Goal: Task Accomplishment & Management: Manage account settings

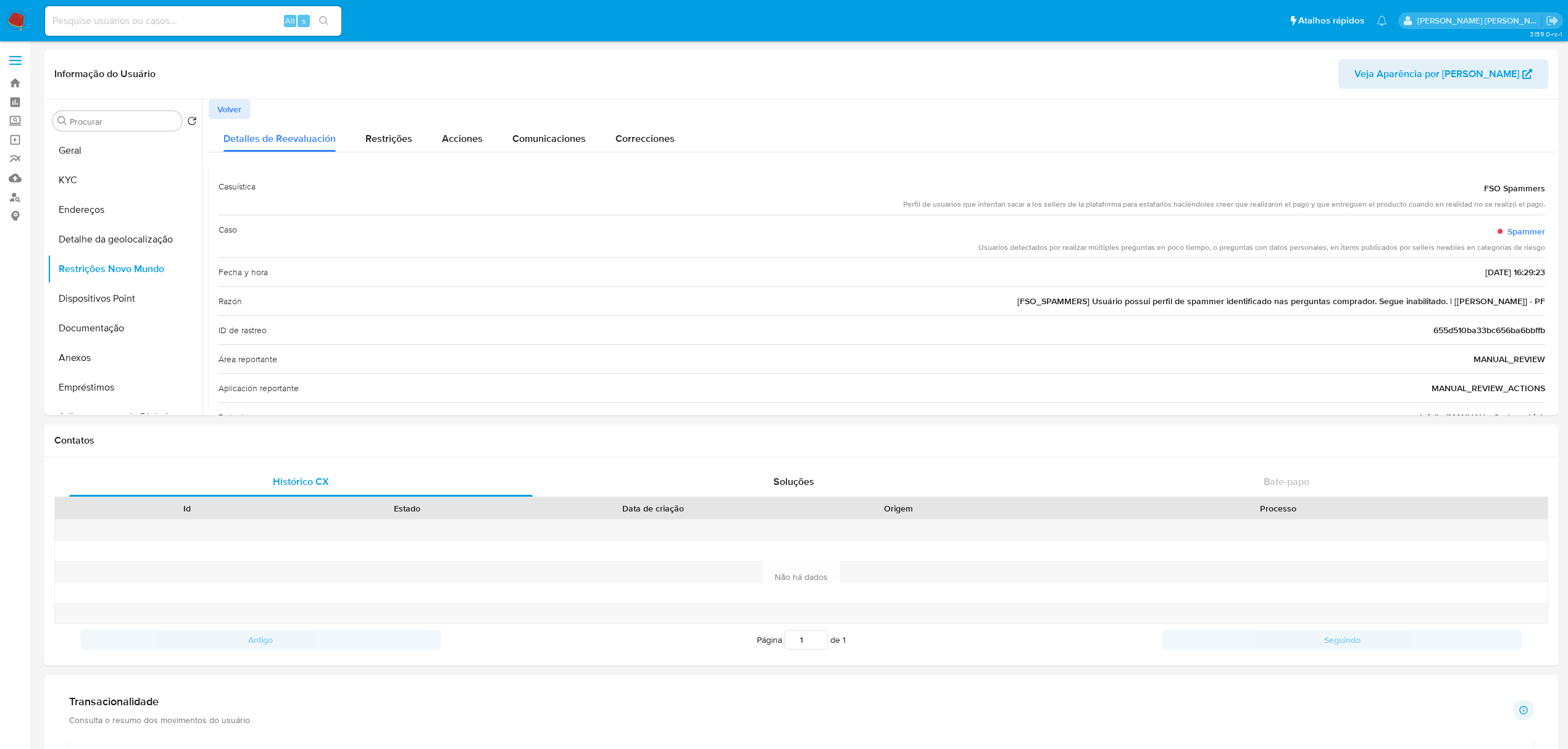
select select "10"
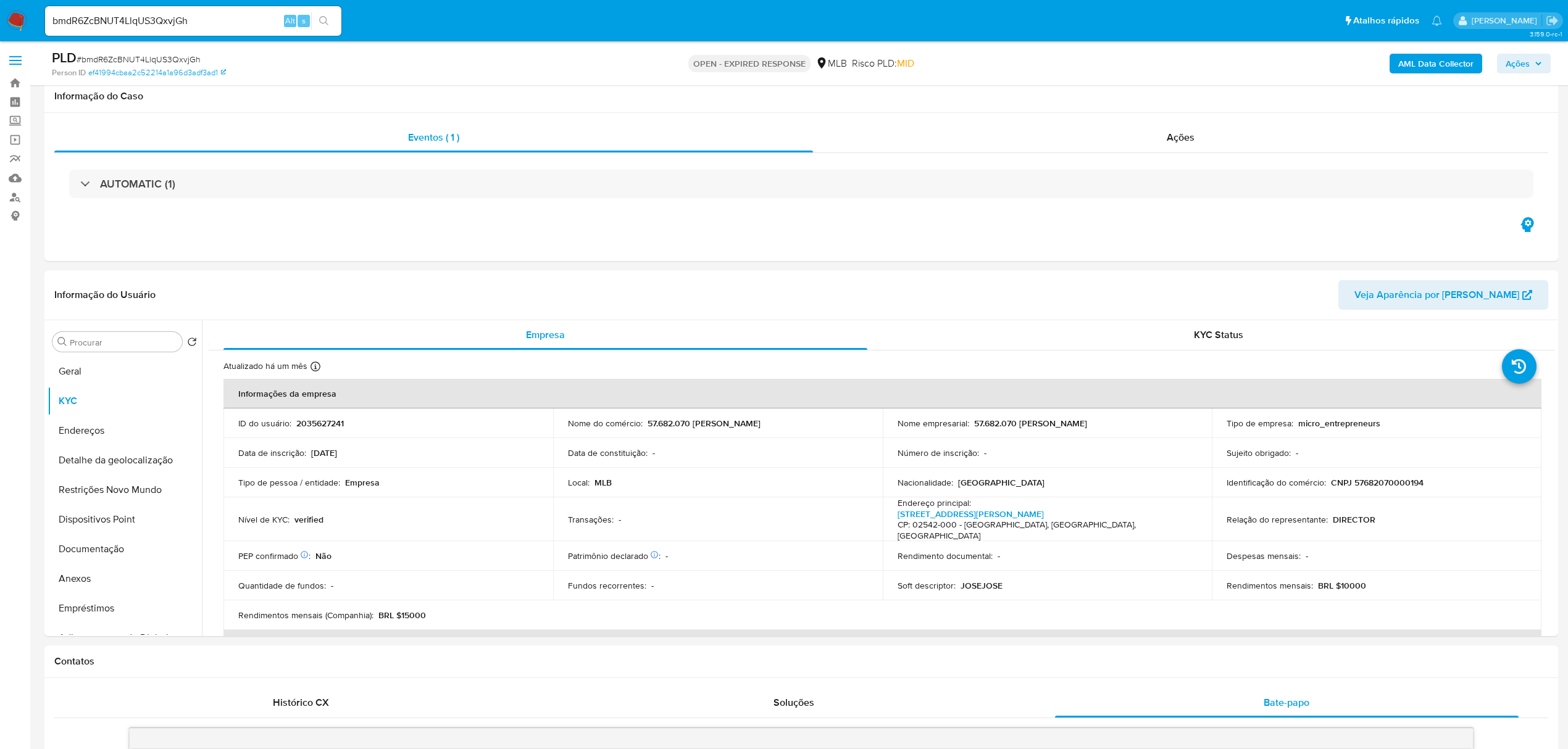
select select "10"
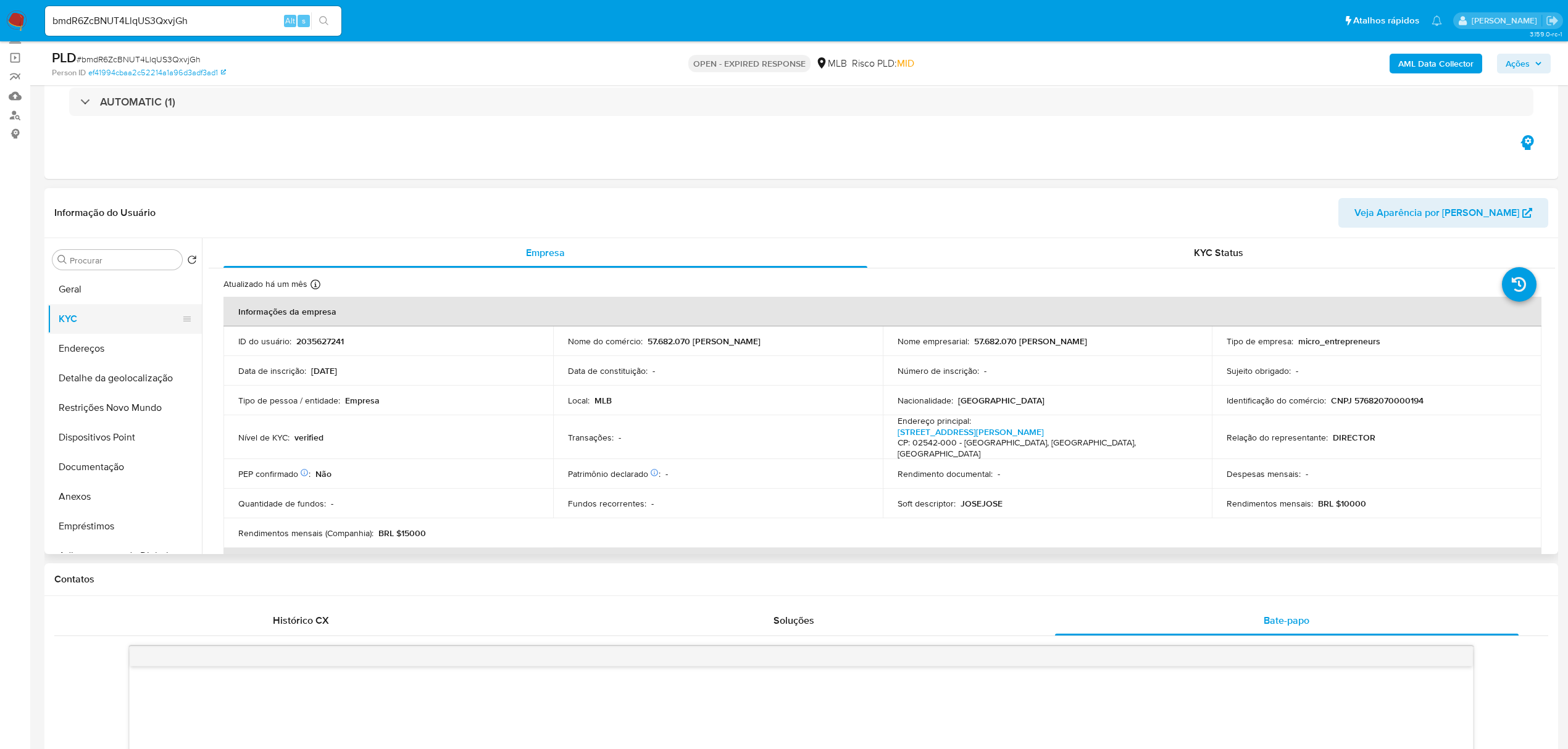
click at [100, 313] on button "KYC" at bounding box center [120, 318] width 145 height 29
click at [105, 328] on button "KYC" at bounding box center [120, 318] width 145 height 29
click at [105, 346] on button "Endereços" at bounding box center [120, 348] width 145 height 29
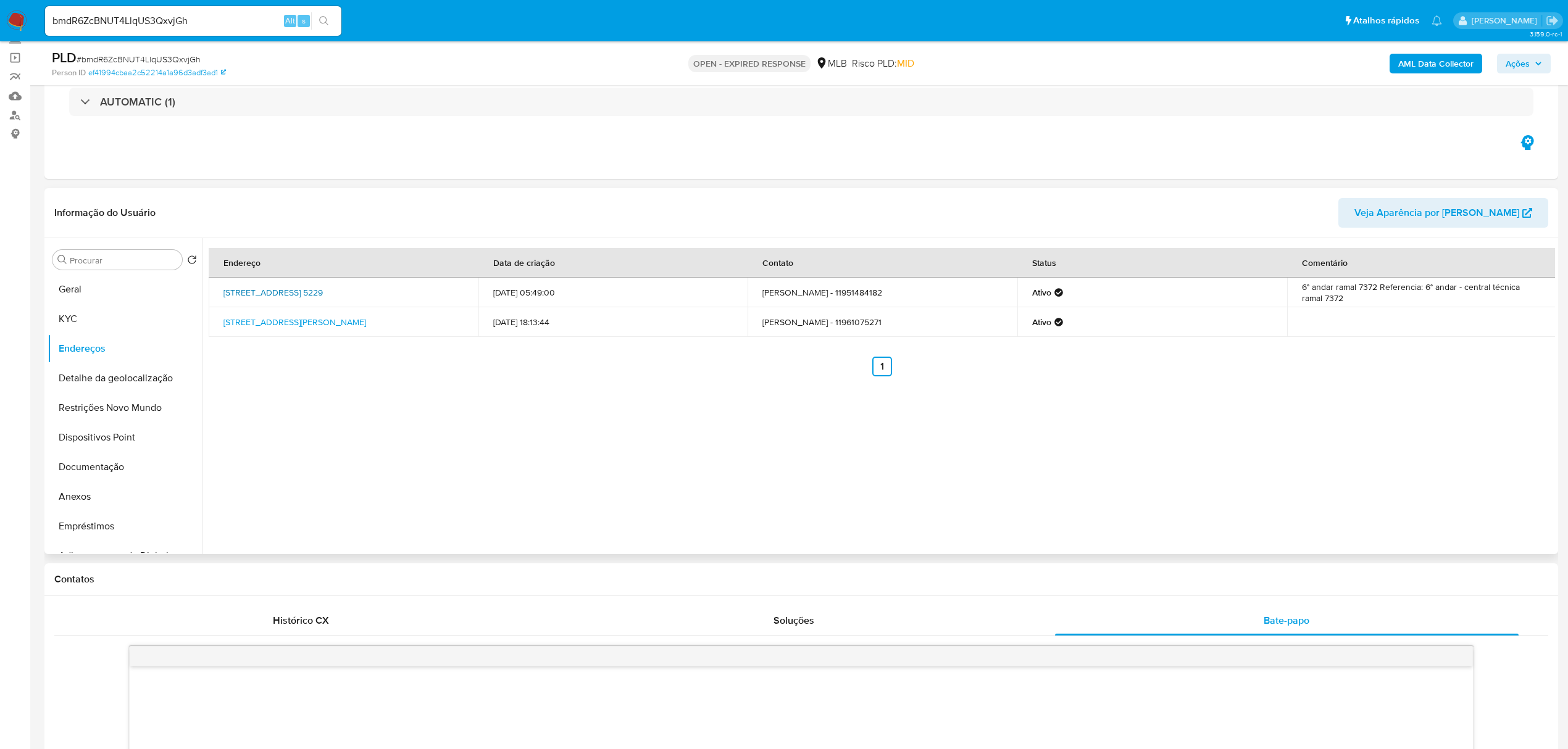
click at [304, 290] on link "Avenida Nove De Julho 5229, São Paulo, São Paulo, 01406200, Brasil 5229" at bounding box center [273, 292] width 100 height 12
click at [266, 316] on link "Rua Epaminondas Melo Do Amaral 934, São Paulo, São Paulo, 02542000, Brasil 934" at bounding box center [294, 322] width 143 height 12
drag, startPoint x: 115, startPoint y: 465, endPoint x: 141, endPoint y: 466, distance: 26.0
click at [117, 465] on button "Documentação" at bounding box center [120, 467] width 145 height 29
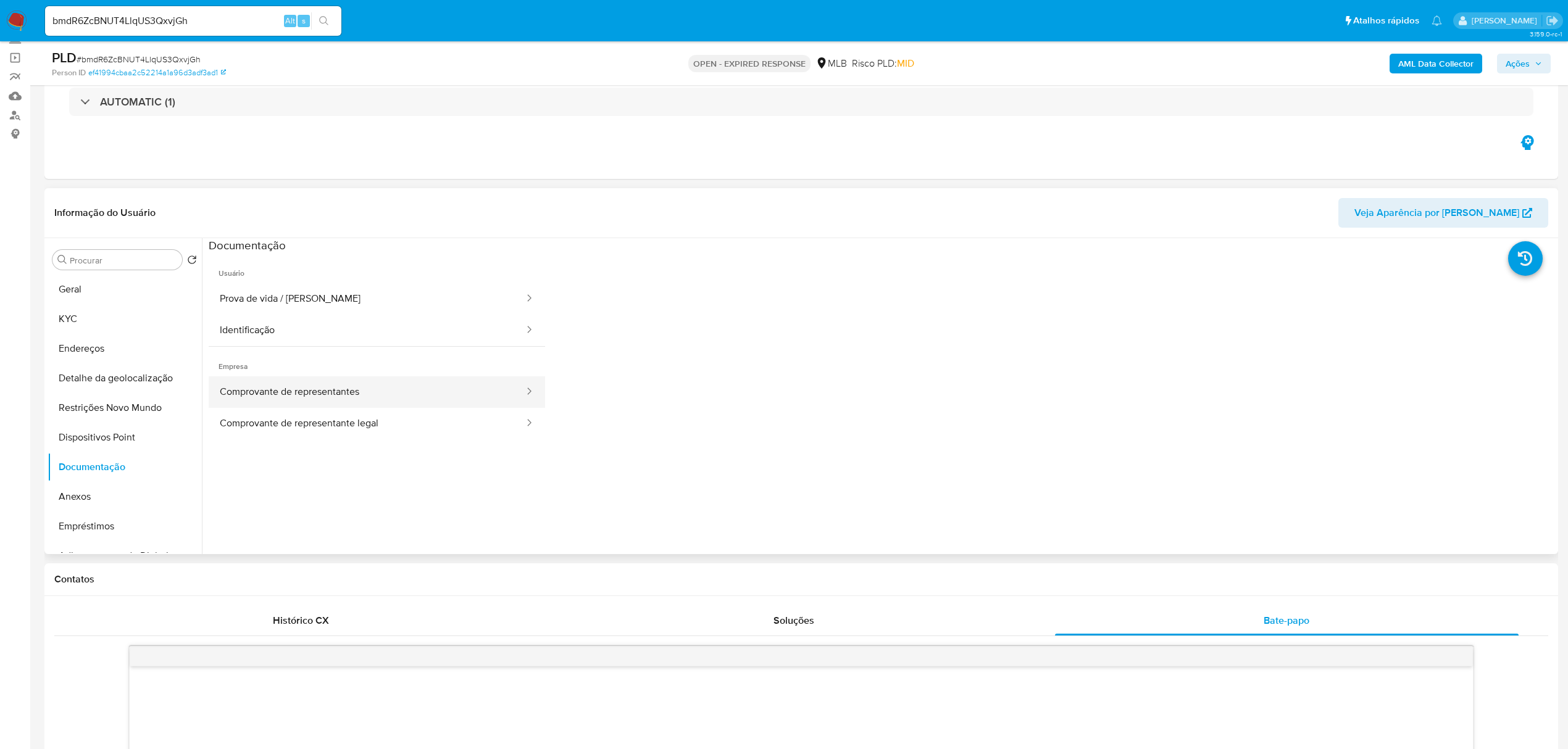
click at [363, 390] on button "Comprovante de representantes" at bounding box center [367, 392] width 317 height 31
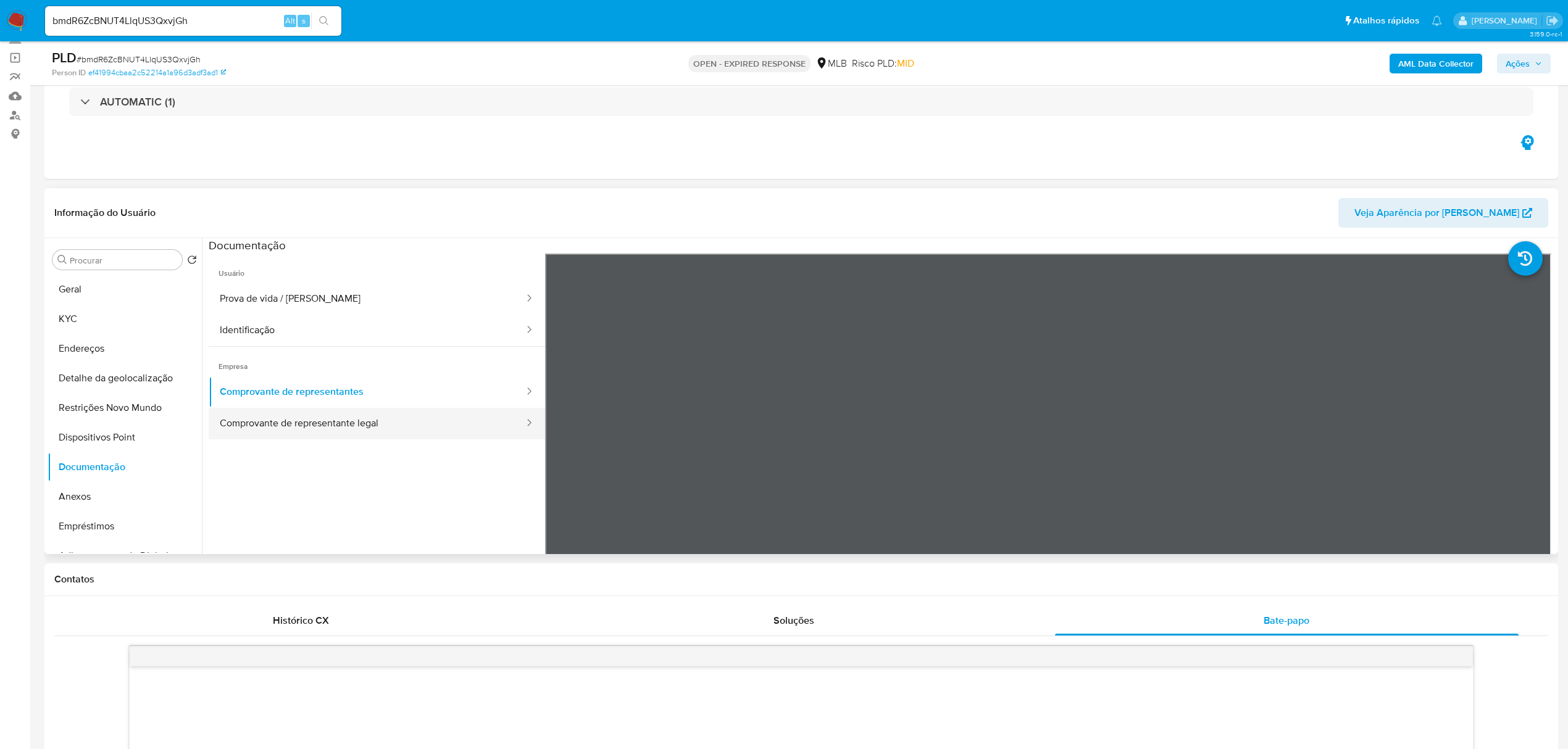
click at [343, 426] on button "Comprovante de representante legal" at bounding box center [367, 423] width 317 height 31
click at [397, 426] on button "Comprovante de representante legal" at bounding box center [367, 423] width 317 height 31
click at [374, 395] on button "Comprovante de representantes" at bounding box center [367, 392] width 317 height 31
click at [238, 333] on button "Identificação" at bounding box center [367, 330] width 317 height 31
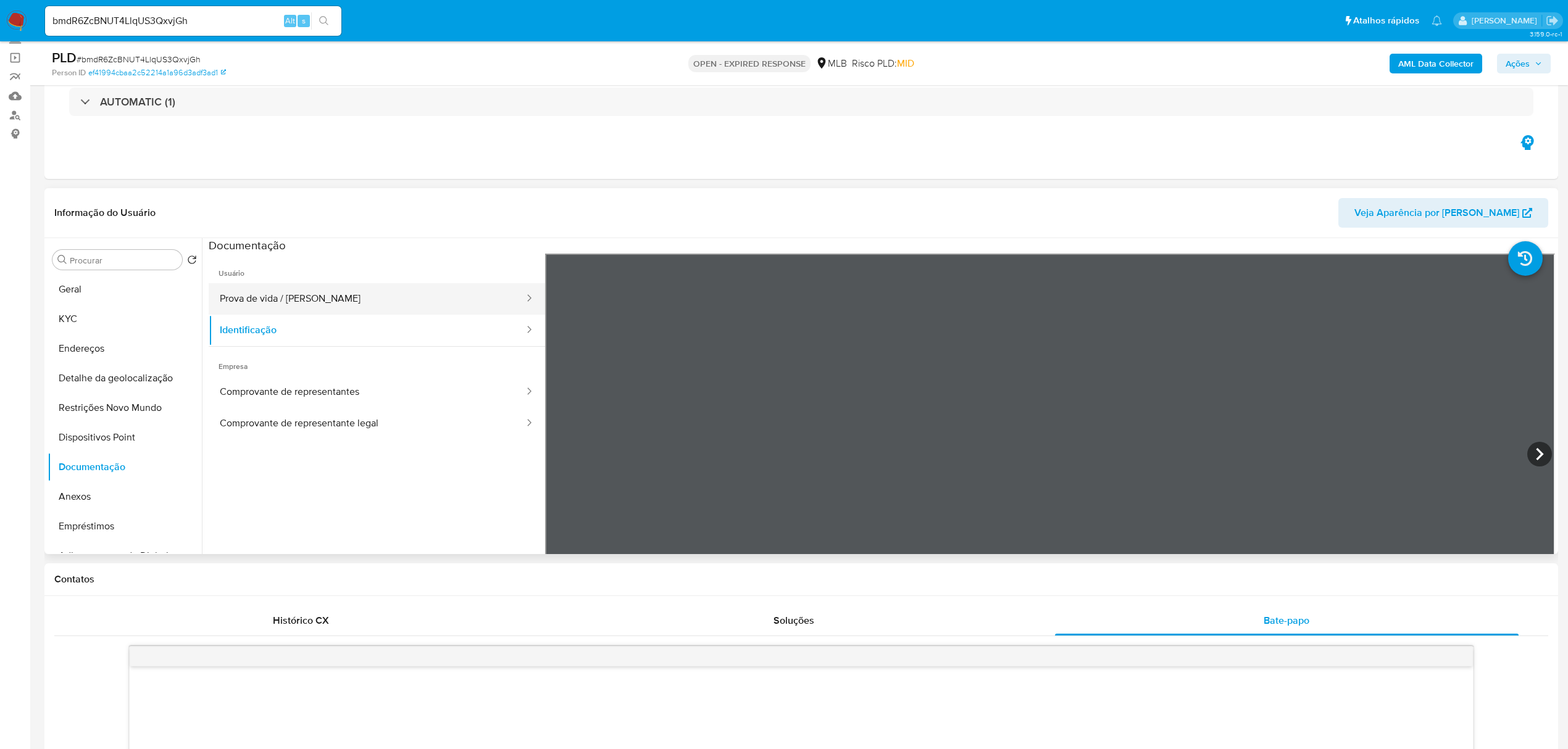
click at [353, 296] on button "Prova de vida / [PERSON_NAME]" at bounding box center [367, 299] width 317 height 31
click at [95, 294] on button "Geral" at bounding box center [120, 289] width 145 height 29
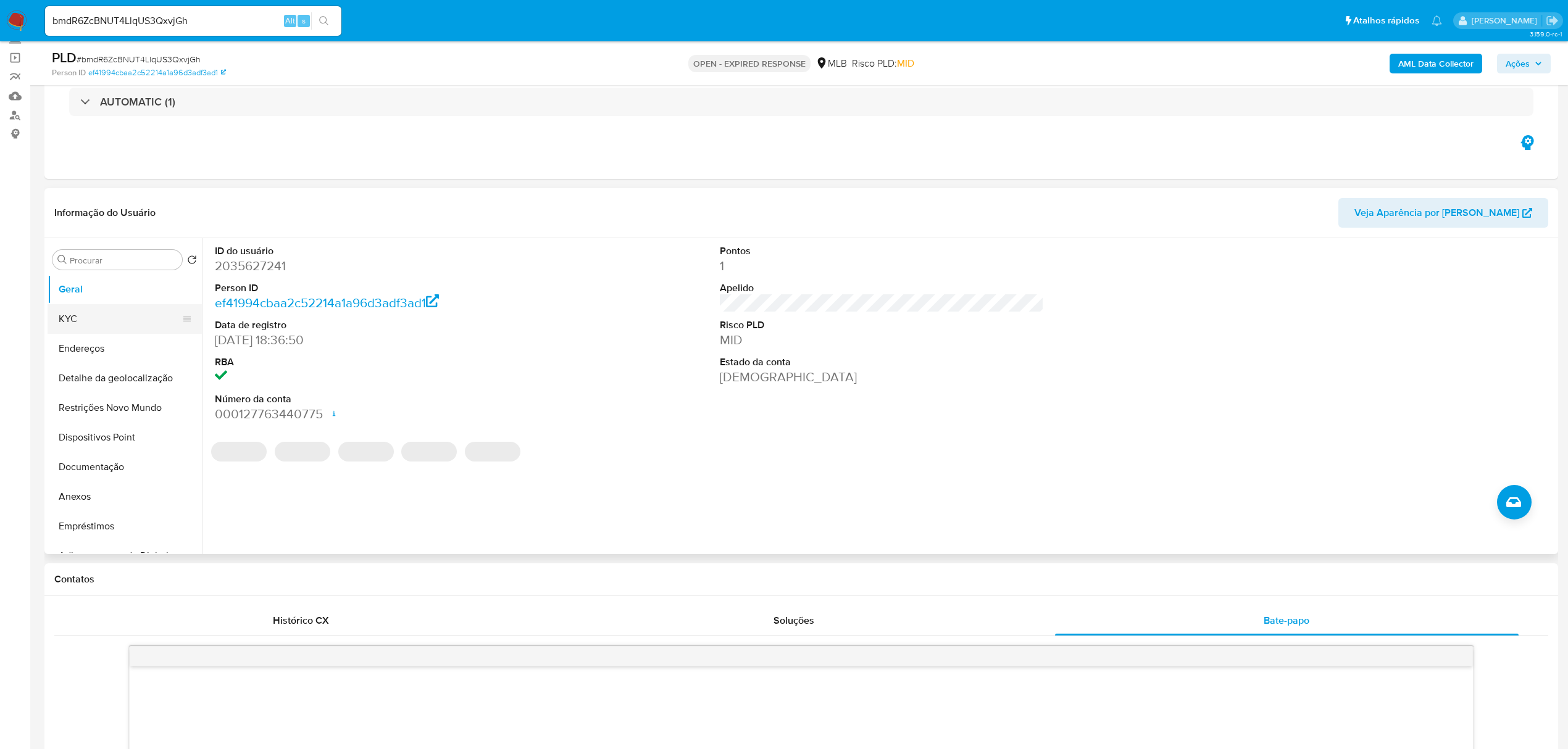
click at [61, 321] on button "KYC" at bounding box center [120, 318] width 145 height 29
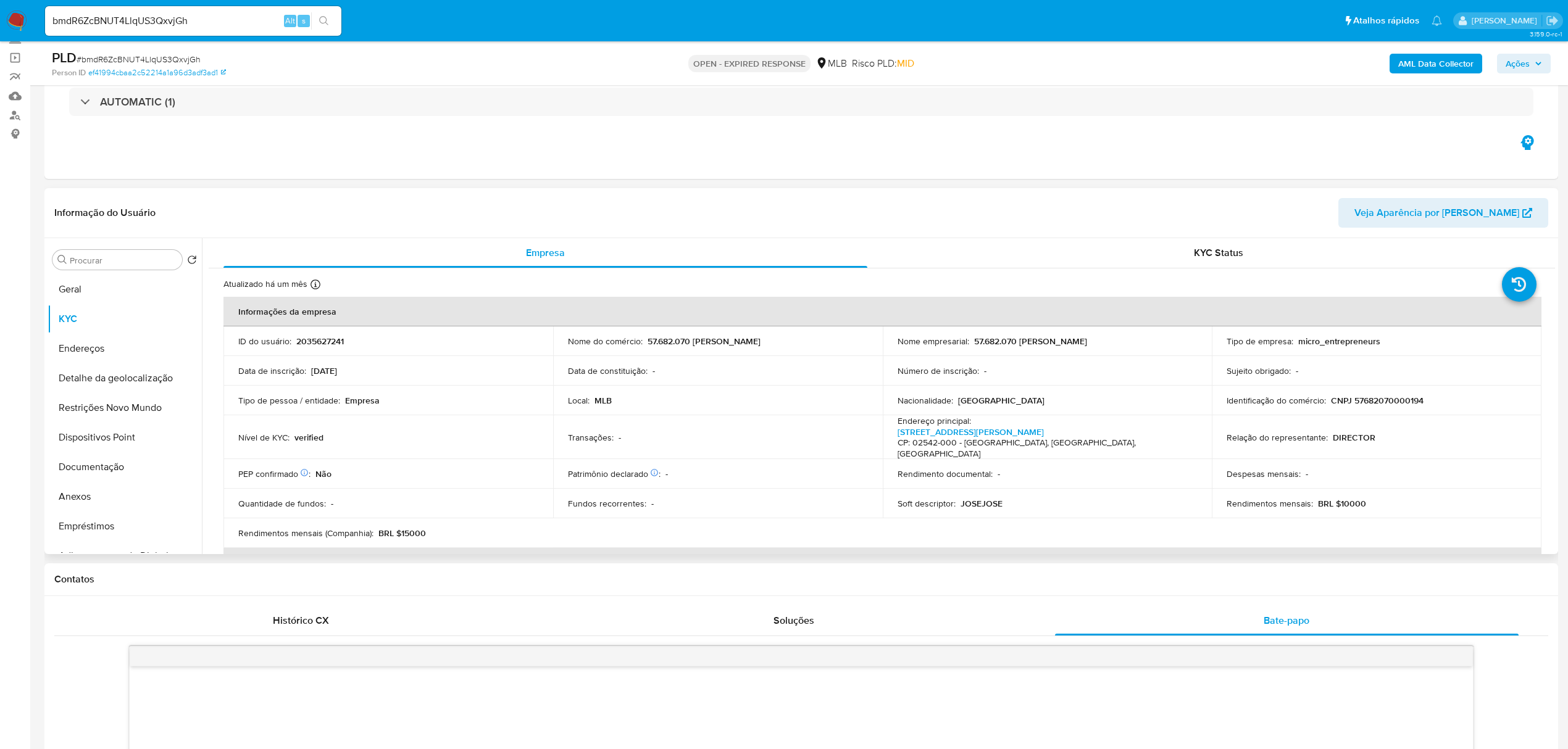
drag, startPoint x: 690, startPoint y: 342, endPoint x: 818, endPoint y: 343, distance: 128.0
click at [818, 343] on div "Nome do comércio : 57.682.070 JOSE ALEXANDRE JACO FILHO" at bounding box center [718, 341] width 300 height 11
copy p "JOSE ALEXANDRE JACO FILHO"
click at [91, 485] on button "Anexos" at bounding box center [120, 496] width 145 height 29
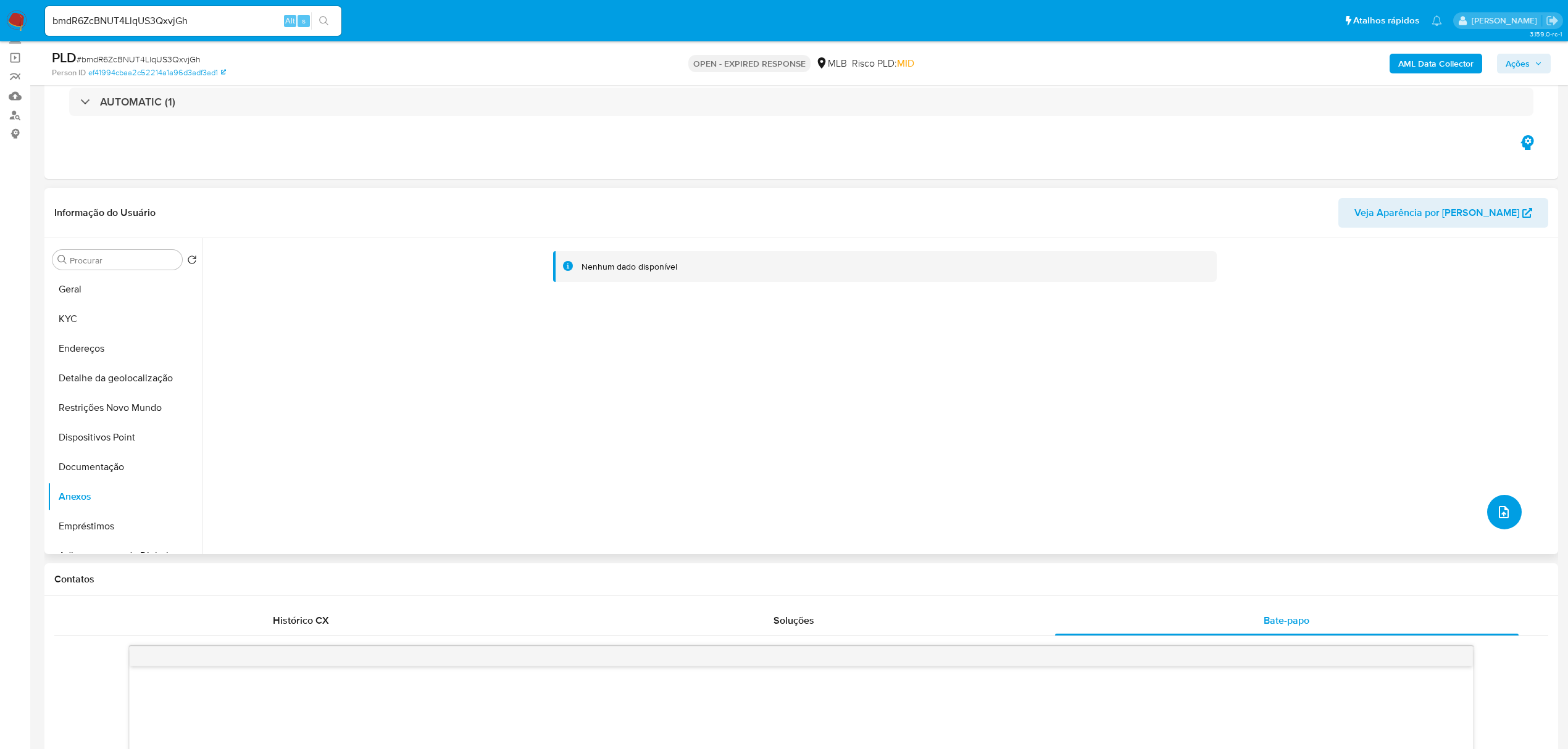
click at [1496, 509] on icon "upload-file" at bounding box center [1504, 512] width 15 height 15
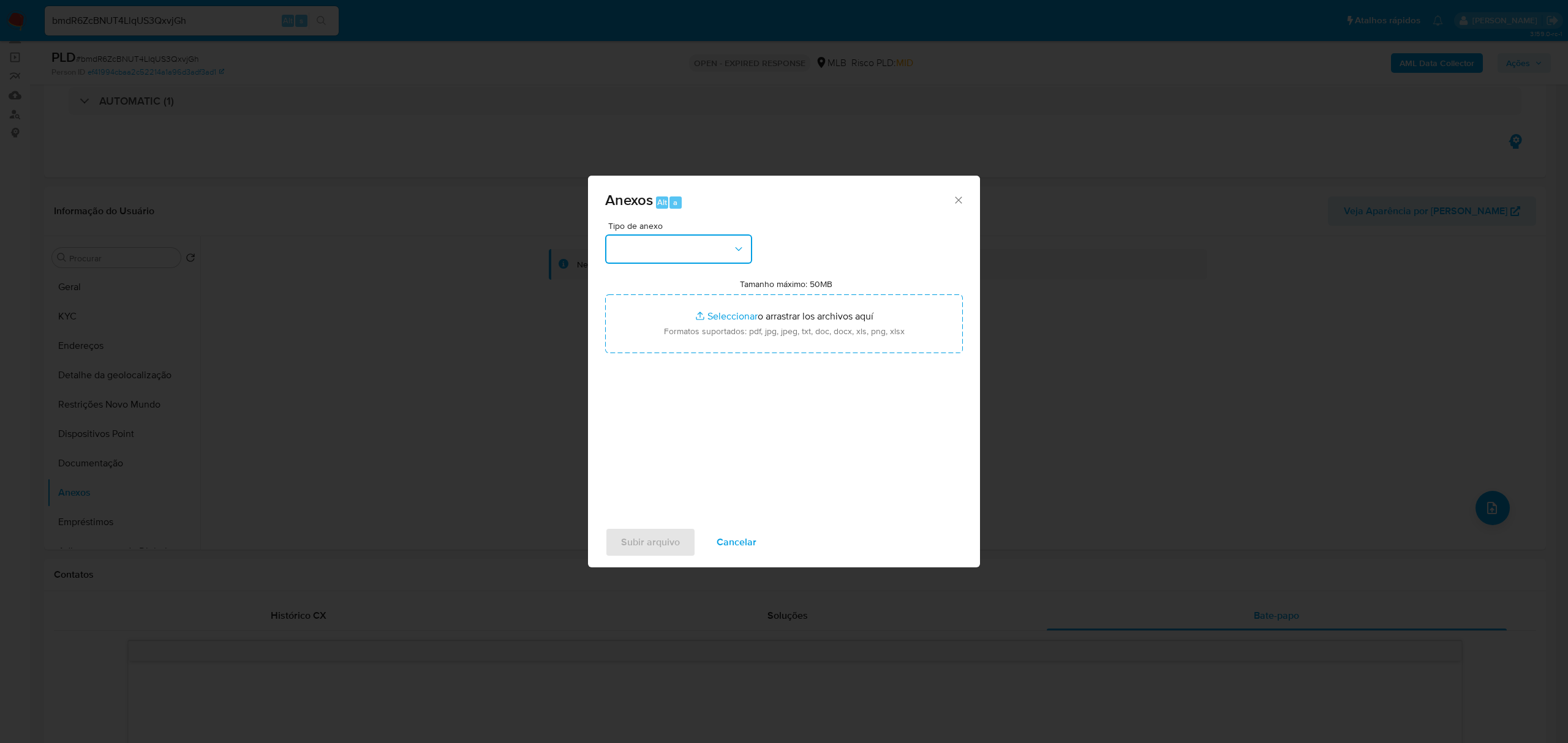
click at [668, 258] on button "button" at bounding box center [678, 249] width 147 height 29
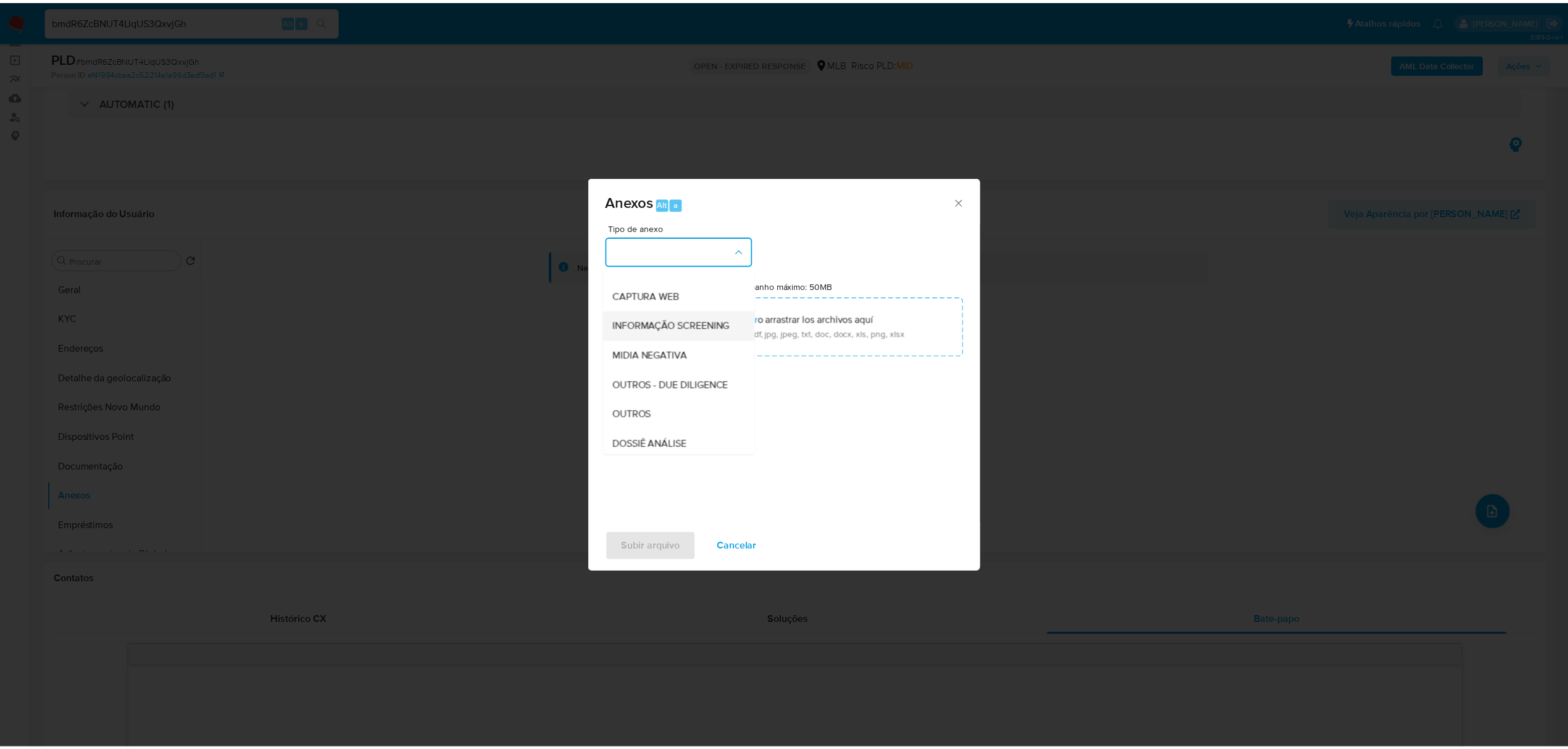
scroll to position [164, 0]
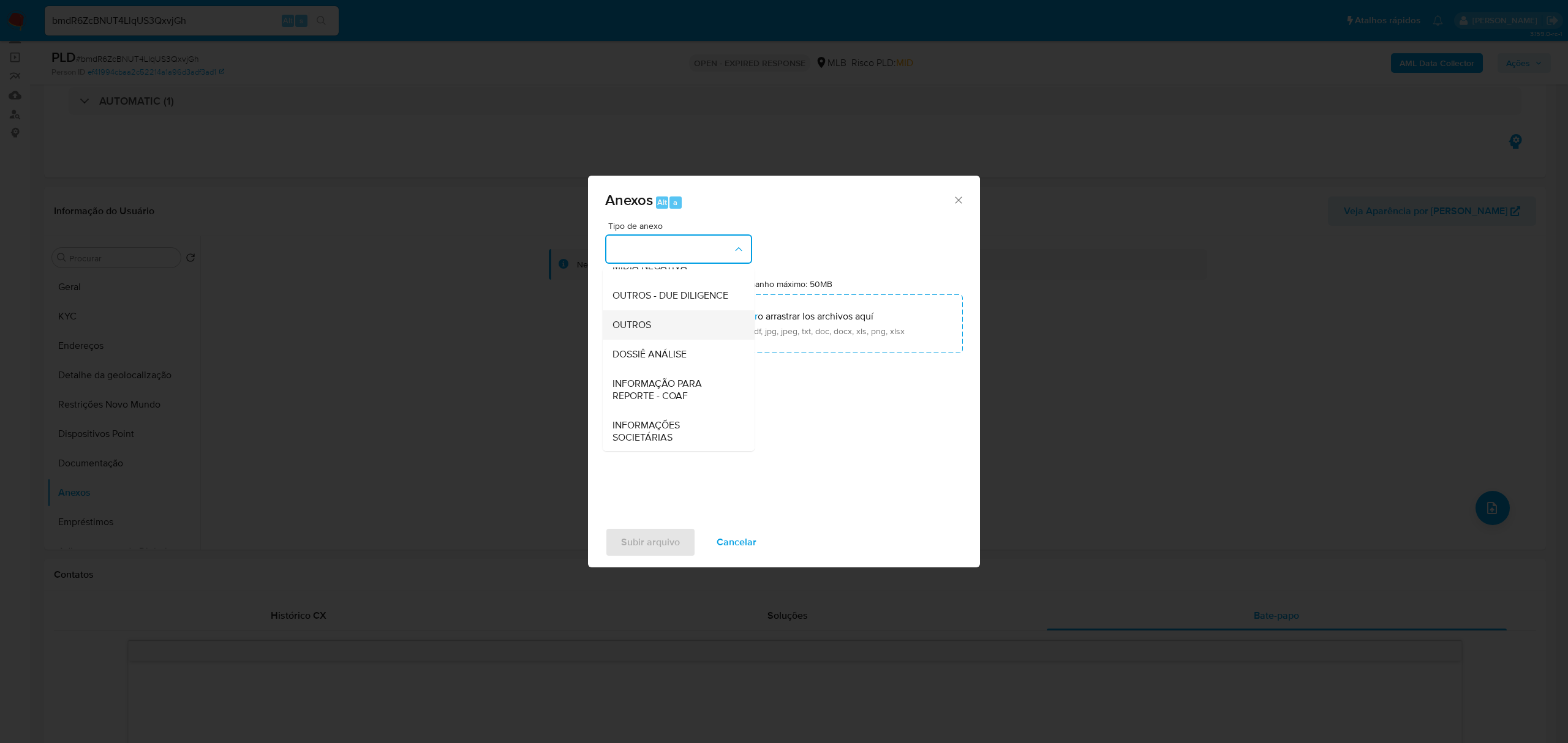
click at [637, 340] on div "OUTROS" at bounding box center [675, 324] width 125 height 29
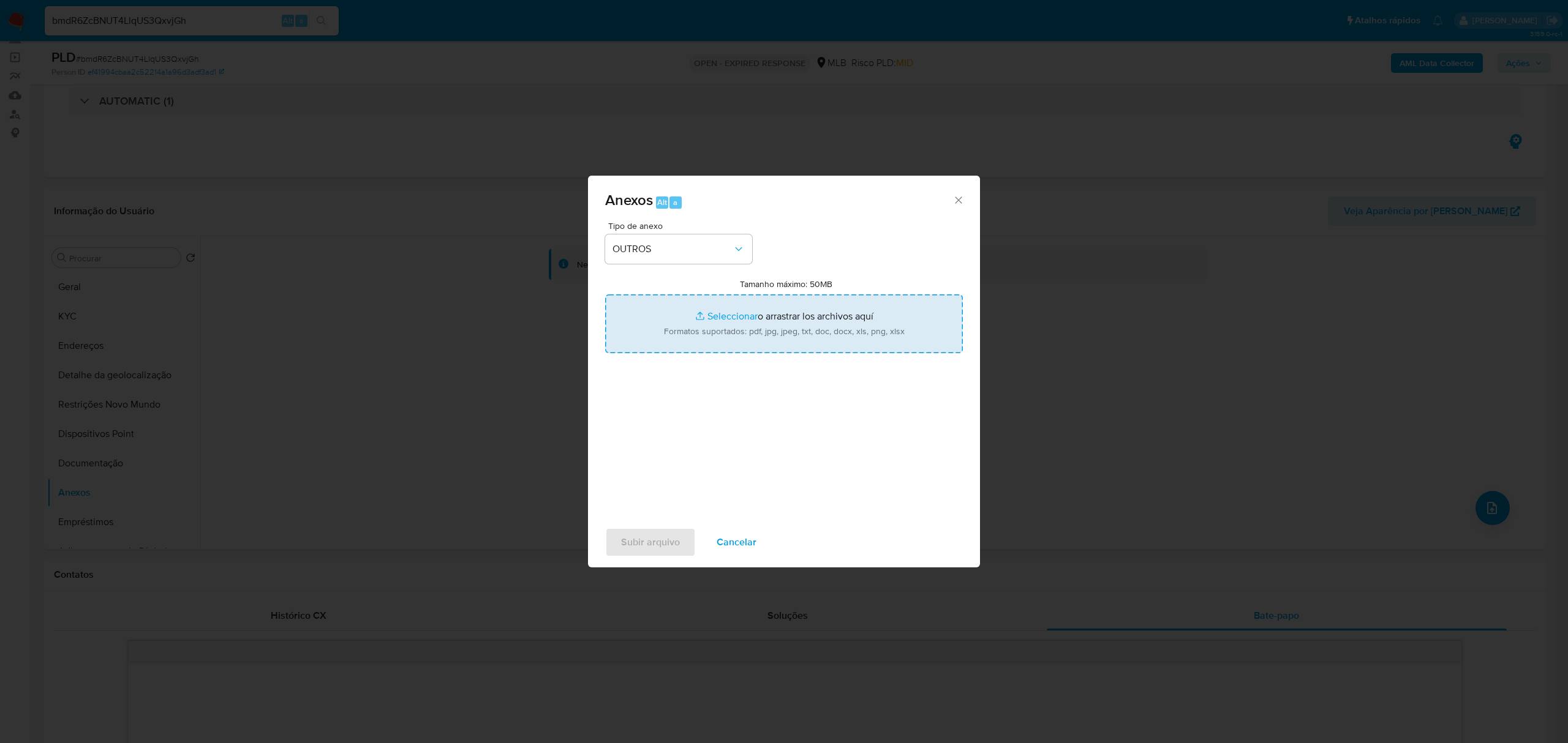
click at [743, 316] on input "Tamanho máximo: 50MB Seleccionar archivos" at bounding box center [783, 324] width 357 height 59
type input "C:\fakepath\Mulan 57.682.070 JOSE ALEXANDRE JACO FILHO 2035627241_2025_09_15_15…"
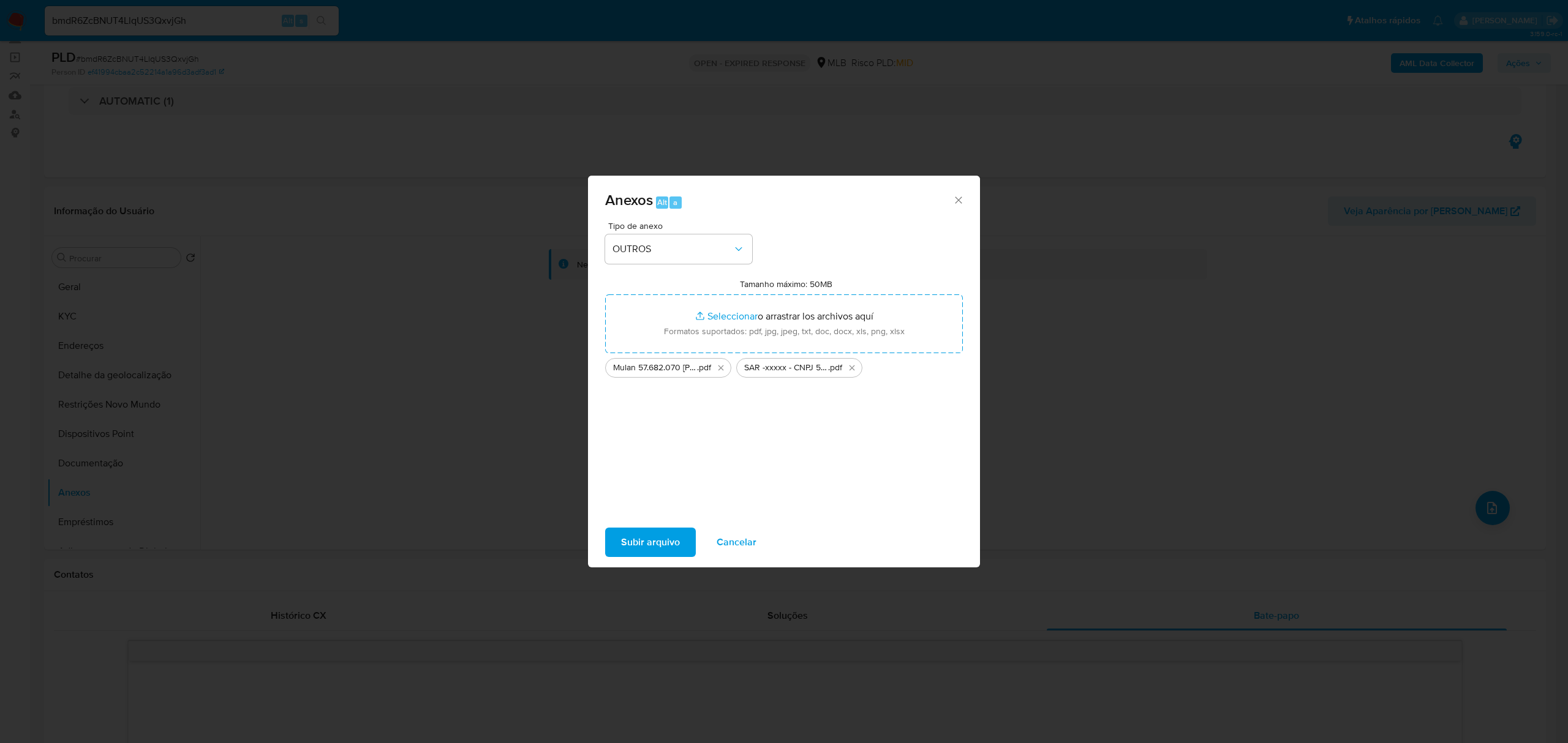
click at [658, 550] on span "Subir arquivo" at bounding box center [650, 543] width 59 height 27
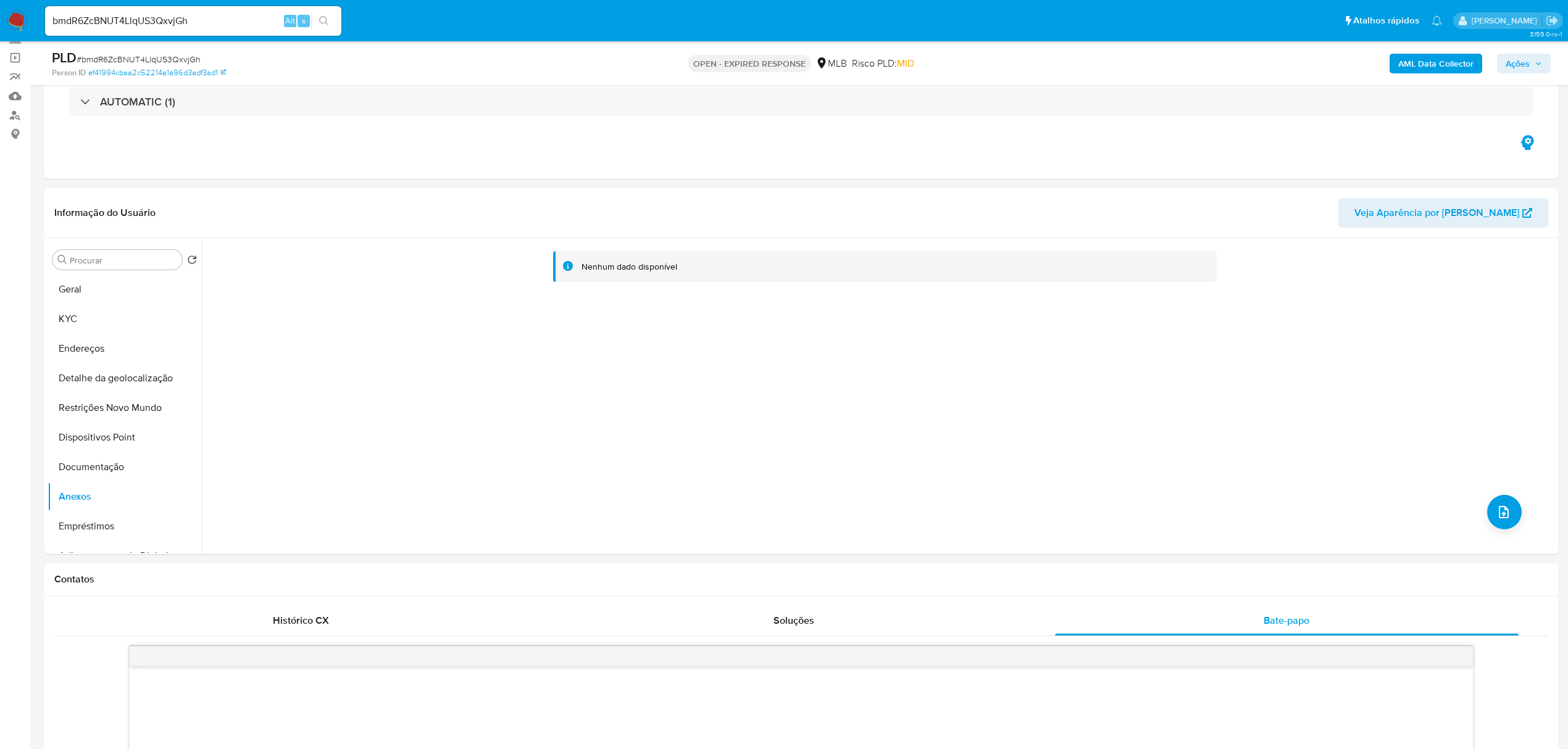
click at [1525, 63] on span "Ações" at bounding box center [1517, 63] width 24 height 20
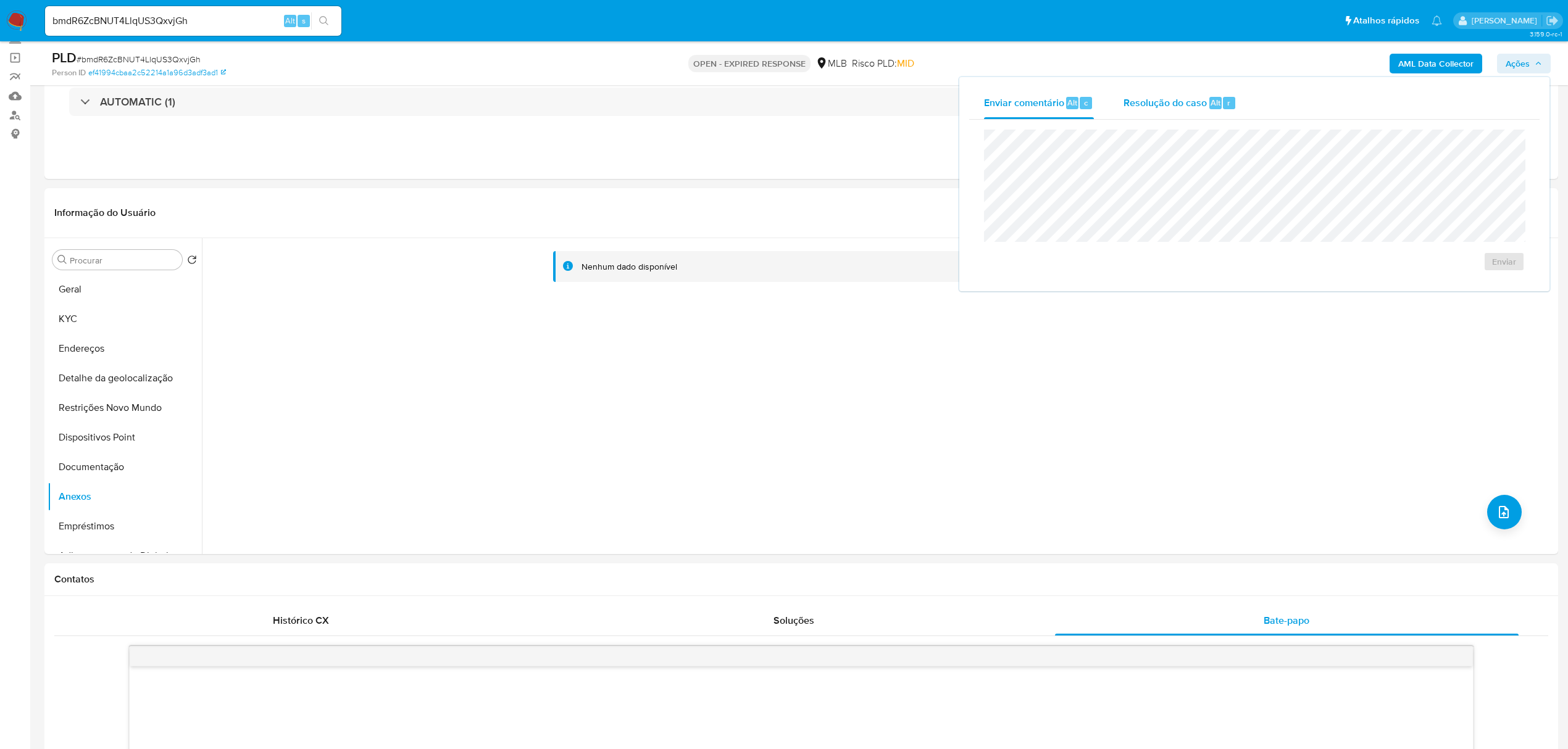
click at [1200, 102] on span "Resolução do caso" at bounding box center [1165, 102] width 83 height 14
drag, startPoint x: 1159, startPoint y: 148, endPoint x: 806, endPoint y: 385, distance: 425.2
click at [806, 385] on div "Nenhum dado disponível" at bounding box center [878, 396] width 1353 height 316
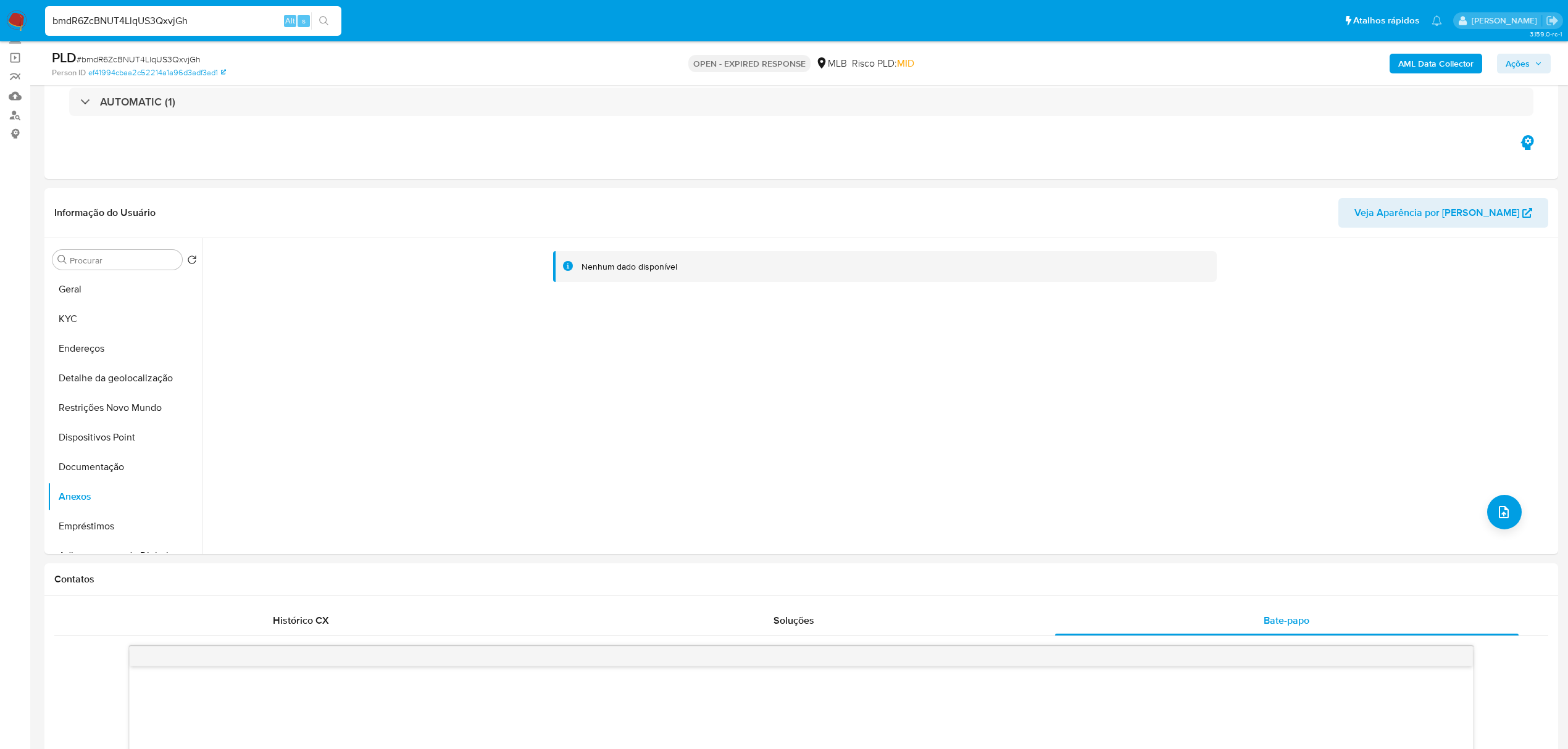
drag, startPoint x: 197, startPoint y: 18, endPoint x: 46, endPoint y: 25, distance: 151.2
click at [46, 25] on input "bmdR6ZcBNUT4LlqUS3QxvjGh" at bounding box center [193, 21] width 296 height 16
click at [1510, 65] on span "Ações" at bounding box center [1517, 63] width 24 height 20
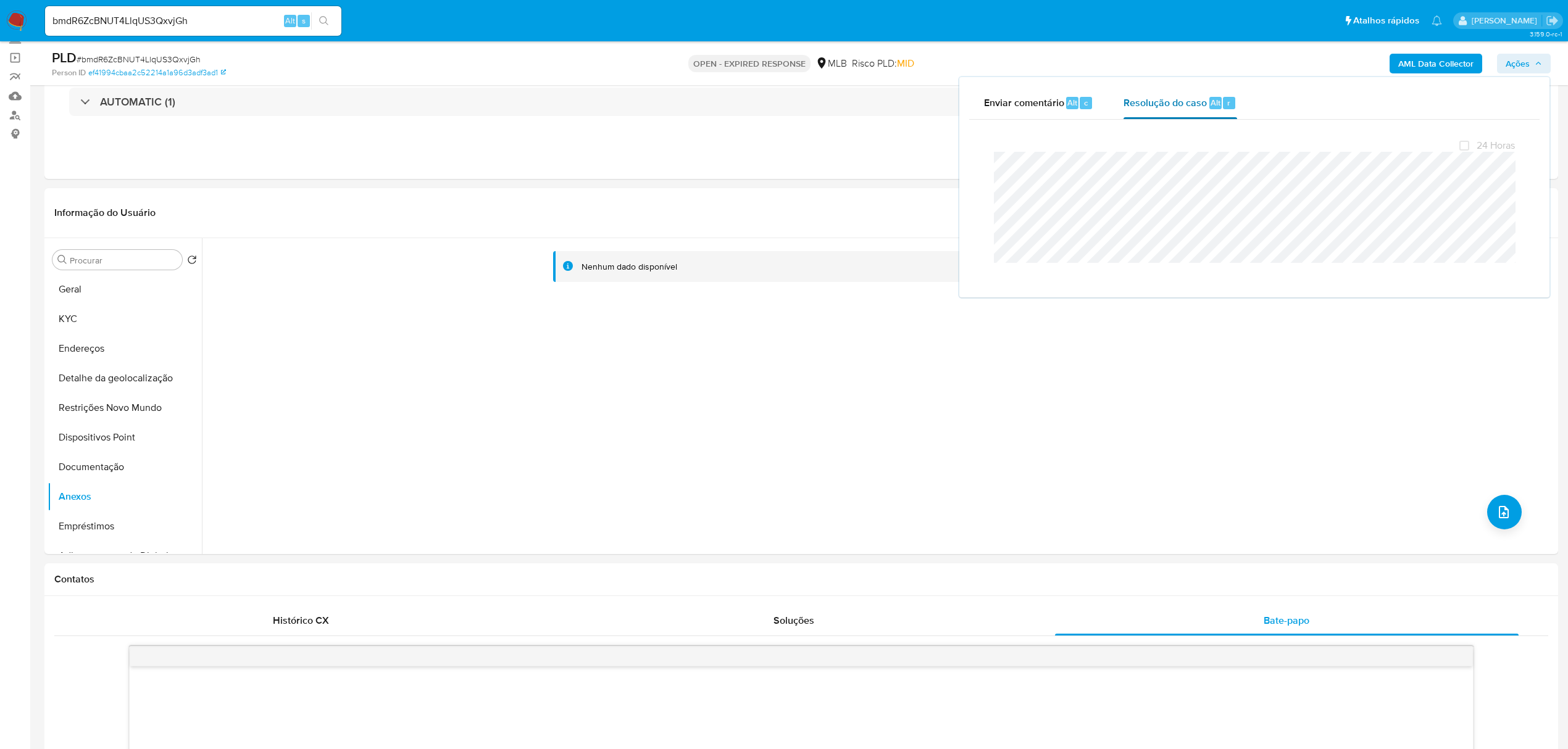
click at [1158, 111] on div "Resolução do caso Alt r" at bounding box center [1180, 103] width 113 height 32
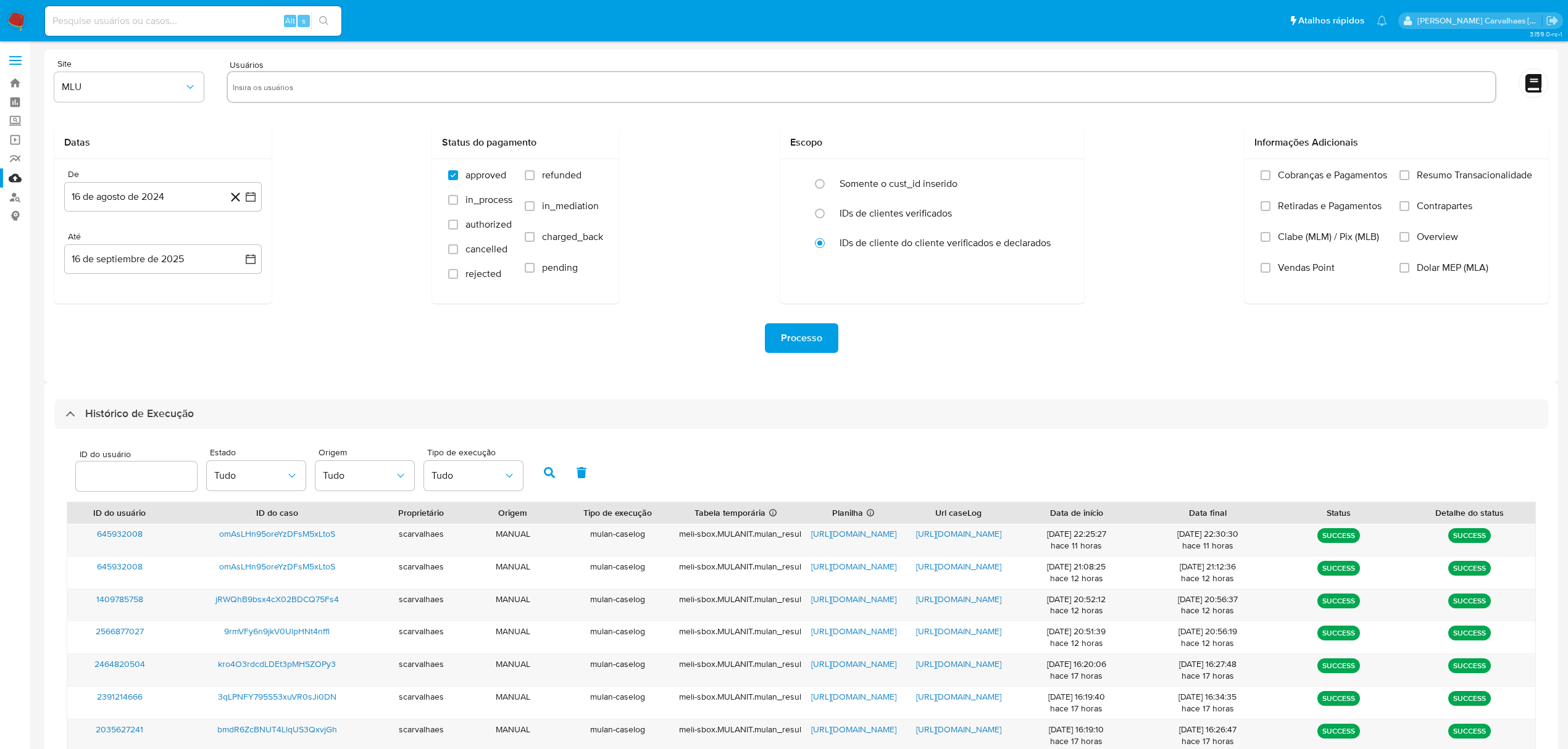
select select "10"
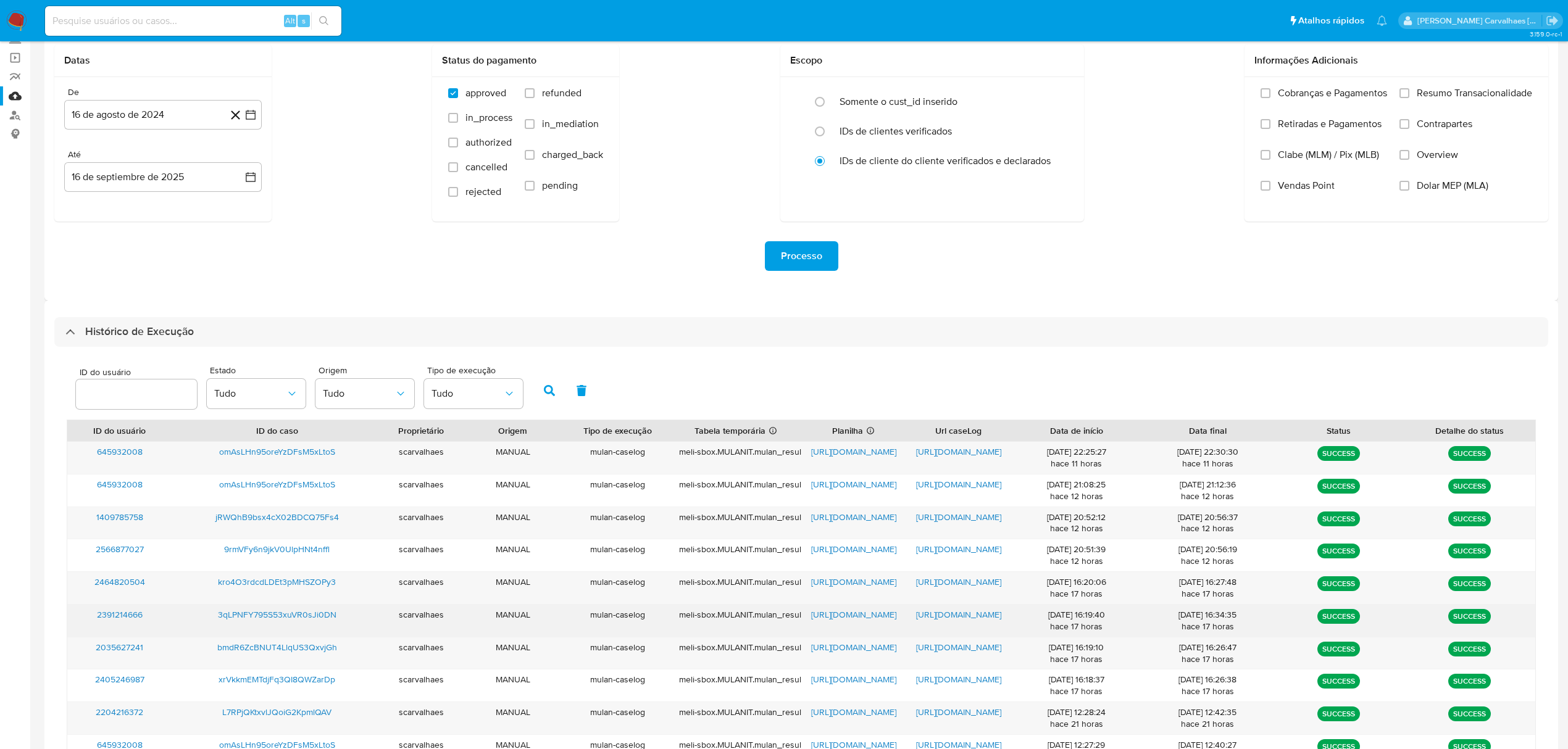
click at [963, 613] on span "https://docs.google.com/document/d/1nxh-fBFxxgEuFvyUYEn1py3ZuNo5L8AVmo6B4DIYCKU…" at bounding box center [958, 614] width 85 height 12
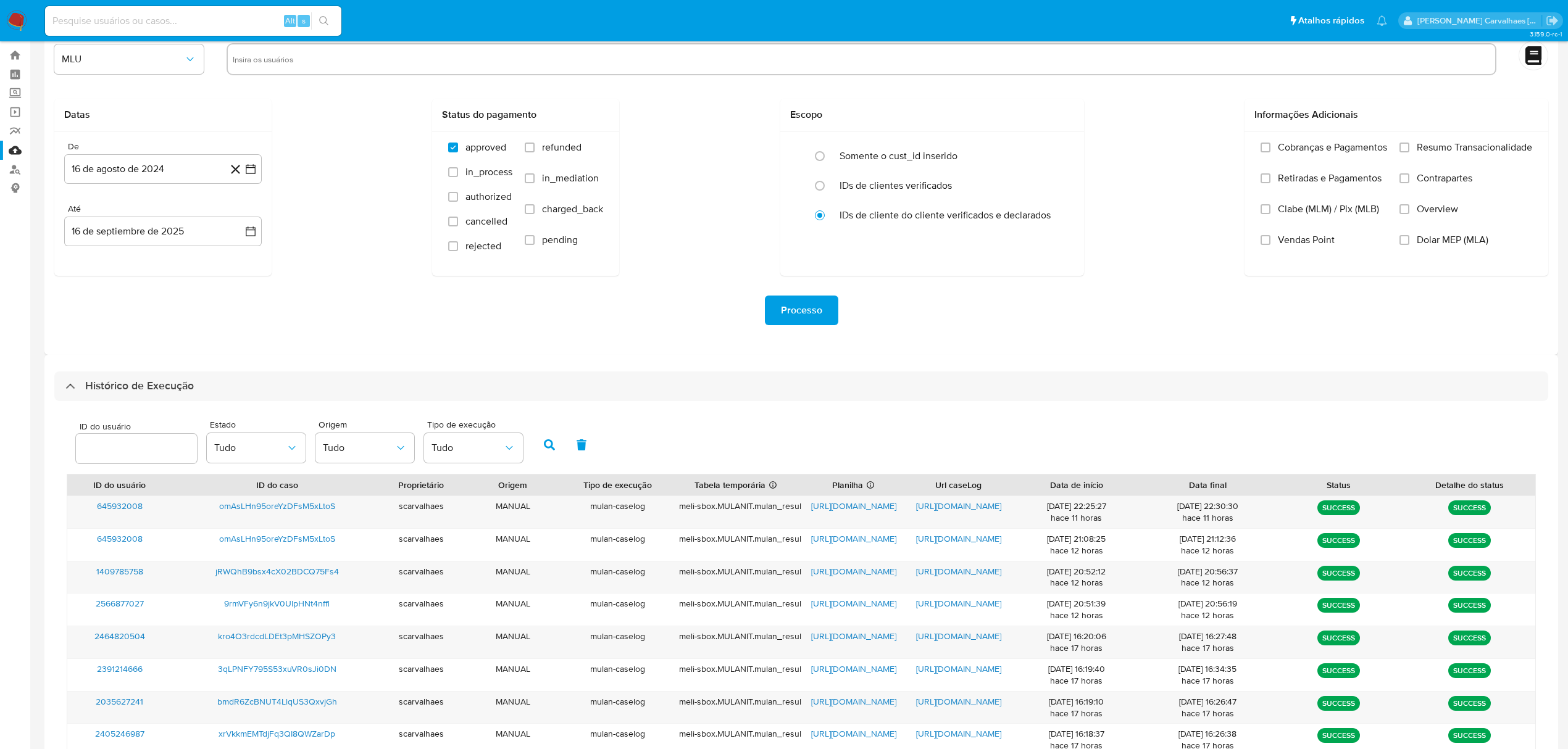
scroll to position [0, 0]
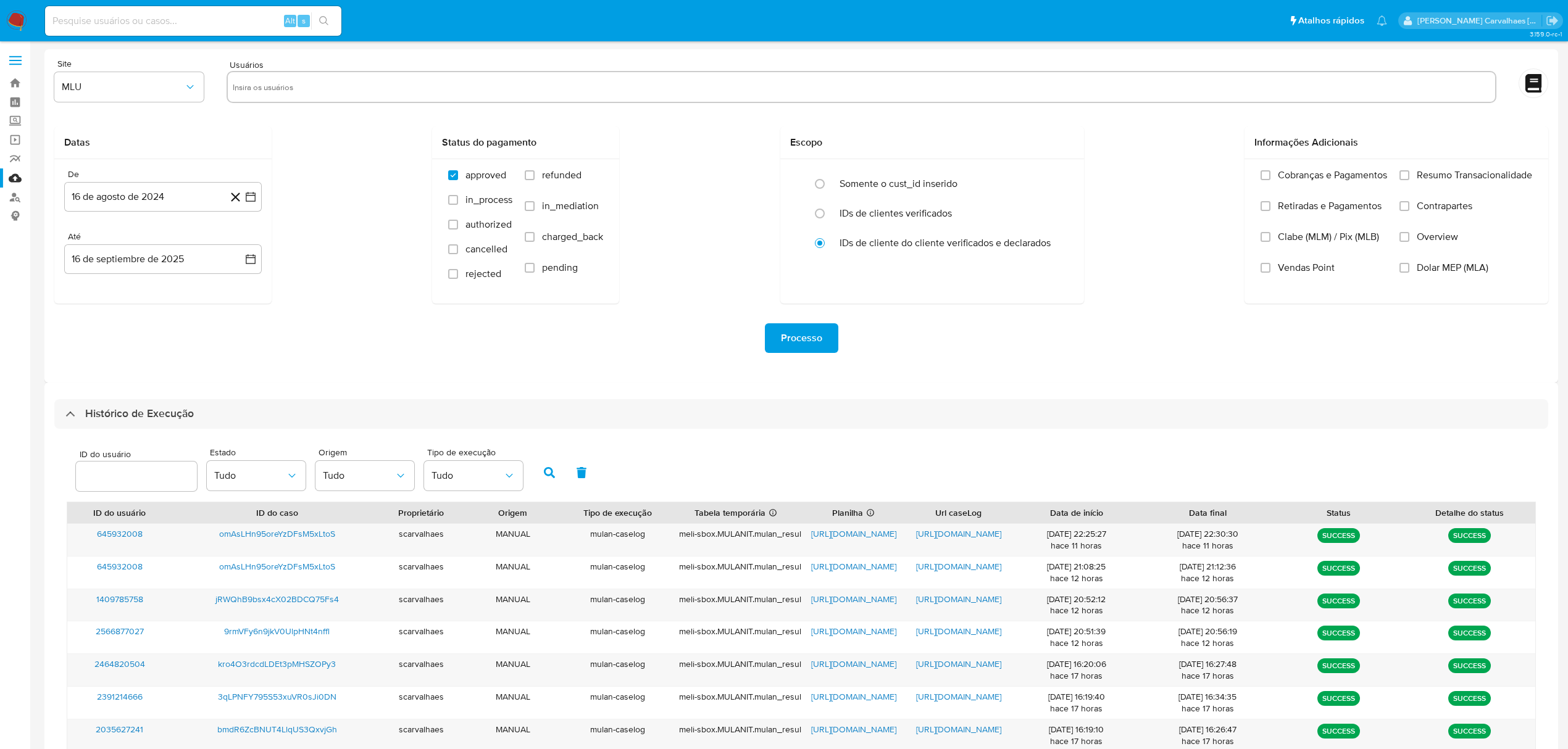
click at [20, 16] on img at bounding box center [16, 21] width 21 height 21
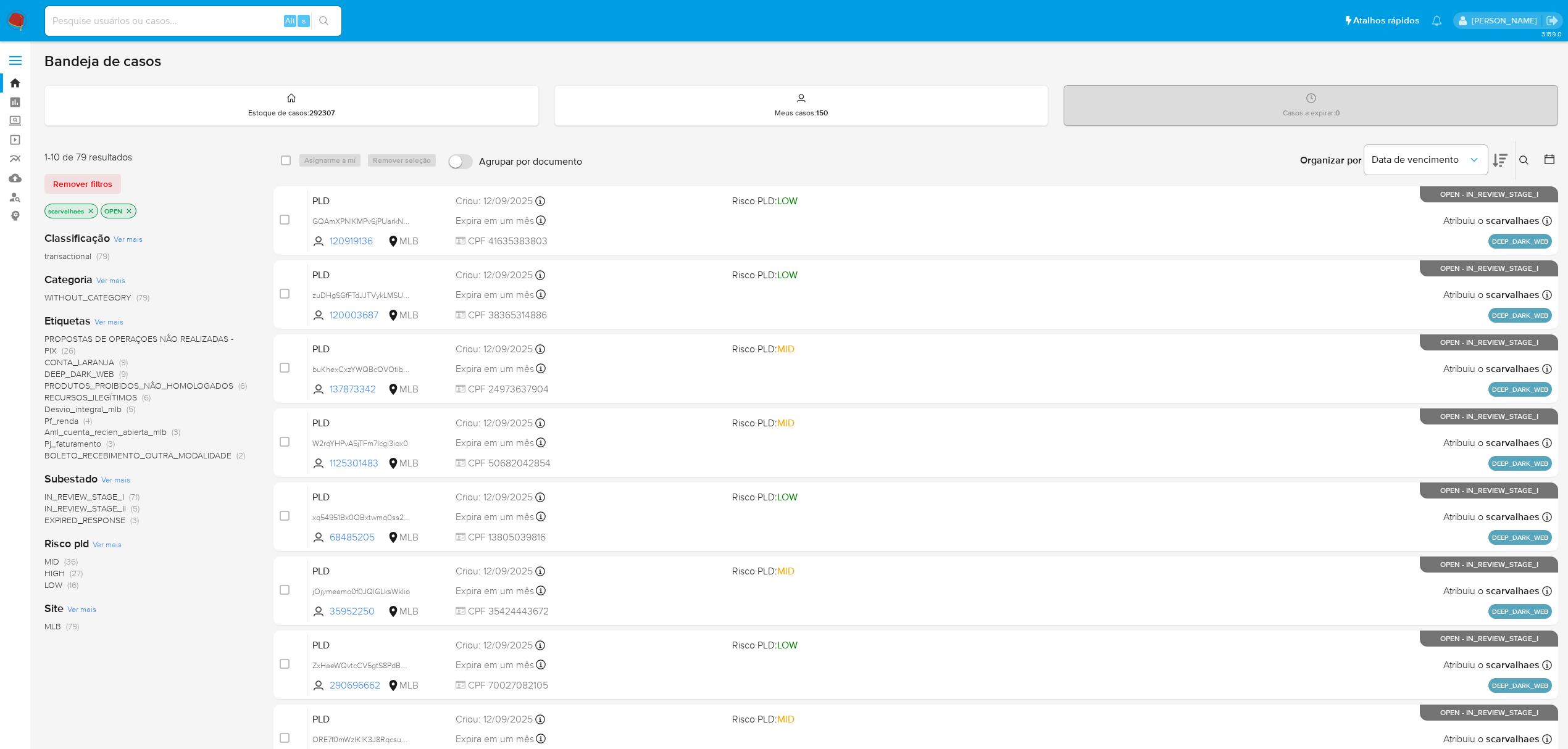
click at [1502, 148] on button at bounding box center [1500, 160] width 15 height 38
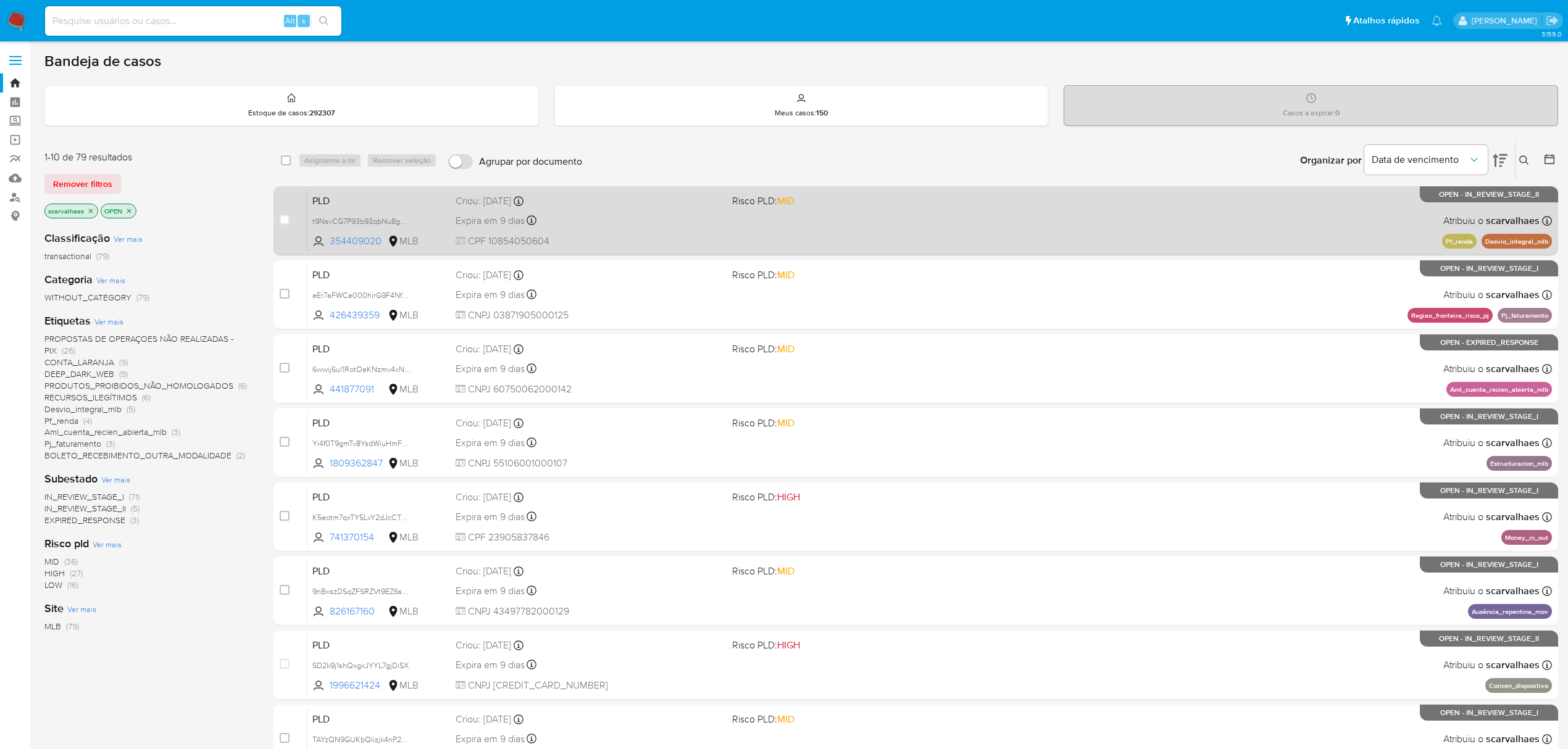
click at [894, 240] on div "PLD t9NsvCG7P93b93qbNu8gD3uz 354409020 MLB Risco PLD: MID Criou: 12/08/2025 Cri…" at bounding box center [930, 221] width 1245 height 63
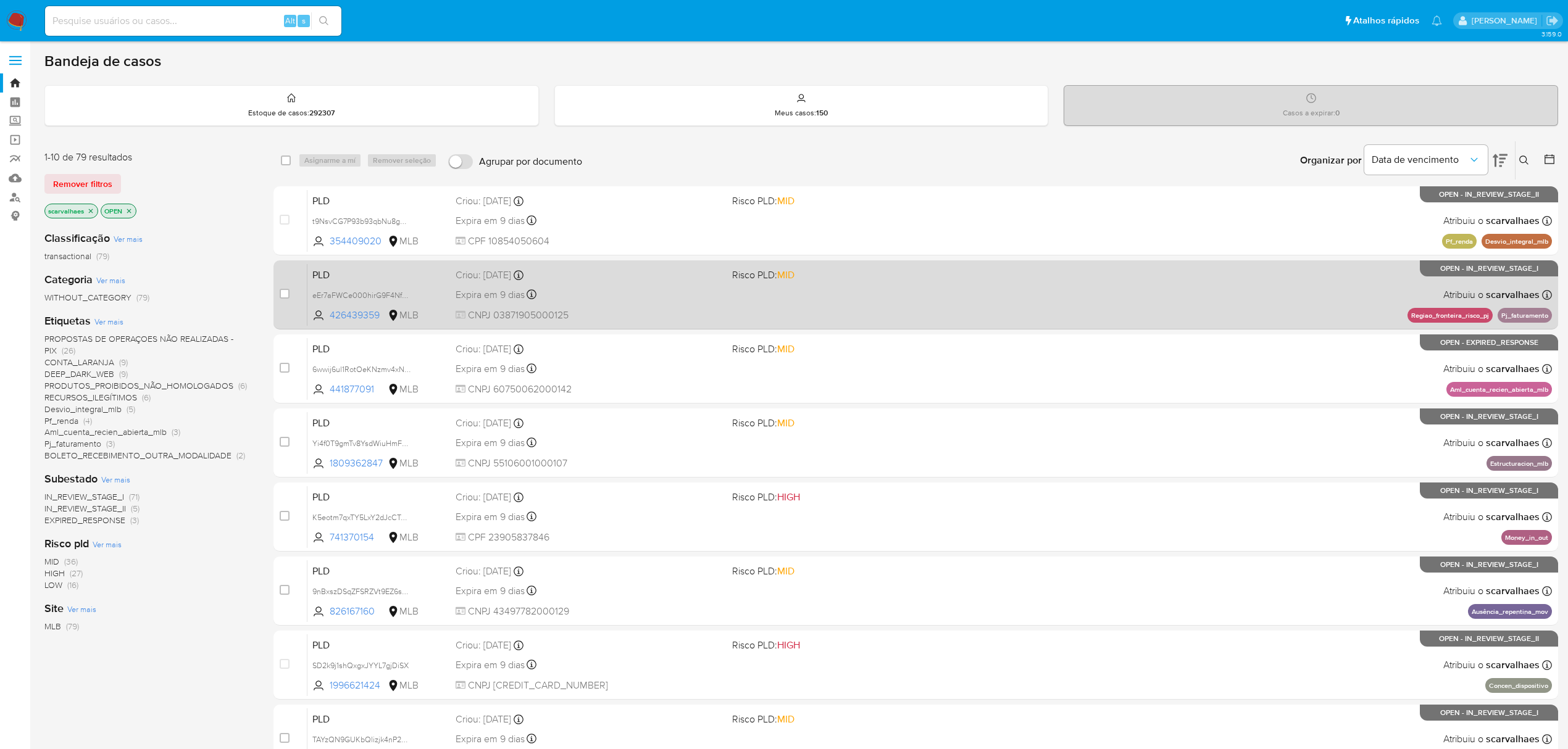
click at [904, 320] on div "PLD eEr7aFWCe000hirG9F4NfoOZ 426439359 MLB Risco PLD: MID Criou: 12/08/2025 Cri…" at bounding box center [930, 295] width 1245 height 63
click at [934, 302] on div "PLD eEr7aFWCe000hirG9F4NfoOZ 426439359 MLB Risco PLD: MID Criou: 12/08/2025 Cri…" at bounding box center [930, 295] width 1245 height 63
click at [613, 310] on span "CNPJ 03871905000125" at bounding box center [588, 315] width 266 height 14
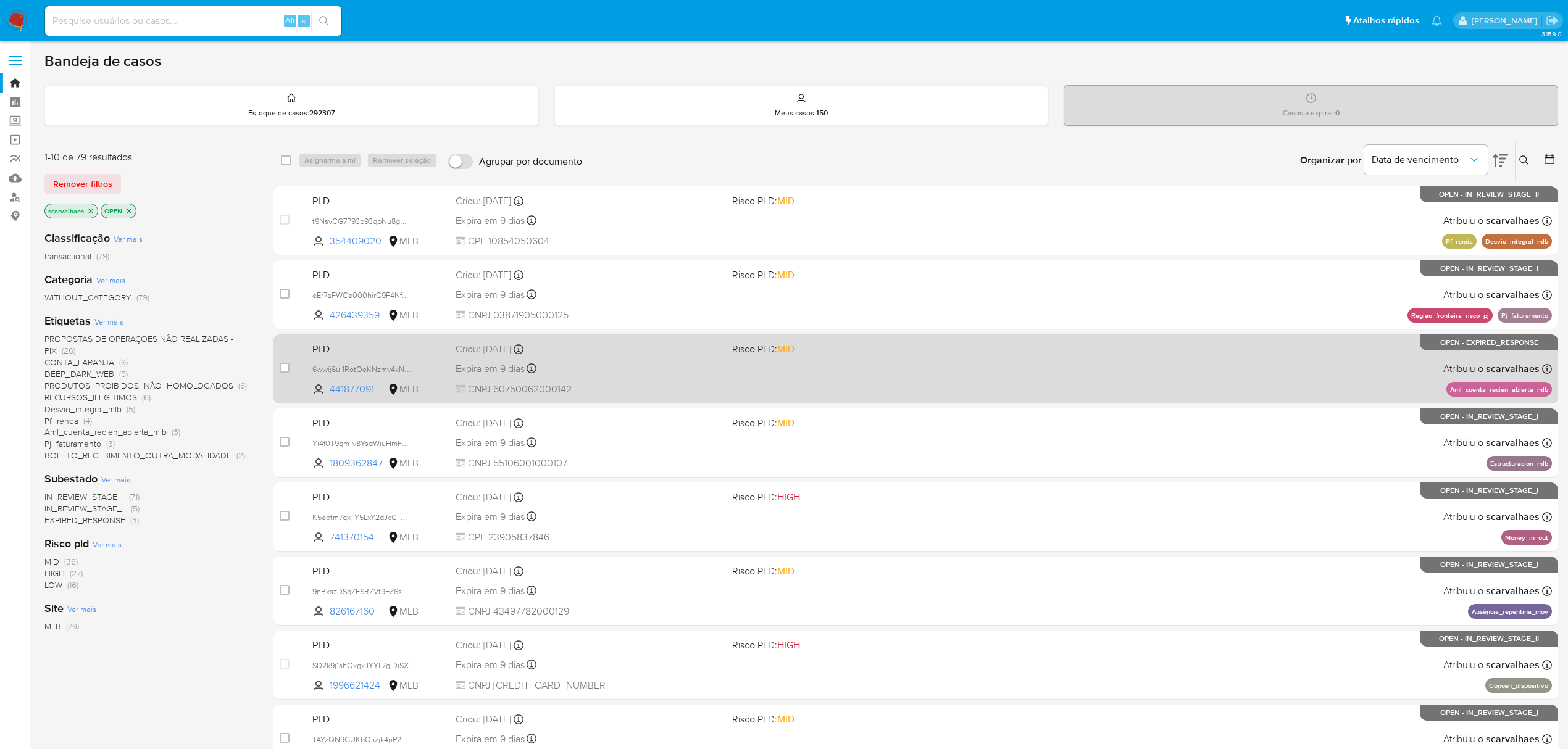
click at [648, 371] on div "Expira em 9 dias Expira em 26/09/2025 00:11:29" at bounding box center [588, 369] width 266 height 17
click at [687, 380] on div "PLD 6wwij6ul1RotOeKNzmv4xNuL 441877091 MLB Risco PLD: MID Criou: 12/08/2025 Cri…" at bounding box center [930, 369] width 1245 height 63
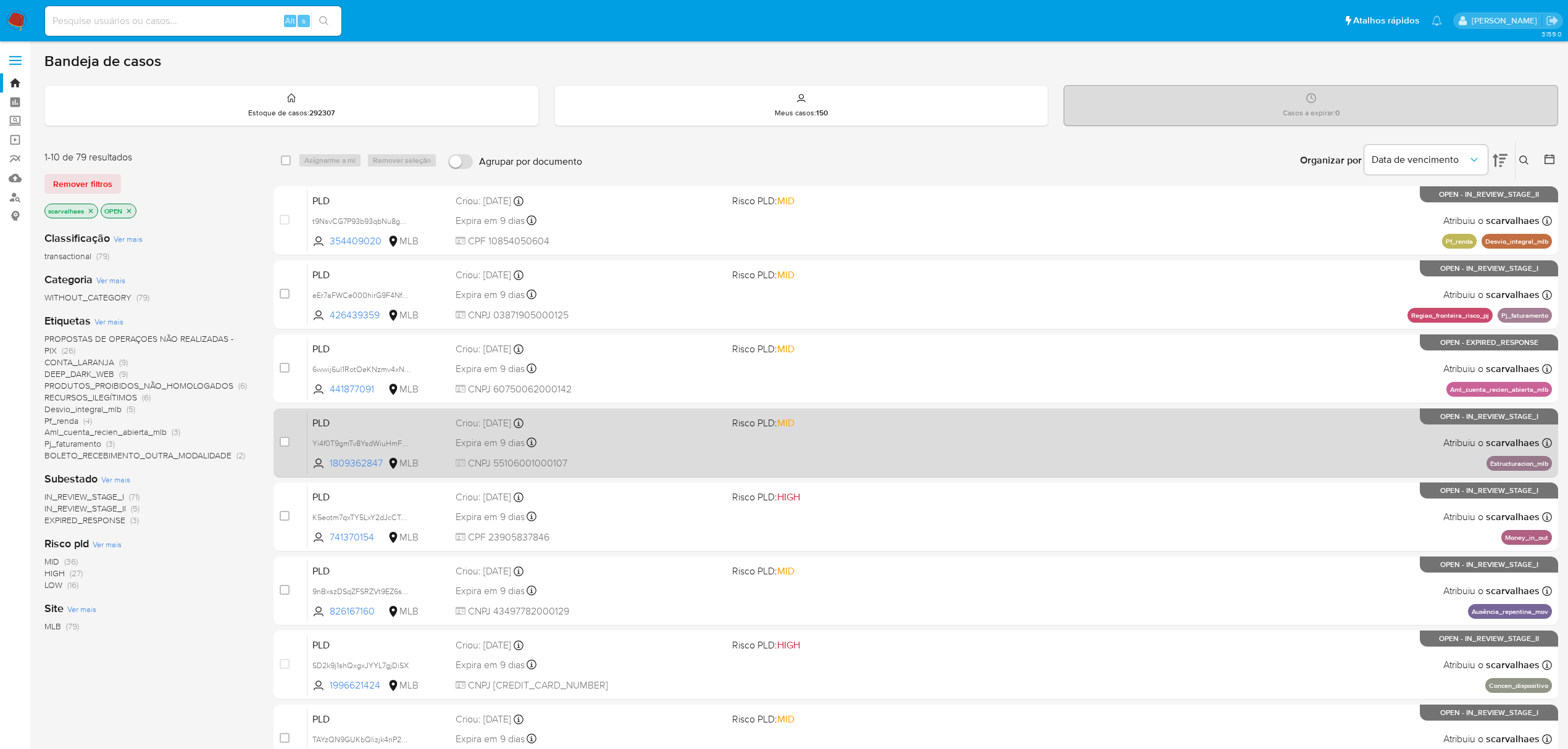
click at [805, 442] on span at bounding box center [865, 443] width 266 height 3
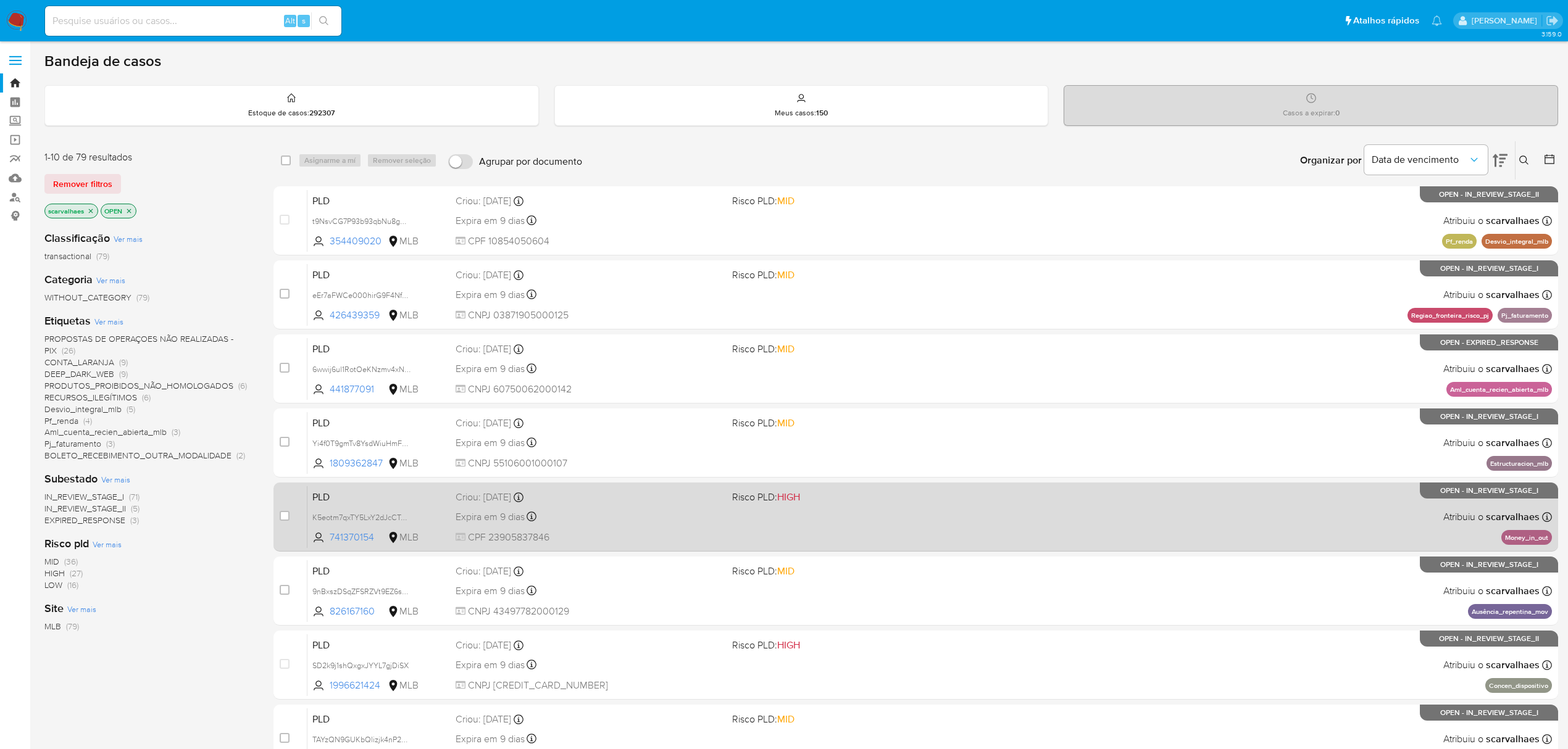
click at [972, 513] on div "PLD K5eotm7qxTY5LxY2dJcCTnOl 741370154 MLB Risco PLD: HIGH Criou: 12/08/2025 Cr…" at bounding box center [930, 517] width 1245 height 63
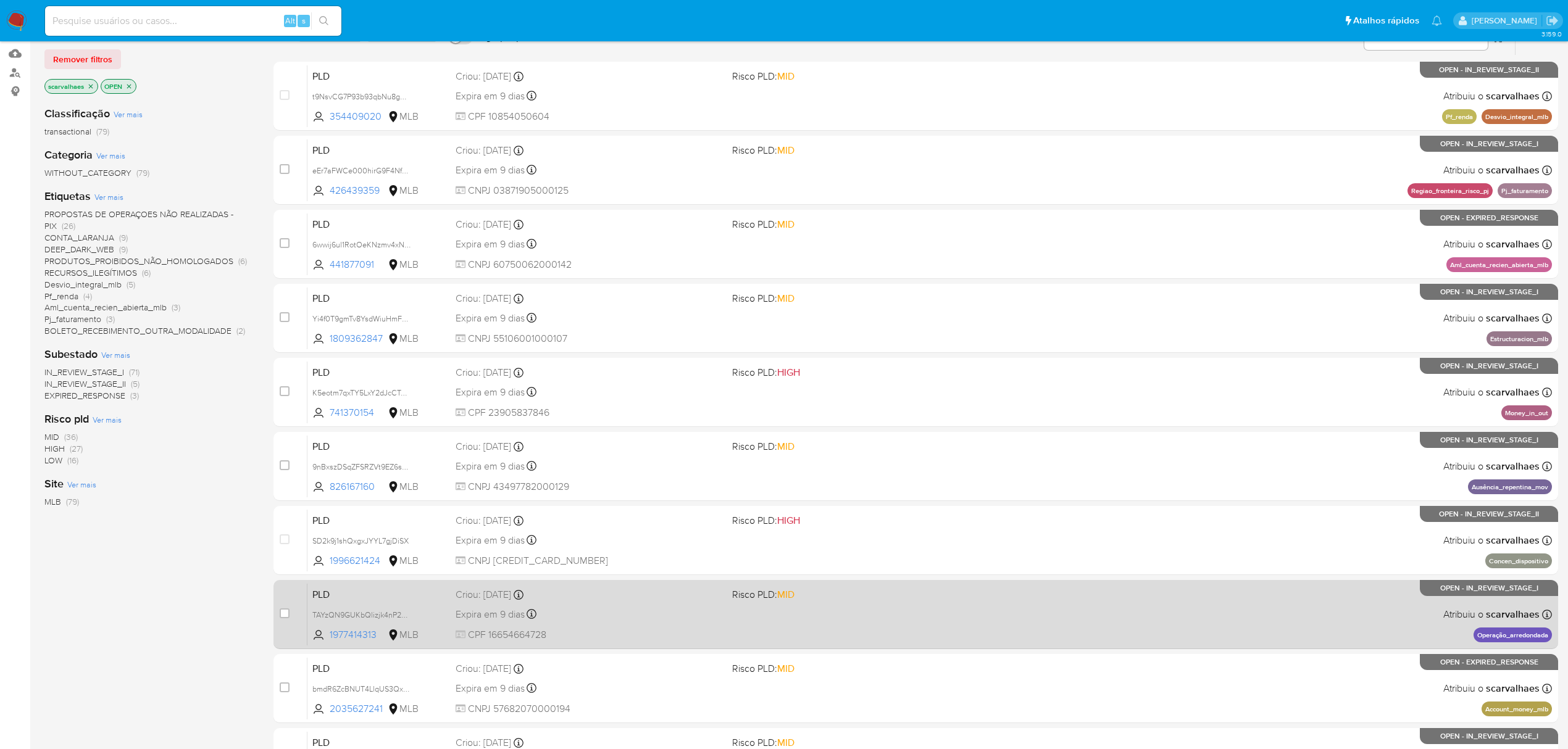
scroll to position [164, 0]
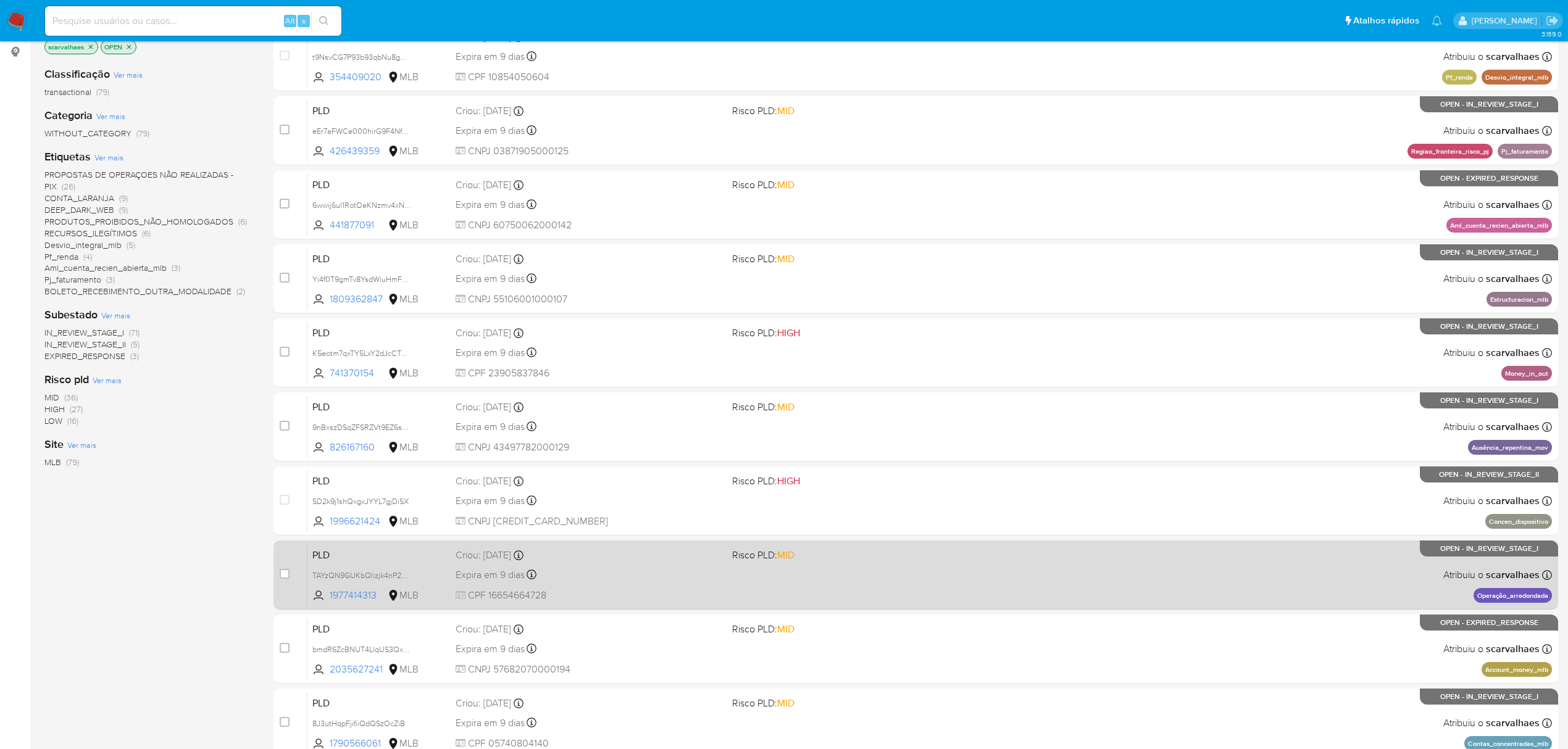
click at [954, 650] on div "PLD bmdR6ZcBNUT4LlqUS3QxvjGh 2035627241 MLB Risco PLD: MID Criou: 12/08/2025 Cr…" at bounding box center [930, 649] width 1245 height 63
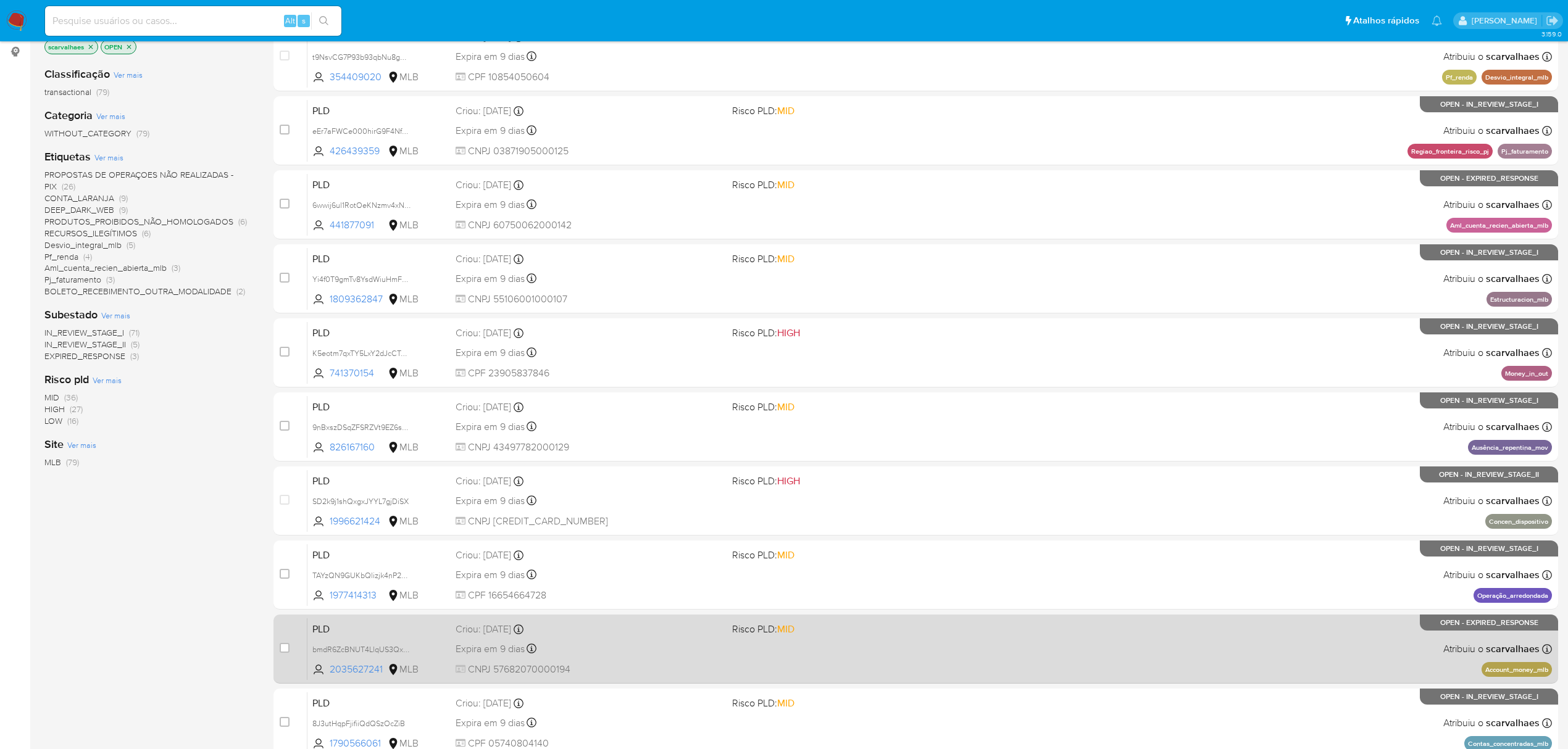
scroll to position [247, 0]
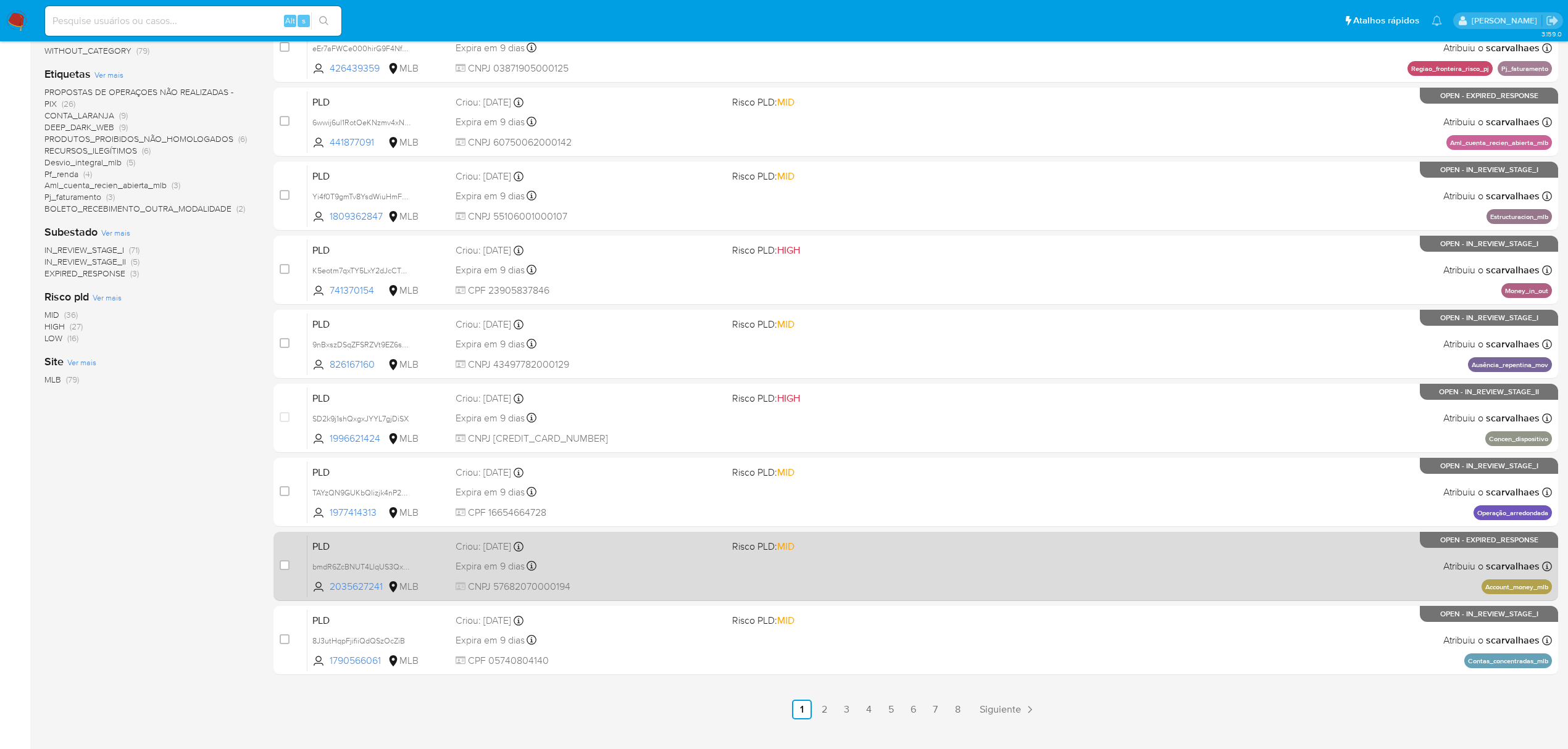
click at [962, 580] on div "PLD bmdR6ZcBNUT4LlqUS3QxvjGh 2035627241 MLB Risco PLD: MID Criou: 12/08/2025 Cr…" at bounding box center [930, 567] width 1245 height 63
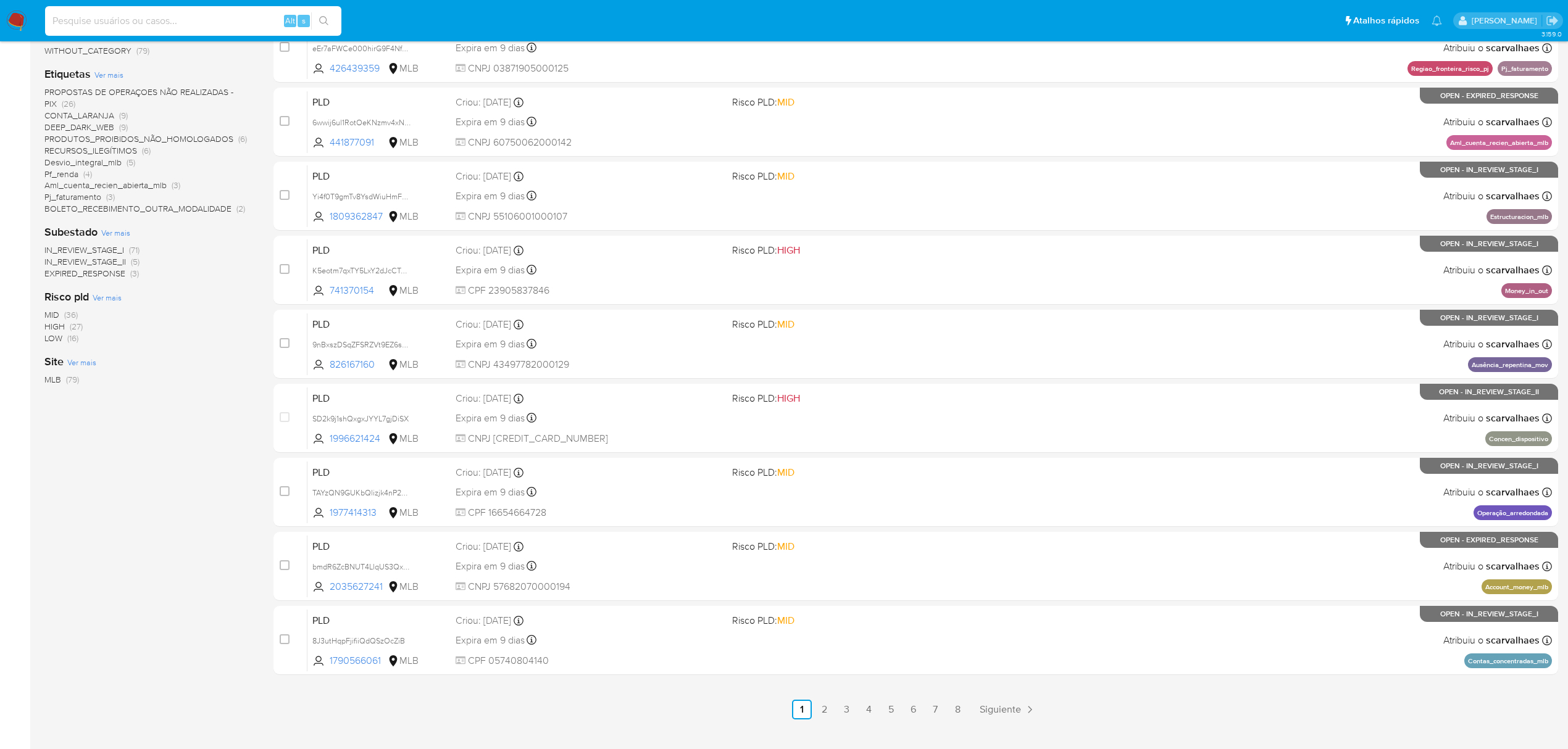
paste input "t9NsvCG7P93b93qbNu8gD3uz"
type input "t9NsvCG7P93b93qbNu8gD3uz"
click at [322, 16] on icon "search-icon" at bounding box center [324, 21] width 9 height 9
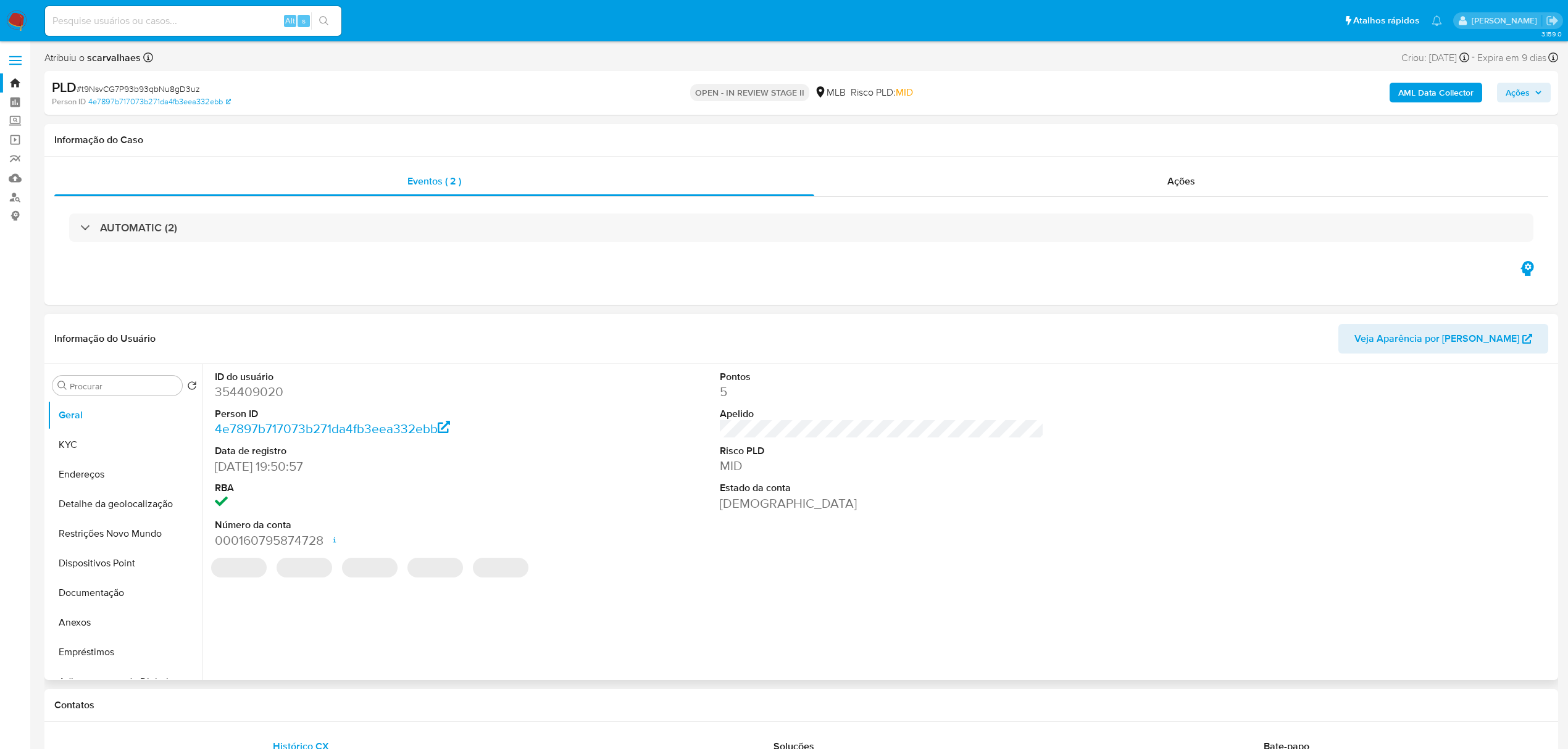
select select "10"
click at [104, 596] on button "Documentação" at bounding box center [120, 593] width 145 height 29
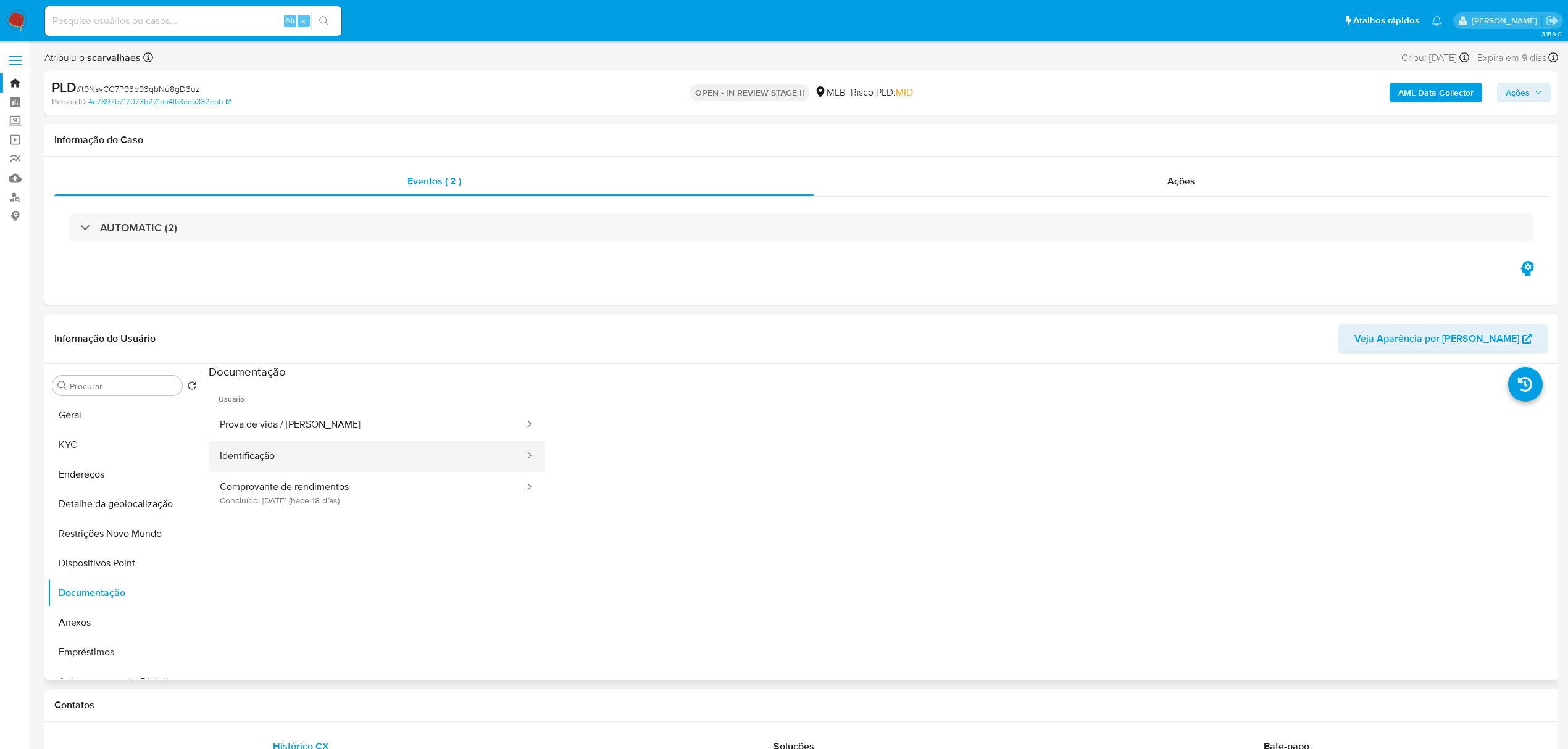
click at [332, 455] on button "Identificação" at bounding box center [367, 457] width 317 height 31
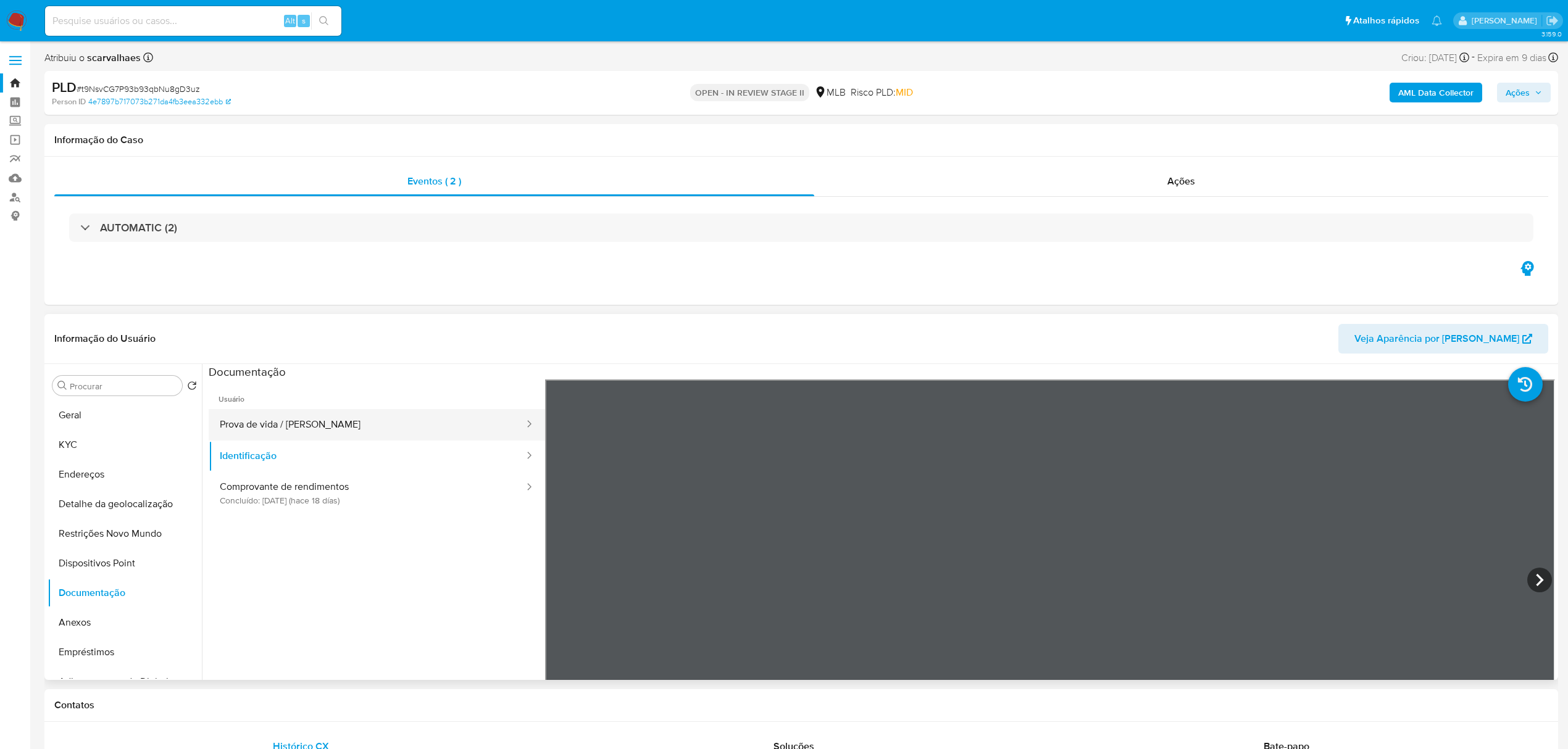
click at [273, 423] on button "Prova de vida / [PERSON_NAME]" at bounding box center [367, 425] width 317 height 31
click at [106, 625] on button "Anexos" at bounding box center [120, 622] width 145 height 29
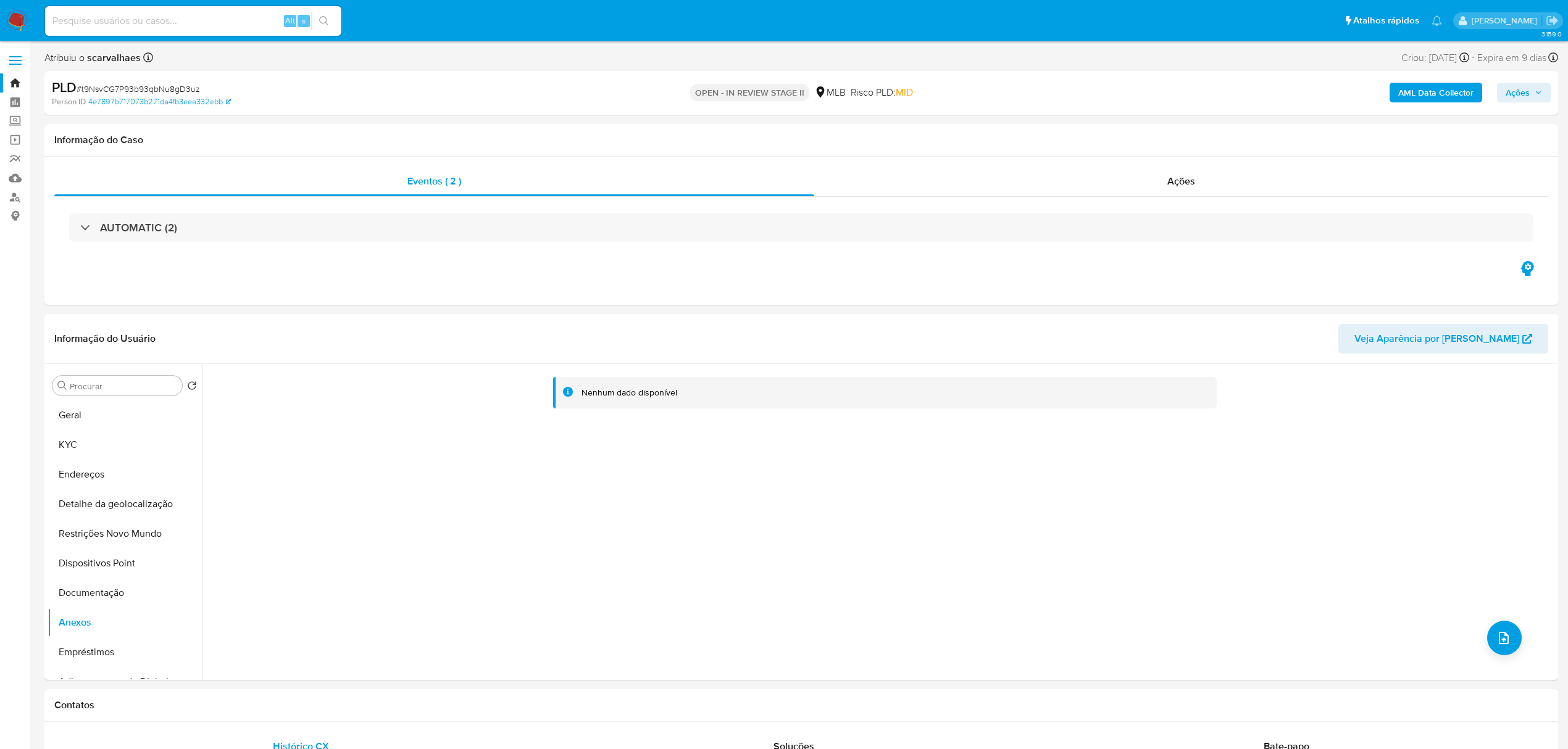
click at [173, 22] on input at bounding box center [193, 21] width 296 height 16
paste input "t9NsvCG7P93b93qbNu8gD3uz"
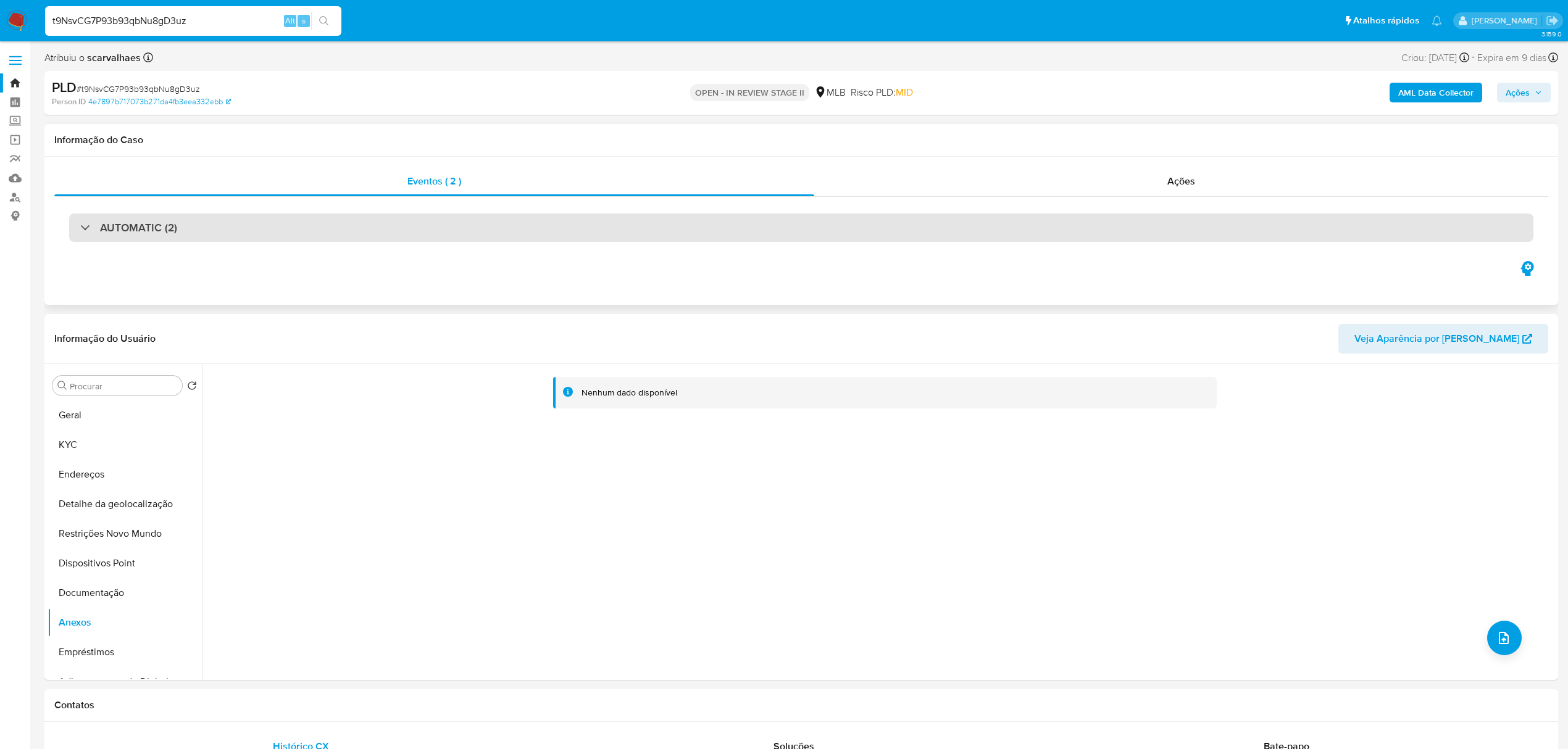
type input "t9NsvCG7P93b93qbNu8gD3uz"
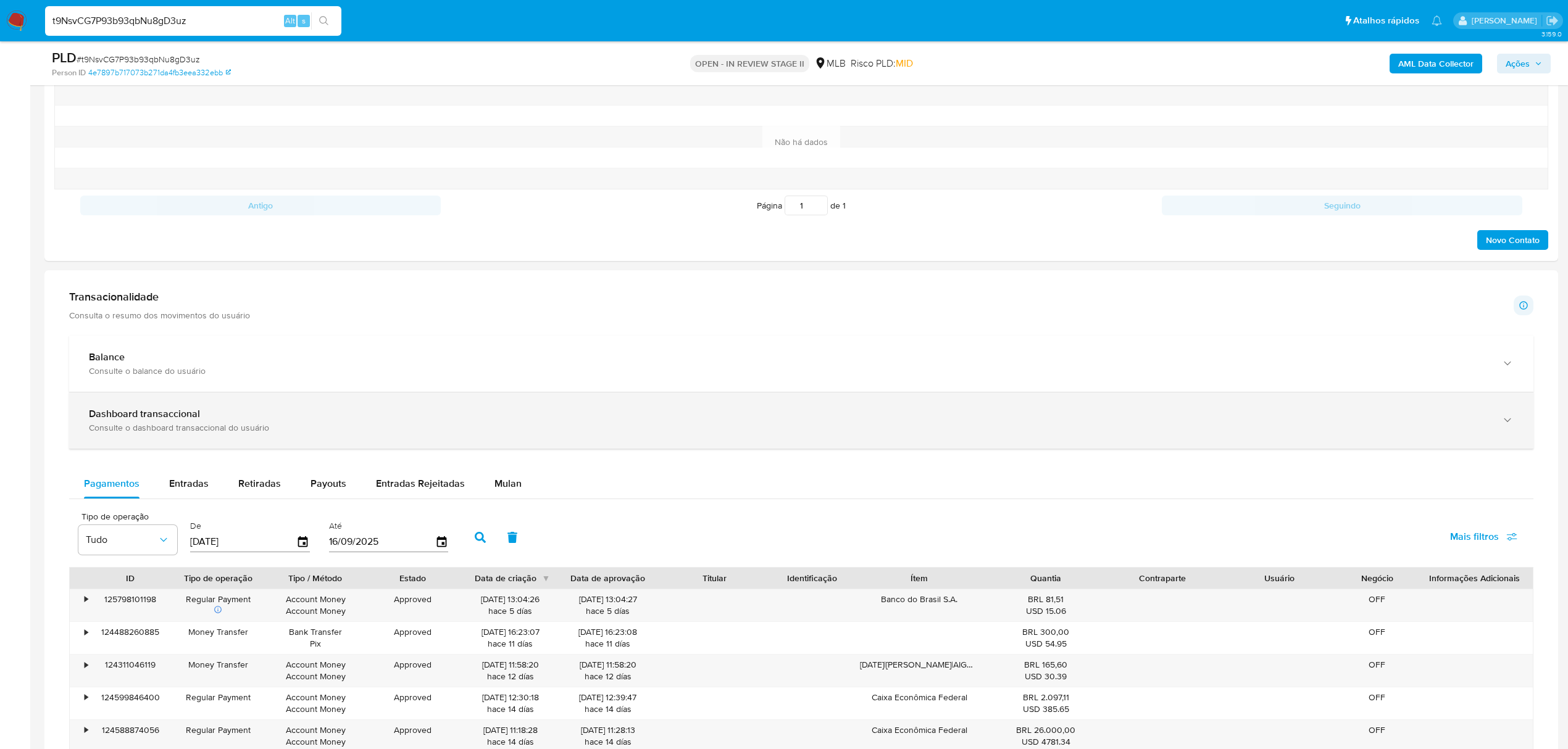
scroll to position [741, 0]
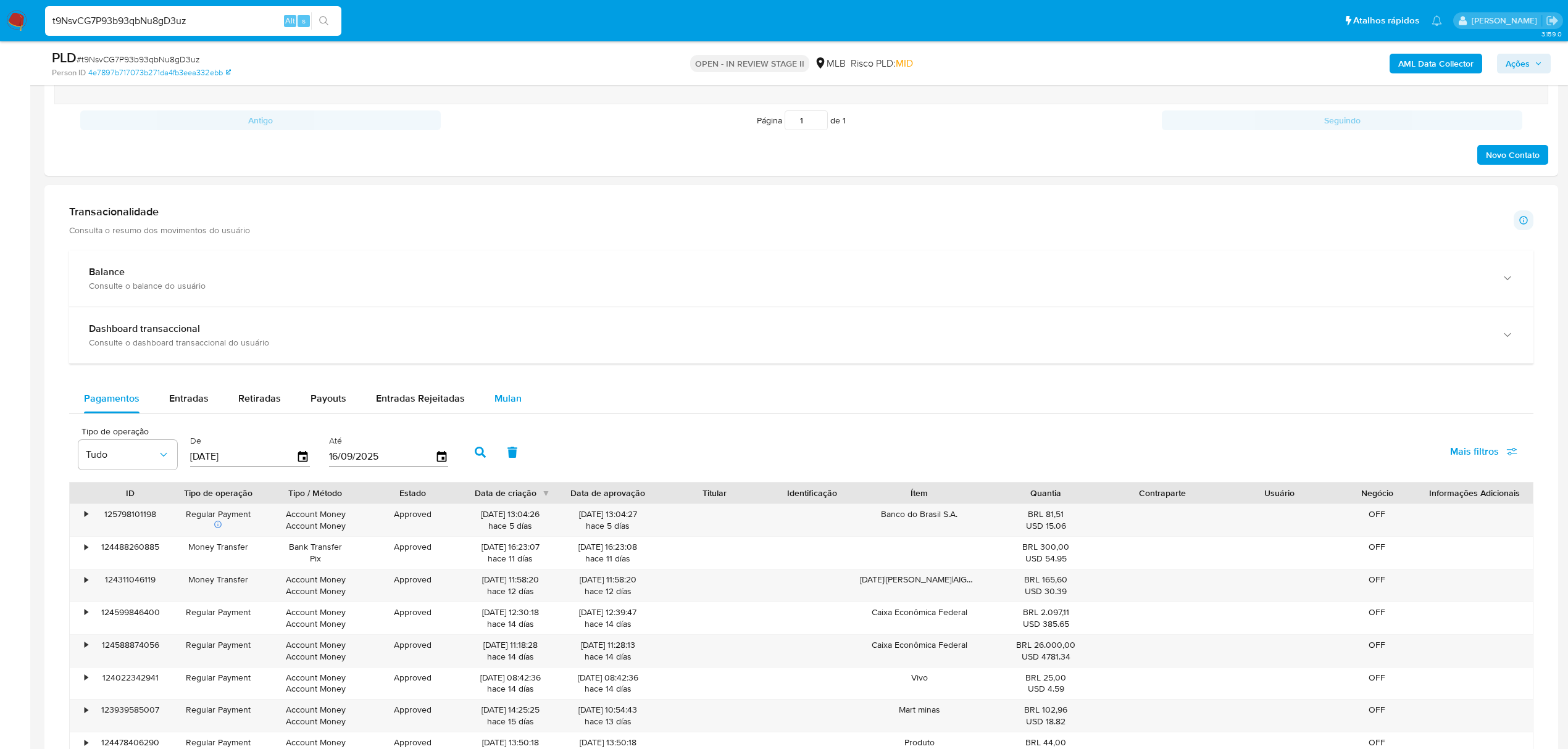
click at [496, 406] on span "Mulan" at bounding box center [508, 399] width 27 height 14
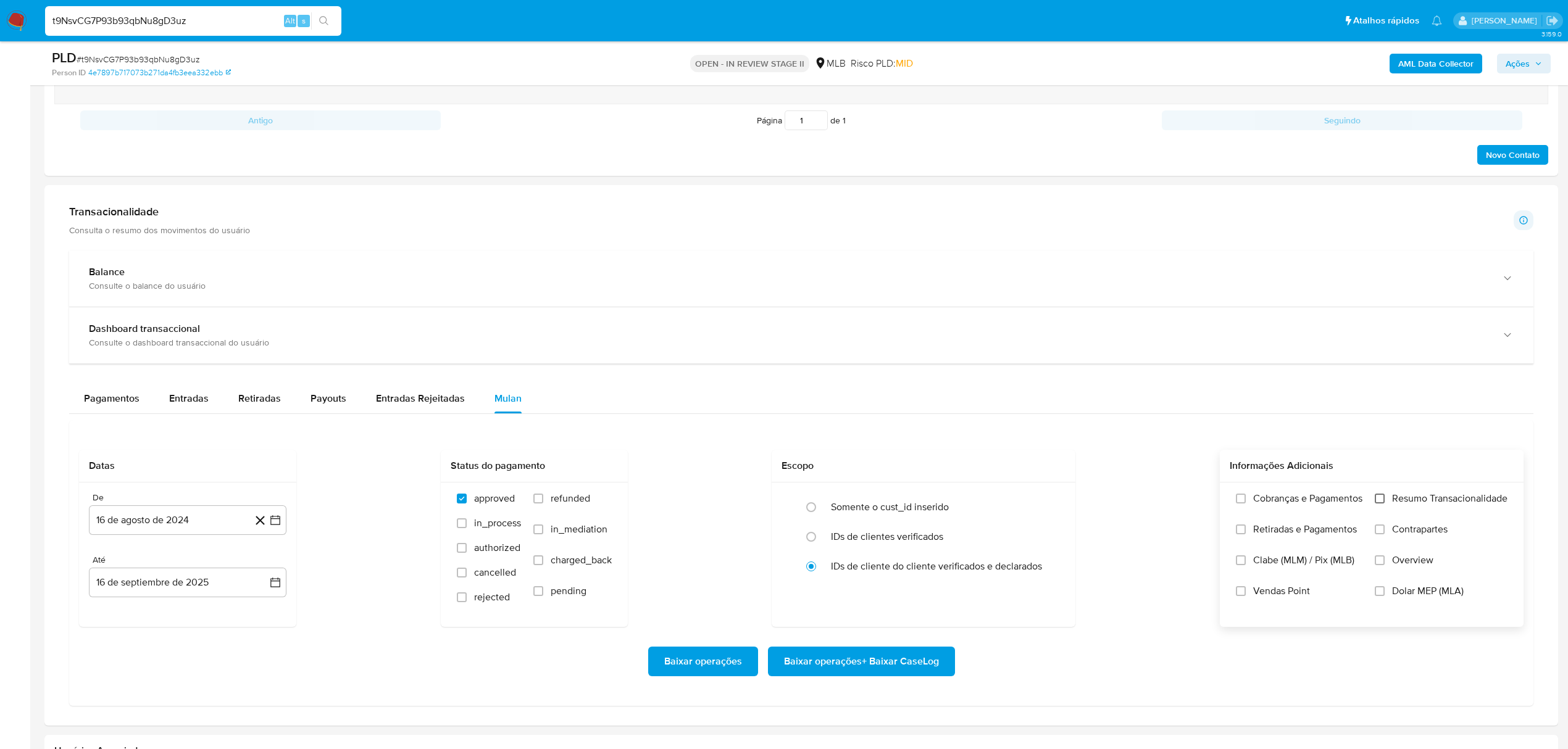
click at [1378, 503] on input "Resumo Transacionalidade" at bounding box center [1379, 498] width 10 height 10
click at [278, 522] on icon "button" at bounding box center [275, 520] width 12 height 12
click at [264, 568] on icon "Mes siguiente" at bounding box center [265, 565] width 5 height 8
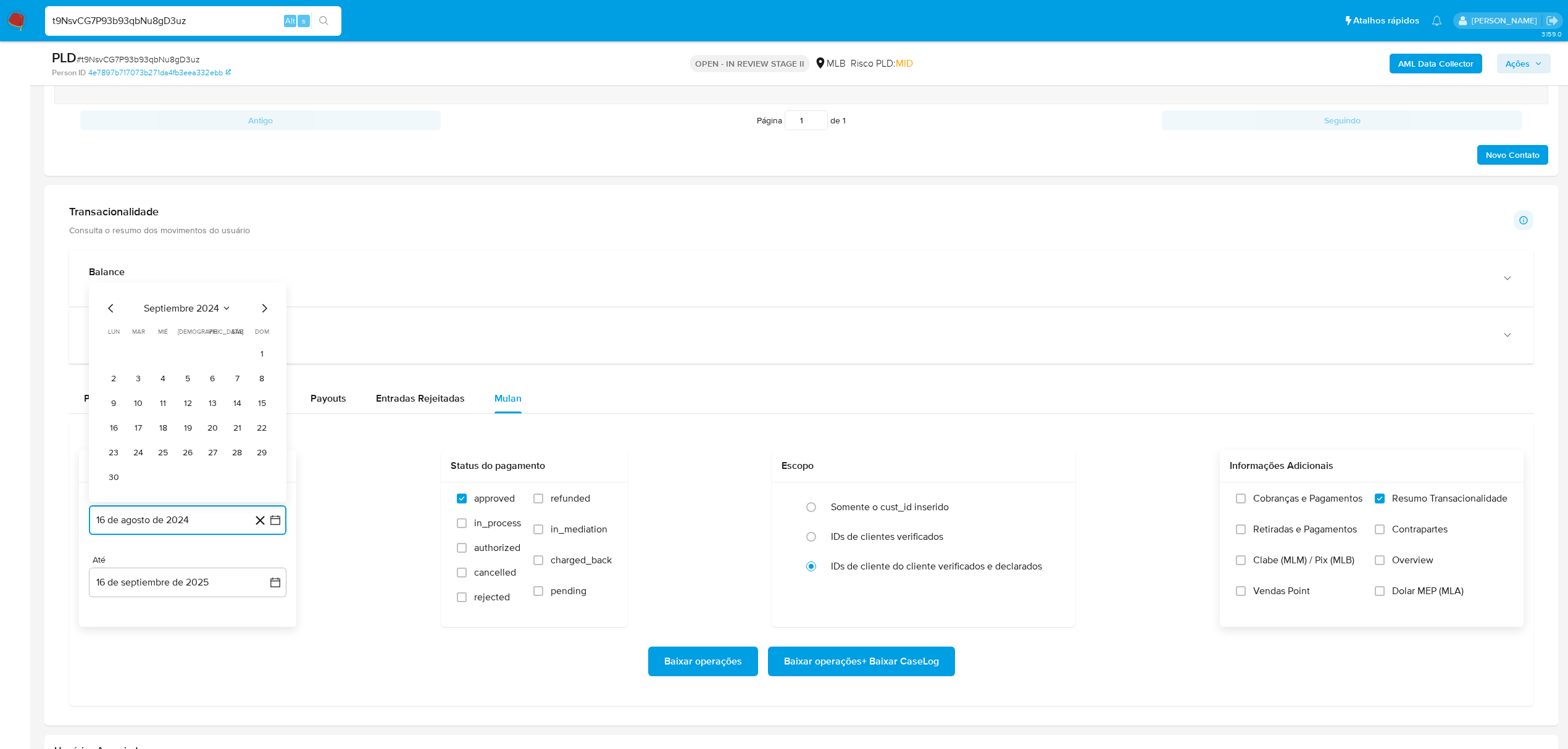
click at [272, 526] on icon "button" at bounding box center [275, 520] width 12 height 12
click at [274, 526] on icon "button" at bounding box center [275, 520] width 12 height 12
click at [259, 572] on icon "Mes siguiente" at bounding box center [264, 565] width 15 height 15
click at [278, 522] on icon "button" at bounding box center [275, 520] width 12 height 12
click at [274, 524] on icon "button" at bounding box center [275, 520] width 12 height 12
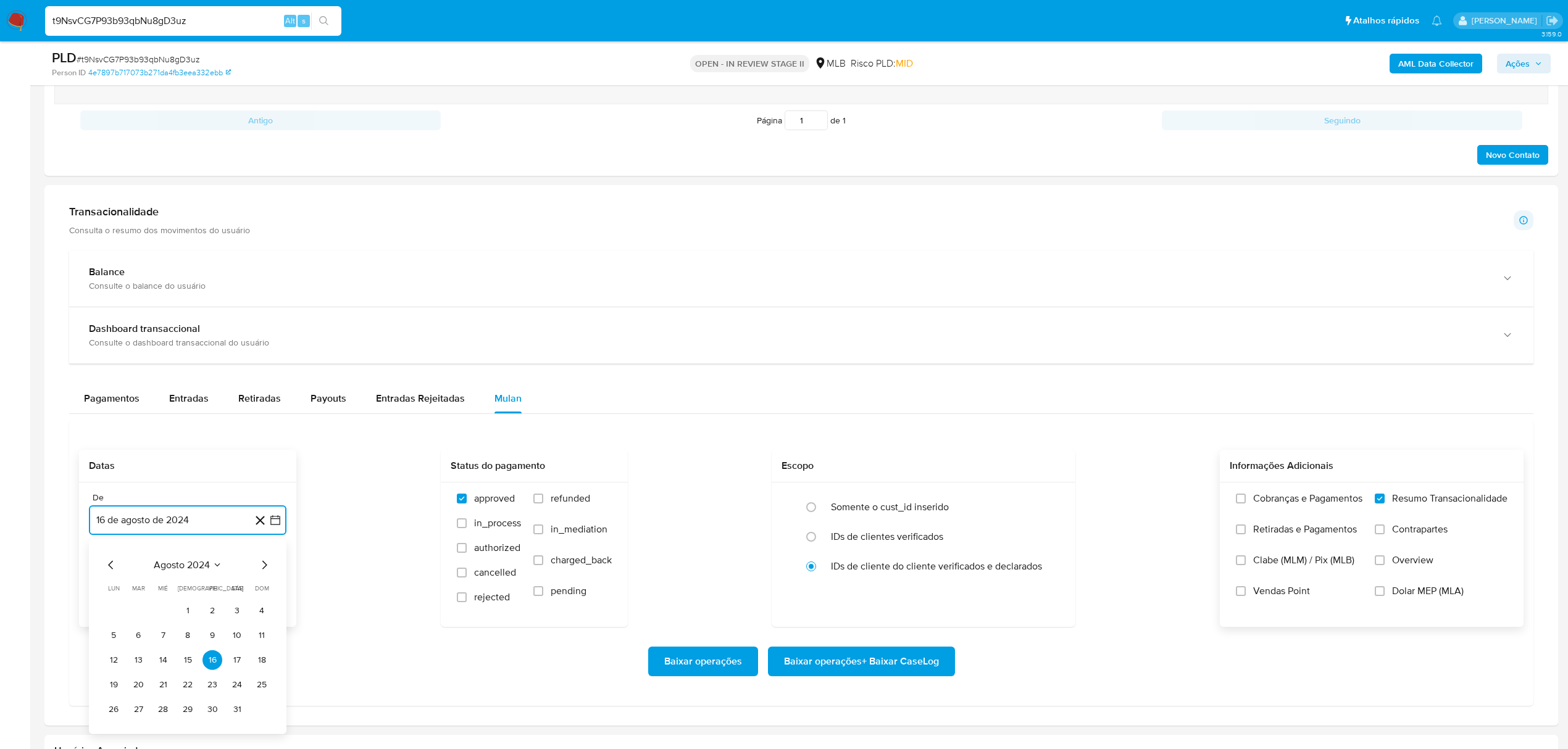
click at [263, 569] on icon "Mes siguiente" at bounding box center [264, 565] width 15 height 15
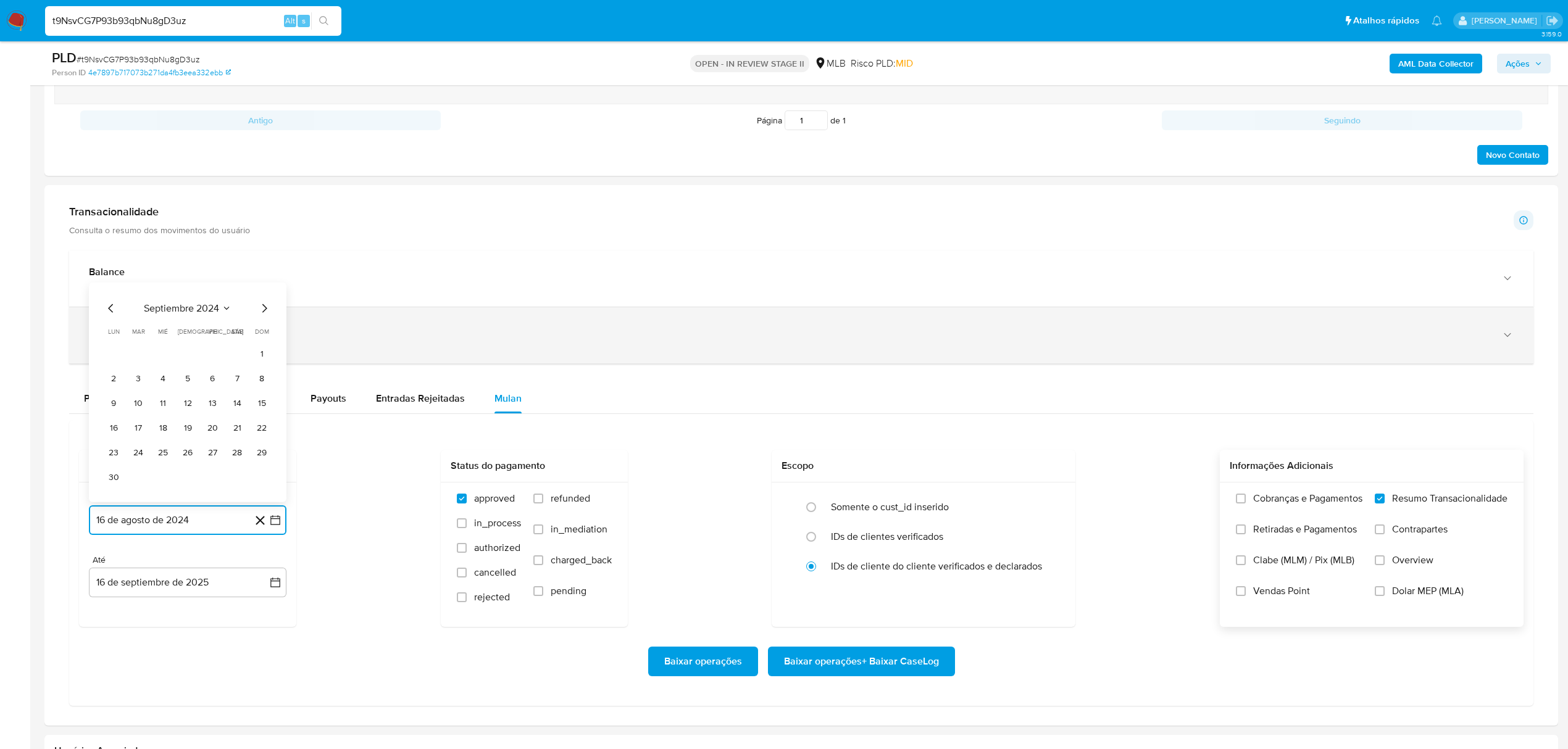
click at [263, 313] on icon "Mes siguiente" at bounding box center [264, 308] width 15 height 15
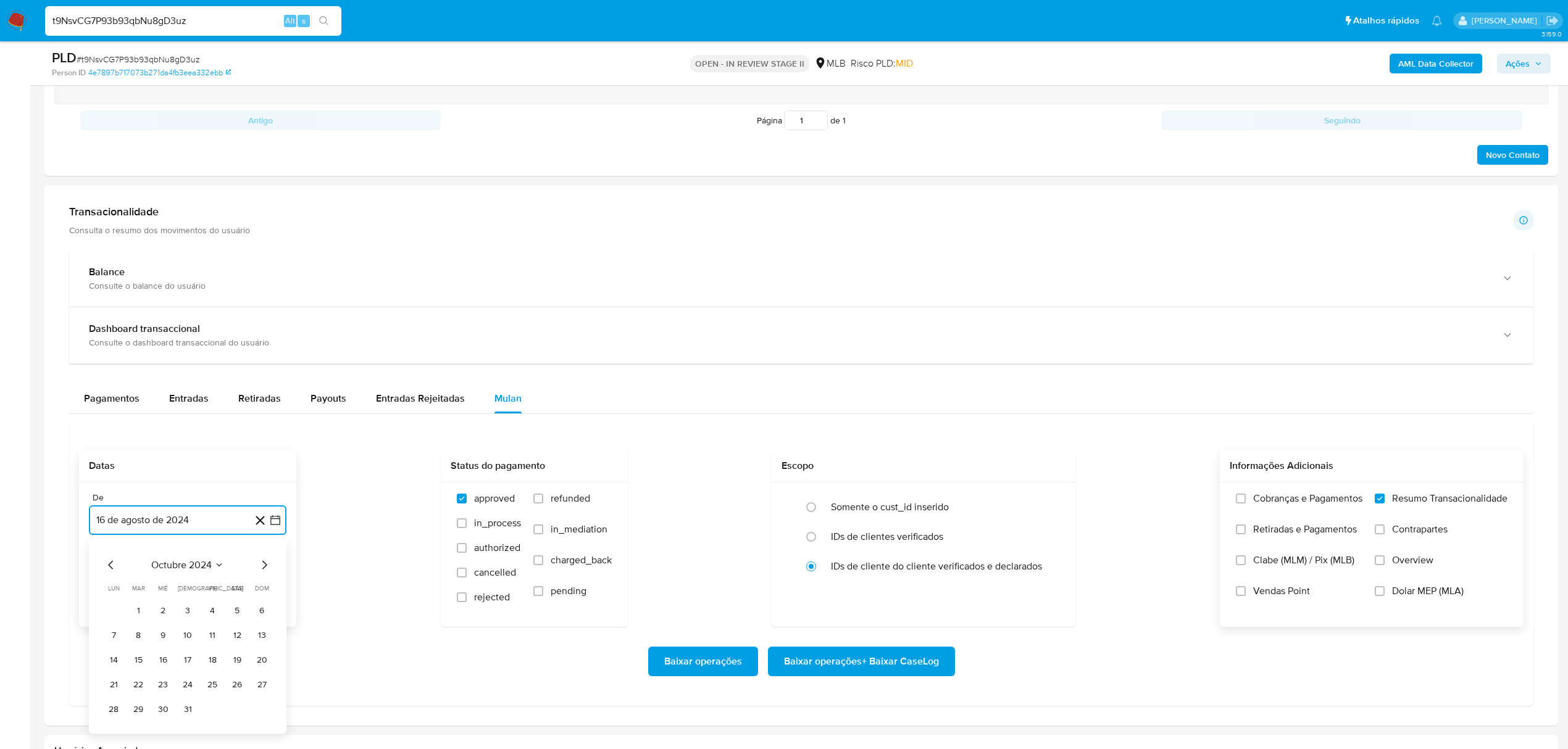
click at [264, 571] on icon "Mes siguiente" at bounding box center [264, 565] width 15 height 15
click at [260, 316] on icon "Mes siguiente" at bounding box center [264, 308] width 15 height 15
click at [264, 566] on icon "Mes siguiente" at bounding box center [264, 565] width 15 height 15
click at [267, 572] on icon "Mes siguiente" at bounding box center [264, 565] width 15 height 15
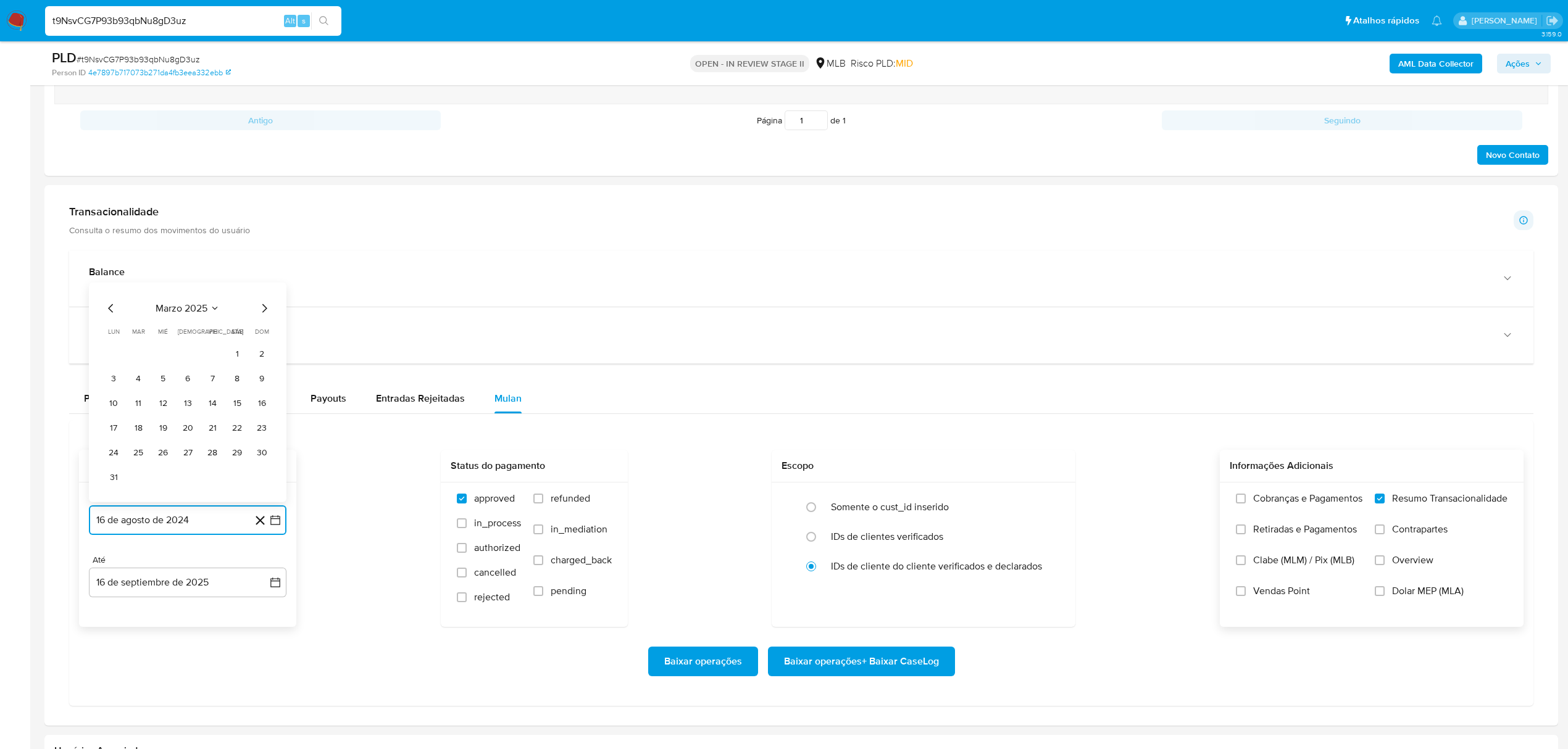
click at [266, 310] on icon "Mes siguiente" at bounding box center [264, 308] width 15 height 15
click at [259, 572] on icon "Mes siguiente" at bounding box center [264, 565] width 15 height 15
click at [262, 571] on icon "Mes siguiente" at bounding box center [264, 565] width 15 height 15
click at [270, 525] on icon "button" at bounding box center [275, 520] width 12 height 12
click at [212, 520] on button "16 de agosto de 2024" at bounding box center [187, 520] width 197 height 29
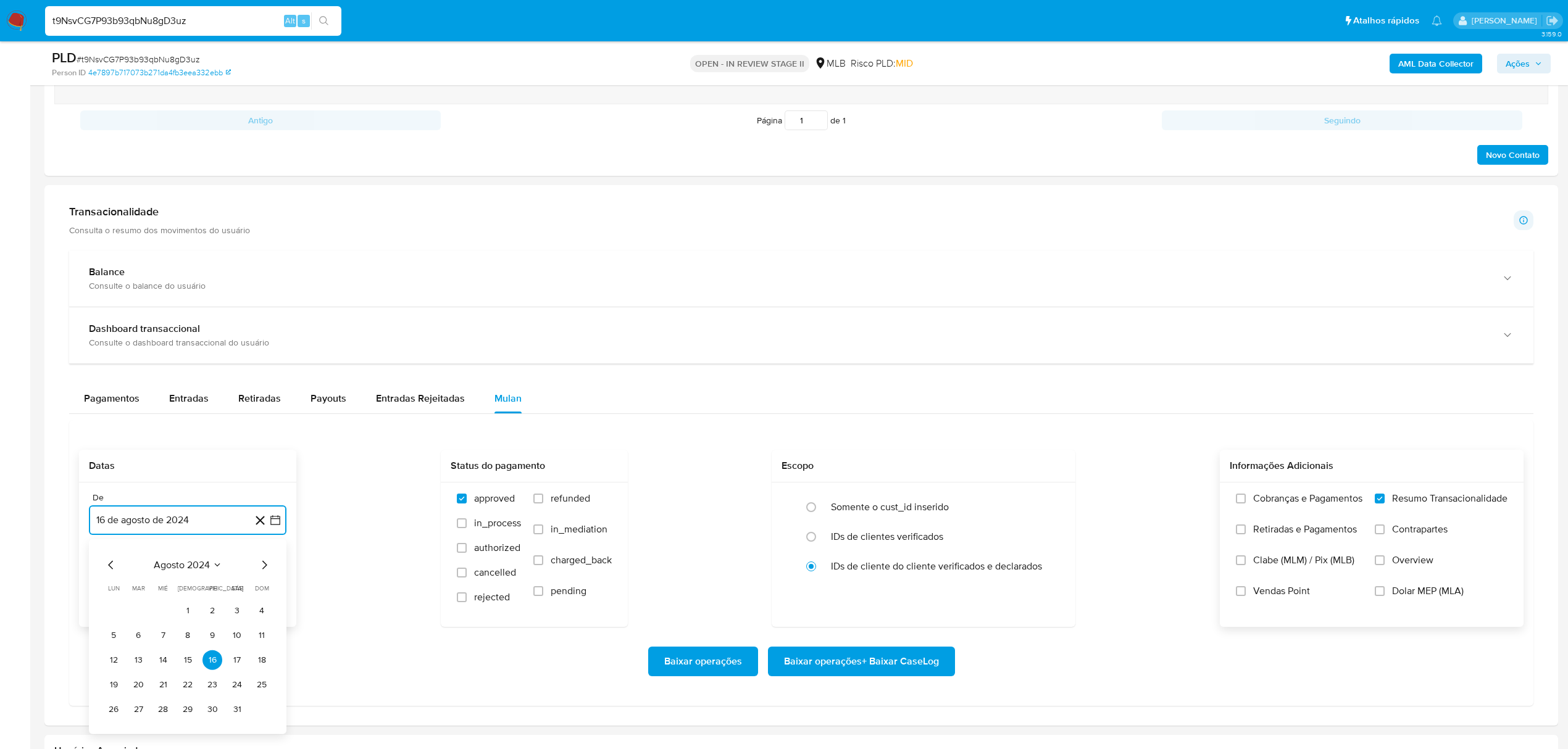
click at [212, 571] on button "agosto 2024" at bounding box center [188, 565] width 68 height 12
click at [135, 679] on span "[DATE]" at bounding box center [134, 679] width 27 height 10
click at [205, 569] on button "julio 2024" at bounding box center [188, 565] width 59 height 12
click at [114, 566] on icon "Año anterior" at bounding box center [111, 565] width 15 height 15
click at [254, 569] on icon "Año siguiente" at bounding box center [261, 565] width 15 height 15
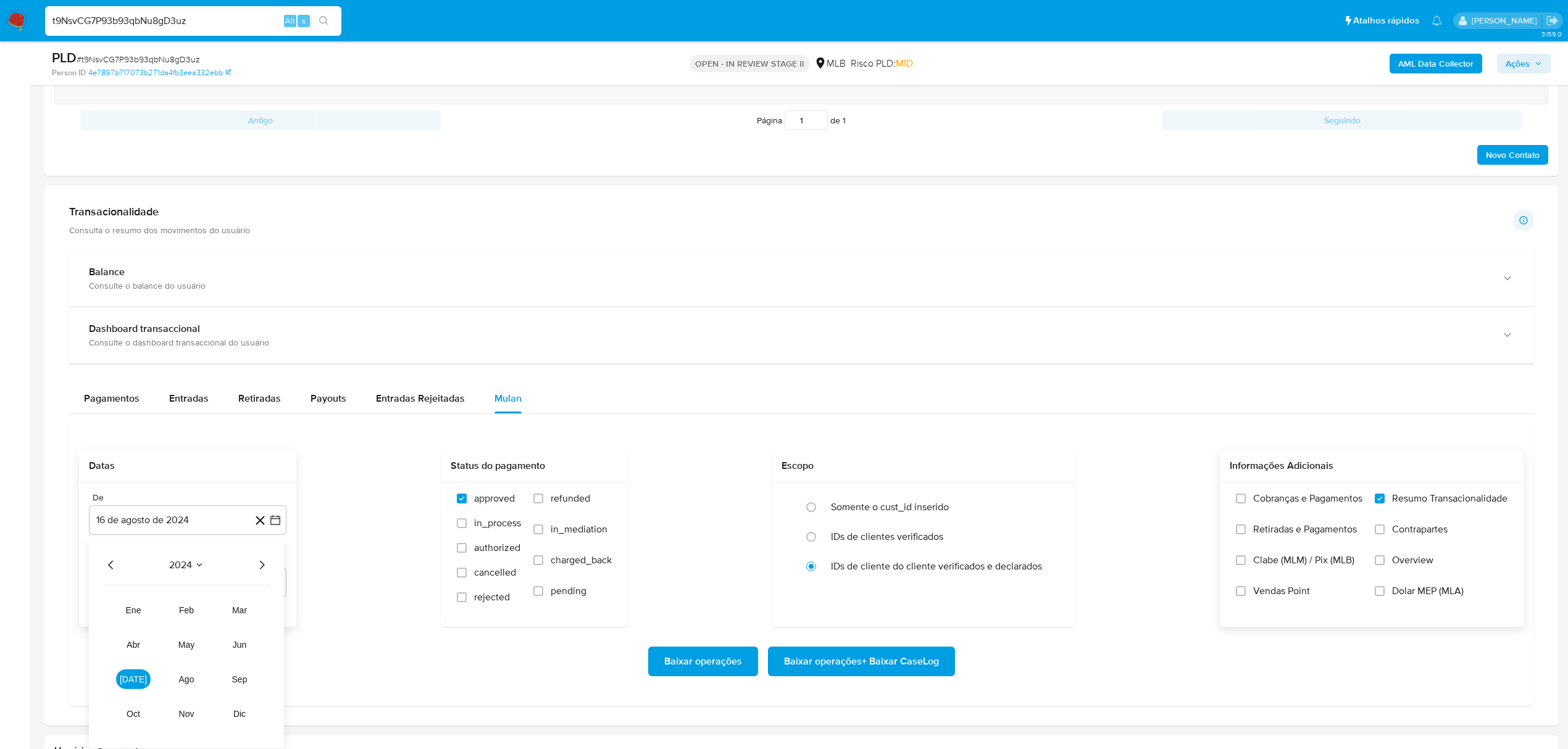
click at [254, 569] on icon "Año siguiente" at bounding box center [261, 565] width 15 height 15
click at [184, 649] on span "may" at bounding box center [186, 645] width 16 height 10
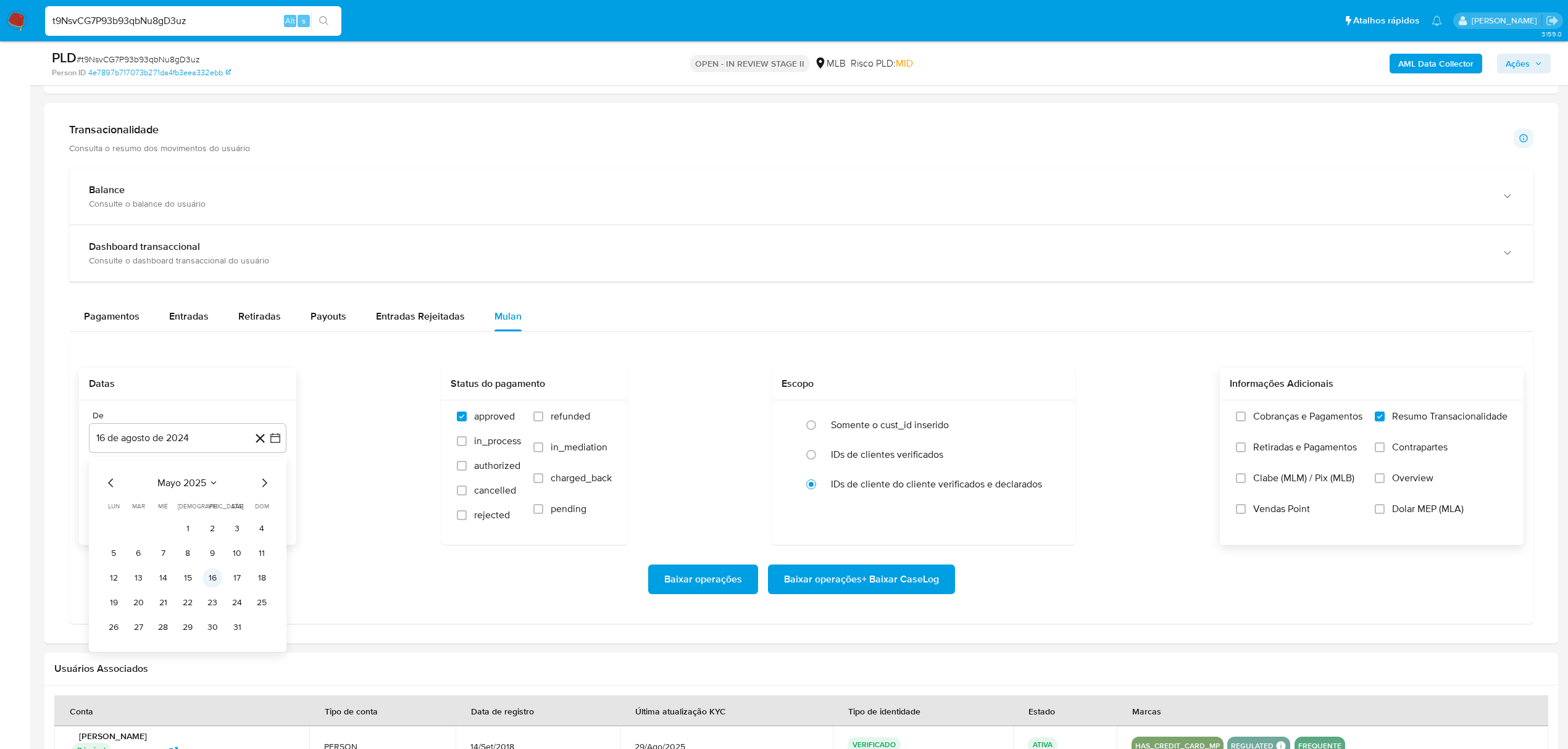
click at [216, 582] on button "16" at bounding box center [212, 578] width 20 height 20
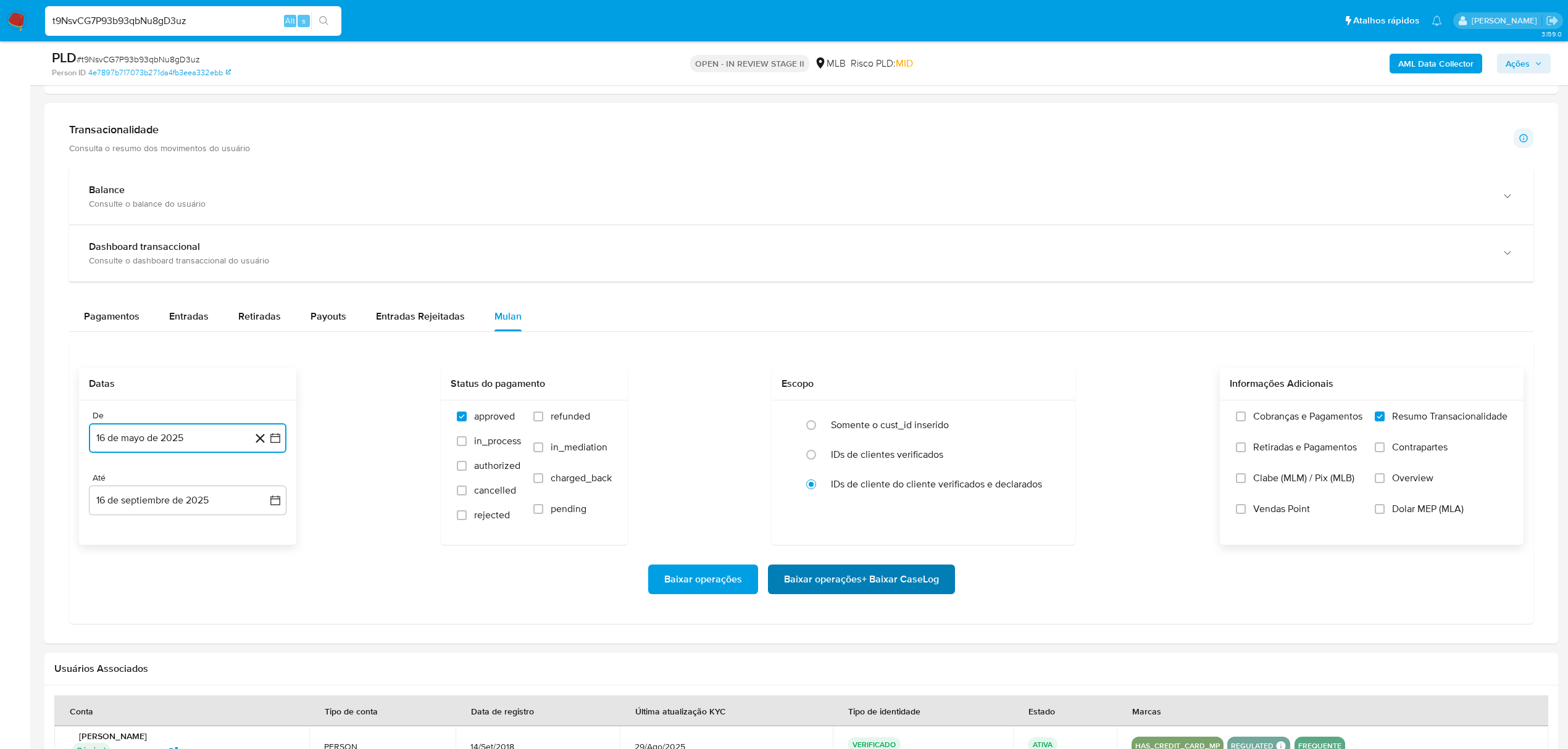
click at [849, 584] on span "Baixar operações + Baixar CaseLog" at bounding box center [862, 580] width 155 height 27
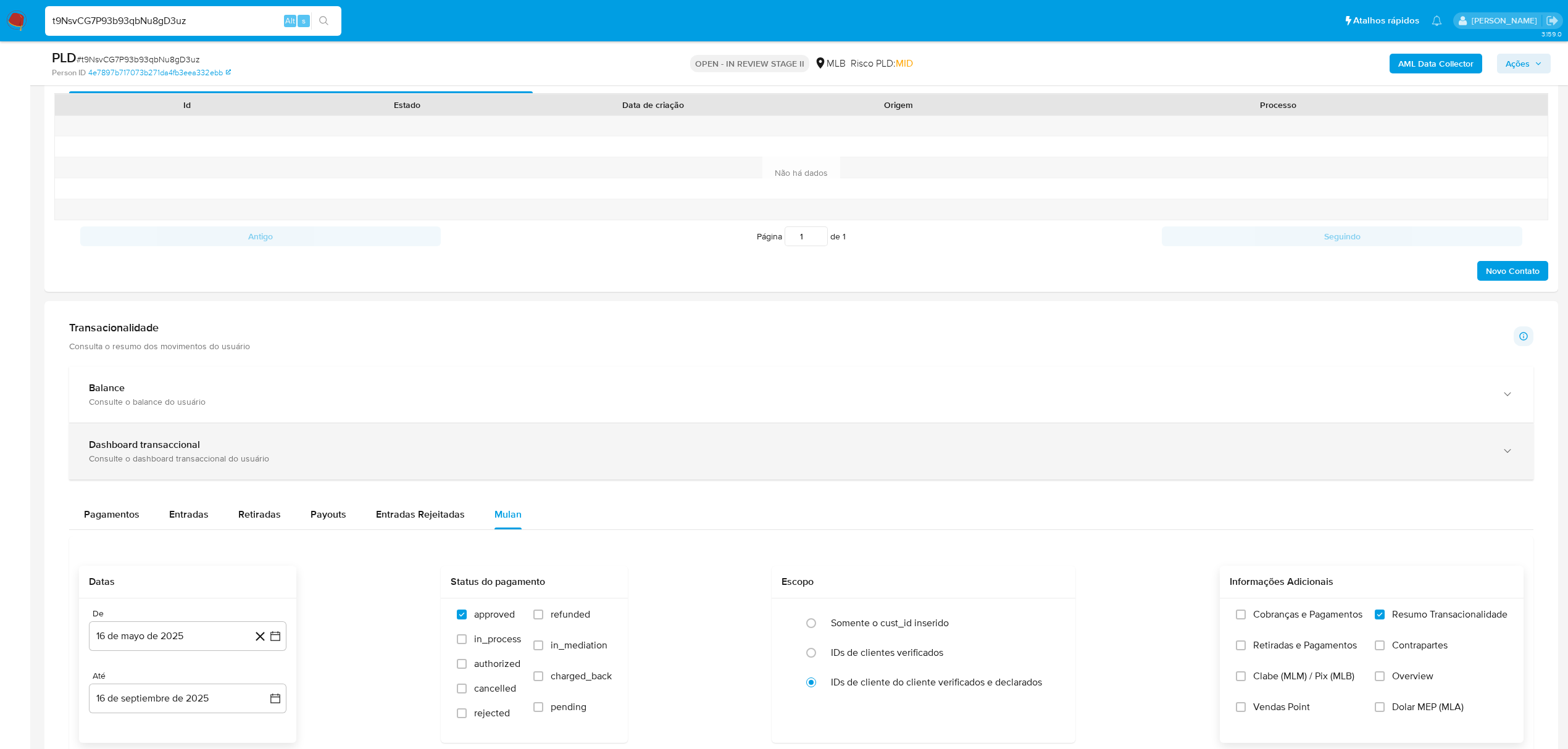
scroll to position [658, 0]
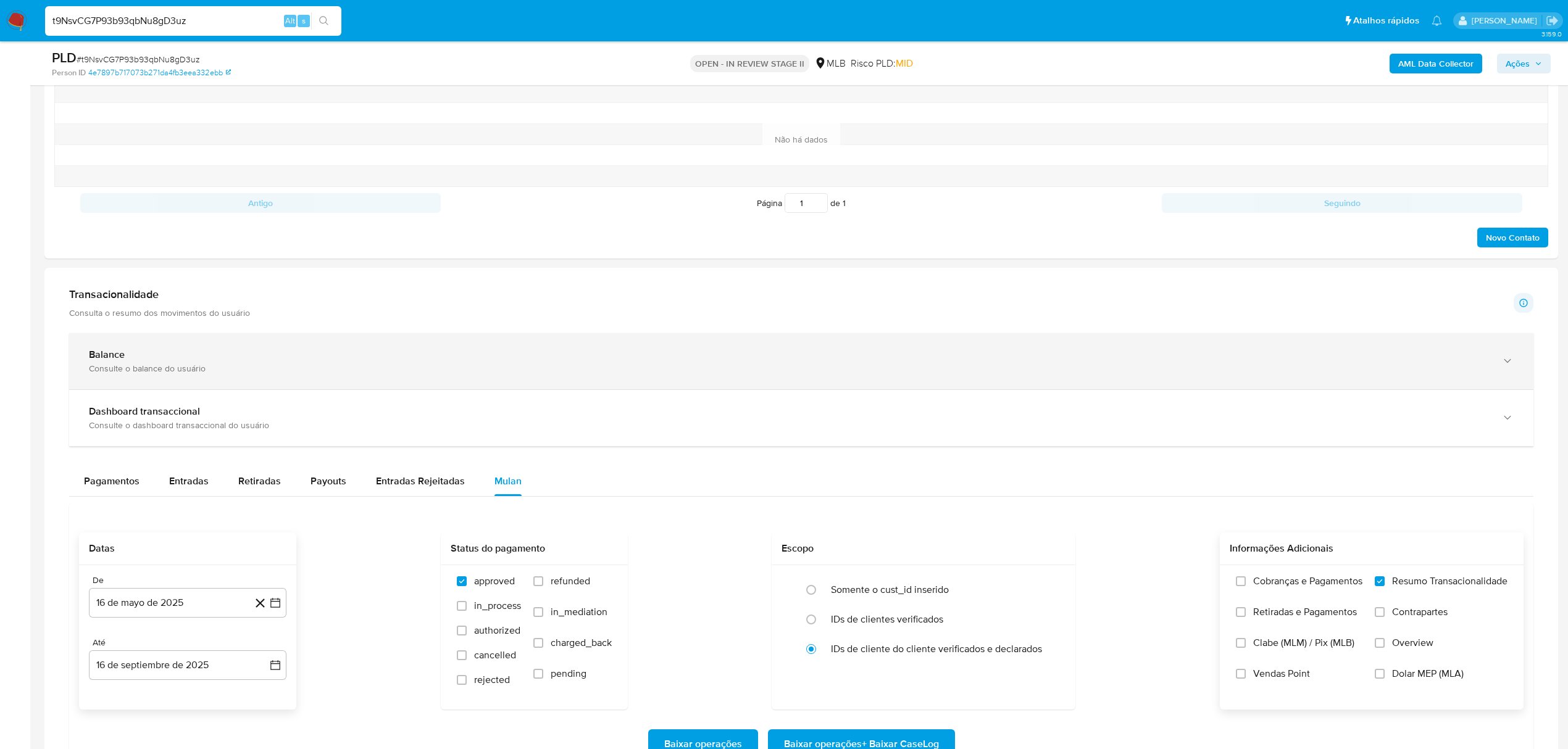
click at [97, 345] on div "Balance Consulte o balance do usuário" at bounding box center [801, 361] width 1464 height 56
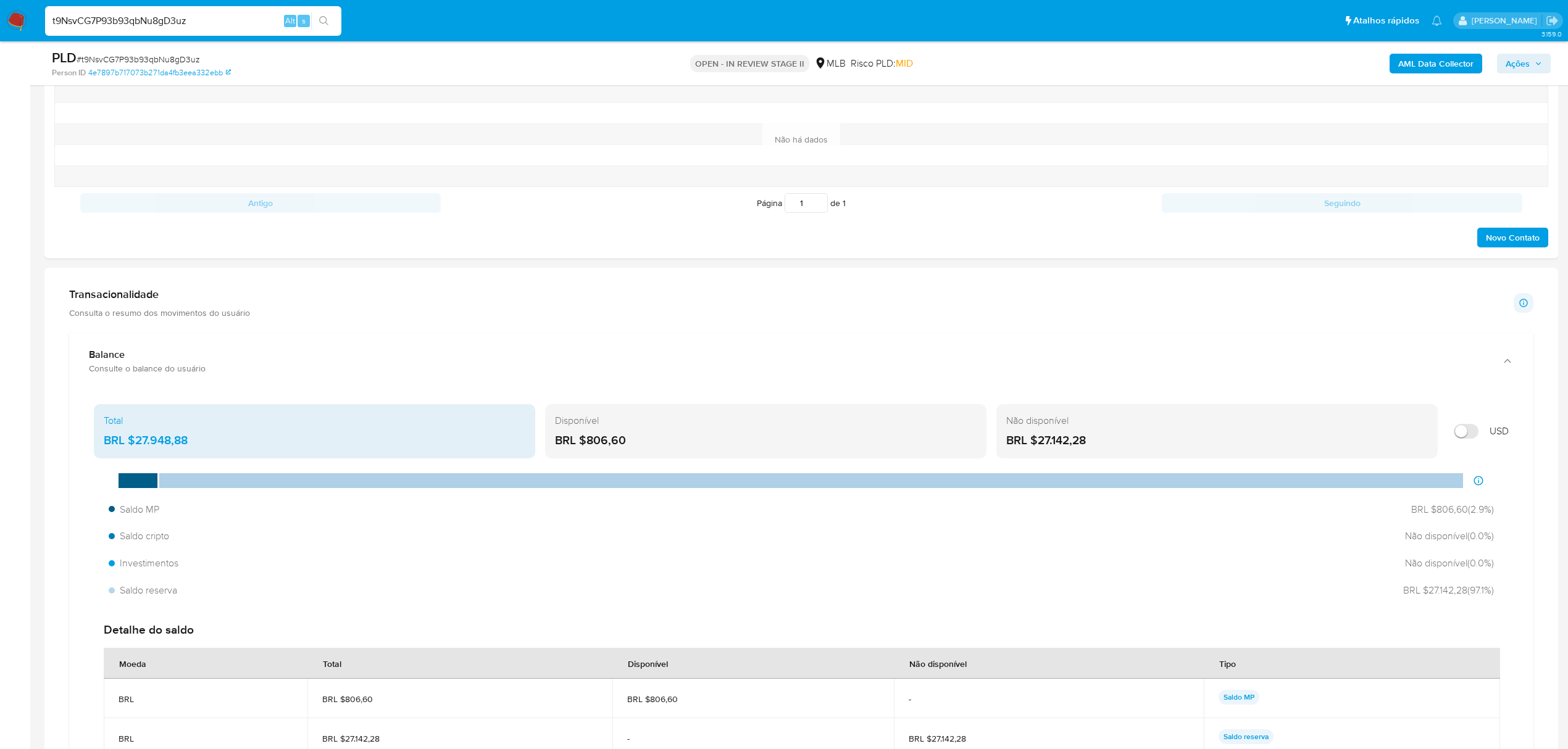
click at [115, 301] on h1 "Transacionalidade" at bounding box center [160, 294] width 181 height 14
click at [135, 292] on h1 "Transacionalidade" at bounding box center [160, 294] width 181 height 14
click at [117, 311] on p "Consulta o resumo dos movimentos do usuário" at bounding box center [160, 313] width 181 height 11
click at [181, 313] on p "Consulta o resumo dos movimentos do usuário" at bounding box center [160, 313] width 181 height 11
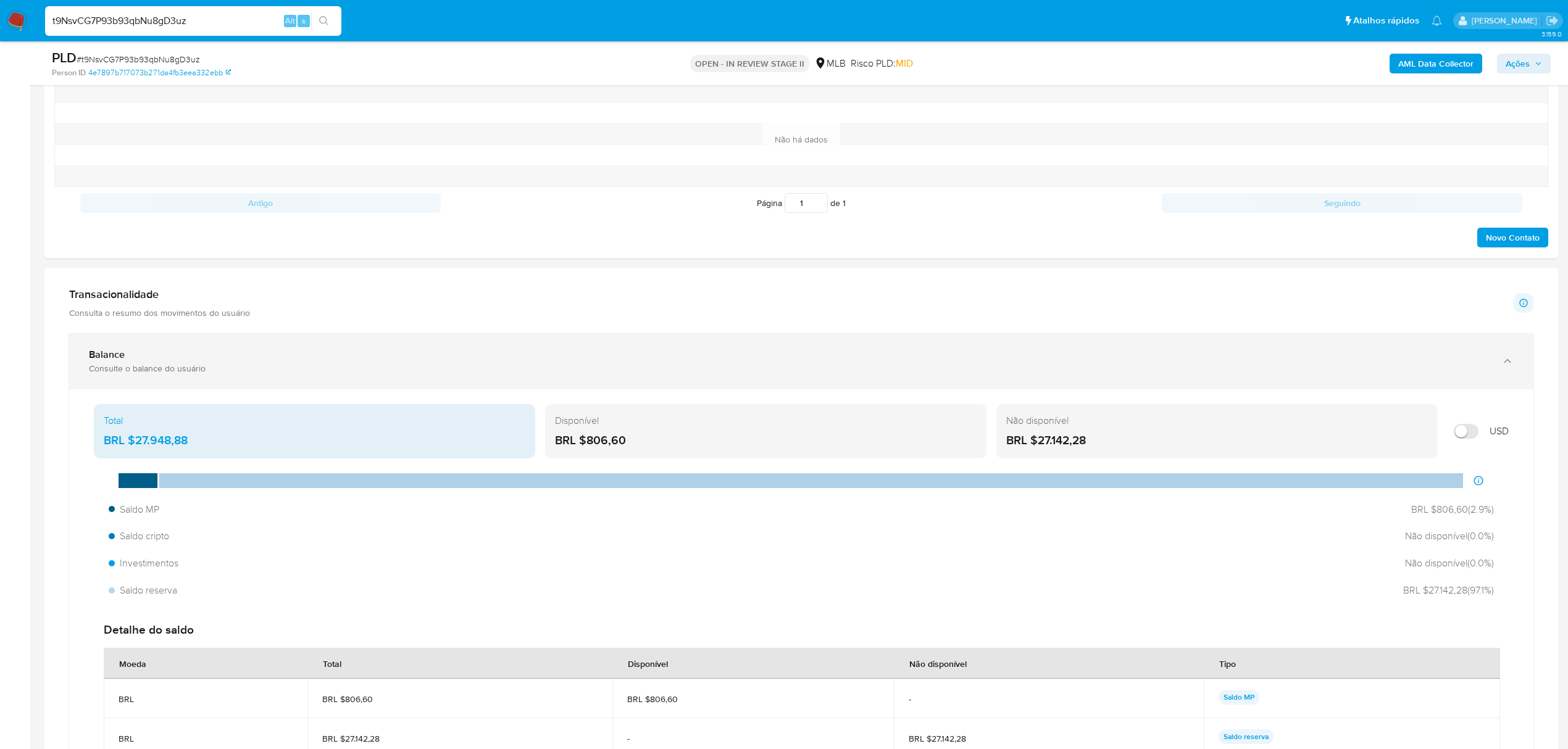
click at [218, 356] on div "Balance" at bounding box center [788, 354] width 1400 height 12
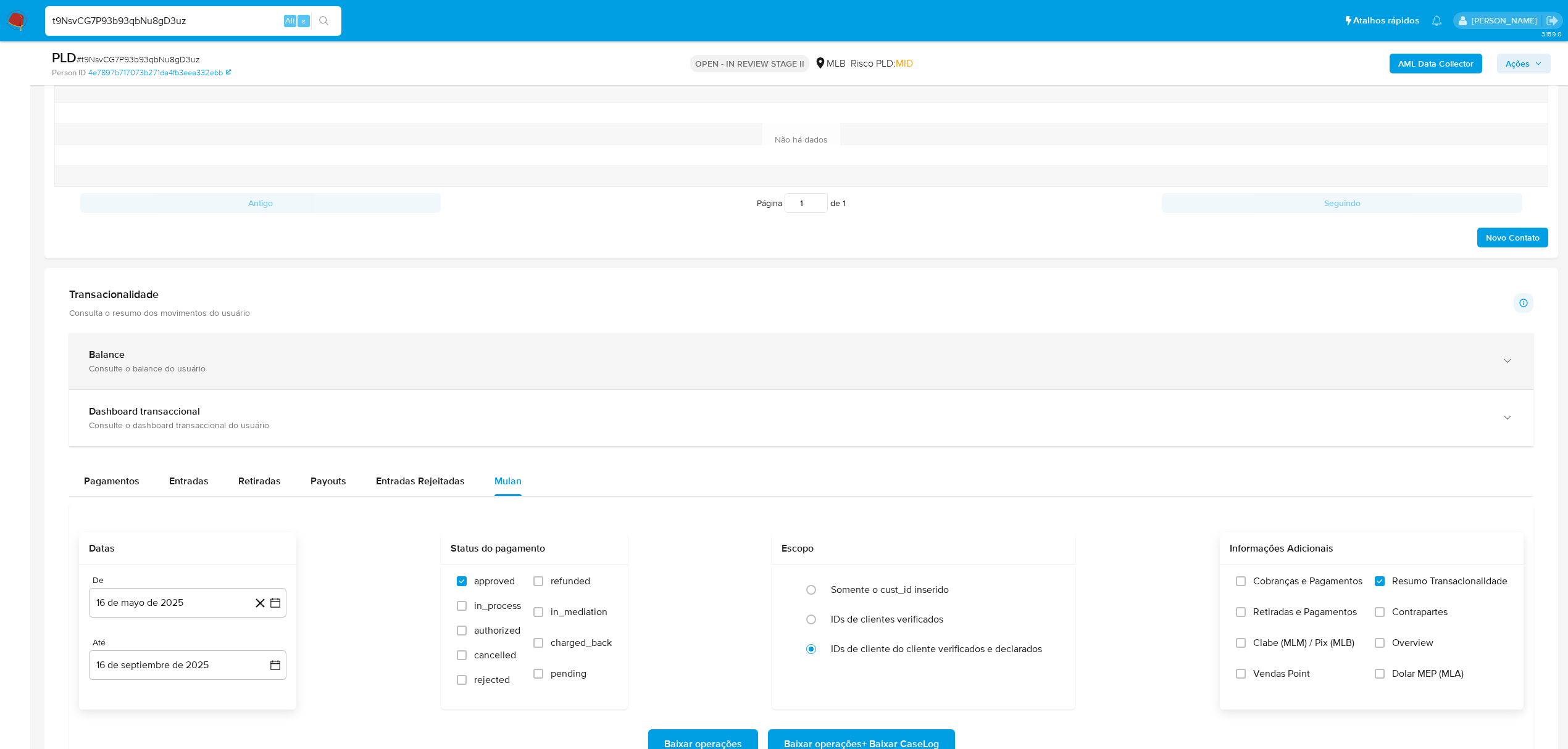
click at [192, 354] on div "Balance" at bounding box center [788, 354] width 1400 height 12
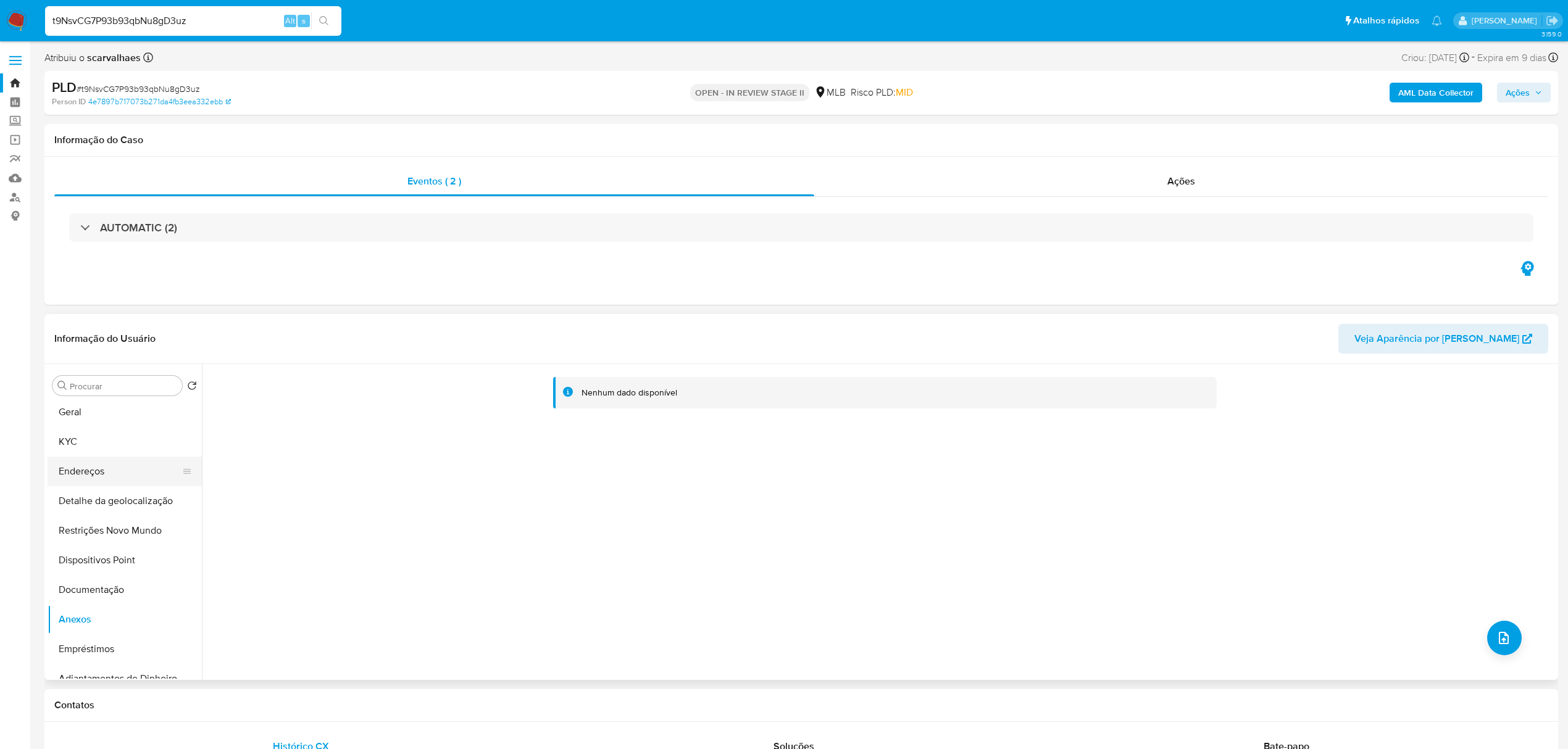
scroll to position [0, 0]
click at [102, 414] on button "Geral" at bounding box center [120, 415] width 145 height 29
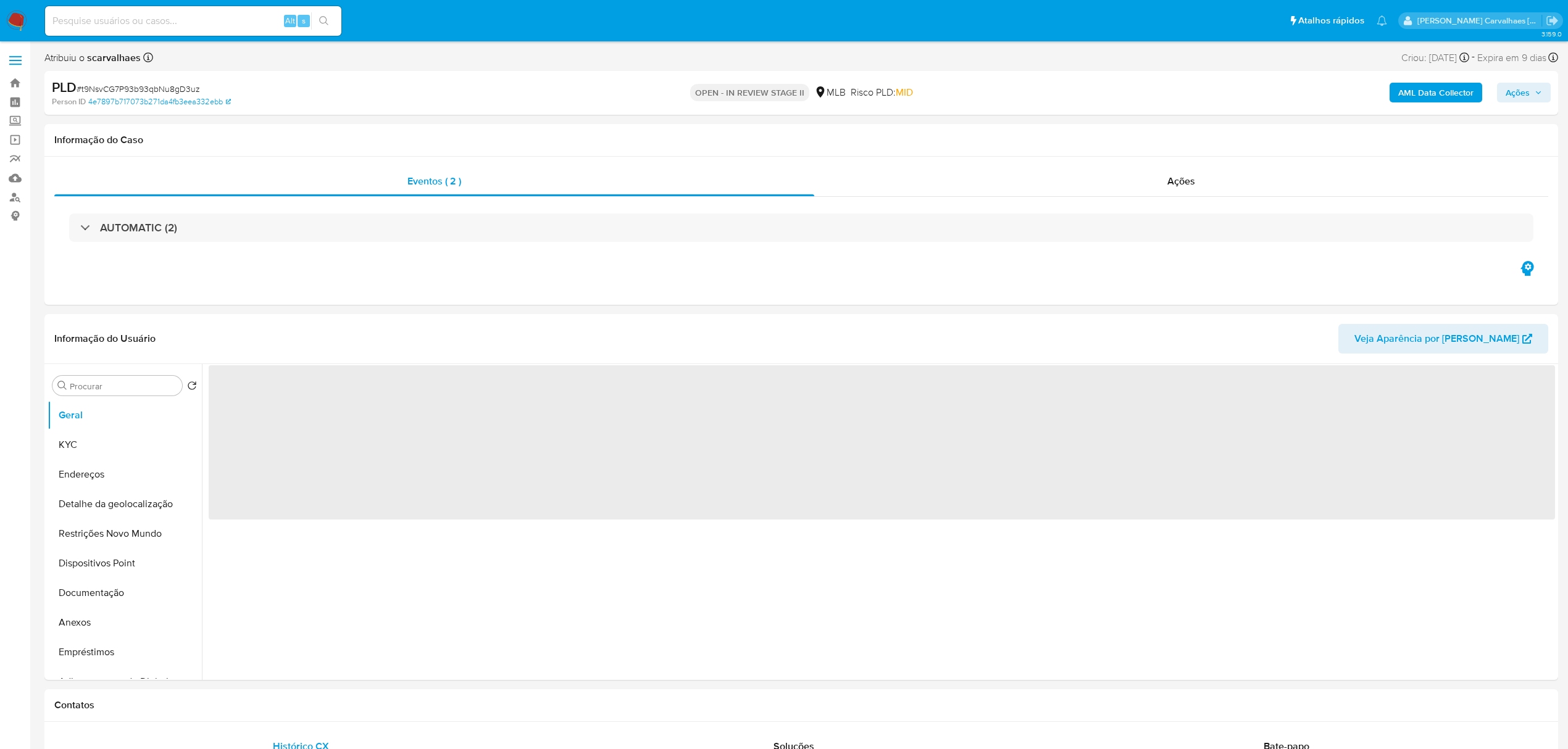
select select "10"
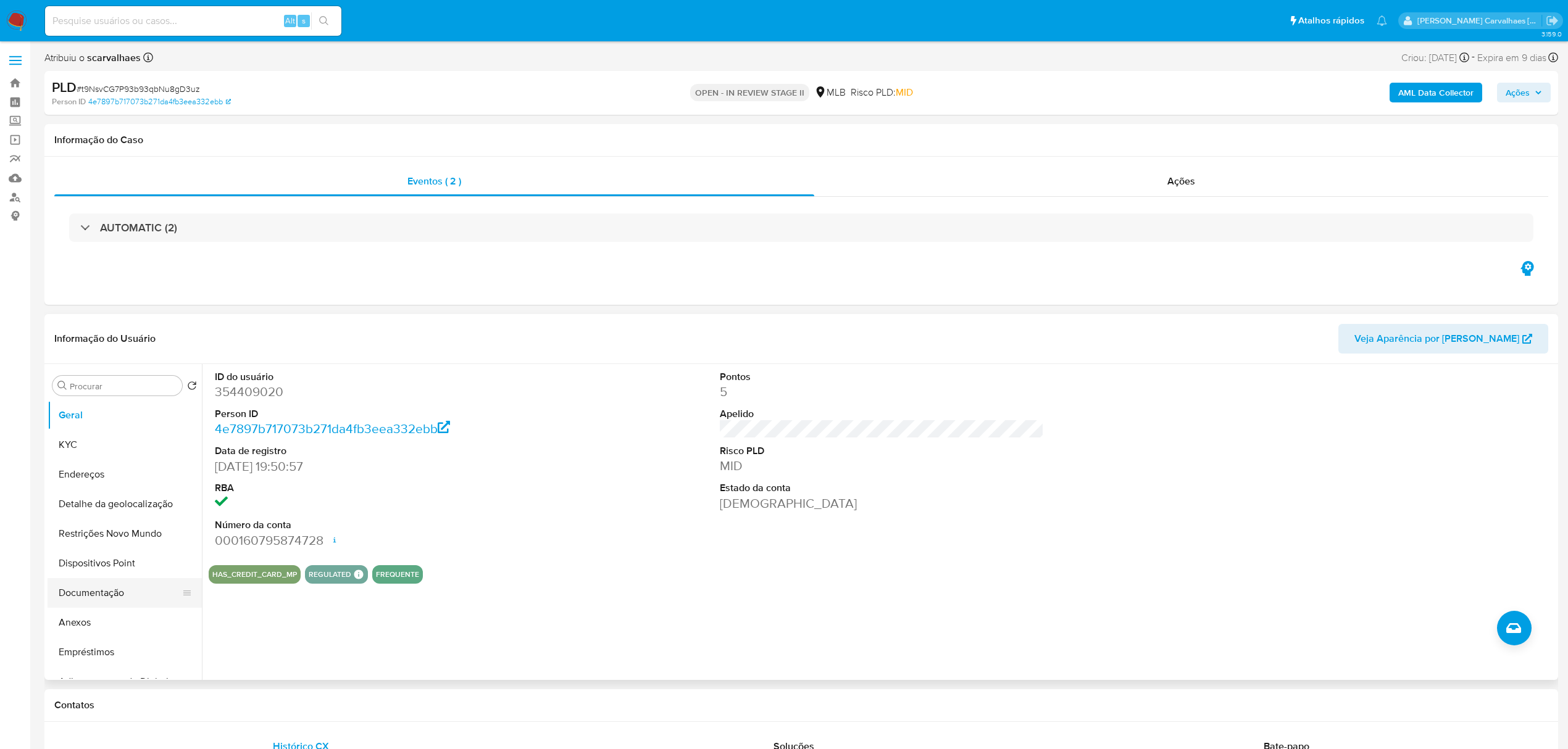
click at [98, 593] on button "Documentação" at bounding box center [120, 593] width 145 height 29
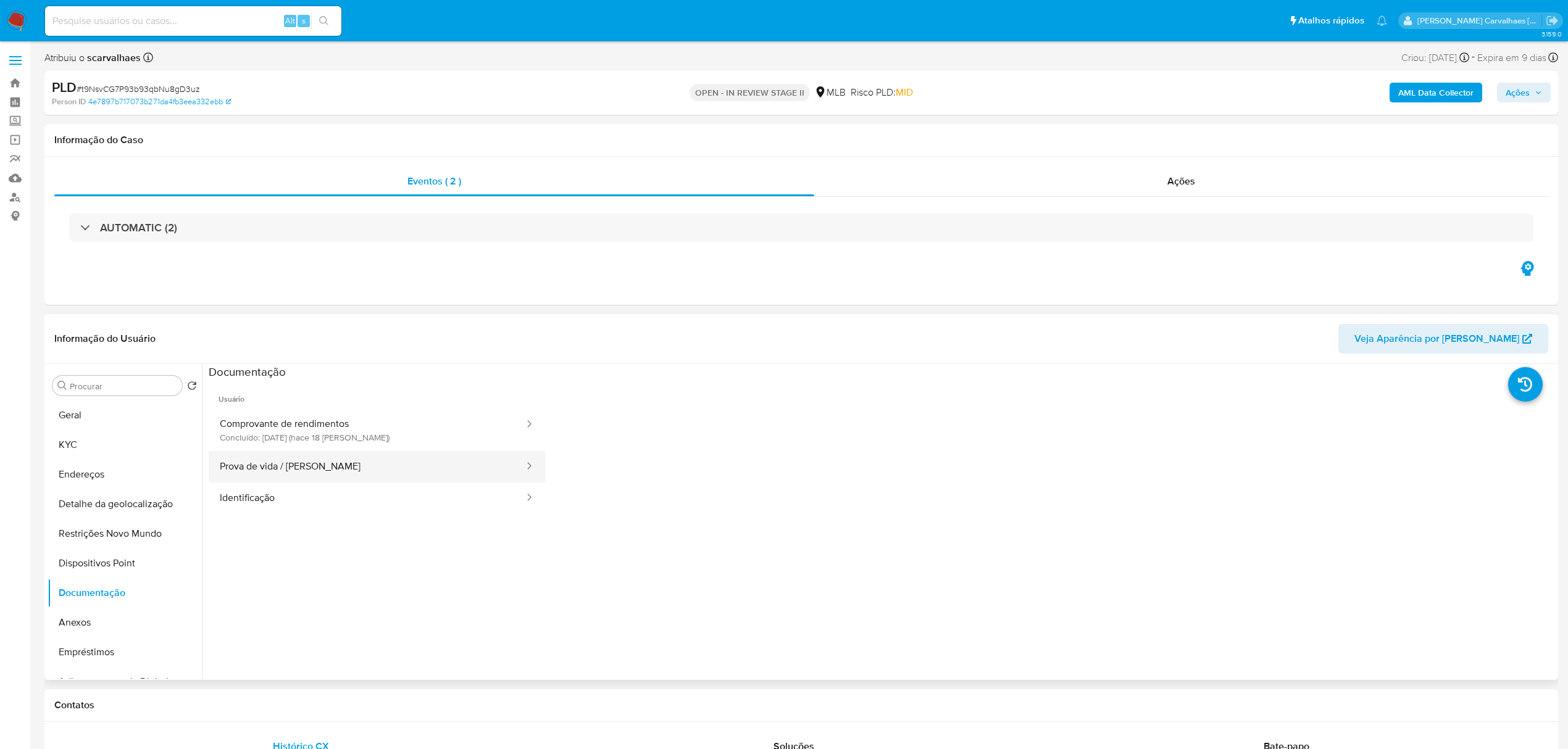
click at [314, 470] on button "Prova de vida / [PERSON_NAME]" at bounding box center [367, 467] width 317 height 31
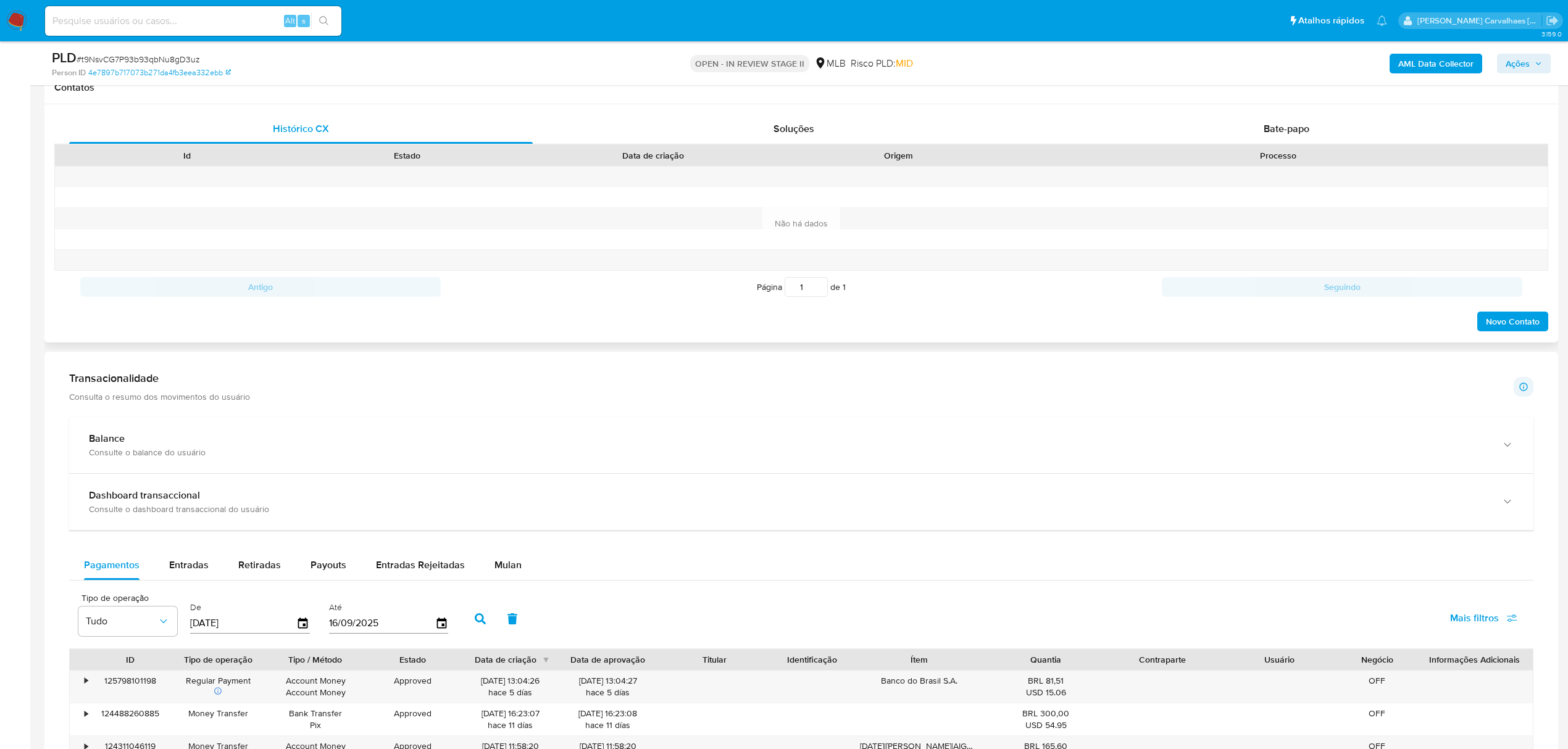
scroll to position [576, 0]
click at [509, 563] on span "Mulan" at bounding box center [508, 563] width 27 height 14
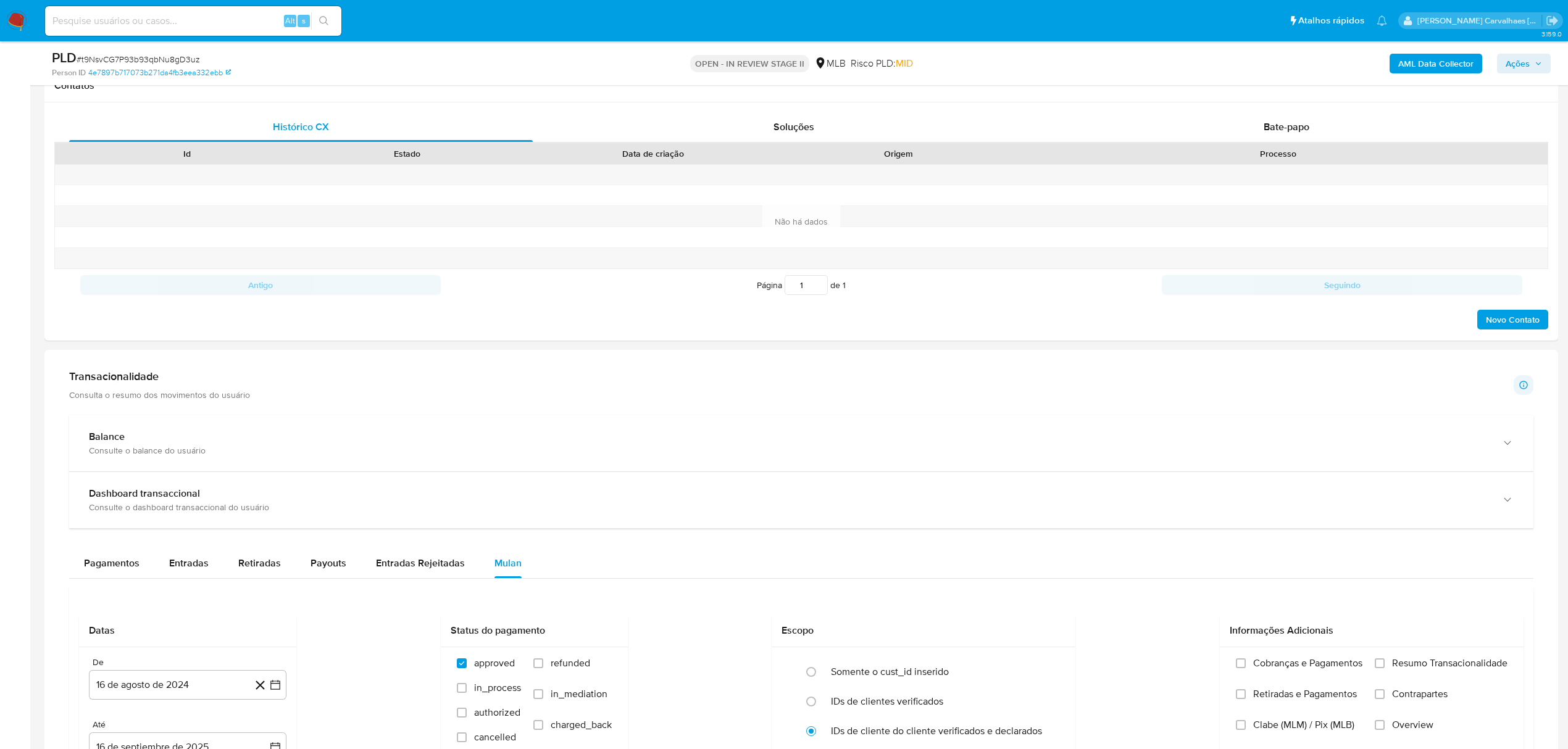
scroll to position [658, 0]
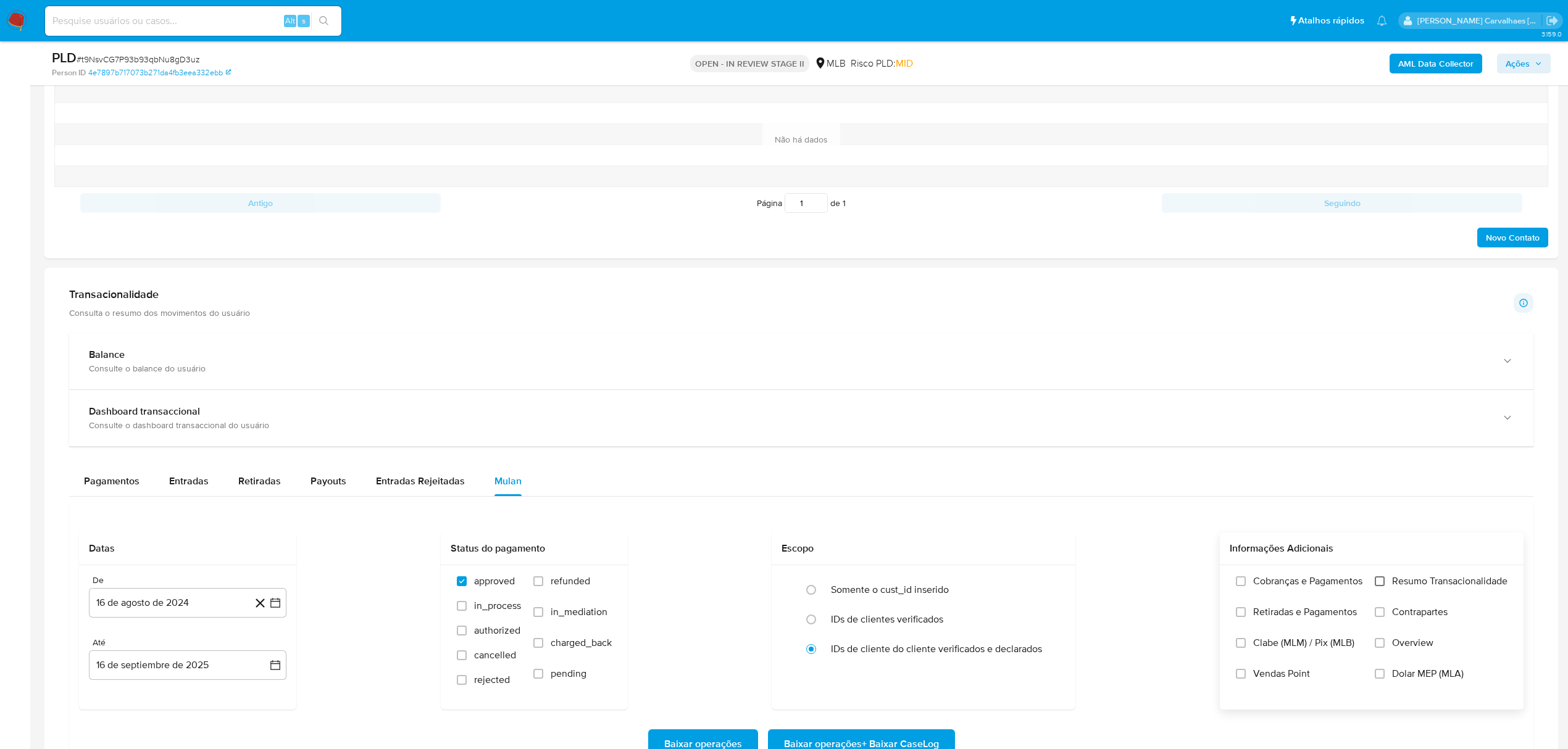
click at [1380, 586] on input "Resumo Transacionalidade" at bounding box center [1379, 581] width 10 height 10
click at [278, 608] on icon "button" at bounding box center [275, 602] width 12 height 12
click at [262, 423] on icon "Mes siguiente" at bounding box center [264, 416] width 15 height 15
click at [263, 396] on icon "Mes siguiente" at bounding box center [264, 391] width 15 height 15
click at [263, 416] on icon "Mes siguiente" at bounding box center [264, 416] width 15 height 15
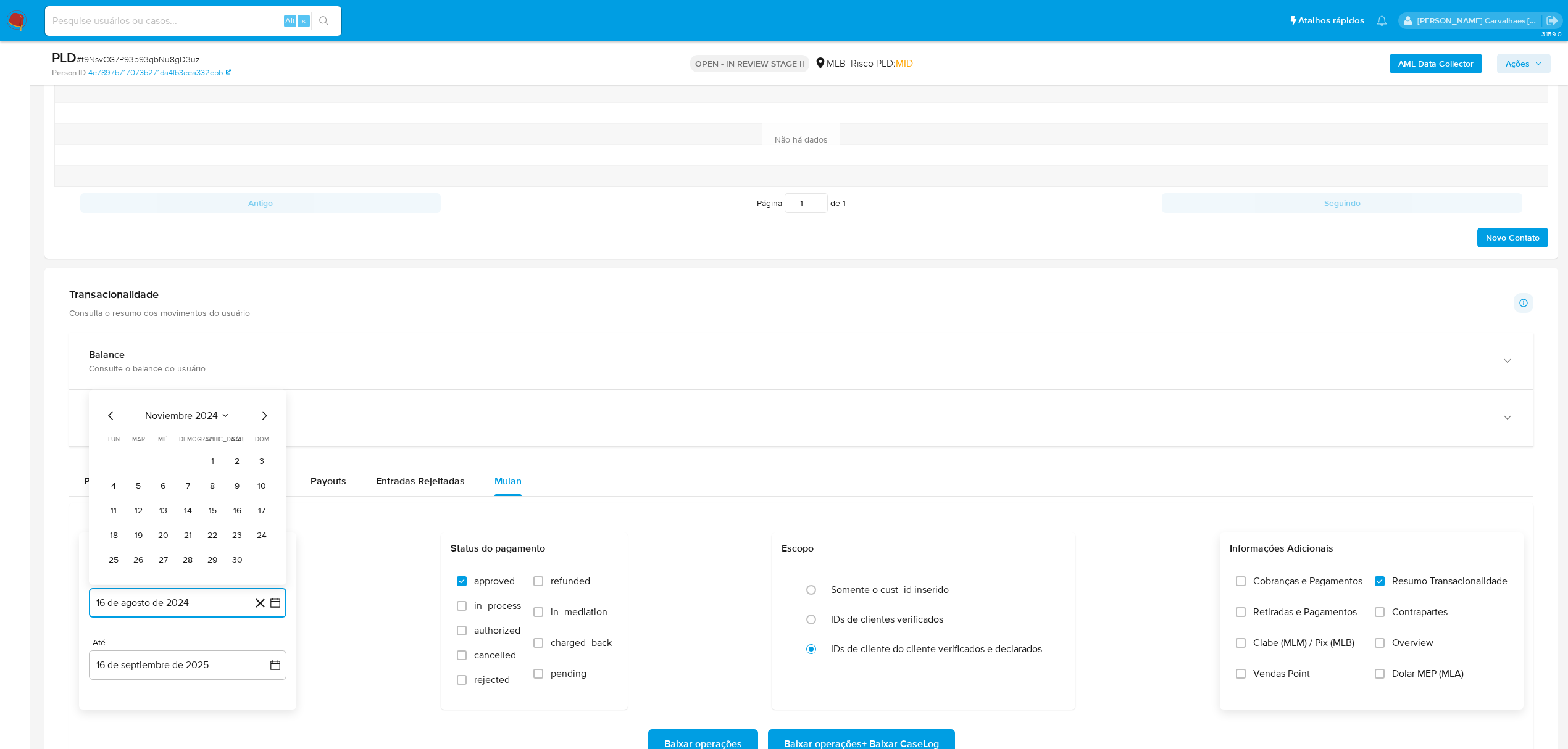
click at [264, 420] on icon "Mes siguiente" at bounding box center [264, 416] width 15 height 15
click at [263, 396] on icon "Mes siguiente" at bounding box center [264, 391] width 15 height 15
click at [266, 419] on icon "Mes siguiente" at bounding box center [265, 416] width 5 height 8
click at [264, 395] on icon "Mes siguiente" at bounding box center [265, 391] width 5 height 8
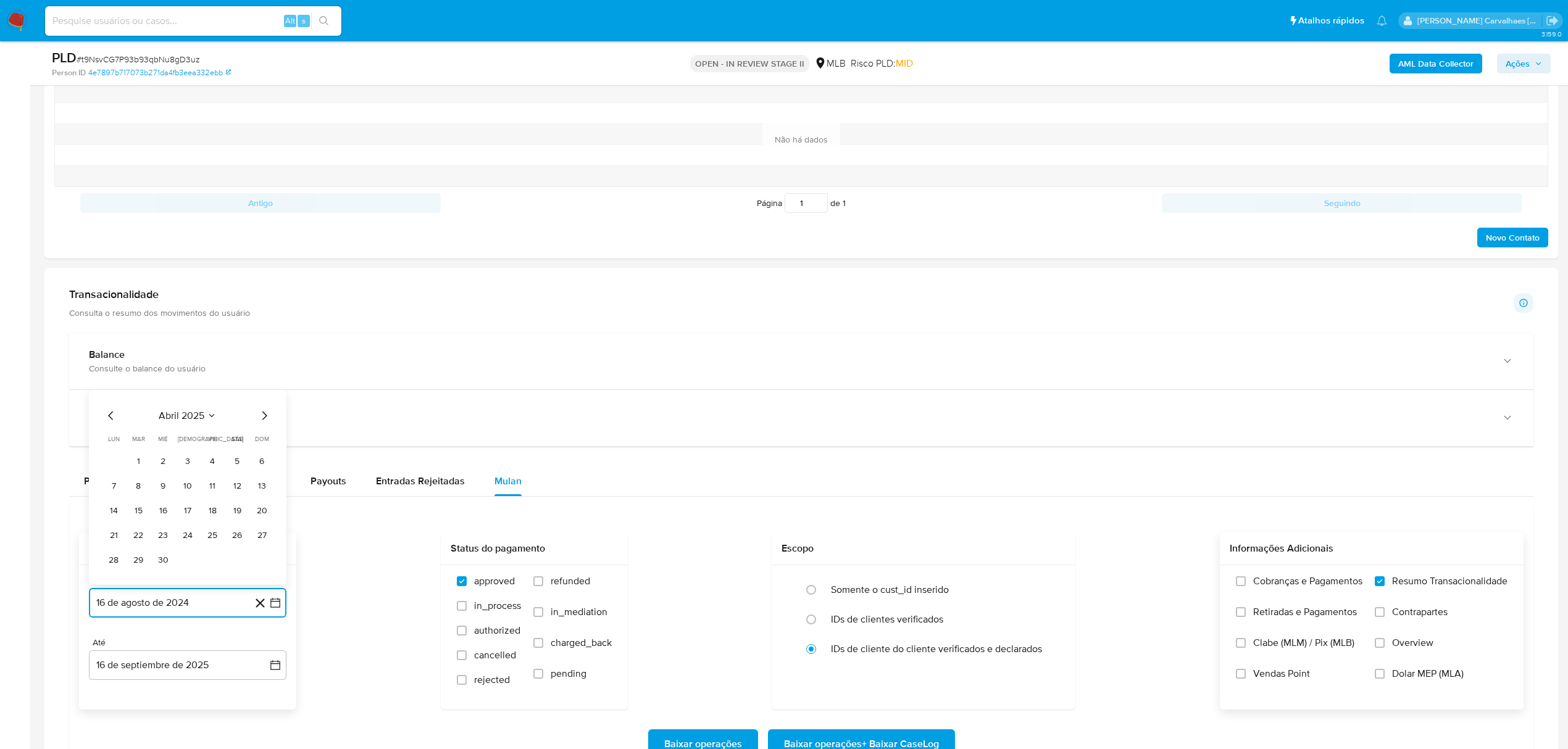
click at [263, 423] on icon "Mes siguiente" at bounding box center [264, 416] width 15 height 15
click at [260, 394] on icon "Mes siguiente" at bounding box center [264, 391] width 15 height 15
click at [165, 514] on button "16" at bounding box center [163, 511] width 20 height 20
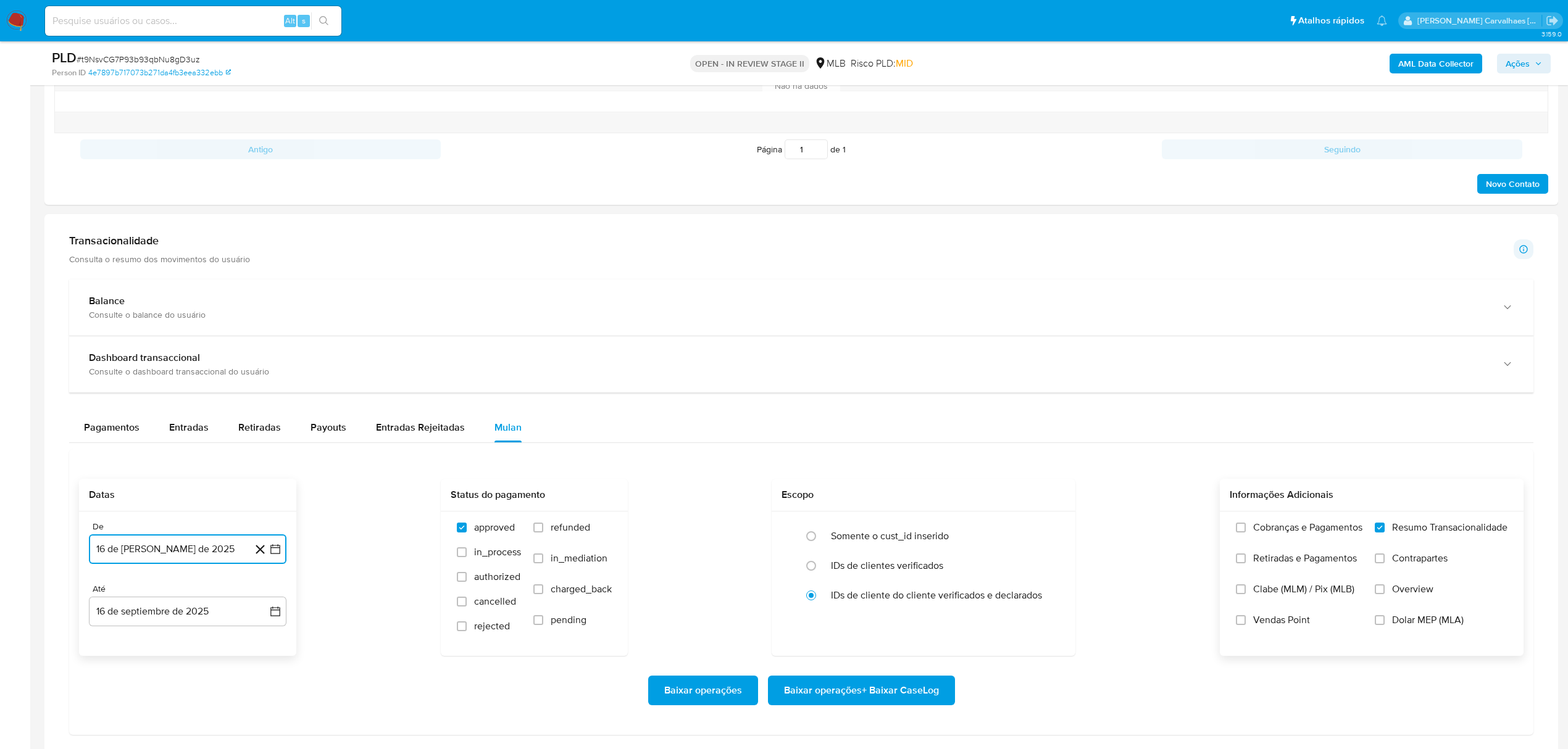
scroll to position [741, 0]
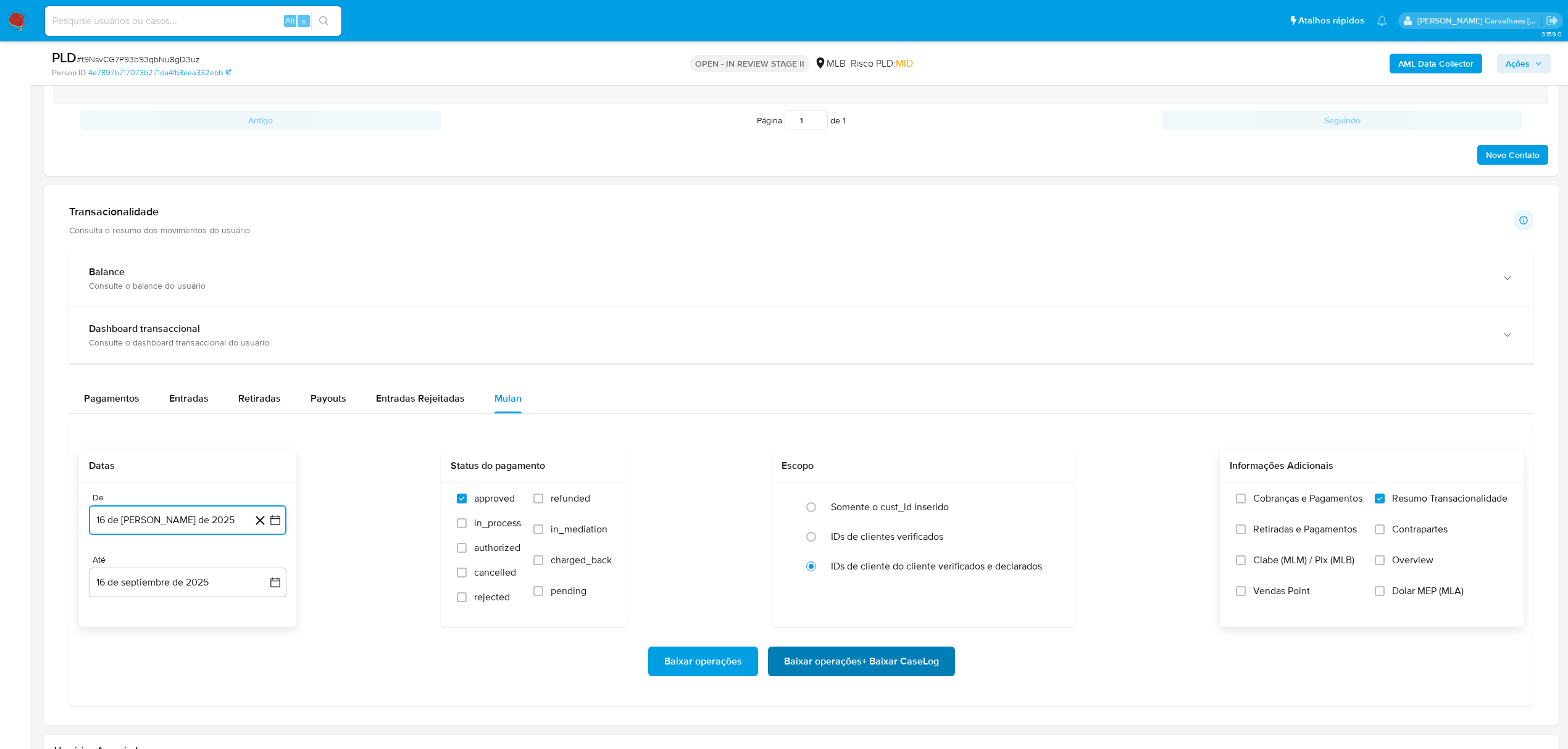
click at [896, 662] on span "Baixar operações + Baixar CaseLog" at bounding box center [862, 662] width 155 height 27
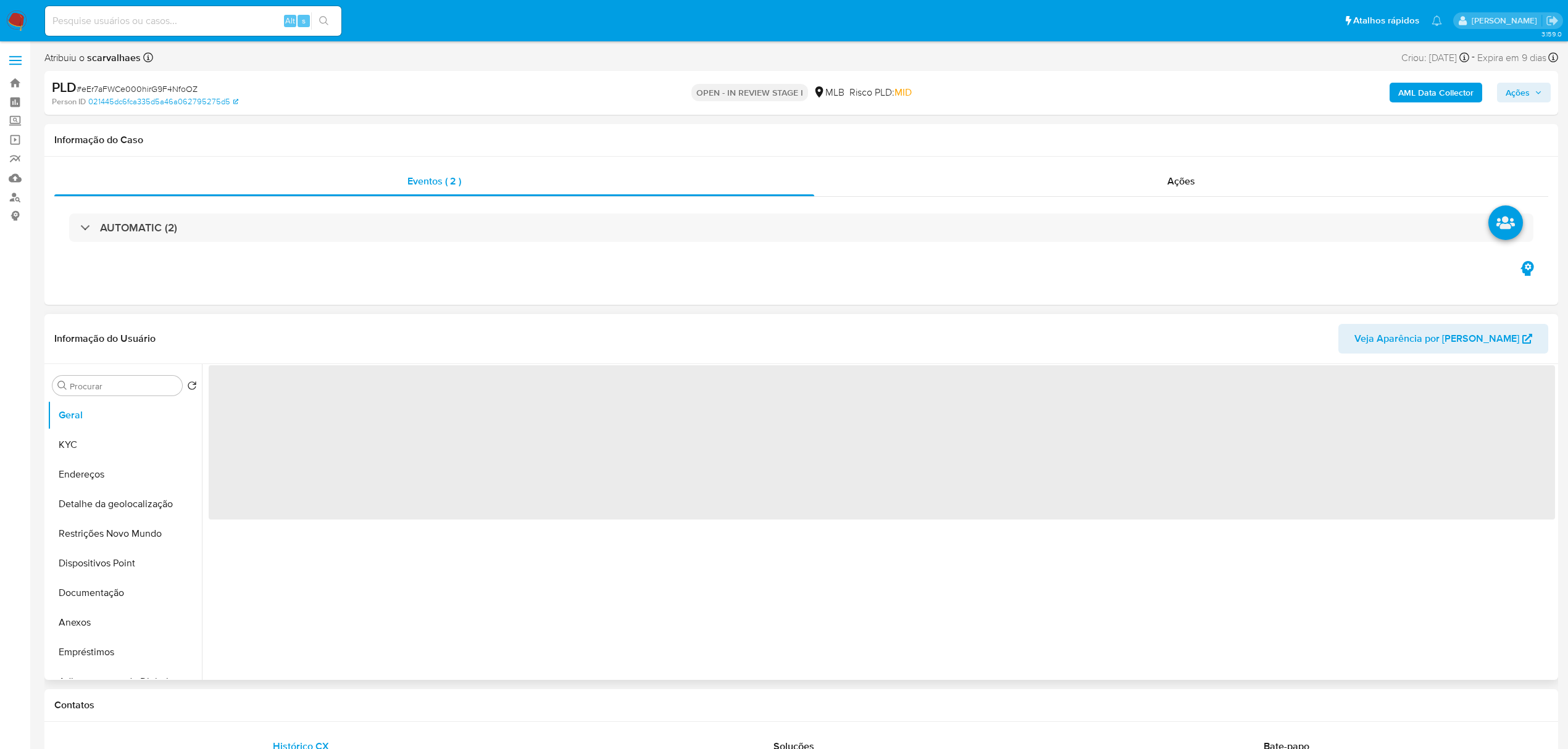
select select "10"
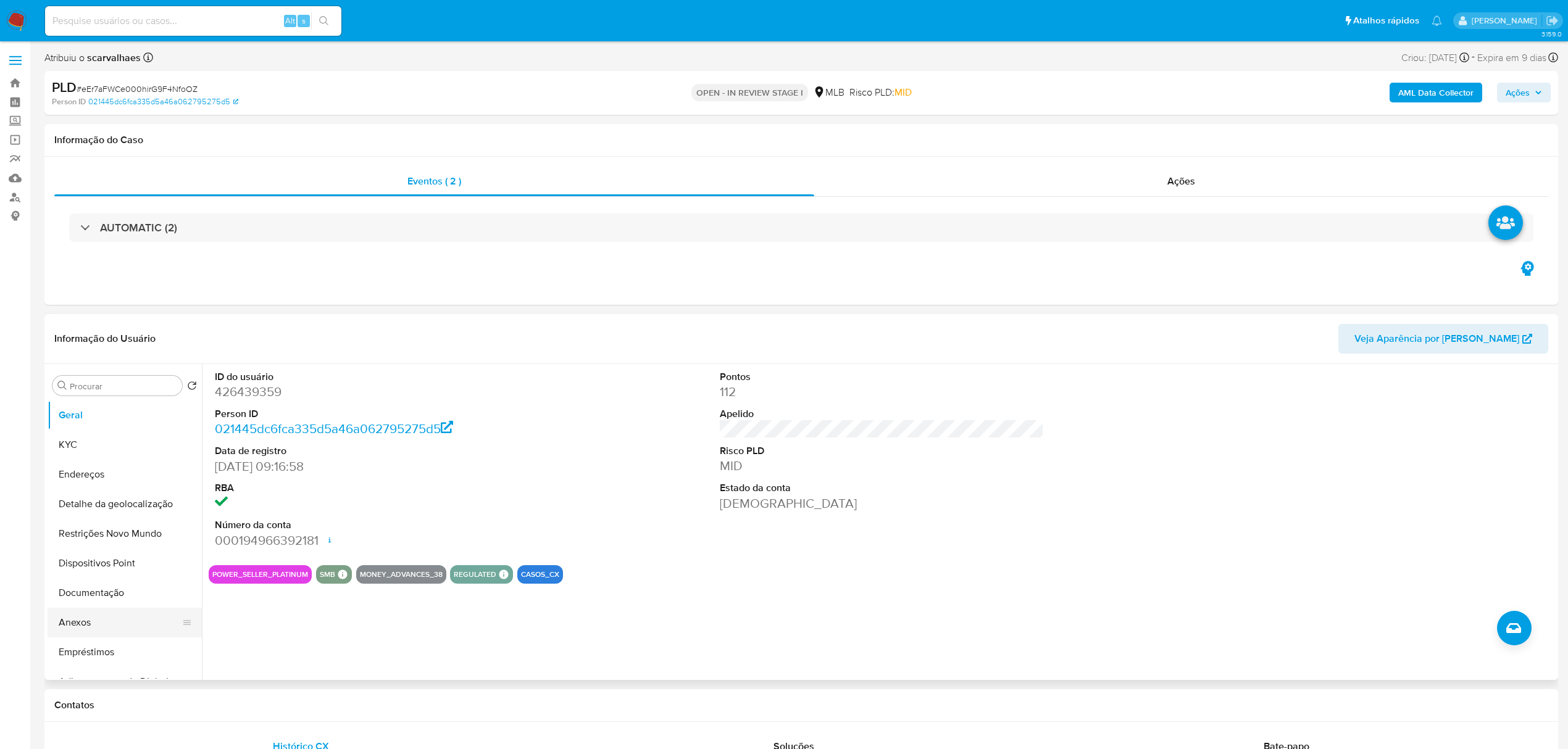
click at [107, 616] on button "Anexos" at bounding box center [120, 622] width 145 height 29
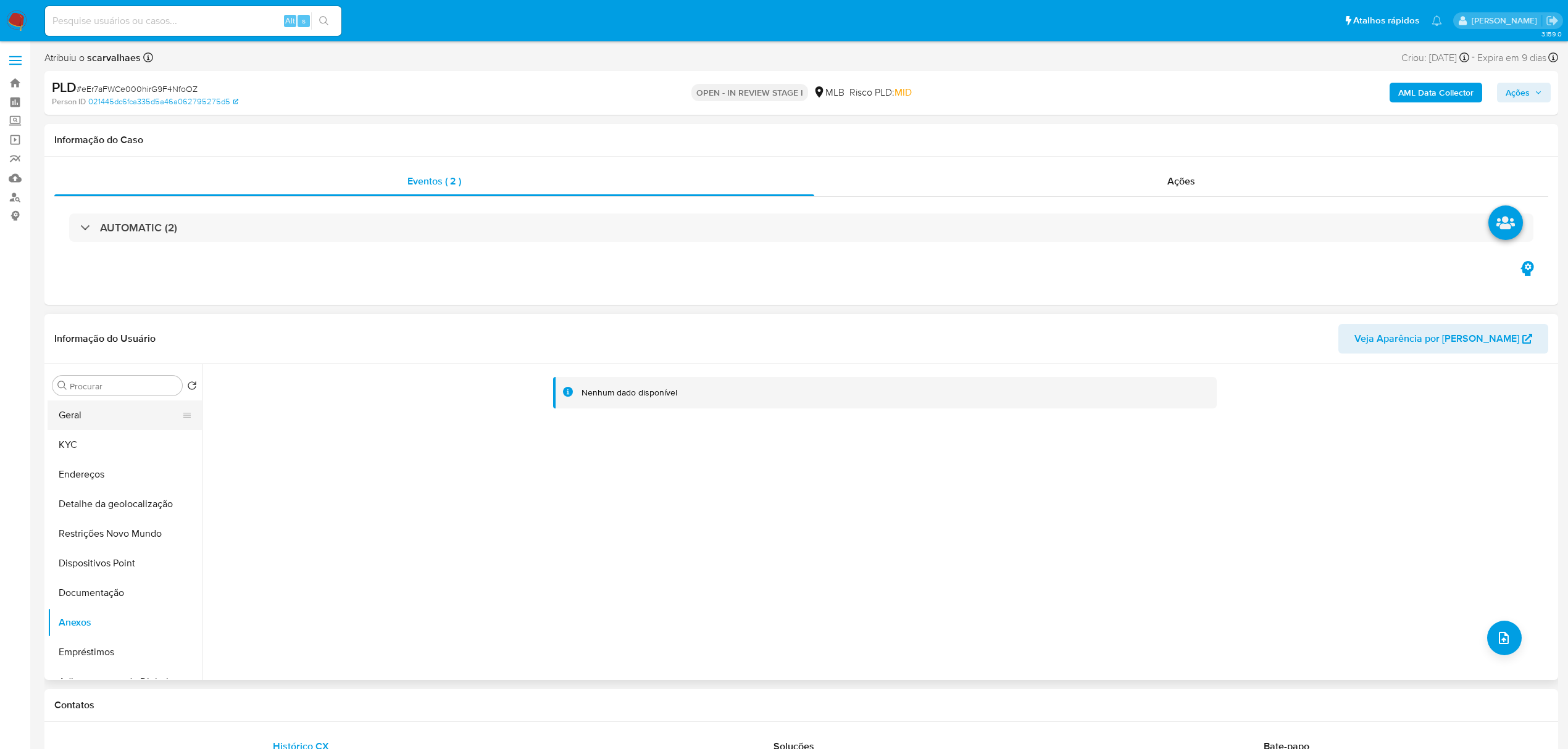
click at [127, 416] on button "Geral" at bounding box center [120, 415] width 145 height 29
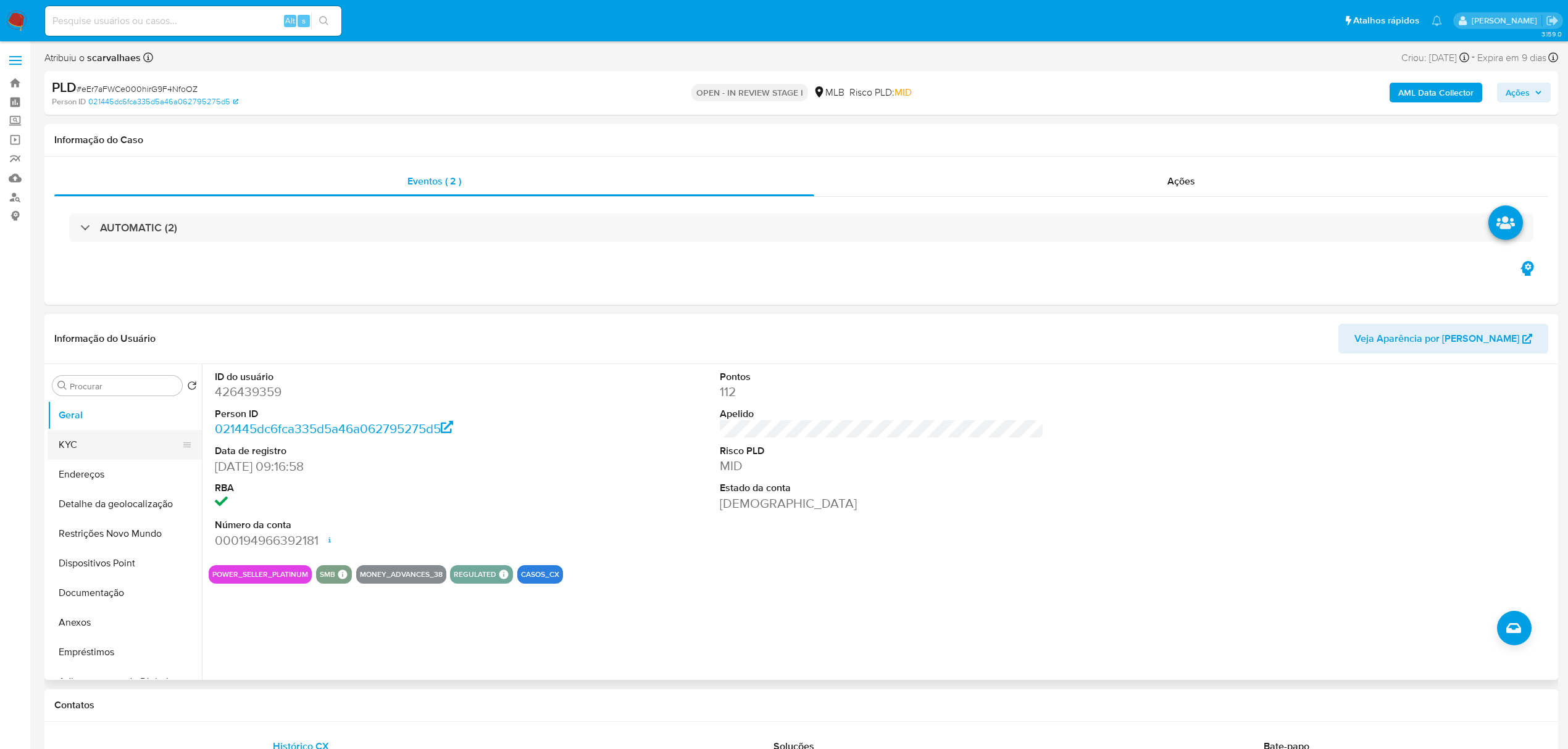
click at [85, 442] on button "KYC" at bounding box center [120, 445] width 145 height 29
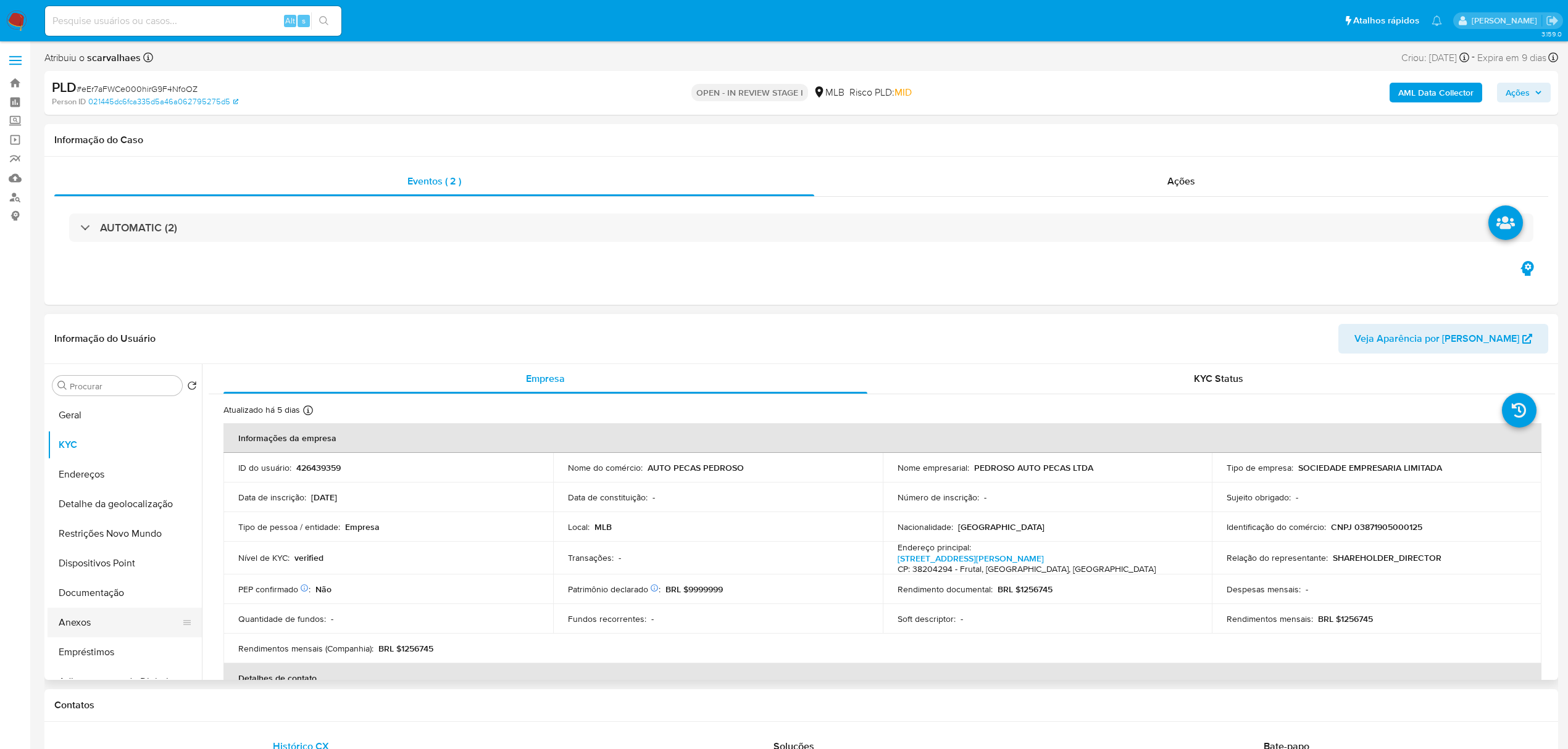
click at [89, 622] on button "Anexos" at bounding box center [120, 622] width 145 height 29
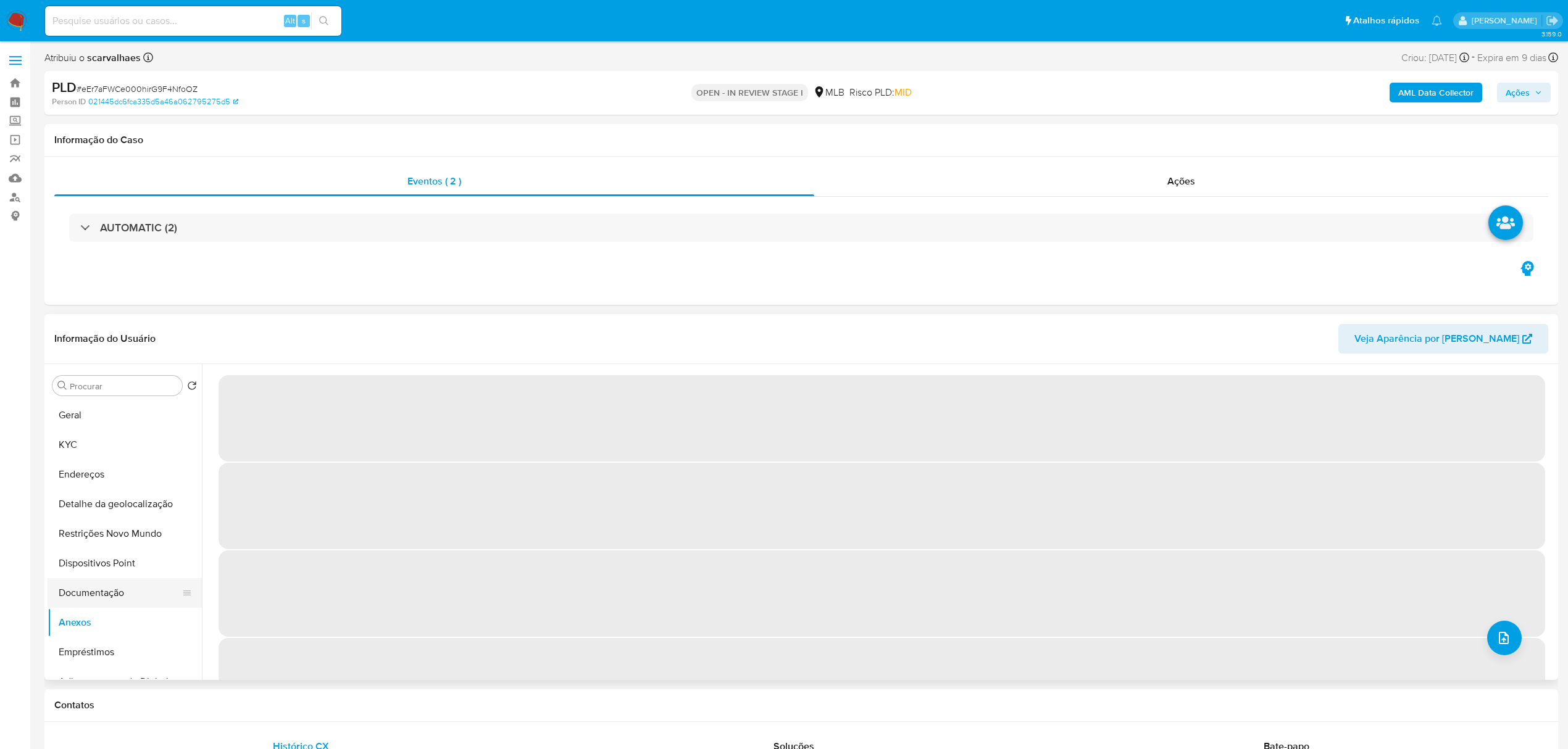
click at [116, 596] on button "Documentação" at bounding box center [120, 593] width 145 height 29
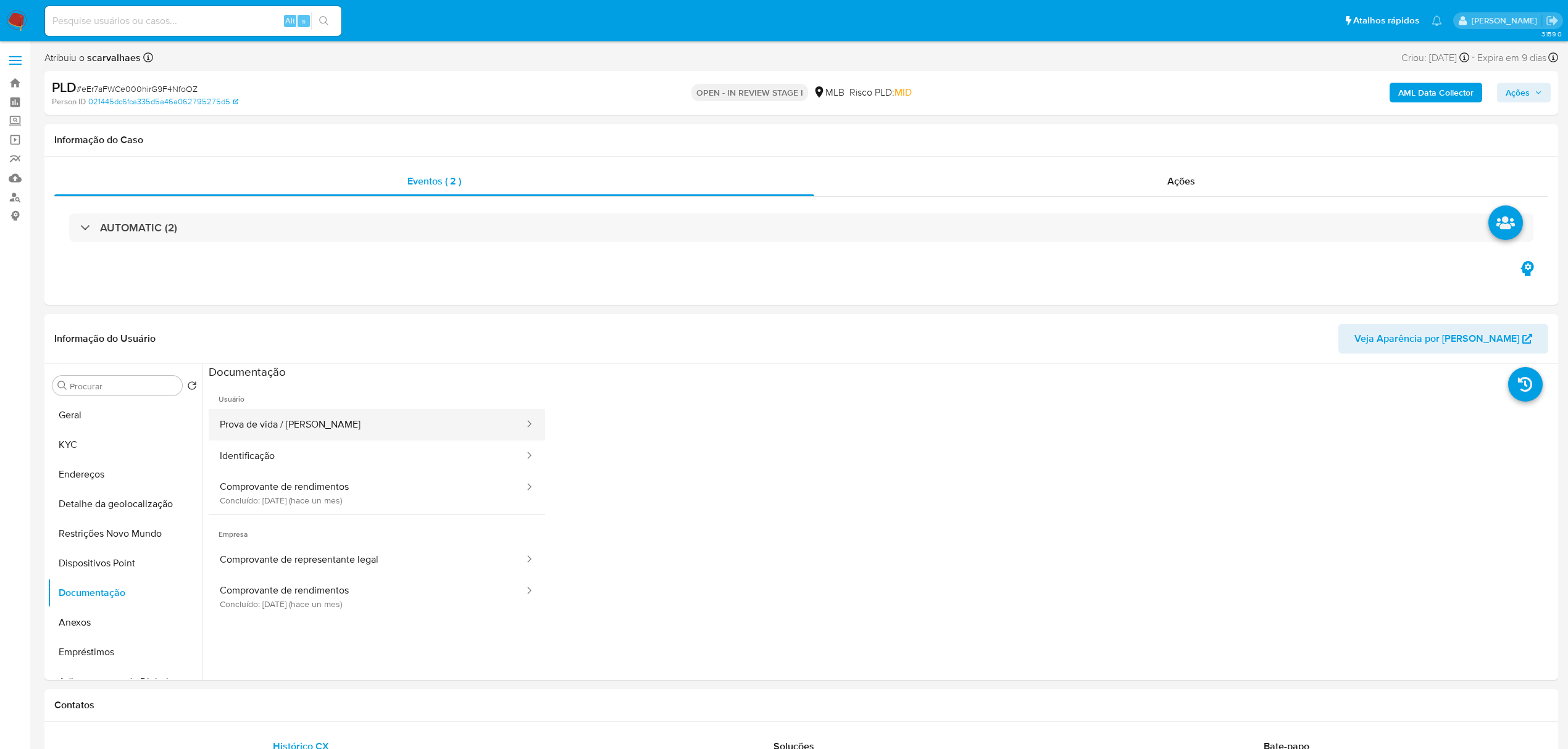
click at [331, 418] on button "Prova de vida / Selfie" at bounding box center [367, 425] width 317 height 31
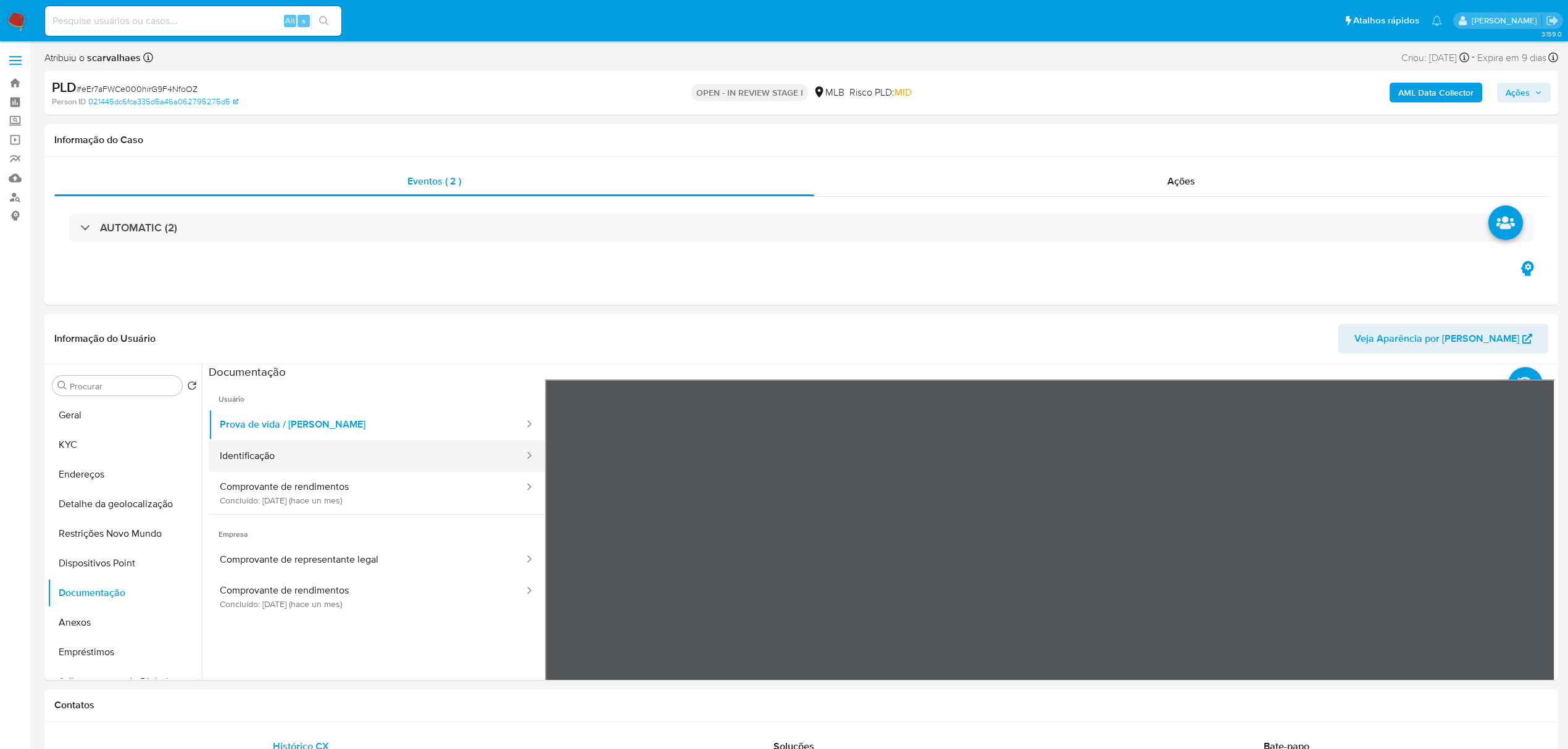
click at [298, 462] on button "Identificação" at bounding box center [367, 457] width 317 height 31
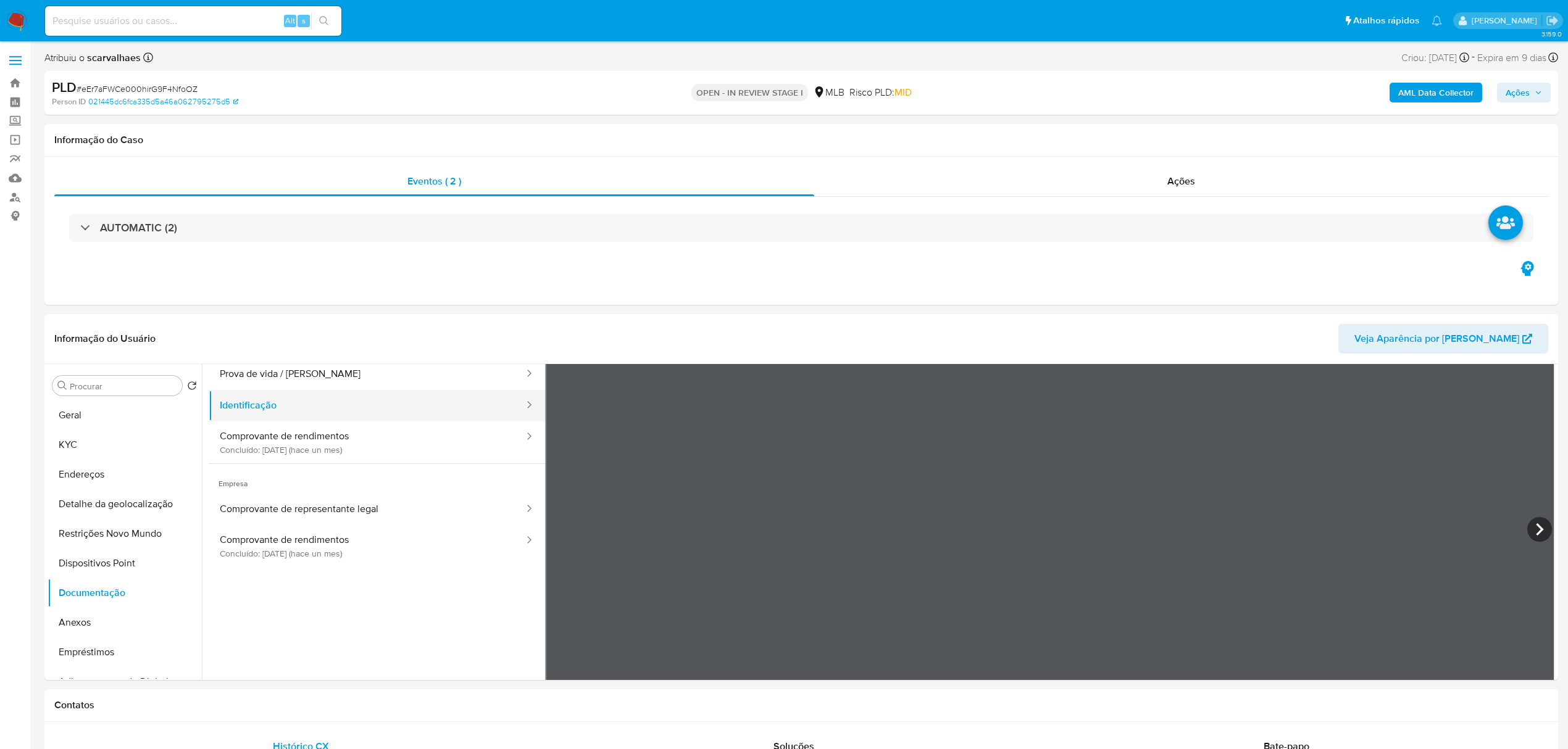
scroll to position [104, 0]
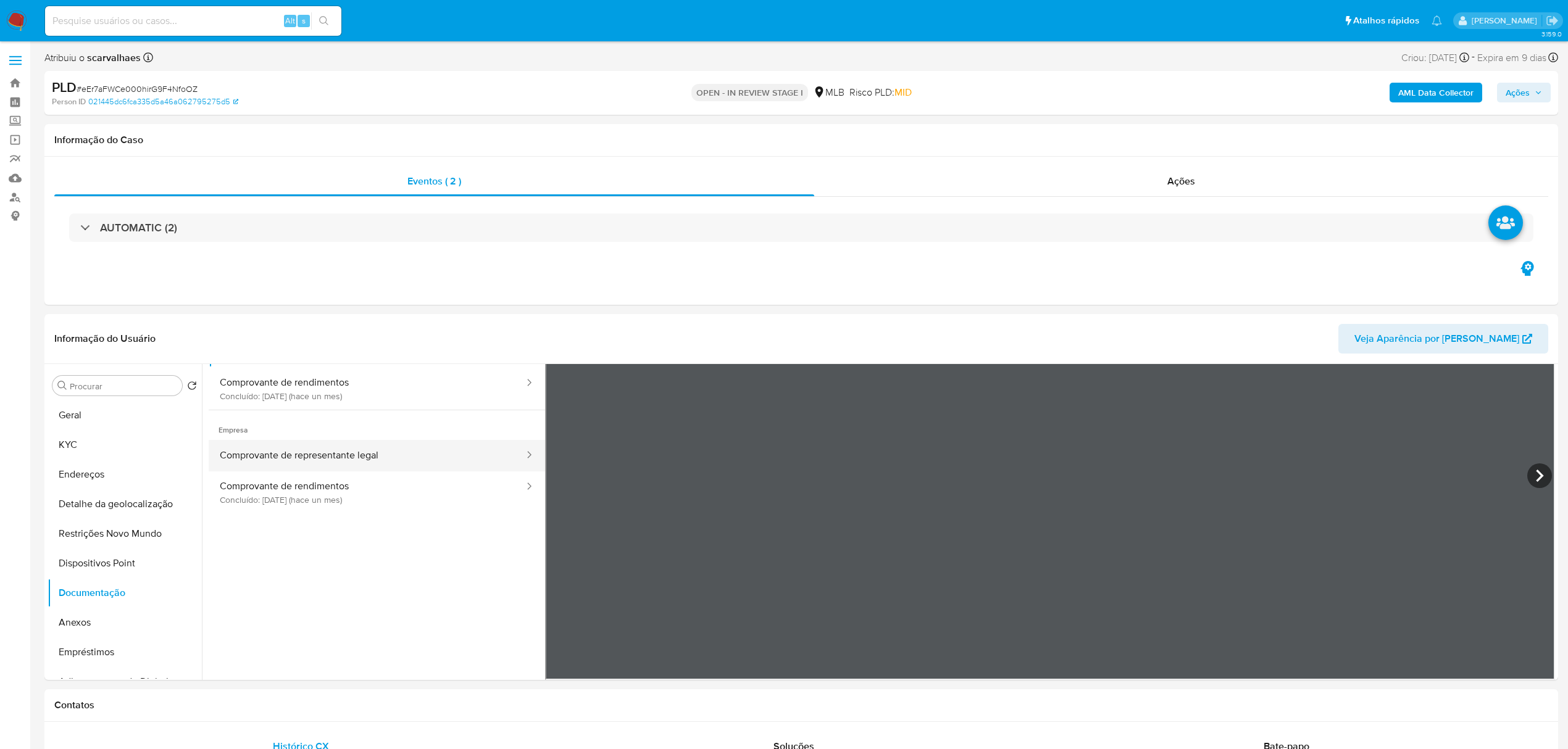
click at [317, 457] on button "Comprovante de representante legal" at bounding box center [367, 456] width 317 height 31
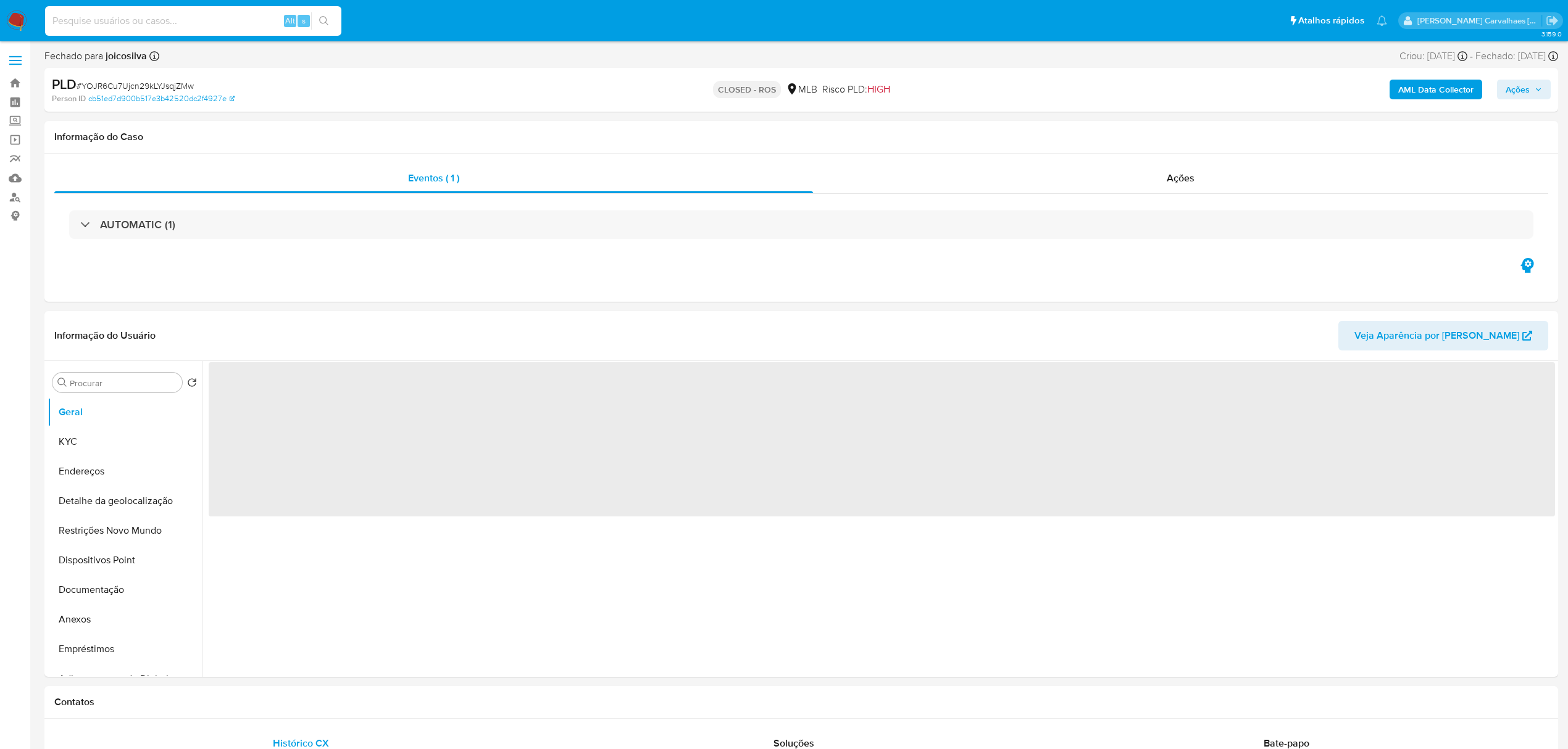
select select "10"
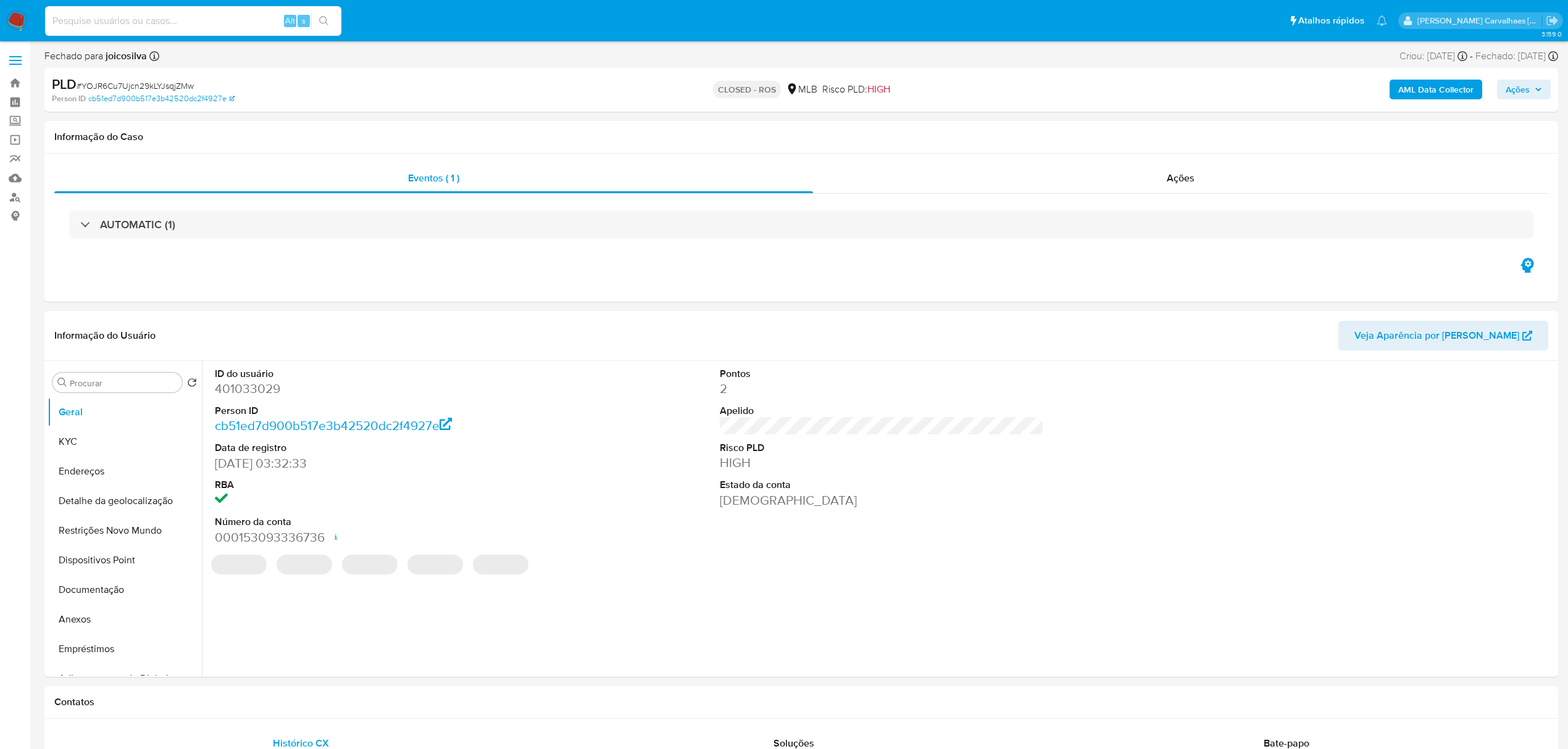
paste input "bmdR6ZcBNUT4LlqUS3QxvjGh"
type input "bmdR6ZcBNUT4LlqUS3QxvjGh"
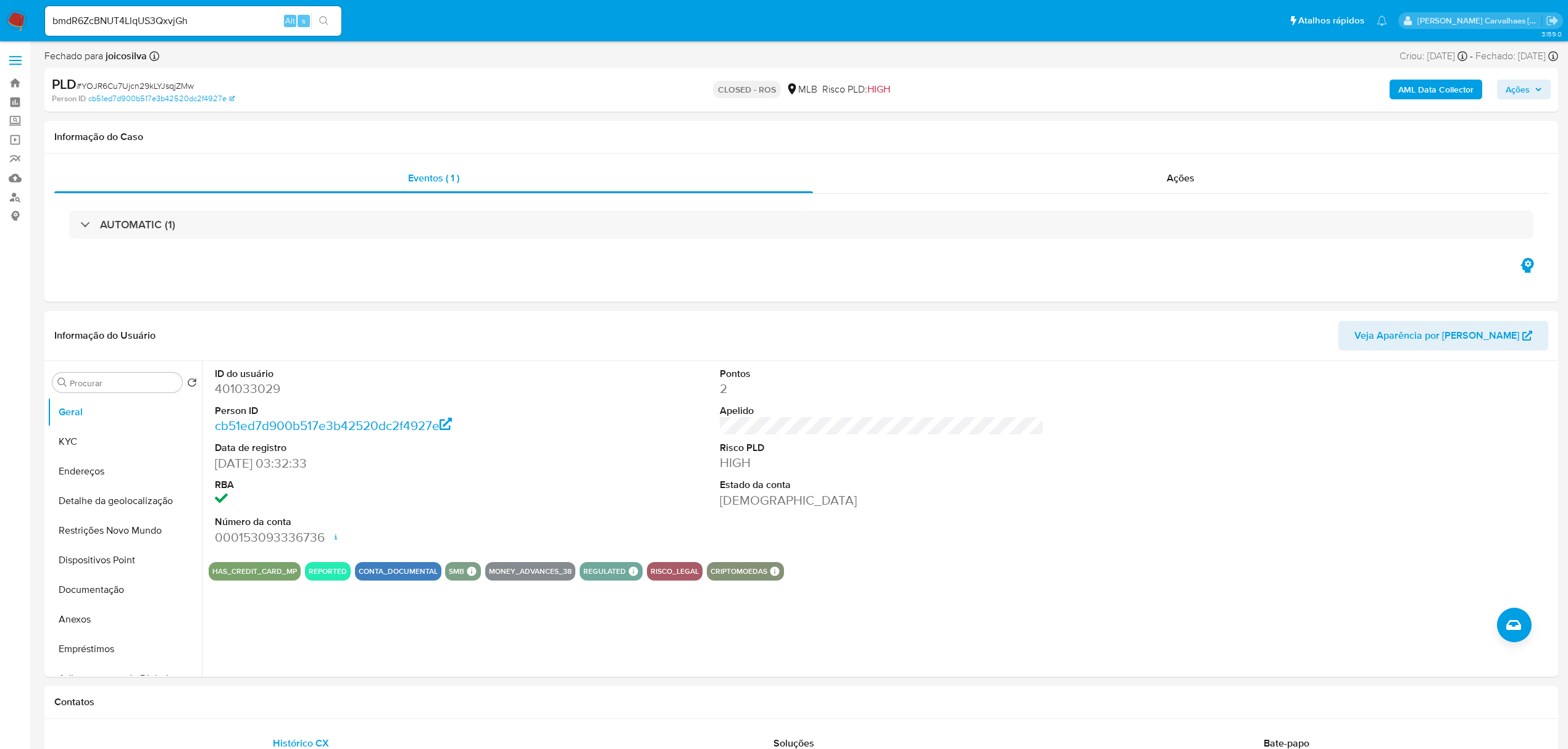
click at [326, 15] on button "search-icon" at bounding box center [324, 21] width 25 height 18
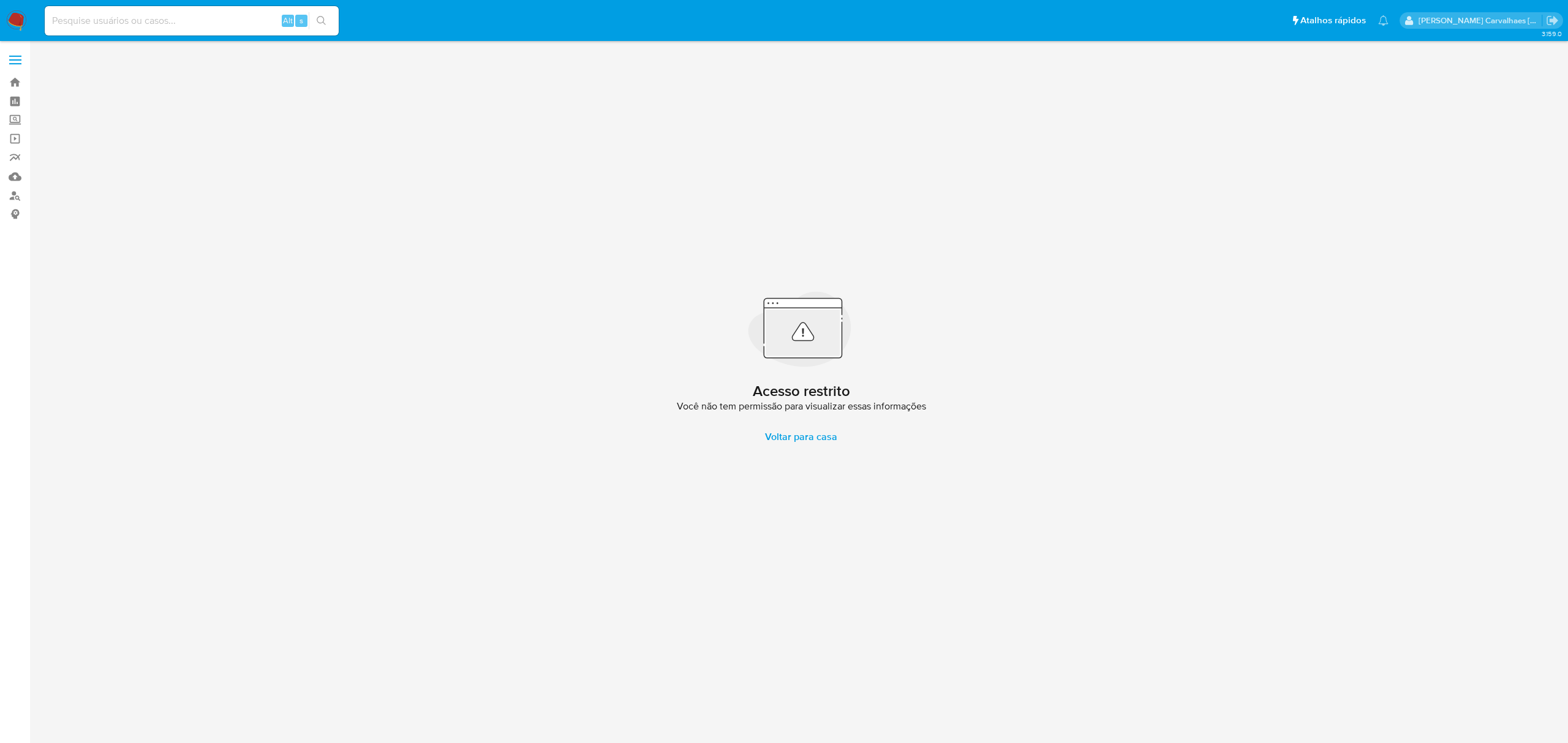
click at [111, 19] on input at bounding box center [191, 21] width 294 height 16
paste input "bmdR6ZcBNUT4LlqUS3QxvjGh"
click at [52, 18] on input "bmdR6ZcBNUT4LlqUS3QxvjGh" at bounding box center [191, 21] width 294 height 16
type input "bmdR6ZcBNUT4LlqUS3QxvjGh"
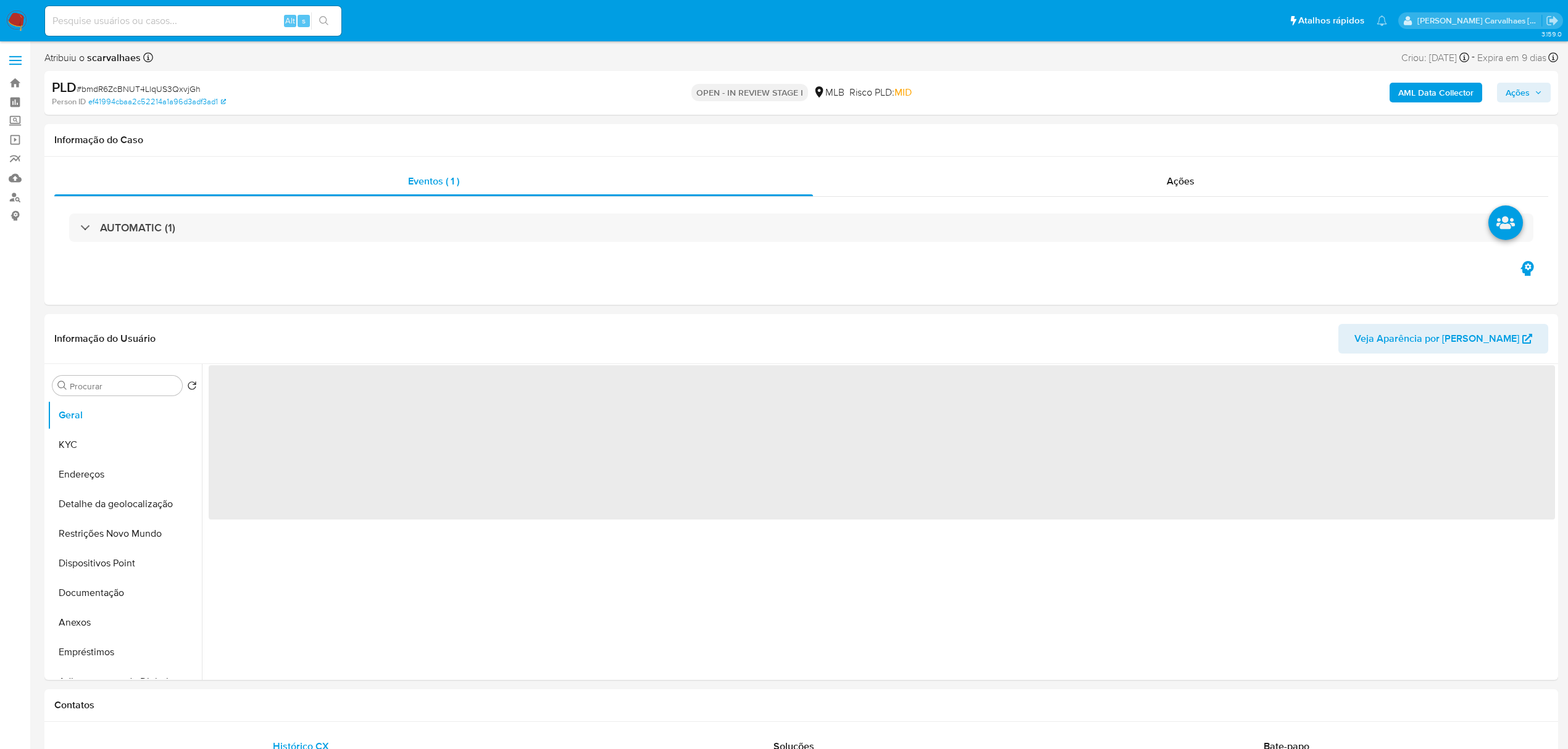
select select "10"
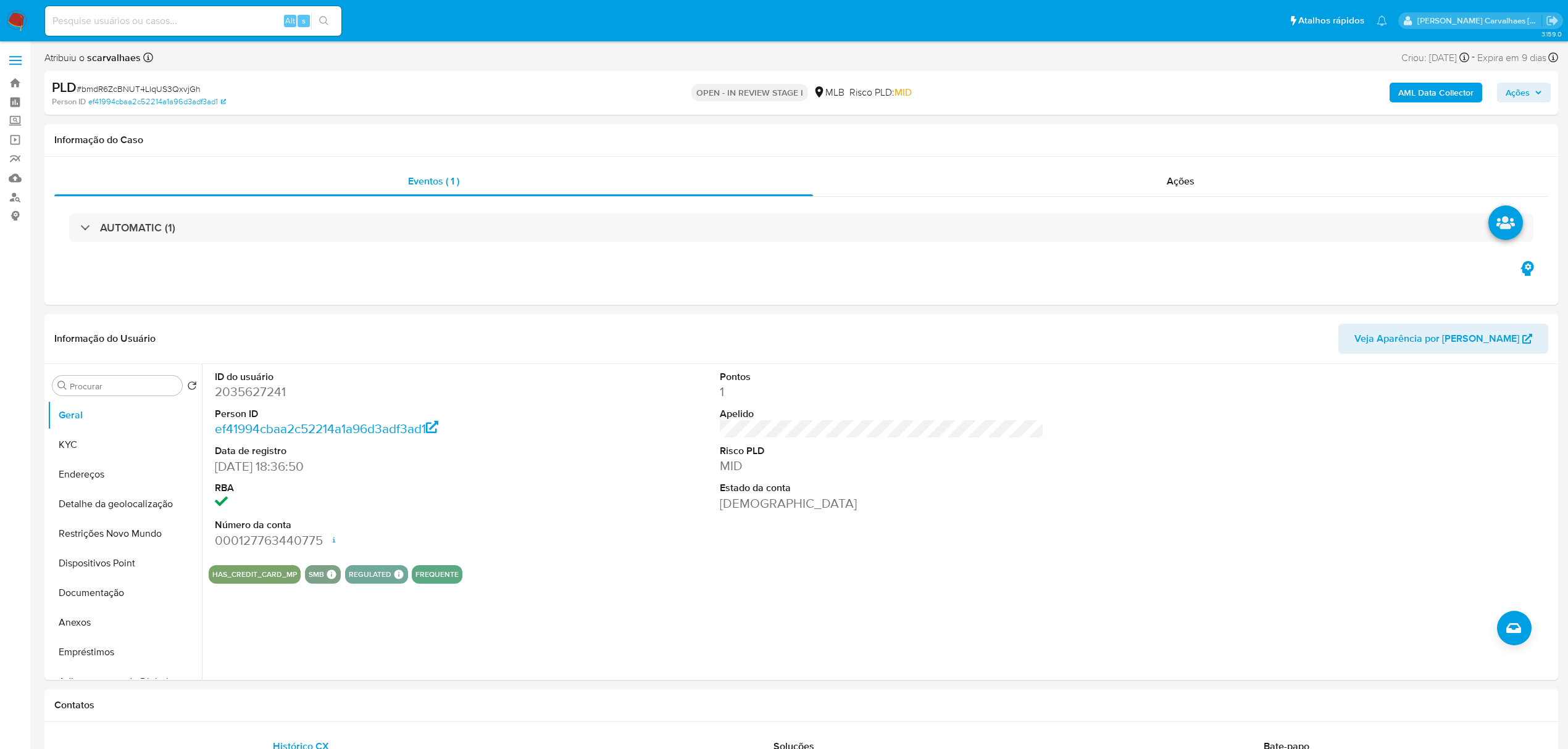
click at [1519, 94] on span "Ações" at bounding box center [1517, 92] width 24 height 20
click at [1157, 135] on span "Resolução do caso" at bounding box center [1165, 132] width 83 height 14
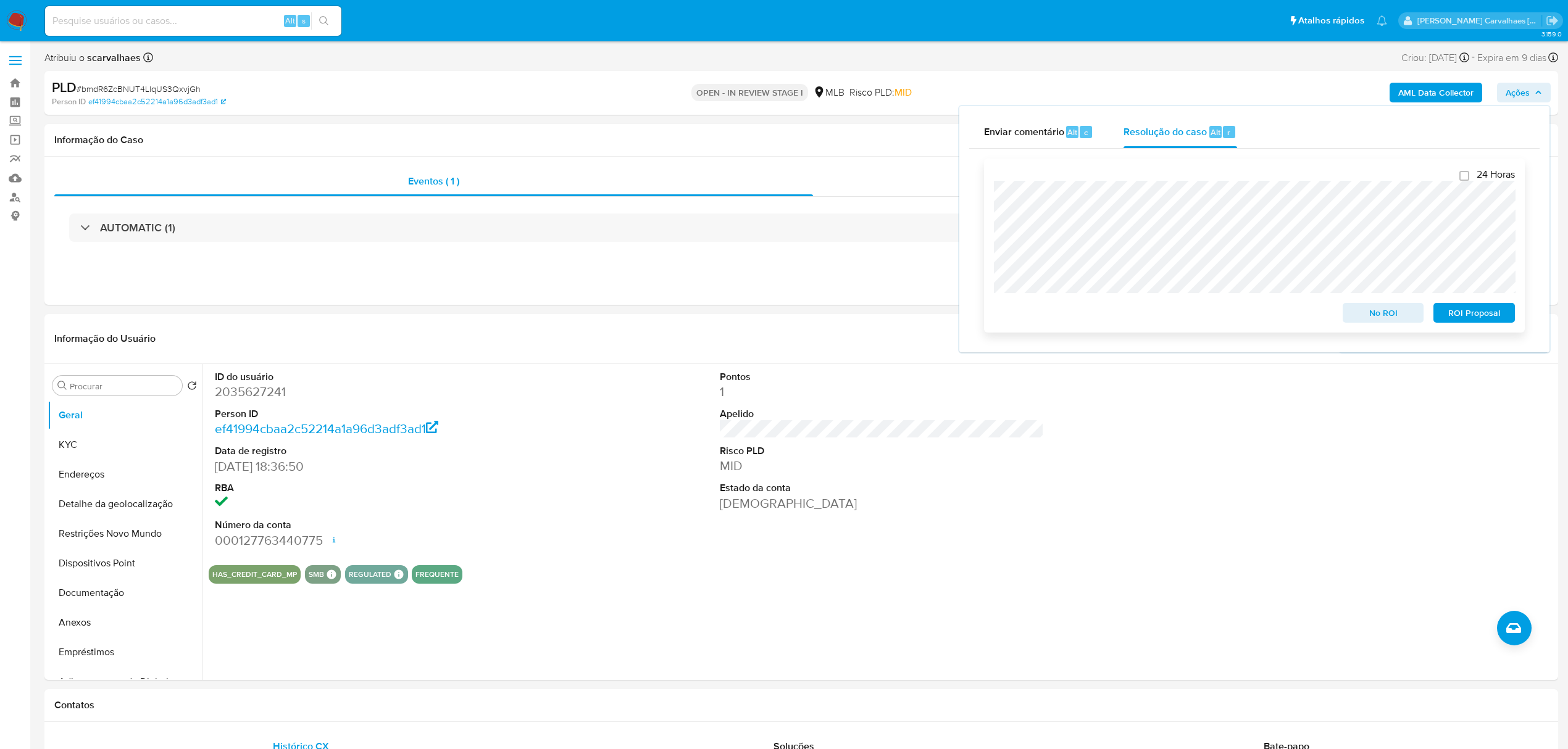
click at [1468, 315] on span "ROI Proposal" at bounding box center [1474, 313] width 64 height 18
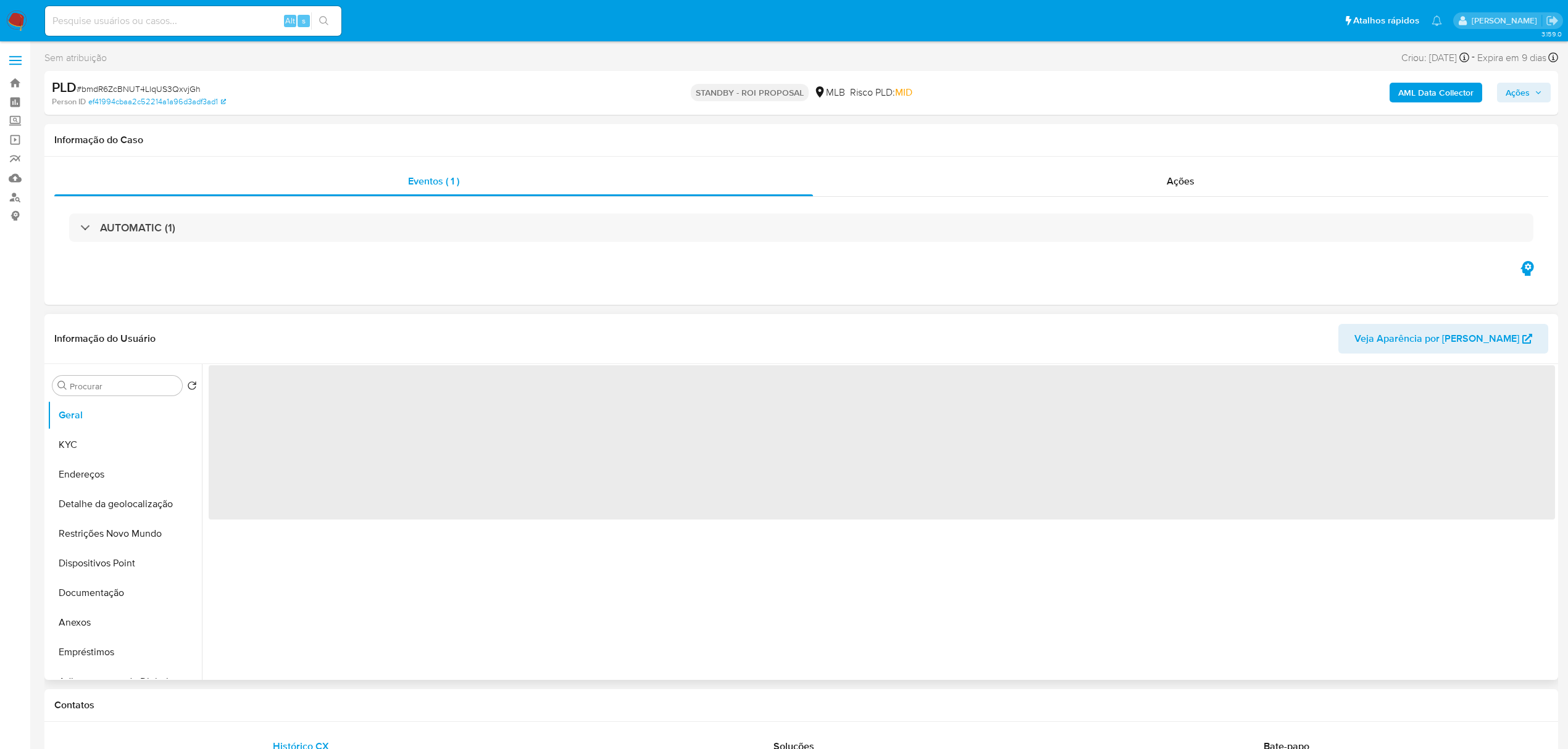
select select "10"
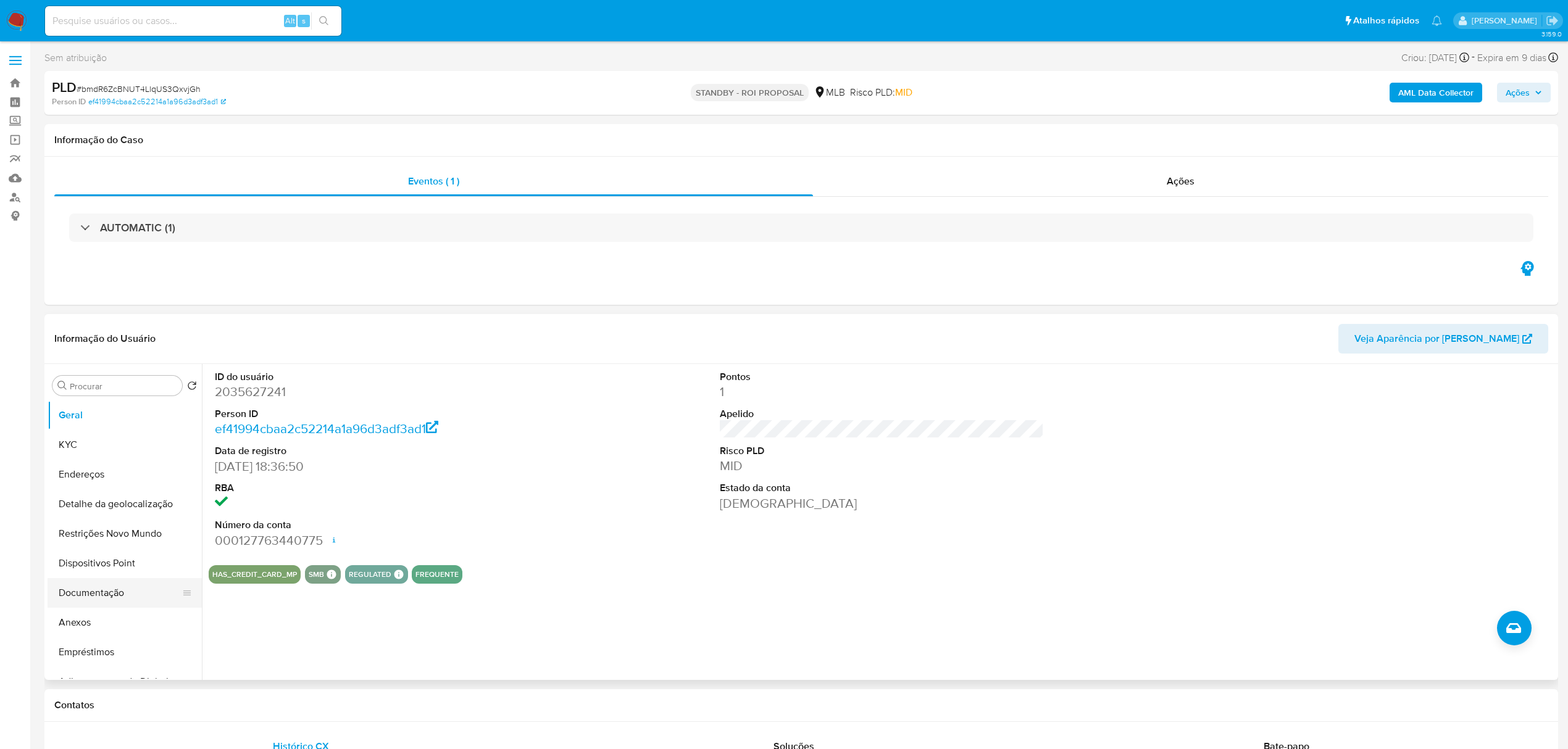
click at [97, 597] on button "Documentação" at bounding box center [120, 593] width 145 height 29
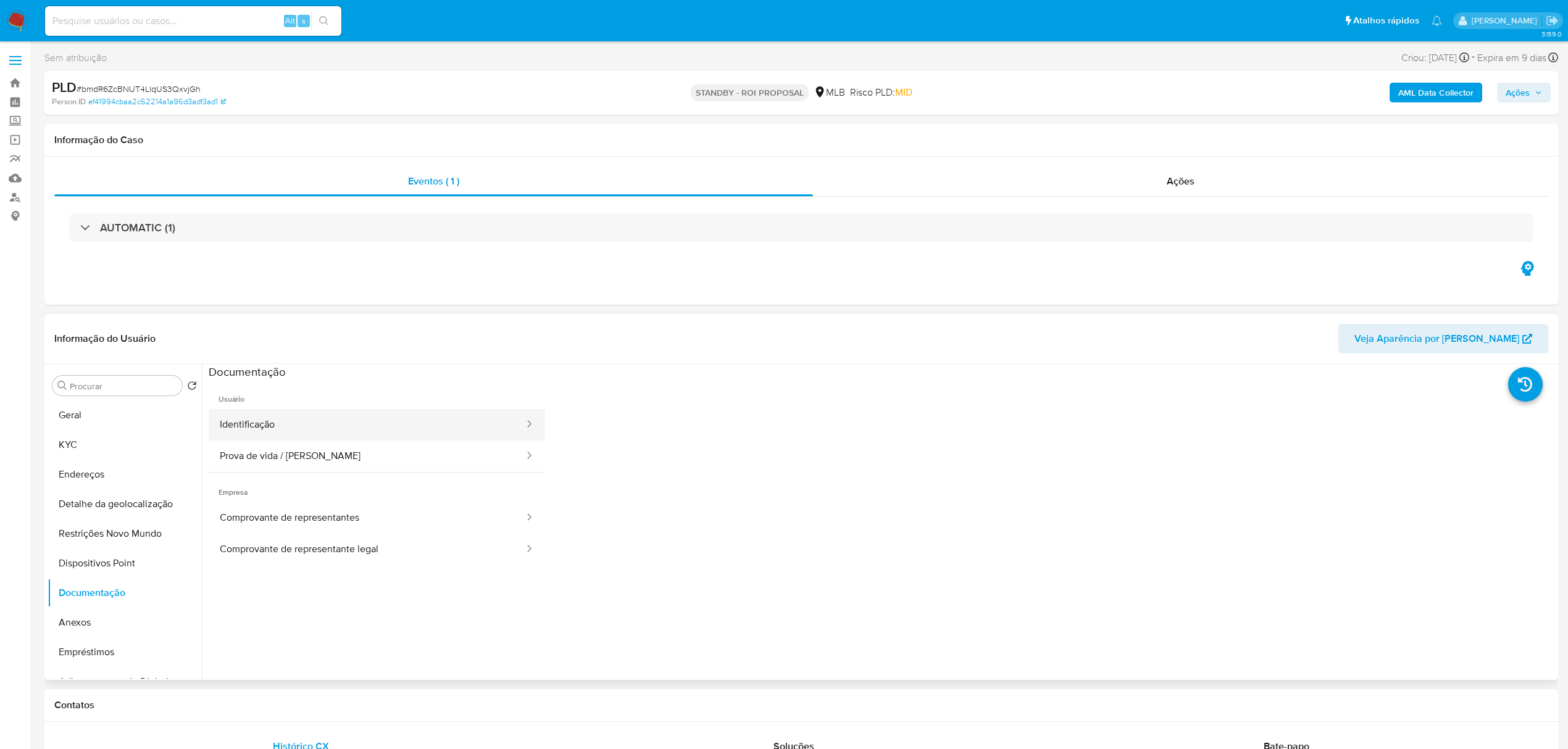
drag, startPoint x: 247, startPoint y: 421, endPoint x: 304, endPoint y: 408, distance: 58.5
click at [248, 421] on button "Identificação" at bounding box center [367, 425] width 317 height 31
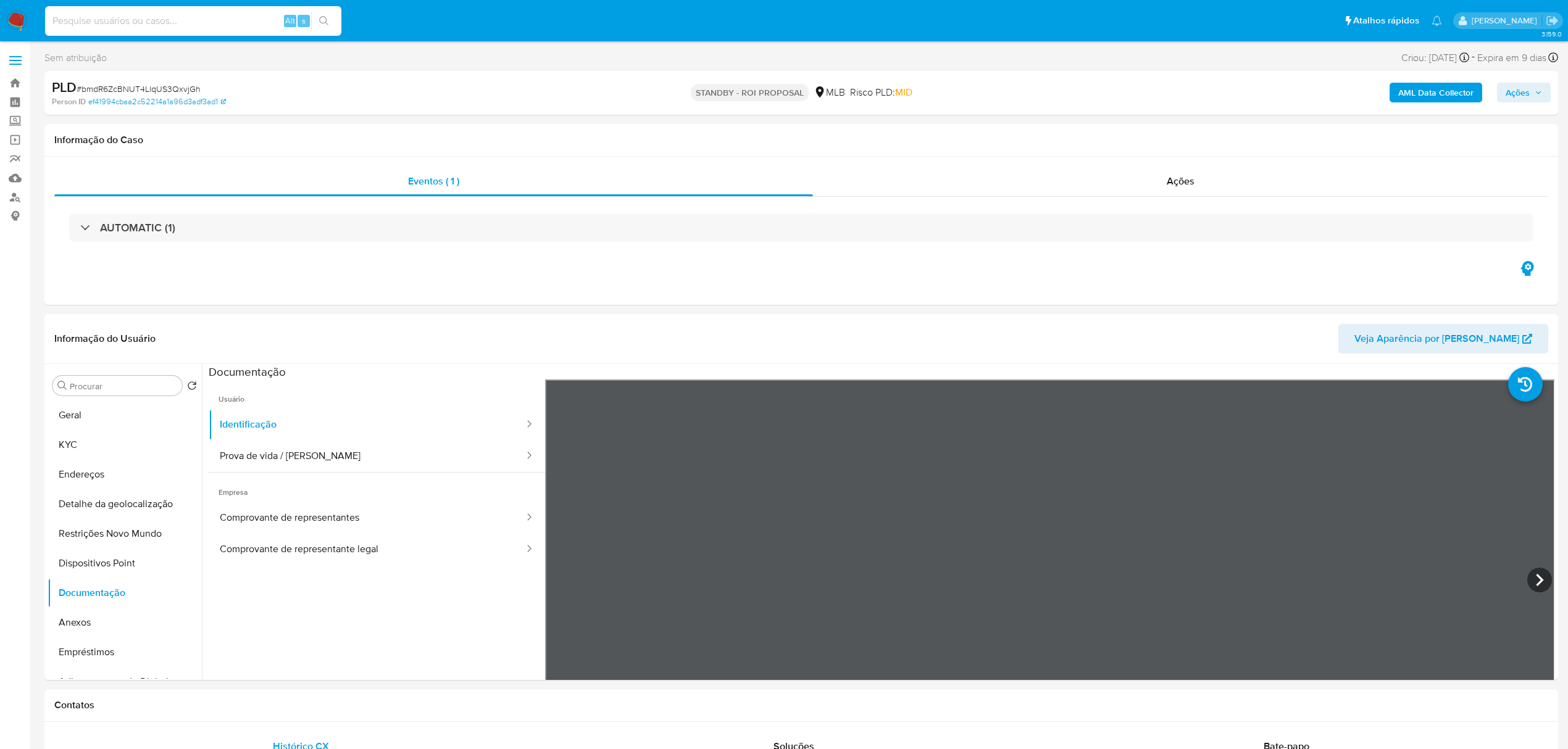
click at [227, 20] on input at bounding box center [193, 21] width 296 height 16
paste input "eEr7aFWCe000hirG9F4NfoOZ -"
type input "eEr7aFWCe000hirG9F4NfoOZ -"
click at [324, 22] on icon "search-icon" at bounding box center [324, 21] width 10 height 10
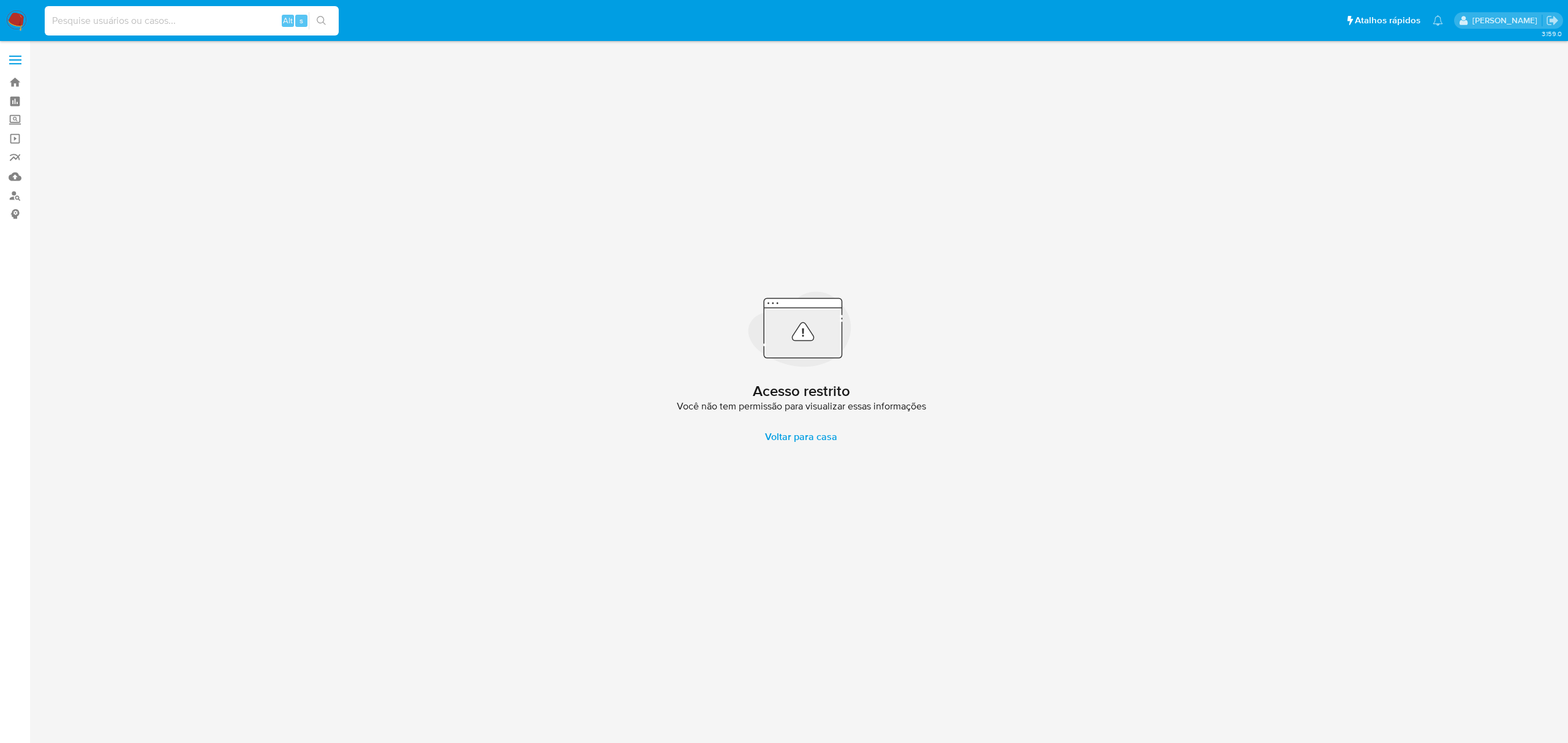
paste input "eEr7aFWCe000hirG9F4NfoOZ -"
click at [47, 21] on input "eEr7aFWCe000hirG9F4NfoOZ -" at bounding box center [191, 21] width 294 height 16
click at [201, 26] on input "eEr7aFWCe000hirG9F4NfoOZ -" at bounding box center [191, 21] width 294 height 16
type input "eEr7aFWCe000hirG9F4NfoOZ"
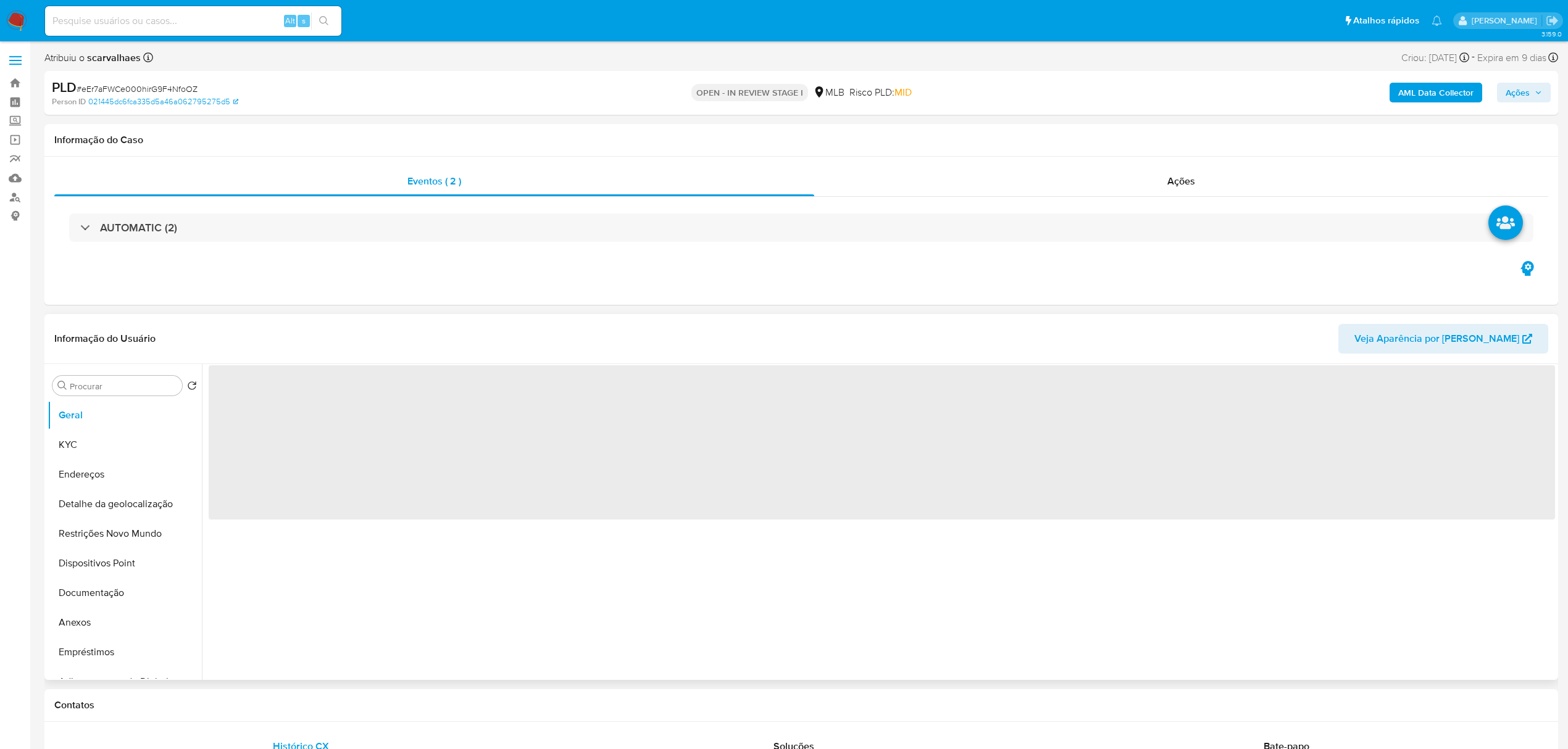
select select "10"
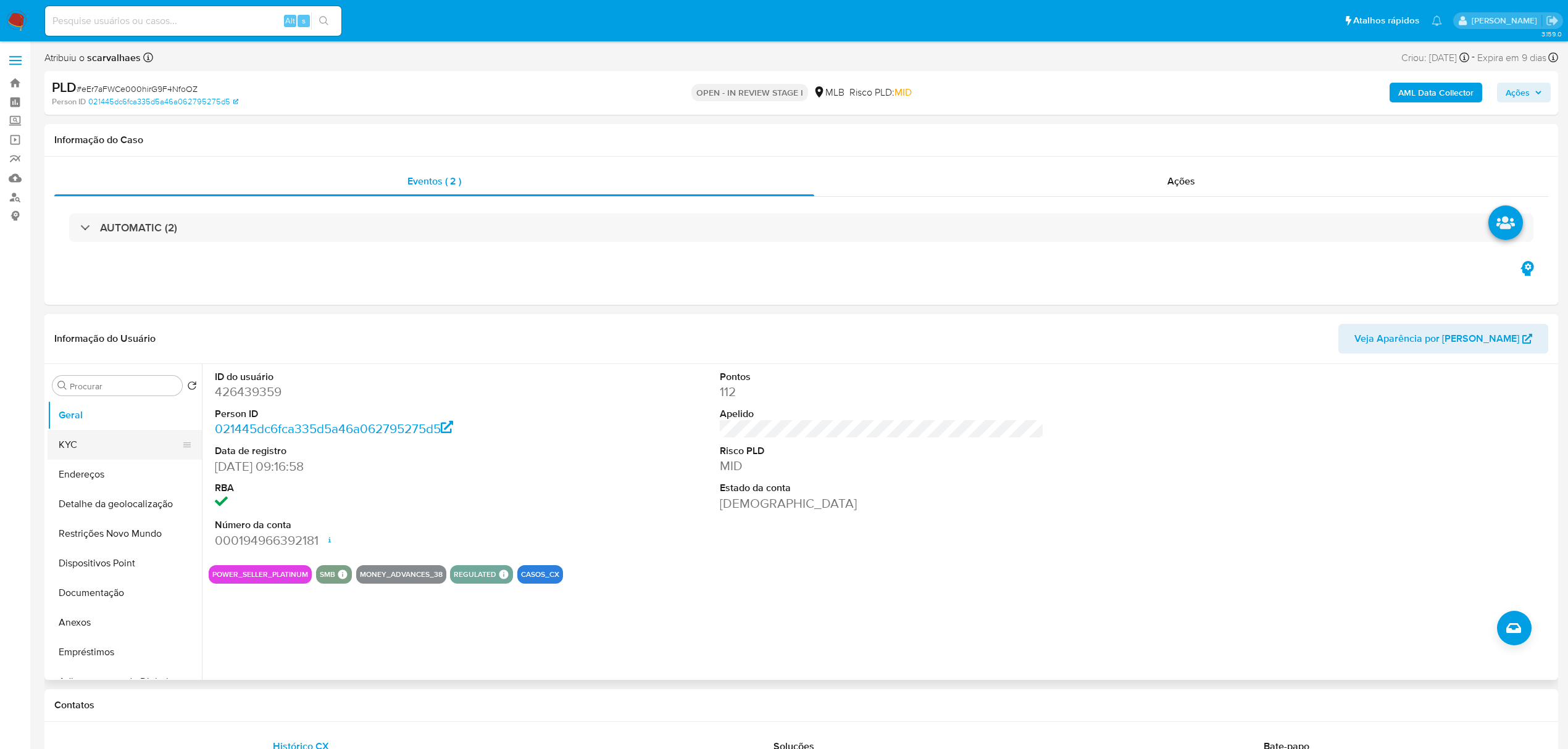
click at [89, 443] on button "KYC" at bounding box center [120, 445] width 145 height 29
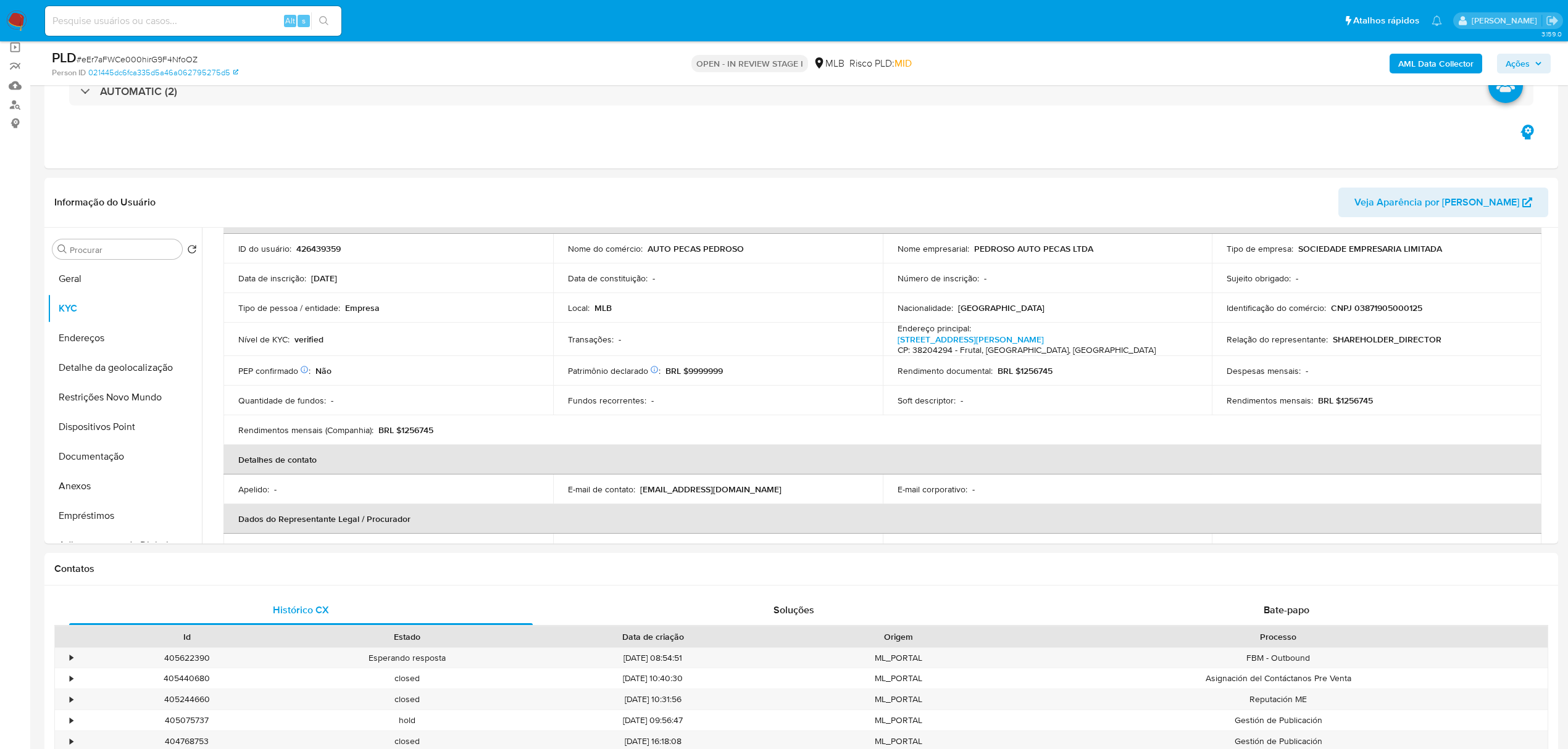
scroll to position [117, 0]
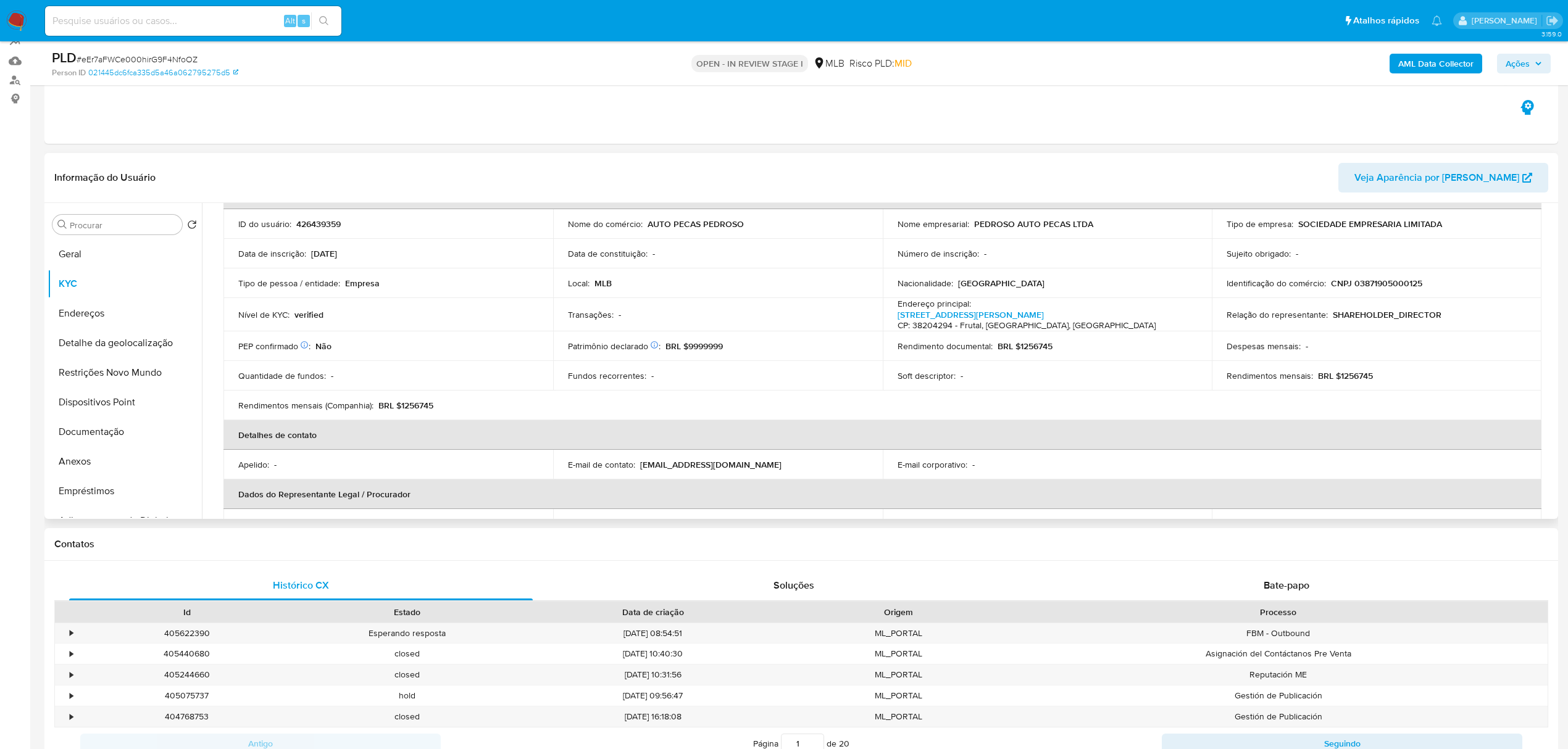
drag, startPoint x: 1550, startPoint y: 259, endPoint x: 1550, endPoint y: 248, distance: 11.0
click at [1550, 248] on div "Atualizado há 5 dias Criado: 14/03/2020 20:04:55 Atualizado: 11/09/2025 22:45:4…" at bounding box center [881, 646] width 1347 height 991
drag, startPoint x: 1550, startPoint y: 248, endPoint x: 1547, endPoint y: 216, distance: 32.1
click at [1547, 216] on div "Atualizado há 5 dias Criado: 14/03/2020 20:04:55 Atualizado: 11/09/2025 22:45:4…" at bounding box center [881, 646] width 1347 height 991
drag, startPoint x: 1548, startPoint y: 268, endPoint x: 1552, endPoint y: 330, distance: 62.1
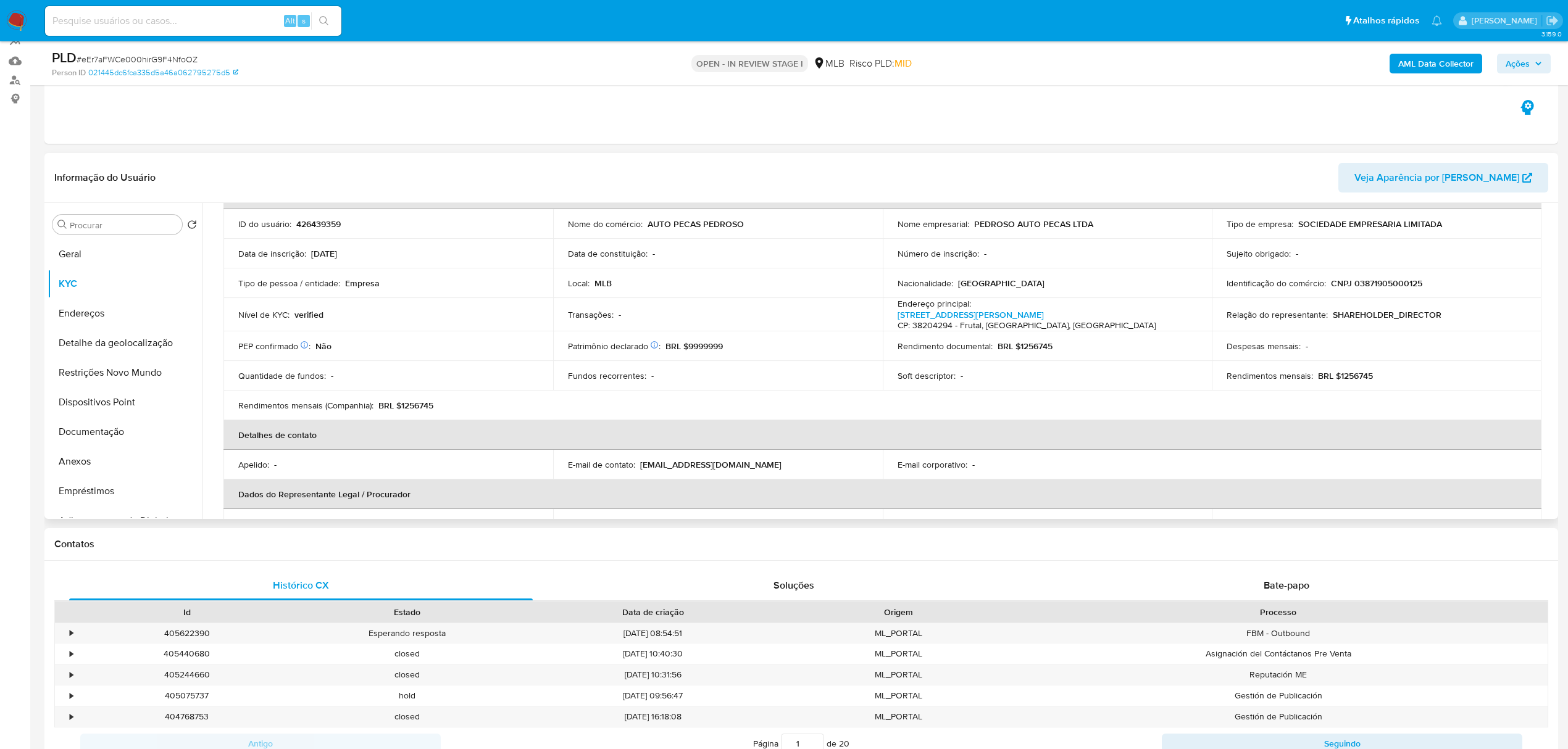
click at [1552, 330] on div "Empresa KYC Status Atualizado há 5 dias Criado: 14/03/2020 20:04:55 Atualizado:…" at bounding box center [878, 361] width 1353 height 316
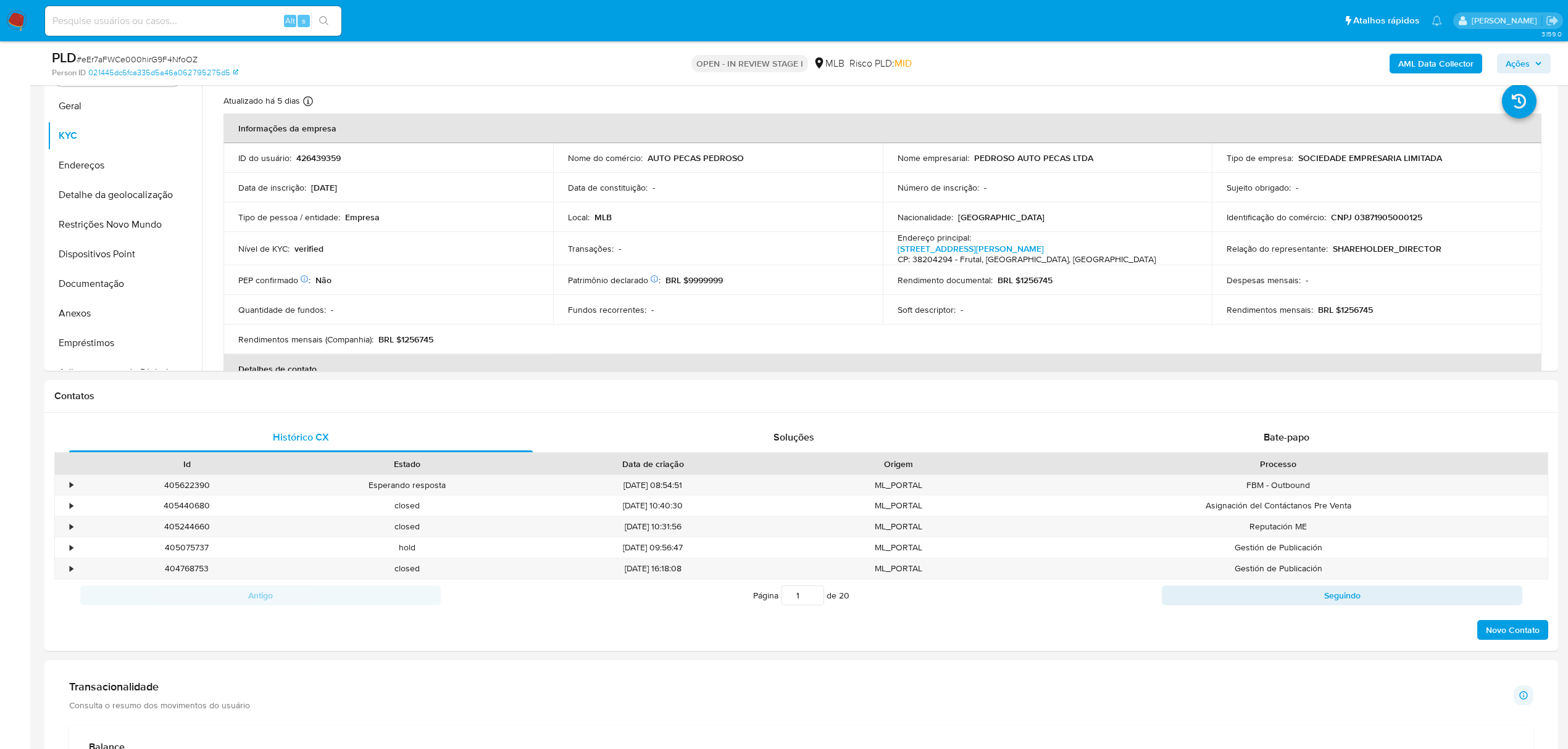
scroll to position [277, 0]
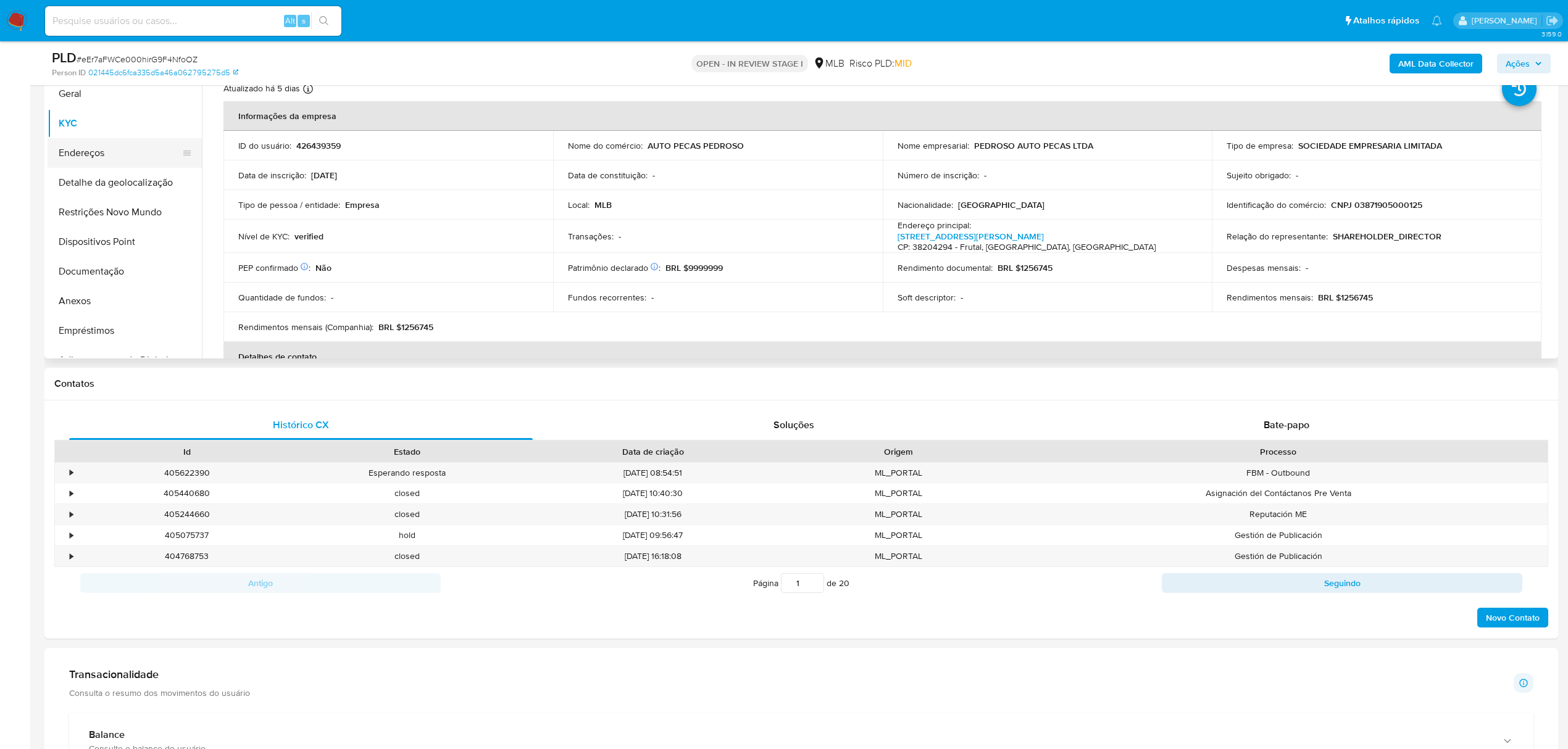
click at [83, 157] on button "Endereços" at bounding box center [120, 152] width 145 height 29
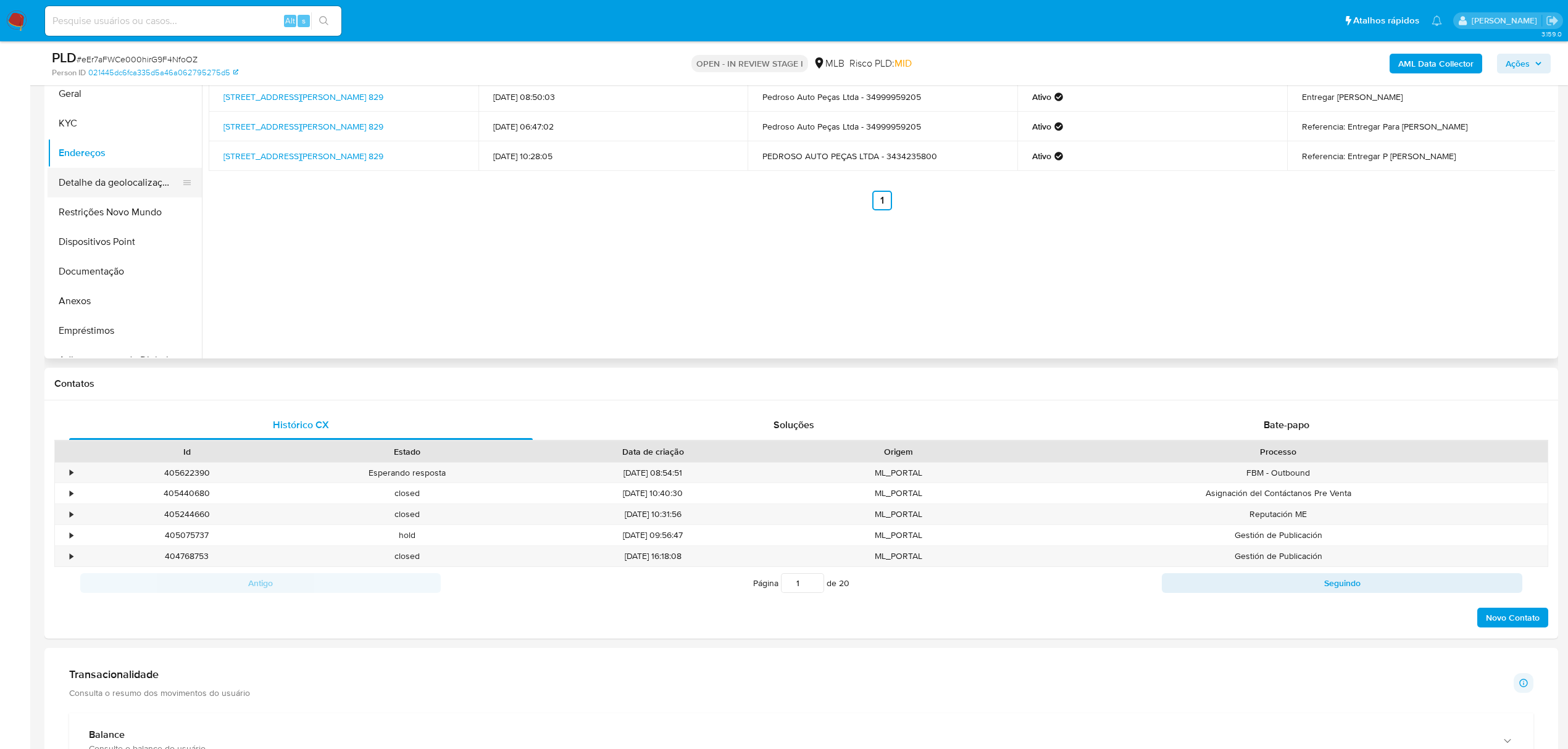
click at [124, 175] on button "Detalhe da geolocalização" at bounding box center [120, 182] width 145 height 29
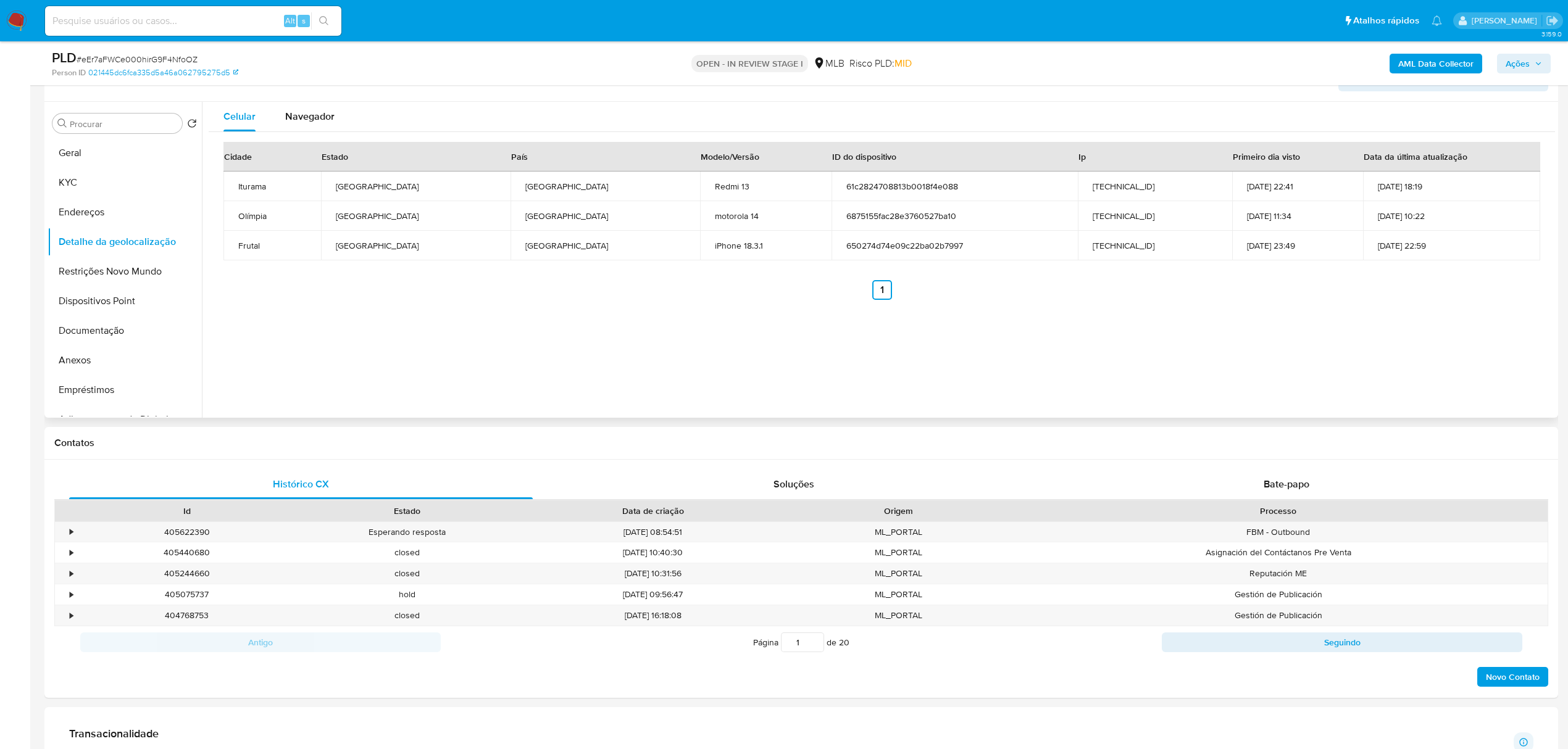
scroll to position [195, 0]
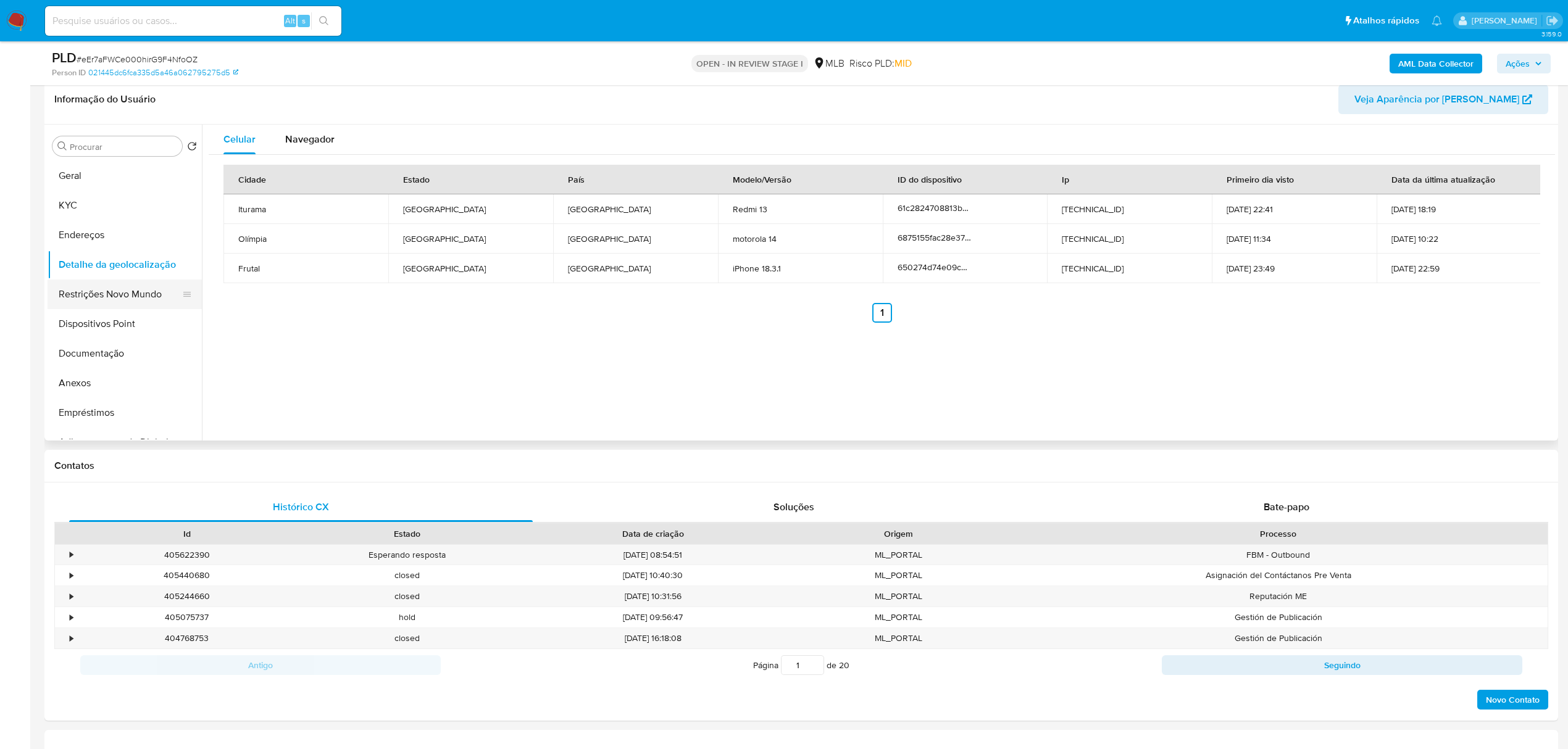
click at [98, 299] on button "Restrições Novo Mundo" at bounding box center [120, 294] width 145 height 29
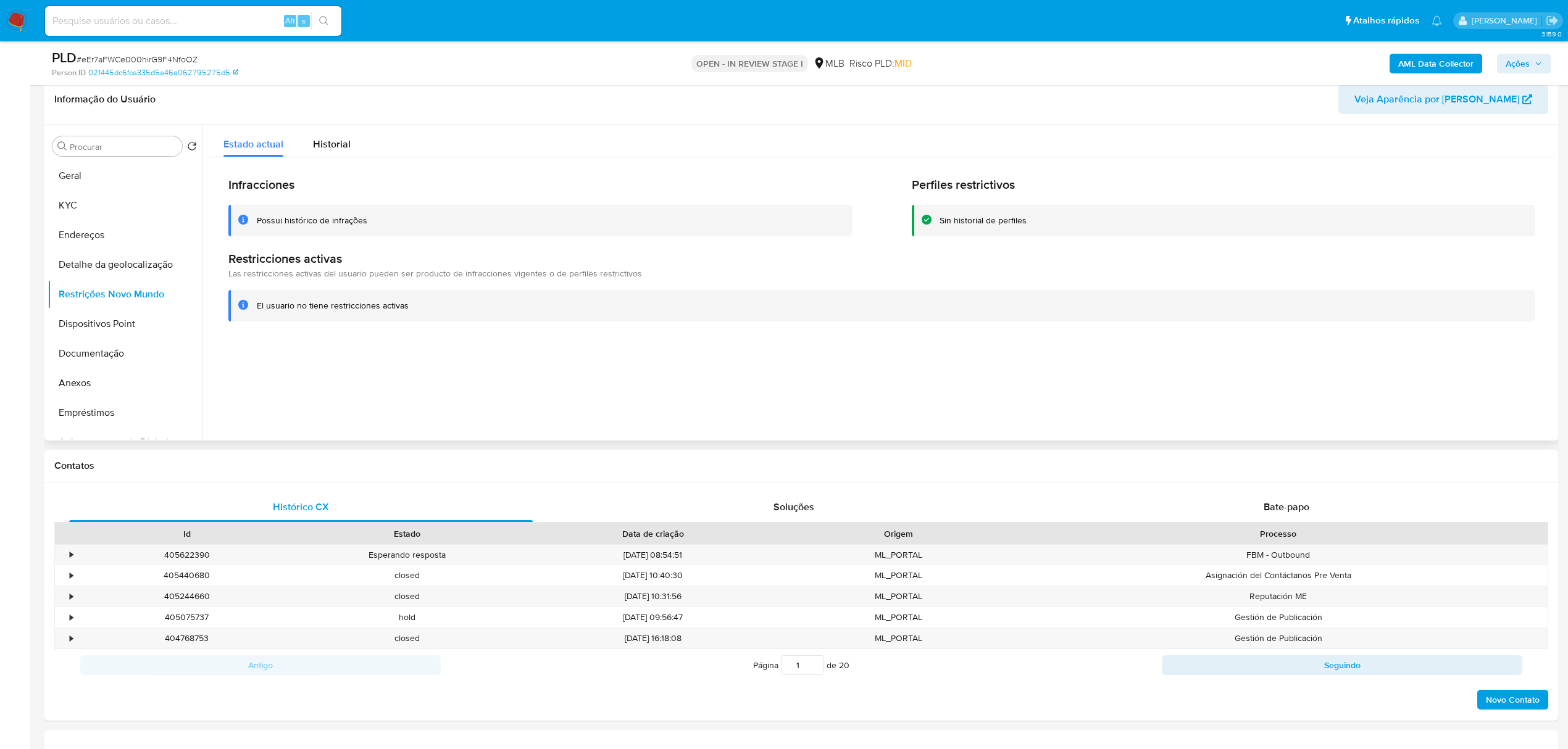
drag, startPoint x: 257, startPoint y: 307, endPoint x: 416, endPoint y: 305, distance: 159.0
click at [416, 305] on div "El usuario no tiene restricciones activas" at bounding box center [891, 306] width 1268 height 12
click at [106, 326] on button "Dispositivos Point" at bounding box center [120, 324] width 145 height 29
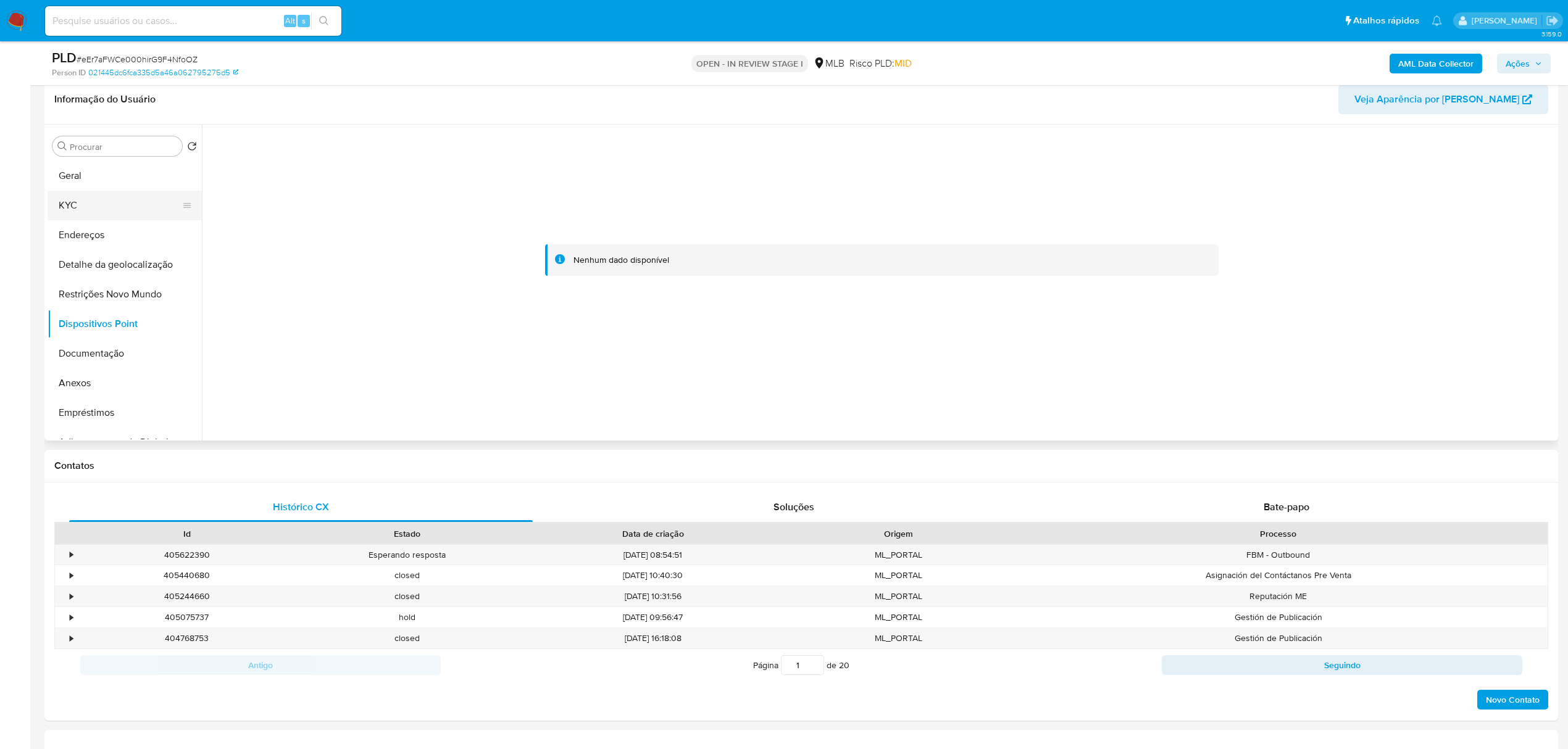
click at [70, 195] on button "KYC" at bounding box center [120, 205] width 145 height 29
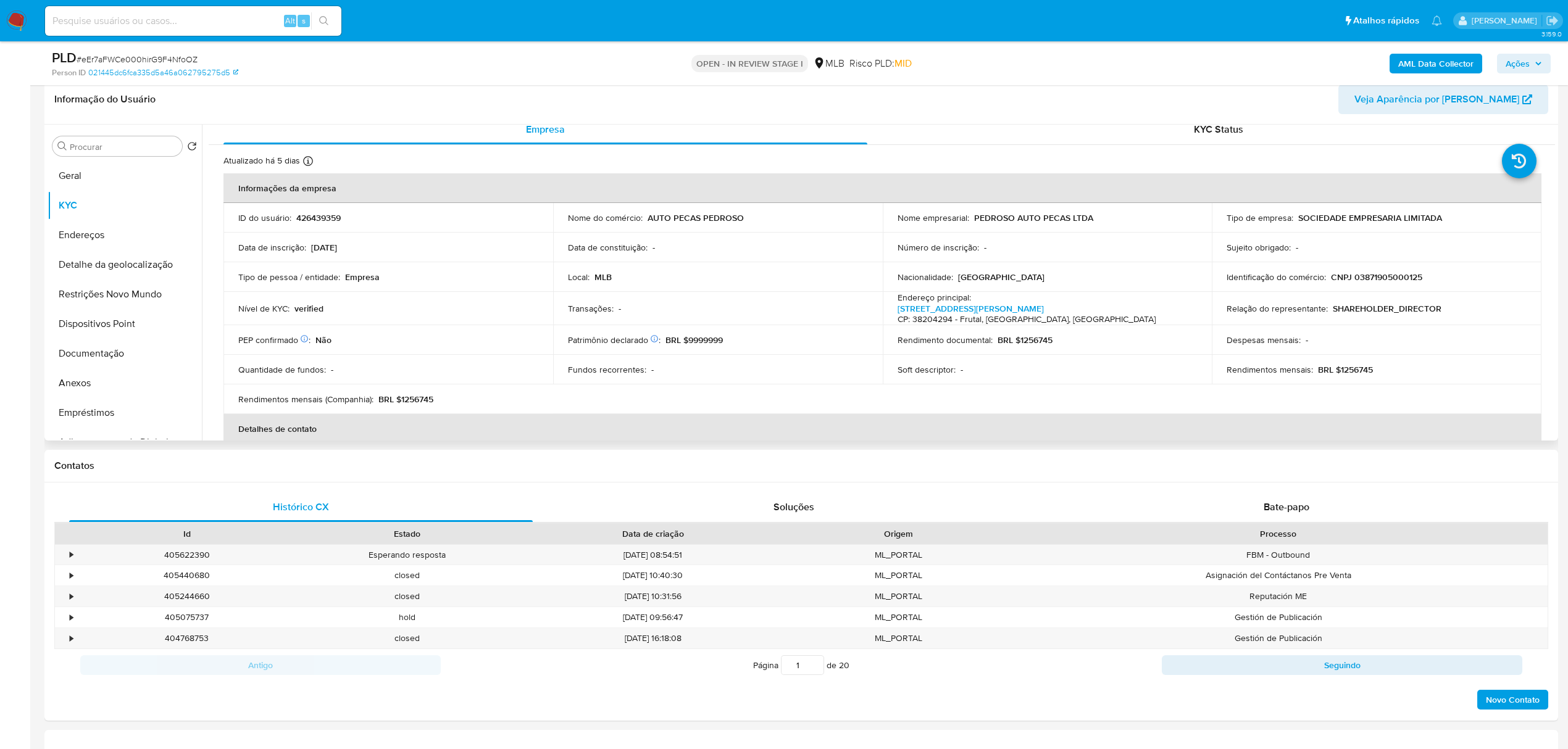
scroll to position [0, 0]
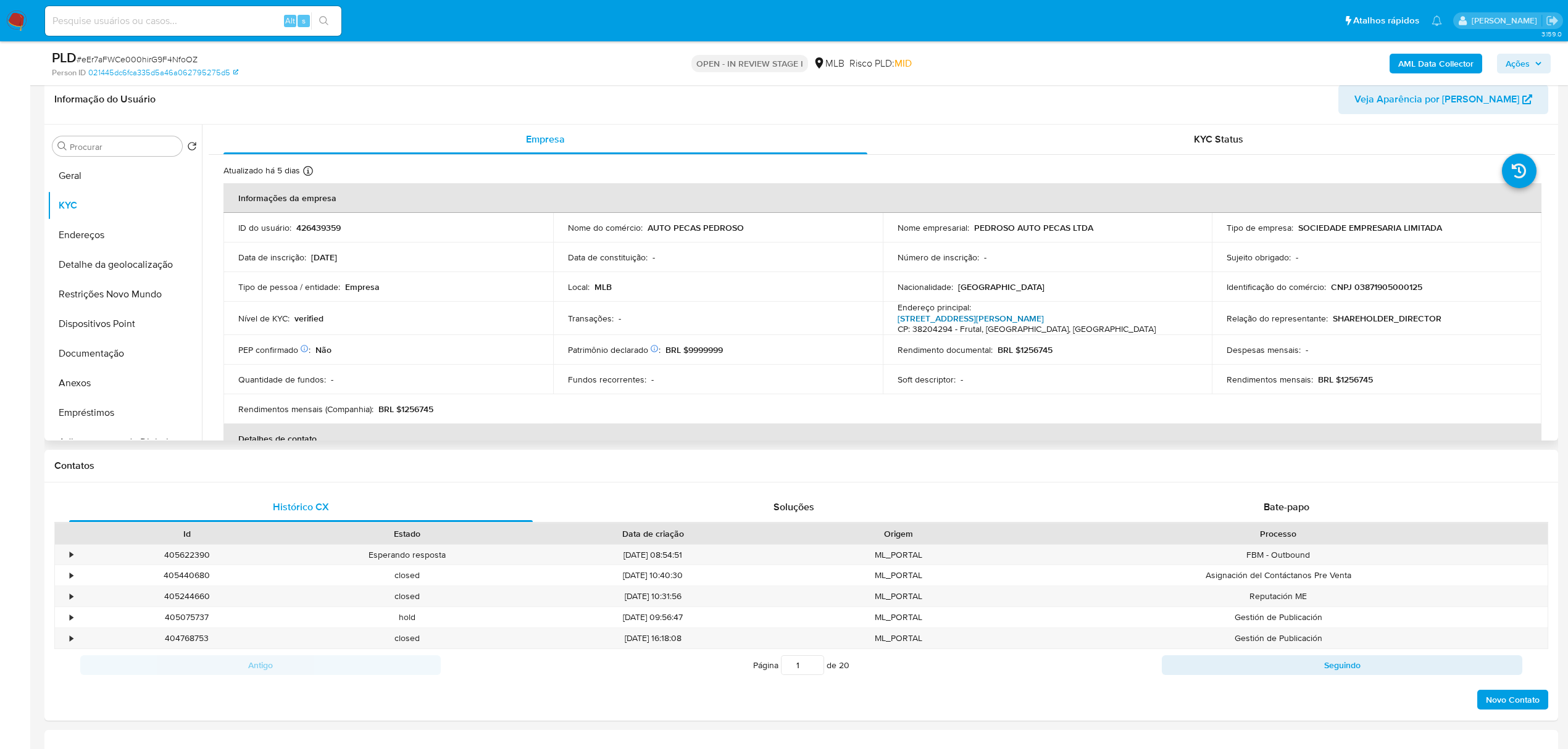
click at [1044, 317] on link "Avenida Presidente Juscelino Kubitschek 829, Progresso" at bounding box center [971, 318] width 147 height 12
click at [107, 360] on button "Documentação" at bounding box center [120, 353] width 145 height 29
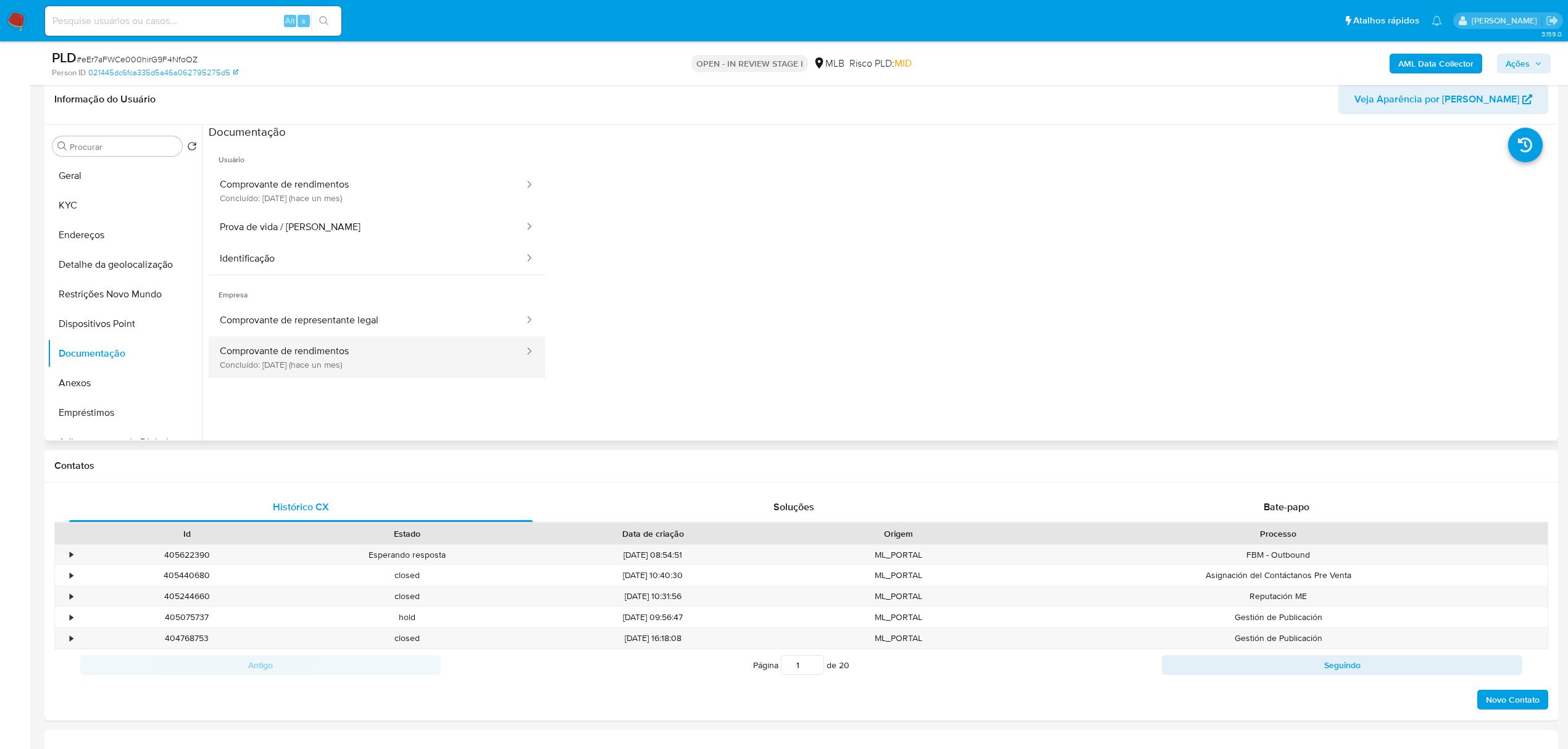
click at [363, 357] on button "Comprovante de rendimentos Concluído: 19/08/2025 (hace un mes)" at bounding box center [367, 357] width 317 height 42
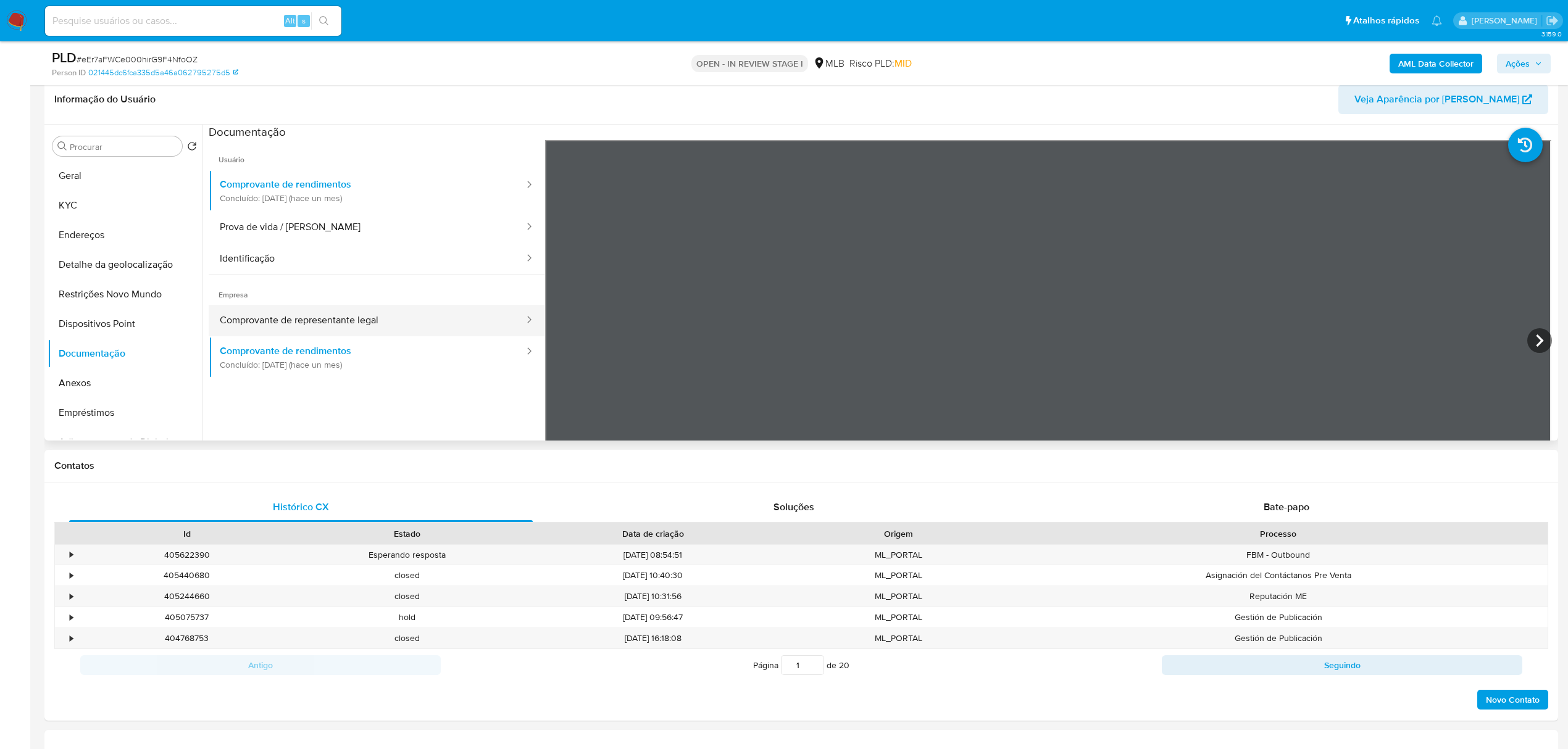
click at [319, 322] on button "Comprovante de representante legal" at bounding box center [367, 320] width 317 height 31
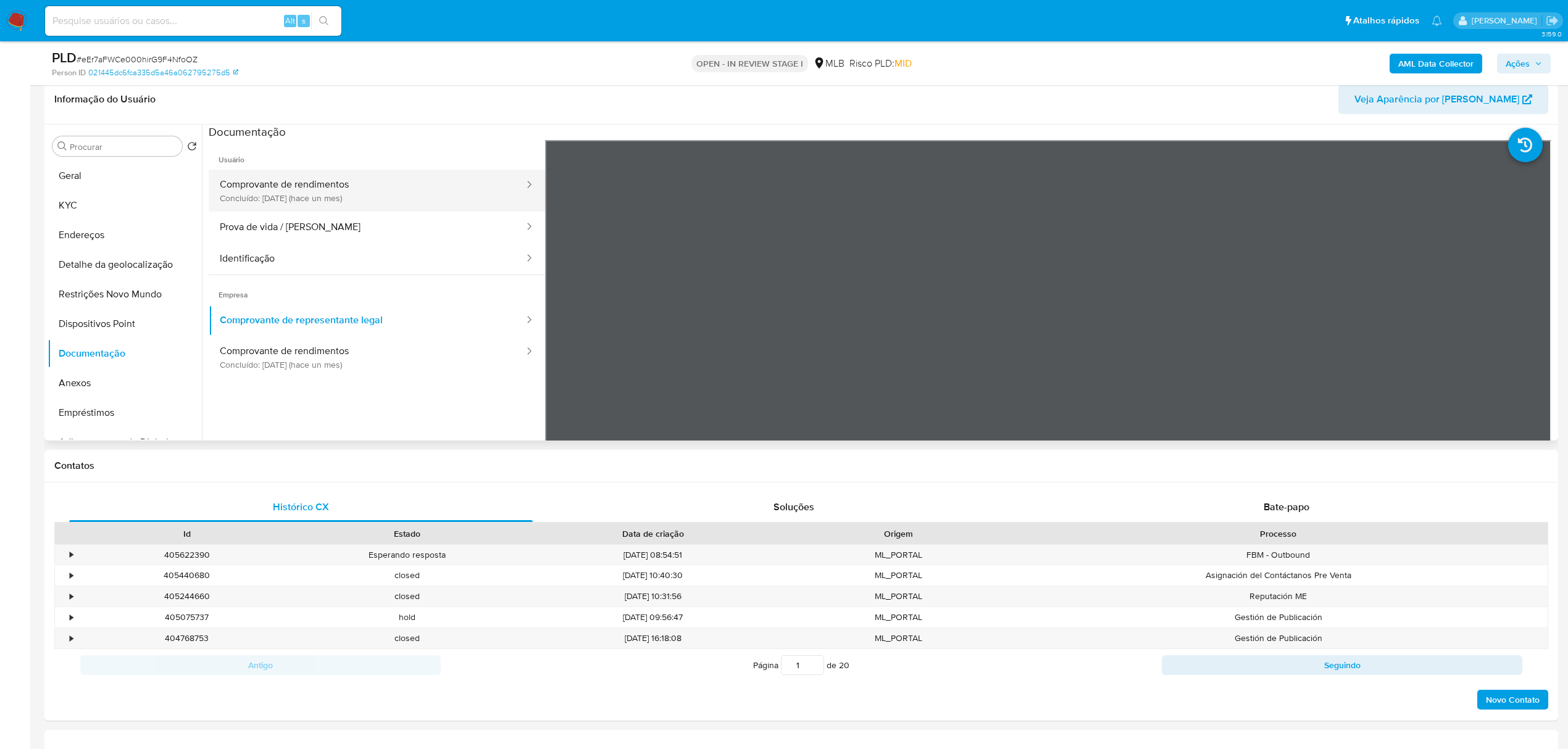
click at [304, 188] on button "Comprovante de rendimentos Concluído: 19/08/2025 (hace un mes)" at bounding box center [367, 191] width 317 height 42
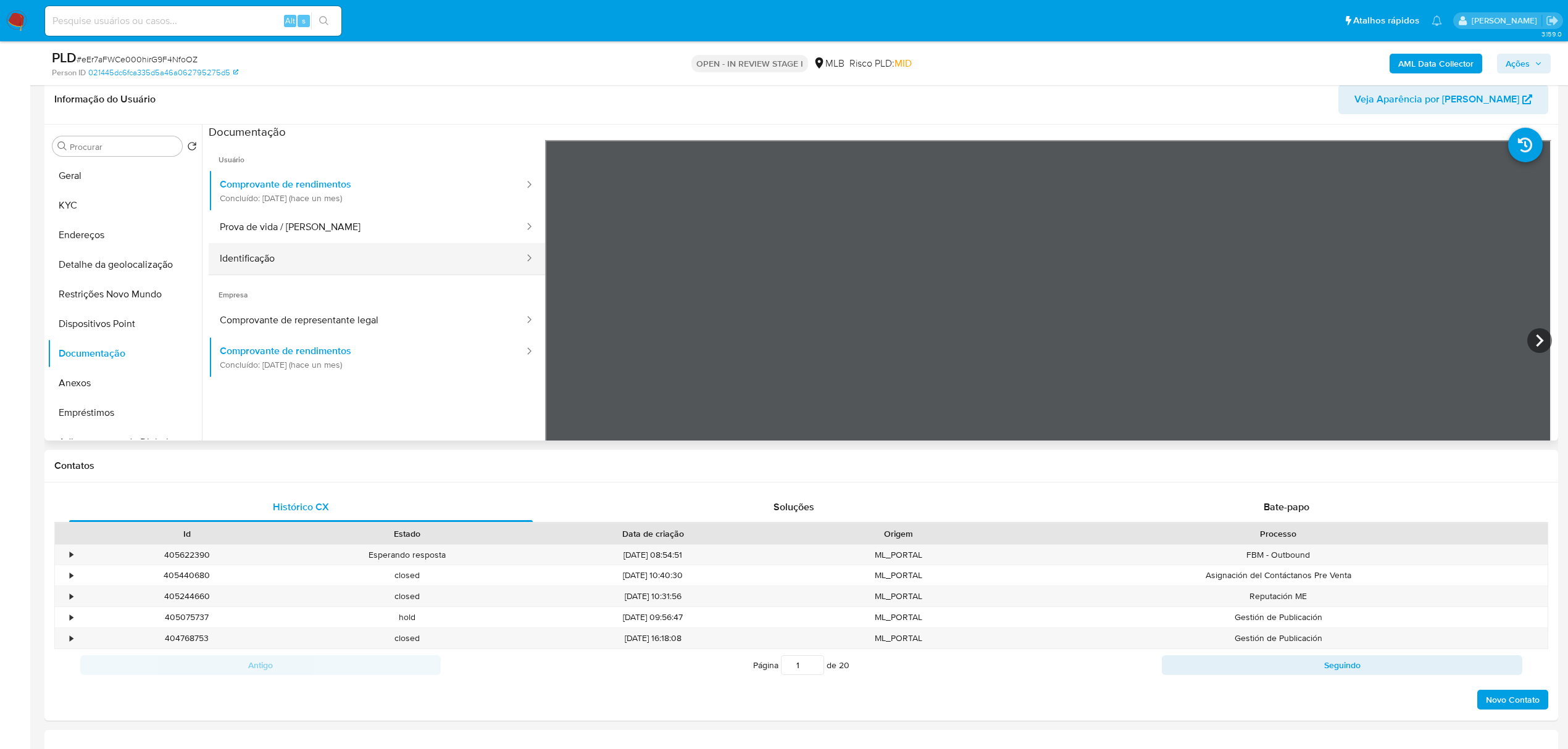
click at [362, 270] on button "Identificação" at bounding box center [367, 259] width 317 height 31
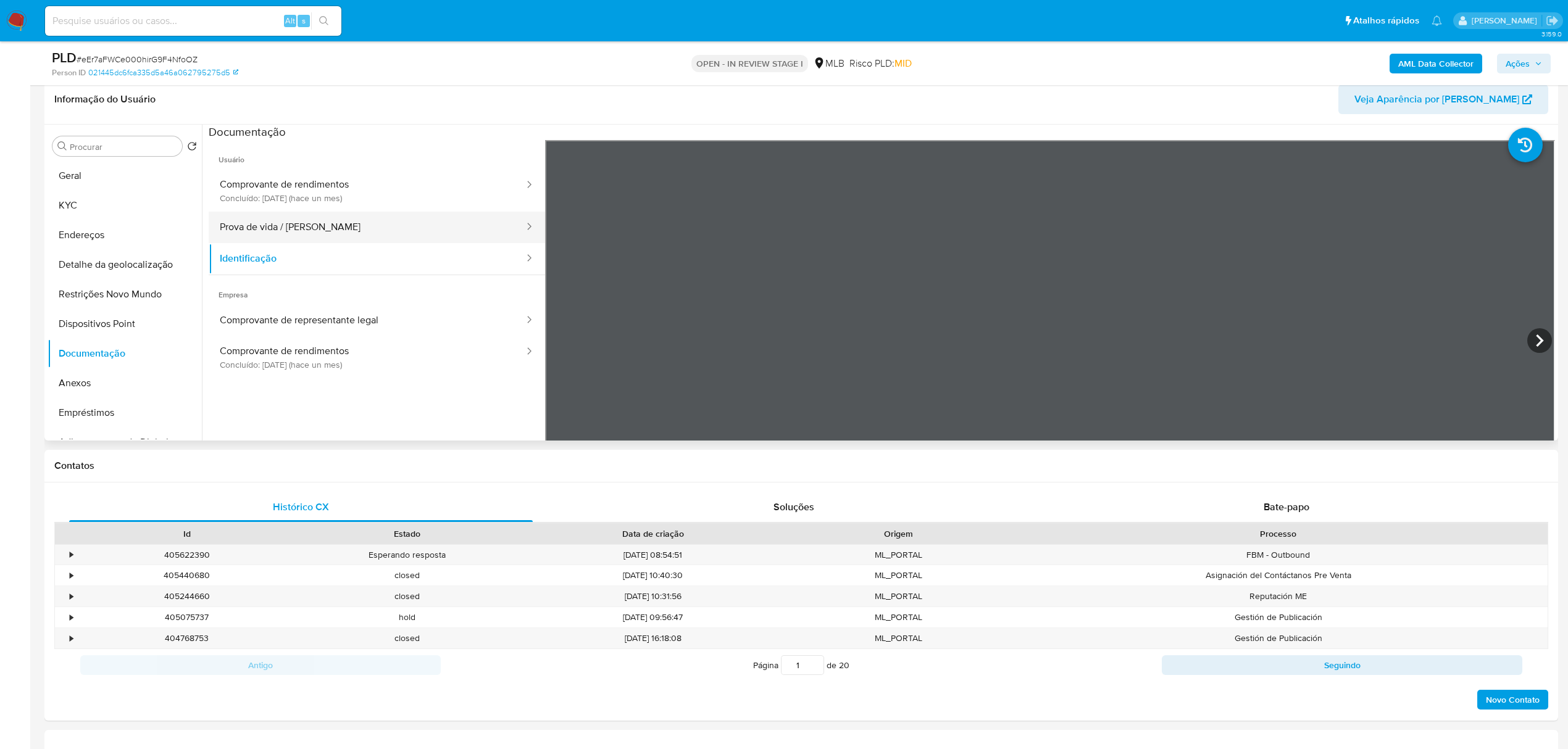
click at [284, 230] on button "Prova de vida / Selfie" at bounding box center [367, 227] width 317 height 31
click at [102, 381] on button "Anexos" at bounding box center [120, 383] width 145 height 29
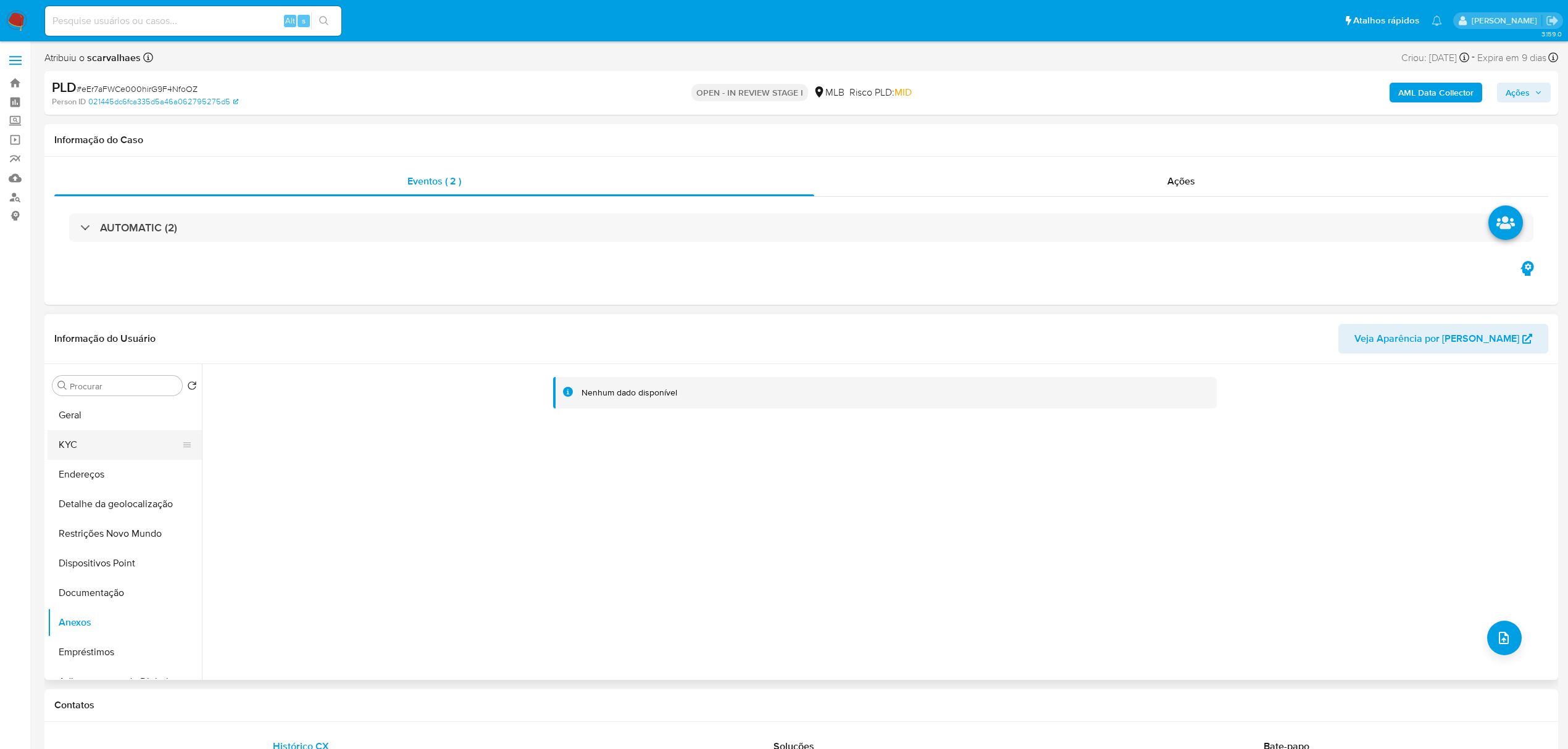
click at [77, 448] on button "KYC" at bounding box center [120, 445] width 145 height 29
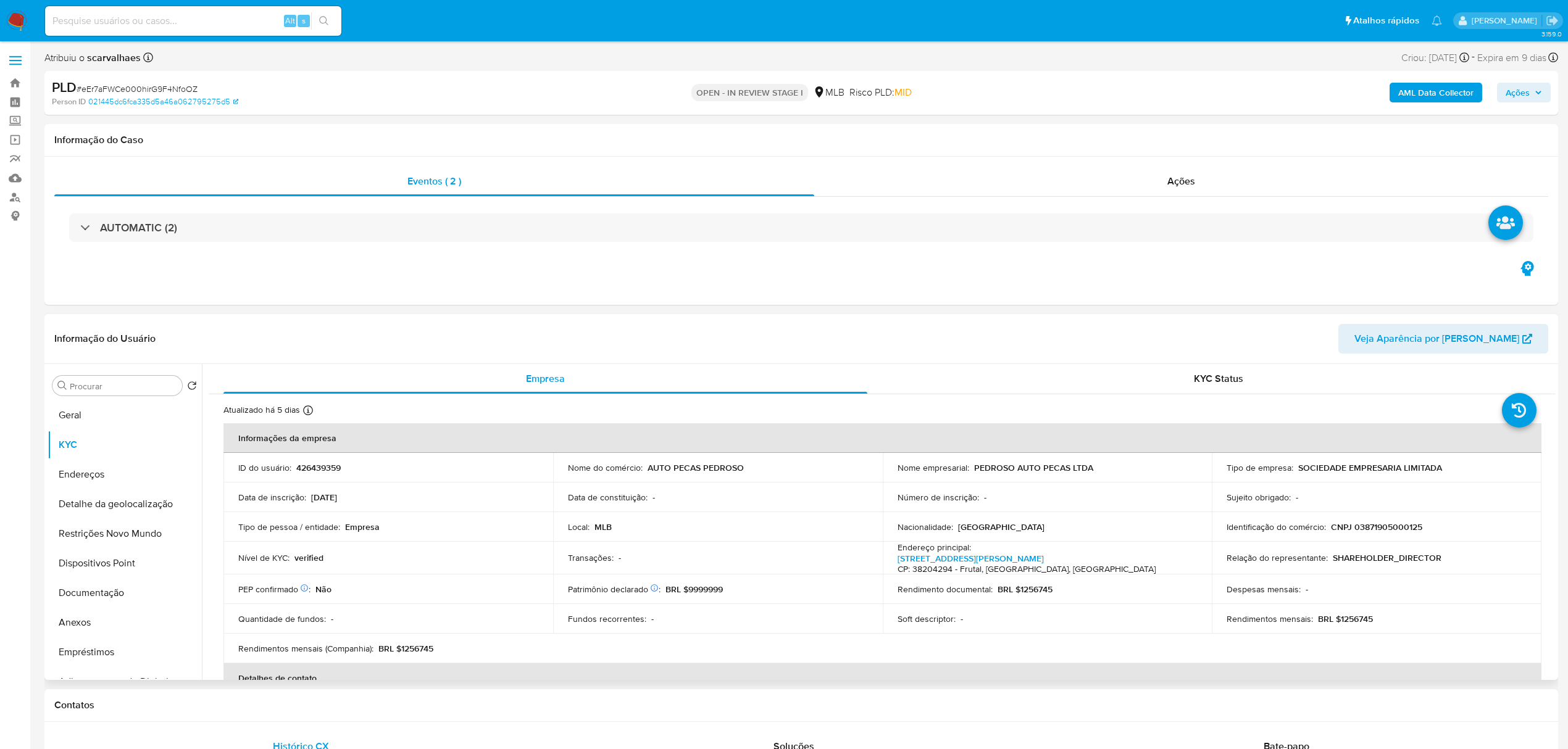
click at [1347, 622] on p "BRL $1256745" at bounding box center [1345, 619] width 55 height 11
click at [1018, 586] on p "BRL $1256745" at bounding box center [1025, 589] width 55 height 11
drag, startPoint x: 1018, startPoint y: 586, endPoint x: 1055, endPoint y: 588, distance: 37.1
click at [1055, 588] on div "Rendimento documental : BRL $1256745" at bounding box center [1048, 589] width 300 height 11
copy p "1256745"
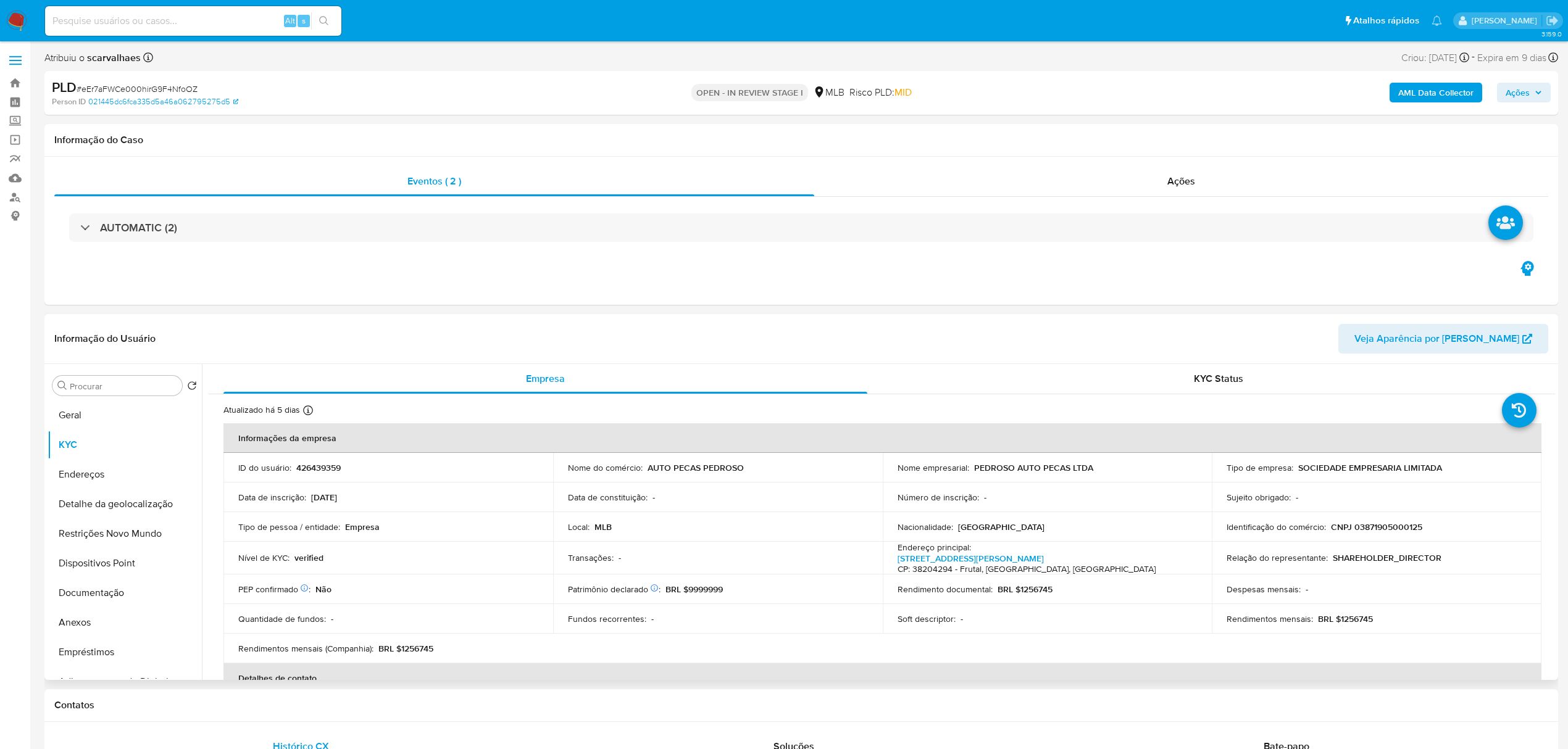
click at [1339, 625] on p "BRL $1256745" at bounding box center [1345, 619] width 55 height 11
click at [1357, 618] on p "BRL $1256745" at bounding box center [1345, 619] width 55 height 11
click at [1359, 618] on p "BRL $1256745" at bounding box center [1345, 619] width 55 height 11
click at [1359, 621] on p "BRL $1256745" at bounding box center [1345, 619] width 55 height 11
click at [106, 593] on button "Documentação" at bounding box center [120, 593] width 145 height 29
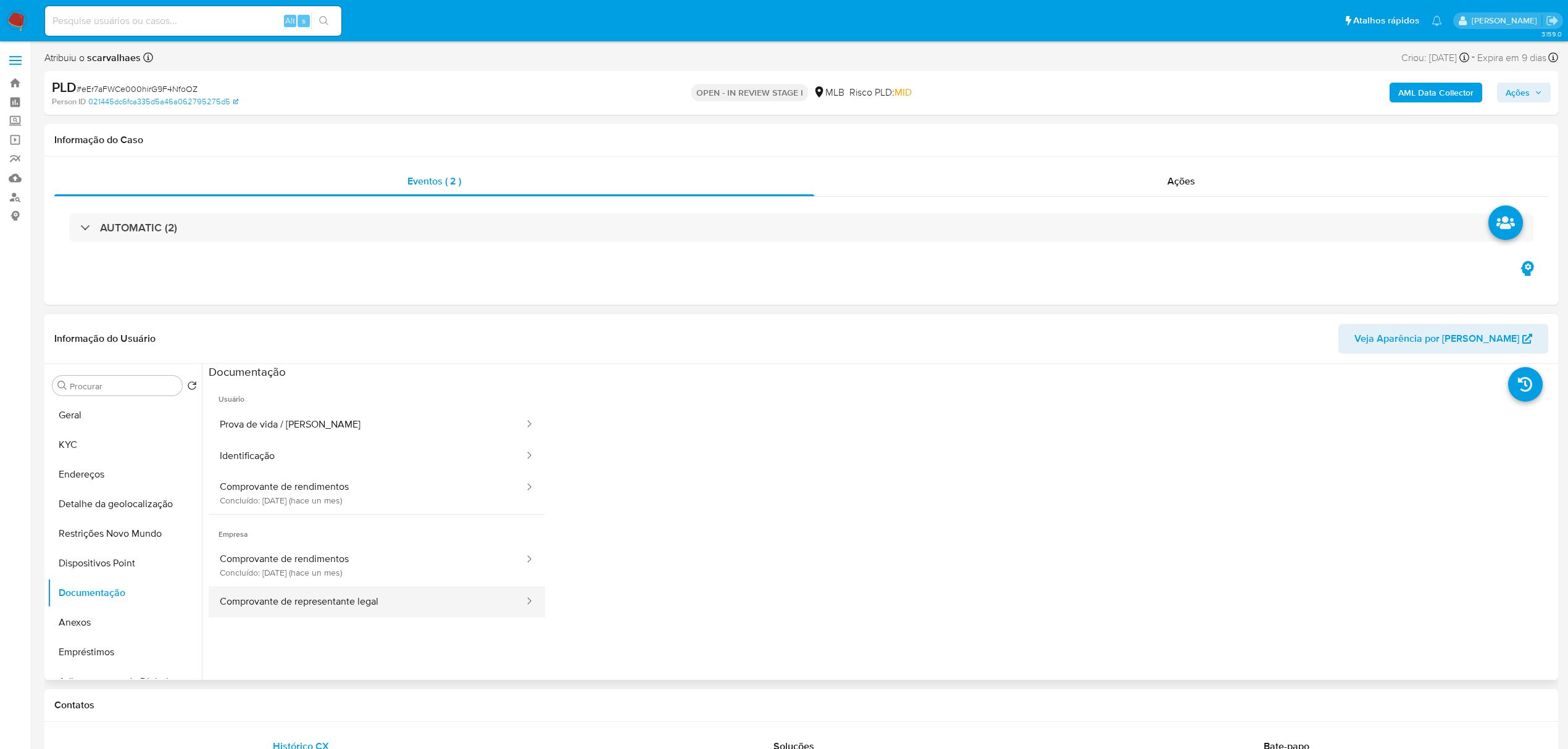
click at [378, 610] on button "Comprovante de representante legal" at bounding box center [367, 602] width 317 height 31
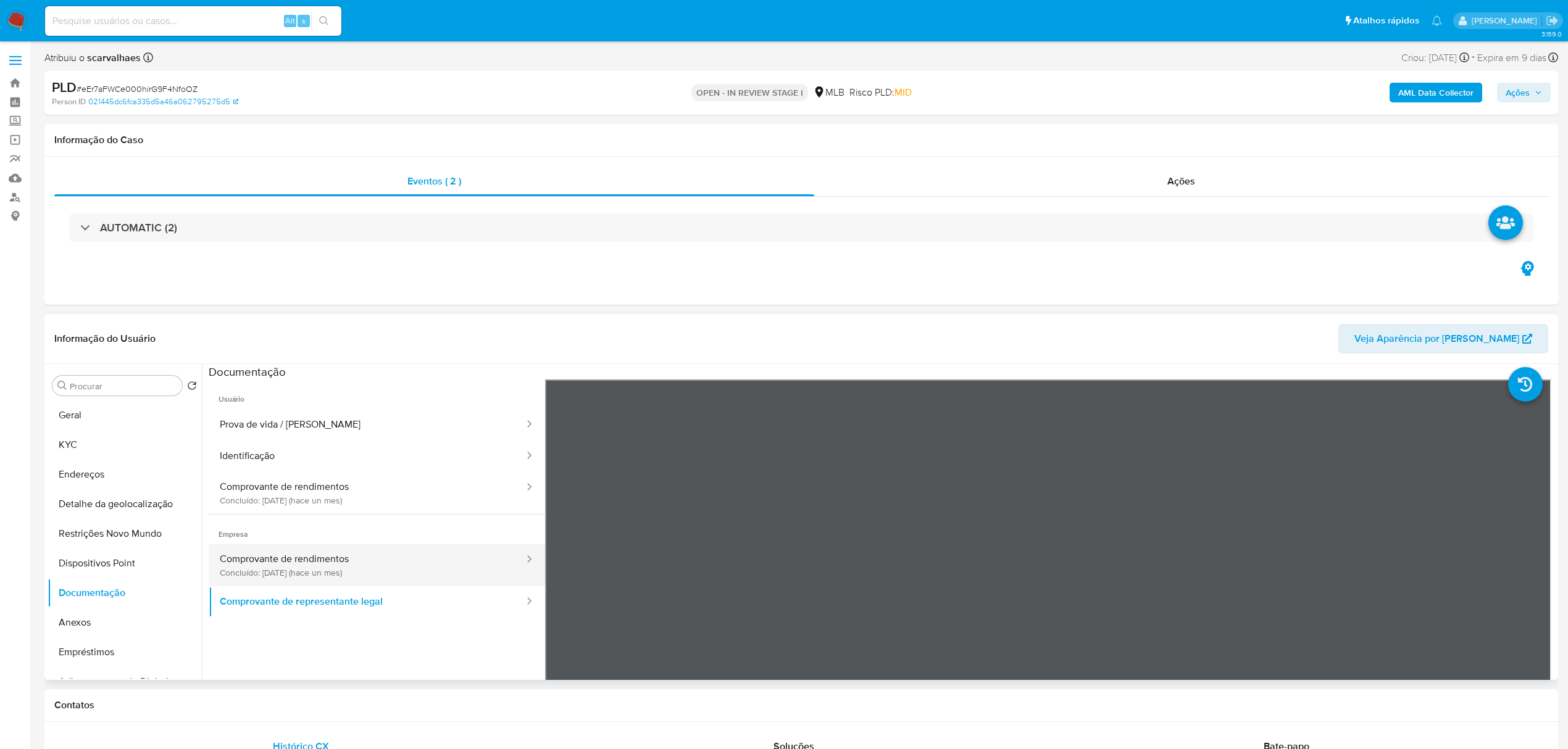
click at [349, 560] on button "Comprovante de rendimentos Concluído: 19/08/2025 (hace un mes)" at bounding box center [367, 565] width 317 height 42
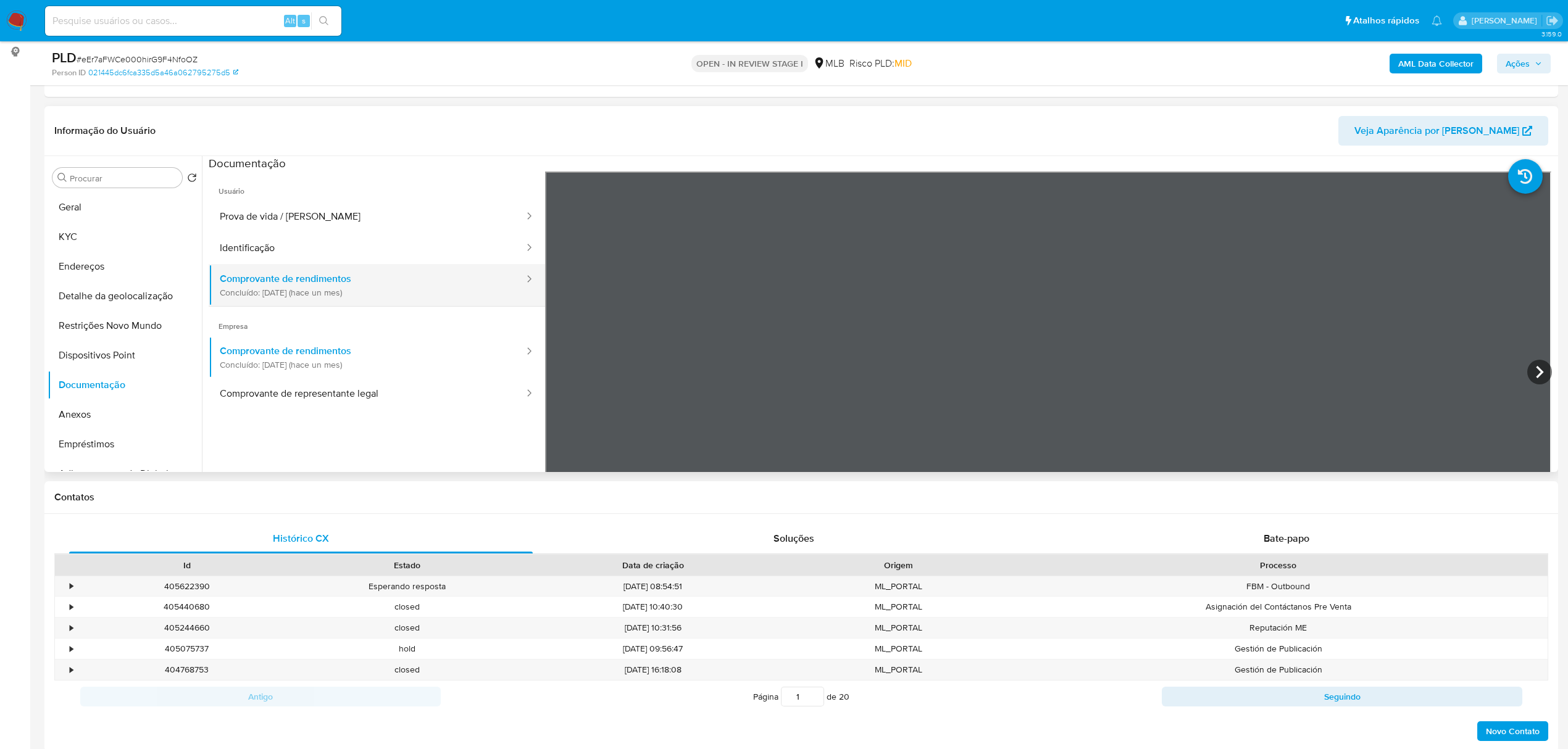
click at [257, 287] on button "Comprovante de rendimentos Concluído: 19/08/2025 (hace un mes)" at bounding box center [367, 285] width 317 height 42
click at [362, 360] on button "Comprovante de rendimentos Concluído: 19/08/2025 (hace un mes)" at bounding box center [367, 357] width 317 height 42
click at [368, 396] on button "Comprovante de representante legal" at bounding box center [367, 394] width 317 height 31
click at [343, 285] on button "Comprovante de rendimentos Concluído: 19/08/2025 (hace un mes)" at bounding box center [367, 285] width 317 height 42
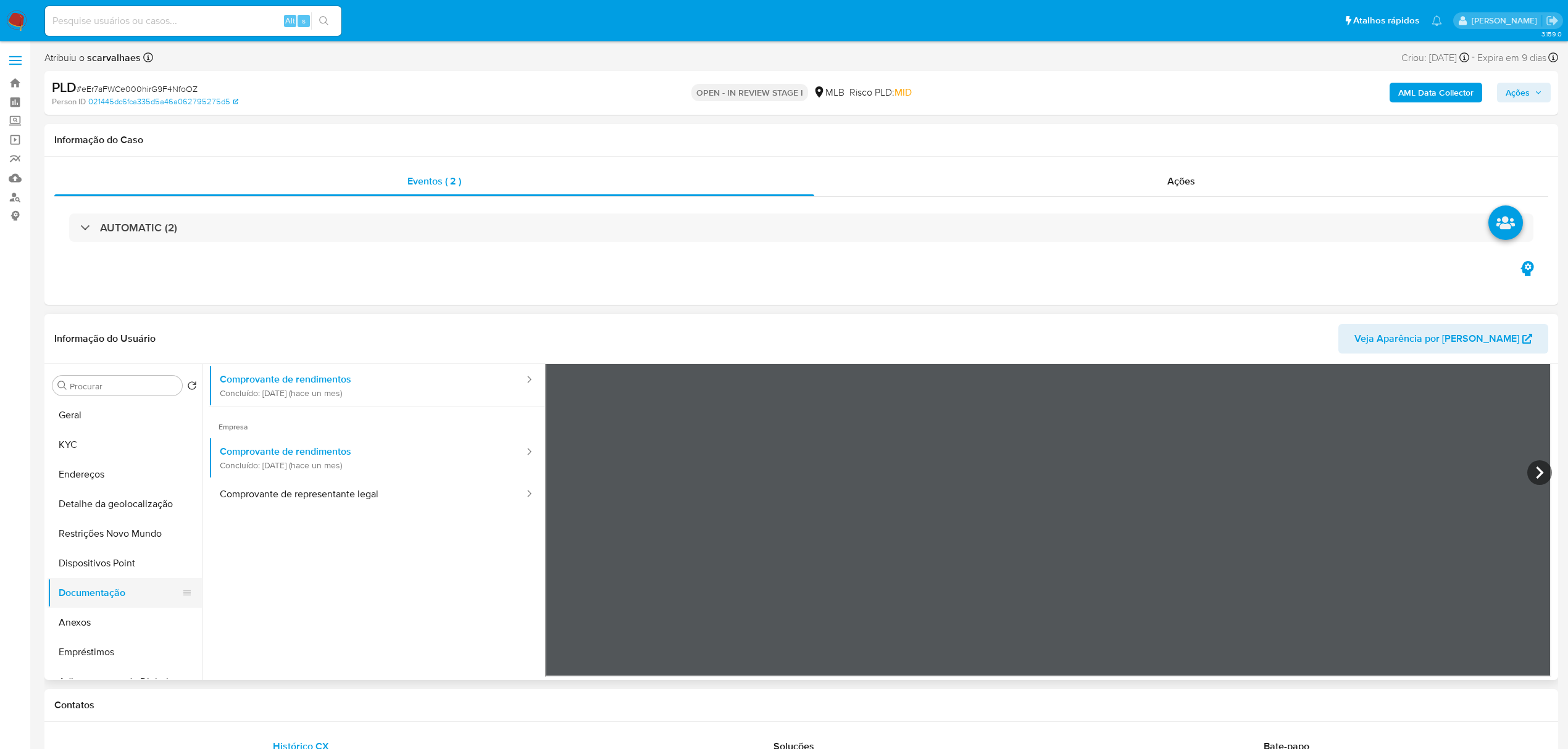
click at [107, 590] on button "Documentação" at bounding box center [120, 593] width 145 height 29
click at [93, 599] on button "Documentação" at bounding box center [120, 593] width 145 height 29
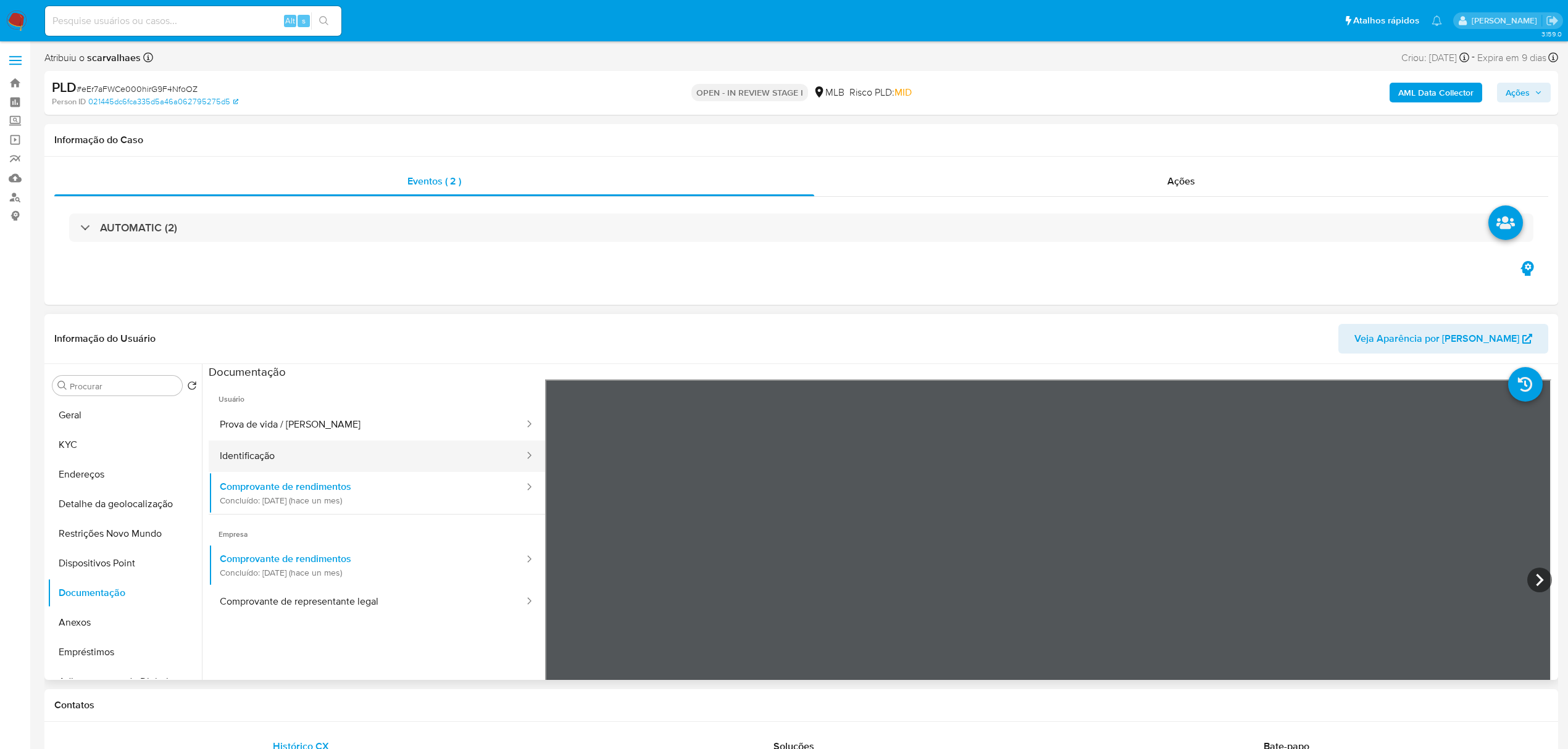
click at [299, 468] on button "Identificação" at bounding box center [367, 457] width 317 height 31
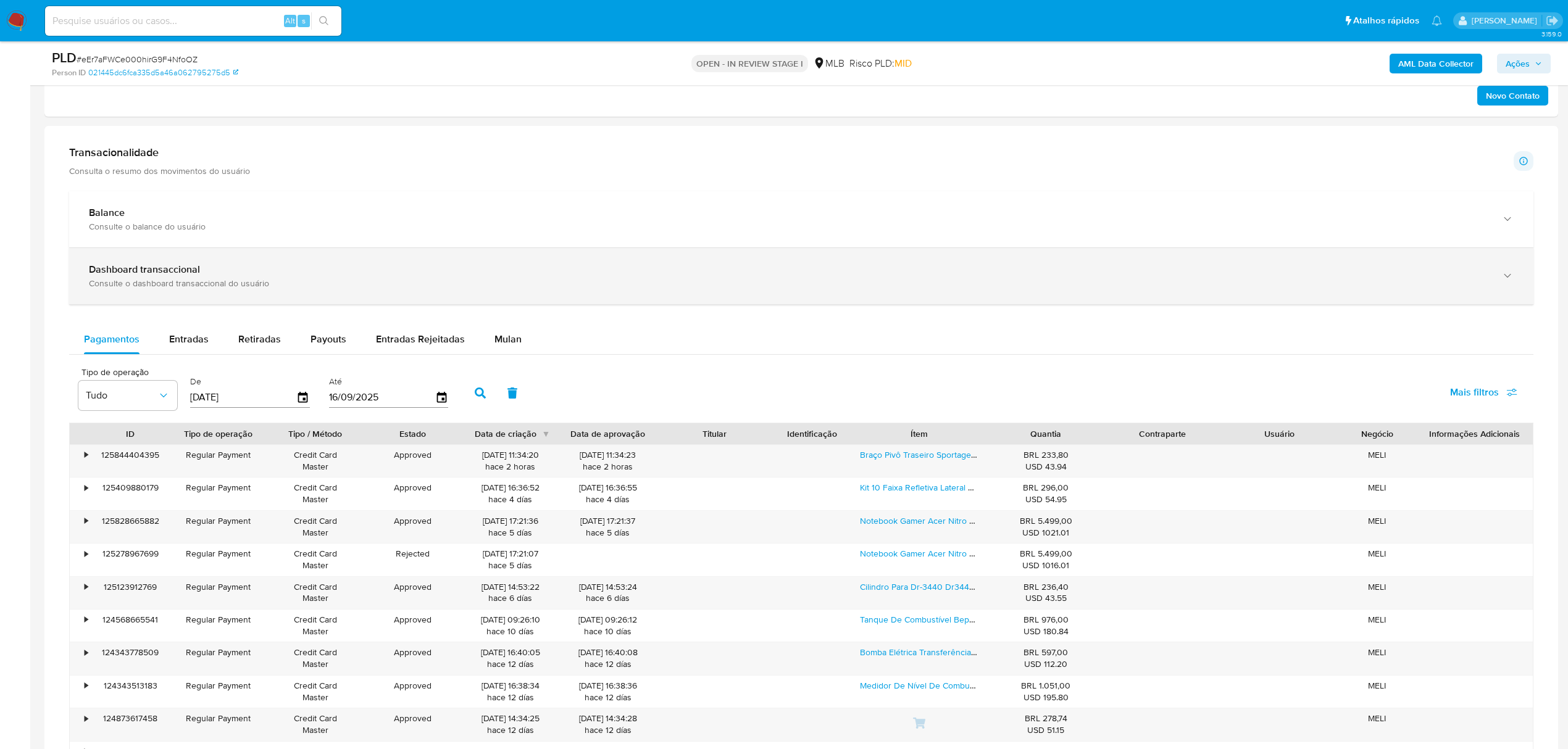
scroll to position [823, 0]
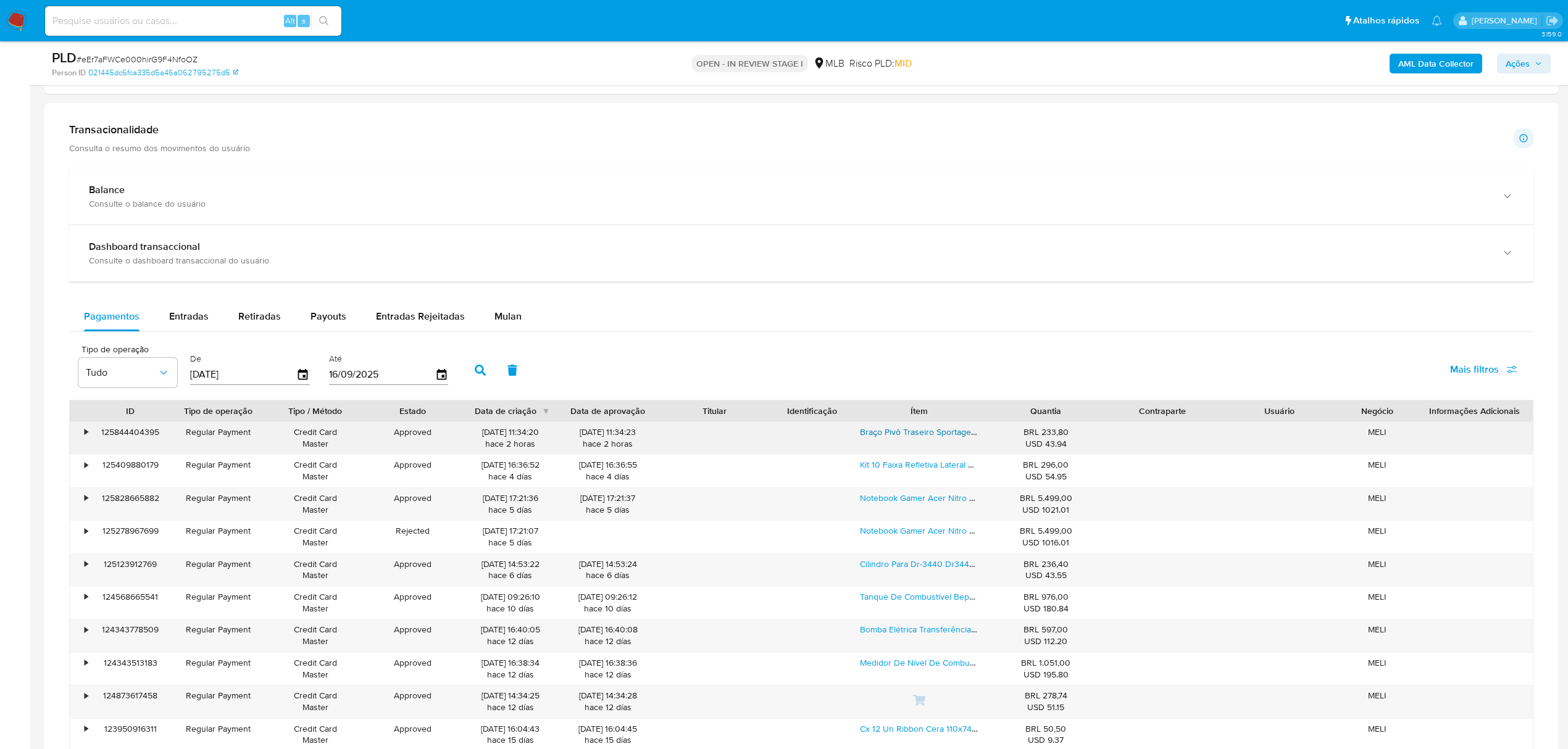
click at [887, 438] on link "Braço Pivô Traseiro Sportage Magentis 2.0 16v 2006 A 2010" at bounding box center [979, 432] width 239 height 12
click at [890, 511] on div "Notebook Gamer Acer Nitro Anv15-51-51uz Intel Ci5 13ªgen 16gb Ram 512gb Ssd Rtx…" at bounding box center [919, 504] width 136 height 32
click at [889, 503] on link "Notebook Gamer Acer Nitro Anv15-51-51uz Intel Ci5 13ªgen 16gb Ram 512gb Ssd Rtx…" at bounding box center [1039, 498] width 359 height 12
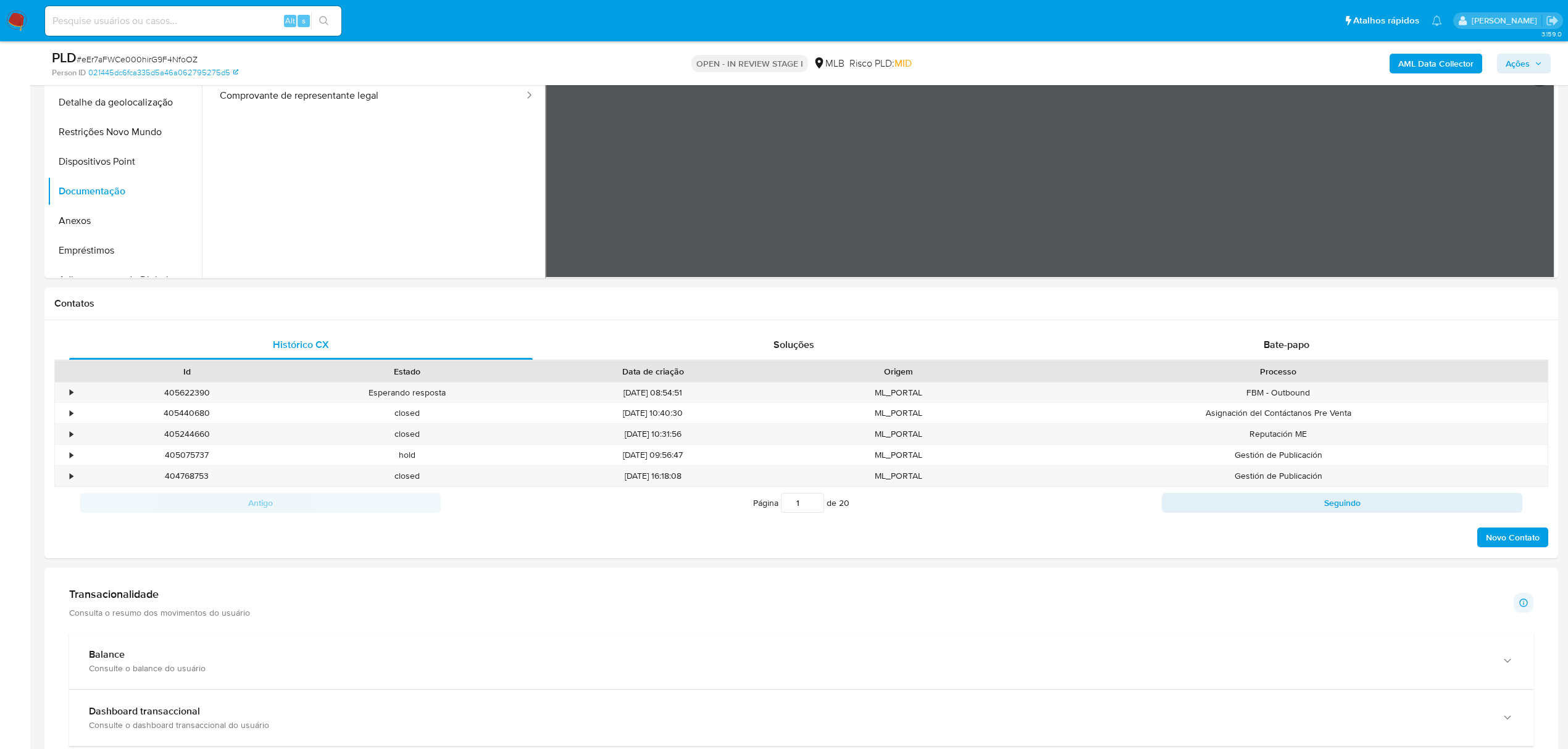
scroll to position [329, 0]
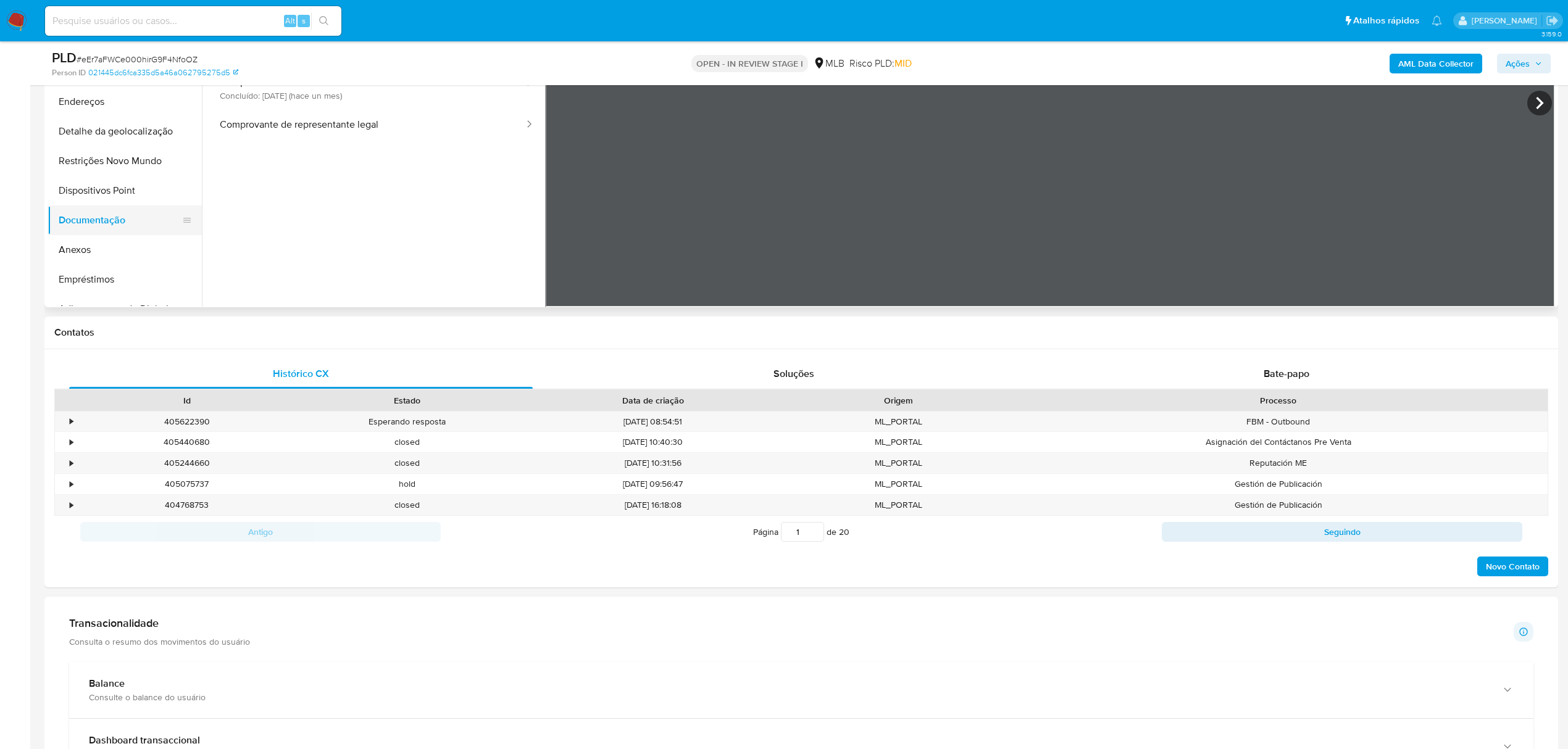
click at [130, 227] on button "Documentação" at bounding box center [120, 220] width 145 height 29
click at [360, 234] on button "Comprovante de representante legal" at bounding box center [367, 229] width 317 height 31
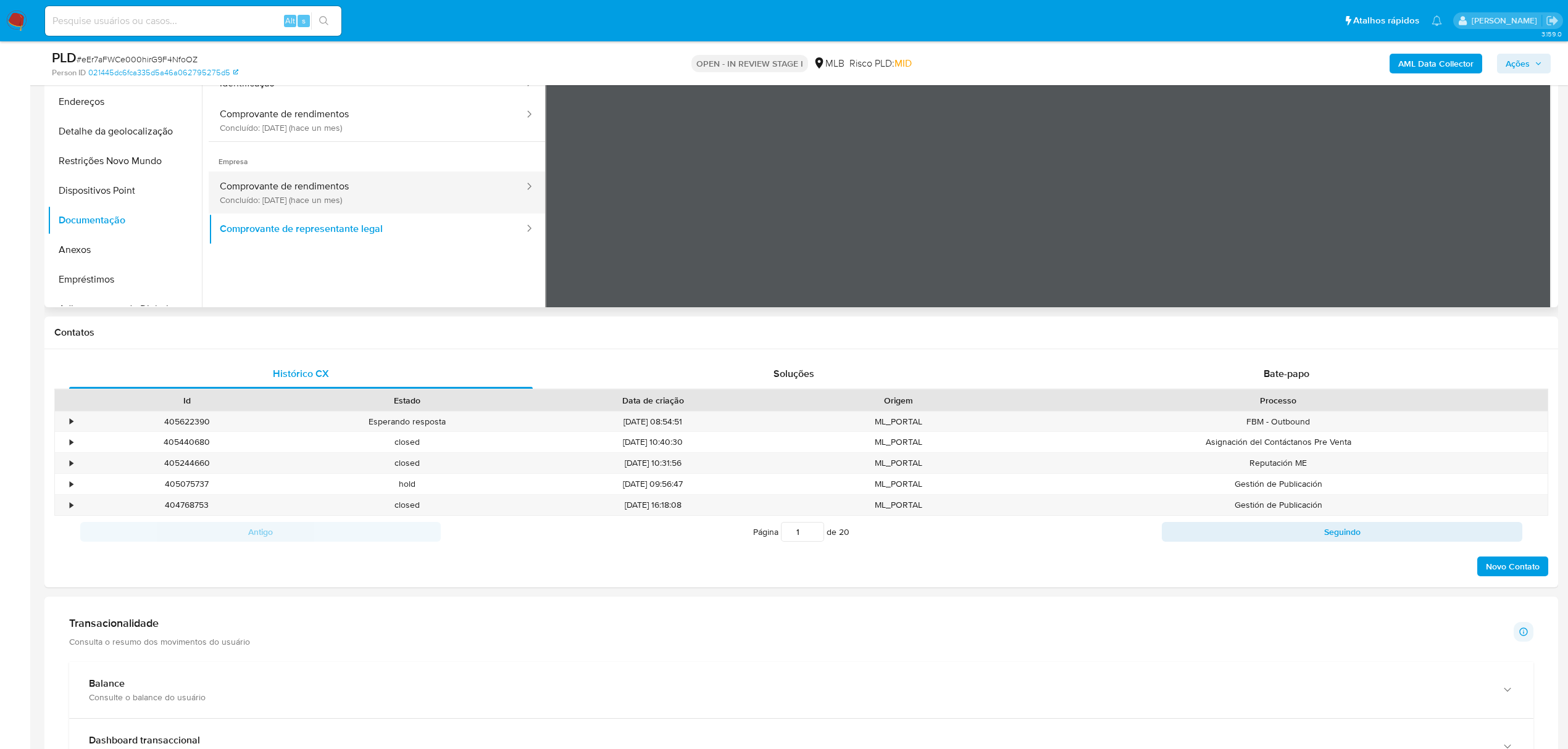
click at [337, 188] on button "Comprovante de rendimentos Concluído: 19/08/2025 (hace un mes)" at bounding box center [367, 192] width 317 height 42
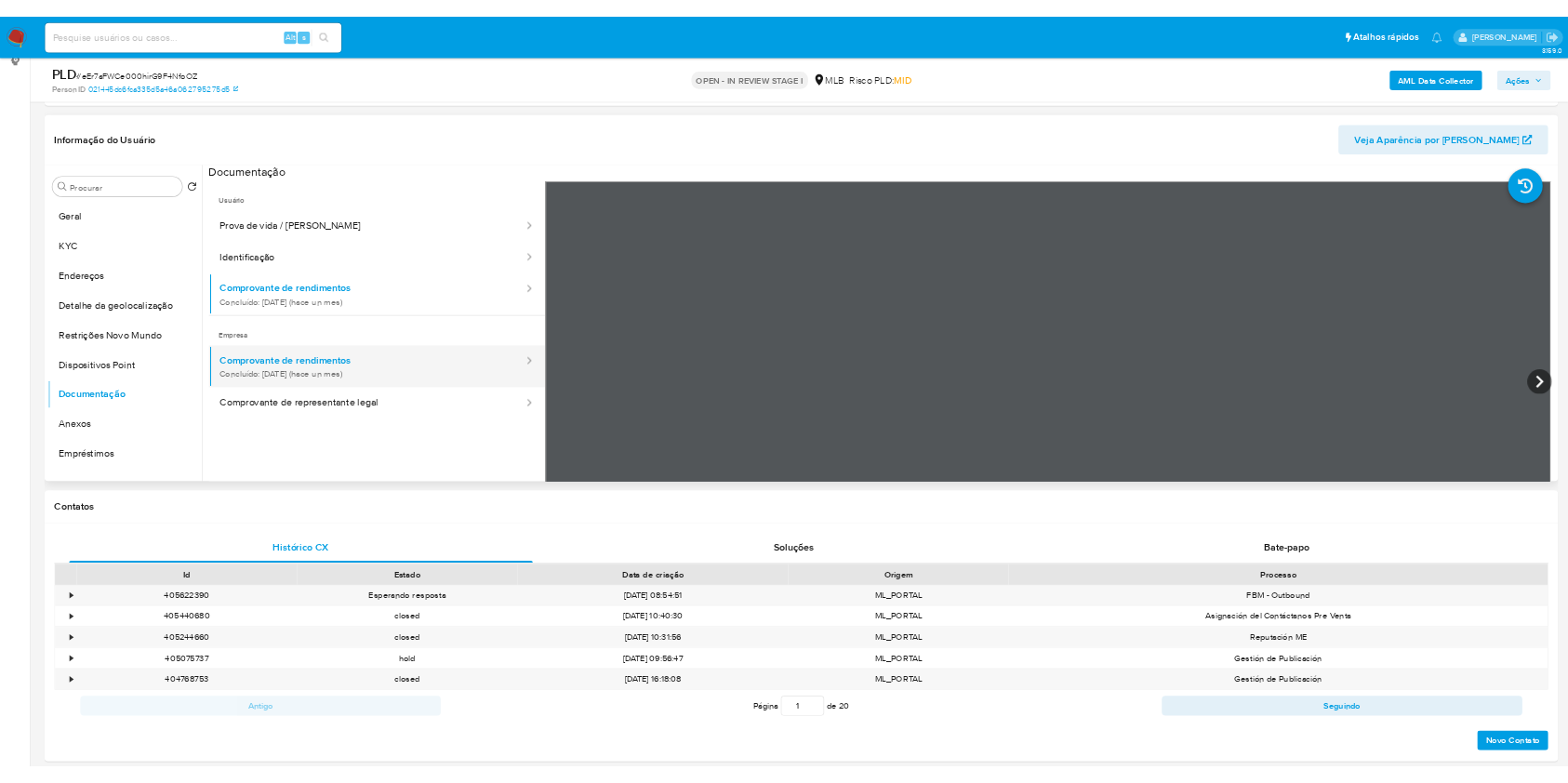
scroll to position [247, 0]
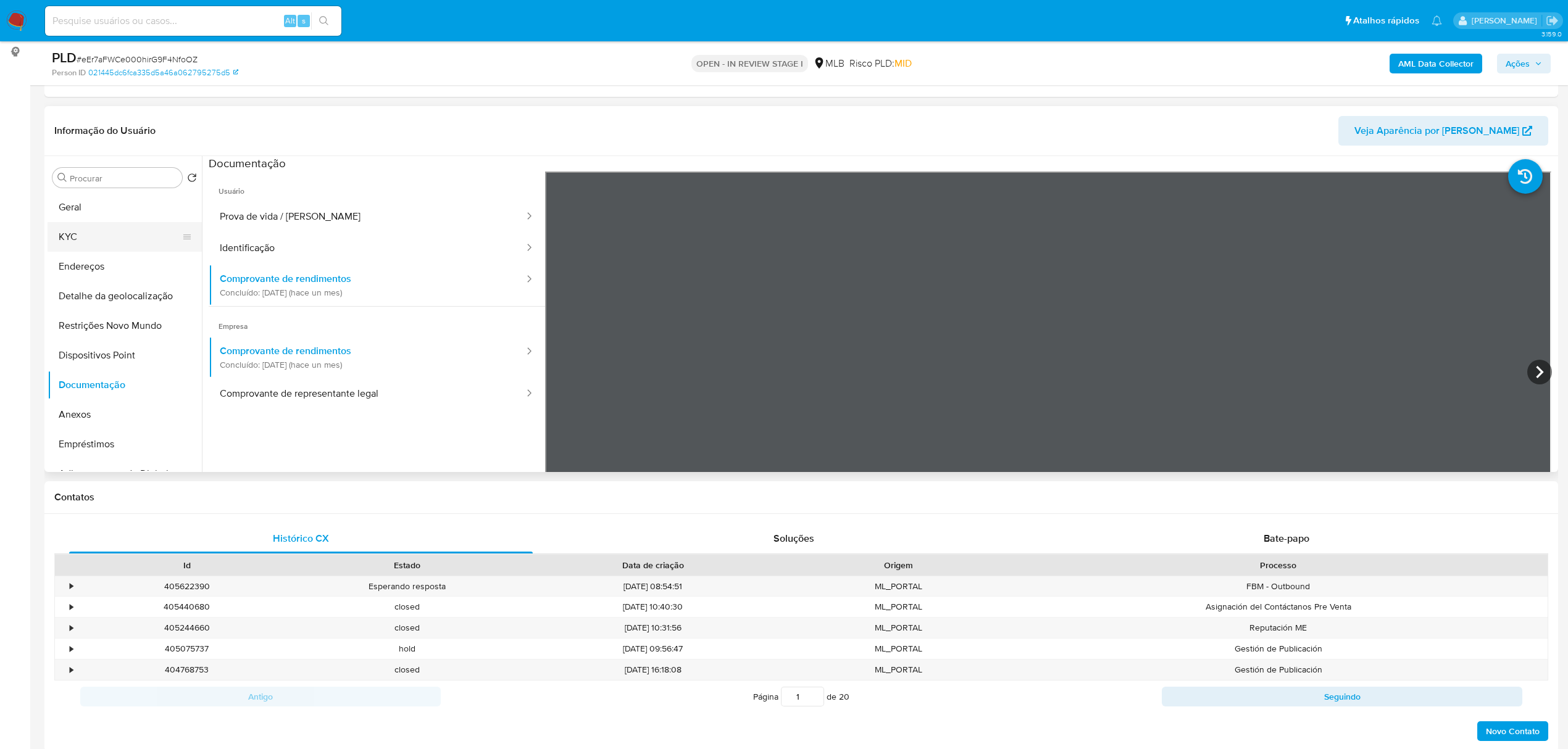
click at [59, 245] on button "KYC" at bounding box center [120, 236] width 145 height 29
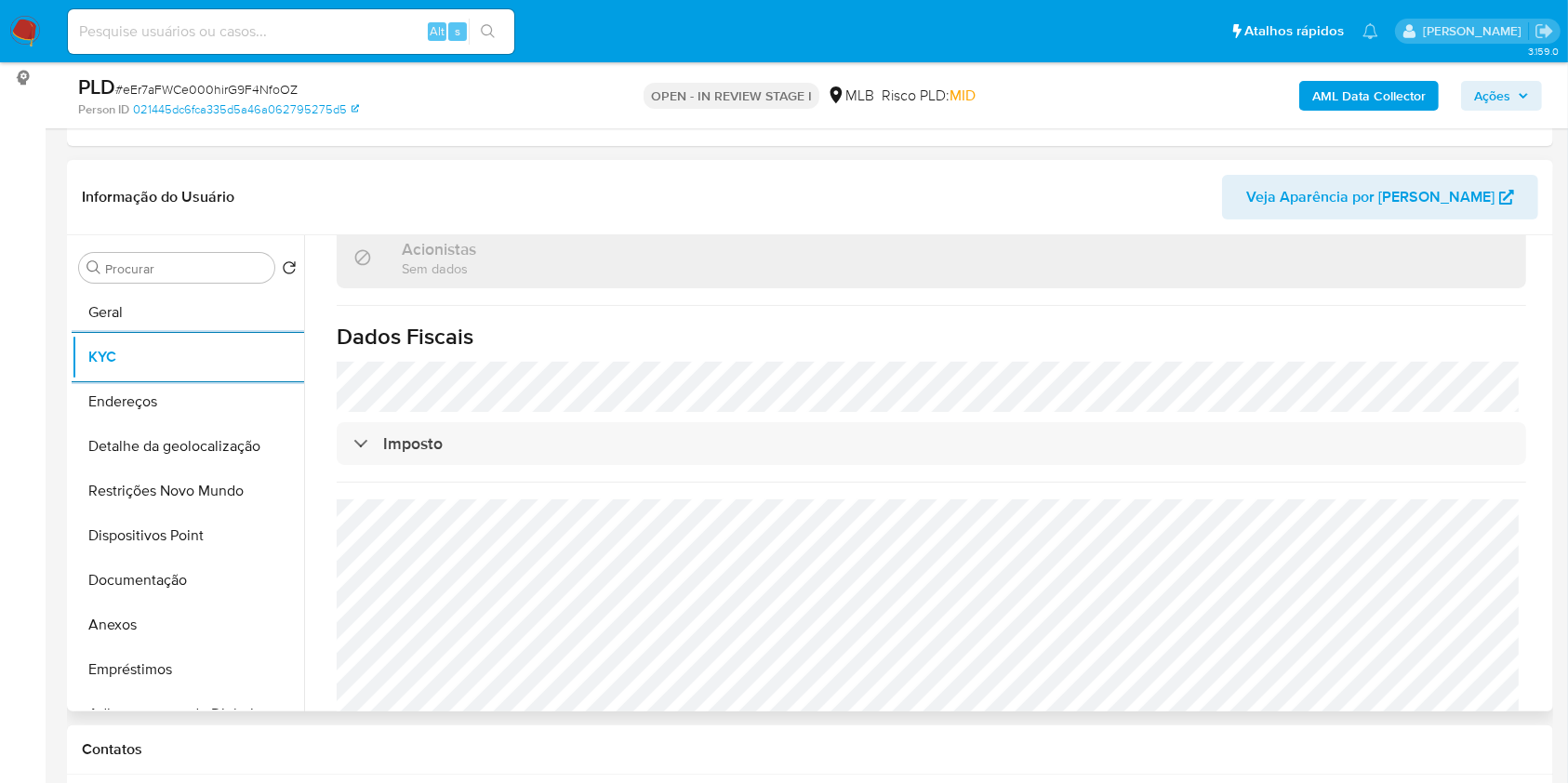
drag, startPoint x: 183, startPoint y: 570, endPoint x: 302, endPoint y: 545, distance: 121.6
click at [181, 570] on button "Documentação" at bounding box center [187, 580] width 233 height 44
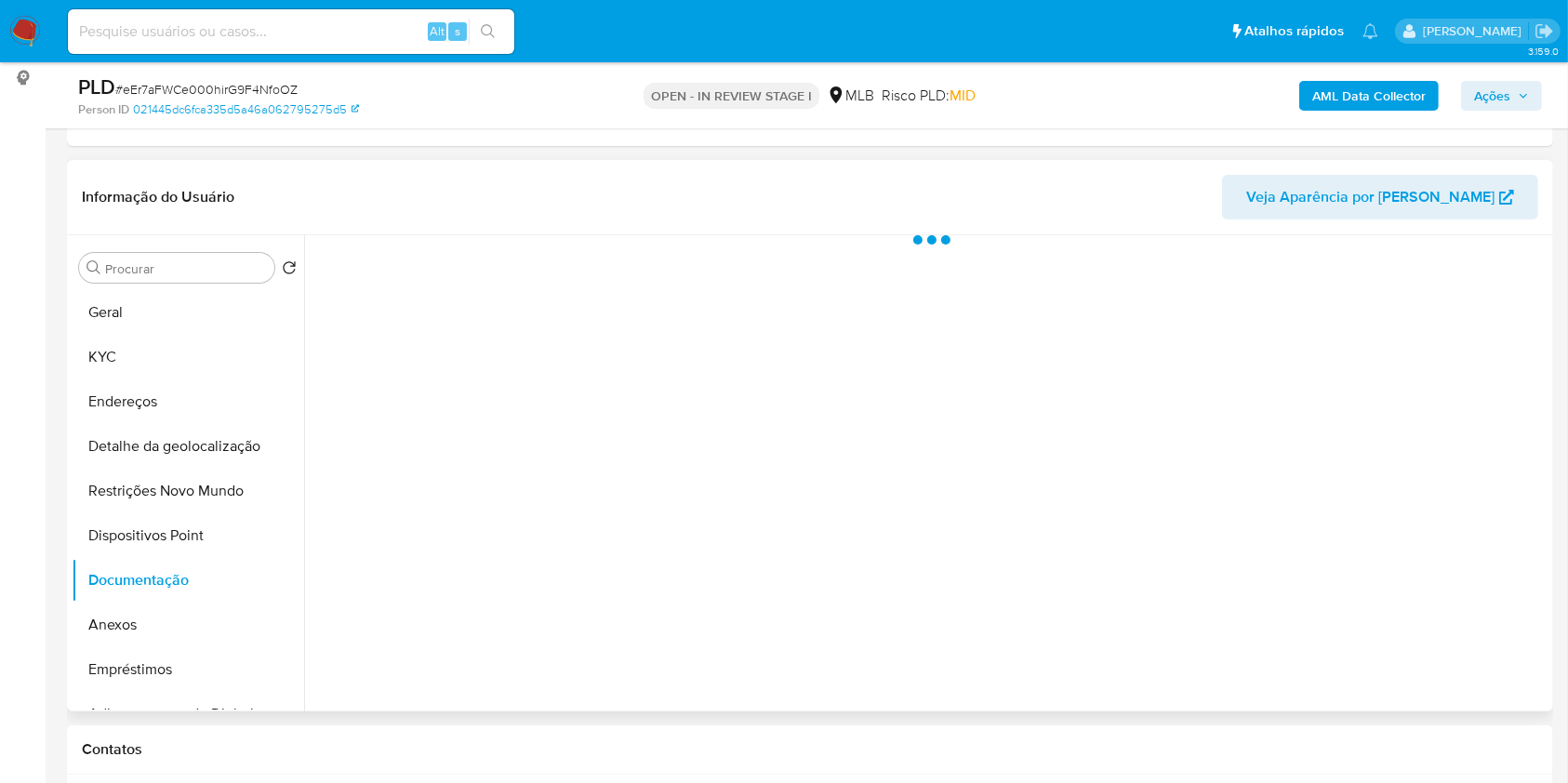
scroll to position [0, 0]
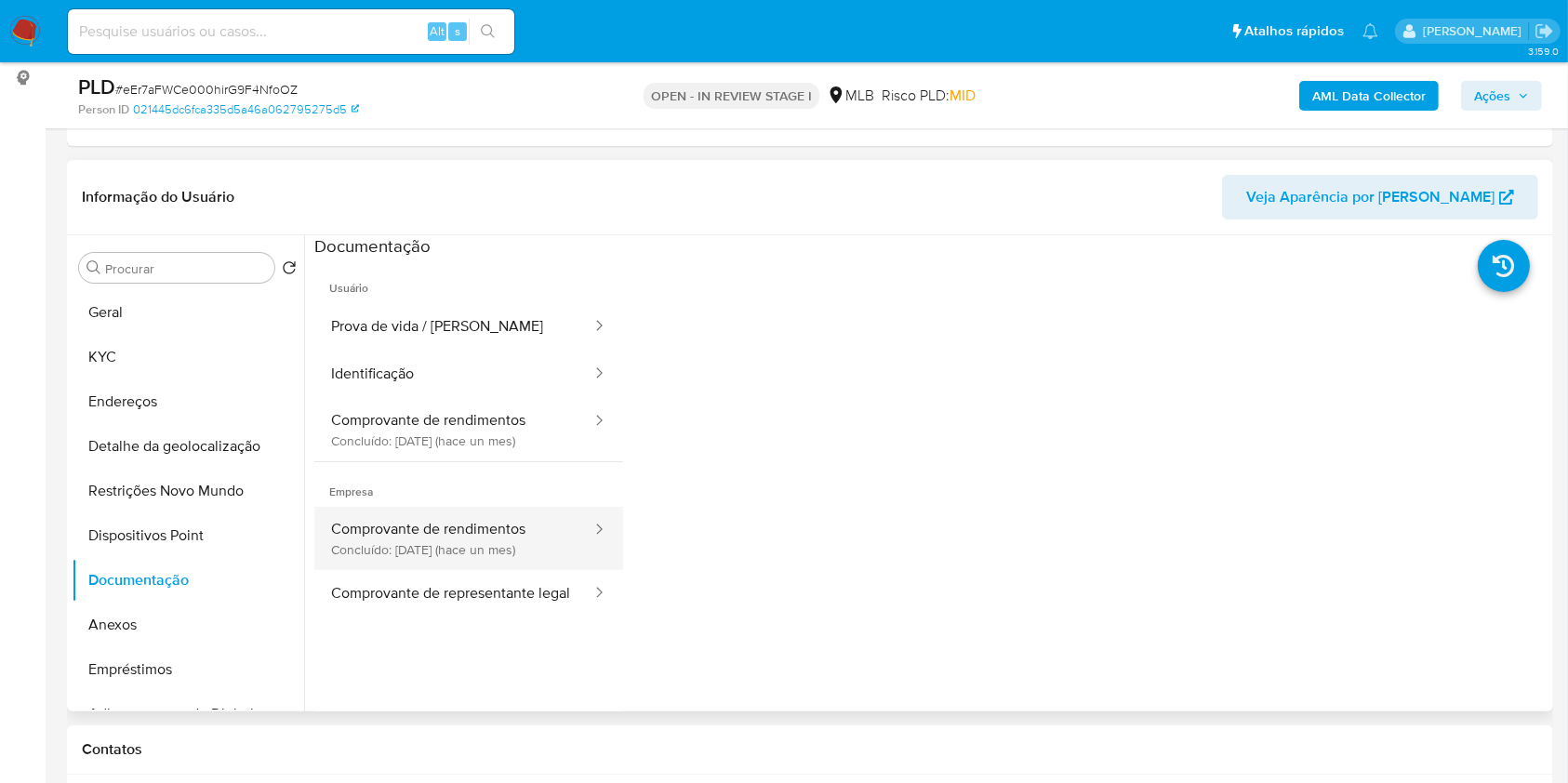
click at [479, 548] on button "Comprovante de rendimentos Concluído: 19/08/2025 (hace un mes)" at bounding box center [453, 538] width 279 height 63
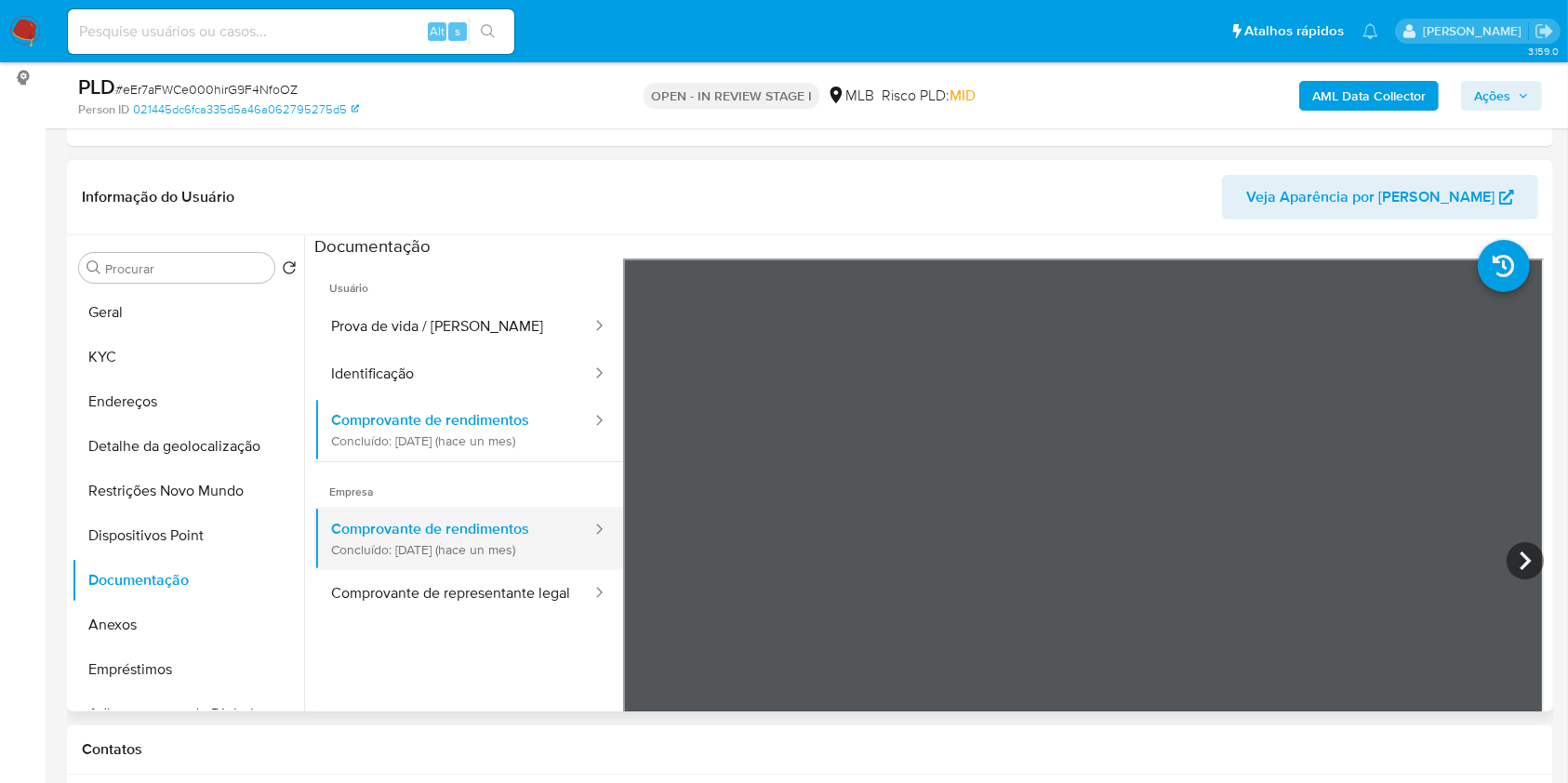
click at [479, 548] on button "Comprovante de rendimentos Concluído: 19/08/2025 (hace un mes)" at bounding box center [453, 538] width 279 height 63
click at [142, 349] on button "KYC" at bounding box center [181, 356] width 218 height 44
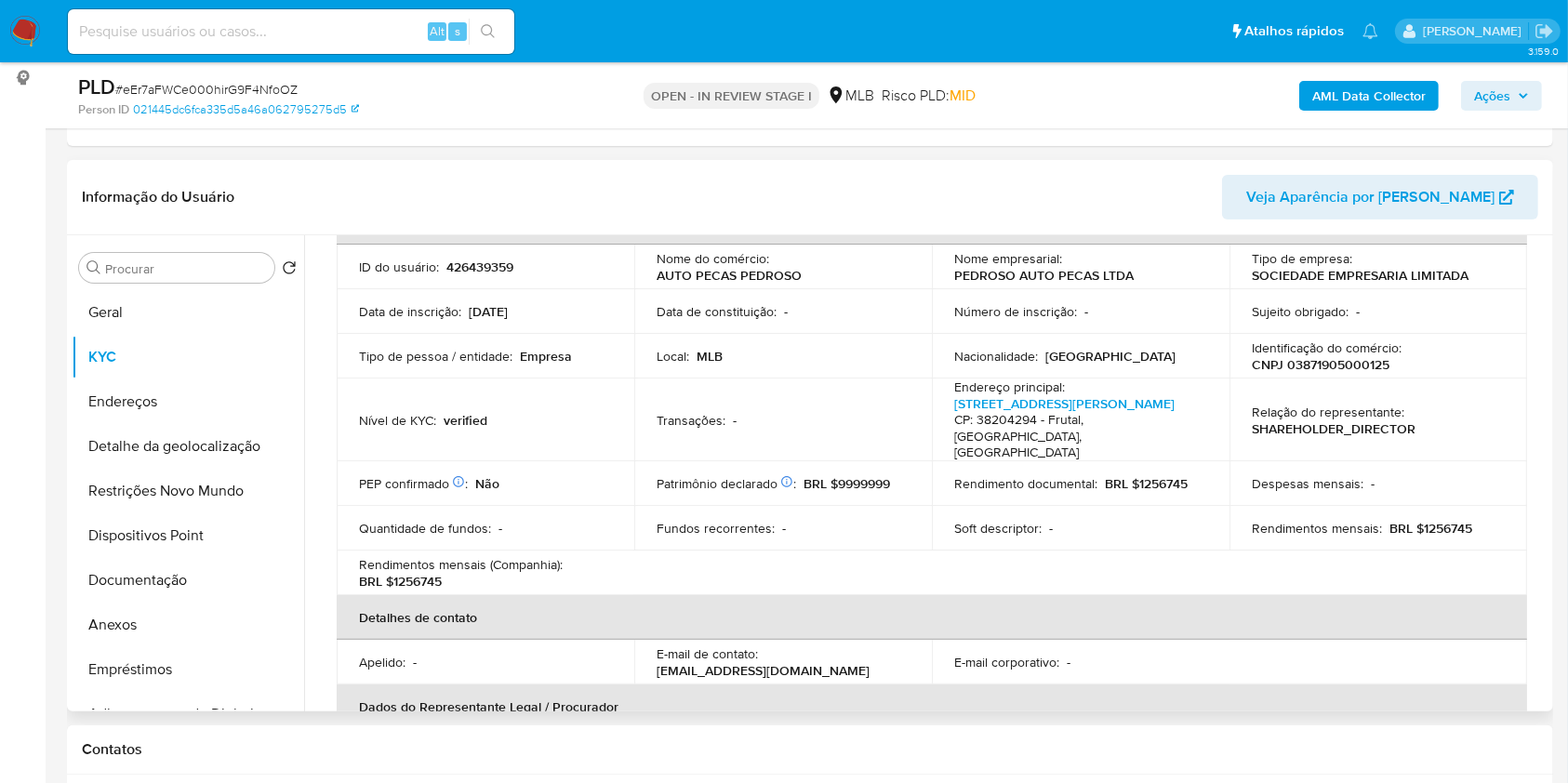
scroll to position [372, 0]
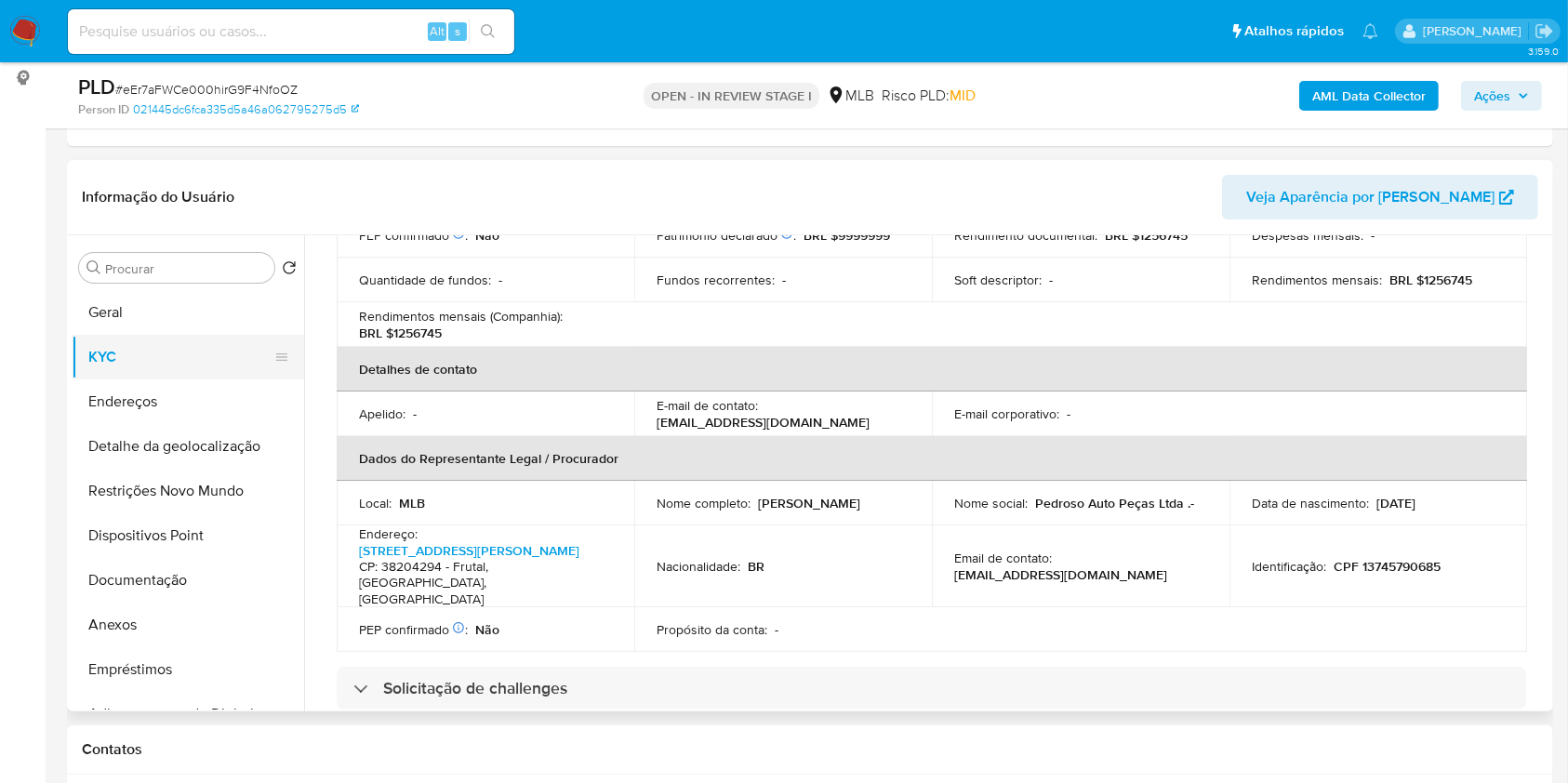
click at [147, 354] on button "KYC" at bounding box center [181, 356] width 218 height 44
click at [184, 582] on button "Documentação" at bounding box center [181, 580] width 218 height 44
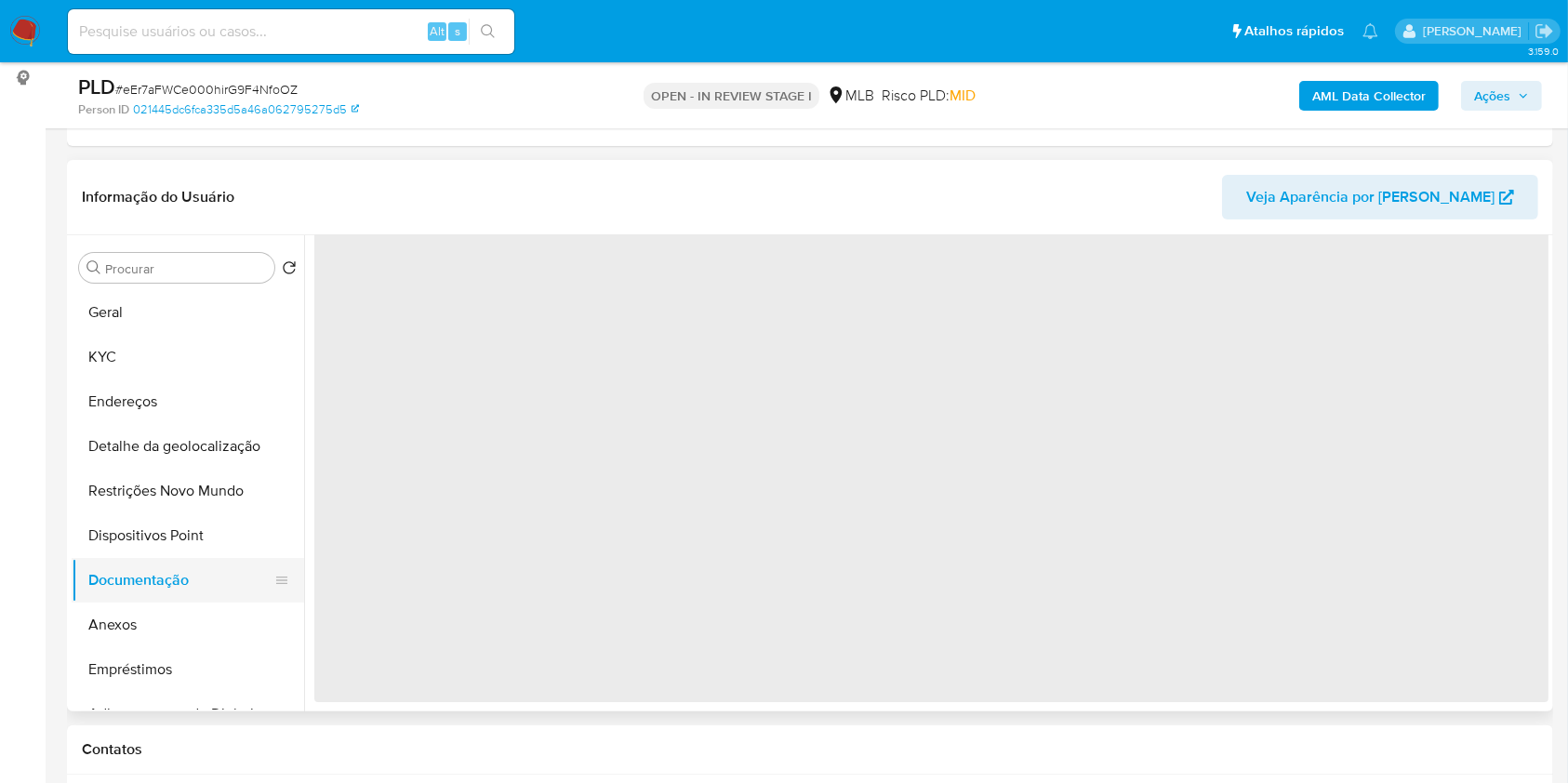
scroll to position [0, 0]
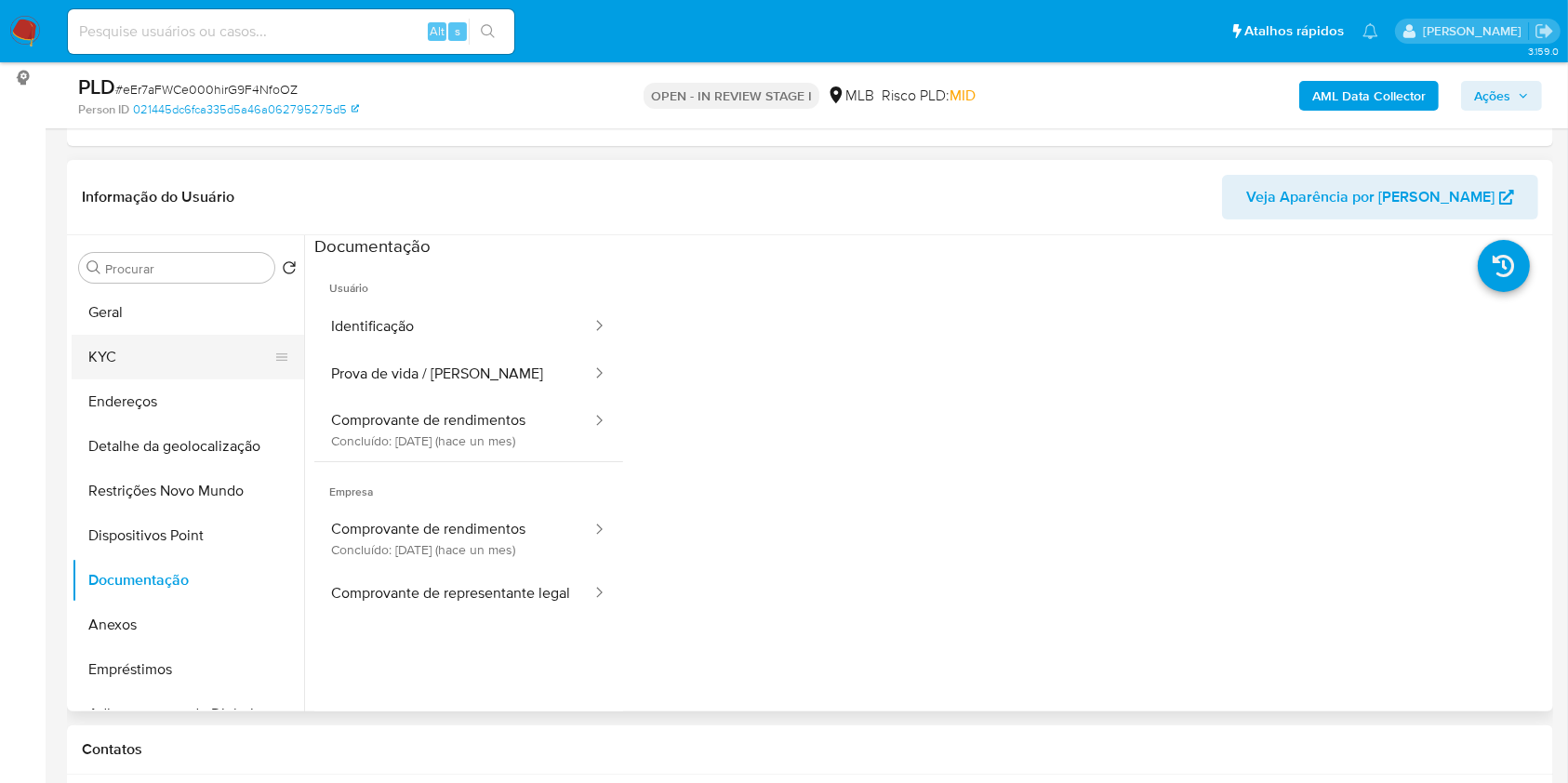
drag, startPoint x: 175, startPoint y: 340, endPoint x: 184, endPoint y: 339, distance: 9.1
click at [179, 340] on button "KYC" at bounding box center [181, 356] width 218 height 44
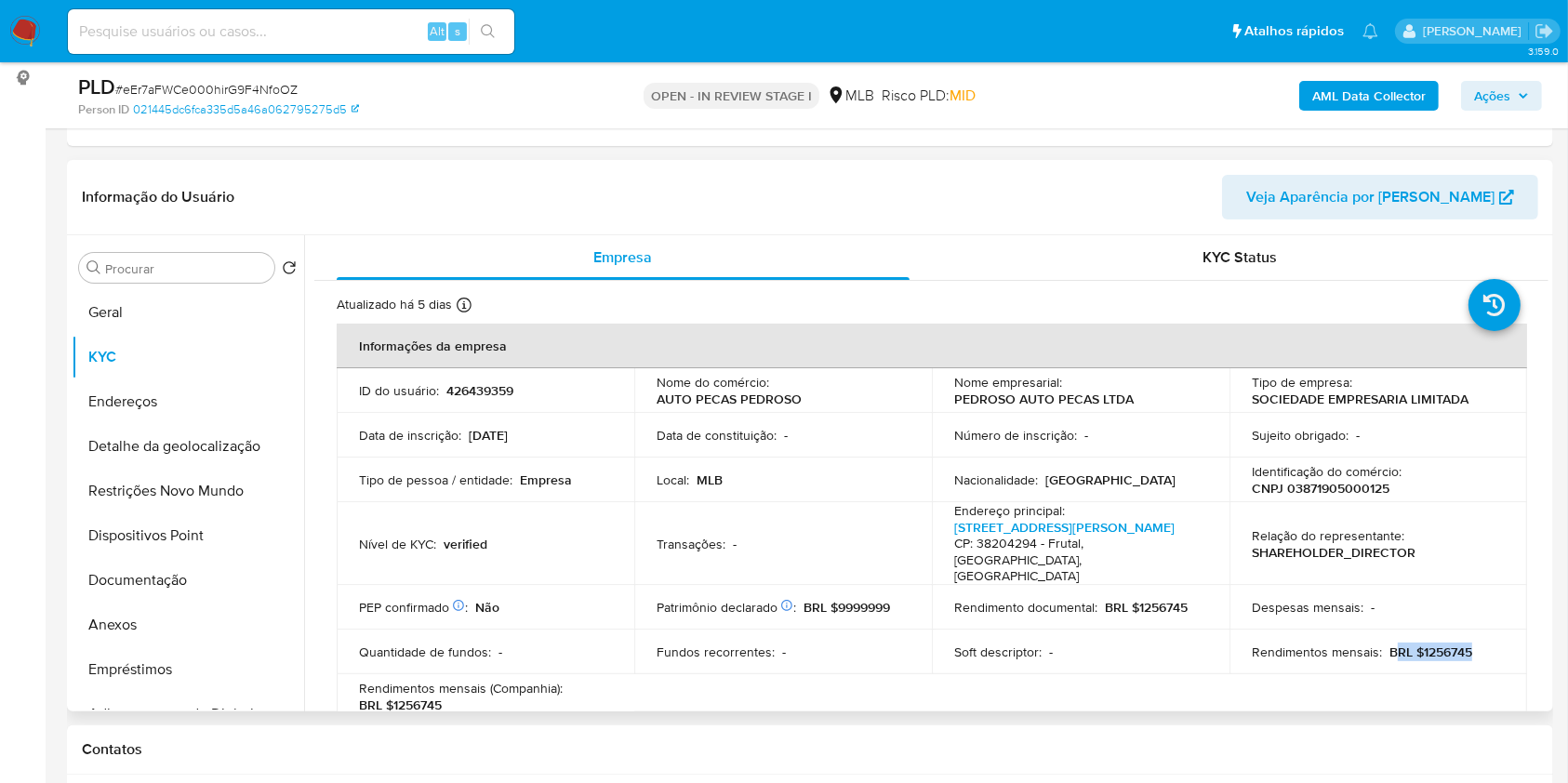
drag, startPoint x: 1386, startPoint y: 643, endPoint x: 1457, endPoint y: 647, distance: 71.1
click at [1457, 647] on td "Rendimentos mensais : BRL $1256745" at bounding box center [1378, 652] width 297 height 44
click at [1478, 644] on div "Rendimentos mensais : BRL $1256745" at bounding box center [1379, 652] width 253 height 17
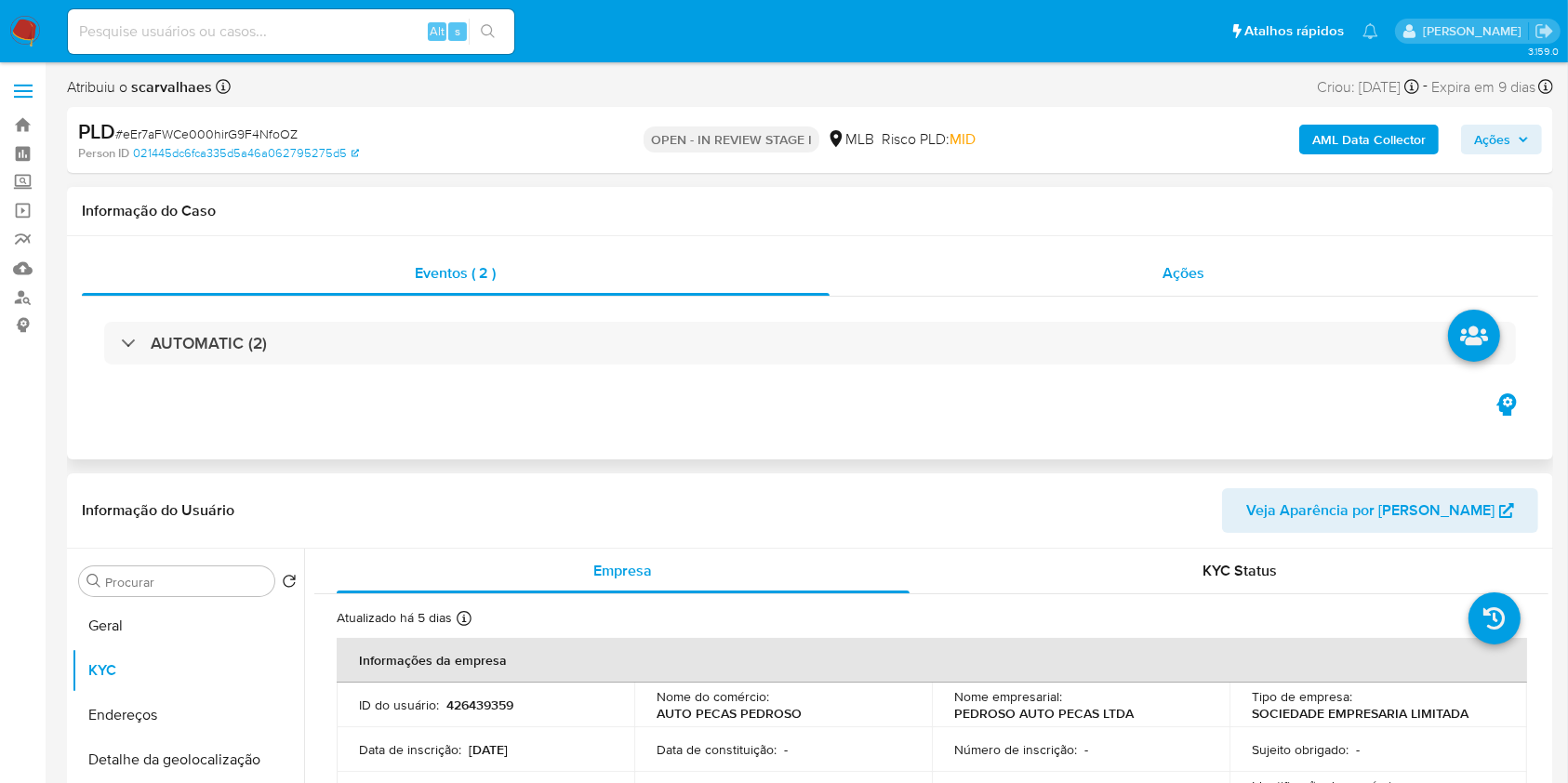
click at [1153, 287] on div "Ações" at bounding box center [1183, 273] width 708 height 44
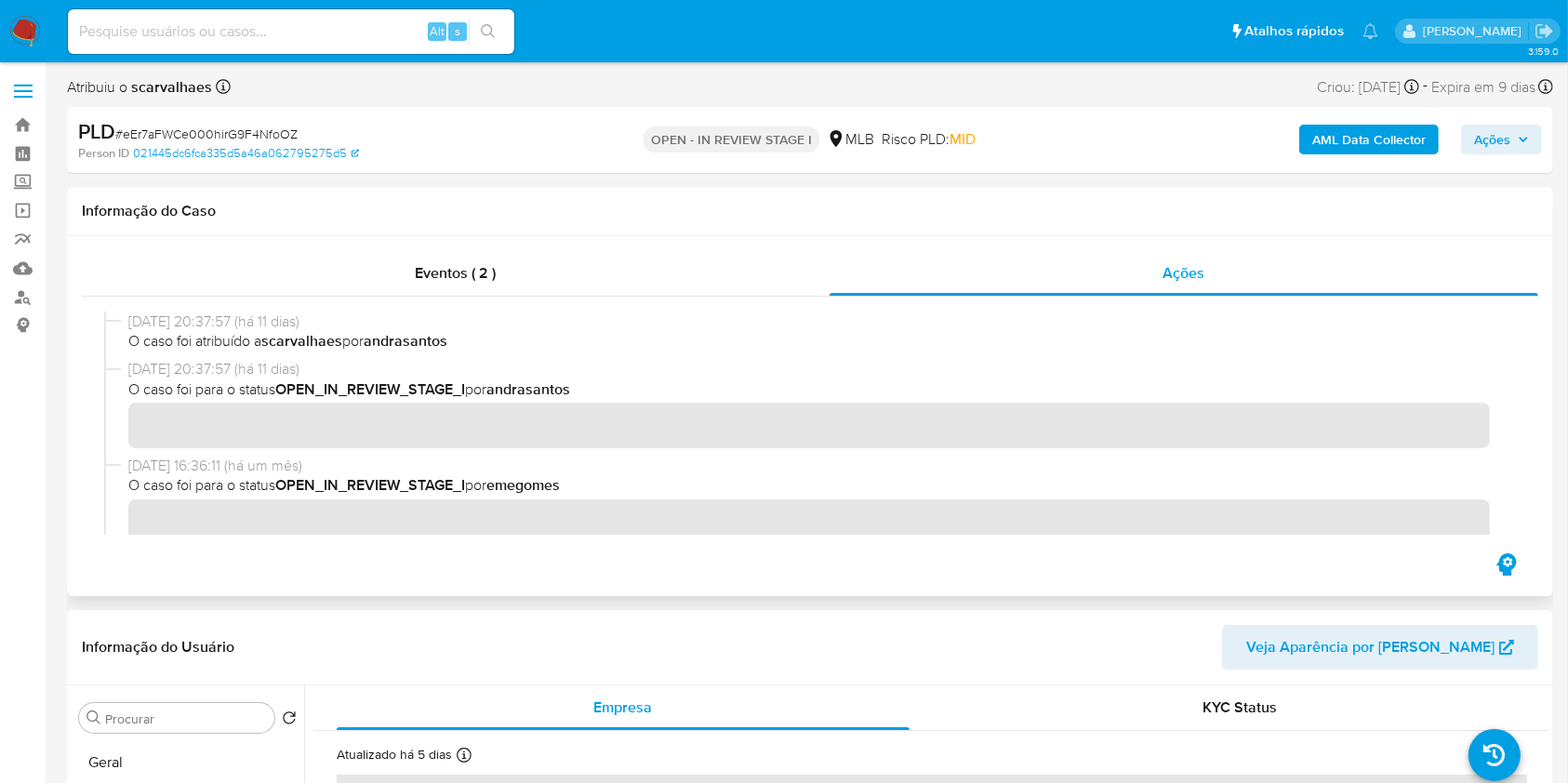
click at [476, 316] on span "05/09/2025 20:37:57 (há 11 dias)" at bounding box center [818, 321] width 1380 height 21
click at [480, 269] on span "Eventos ( 2 )" at bounding box center [456, 273] width 80 height 22
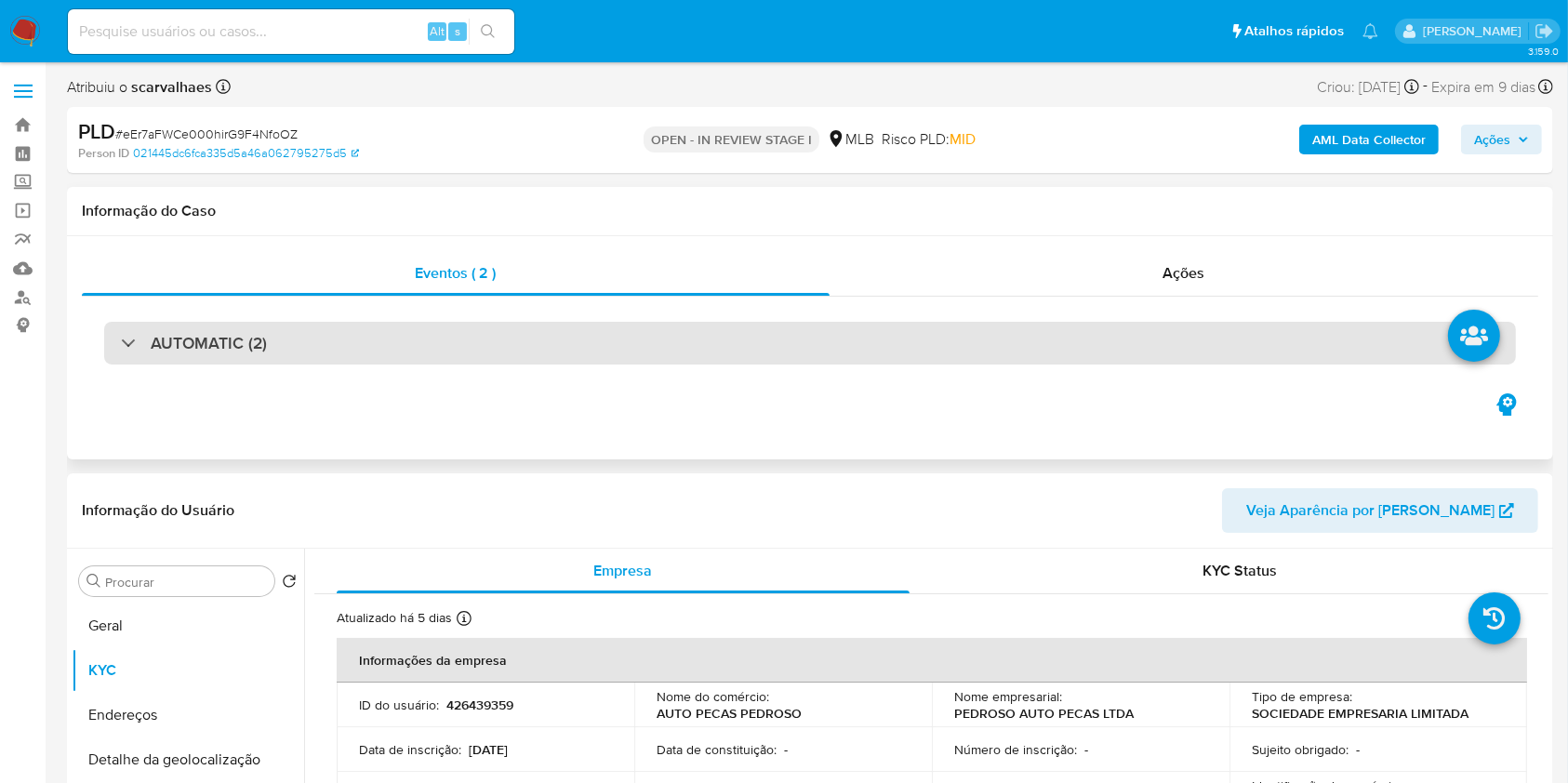
click at [308, 329] on div "AUTOMATIC (2)" at bounding box center [810, 343] width 1412 height 43
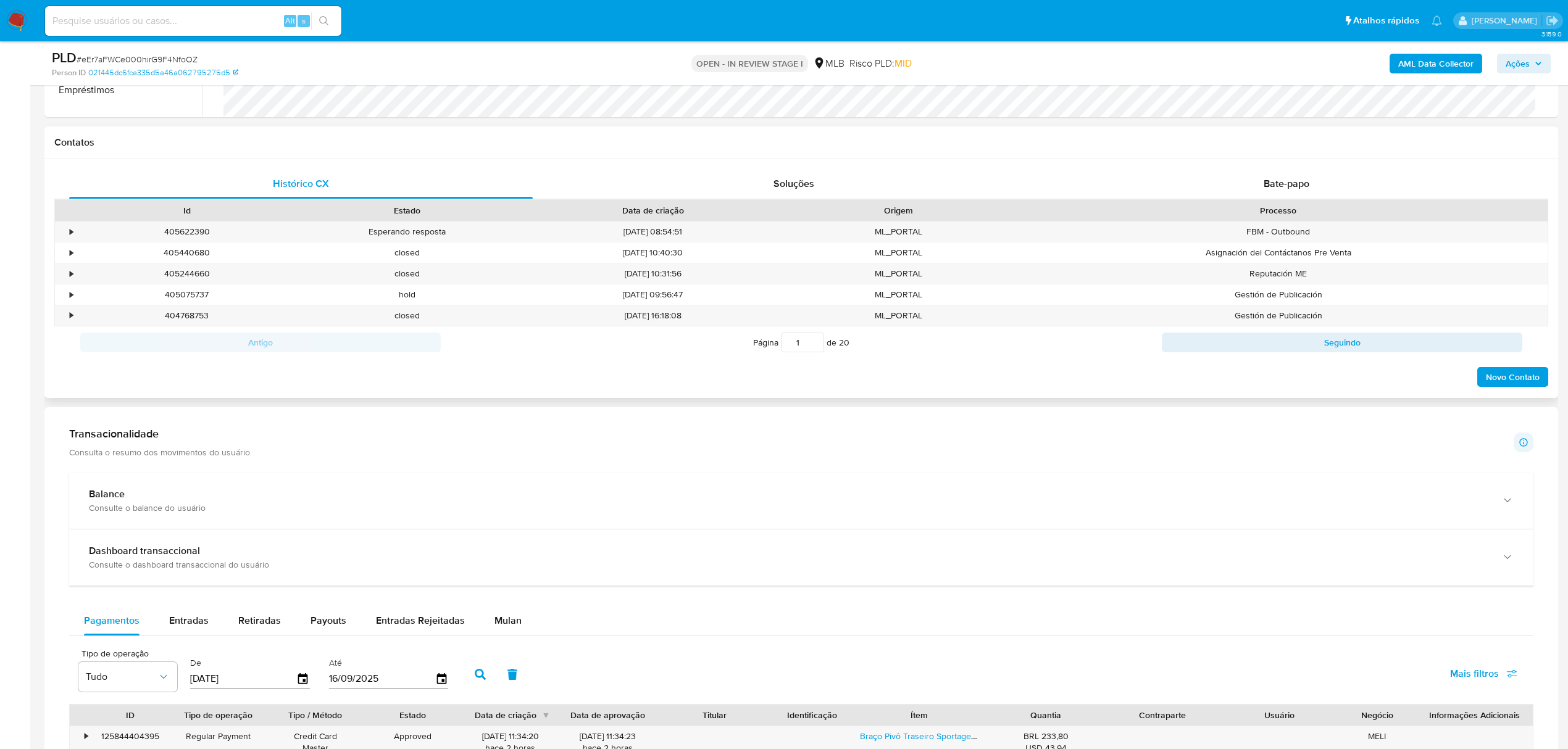
scroll to position [1234, 0]
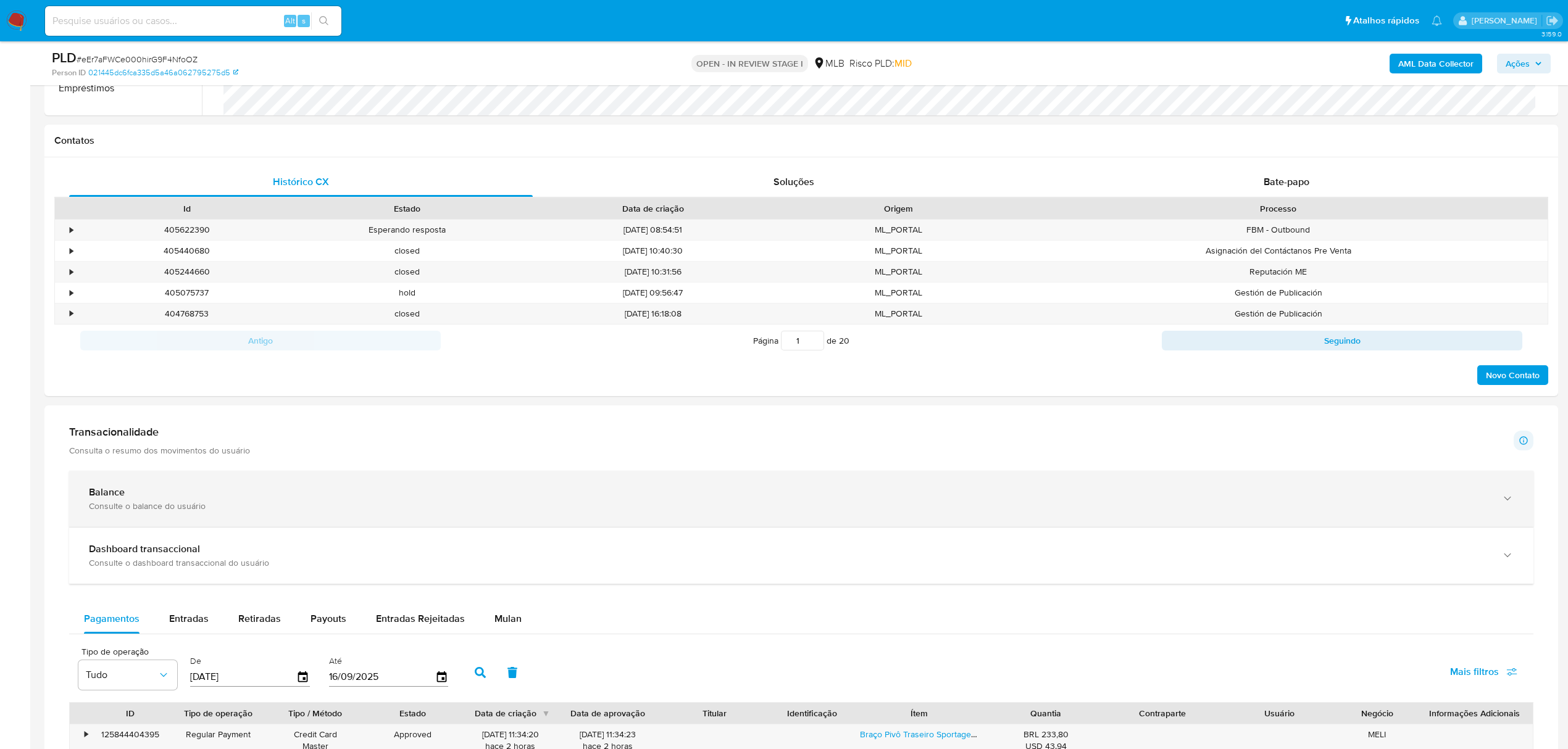
click at [144, 499] on div "Balance" at bounding box center [788, 492] width 1400 height 12
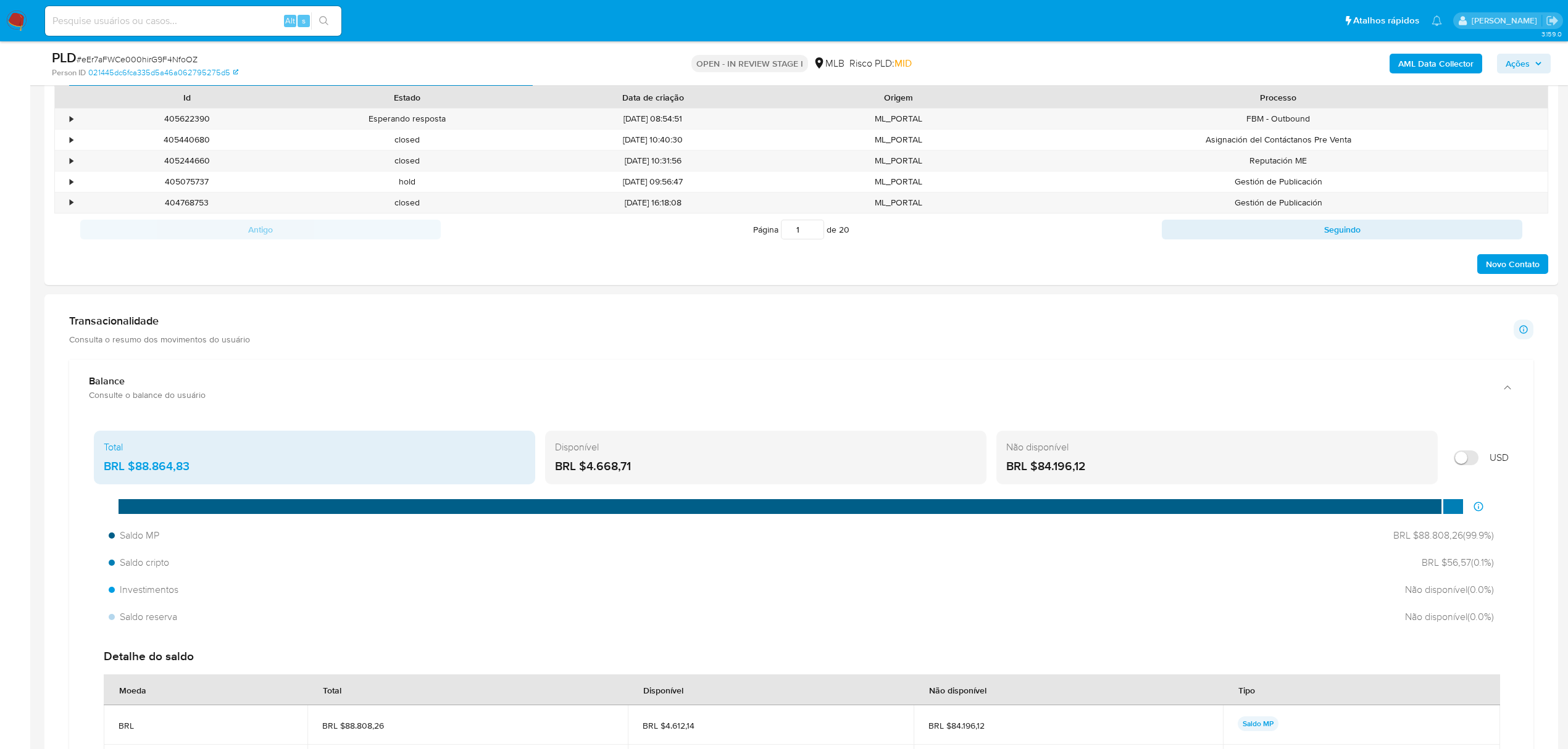
scroll to position [1398, 0]
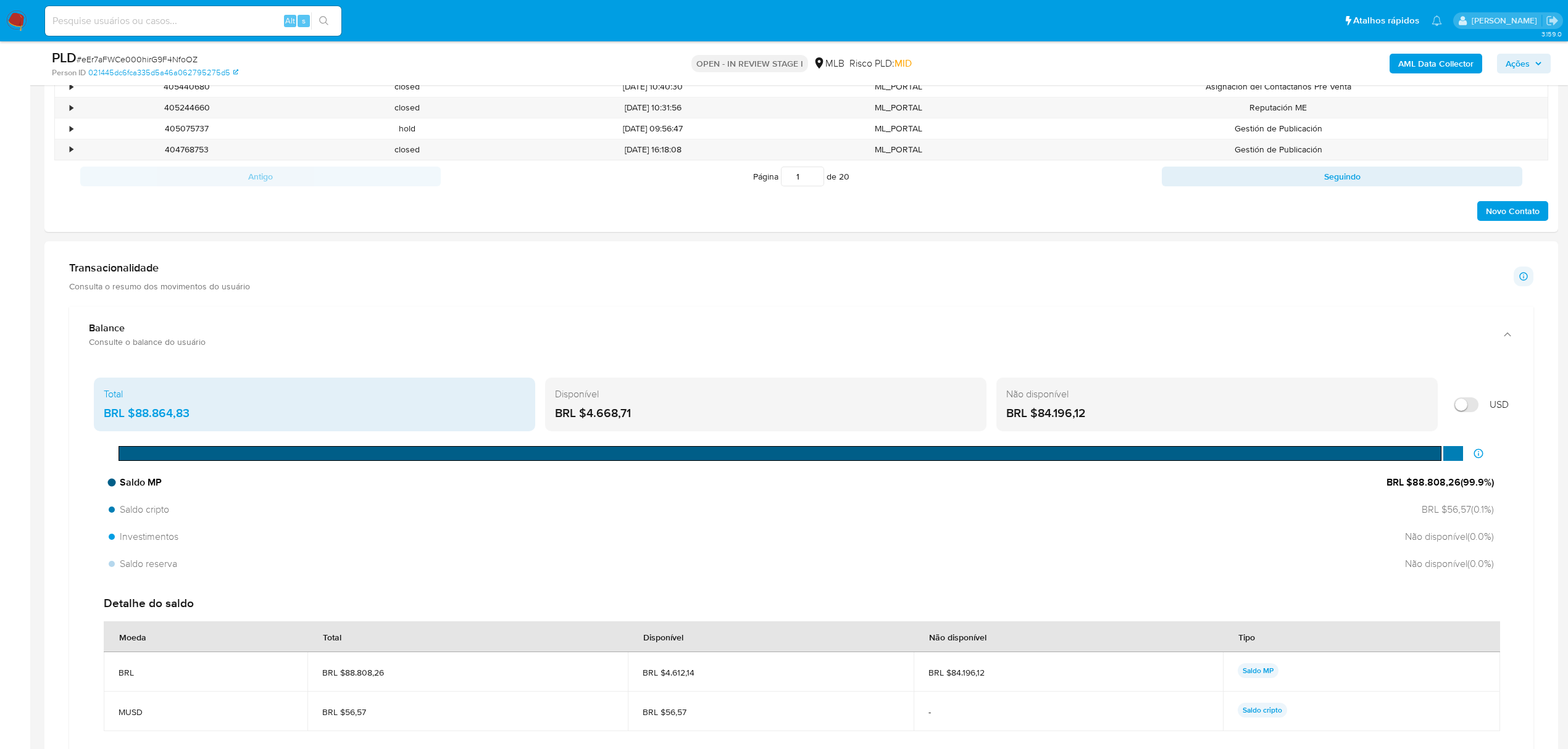
click at [139, 490] on span "Saldo MP" at bounding box center [135, 483] width 53 height 14
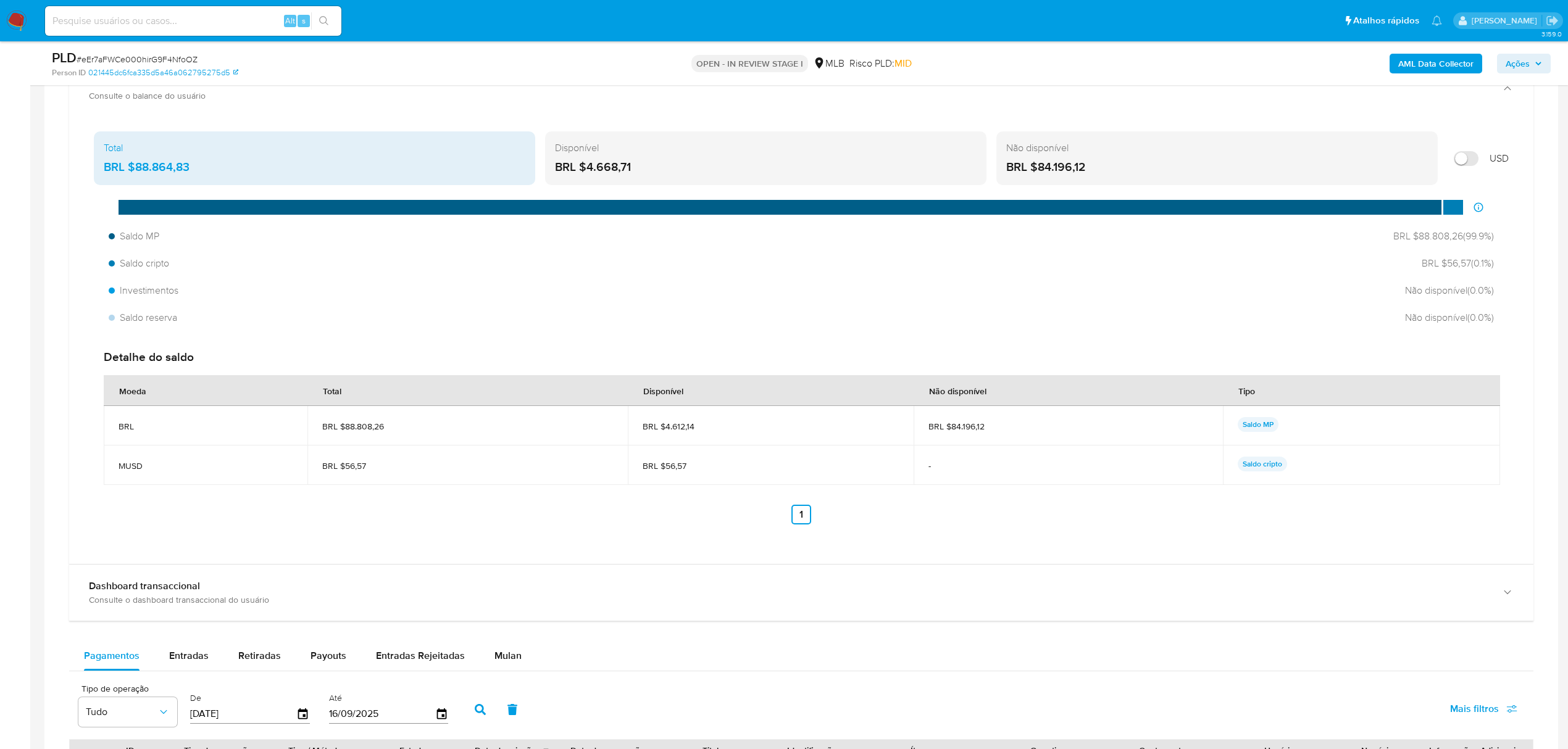
scroll to position [1646, 0]
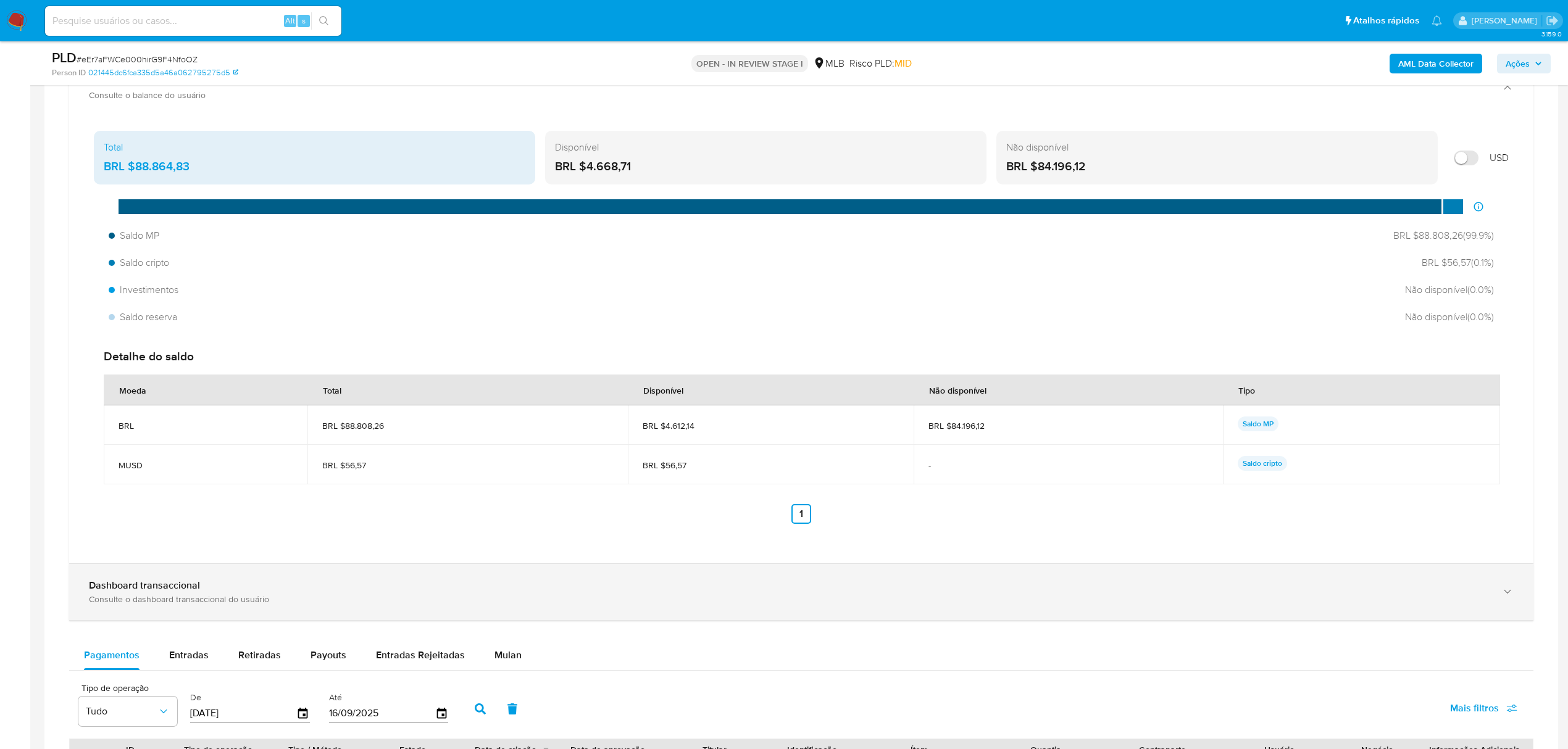
click at [191, 589] on b "Dashboard transaccional" at bounding box center [144, 586] width 111 height 14
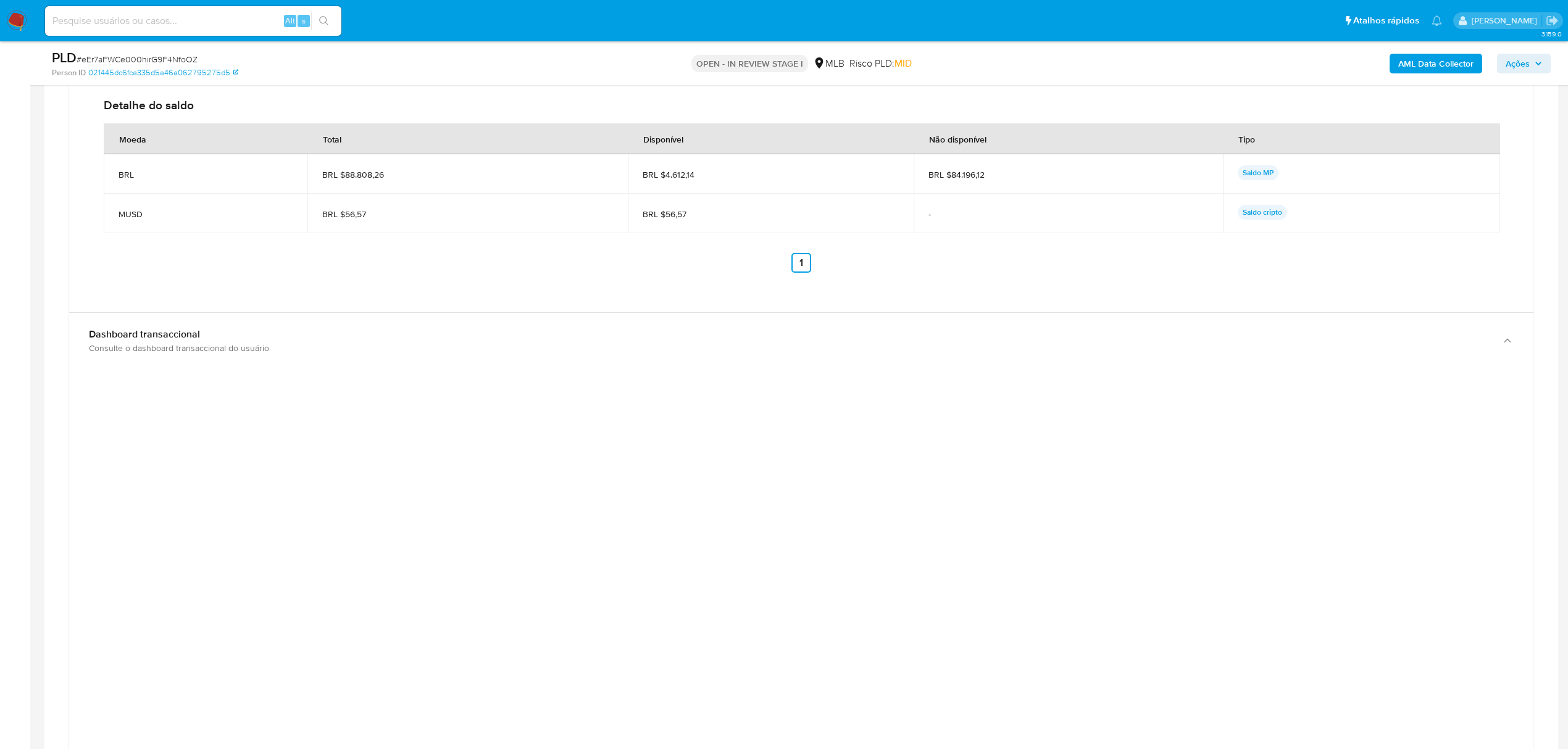
scroll to position [1893, 0]
click at [1303, 546] on div at bounding box center [801, 661] width 1445 height 556
click at [1236, 554] on div at bounding box center [801, 661] width 1445 height 556
click at [1188, 647] on div at bounding box center [801, 661] width 1445 height 556
click at [1321, 317] on div "Total BRL $88.864,83 Disponível BRL $4.668,71 Não disponível BRL $84.196,12 USD…" at bounding box center [801, 92] width 1464 height 447
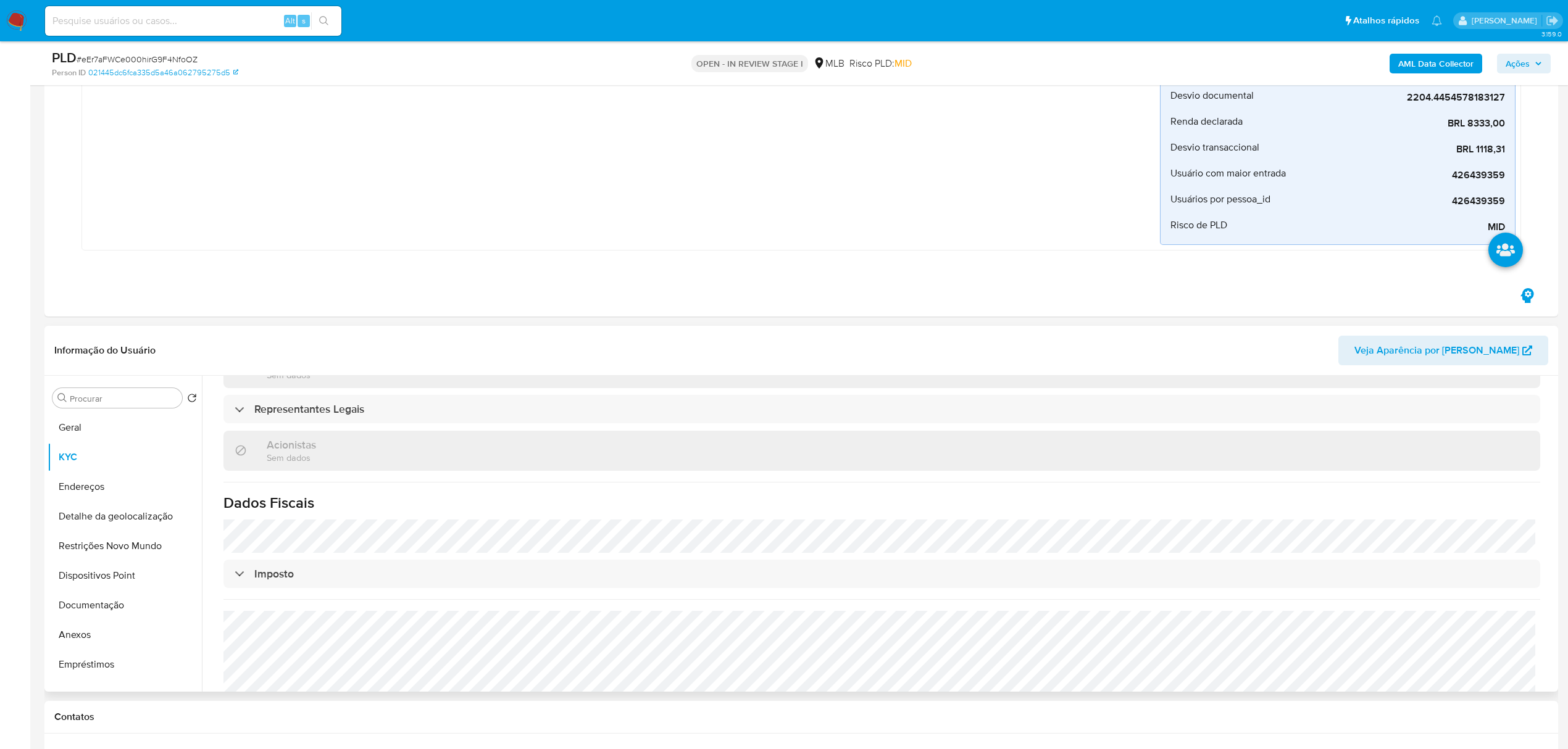
scroll to position [702, 0]
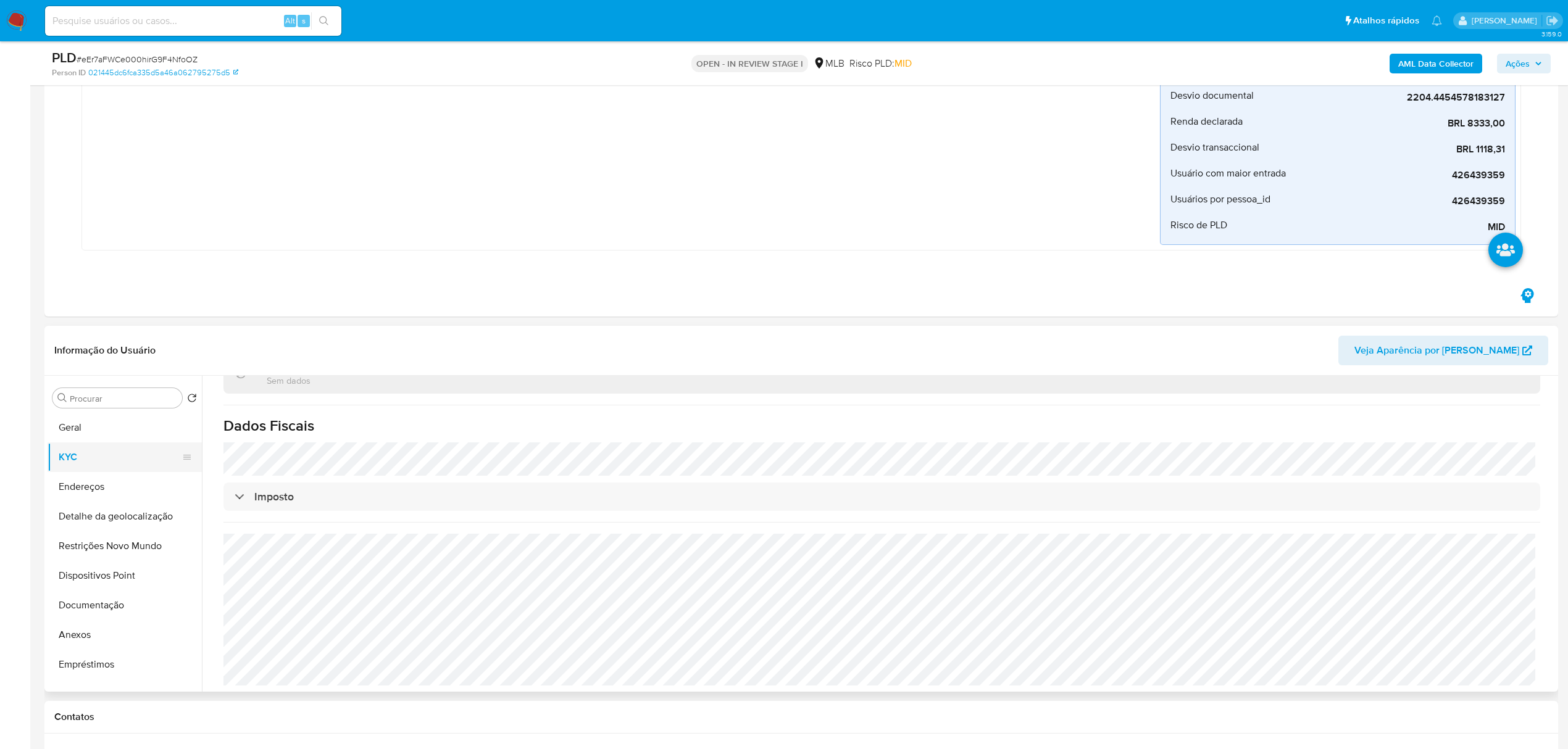
click at [101, 463] on button "KYC" at bounding box center [120, 457] width 145 height 29
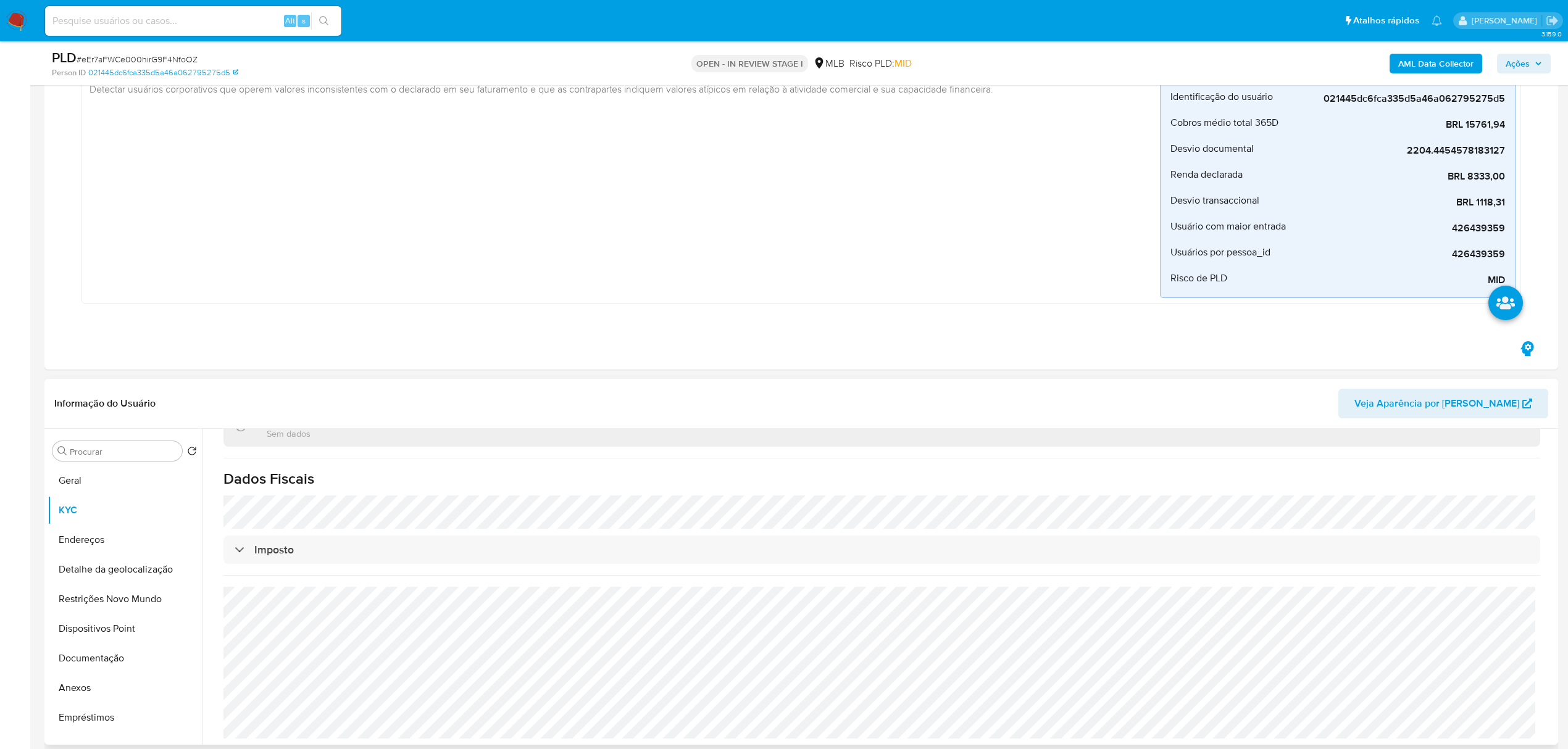
scroll to position [576, 0]
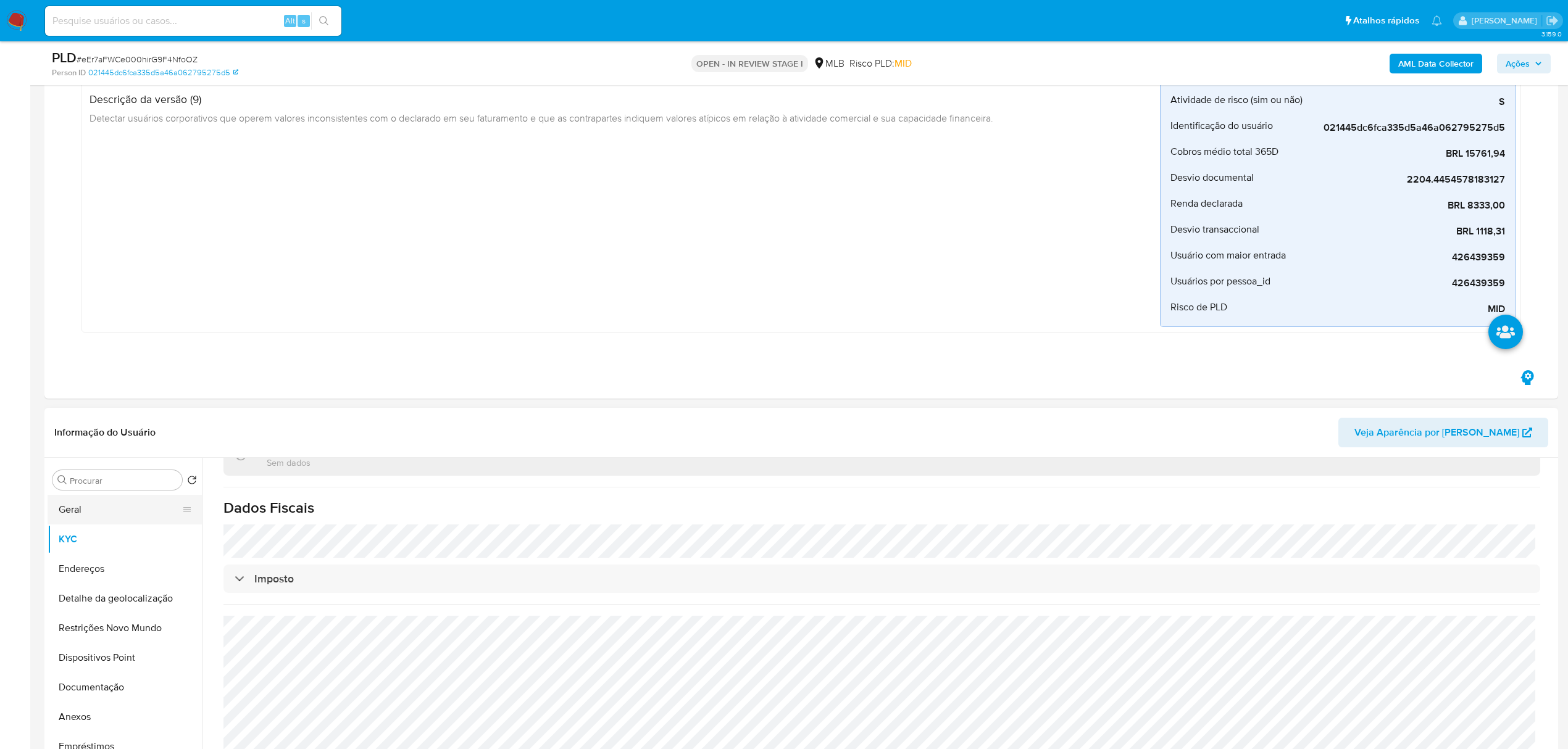
click at [99, 506] on button "Geral" at bounding box center [120, 509] width 145 height 29
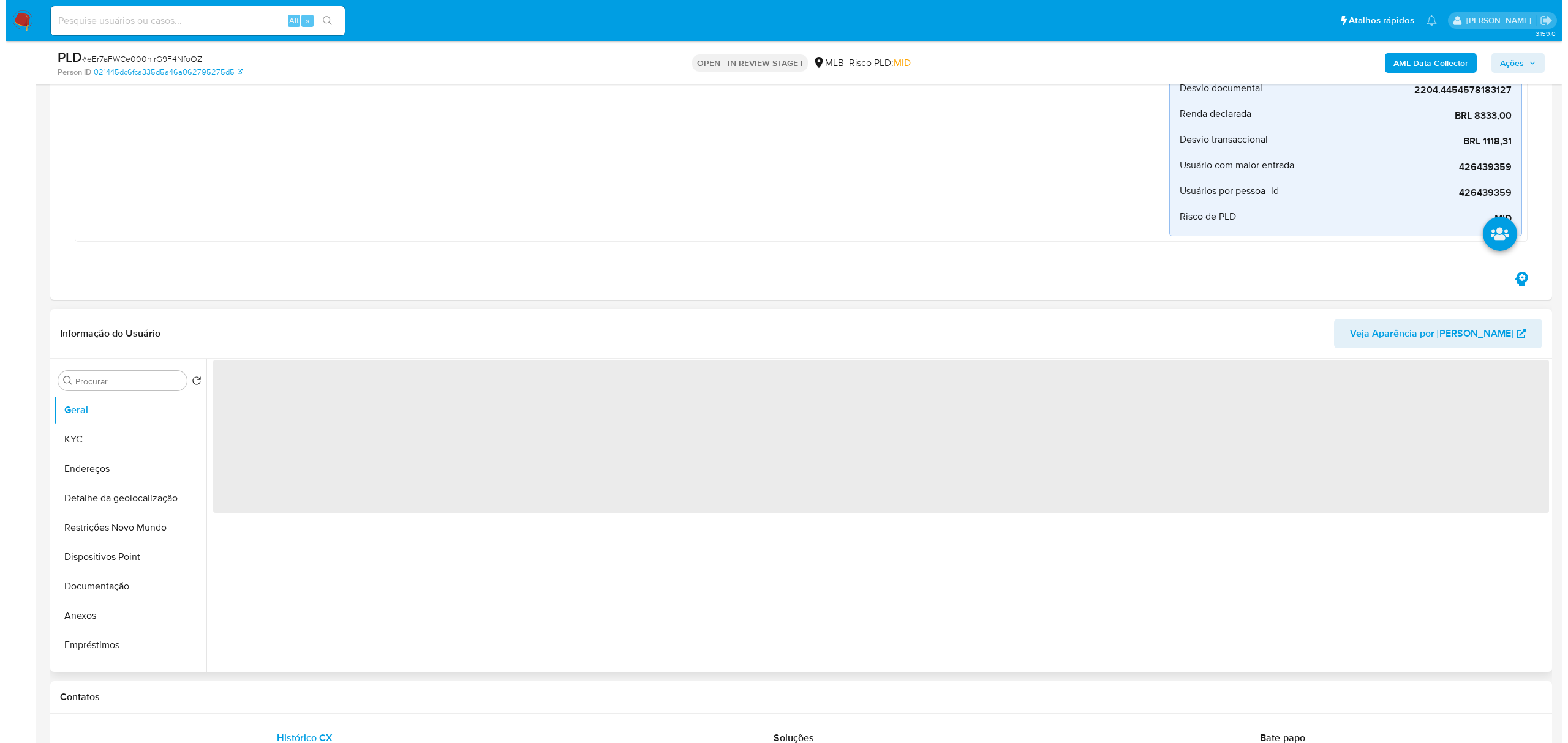
scroll to position [653, 0]
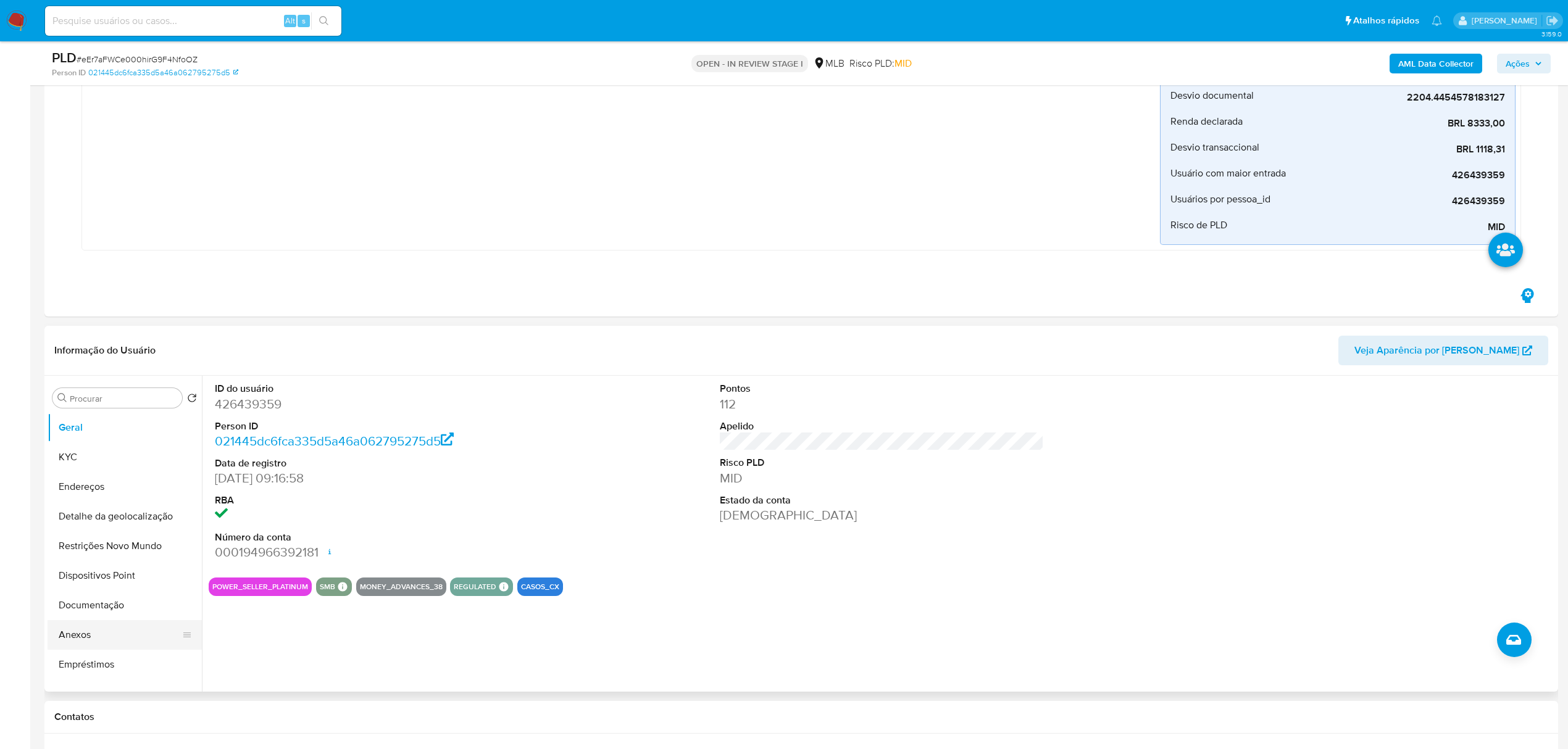
click at [91, 631] on button "Anexos" at bounding box center [120, 634] width 145 height 29
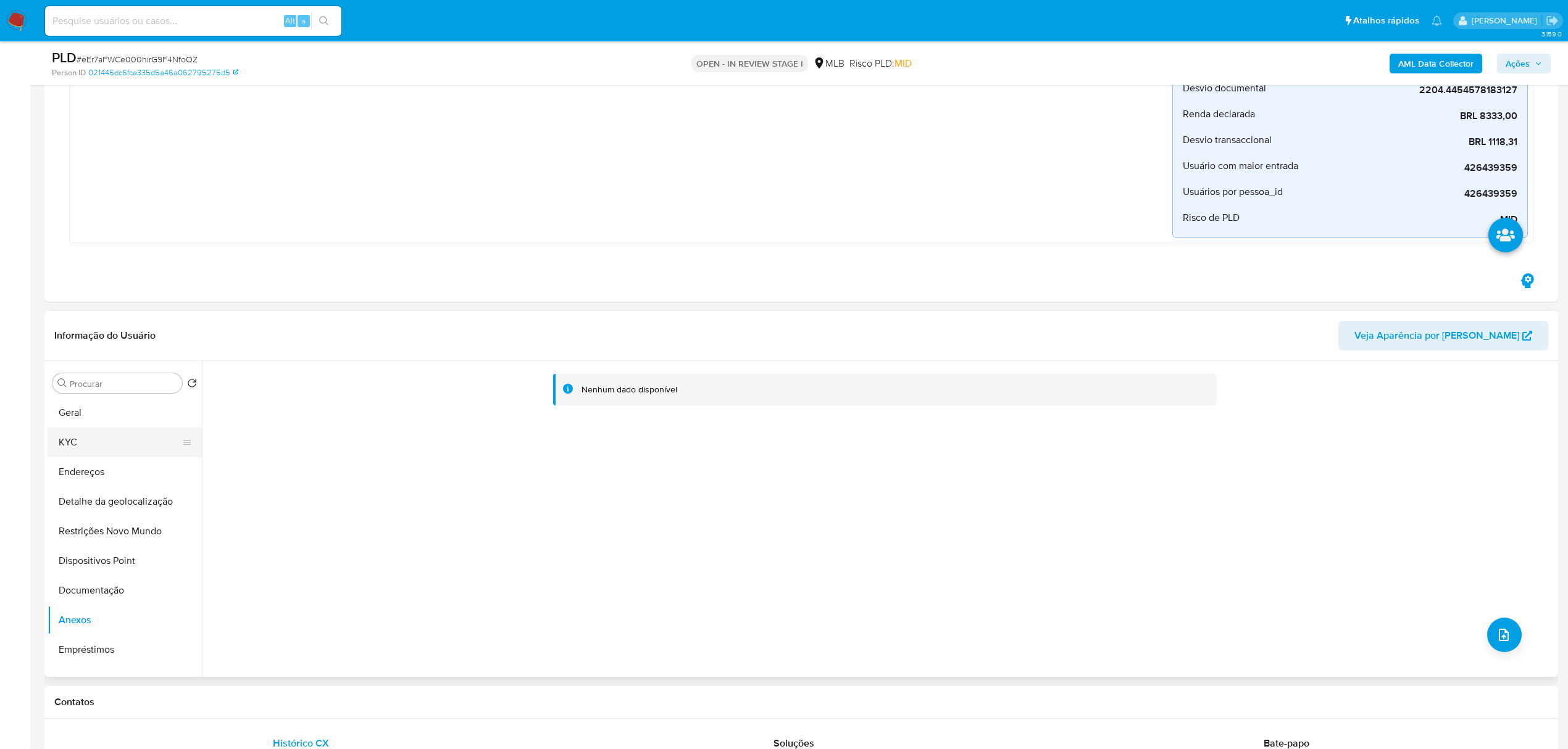
click at [63, 440] on button "KYC" at bounding box center [120, 442] width 145 height 29
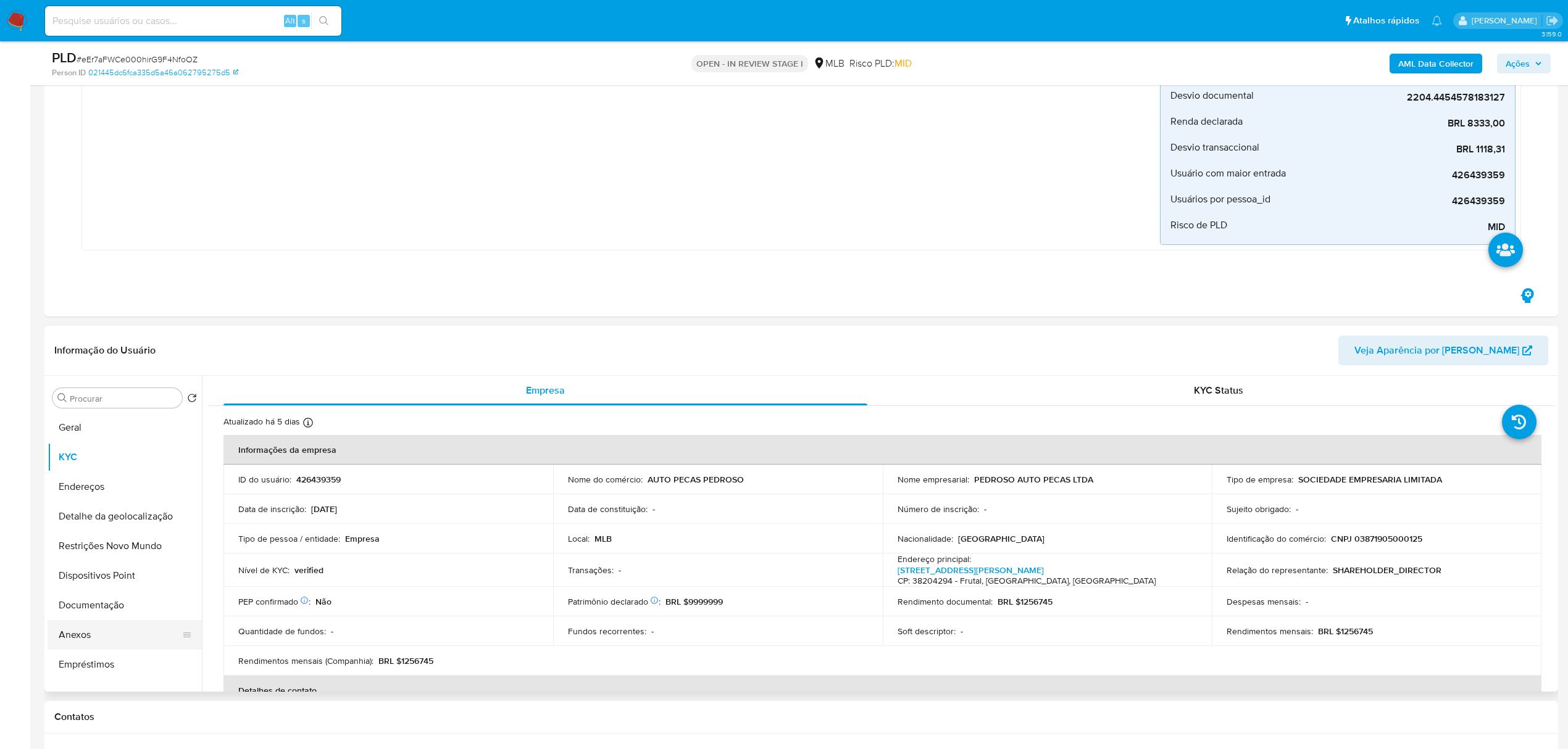
click at [85, 635] on button "Anexos" at bounding box center [120, 634] width 145 height 29
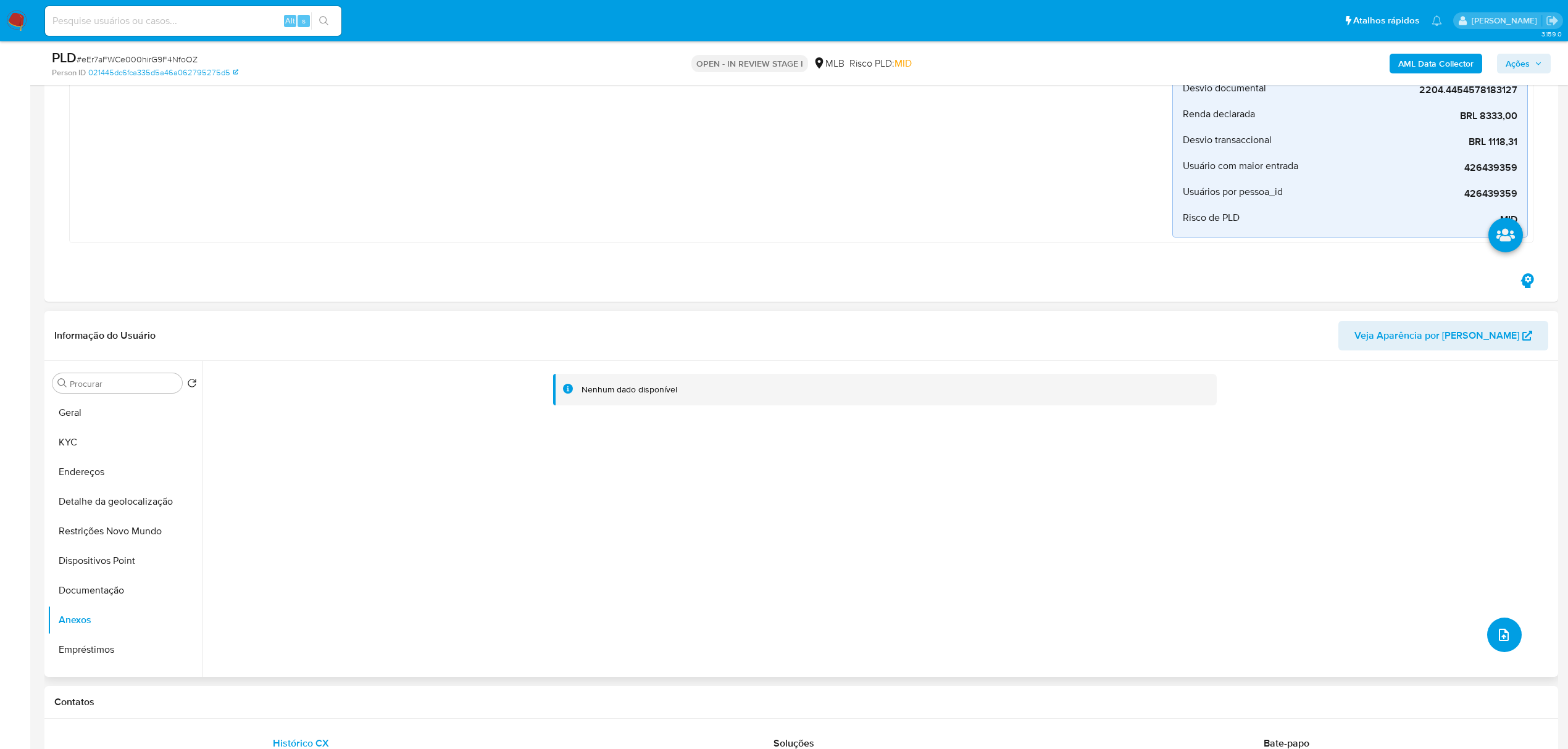
click at [1497, 636] on icon "upload-file" at bounding box center [1504, 635] width 15 height 15
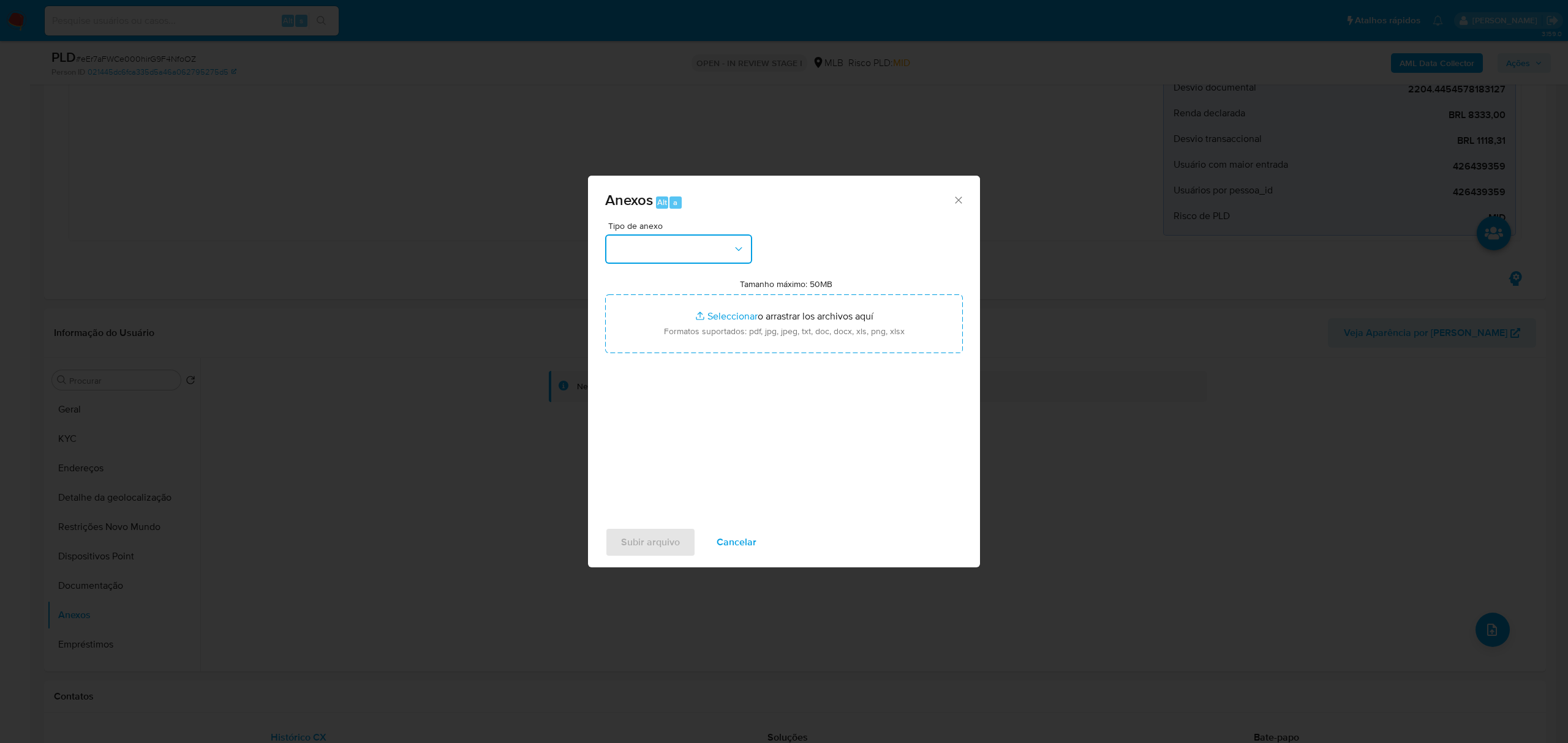
click at [685, 253] on button "button" at bounding box center [678, 249] width 147 height 29
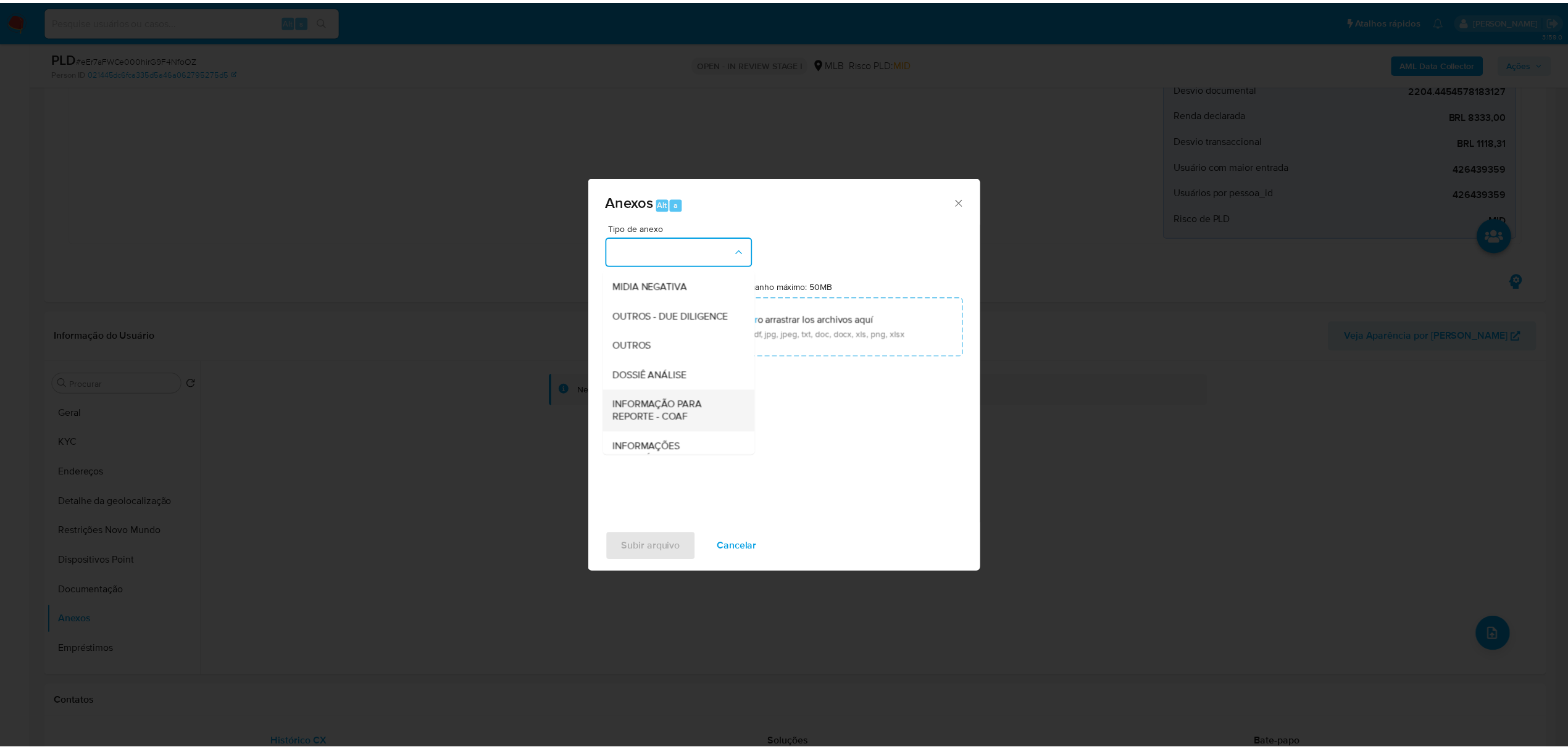
scroll to position [164, 0]
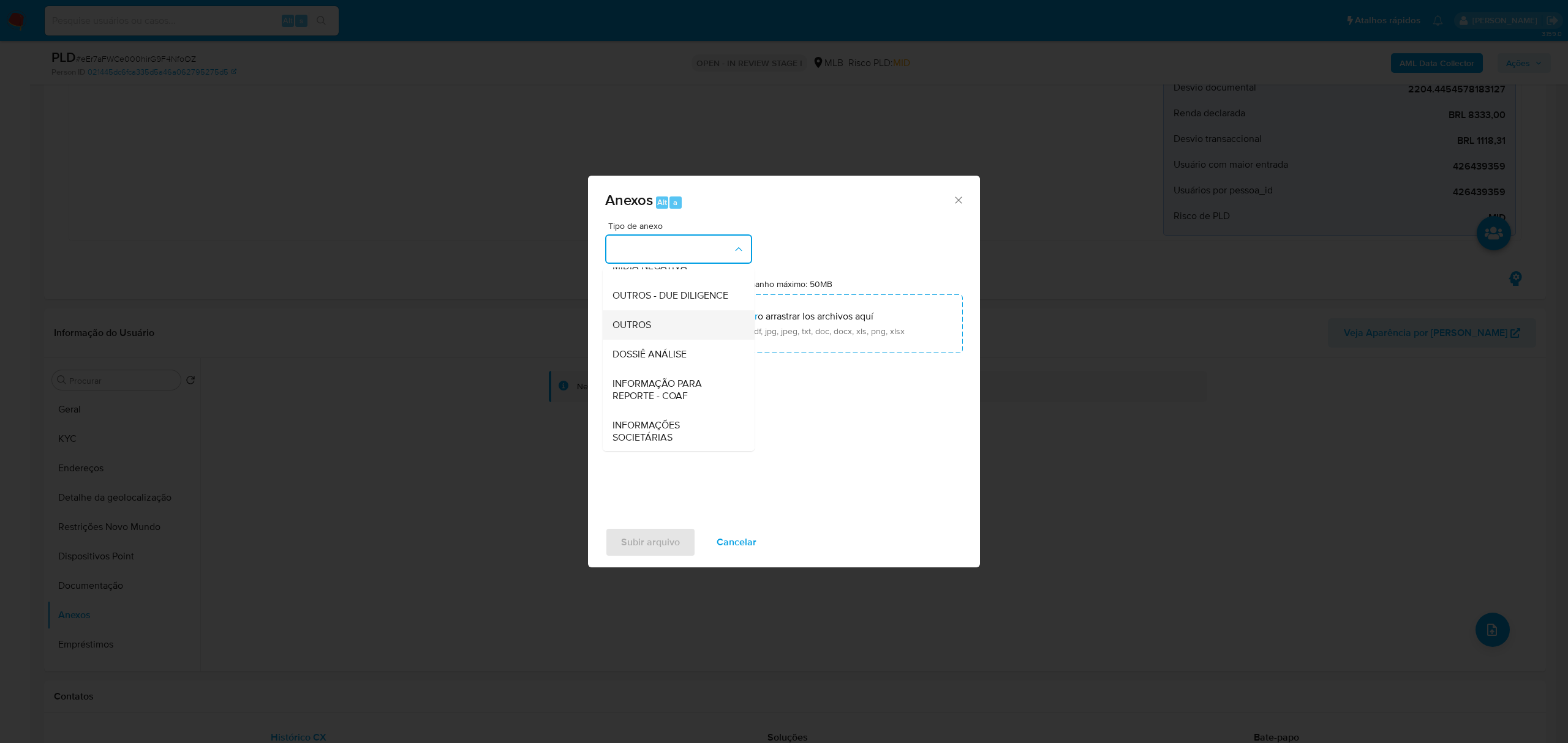
click at [654, 340] on div "OUTROS" at bounding box center [675, 324] width 125 height 29
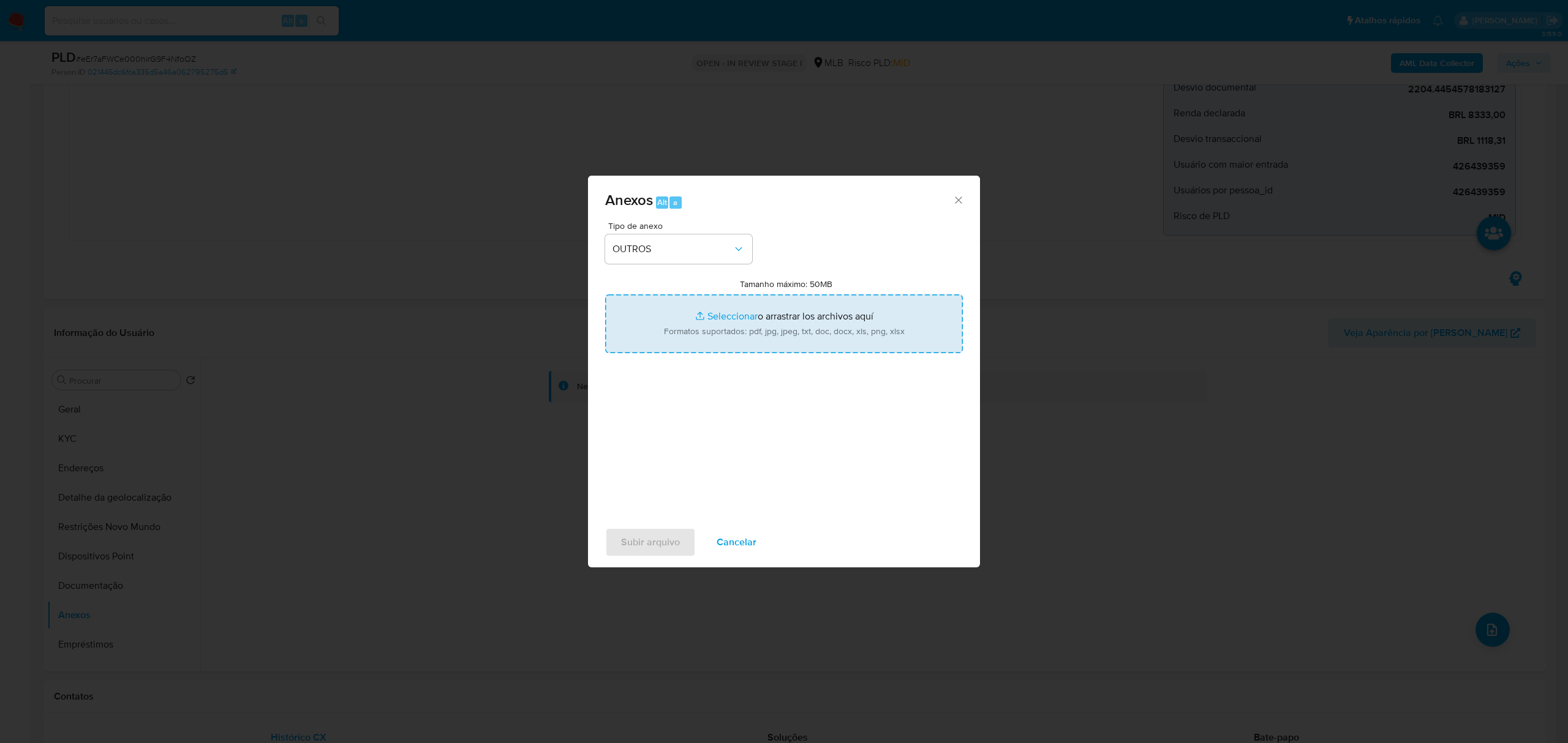
click at [729, 312] on input "Tamanho máximo: 50MB Seleccionar archivos" at bounding box center [783, 324] width 357 height 59
type input "C:\fakepath\Mulan PEDROSO AUTO PECAS LTDA426439359_2025_09_15_08_36_36 - Data T…"
click at [731, 315] on input "Tamanho máximo: 50MB Seleccionar archivos" at bounding box center [783, 324] width 357 height 59
type input "C:\fakepath\Declínio - eEr7aFWCe000hirG9F4NfoOZ - CNPJ 03871905000125 - PEDROSO…"
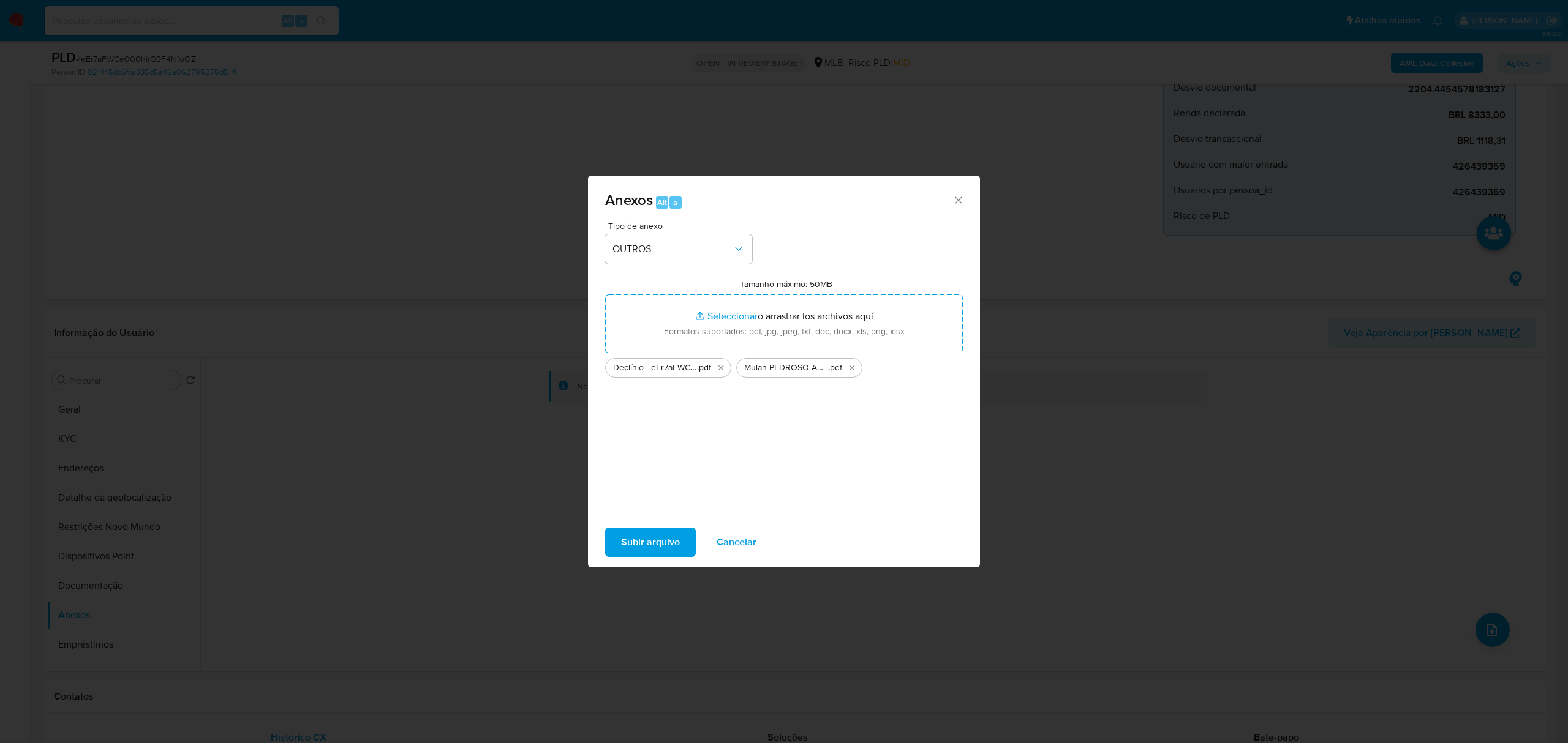
click at [642, 540] on span "Subir arquivo" at bounding box center [650, 543] width 59 height 27
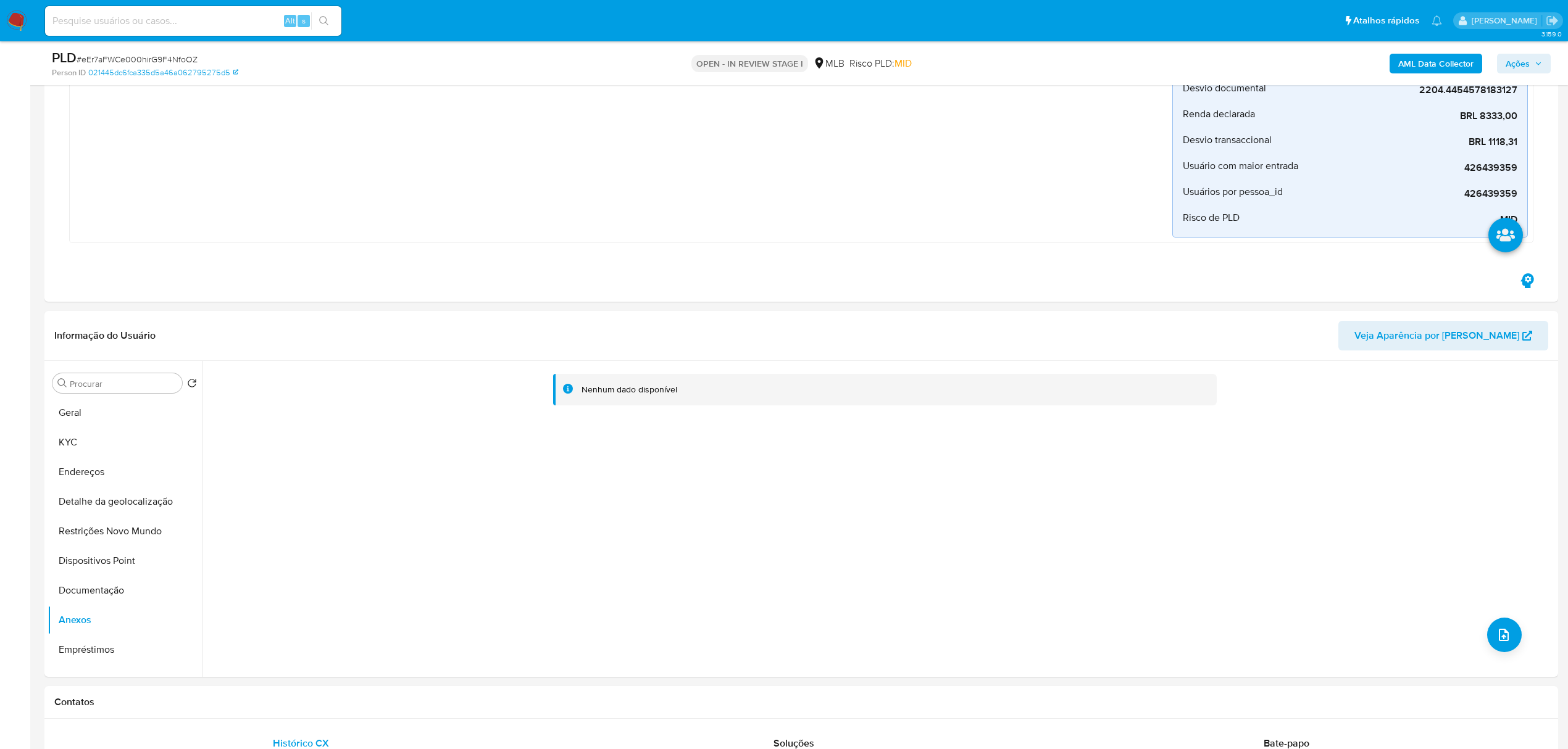
click at [1509, 60] on span "Ações" at bounding box center [1517, 63] width 24 height 20
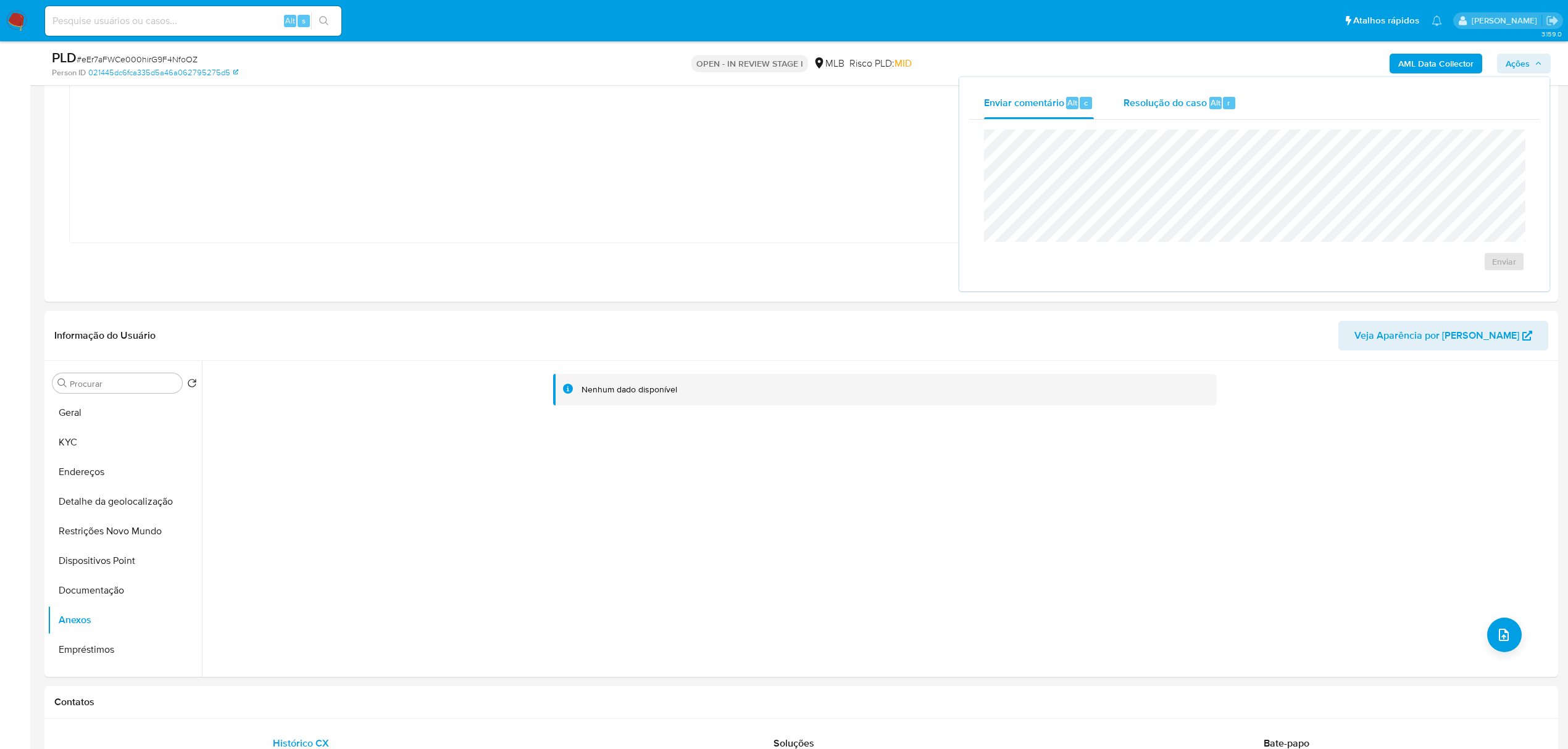
click at [1169, 102] on span "Resolução do caso" at bounding box center [1165, 102] width 83 height 14
click at [1363, 285] on span "No ROI" at bounding box center [1383, 281] width 64 height 18
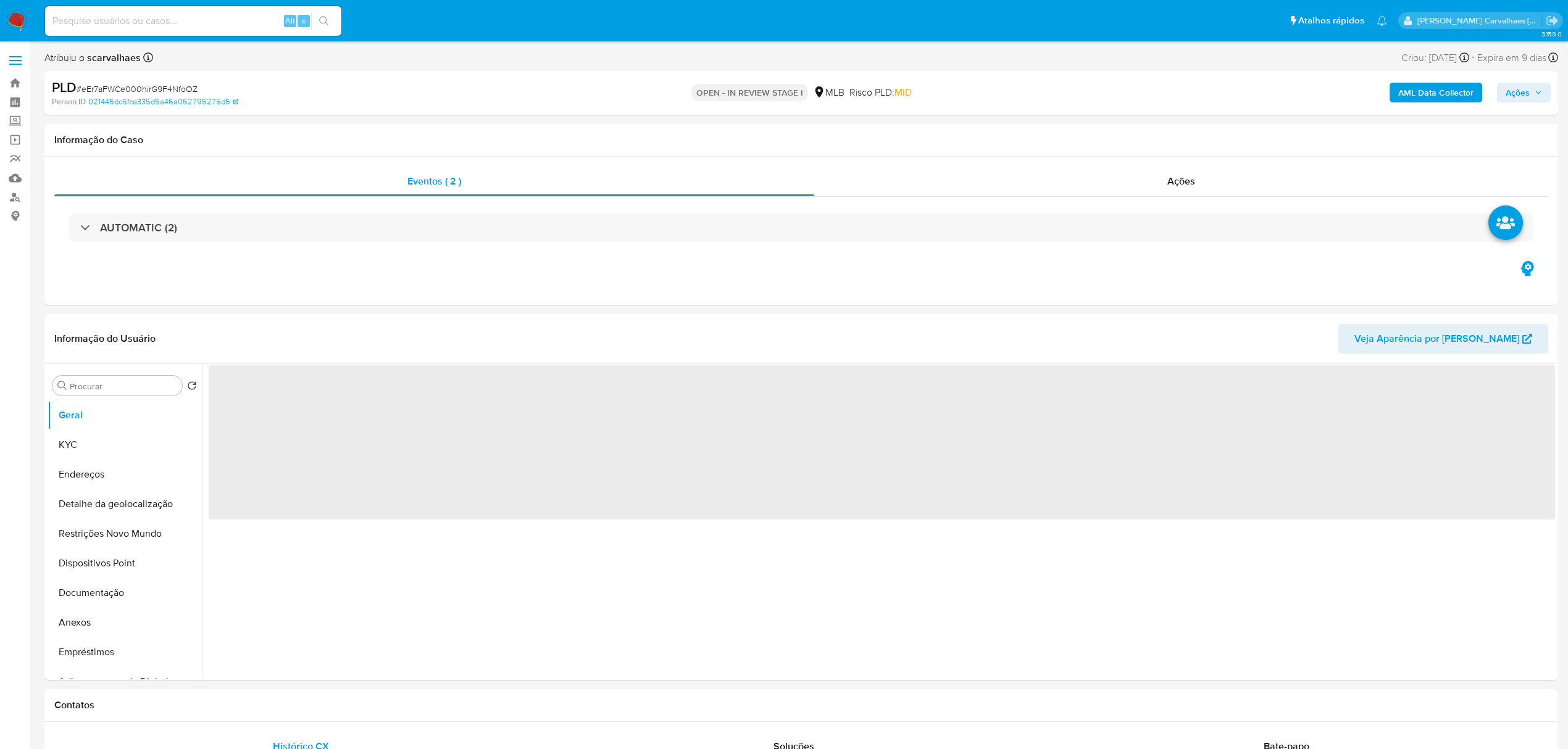
select select "10"
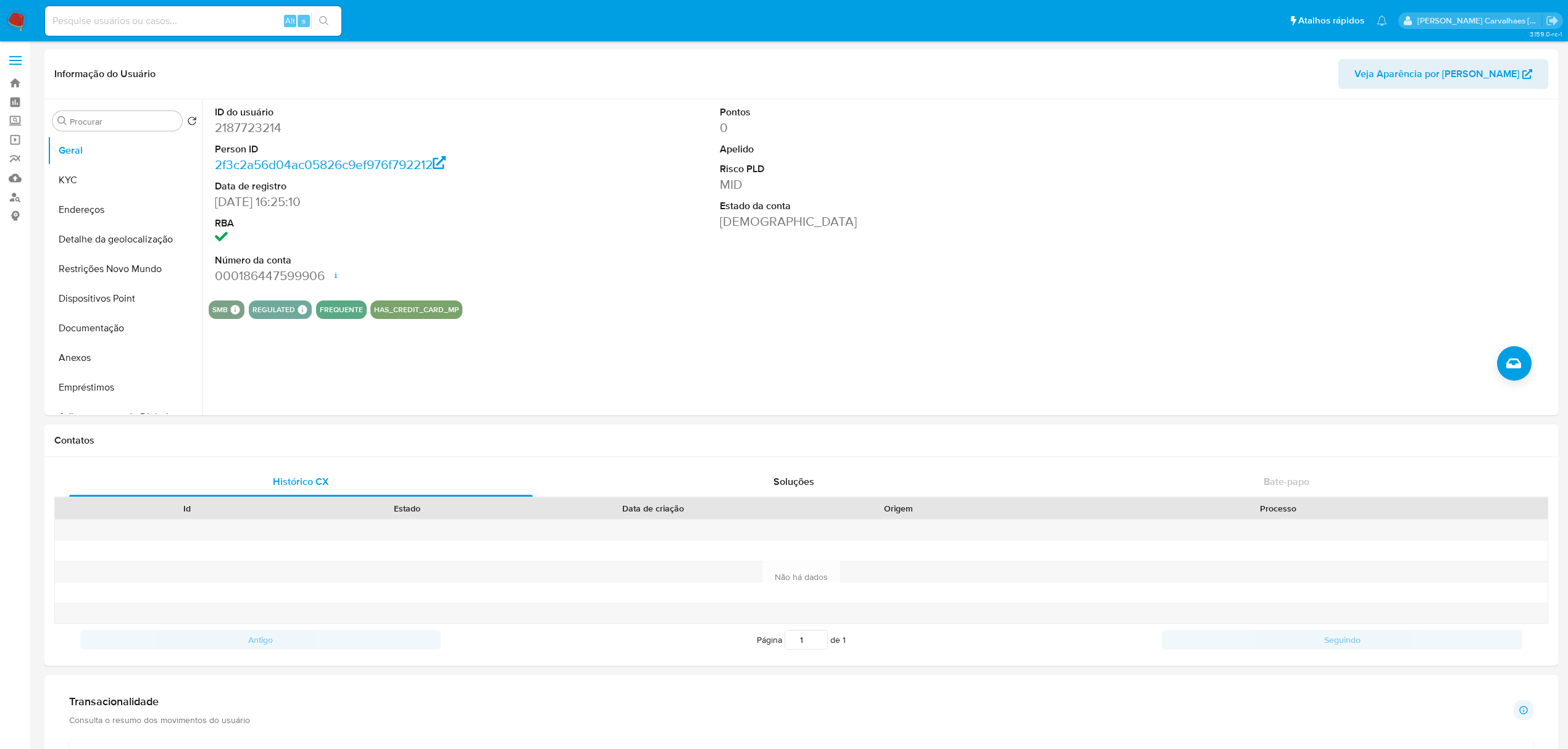
select select "10"
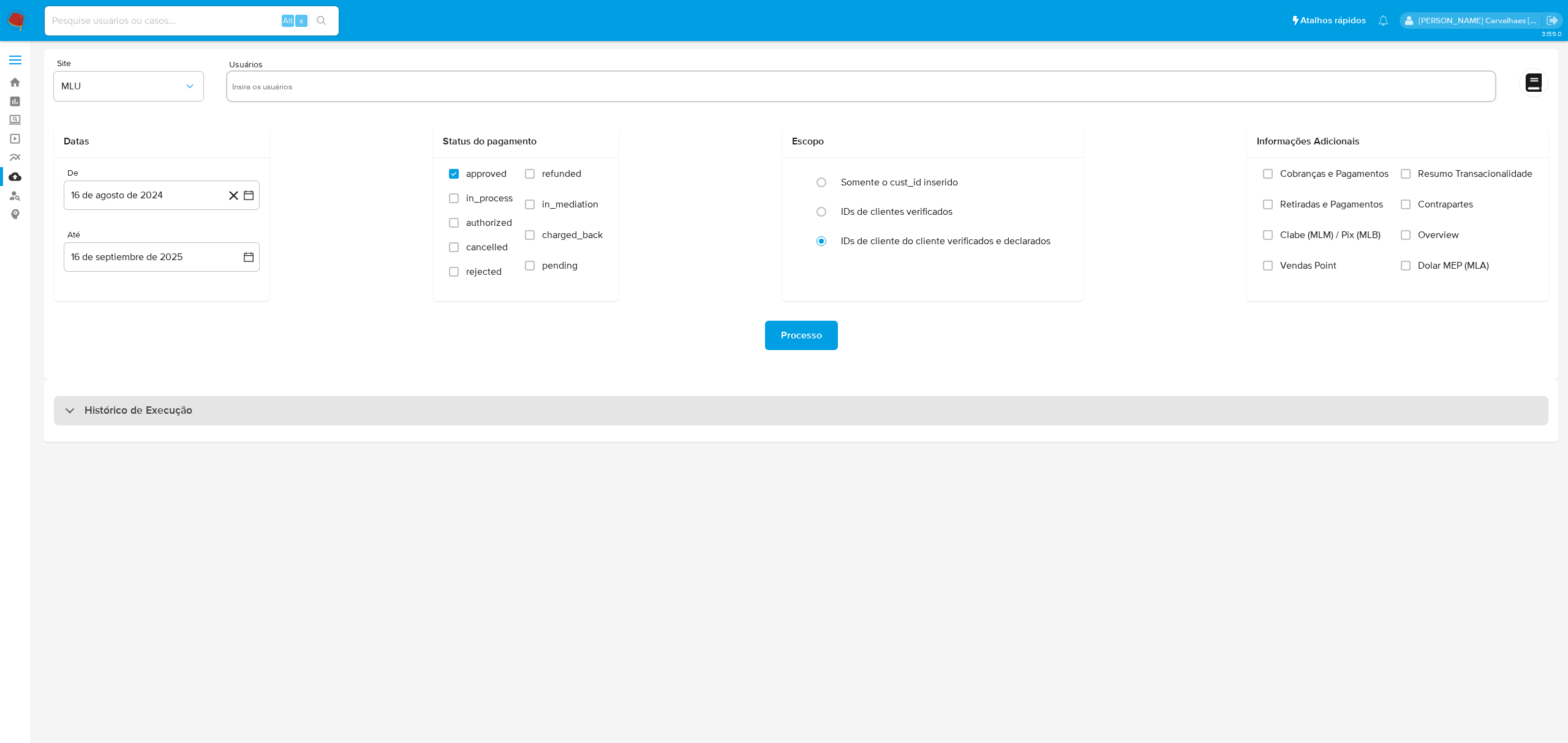
click at [65, 410] on div at bounding box center [65, 410] width 0 height 0
select select "10"
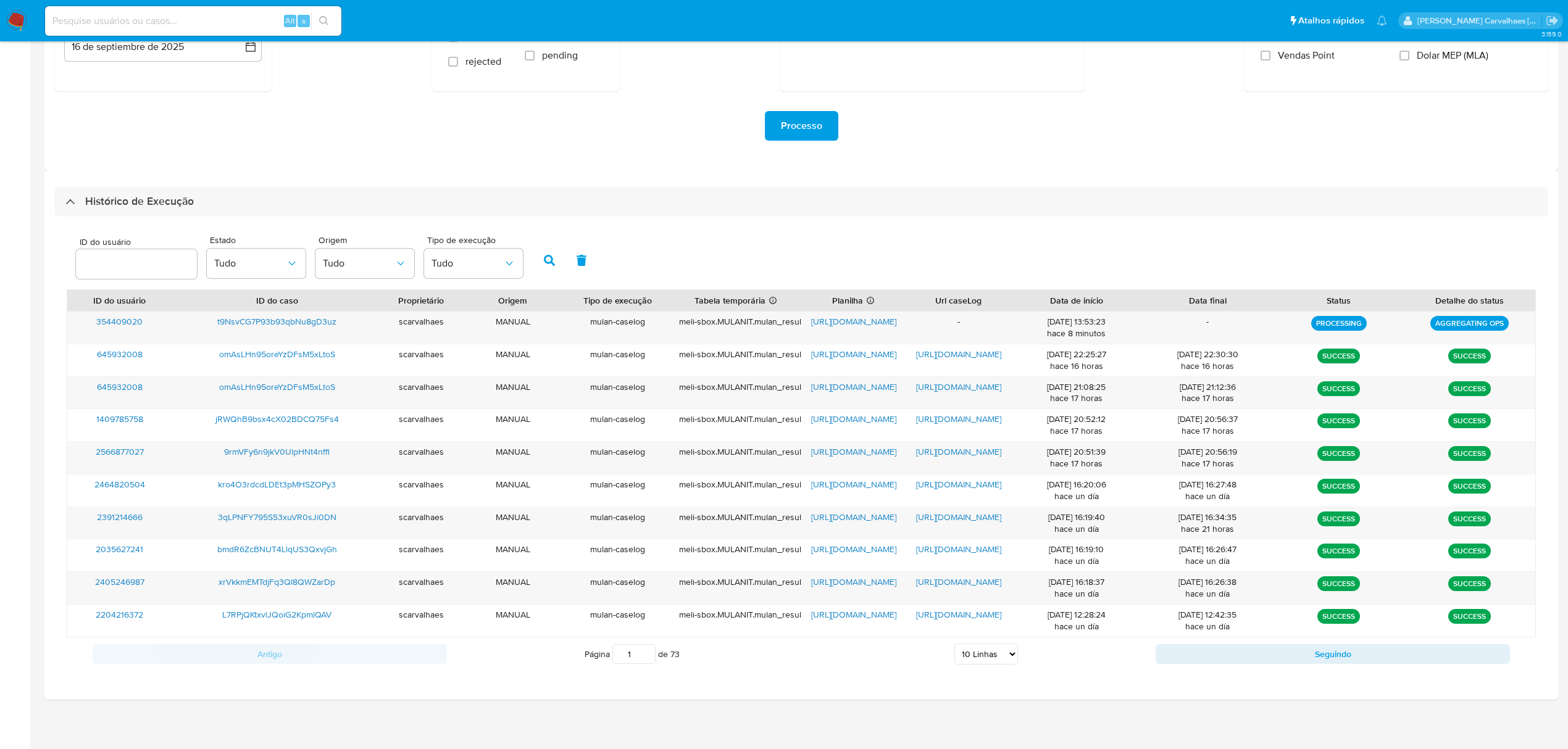
scroll to position [216, 0]
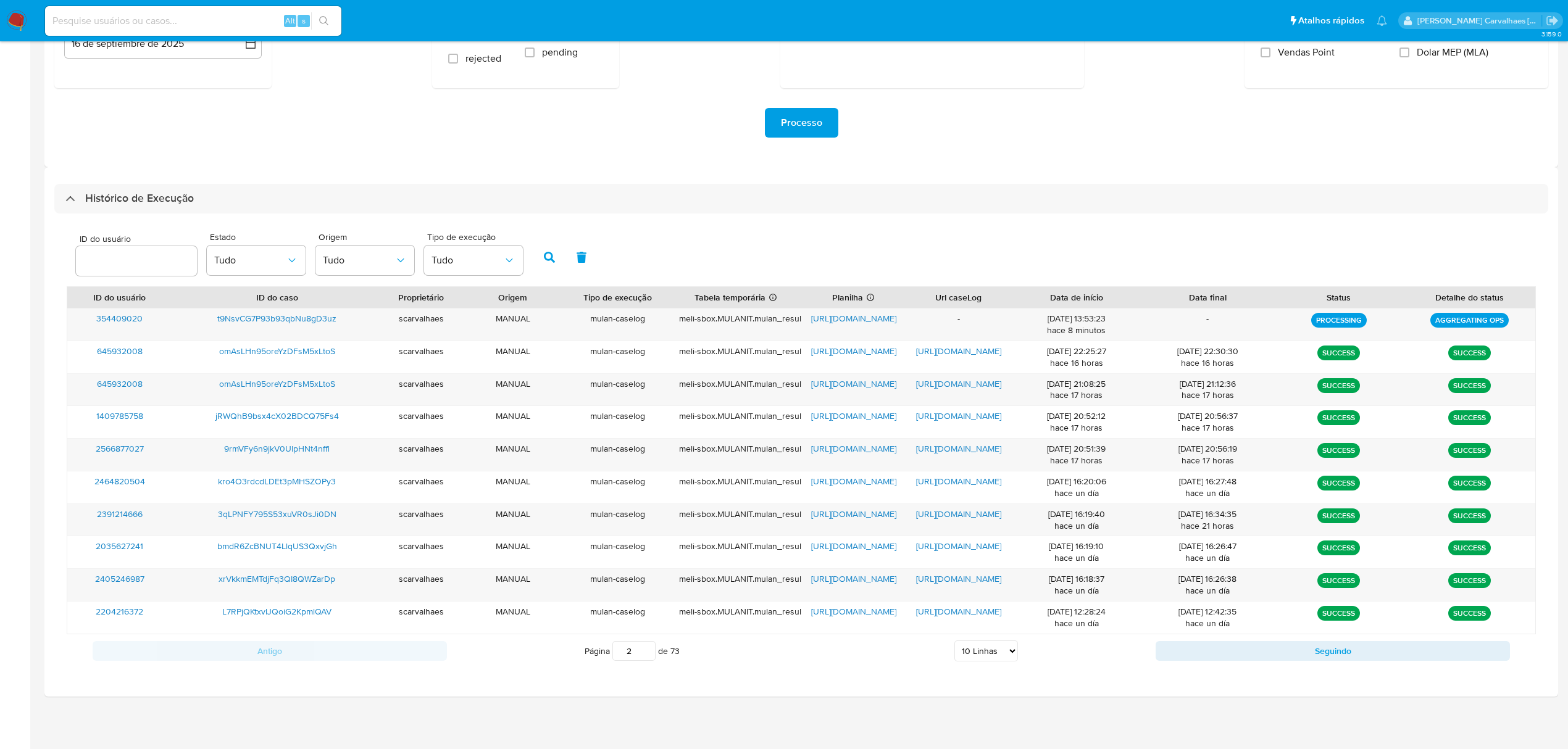
click at [646, 649] on input "2" at bounding box center [634, 651] width 43 height 20
type input "1"
click at [640, 655] on input "1" at bounding box center [634, 651] width 43 height 20
click at [1008, 650] on select "5 Linhas 10 Linhas 20 Linhas 25 Linhas 50 Linhas 100 Linhas" at bounding box center [986, 651] width 64 height 21
click at [954, 642] on select "5 Linhas 10 Linhas 20 Linhas 25 Linhas 50 Linhas 100 Linhas" at bounding box center [986, 651] width 64 height 21
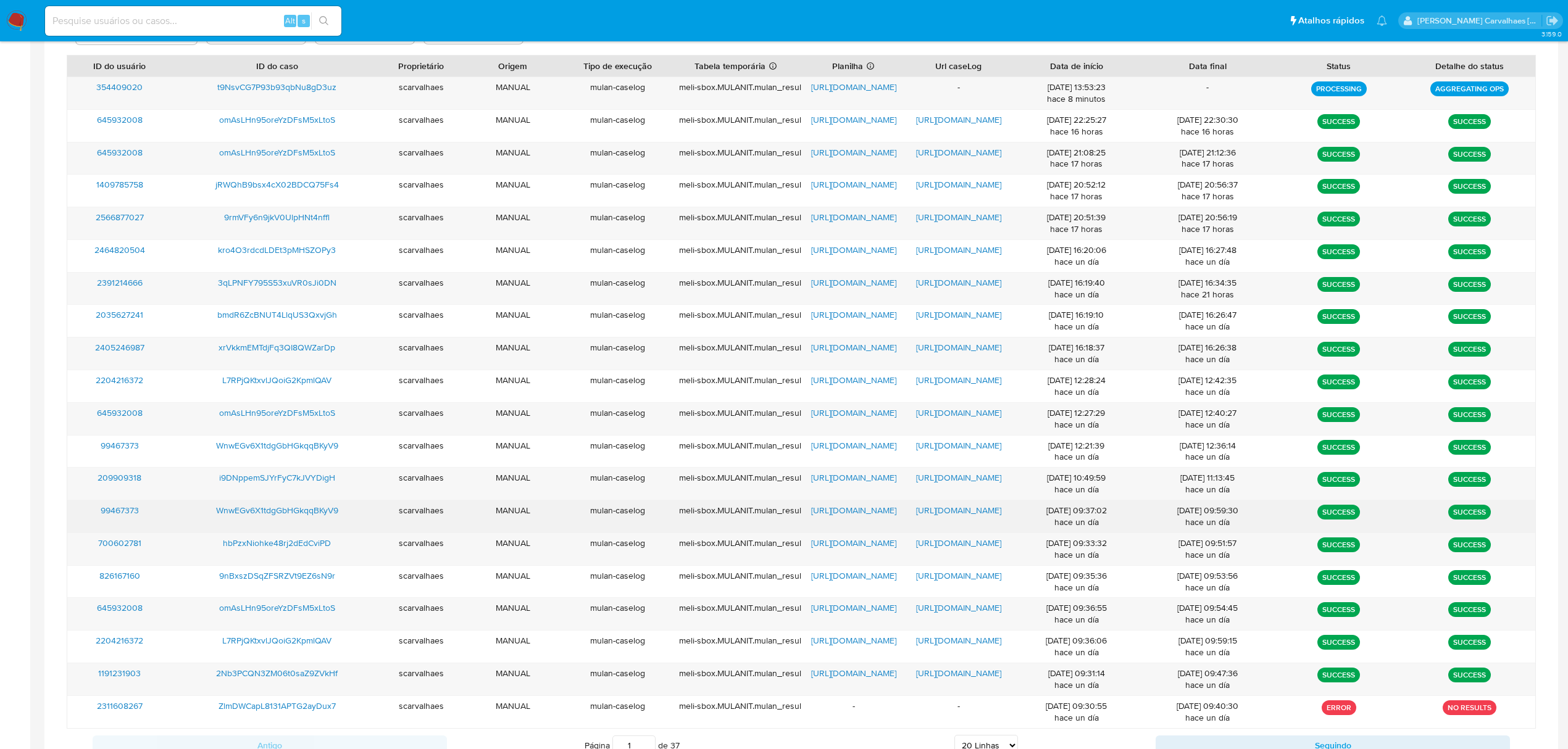
scroll to position [544, 0]
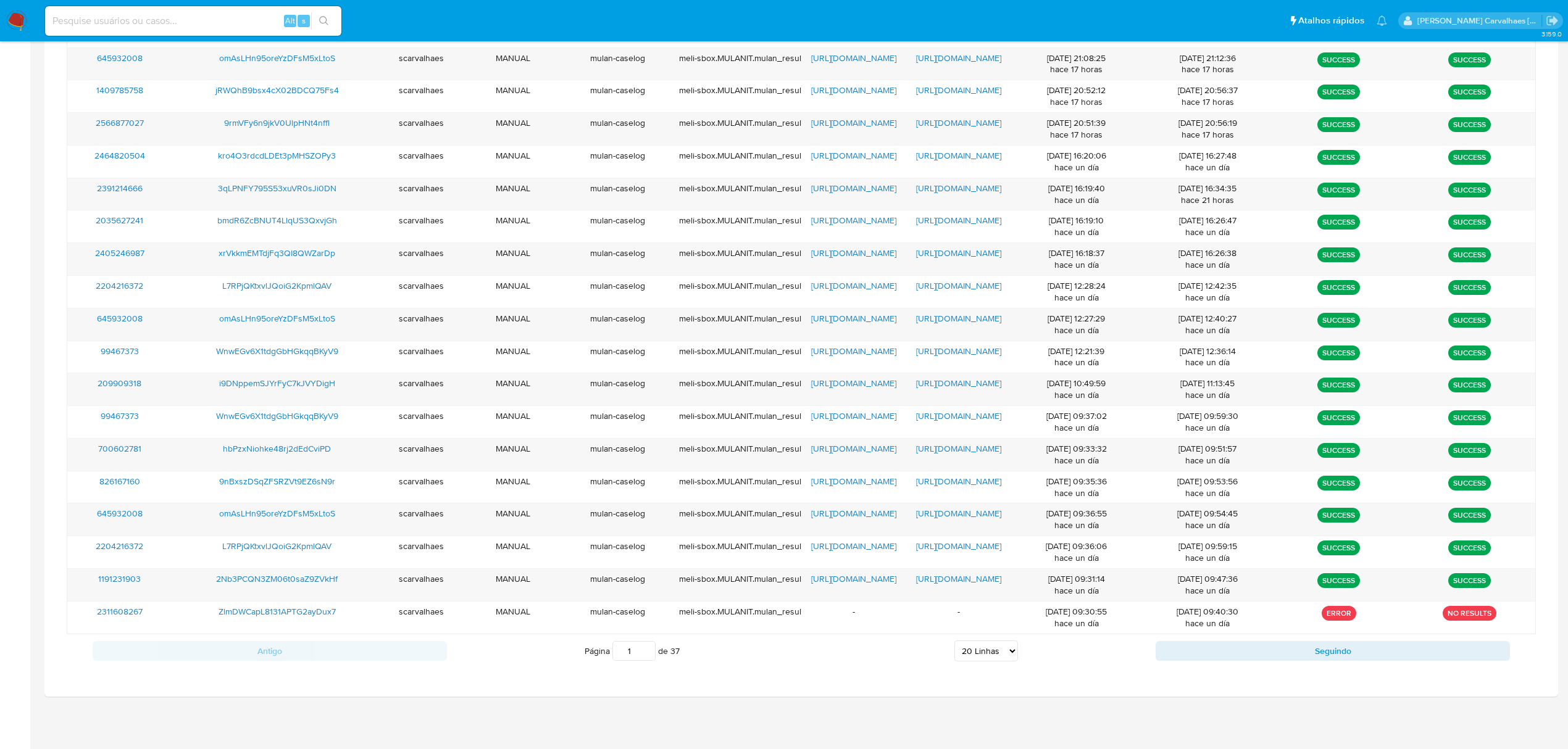
click at [1011, 655] on select "5 Linhas 10 Linhas 20 Linhas 25 Linhas 50 Linhas 100 Linhas" at bounding box center [986, 651] width 64 height 21
select select "25"
click at [954, 642] on select "5 Linhas 10 Linhas 20 Linhas 25 Linhas 50 Linhas 100 Linhas" at bounding box center [986, 651] width 64 height 21
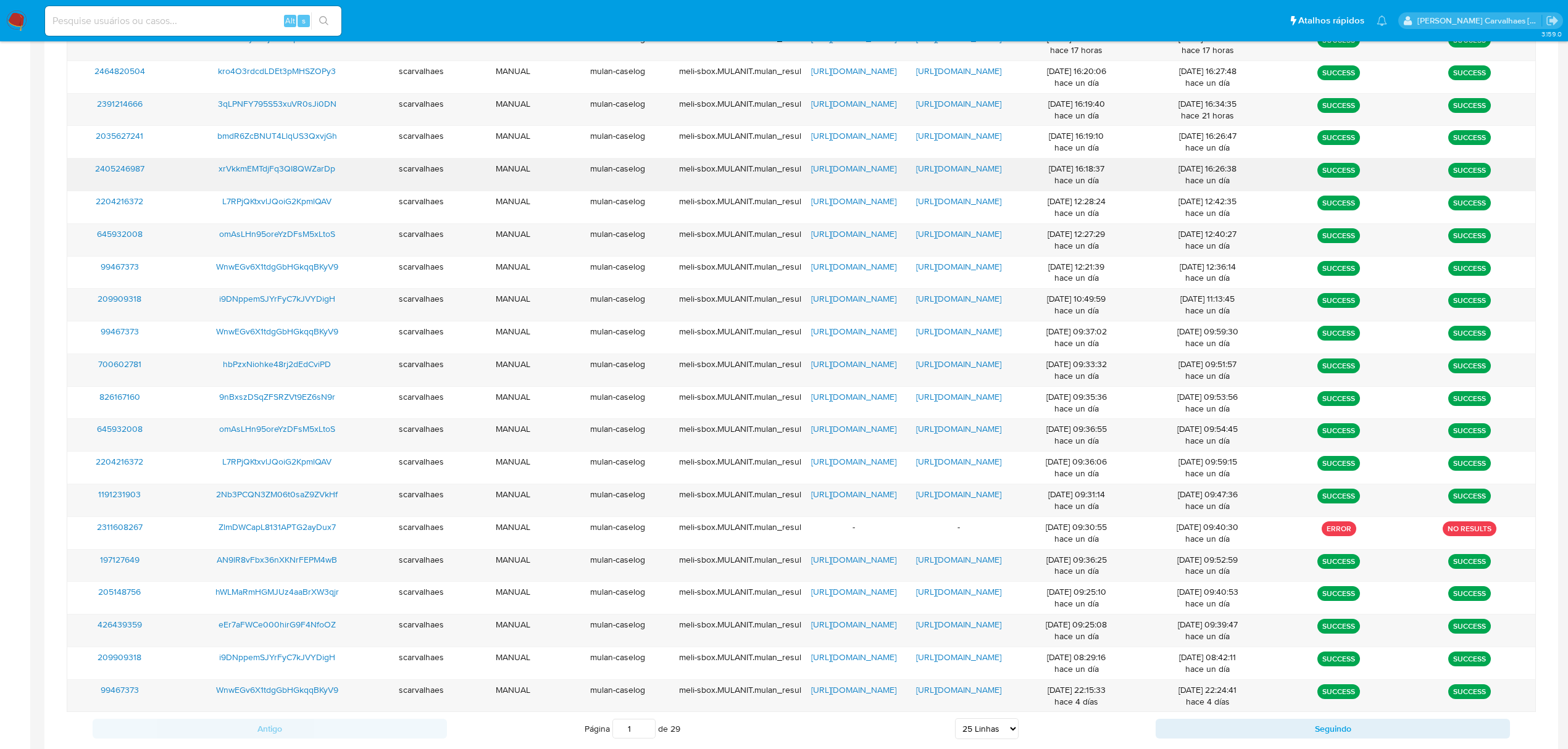
scroll to position [627, 0]
click at [277, 628] on span "eEr7aFWCe000hirG9F4NfoOZ" at bounding box center [277, 623] width 117 height 12
click at [936, 628] on span "https://docs.google.com/document/d/1M7qHM_shGF8DLU91jVQcy1xBLLkWenlL5WA-0WmBxvs…" at bounding box center [958, 623] width 85 height 12
click at [840, 625] on span "https://docs.google.com/spreadsheets/d/14tREl-Vj5VFxHmQOMv6Qd9I64tqw8-23yy3f45Y…" at bounding box center [853, 623] width 85 height 12
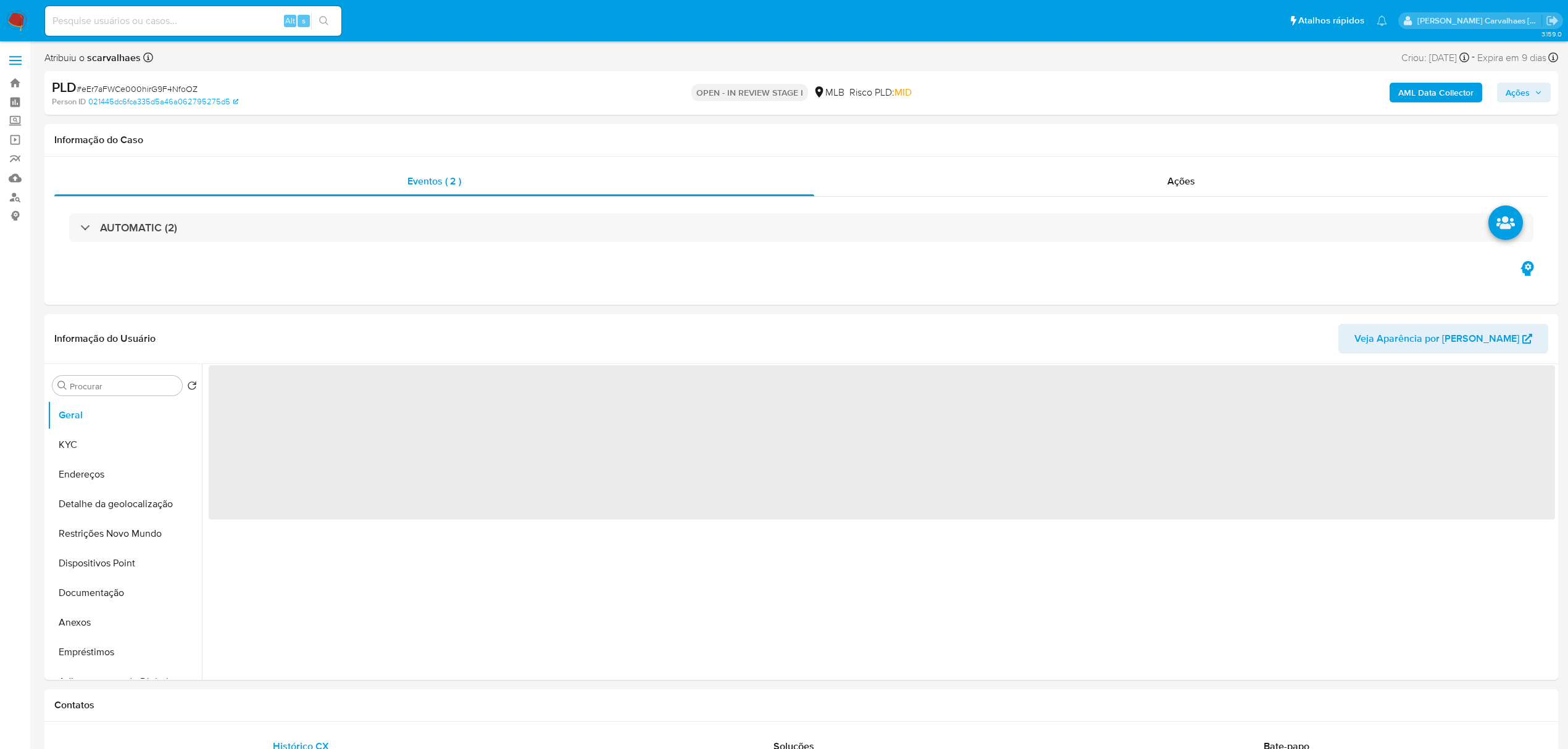
select select "10"
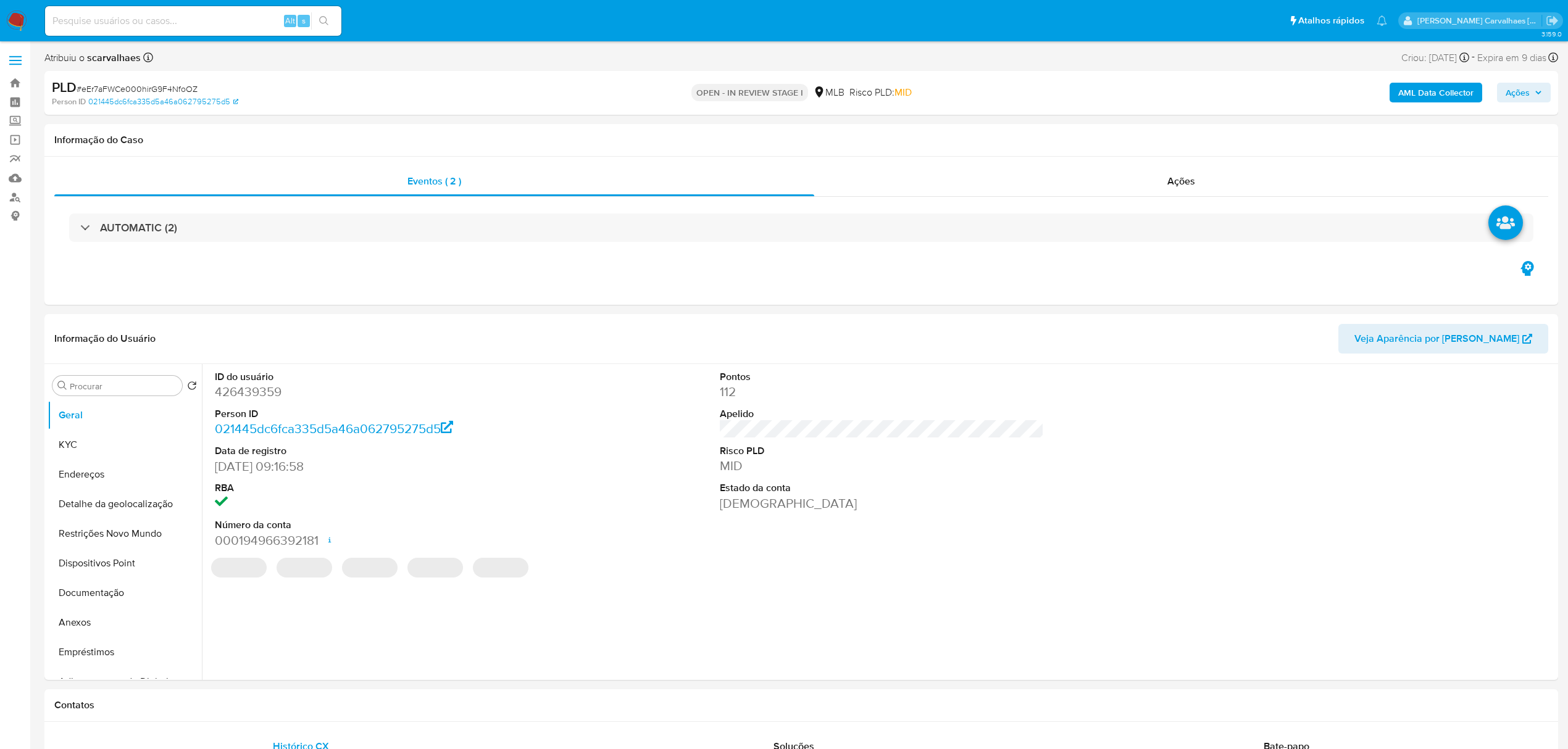
select select "10"
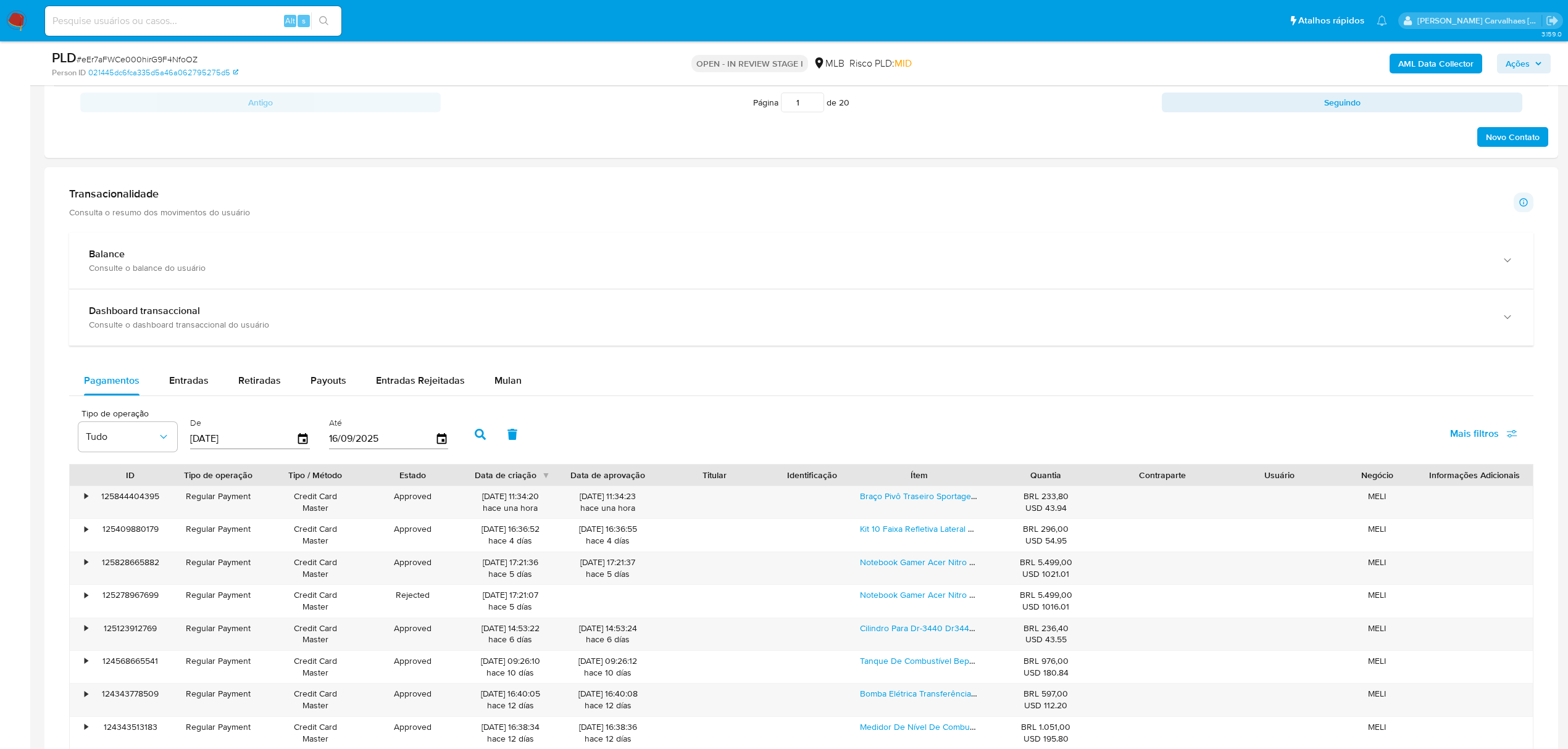
scroll to position [823, 0]
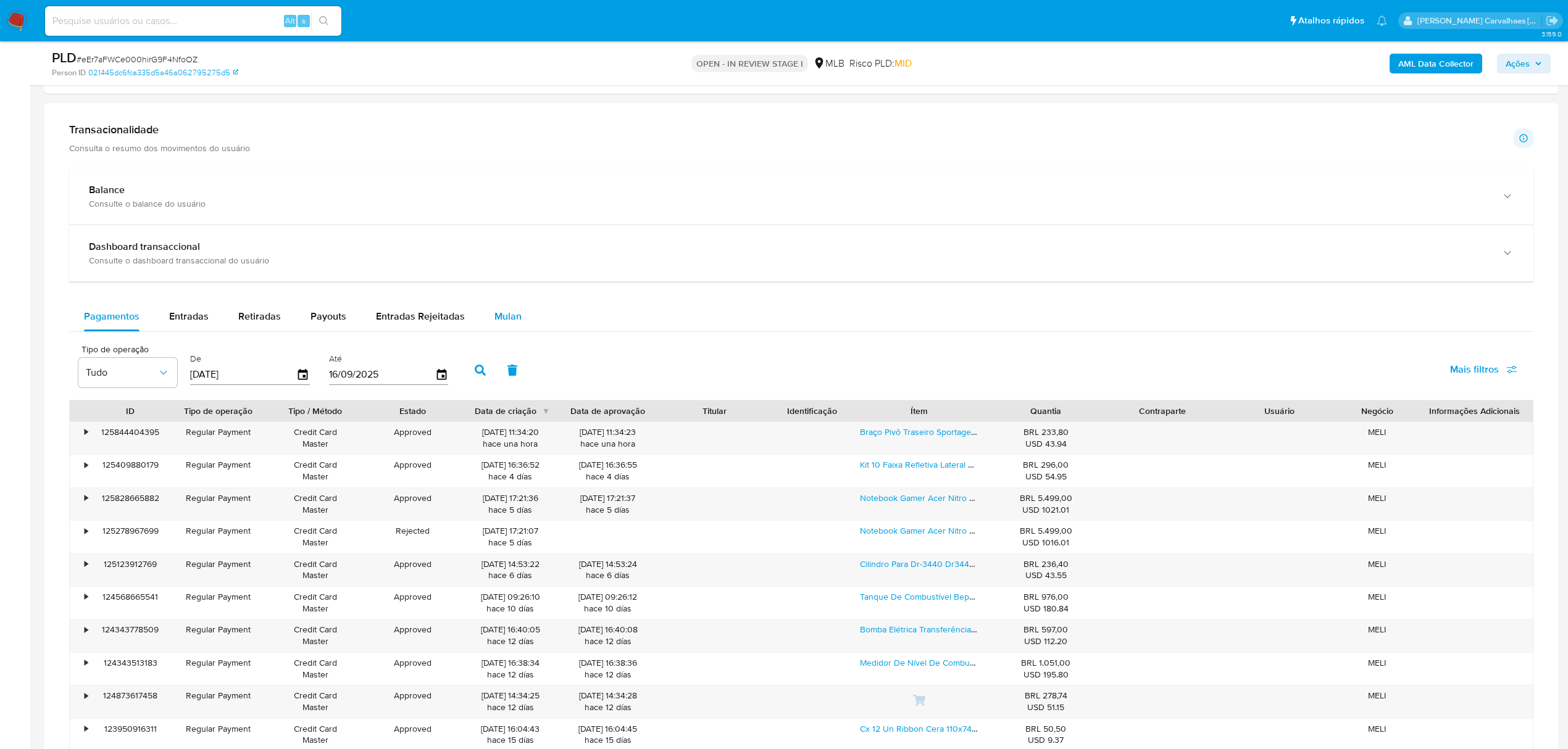
click at [505, 324] on span "Mulan" at bounding box center [508, 317] width 27 height 14
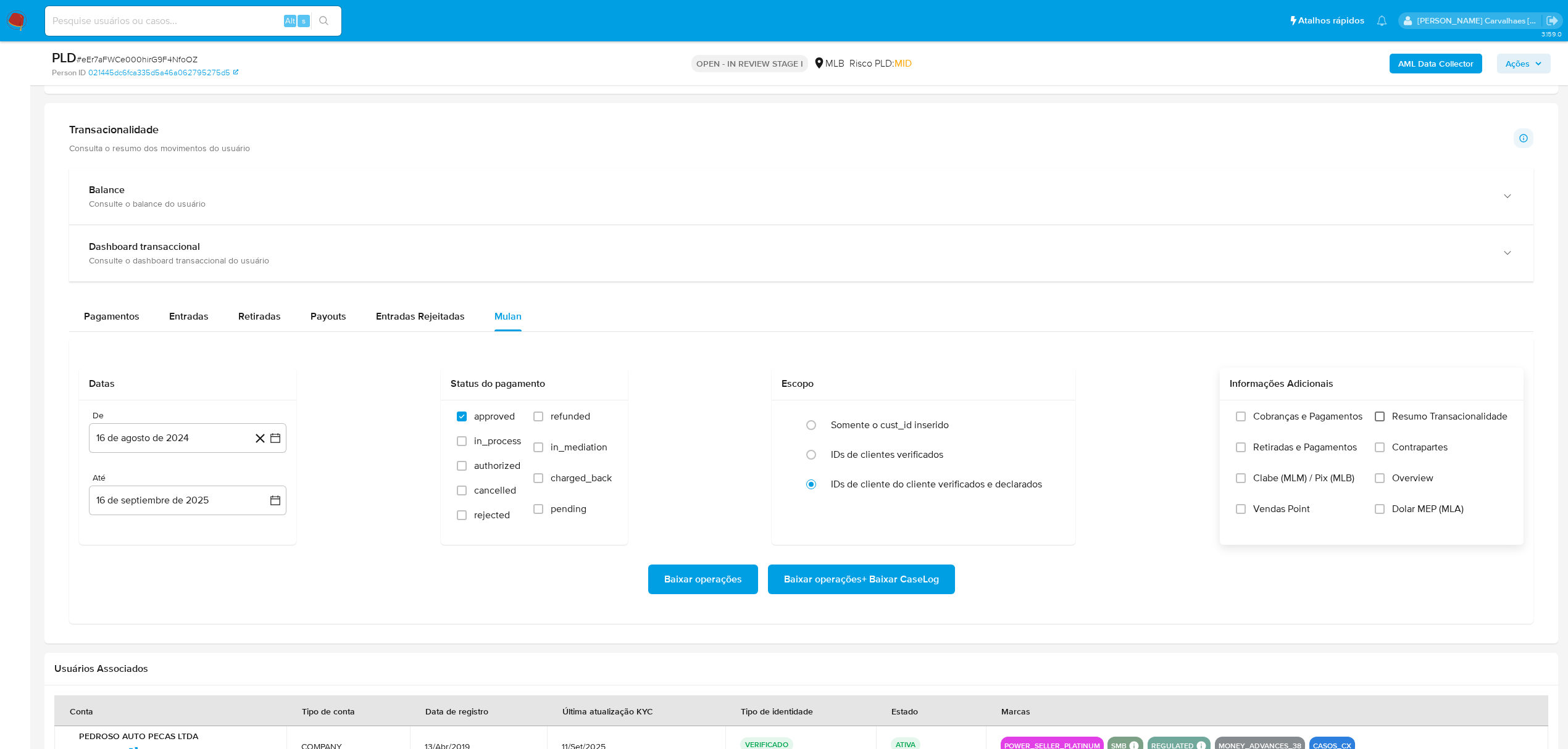
click at [1380, 421] on input "Resumo Transacionalidade" at bounding box center [1379, 416] width 10 height 10
click at [274, 441] on icon "button" at bounding box center [275, 438] width 10 height 10
click at [263, 487] on icon "Mes siguiente" at bounding box center [264, 483] width 15 height 15
click at [263, 487] on icon "Mes siguiente" at bounding box center [264, 483] width 15 height 15
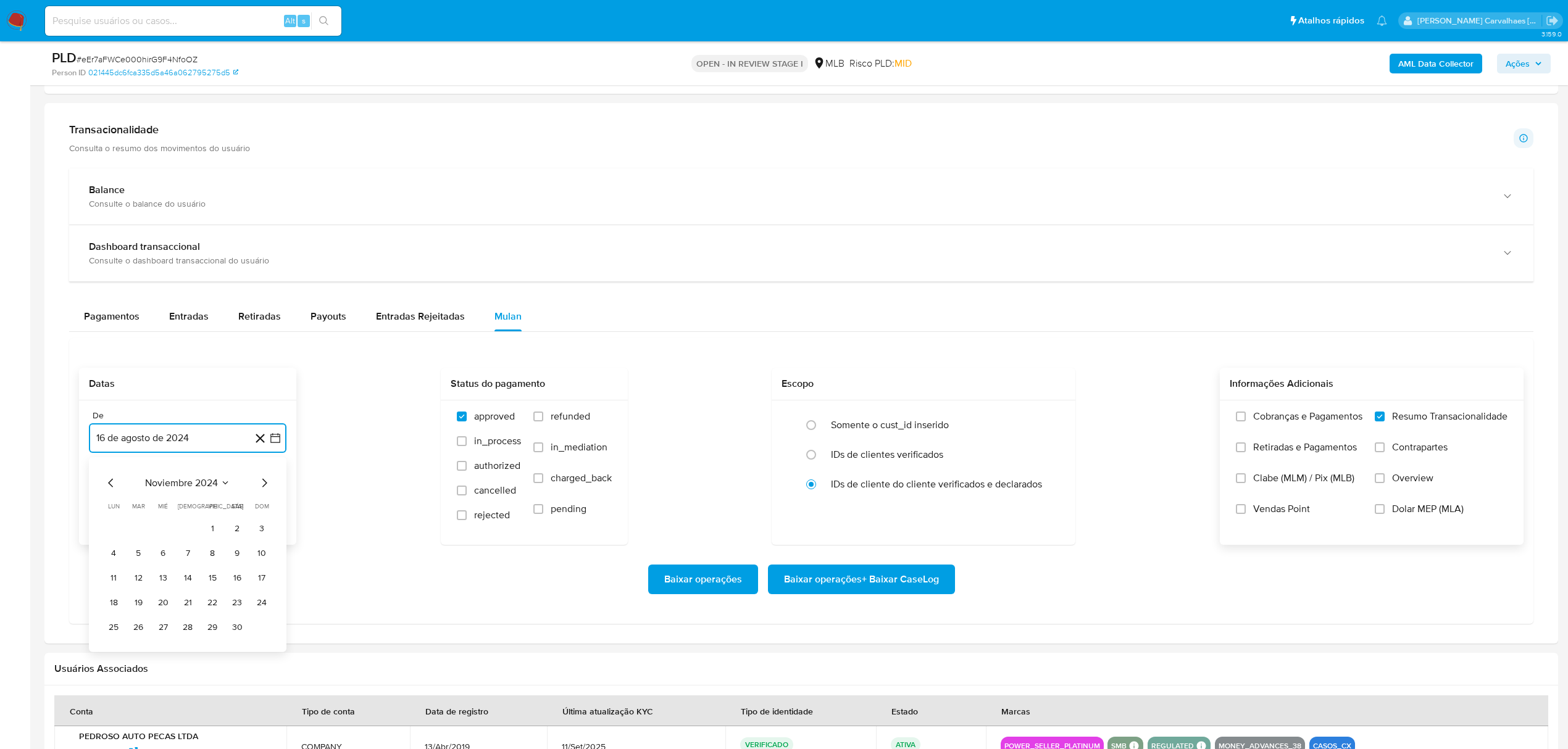
click at [263, 487] on icon "Mes siguiente" at bounding box center [264, 483] width 15 height 15
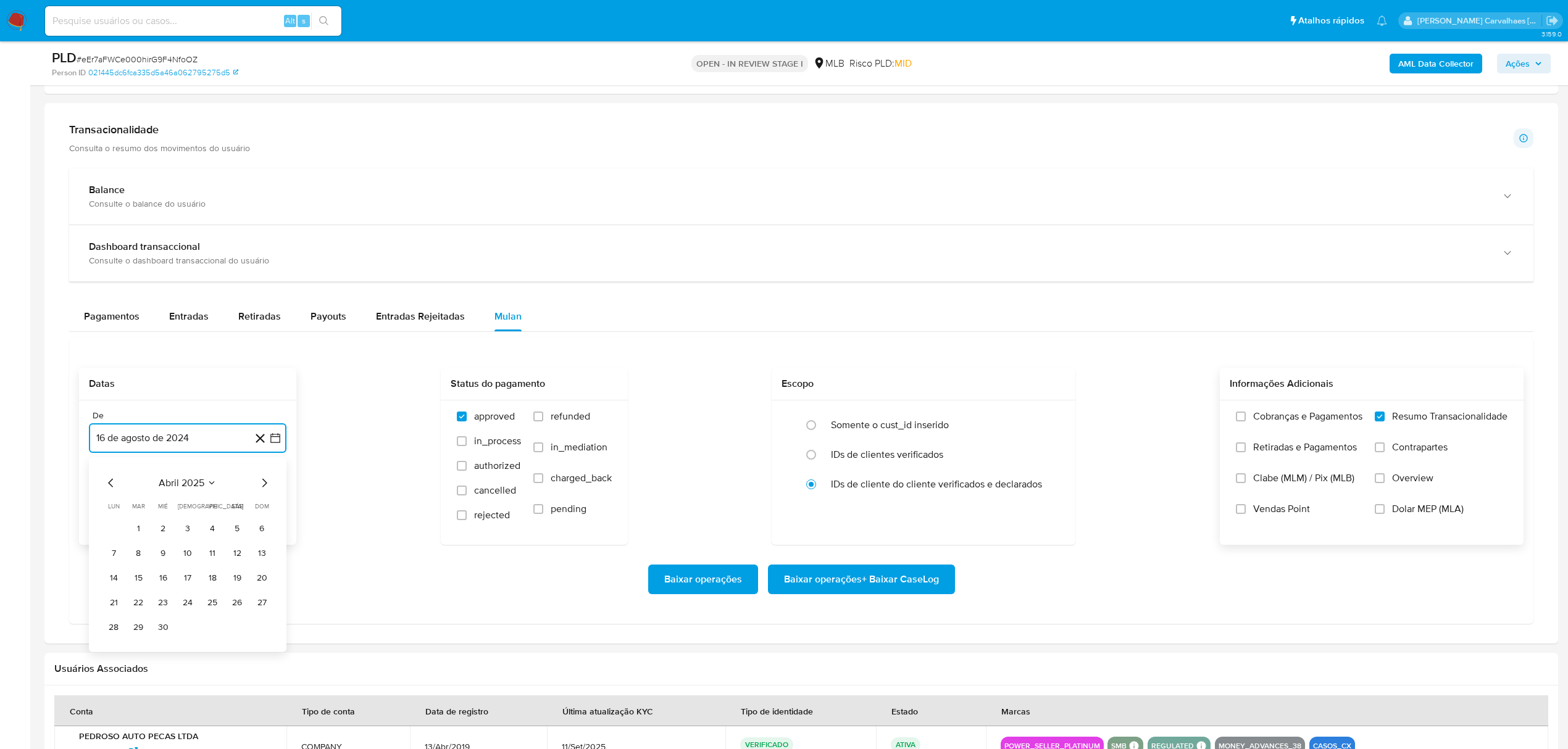
click at [263, 487] on icon "Mes siguiente" at bounding box center [264, 483] width 15 height 15
click at [208, 585] on button "16" at bounding box center [212, 578] width 20 height 20
click at [829, 580] on span "Baixar operações + Baixar CaseLog" at bounding box center [862, 580] width 155 height 27
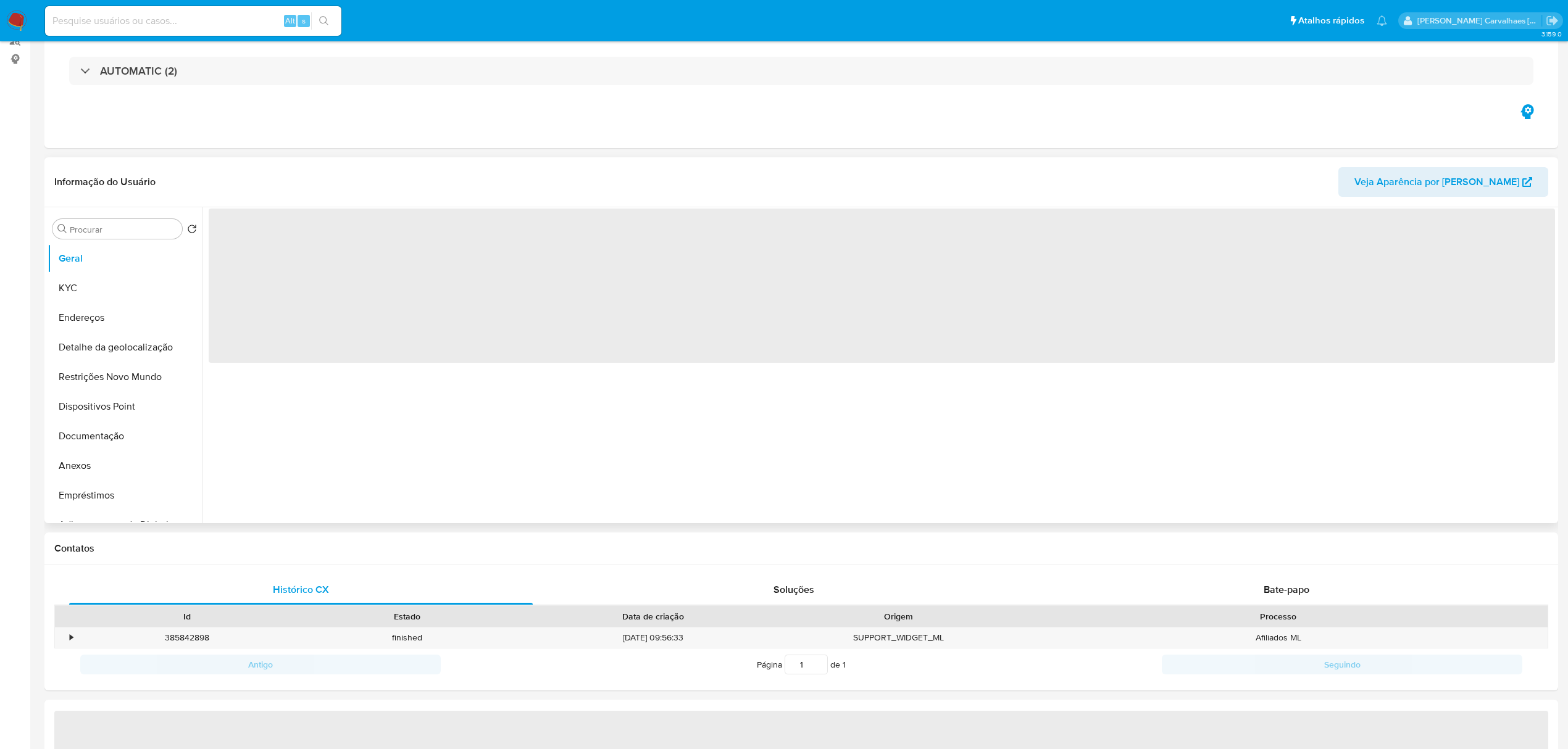
select select "10"
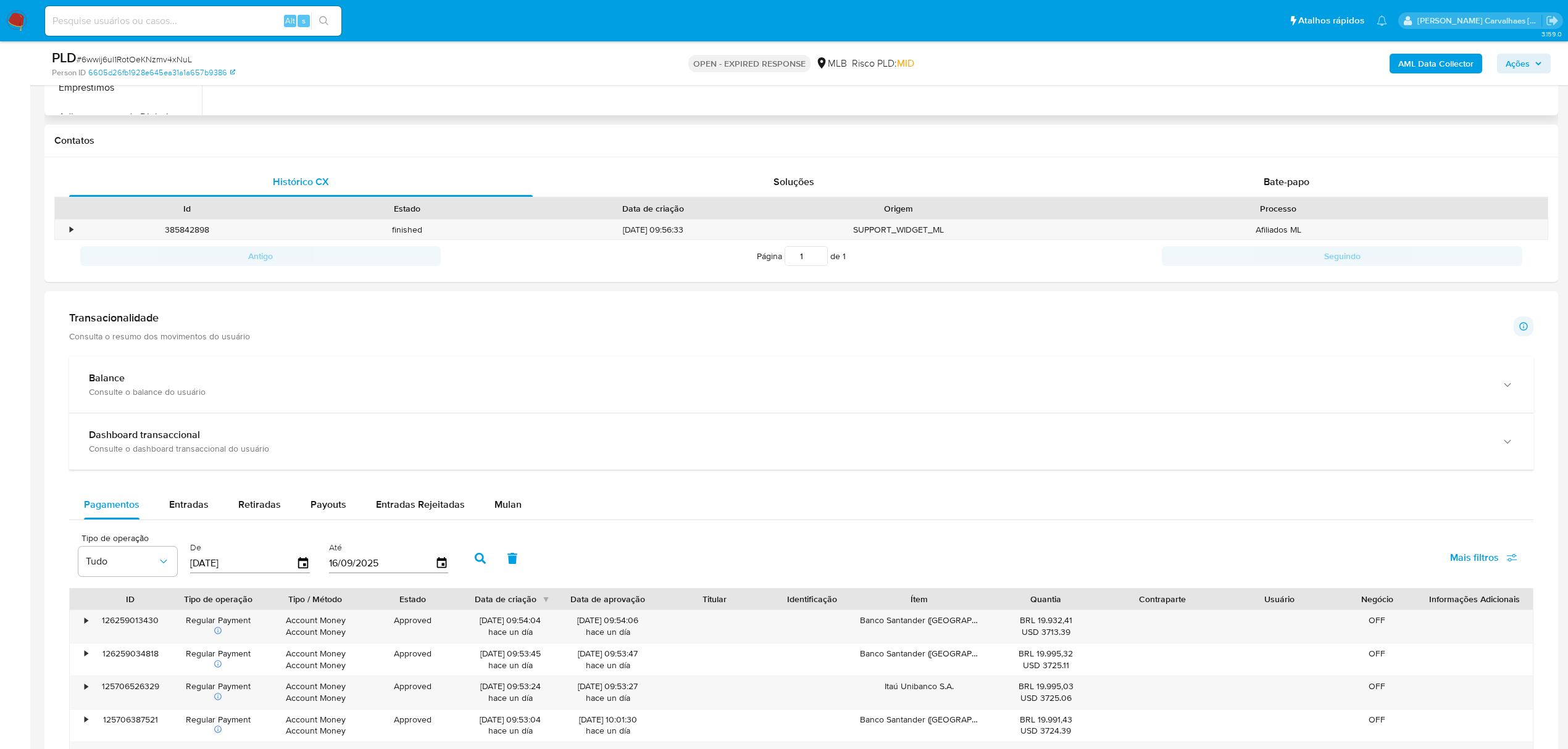
scroll to position [576, 0]
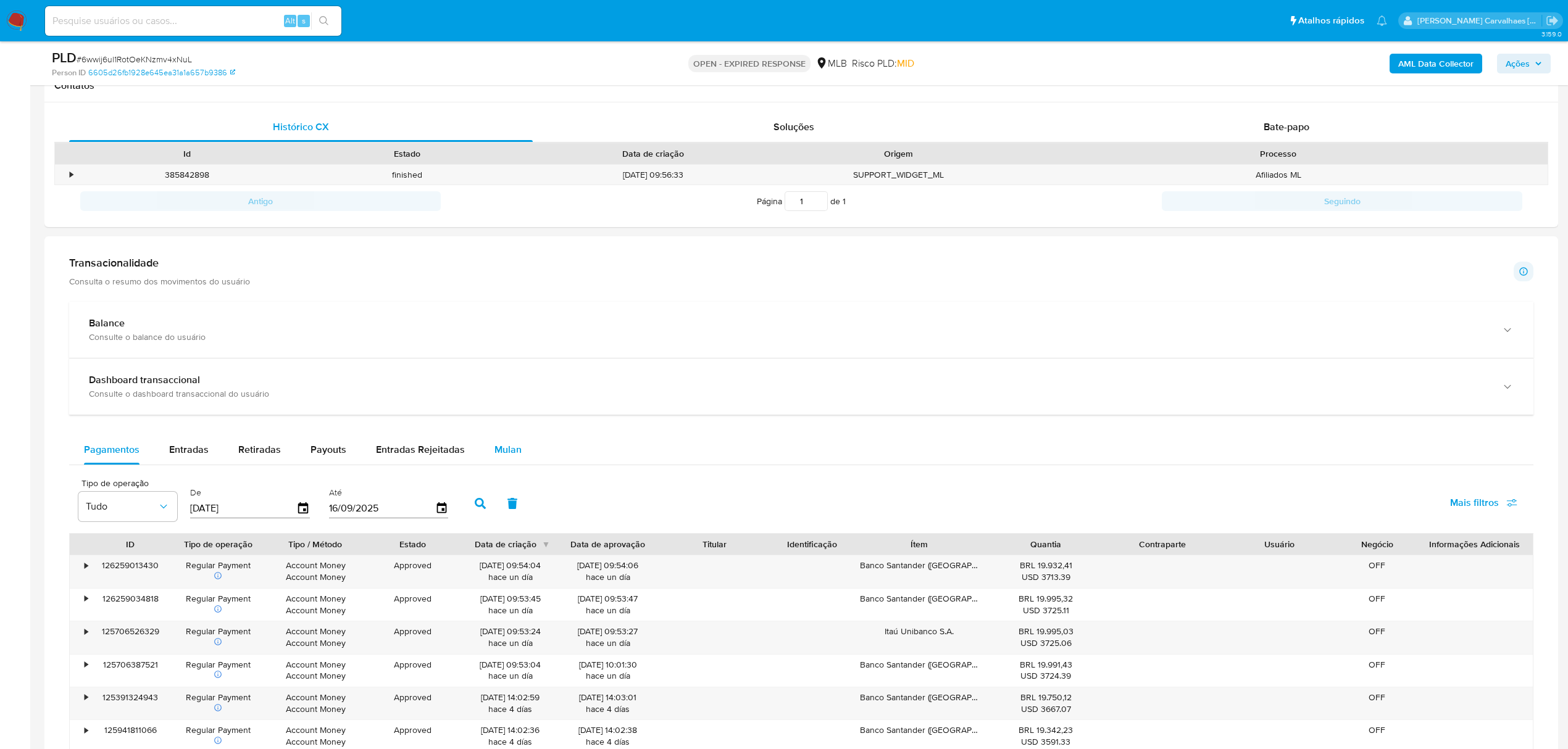
click at [504, 457] on span "Mulan" at bounding box center [508, 449] width 27 height 14
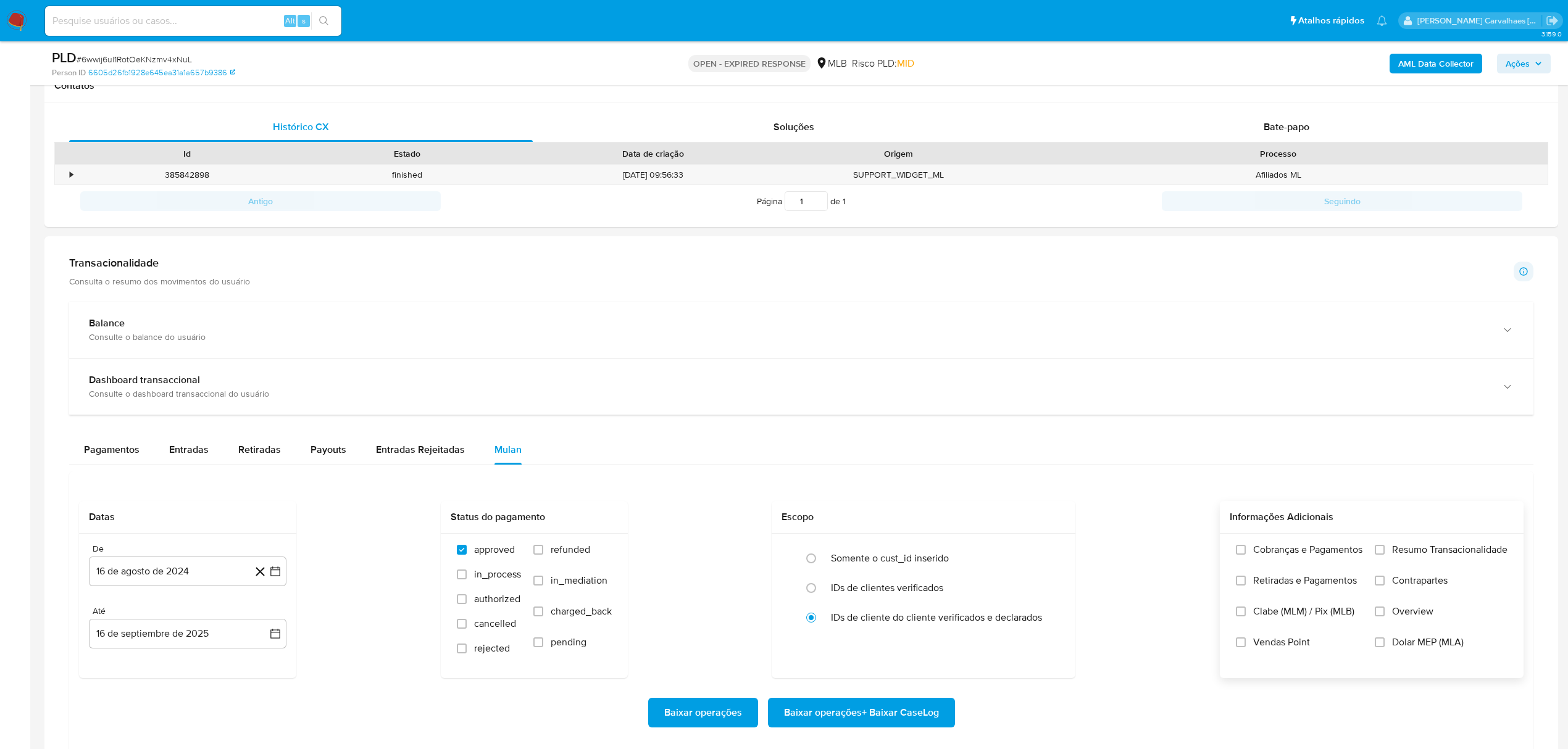
click at [1365, 552] on div "Cobranças e Pagamentos Retiradas e Pagamentos Clabe (MLM) / Pix (MLB) Vendas Po…" at bounding box center [1372, 606] width 284 height 124
drag, startPoint x: 1375, startPoint y: 554, endPoint x: 1381, endPoint y: 554, distance: 6.0
click at [1381, 554] on input "Resumo Transacionalidade" at bounding box center [1379, 550] width 10 height 10
click at [277, 578] on icon "button" at bounding box center [275, 571] width 12 height 12
click at [264, 389] on icon "Mes siguiente" at bounding box center [265, 384] width 5 height 8
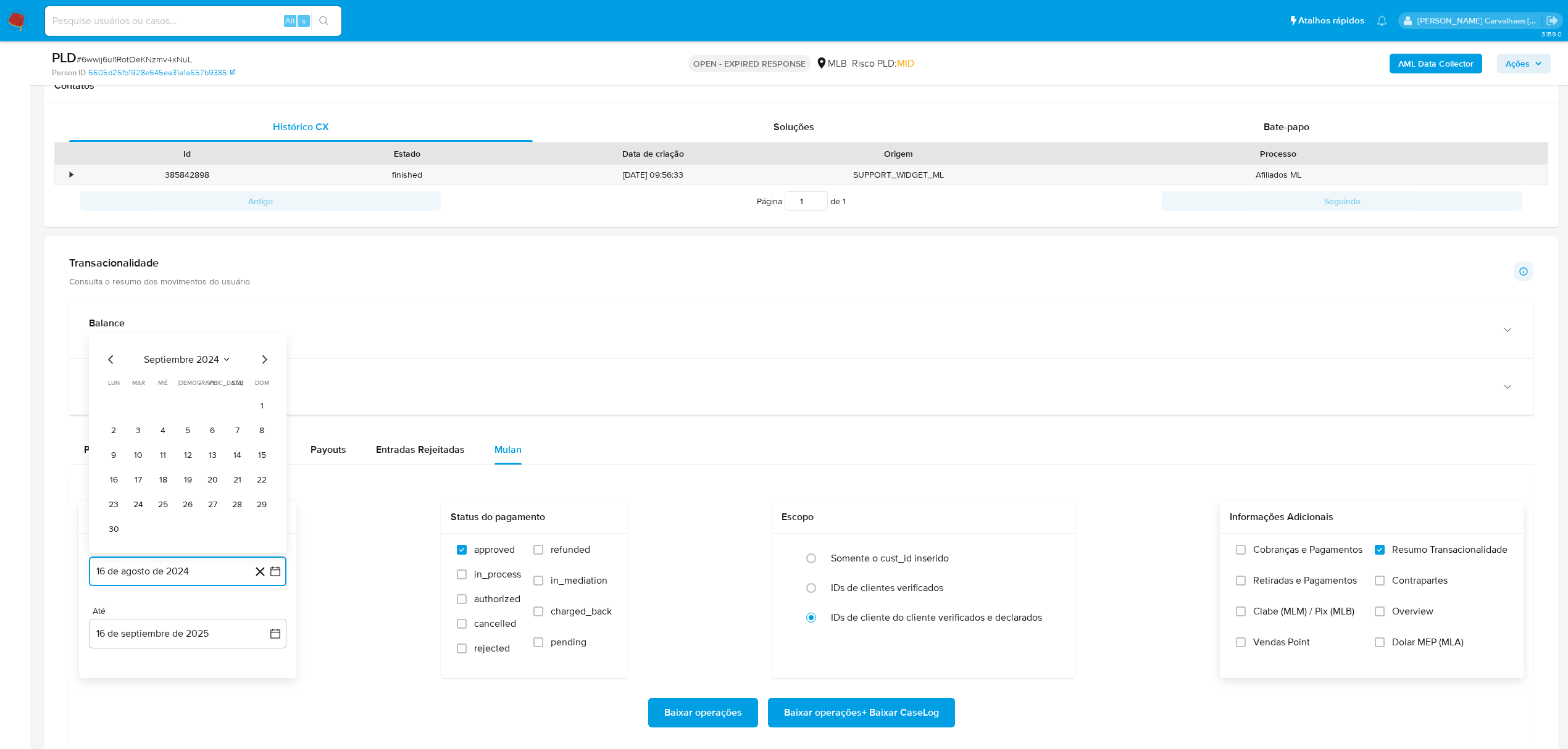
click at [263, 365] on icon "Mes siguiente" at bounding box center [264, 360] width 15 height 15
click at [264, 388] on icon "Mes siguiente" at bounding box center [264, 384] width 15 height 15
click at [264, 364] on icon "Mes siguiente" at bounding box center [265, 360] width 5 height 8
click at [266, 389] on icon "Mes siguiente" at bounding box center [265, 384] width 5 height 8
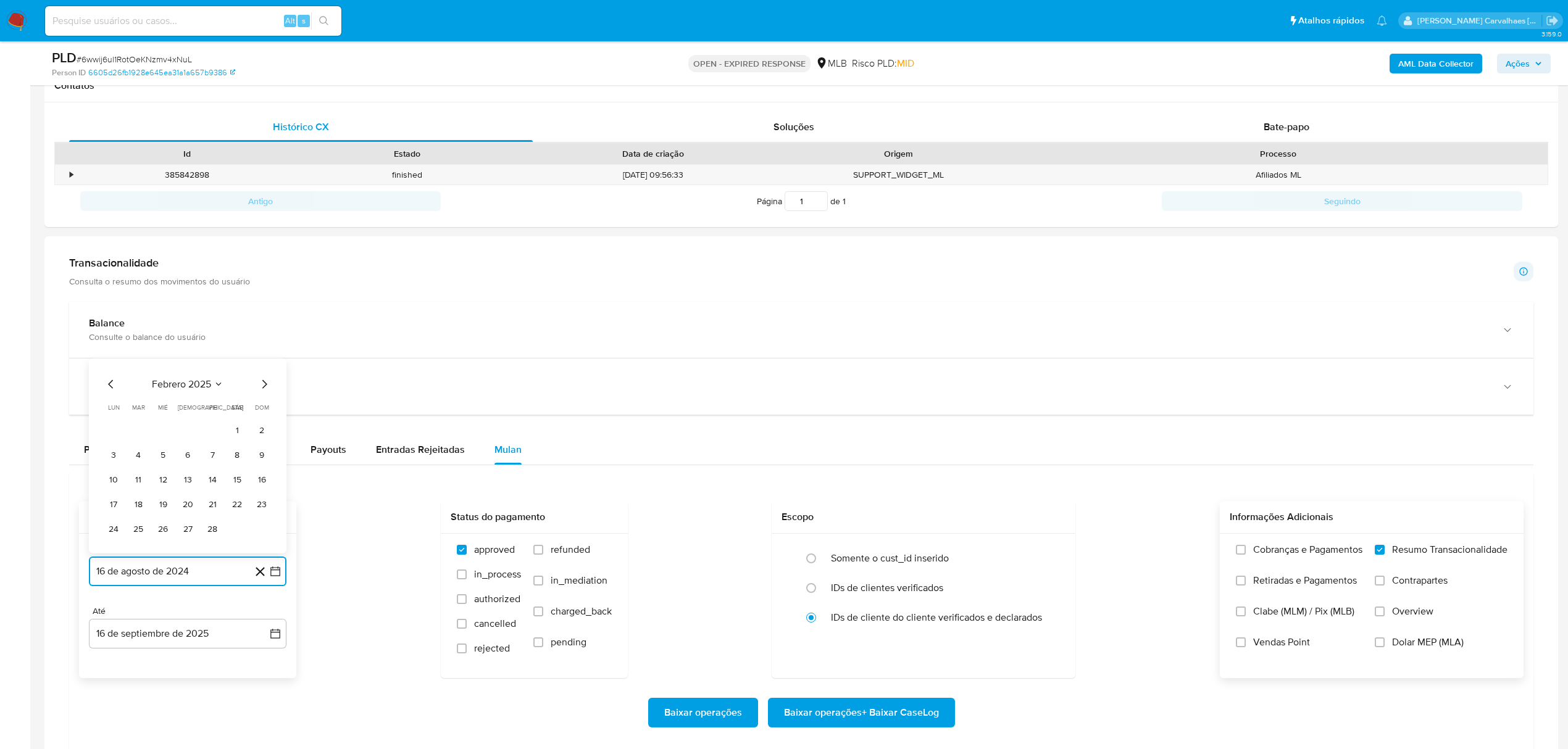
click at [266, 389] on icon "Mes siguiente" at bounding box center [265, 384] width 5 height 8
click at [265, 367] on icon "Mes siguiente" at bounding box center [264, 360] width 15 height 15
click at [264, 388] on icon "Mes siguiente" at bounding box center [264, 384] width 15 height 15
click at [112, 361] on icon "Mes anterior" at bounding box center [111, 360] width 15 height 15
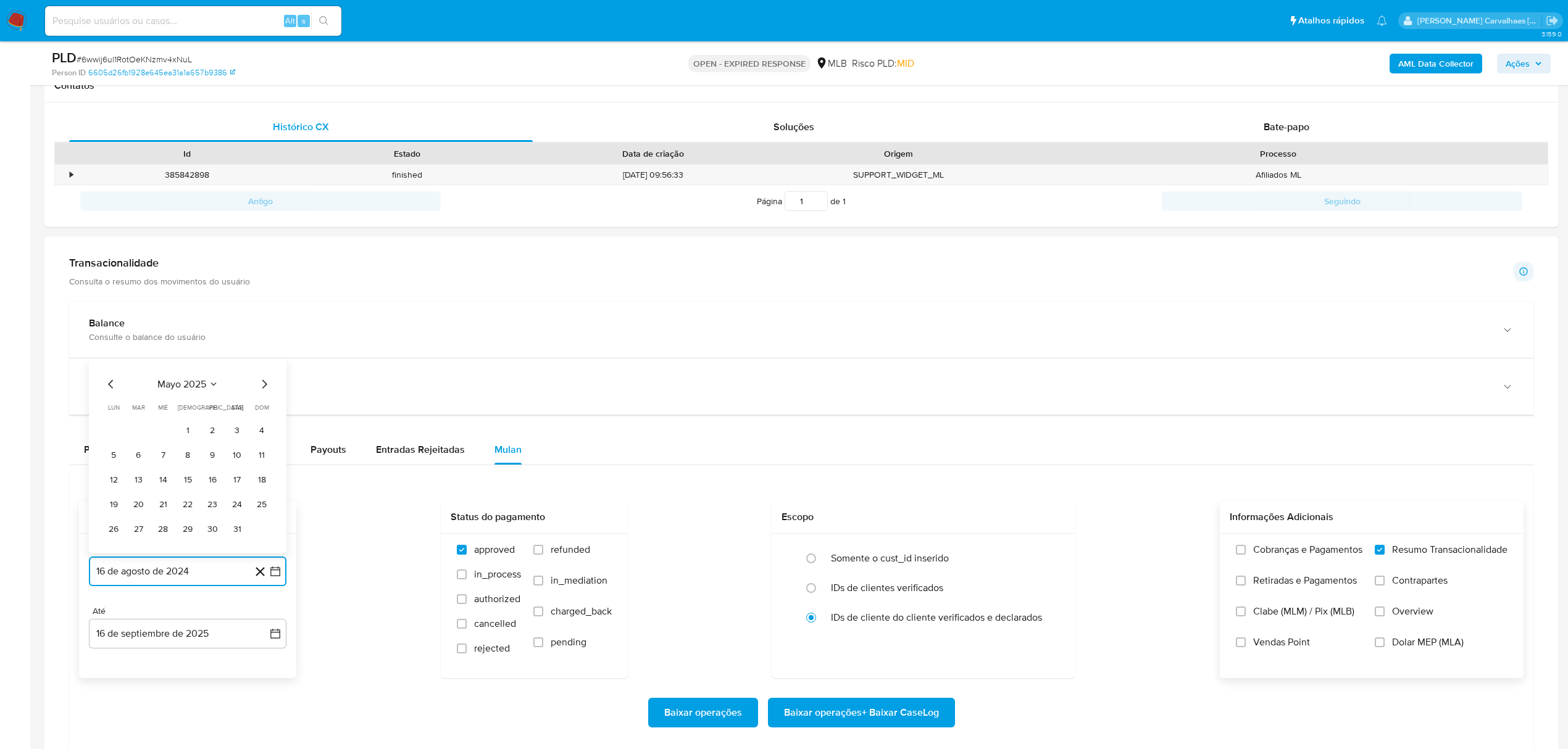
click at [264, 388] on icon "Mes siguiente" at bounding box center [264, 384] width 15 height 15
click at [264, 361] on icon "Mes siguiente" at bounding box center [264, 360] width 15 height 15
click at [164, 480] on button "16" at bounding box center [163, 479] width 20 height 20
click at [842, 713] on span "Baixar operações + Baixar CaseLog" at bounding box center [862, 713] width 155 height 27
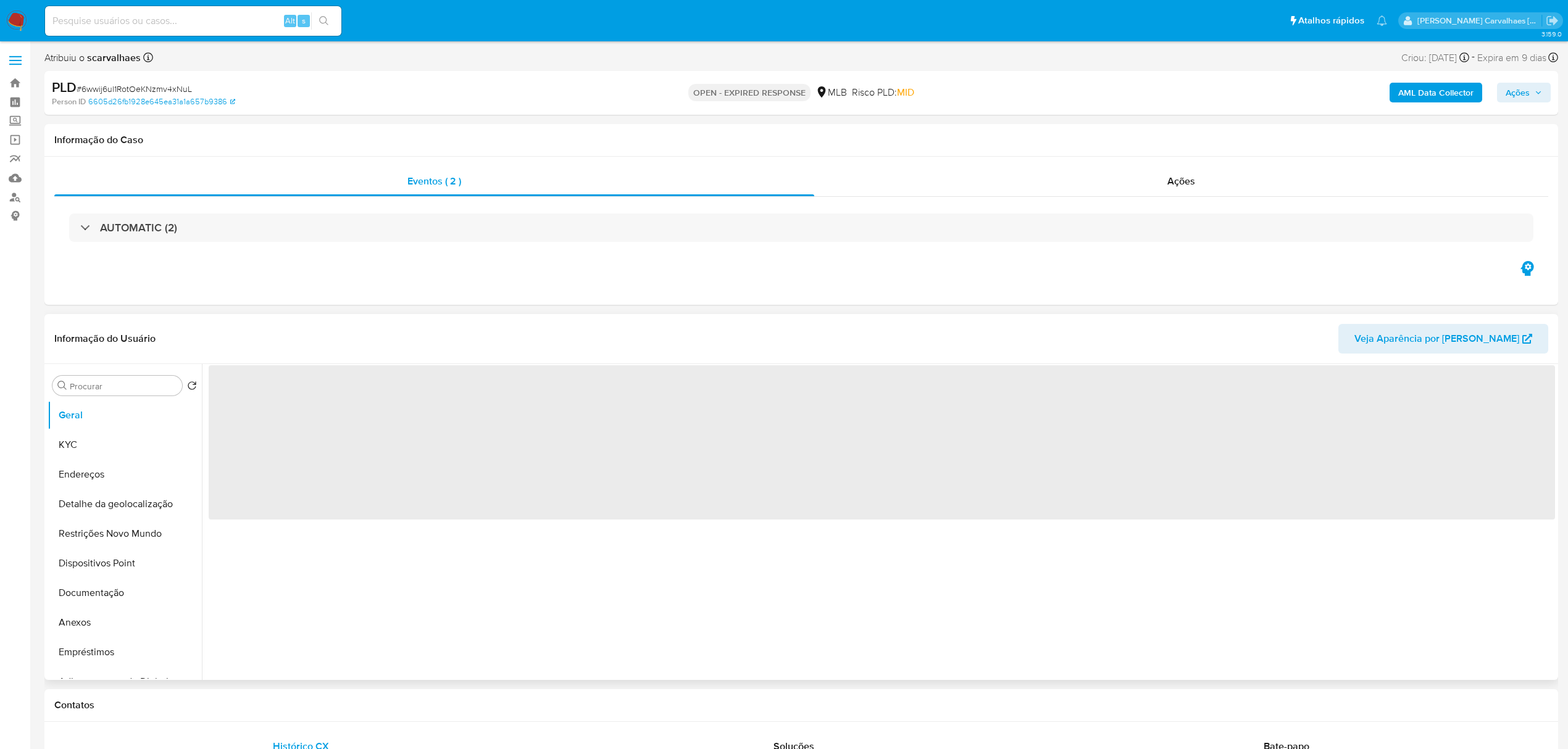
select select "10"
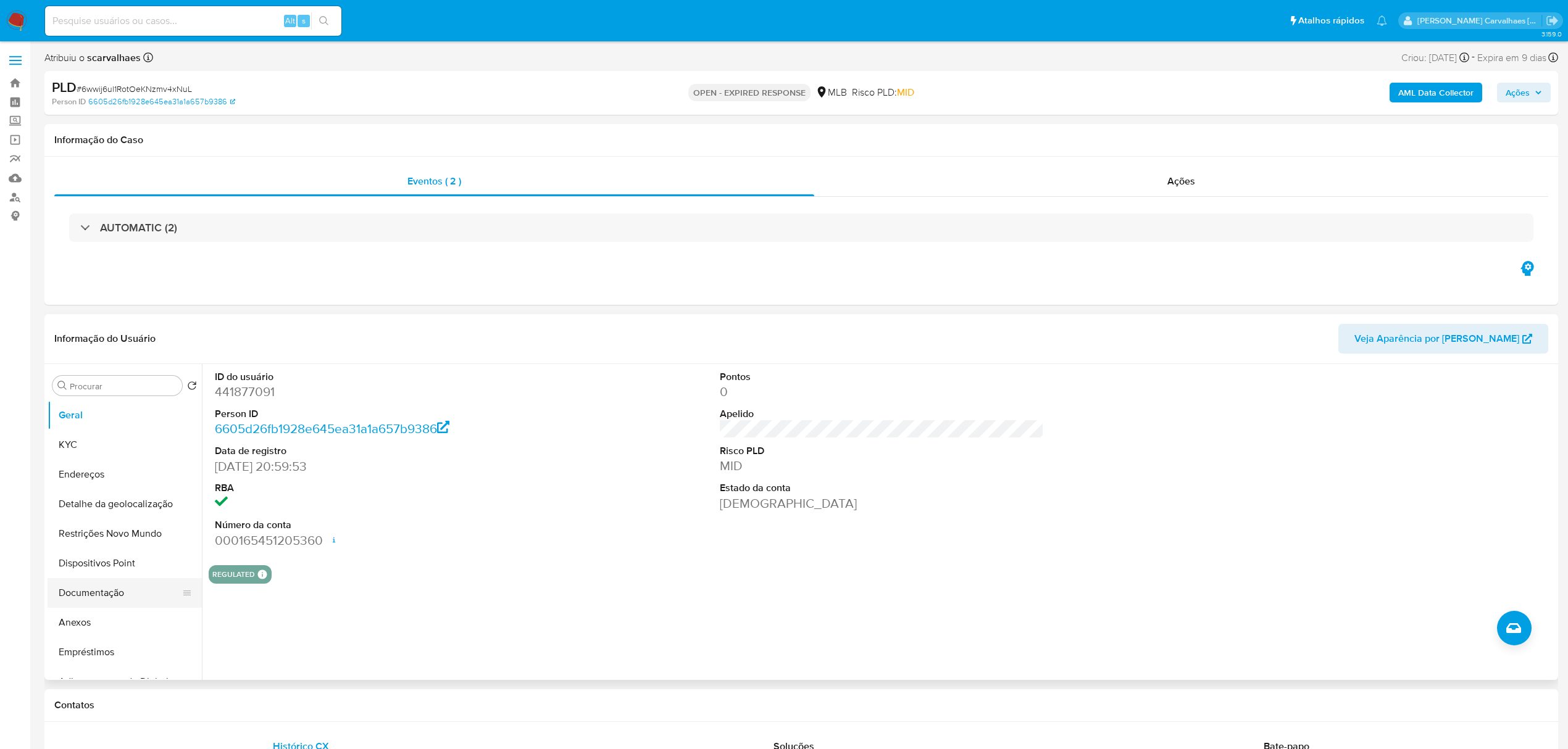
click at [83, 594] on button "Documentação" at bounding box center [120, 593] width 145 height 29
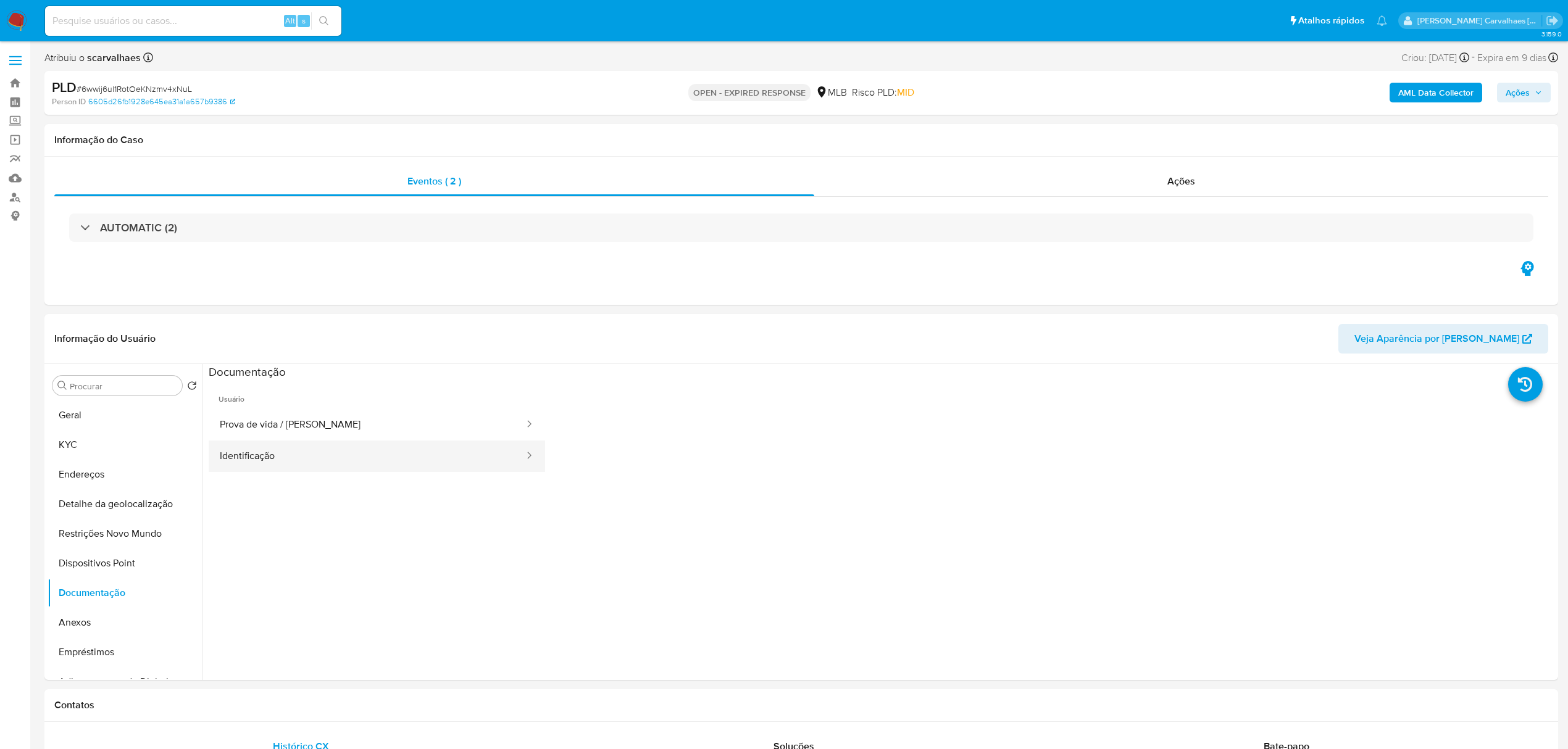
click at [274, 464] on button "Identificação" at bounding box center [367, 457] width 317 height 31
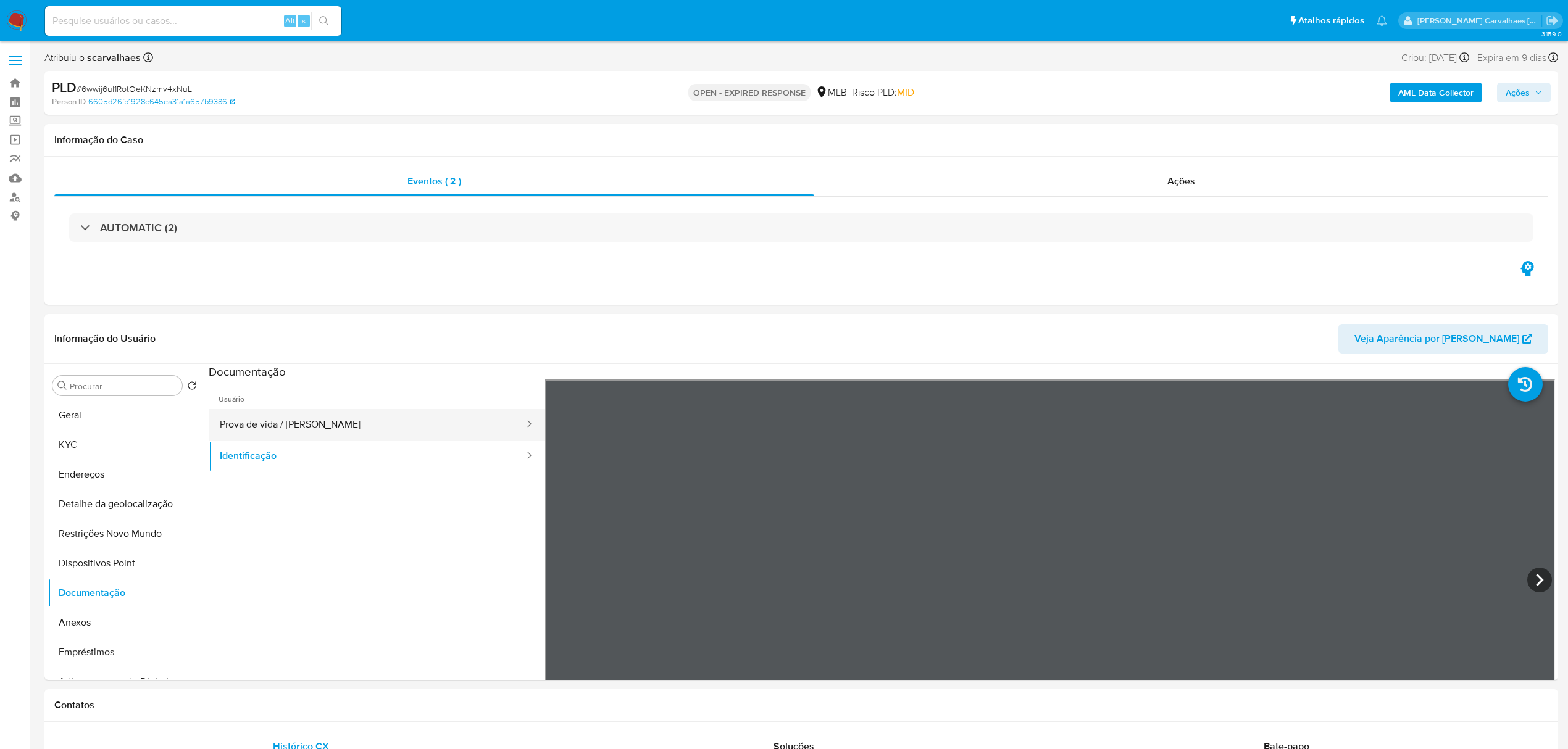
click at [309, 420] on button "Prova de vida / [PERSON_NAME]" at bounding box center [367, 425] width 317 height 31
click at [102, 421] on button "Geral" at bounding box center [120, 415] width 145 height 29
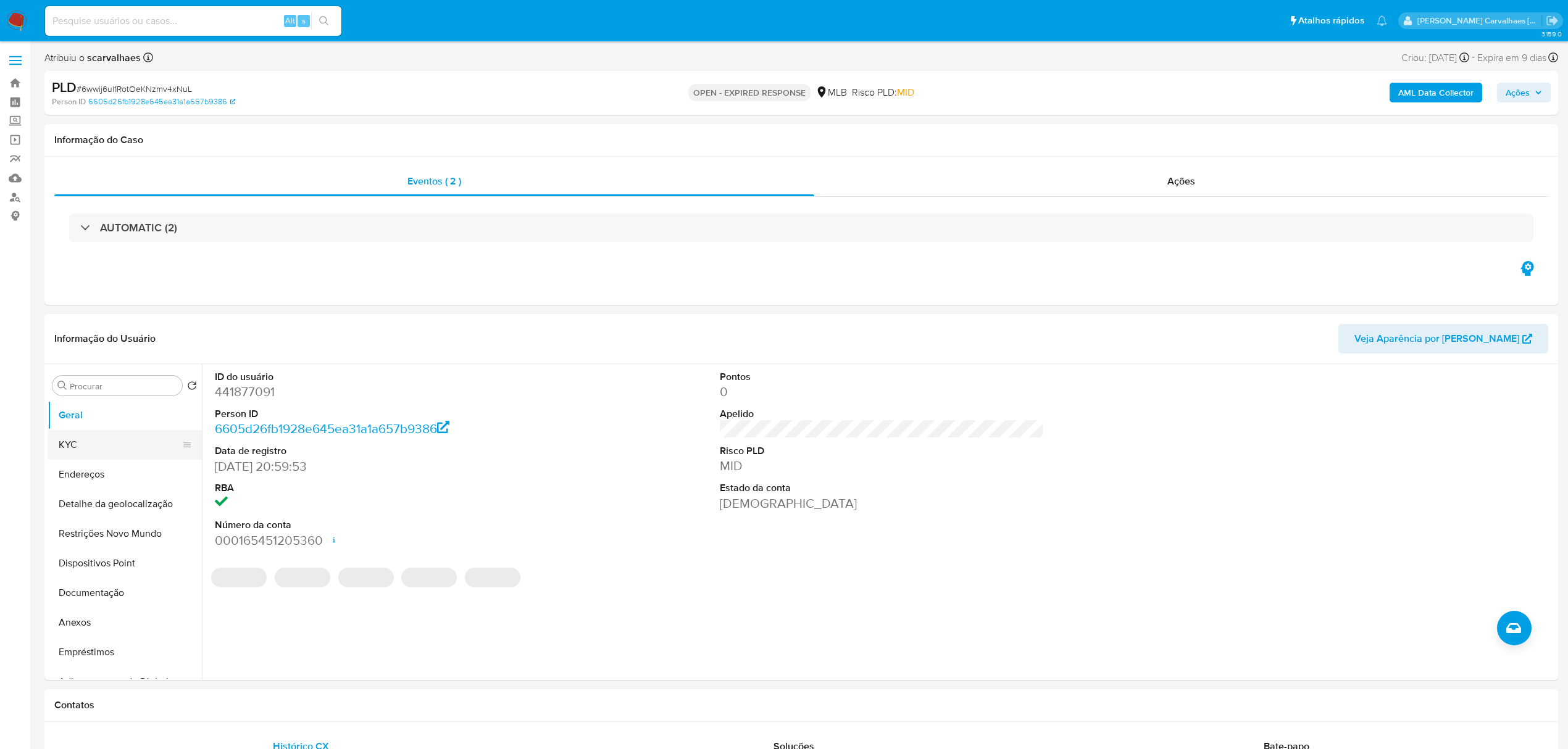
click at [117, 440] on button "KYC" at bounding box center [120, 445] width 145 height 29
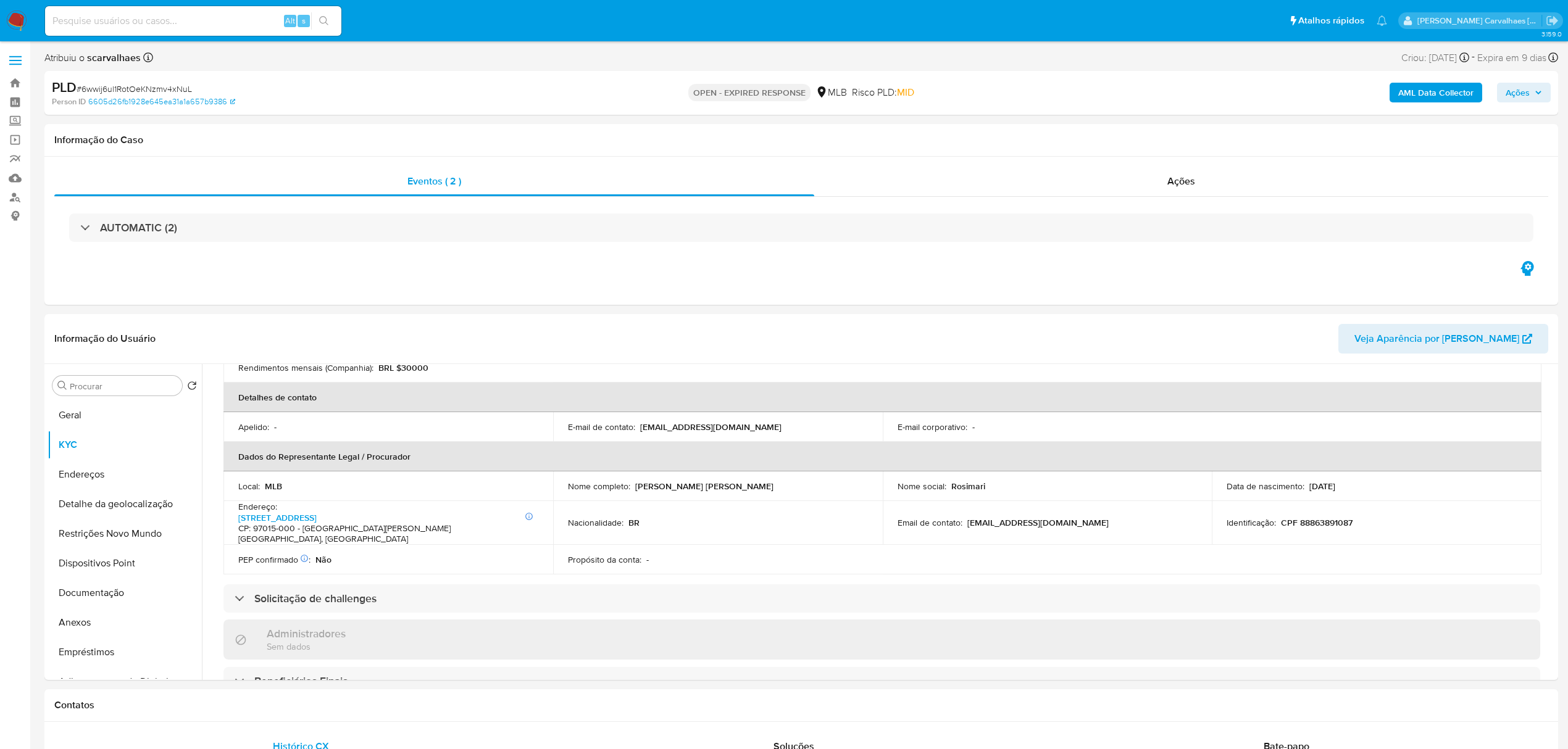
scroll to position [96, 0]
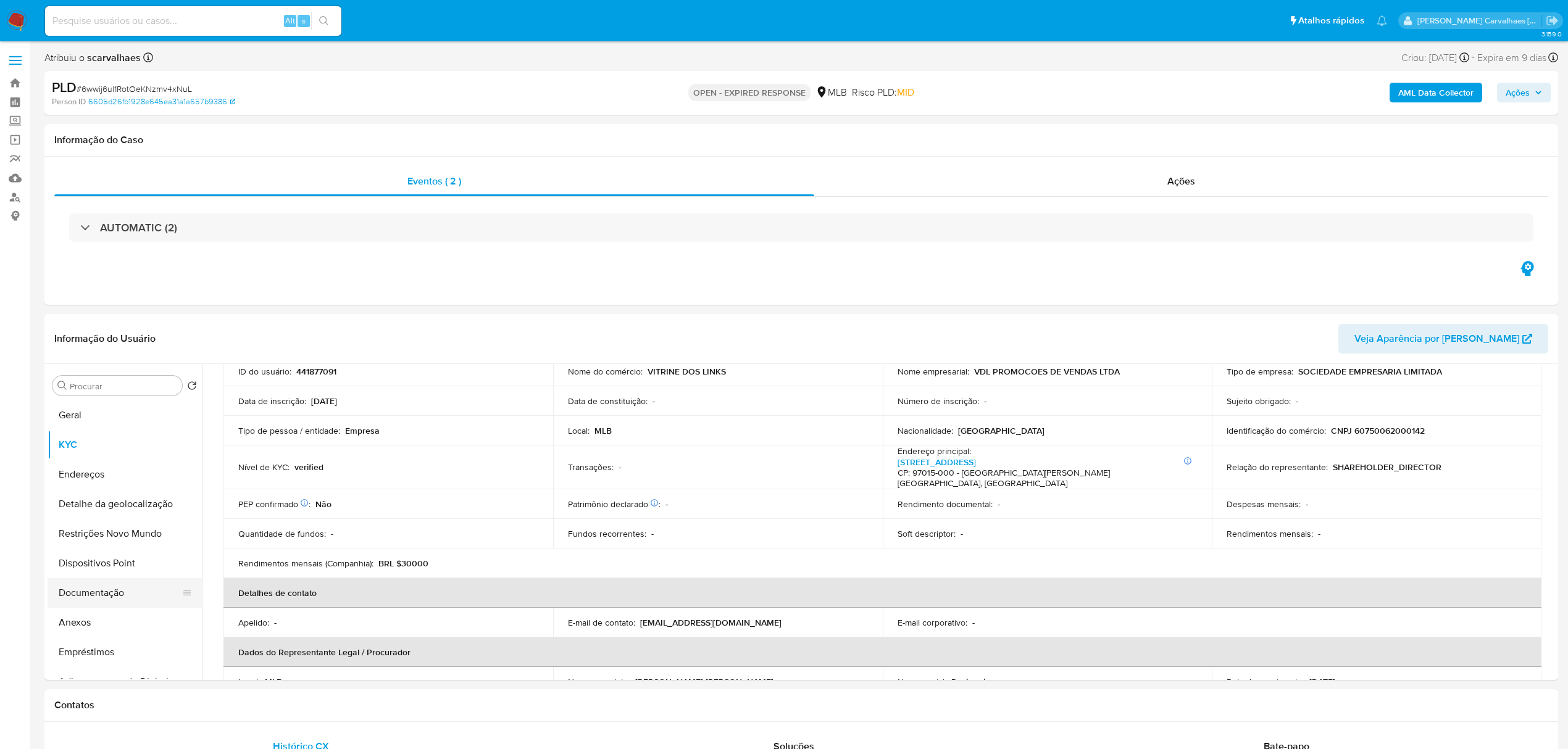
drag, startPoint x: 119, startPoint y: 593, endPoint x: 127, endPoint y: 593, distance: 8.0
click at [120, 594] on button "Documentação" at bounding box center [120, 593] width 145 height 29
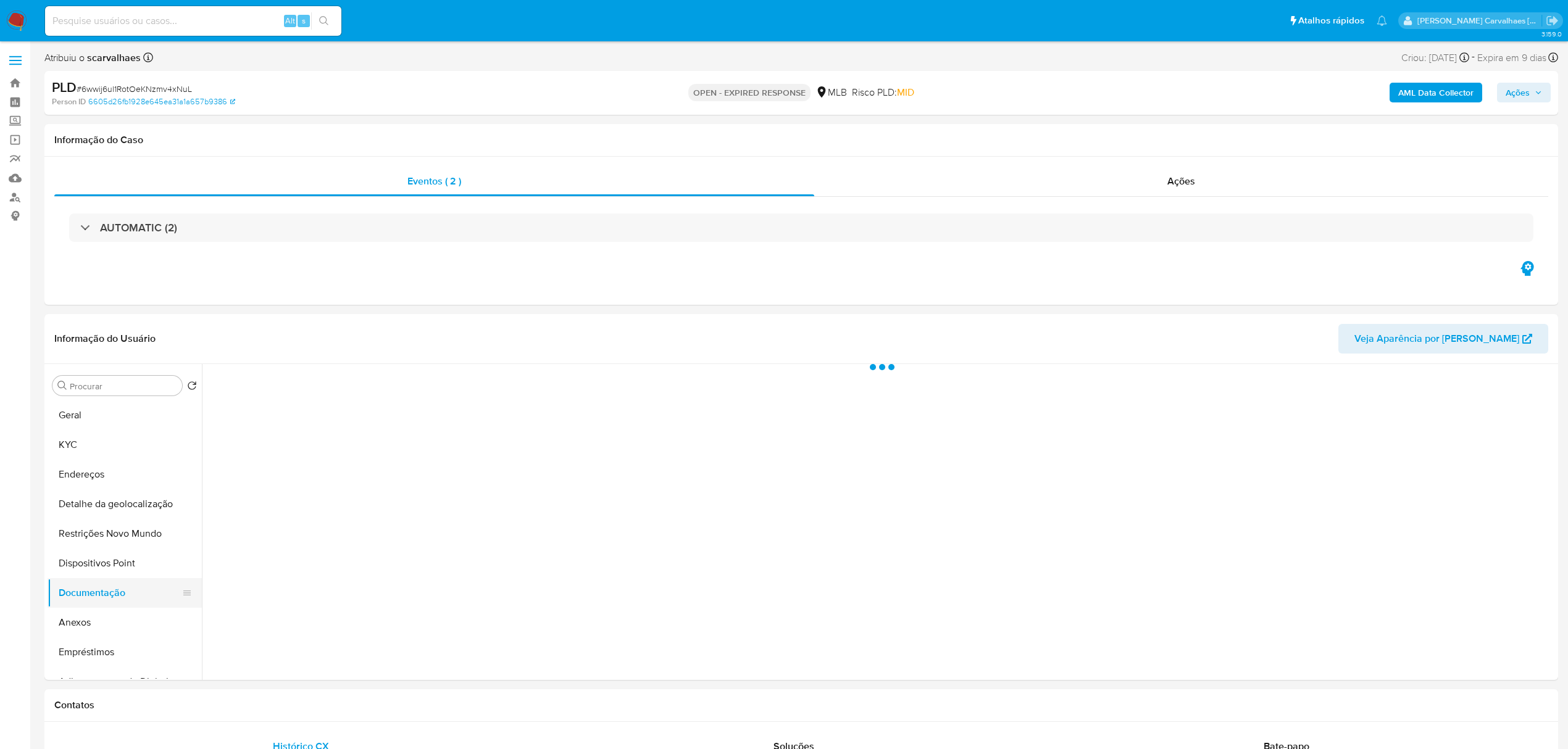
scroll to position [0, 0]
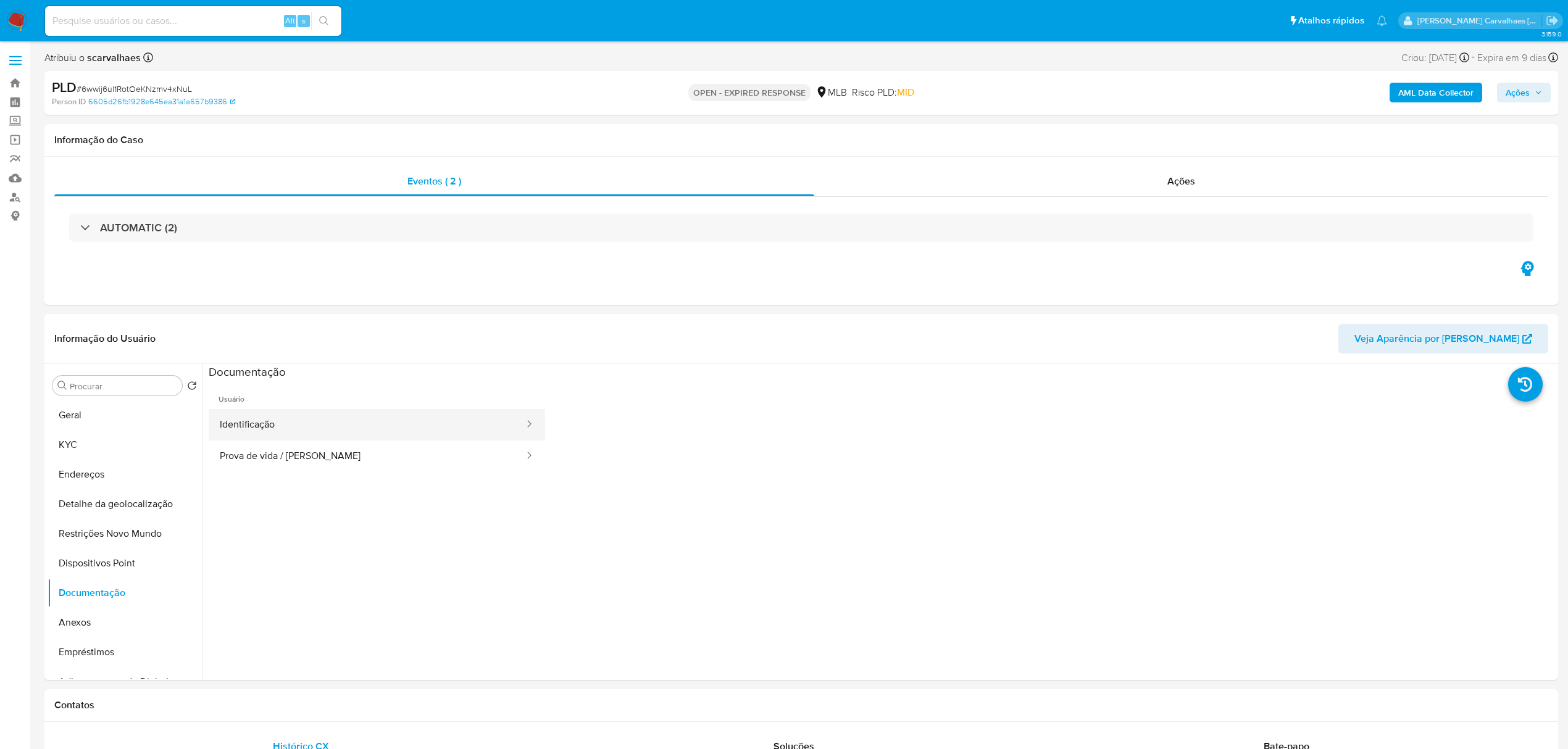
click at [411, 413] on button "Identificação" at bounding box center [367, 425] width 317 height 31
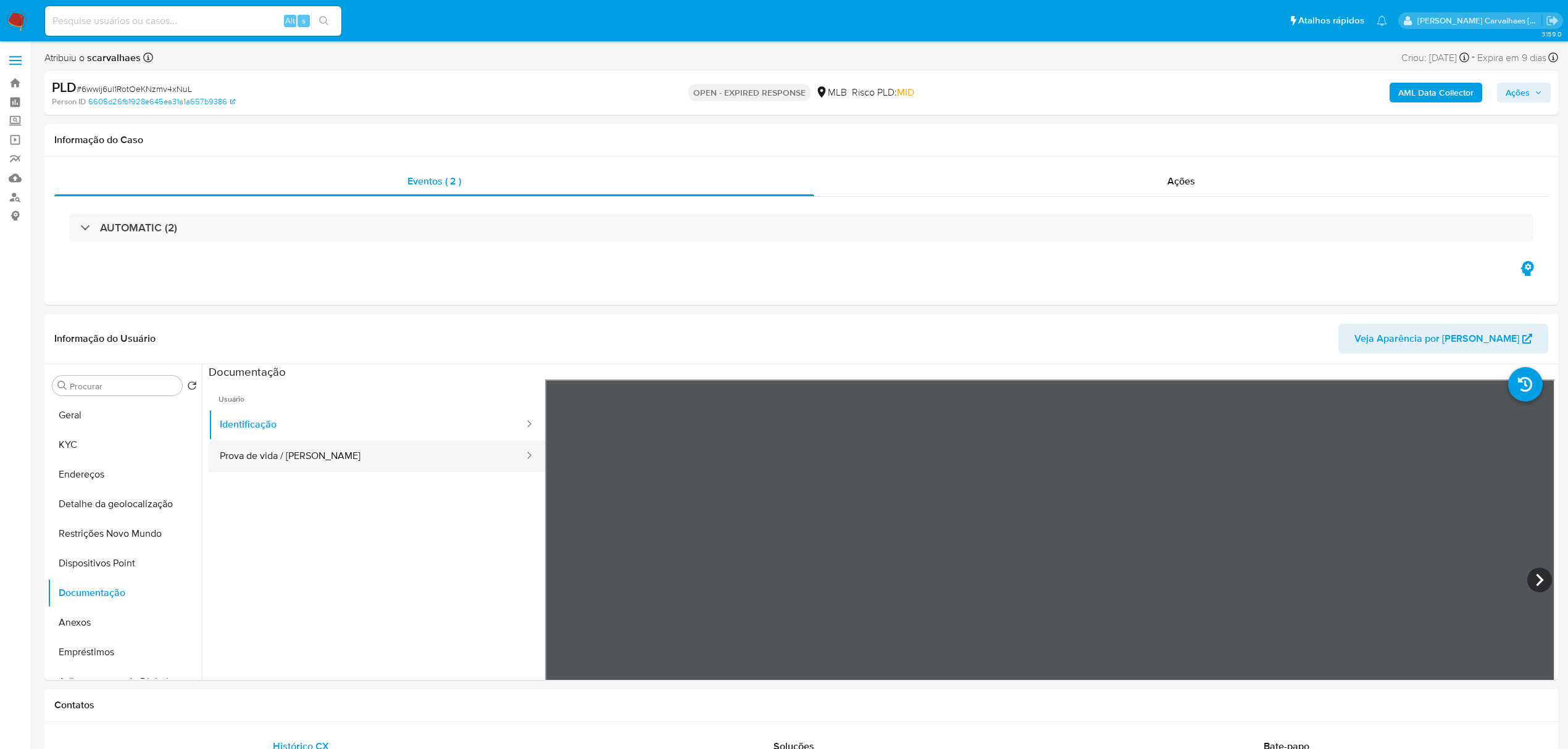
drag, startPoint x: 356, startPoint y: 458, endPoint x: 386, endPoint y: 458, distance: 30.0
click at [357, 458] on button "Prova de vida / [PERSON_NAME]" at bounding box center [367, 457] width 317 height 31
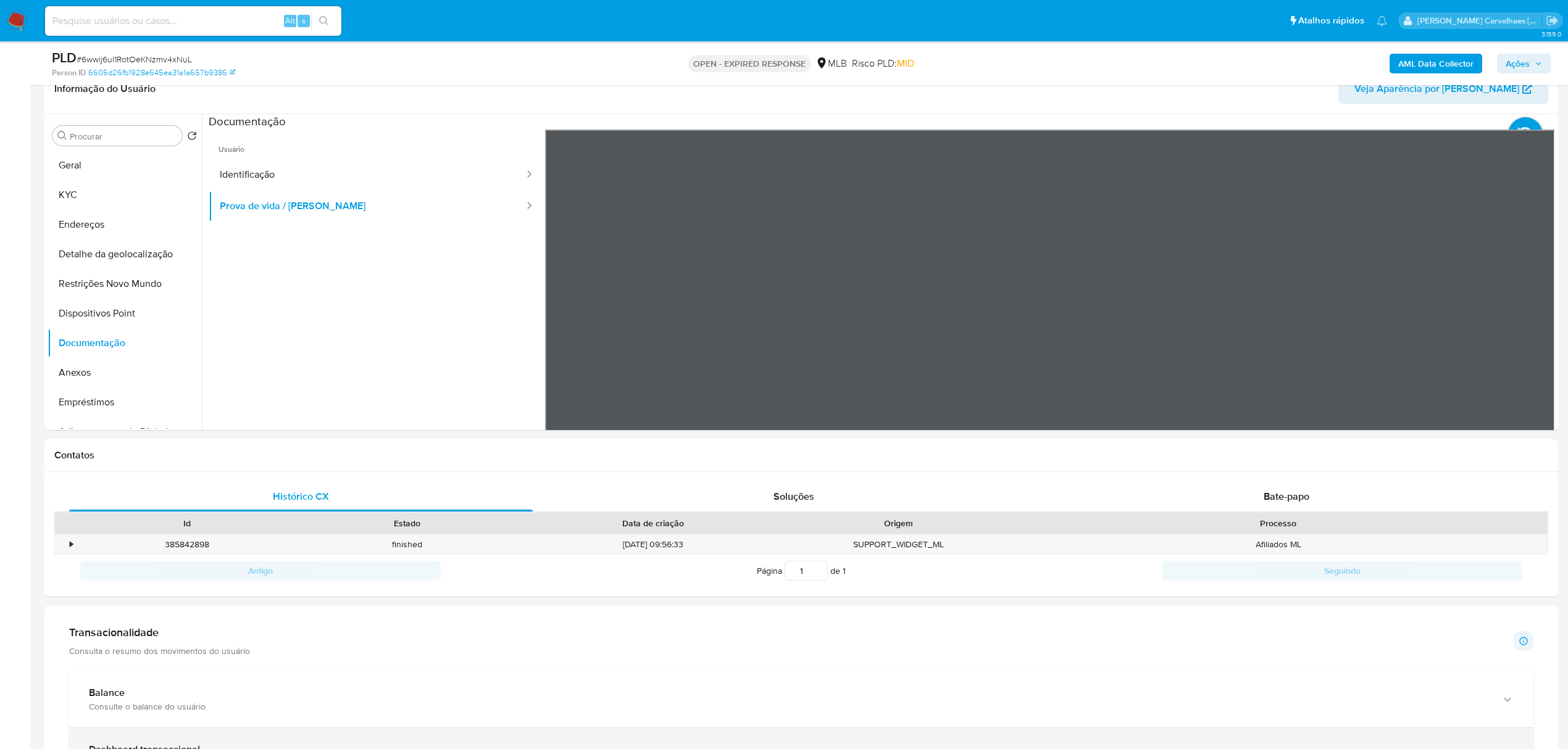
scroll to position [329, 0]
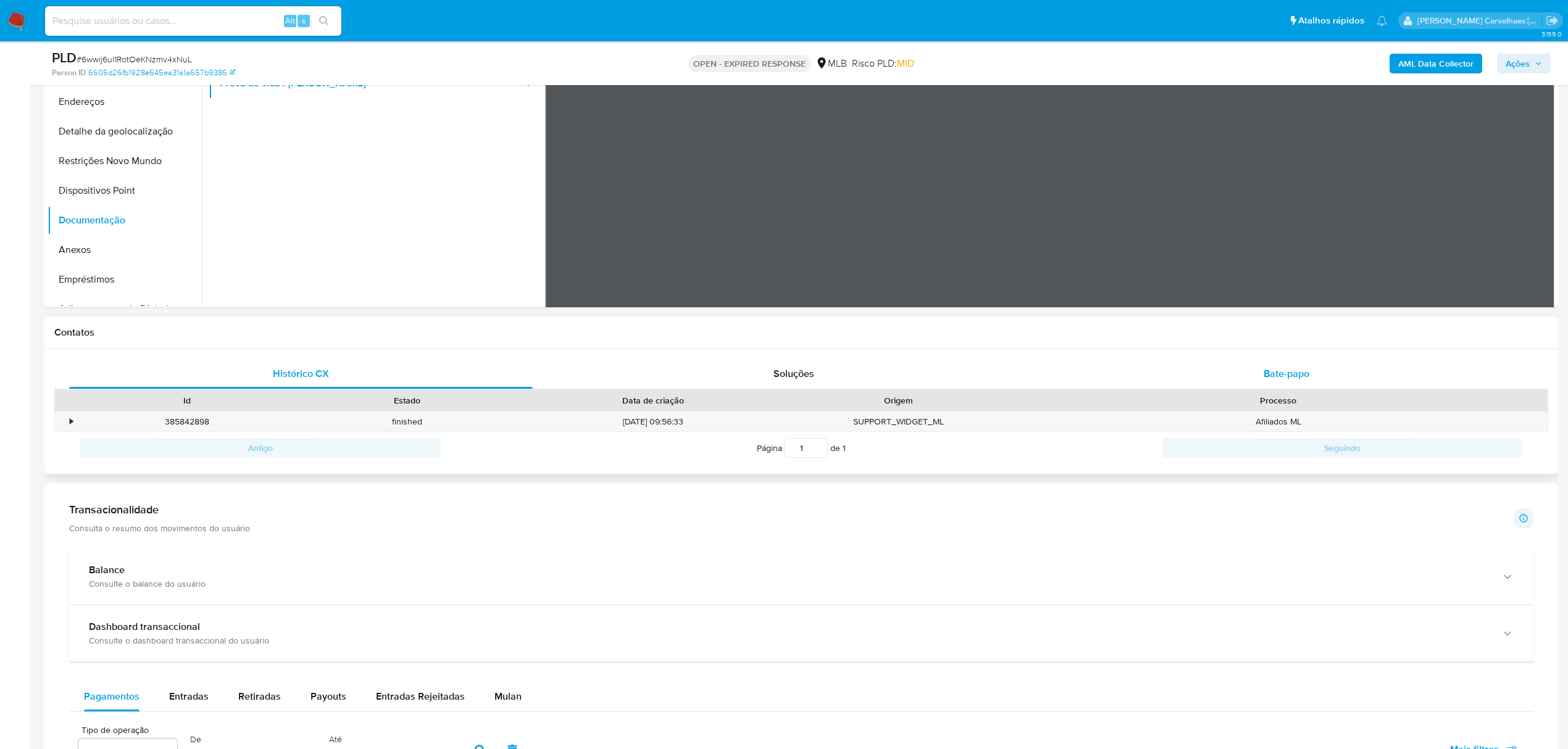
click at [1290, 373] on span "Bate-papo" at bounding box center [1287, 374] width 46 height 14
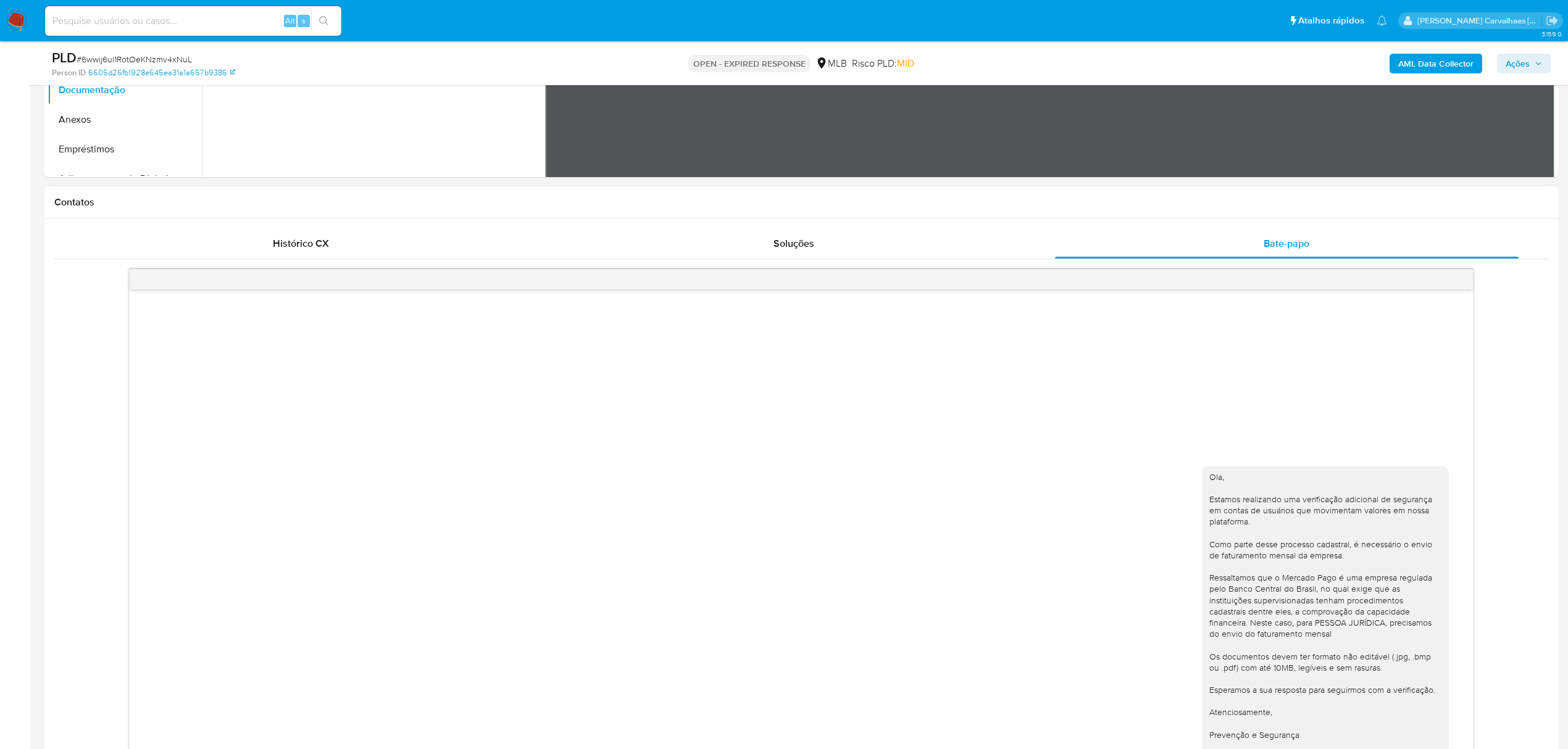
scroll to position [741, 0]
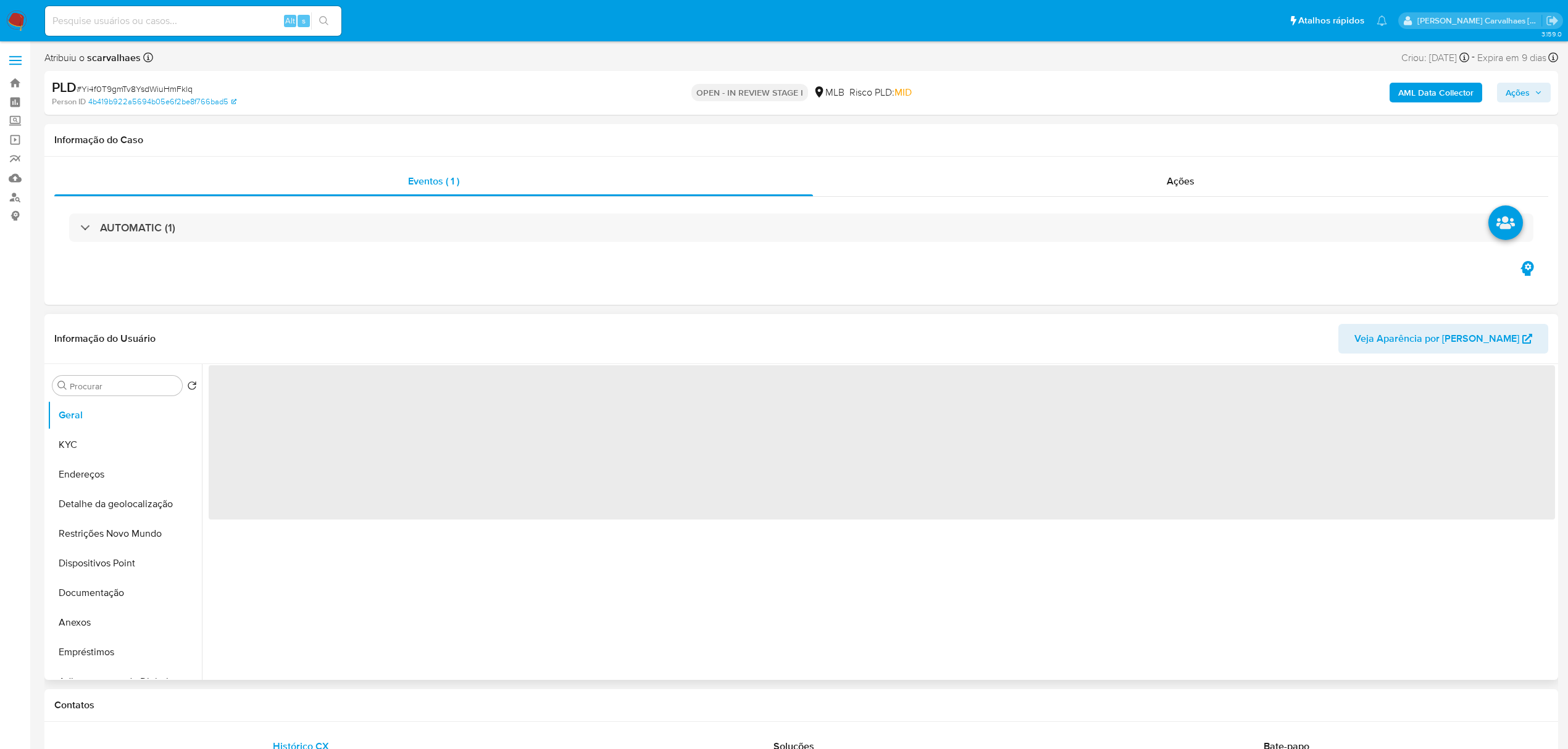
select select "10"
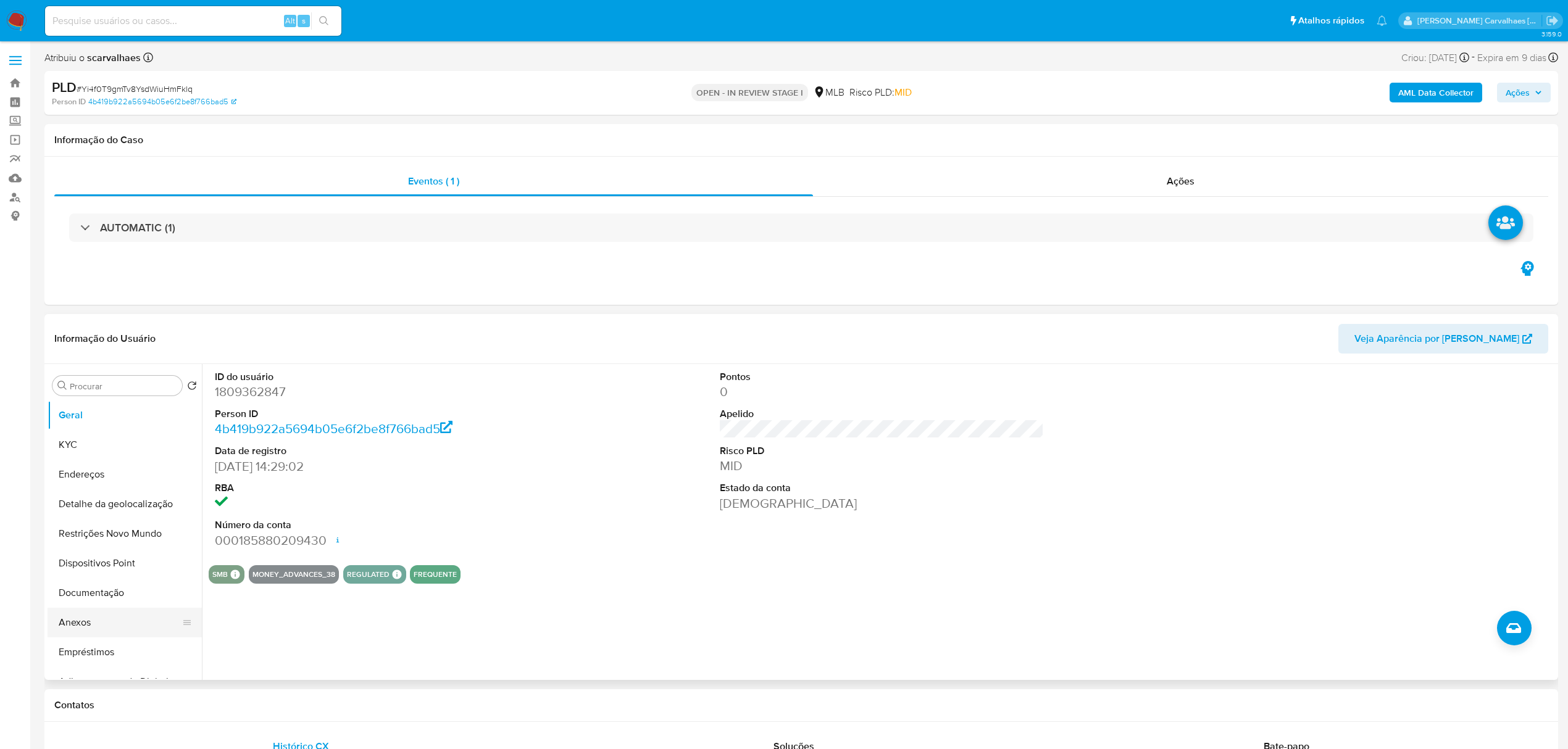
drag, startPoint x: 93, startPoint y: 625, endPoint x: 136, endPoint y: 615, distance: 44.1
click at [94, 625] on button "Anexos" at bounding box center [120, 622] width 145 height 29
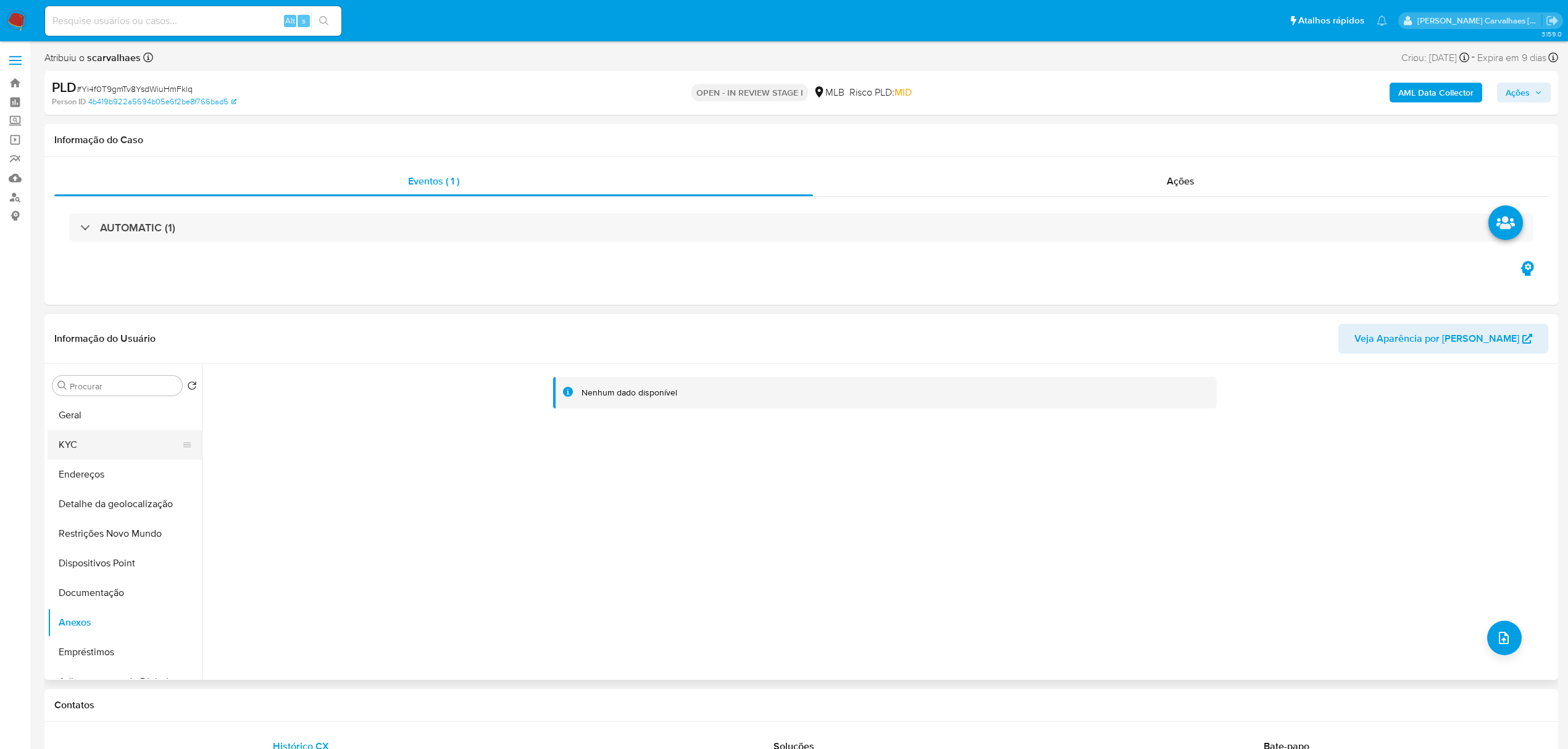
click at [100, 452] on button "KYC" at bounding box center [120, 445] width 145 height 29
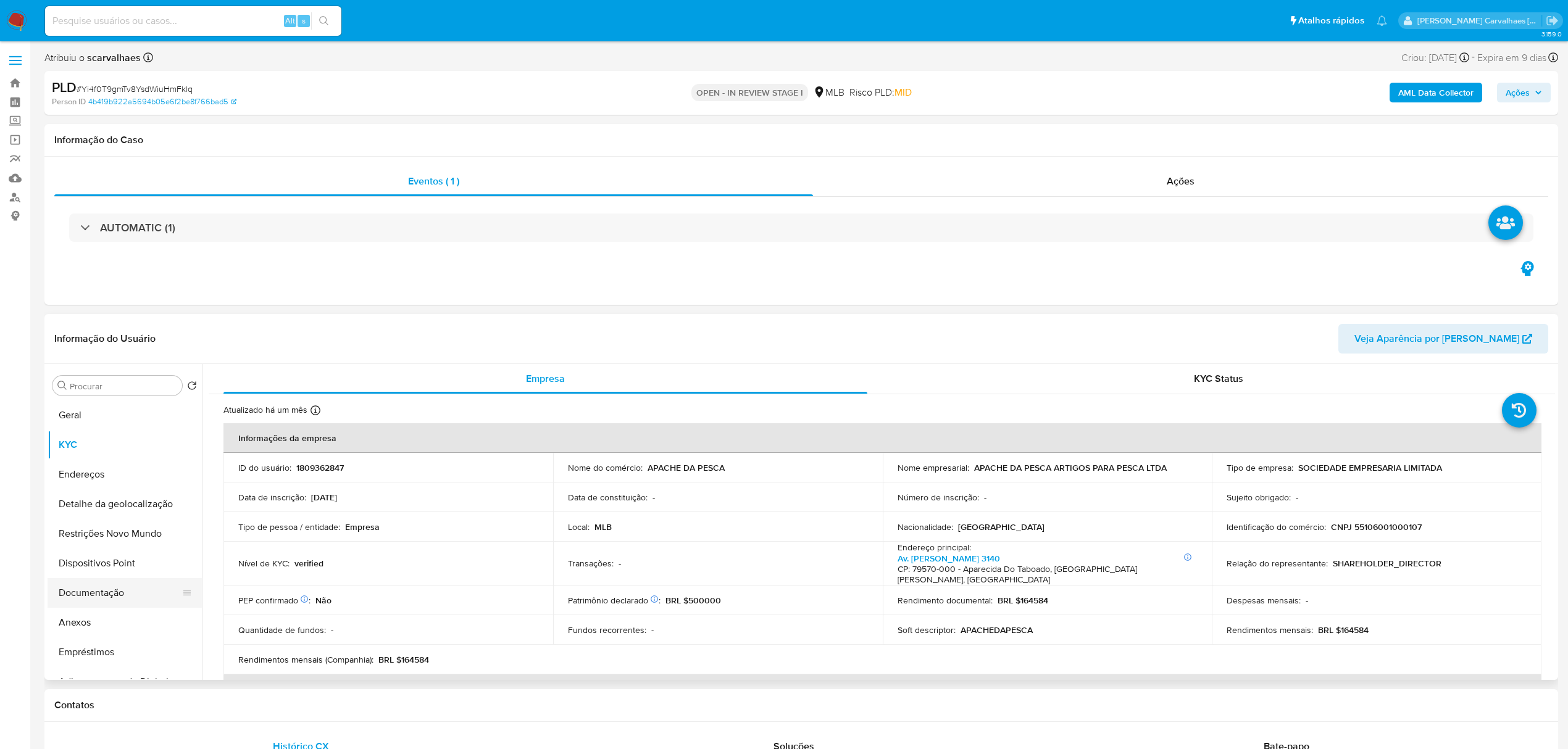
click at [128, 596] on button "Documentação" at bounding box center [120, 593] width 145 height 29
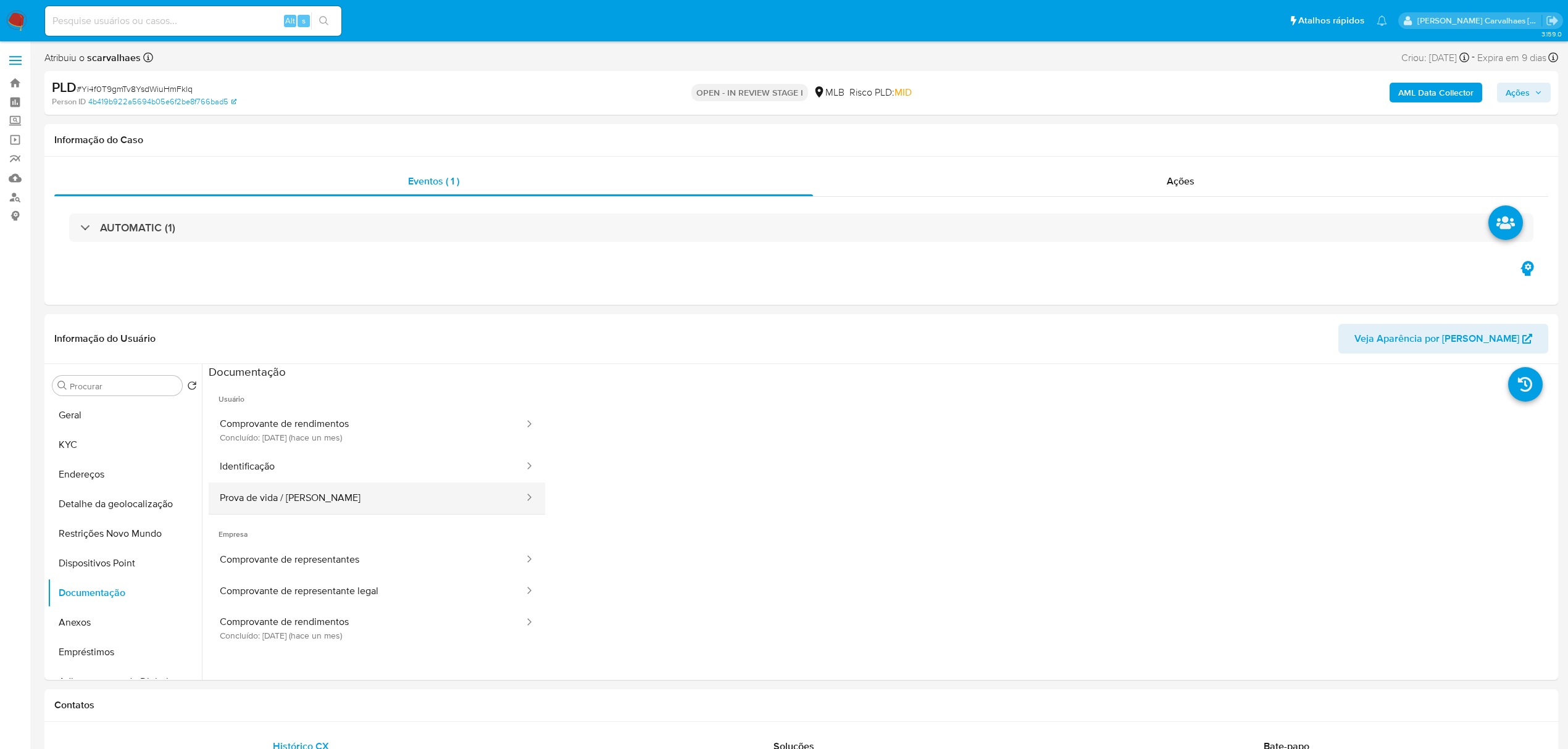
click at [292, 487] on button "Prova de vida / Selfie" at bounding box center [367, 498] width 317 height 31
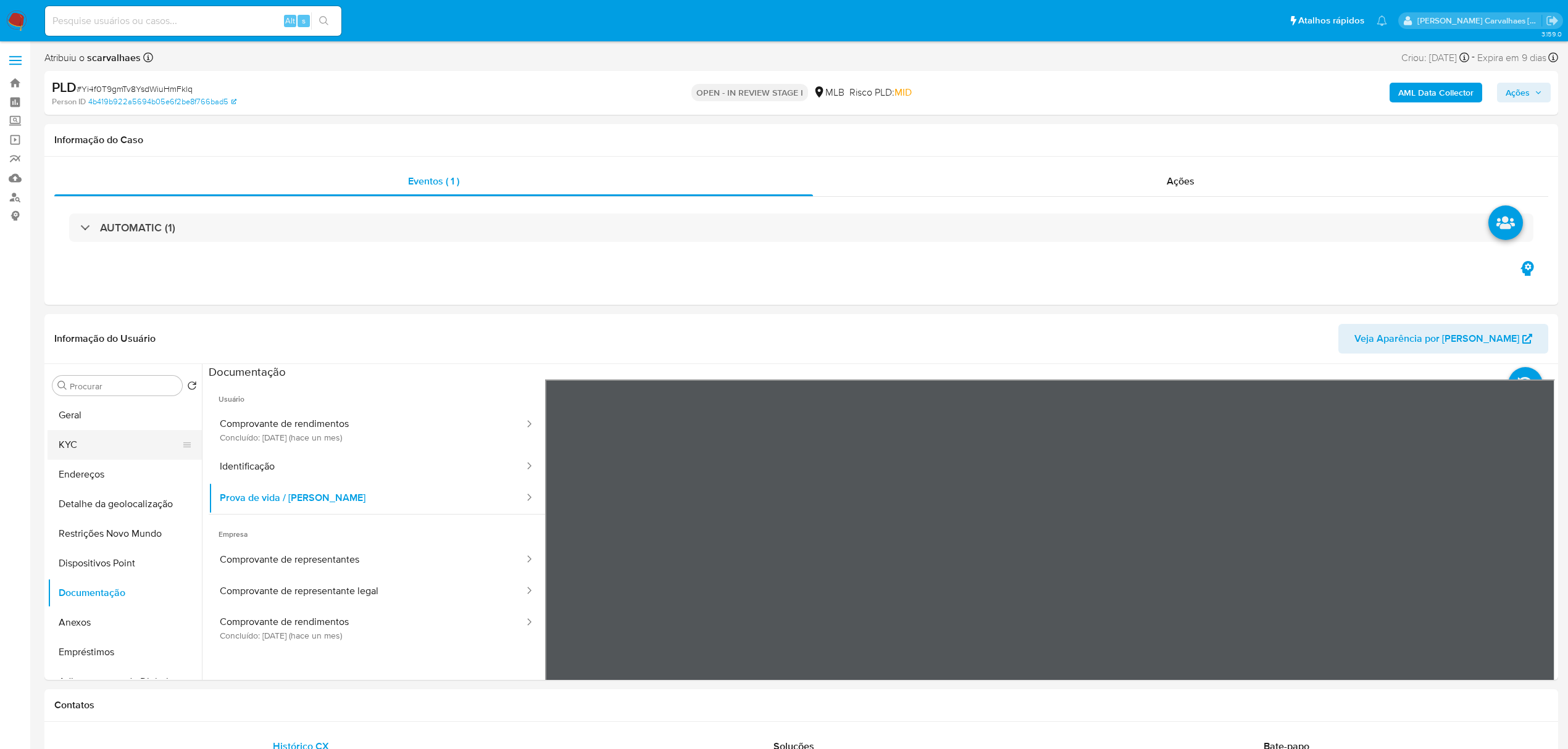
click at [117, 443] on button "KYC" at bounding box center [120, 445] width 145 height 29
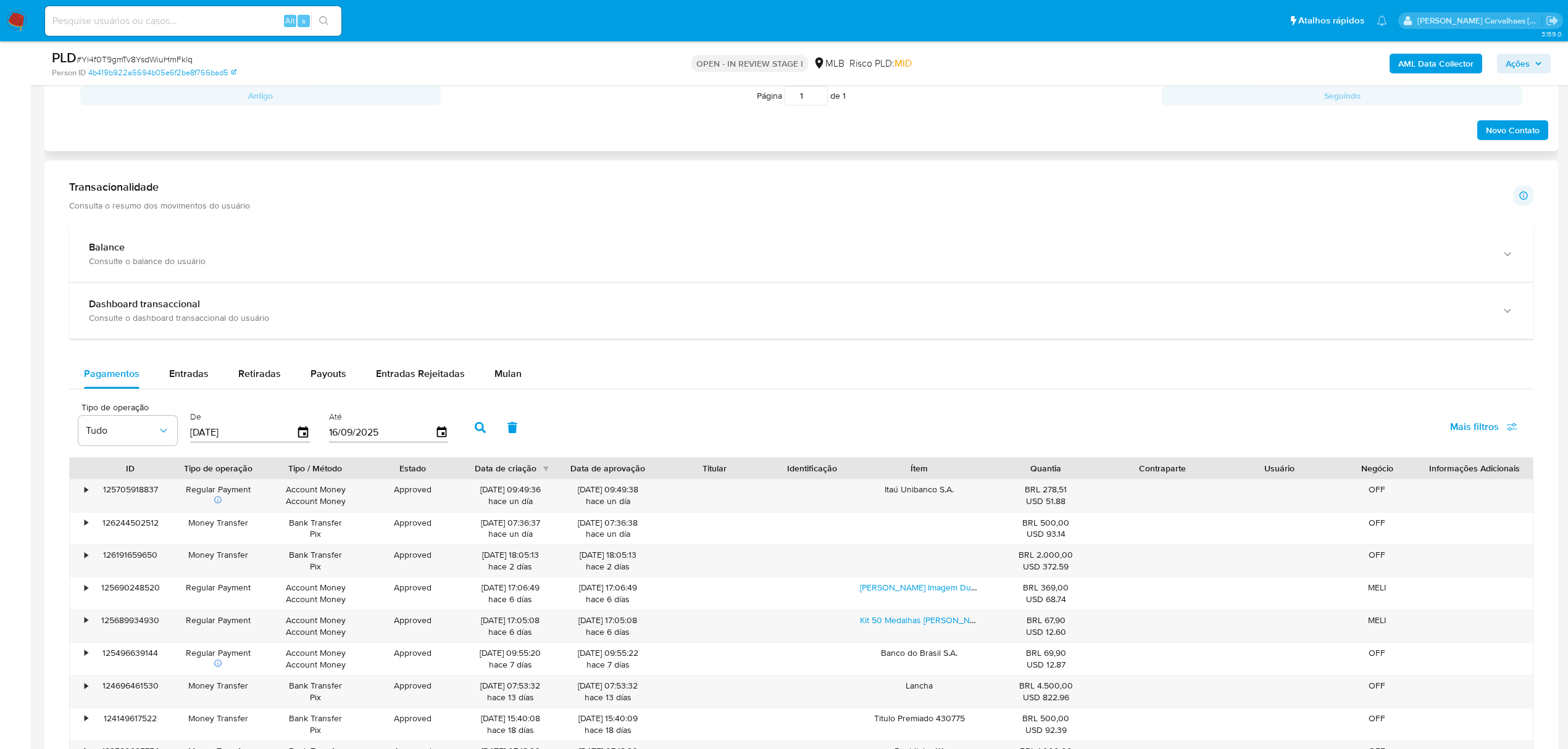
scroll to position [741, 0]
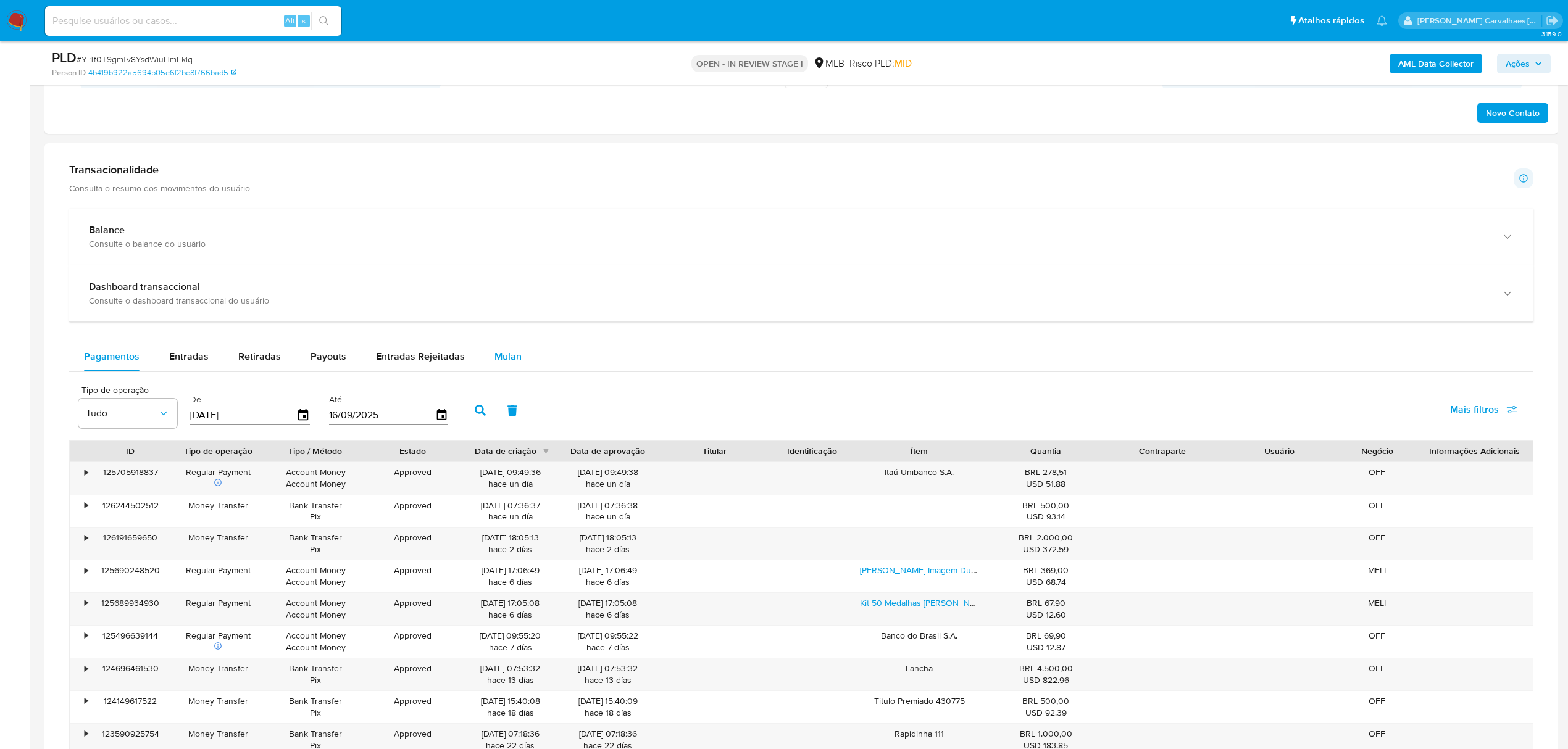
click at [500, 363] on span "Mulan" at bounding box center [508, 356] width 27 height 14
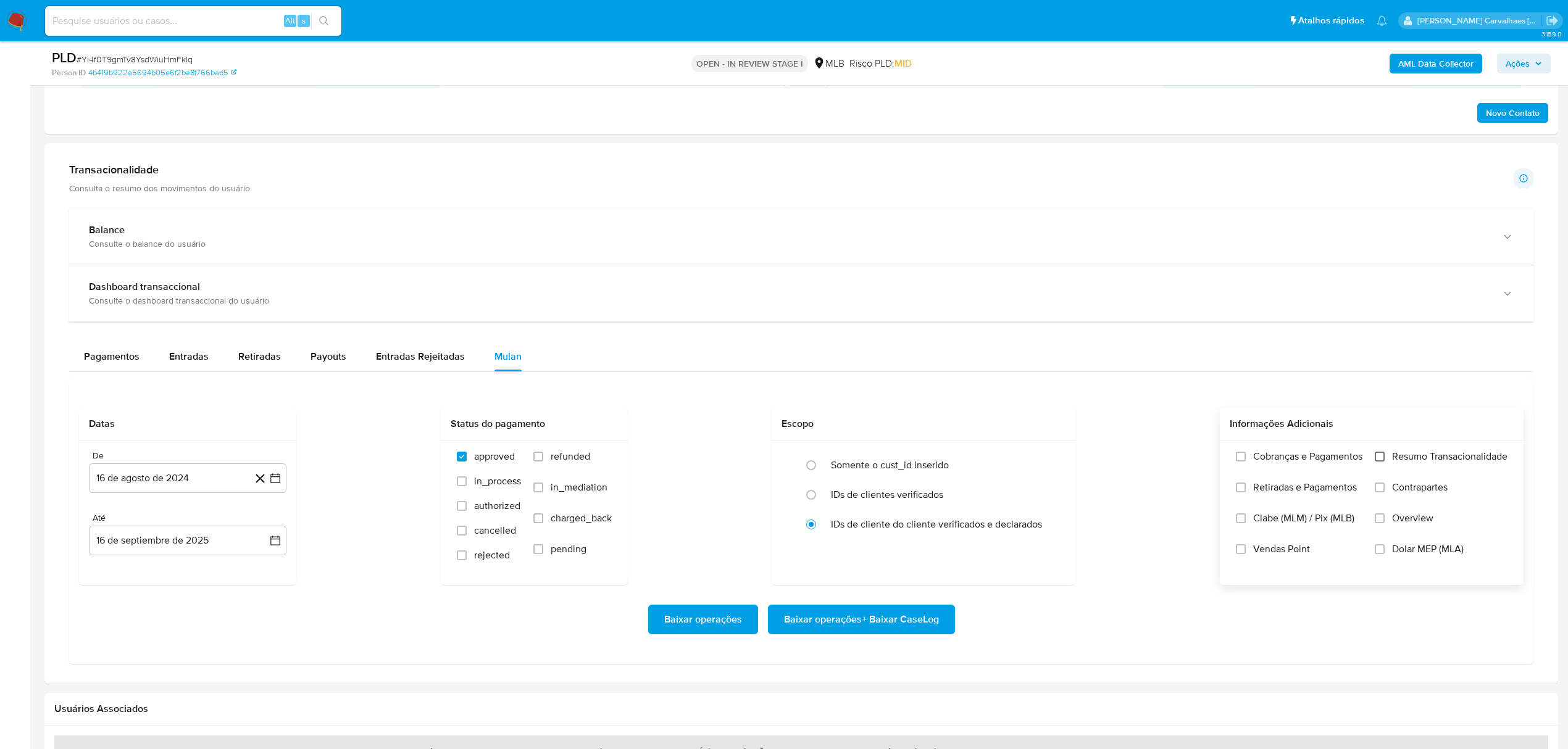
click at [1384, 459] on input "Resumo Transacionalidade" at bounding box center [1379, 457] width 10 height 10
click at [278, 485] on icon "button" at bounding box center [275, 478] width 12 height 12
click at [265, 527] on icon "Mes siguiente" at bounding box center [264, 523] width 15 height 15
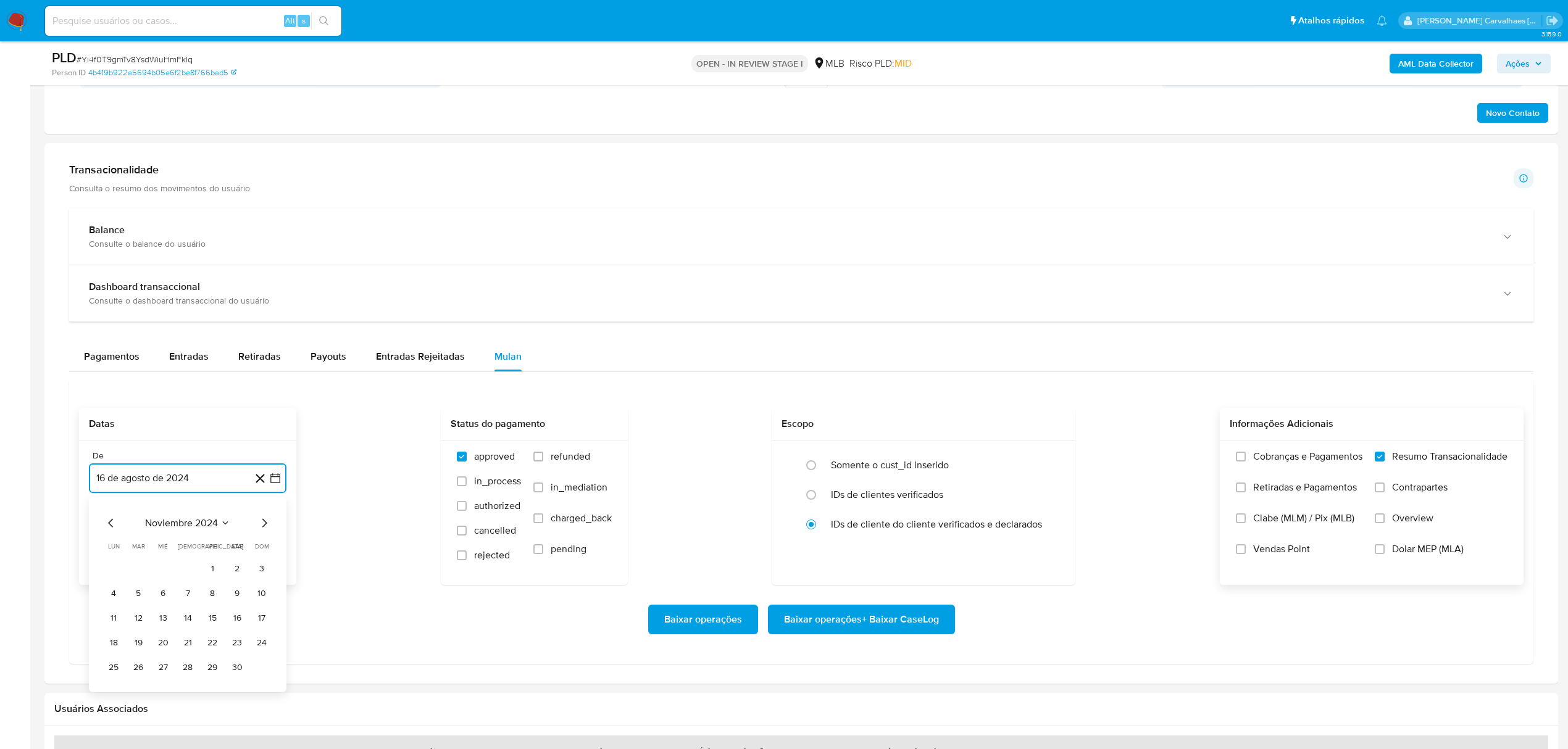
click at [265, 527] on icon "Mes siguiente" at bounding box center [264, 523] width 15 height 15
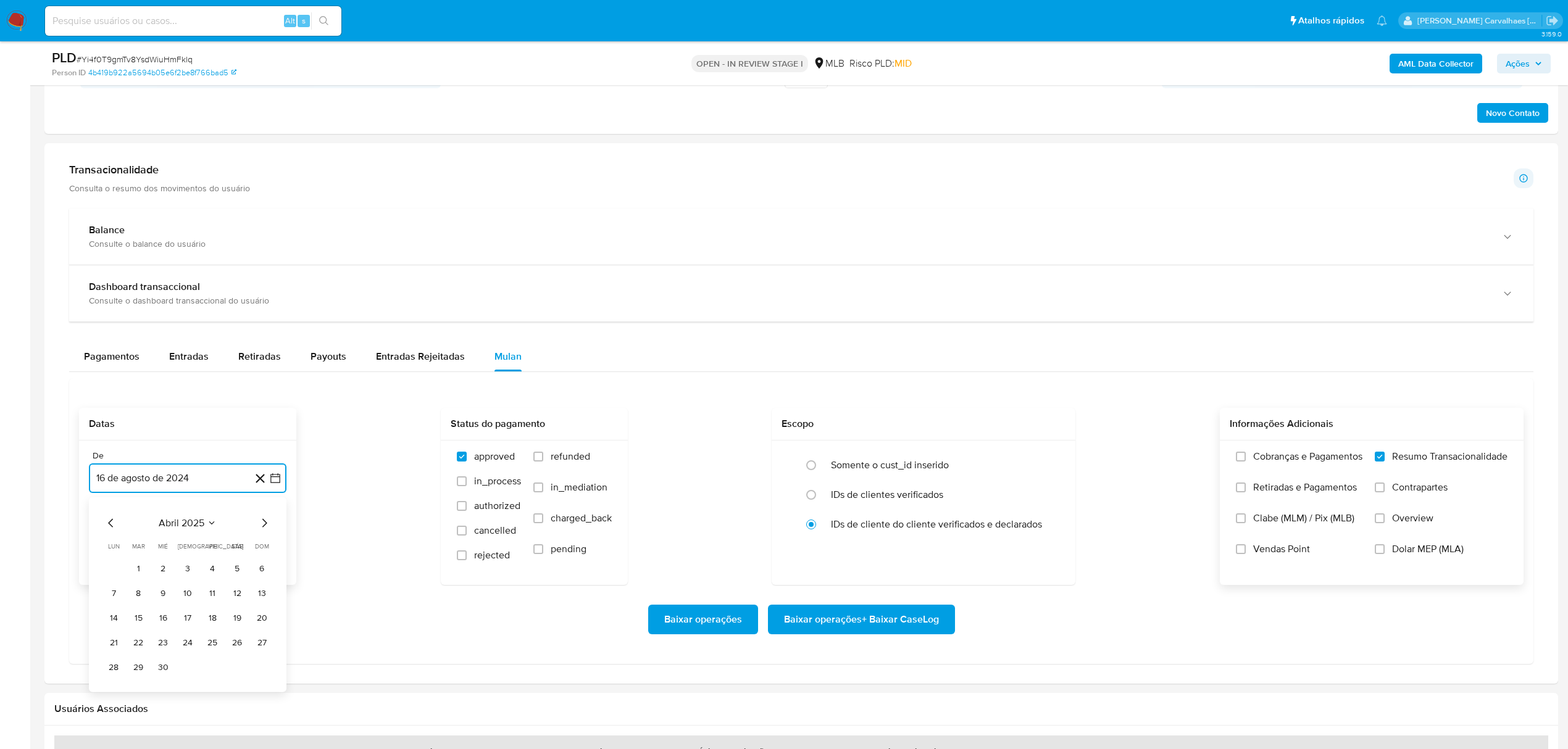
click at [265, 527] on icon "Mes siguiente" at bounding box center [264, 523] width 15 height 15
click at [160, 623] on button "16" at bounding box center [163, 618] width 20 height 20
click at [872, 622] on span "Baixar operações + Baixar CaseLog" at bounding box center [862, 620] width 155 height 27
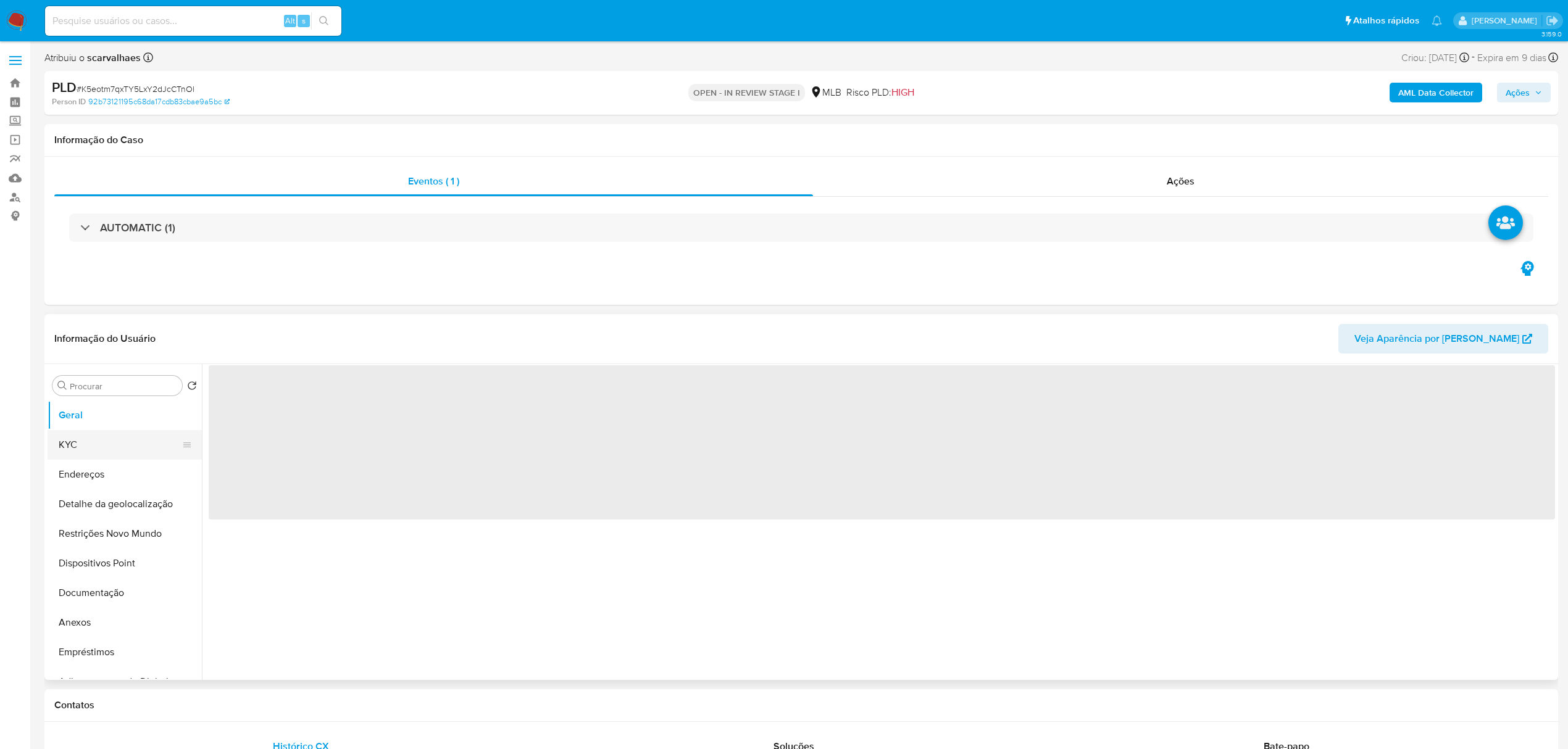
click at [88, 443] on button "KYC" at bounding box center [120, 445] width 145 height 29
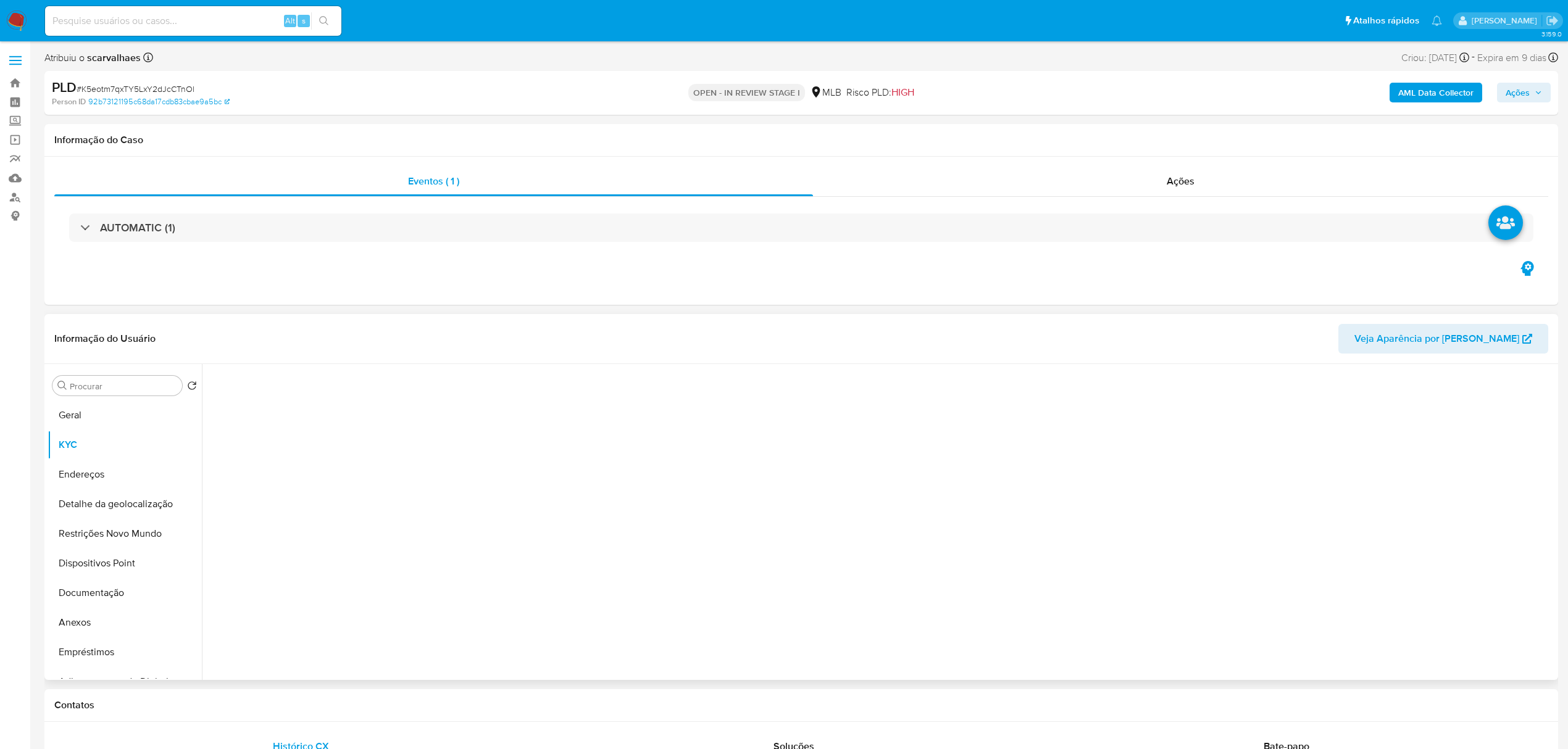
select select "10"
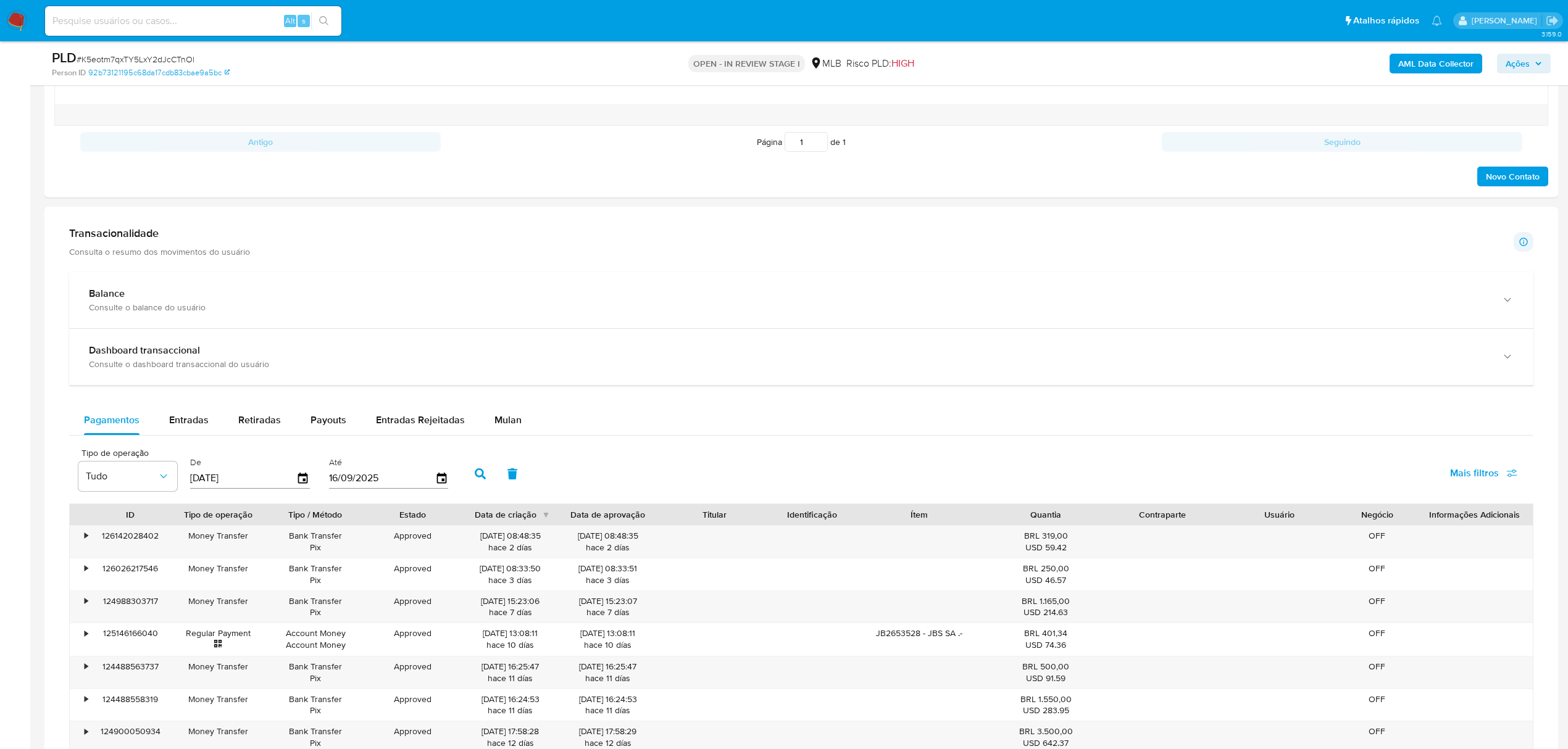
scroll to position [741, 0]
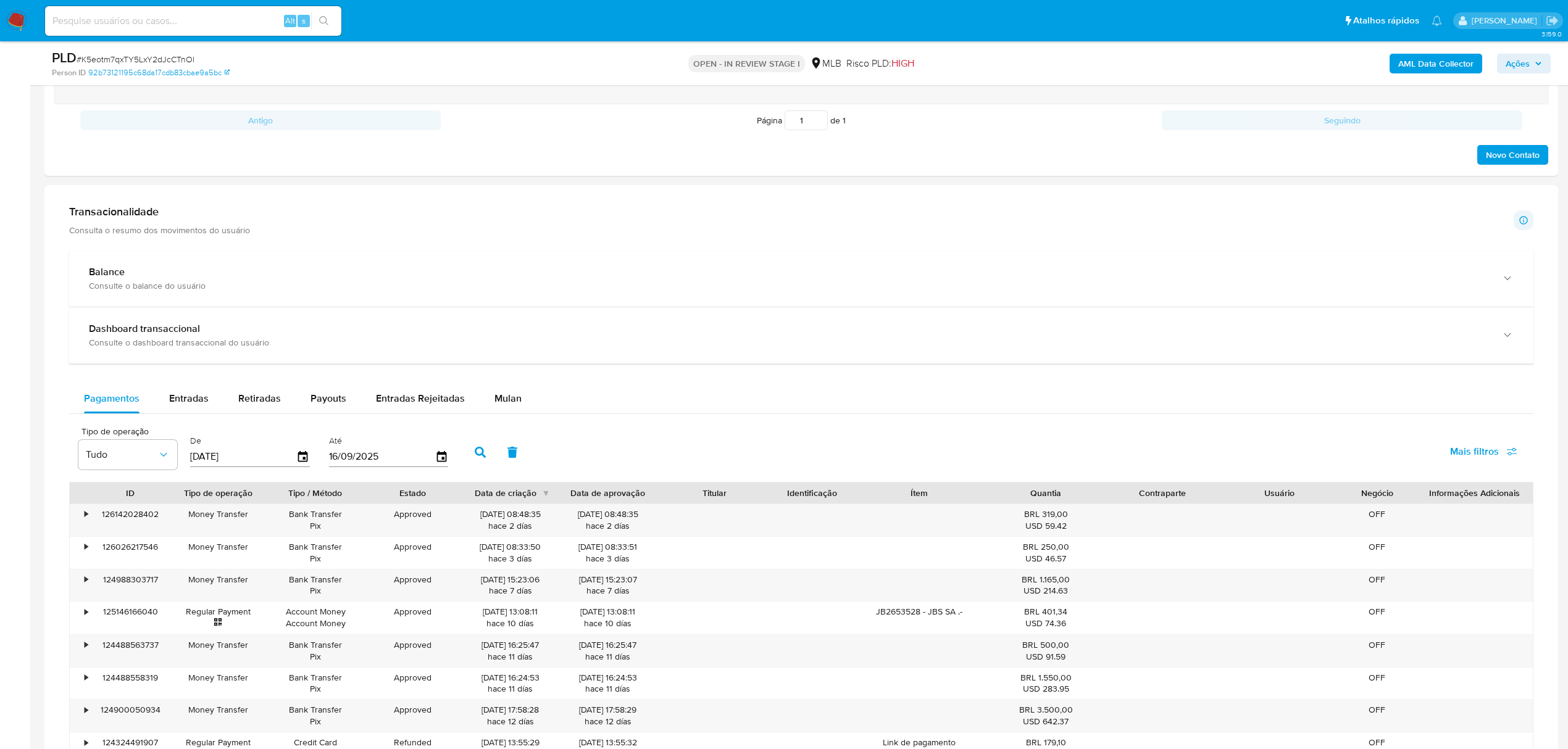
click at [516, 401] on span "Mulan" at bounding box center [508, 399] width 27 height 14
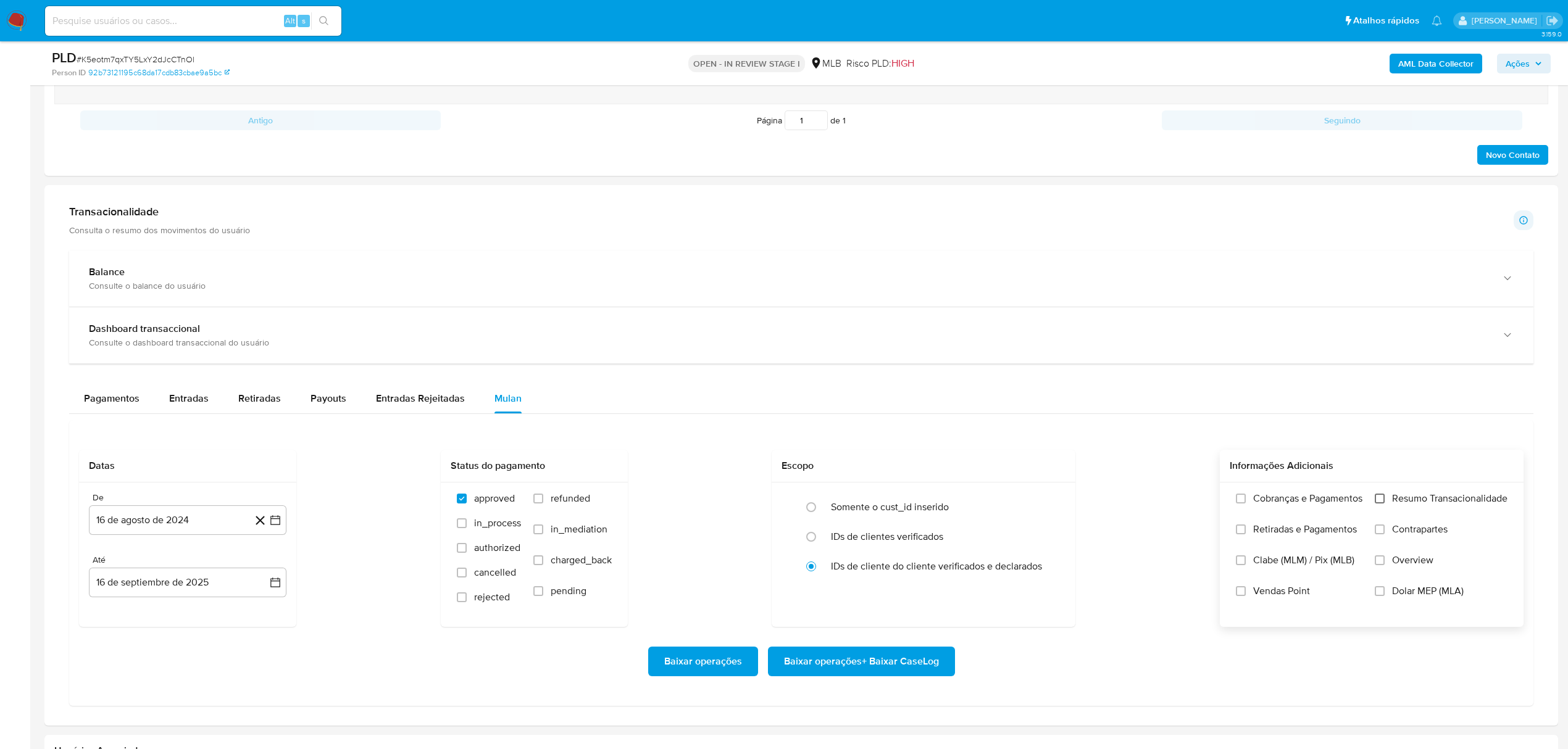
click at [1380, 503] on input "Resumo Transacionalidade" at bounding box center [1379, 498] width 10 height 10
click at [278, 520] on icon "button" at bounding box center [275, 520] width 12 height 12
click at [263, 571] on icon "Mes siguiente" at bounding box center [264, 565] width 15 height 15
click at [263, 571] on div "Até [DATE] [DATE]" at bounding box center [187, 576] width 197 height 42
click at [272, 526] on icon "button" at bounding box center [275, 520] width 12 height 12
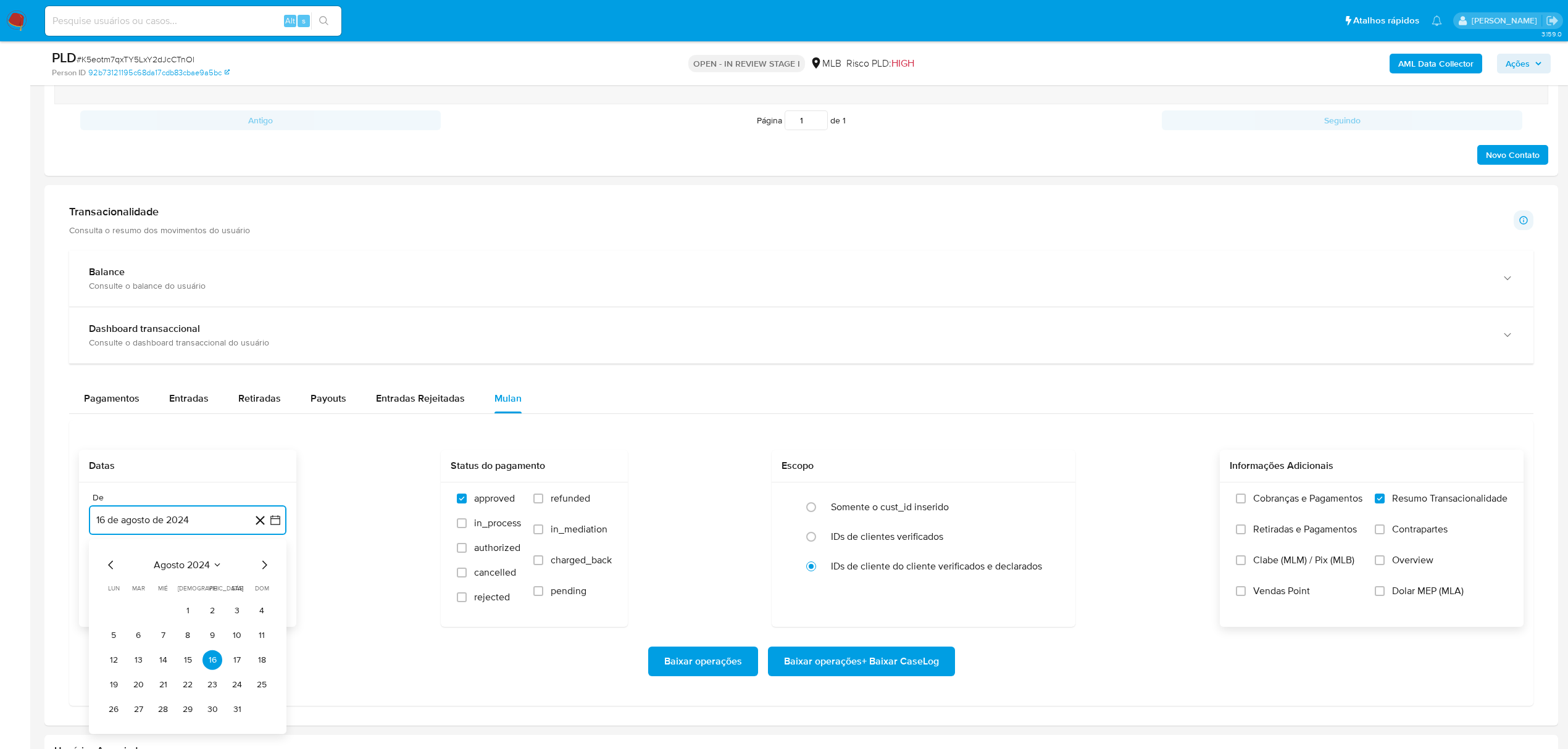
click at [264, 569] on icon "Mes siguiente" at bounding box center [264, 565] width 15 height 15
click at [260, 316] on icon "Mes siguiente" at bounding box center [264, 308] width 15 height 15
click at [264, 563] on icon "Mes siguiente" at bounding box center [264, 565] width 15 height 15
click at [266, 316] on icon "Mes siguiente" at bounding box center [264, 308] width 15 height 15
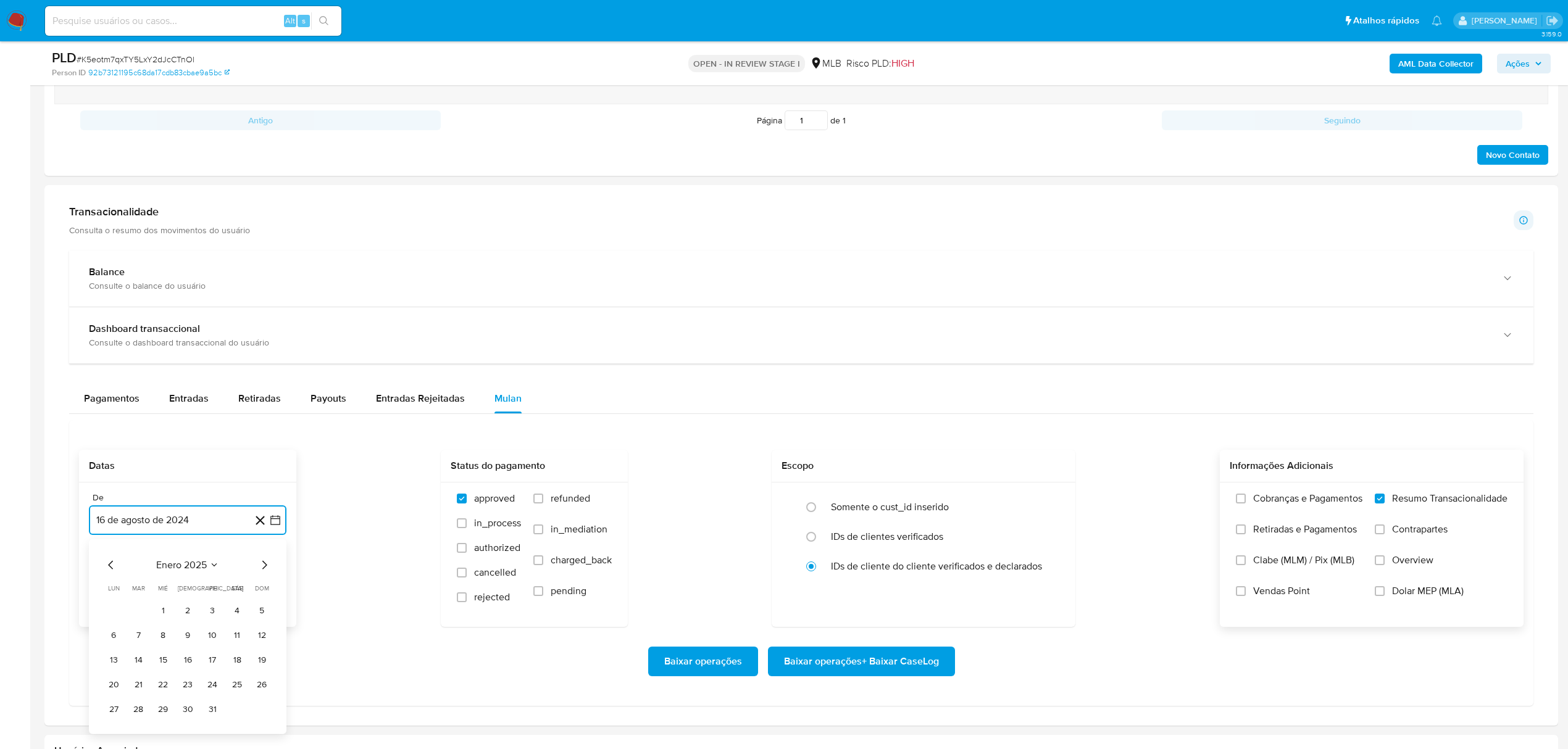
click at [261, 571] on icon "Mes siguiente" at bounding box center [264, 565] width 15 height 15
click at [263, 312] on icon "Mes siguiente" at bounding box center [264, 308] width 15 height 15
click at [263, 571] on icon "Mes siguiente" at bounding box center [264, 565] width 15 height 15
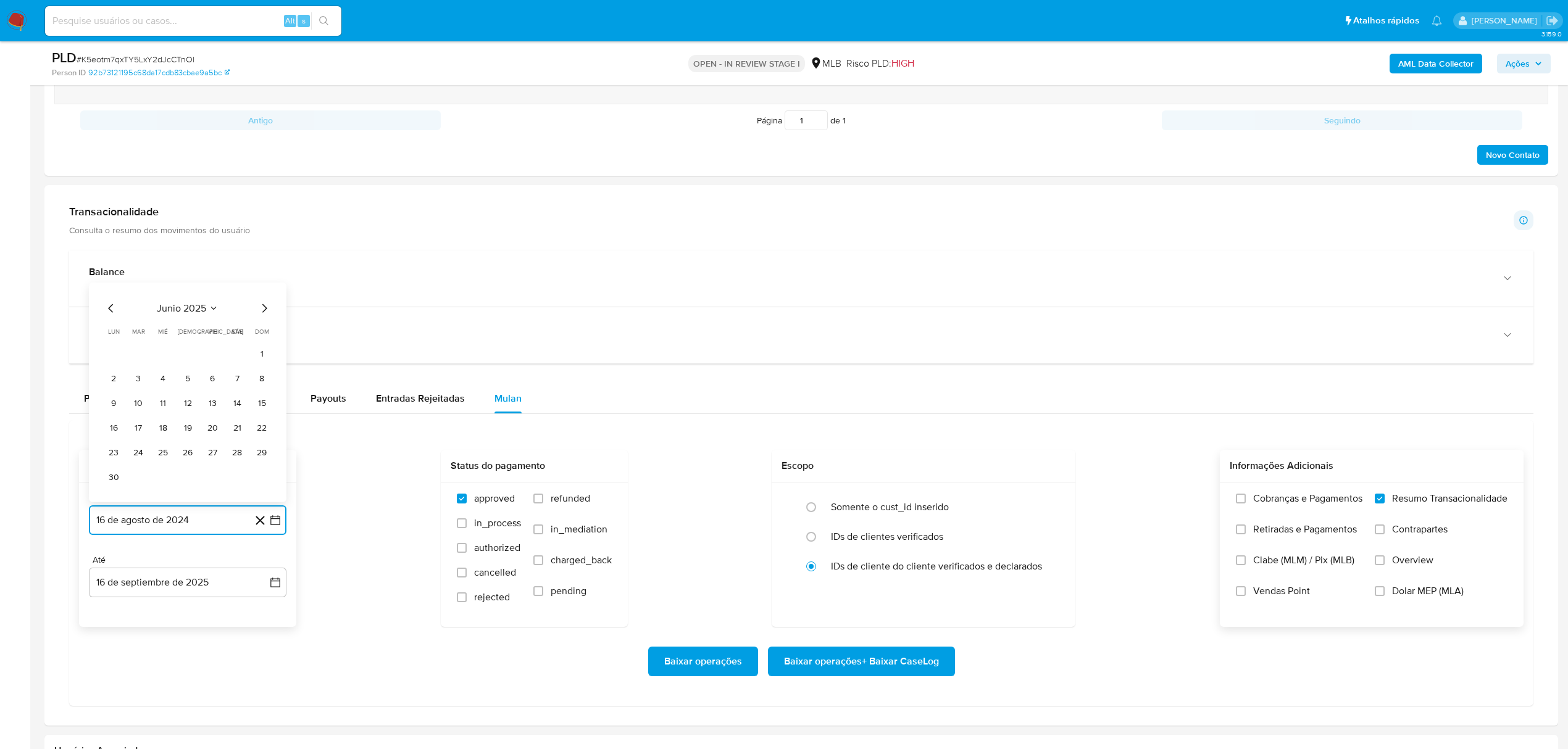
click at [263, 312] on icon "Mes siguiente" at bounding box center [264, 308] width 15 height 15
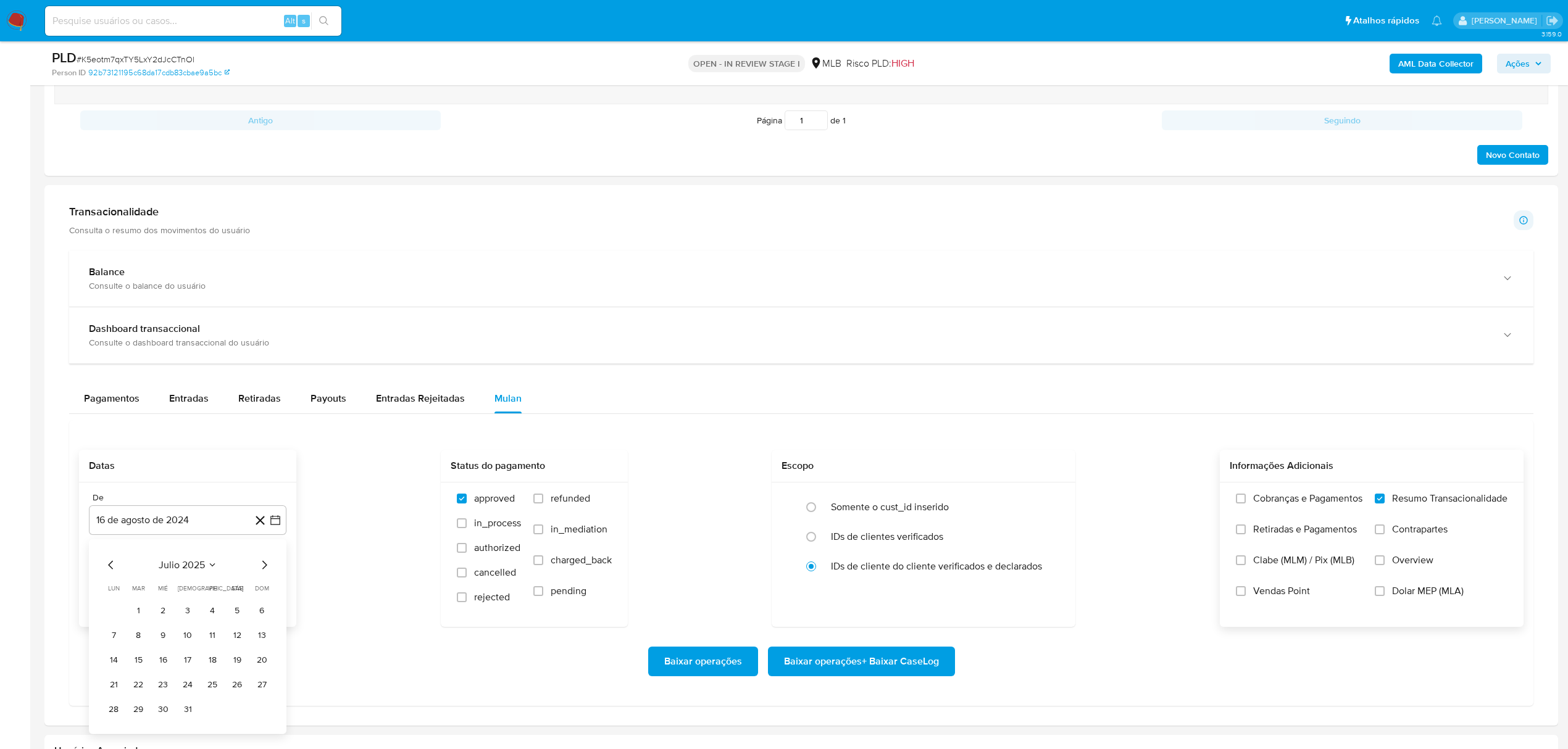
drag, startPoint x: 242, startPoint y: 599, endPoint x: 242, endPoint y: 619, distance: 20.0
click at [242, 619] on div "De [DATE] [DATE] [DATE] lun lunes mar martes mié miércoles jue jueves vie viern…" at bounding box center [188, 555] width 218 height 145
click at [278, 516] on button "16 de agosto de 2024" at bounding box center [187, 520] width 197 height 29
click at [263, 571] on icon "Mes siguiente" at bounding box center [264, 565] width 15 height 15
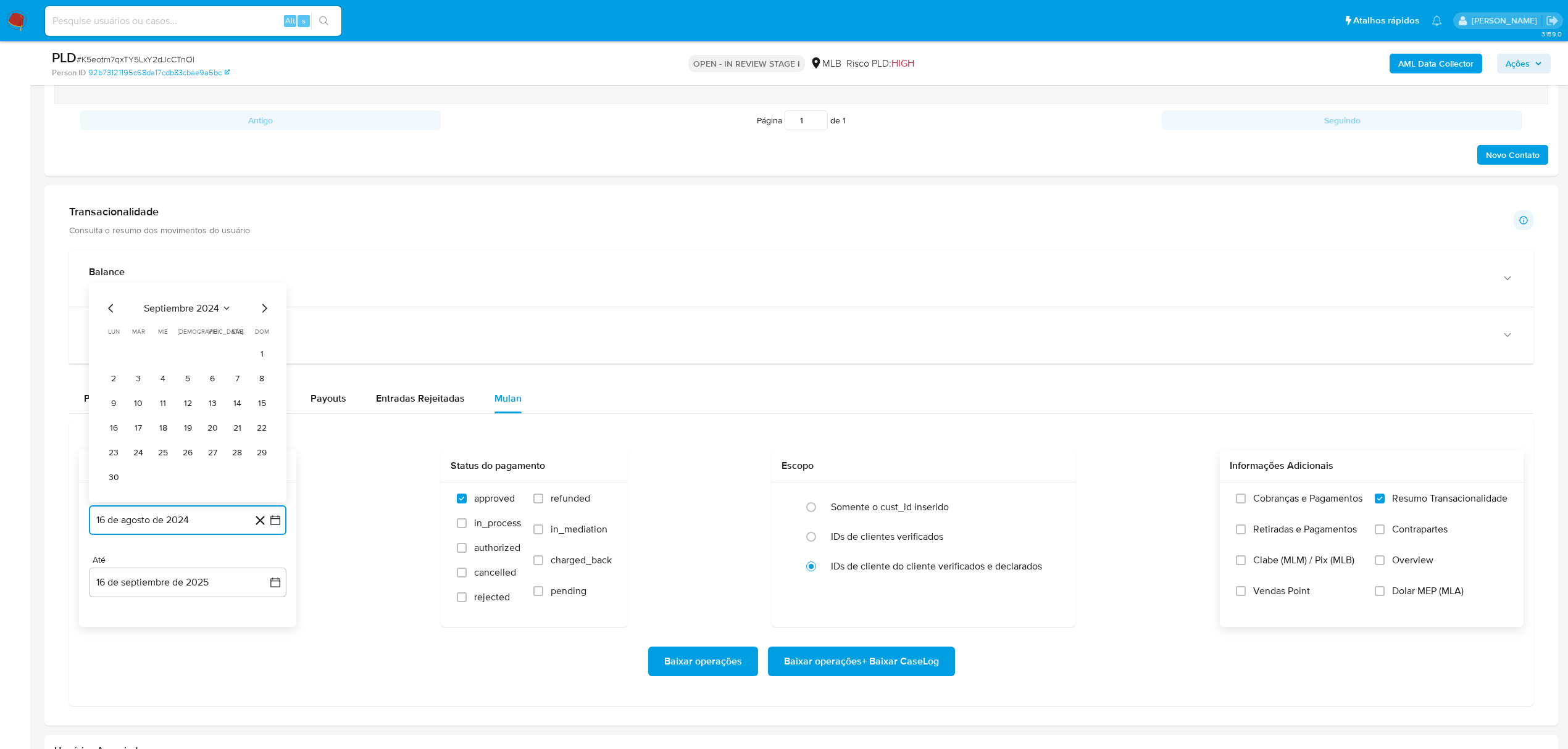
click at [258, 311] on icon "Mes siguiente" at bounding box center [264, 308] width 15 height 15
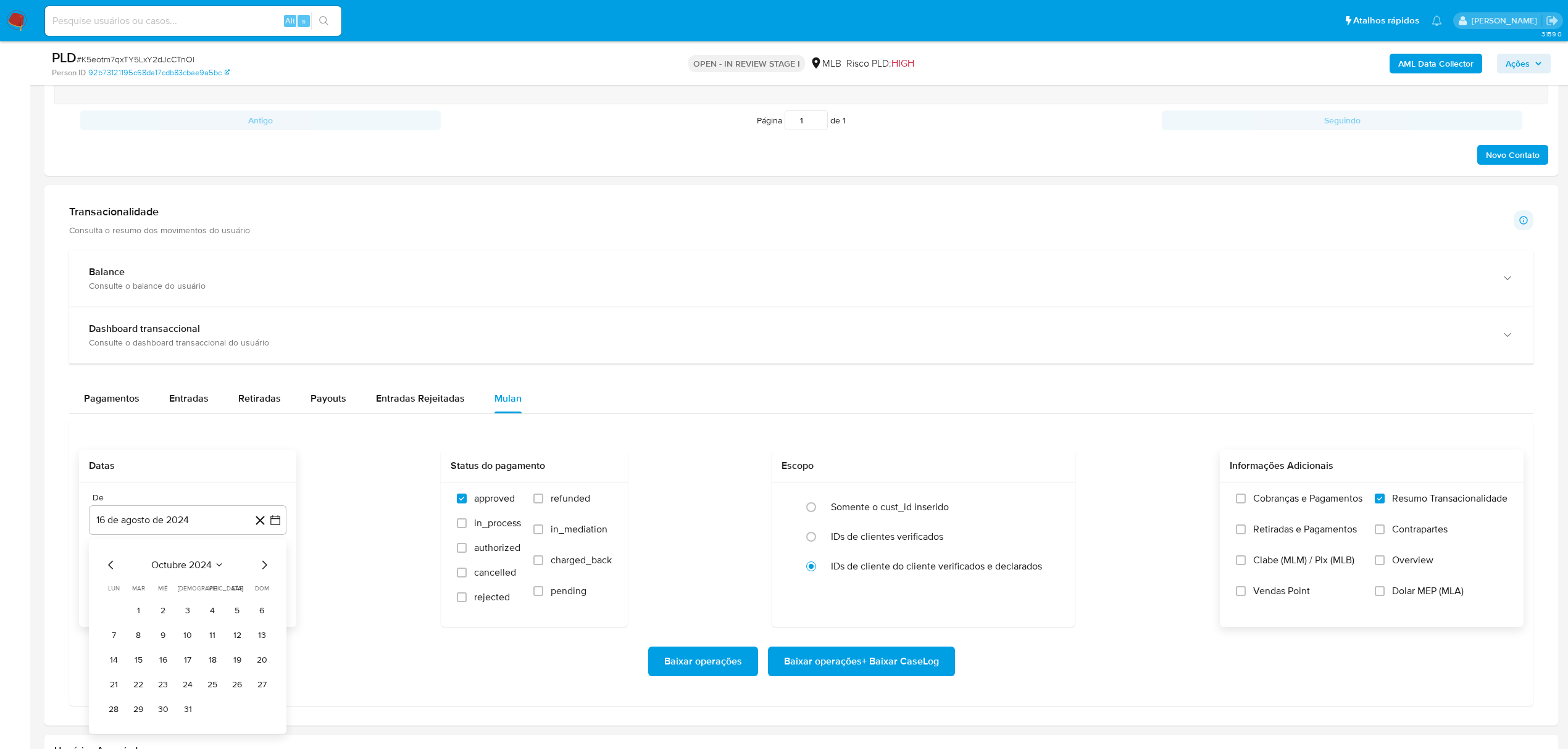
click at [253, 568] on div "octubre 2024" at bounding box center [188, 565] width 168 height 15
click at [218, 569] on icon "Seleccionar mes y año" at bounding box center [219, 565] width 10 height 10
click at [192, 569] on span "2024" at bounding box center [180, 565] width 23 height 12
click at [265, 571] on icon "Mes siguiente" at bounding box center [264, 565] width 15 height 15
click at [227, 571] on icon "Seleccionar mes y año" at bounding box center [225, 565] width 10 height 10
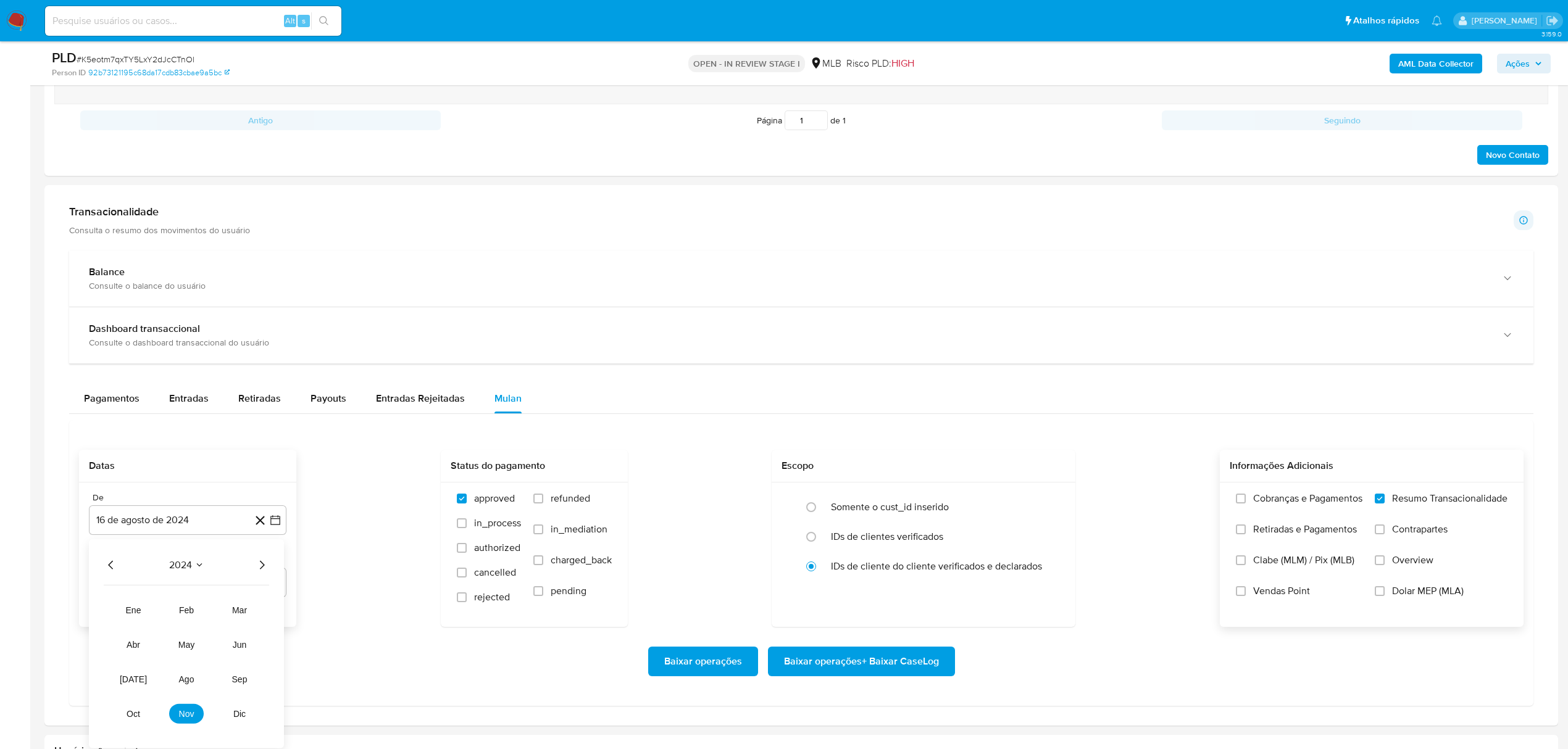
click at [192, 571] on span "2024" at bounding box center [180, 565] width 23 height 12
click at [264, 571] on icon "Mes siguiente" at bounding box center [264, 565] width 15 height 15
click at [270, 525] on icon "button" at bounding box center [275, 520] width 10 height 10
click at [165, 527] on button "16 de agosto de 2024" at bounding box center [187, 520] width 197 height 29
click at [262, 567] on icon "Mes siguiente" at bounding box center [264, 565] width 15 height 15
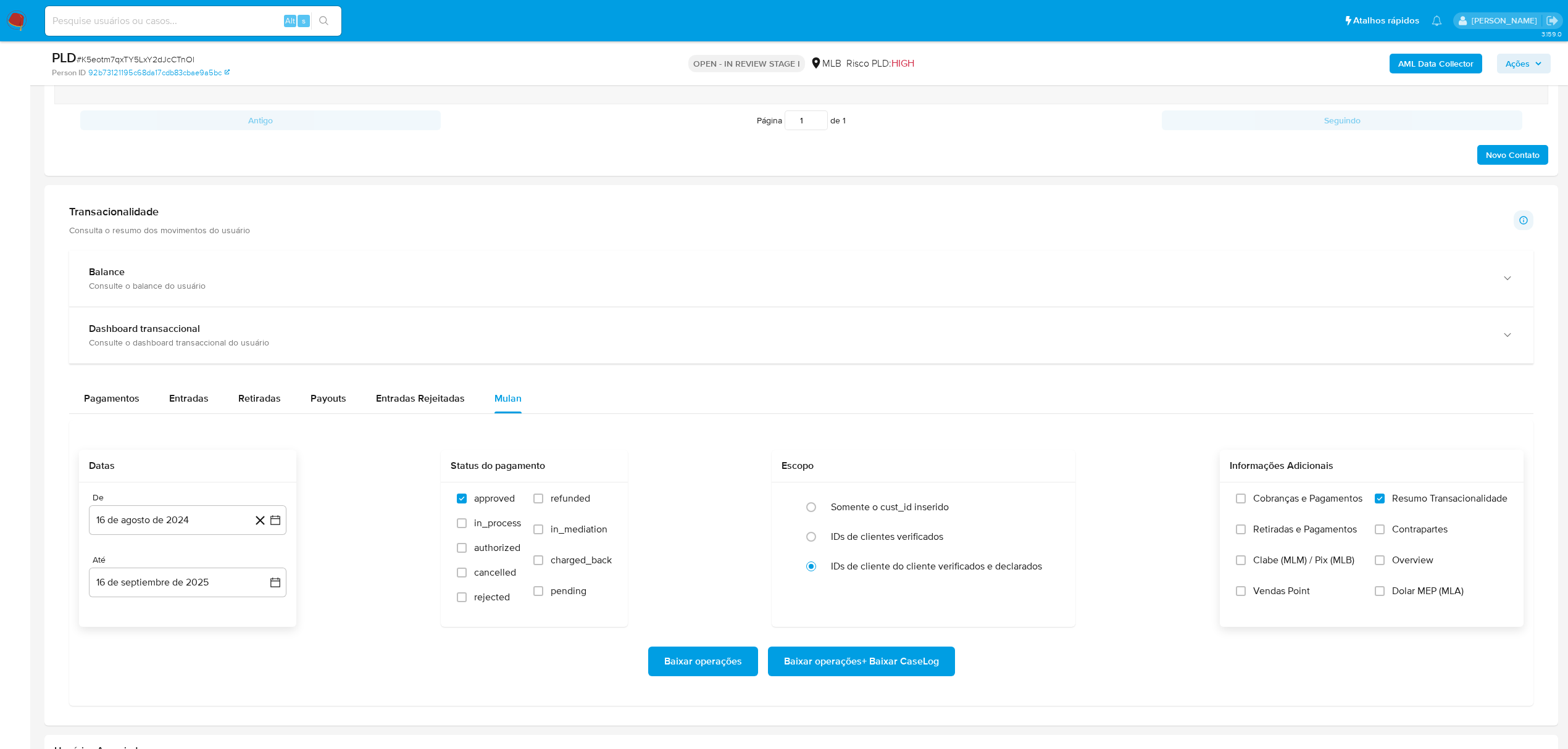
click at [263, 566] on div "Até" at bounding box center [187, 560] width 197 height 11
click at [228, 531] on button "16 de agosto de 2024" at bounding box center [187, 520] width 197 height 29
click at [263, 566] on icon "Mes siguiente" at bounding box center [265, 565] width 5 height 8
click at [223, 519] on button "16 de agosto de 2024" at bounding box center [187, 520] width 197 height 29
click at [275, 526] on icon "button" at bounding box center [275, 520] width 12 height 12
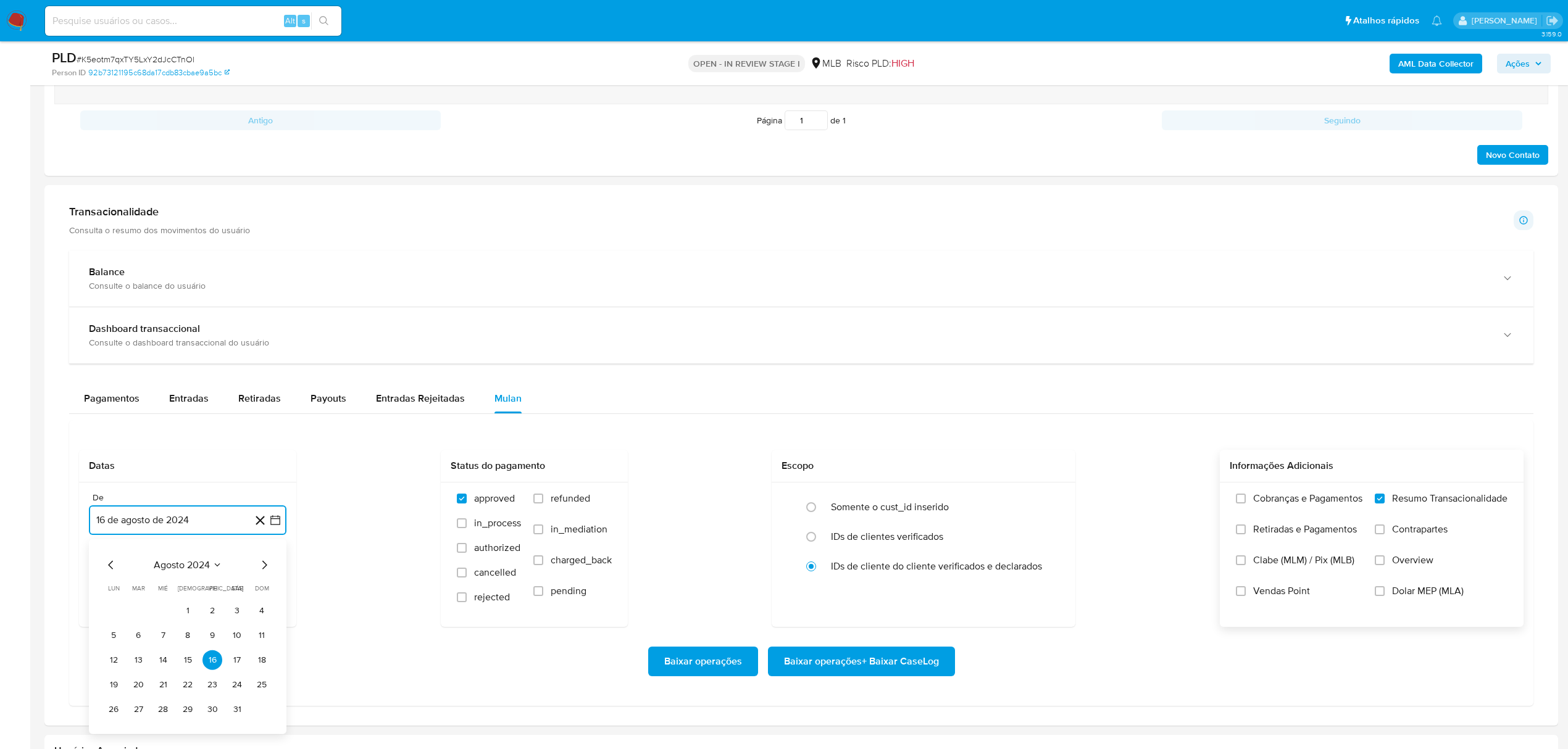
click at [212, 571] on icon "Seleccionar mes y año" at bounding box center [217, 565] width 10 height 10
click at [257, 571] on icon "Año siguiente" at bounding box center [261, 565] width 15 height 15
click at [139, 684] on button "jul" at bounding box center [133, 679] width 35 height 20
click at [167, 660] on button "16" at bounding box center [163, 660] width 20 height 20
click at [864, 659] on span "Baixar operações + Baixar CaseLog" at bounding box center [862, 662] width 155 height 27
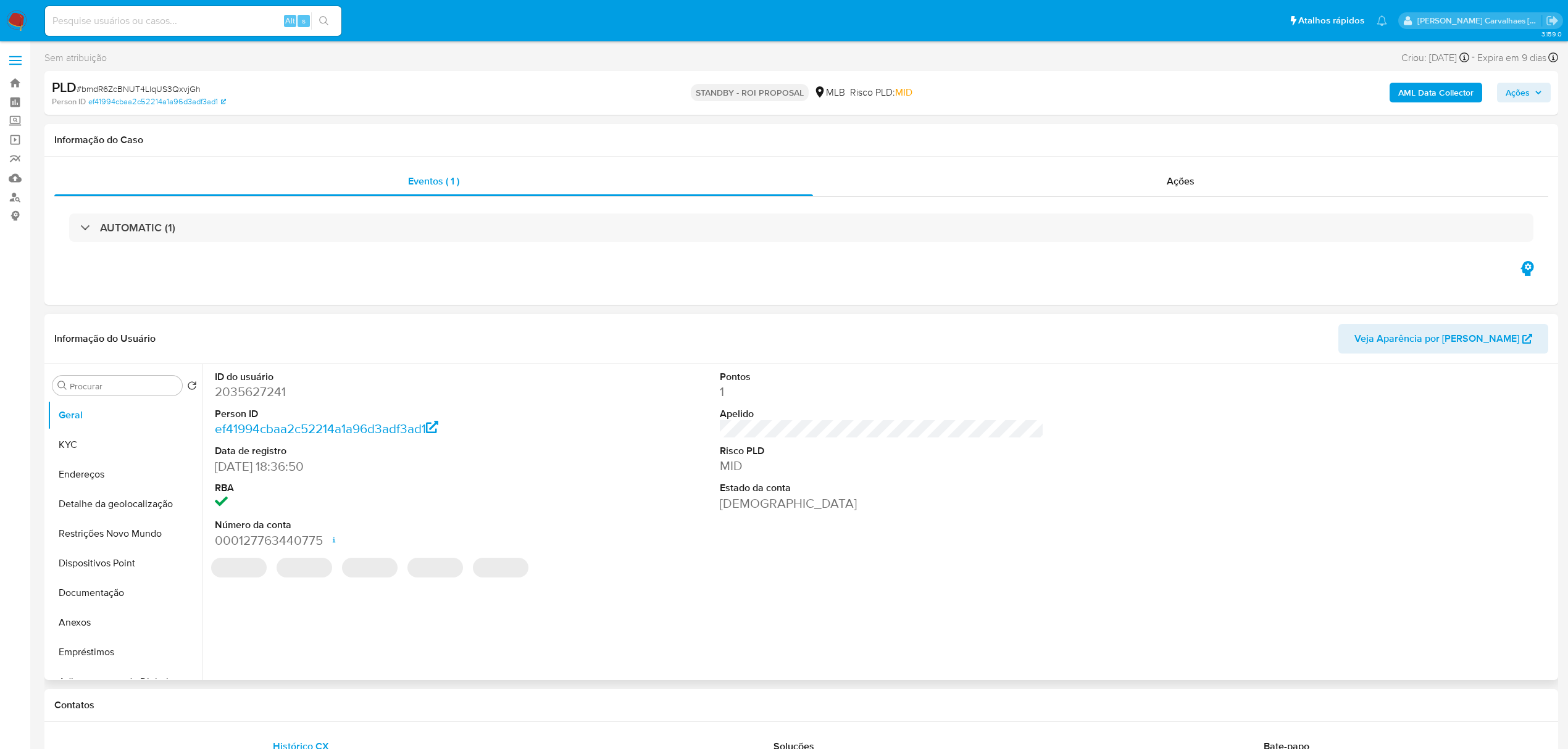
select select "10"
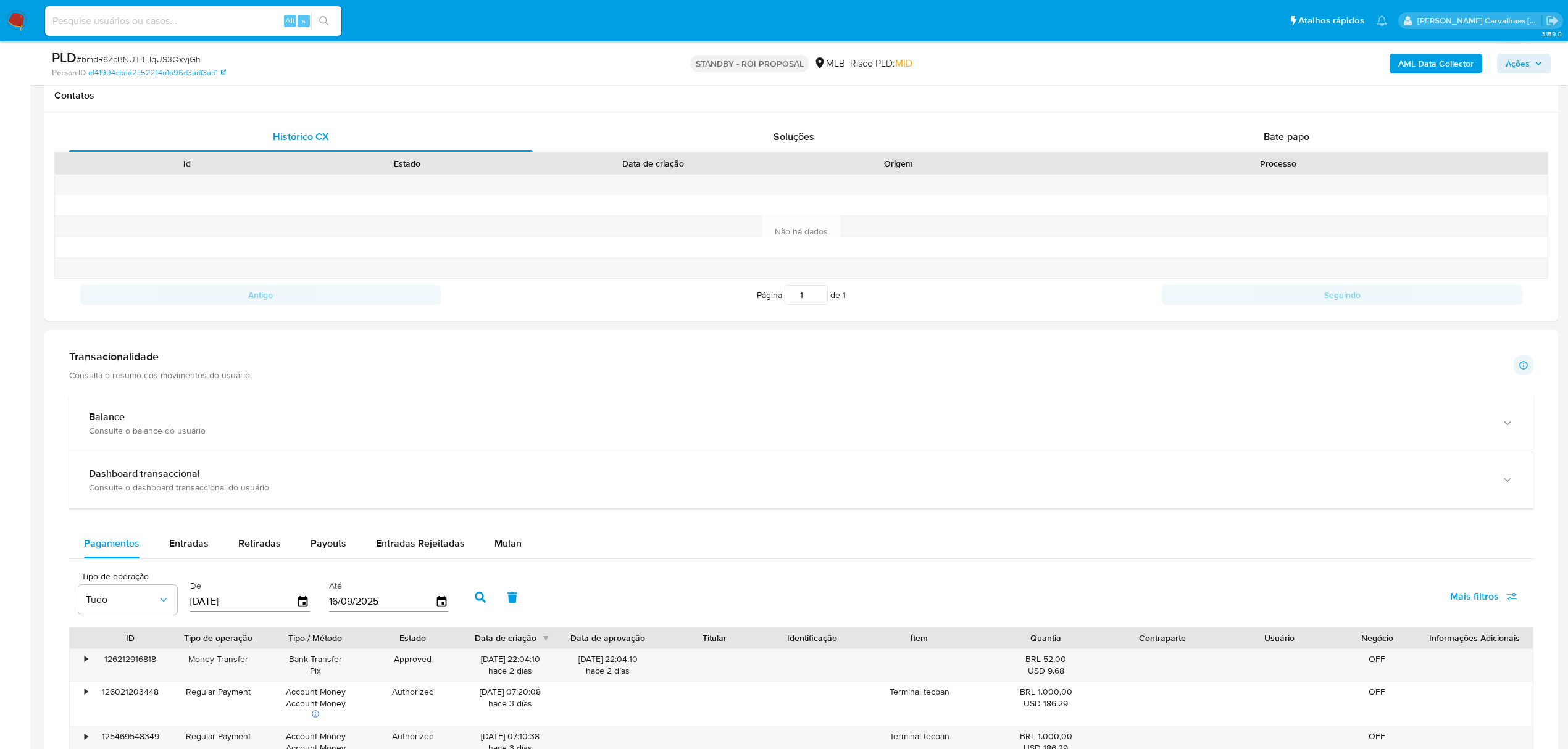
scroll to position [576, 0]
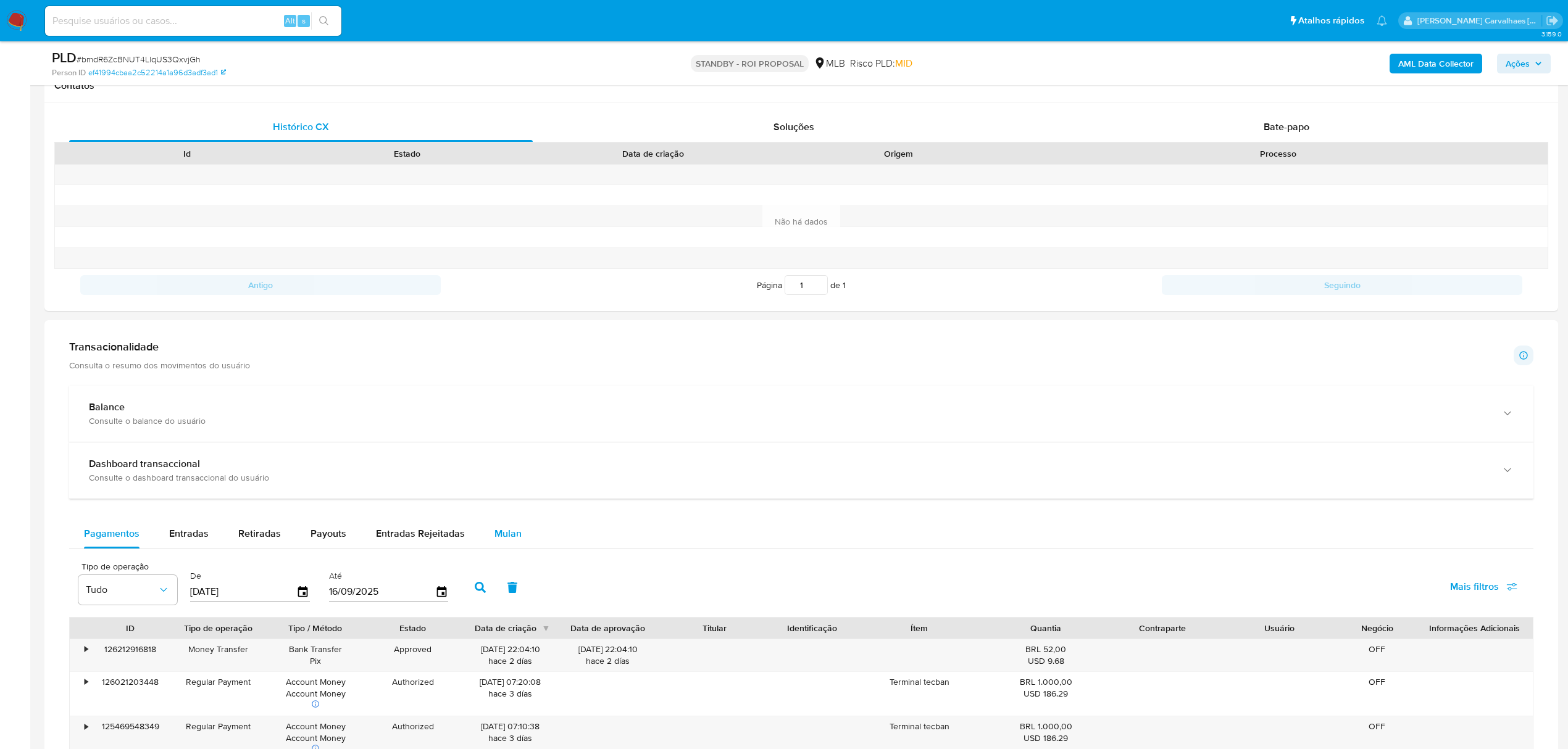
click at [500, 538] on span "Mulan" at bounding box center [508, 533] width 27 height 14
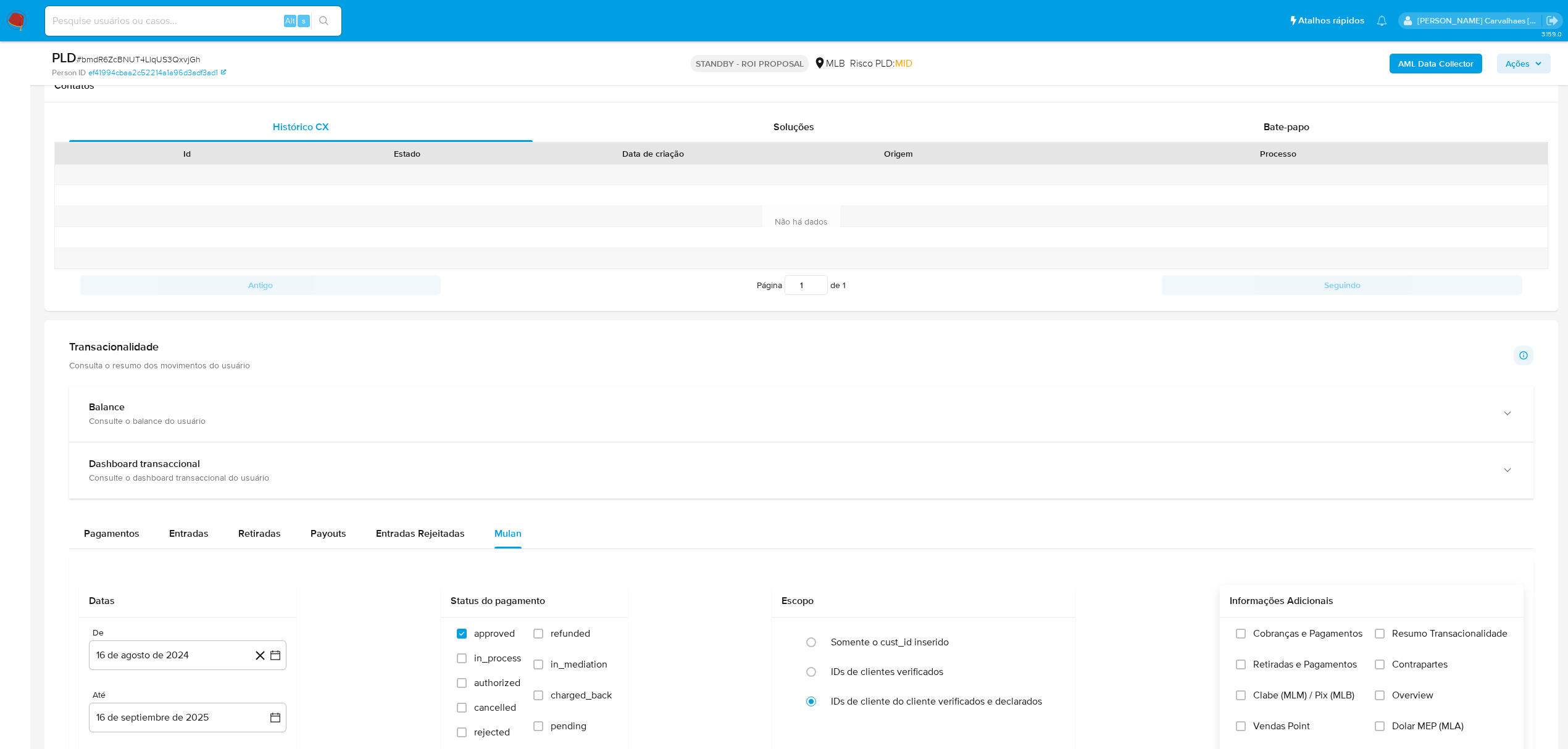
click at [1378, 644] on label "Resumo Transacionalidade" at bounding box center [1441, 643] width 133 height 31
click at [1378, 639] on input "Resumo Transacionalidade" at bounding box center [1379, 634] width 10 height 10
click at [265, 657] on icon at bounding box center [261, 656] width 16 height 16
click at [278, 668] on button "button" at bounding box center [187, 655] width 197 height 29
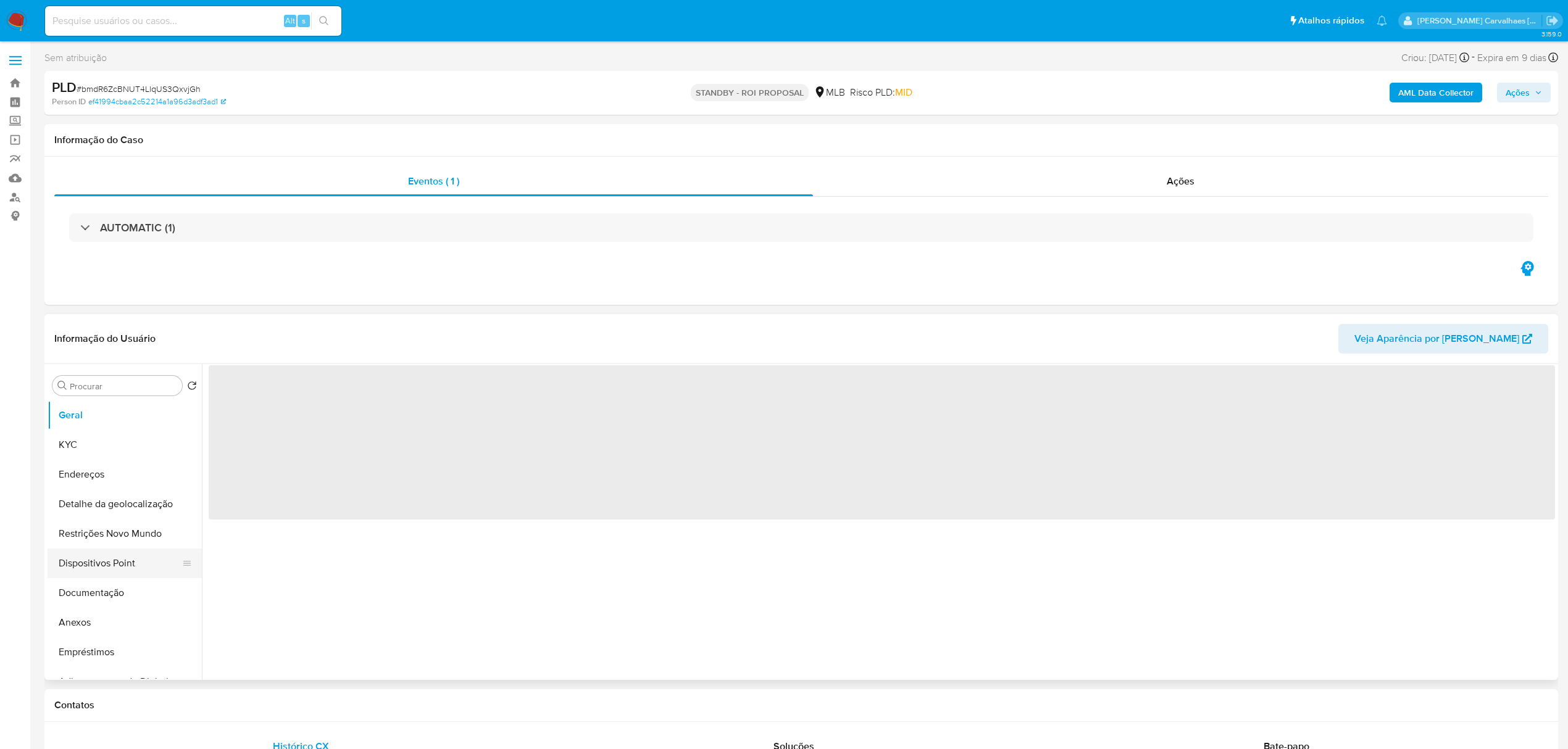
select select "10"
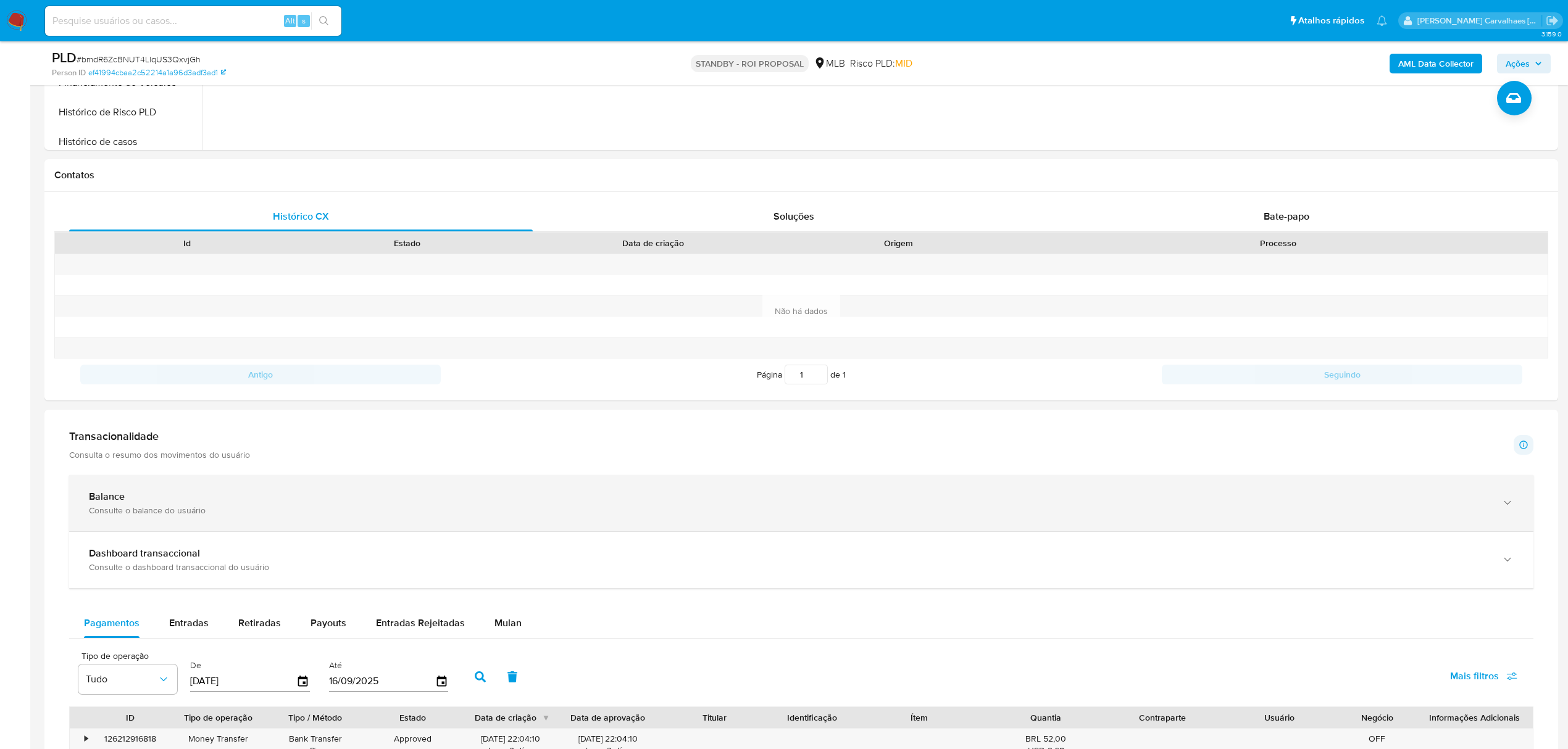
scroll to position [494, 0]
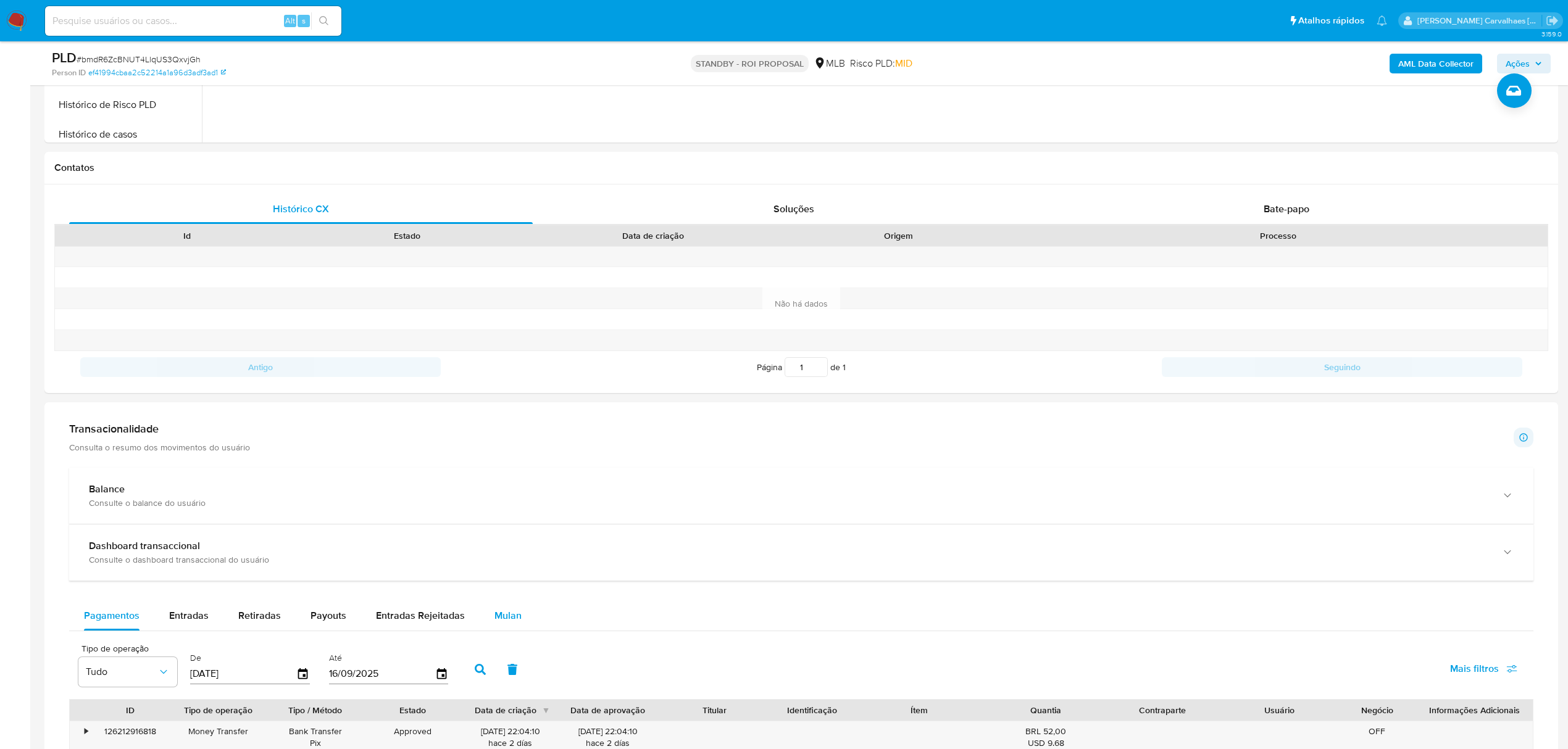
click at [502, 623] on span "Mulan" at bounding box center [508, 615] width 27 height 14
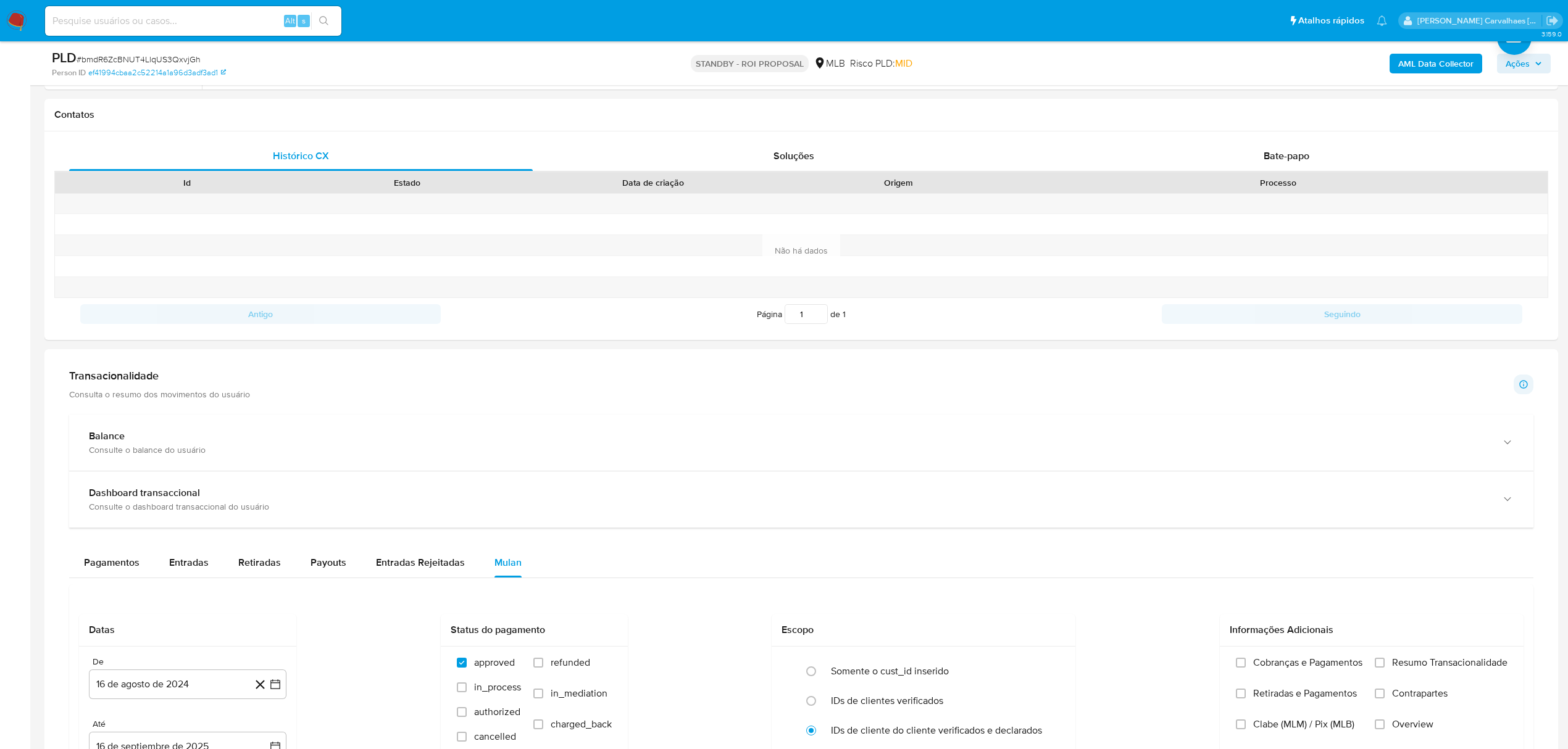
scroll to position [576, 0]
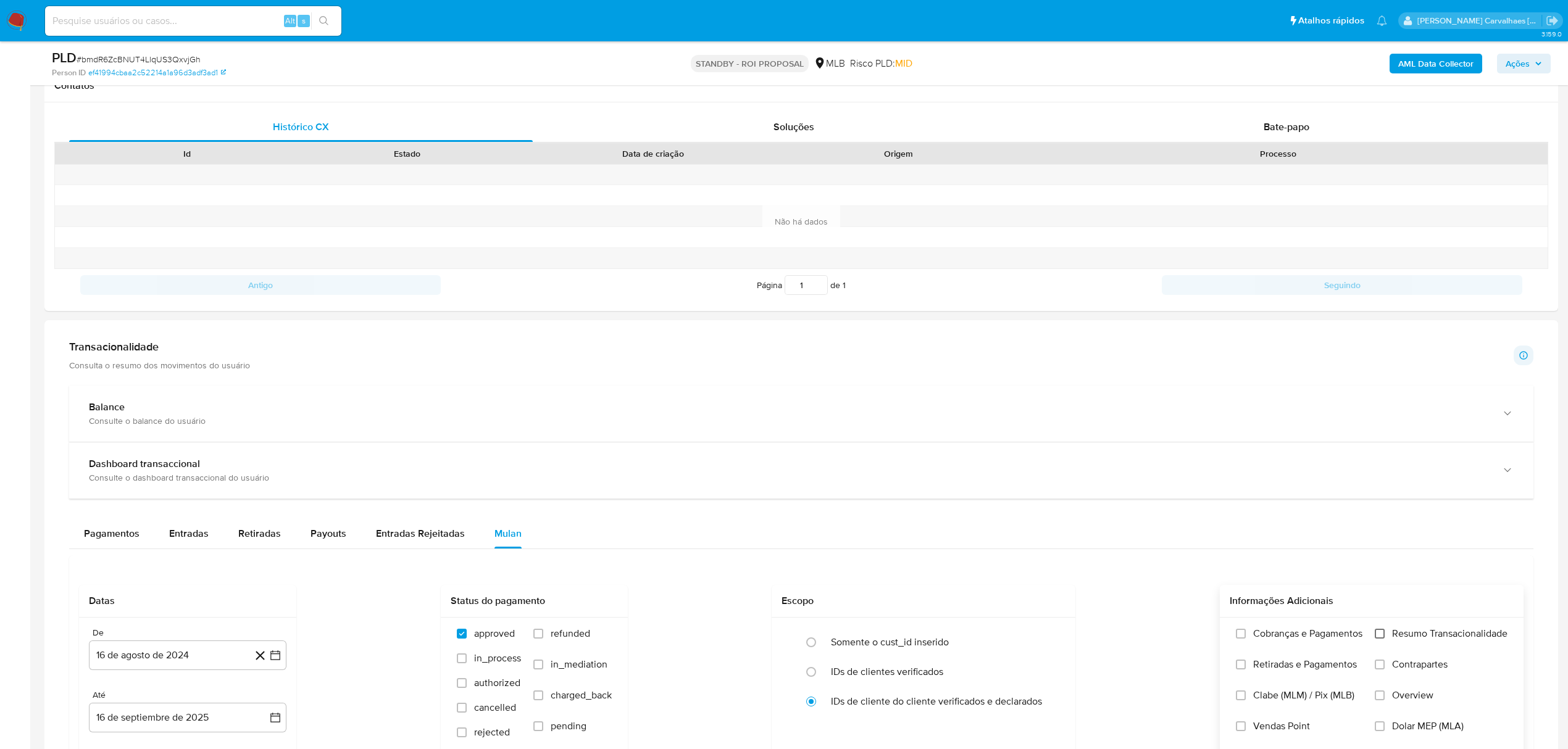
click at [1378, 639] on input "Resumo Transacionalidade" at bounding box center [1379, 634] width 10 height 10
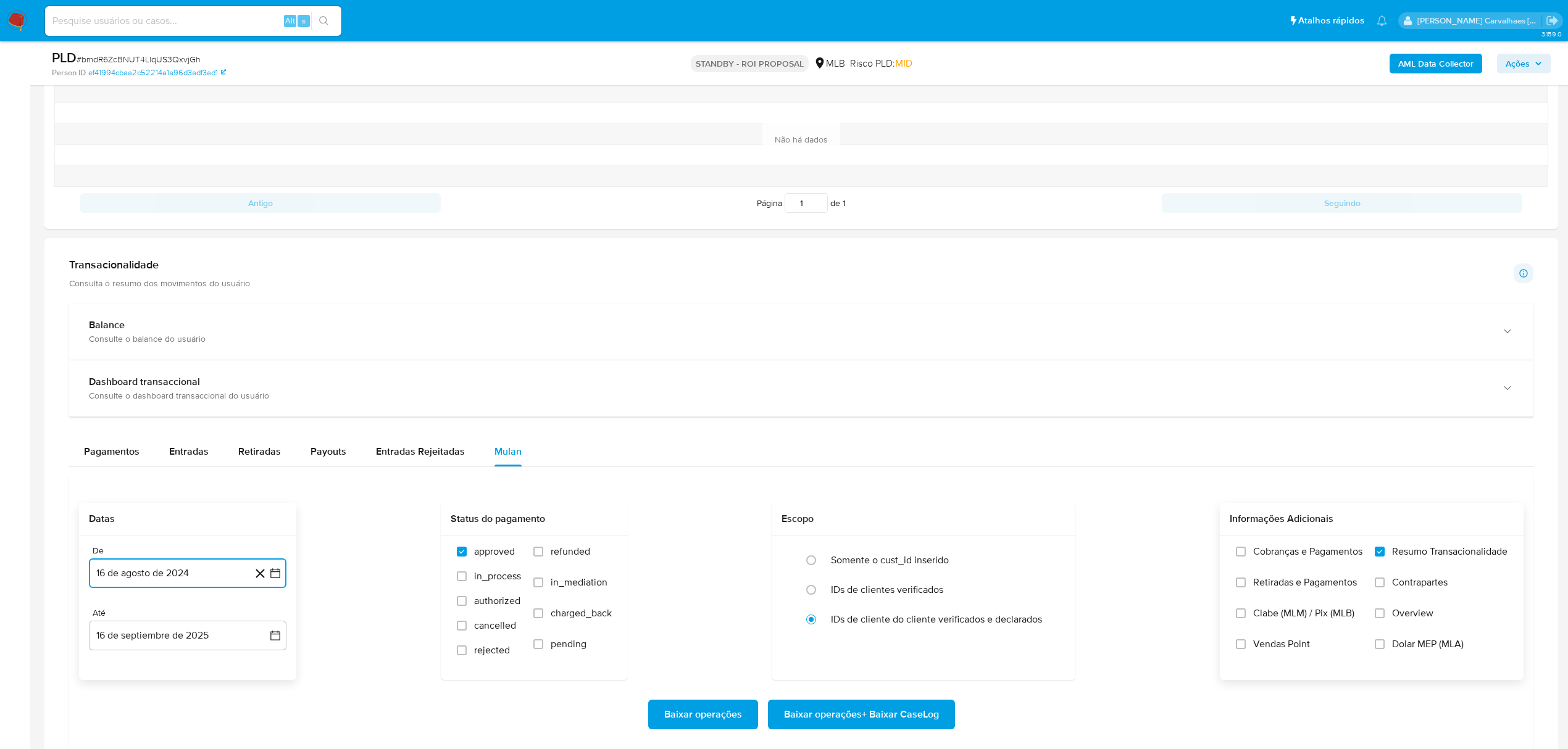
click at [279, 574] on icon "button" at bounding box center [275, 573] width 12 height 12
click at [262, 391] on icon "Mes siguiente" at bounding box center [264, 386] width 15 height 15
click at [265, 365] on icon "Mes siguiente" at bounding box center [264, 361] width 15 height 15
click at [263, 390] on icon "Mes siguiente" at bounding box center [264, 386] width 15 height 15
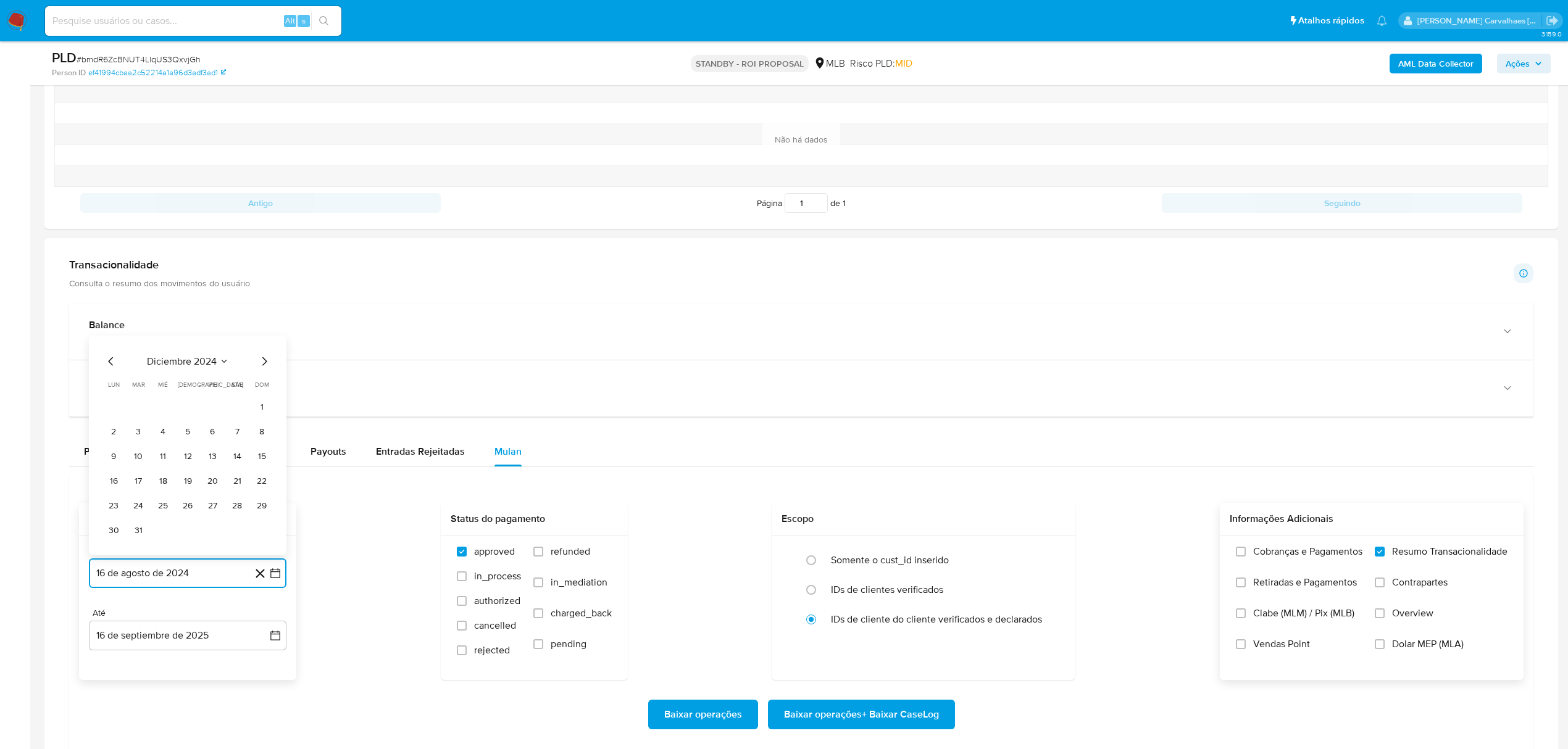
click at [263, 368] on icon "Mes siguiente" at bounding box center [264, 361] width 15 height 15
click at [263, 393] on icon "Mes siguiente" at bounding box center [264, 386] width 15 height 15
click at [268, 369] on icon "Mes siguiente" at bounding box center [264, 361] width 15 height 15
click at [263, 394] on icon "Mes siguiente" at bounding box center [264, 386] width 15 height 15
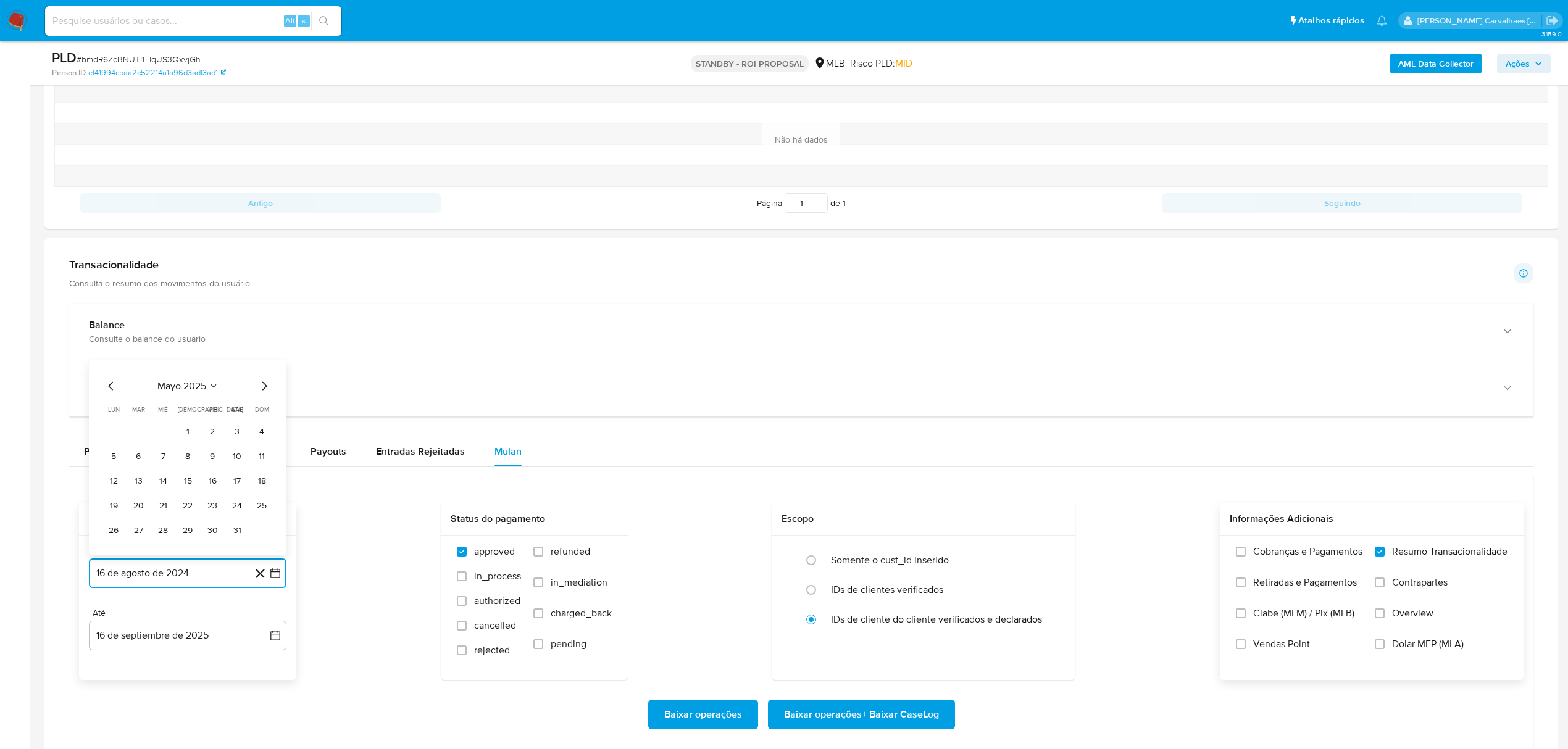
click at [263, 391] on icon "Mes siguiente" at bounding box center [265, 386] width 5 height 8
click at [263, 369] on icon "Mes siguiente" at bounding box center [264, 361] width 15 height 15
click at [166, 487] on button "16" at bounding box center [163, 481] width 20 height 20
click at [826, 716] on span "Baixar operações + Baixar CaseLog" at bounding box center [862, 715] width 155 height 27
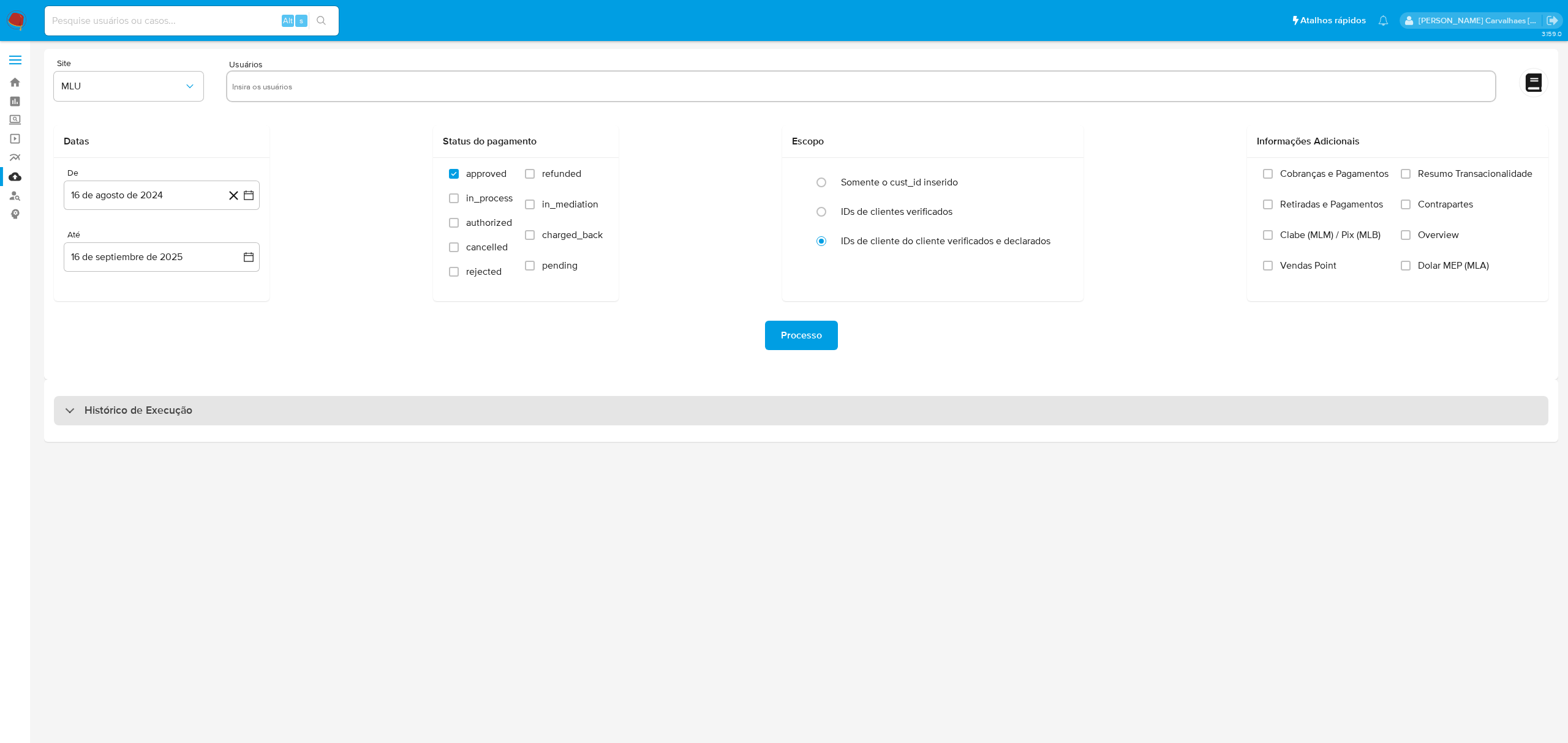
click at [78, 405] on div "Histórico de Execução" at bounding box center [128, 411] width 127 height 15
select select "10"
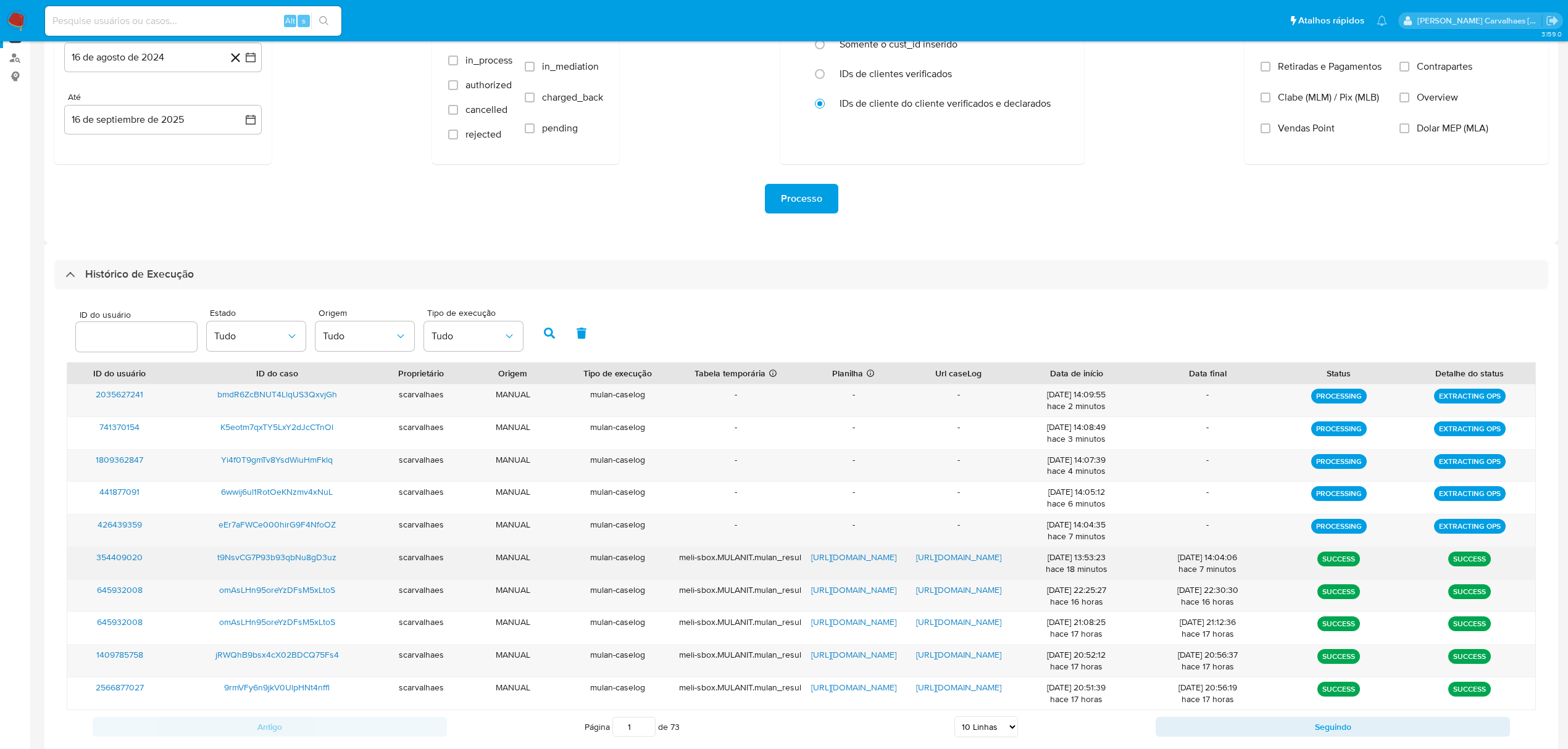
scroll to position [164, 0]
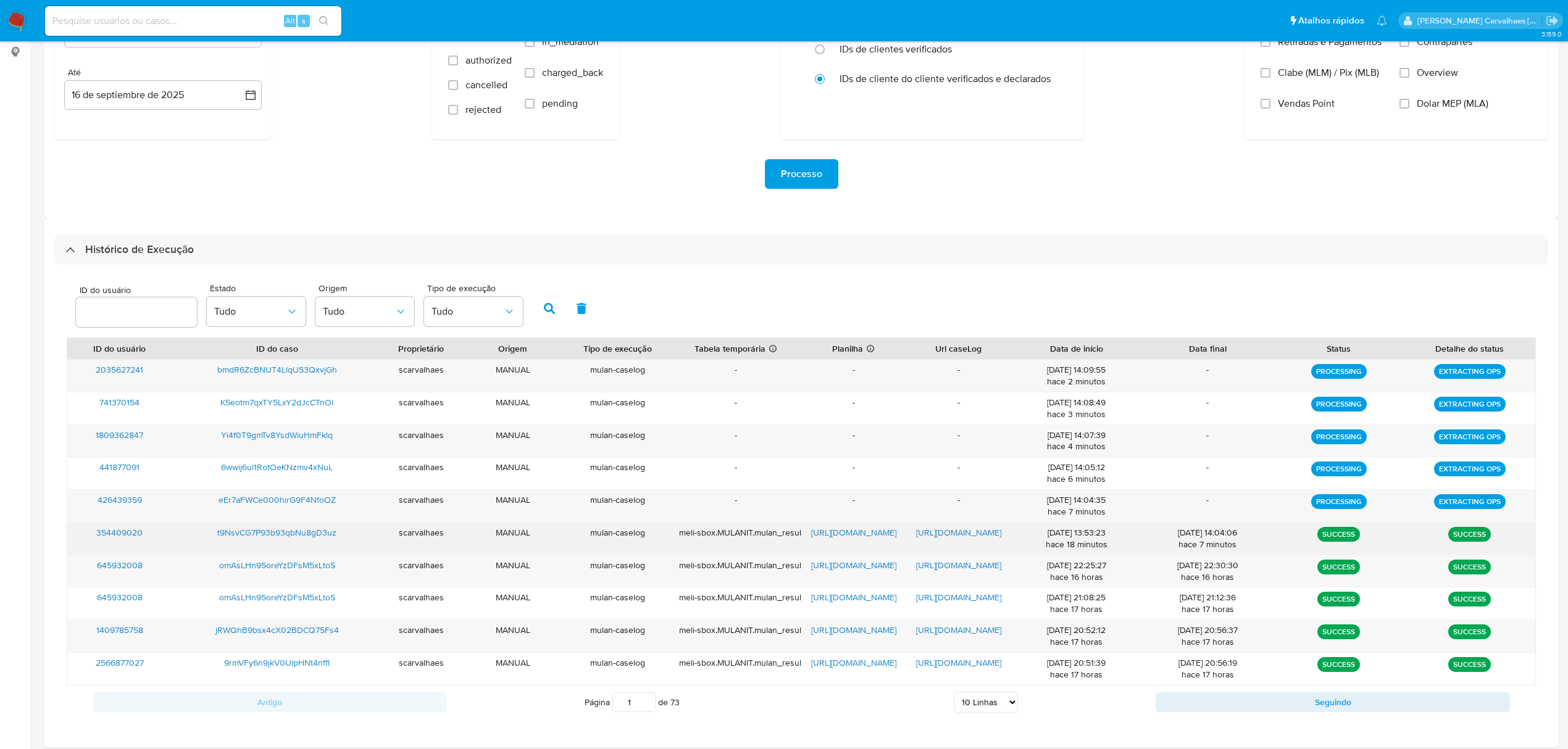
click at [963, 537] on span "[URL][DOMAIN_NAME]" at bounding box center [958, 532] width 85 height 12
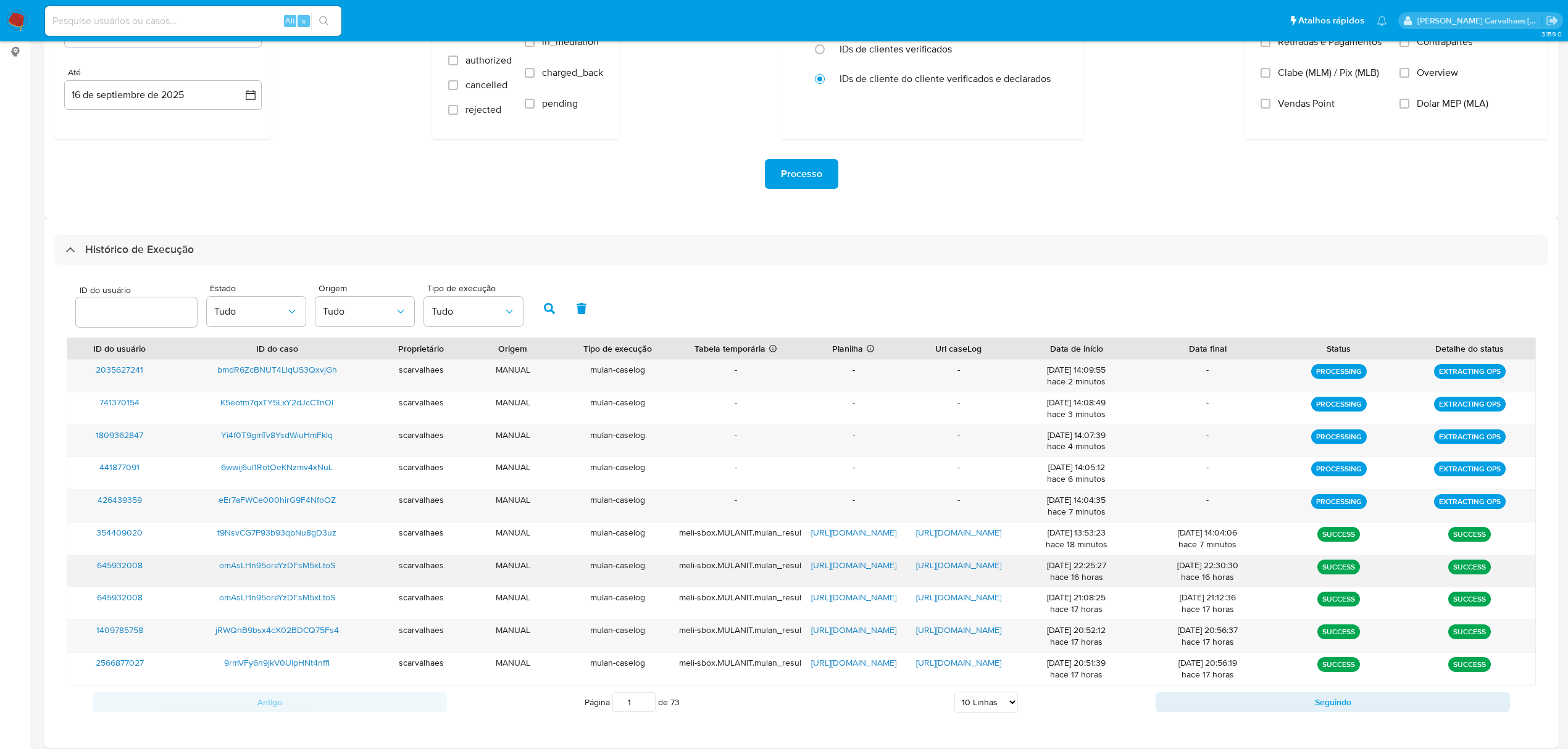
click at [937, 569] on span "[URL][DOMAIN_NAME]" at bounding box center [958, 565] width 85 height 12
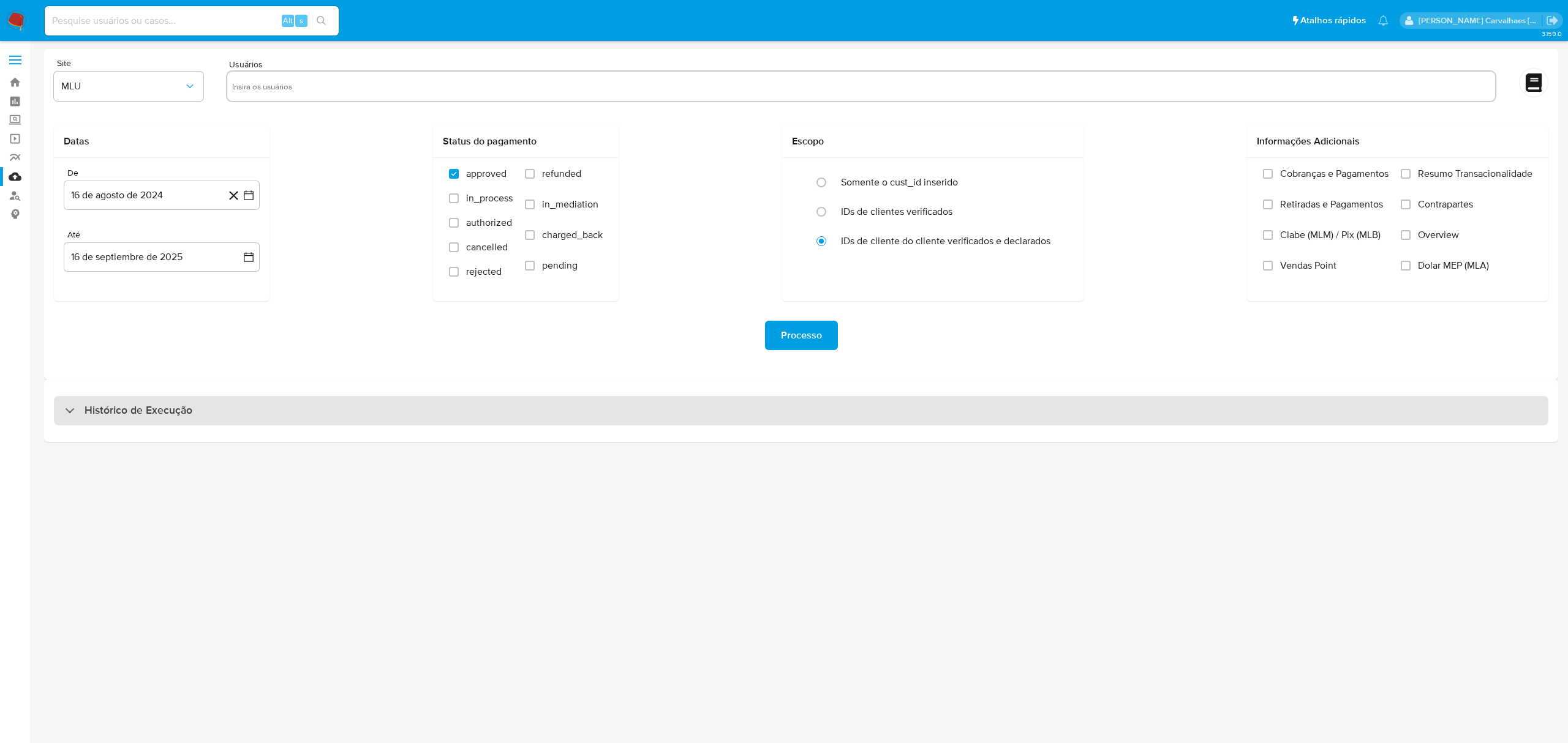
click at [83, 412] on div "Histórico de Execução" at bounding box center [128, 411] width 127 height 15
select select "10"
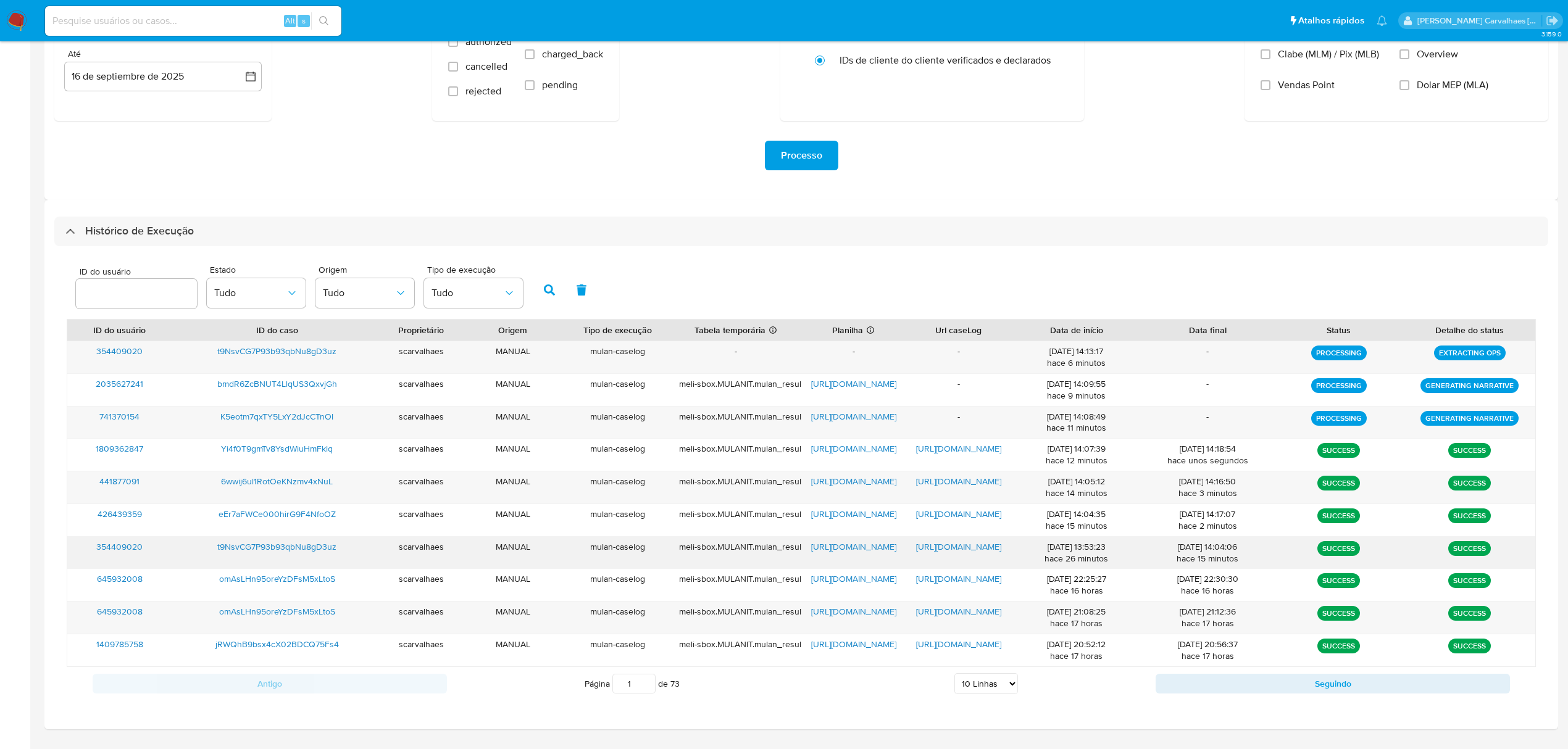
scroll to position [216, 0]
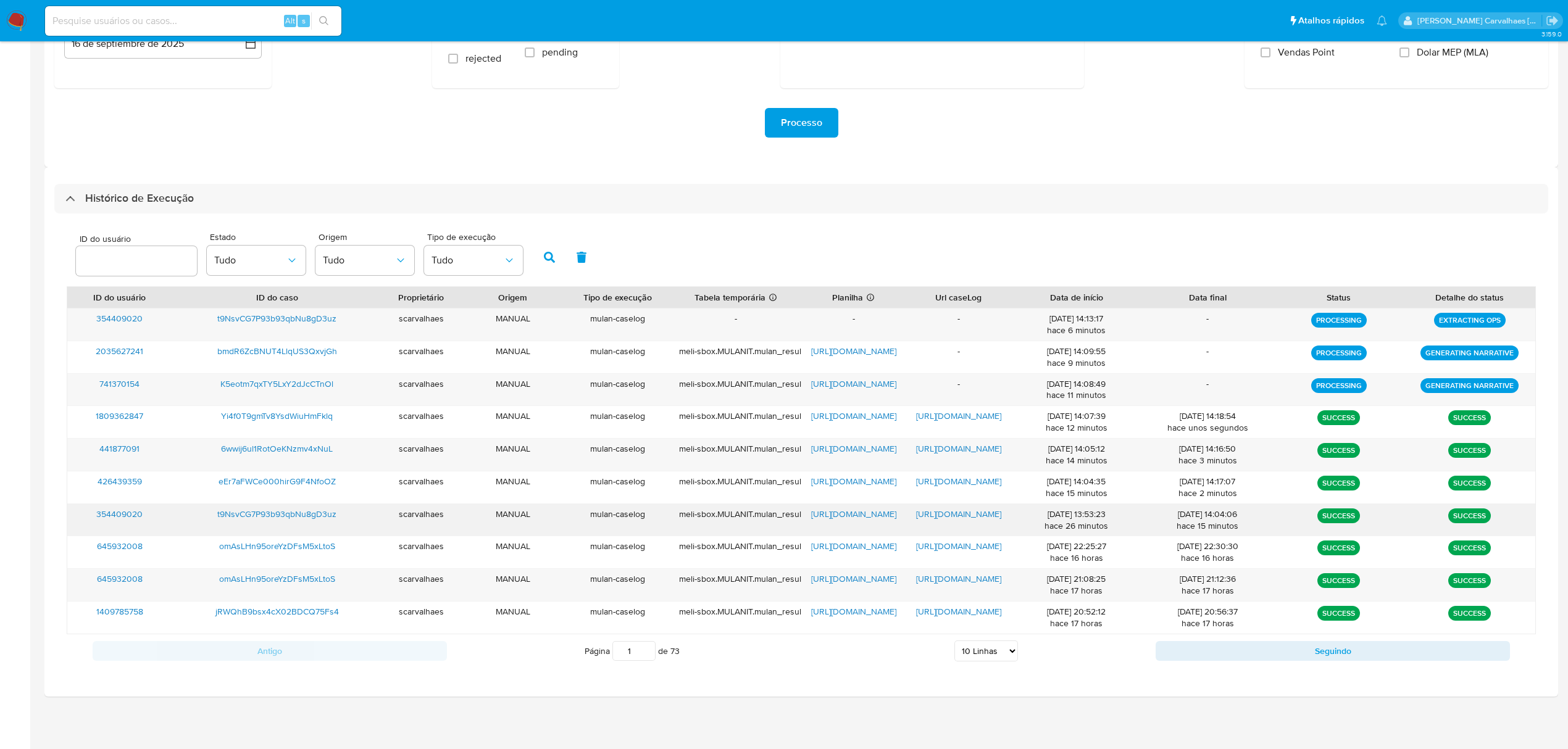
click at [947, 510] on span "[URL][DOMAIN_NAME]" at bounding box center [958, 514] width 85 height 12
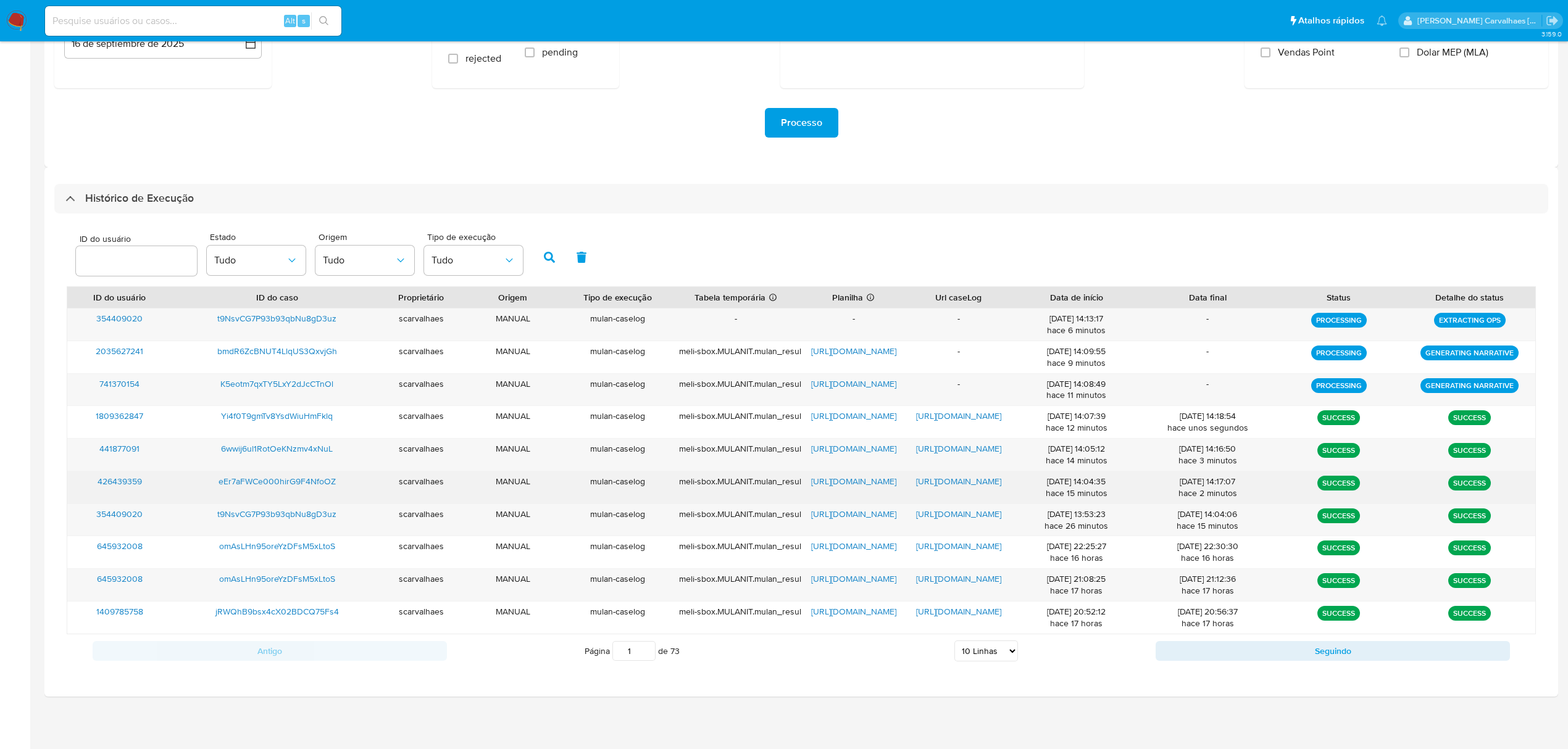
click at [954, 479] on span "[URL][DOMAIN_NAME]" at bounding box center [958, 481] width 85 height 12
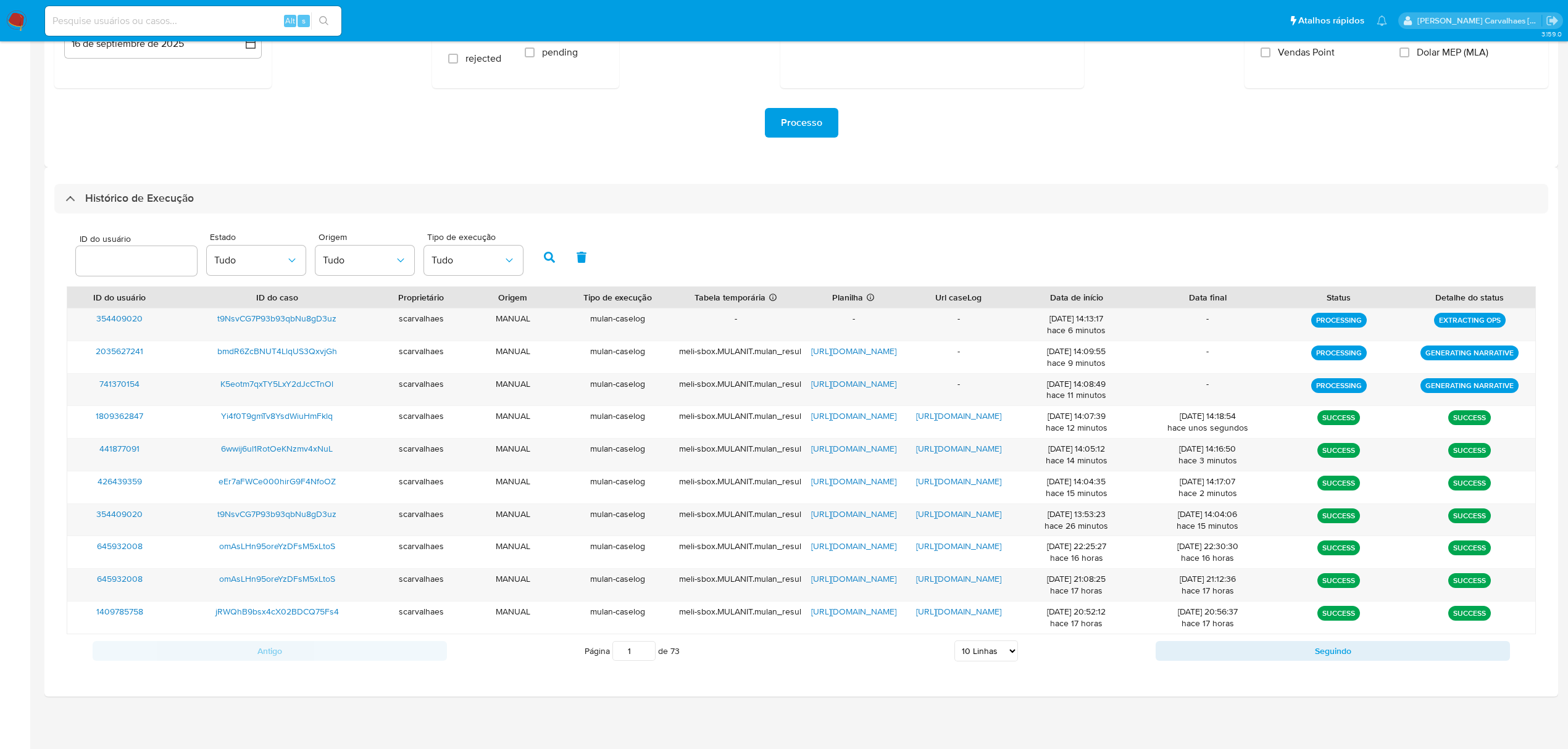
scroll to position [214, 0]
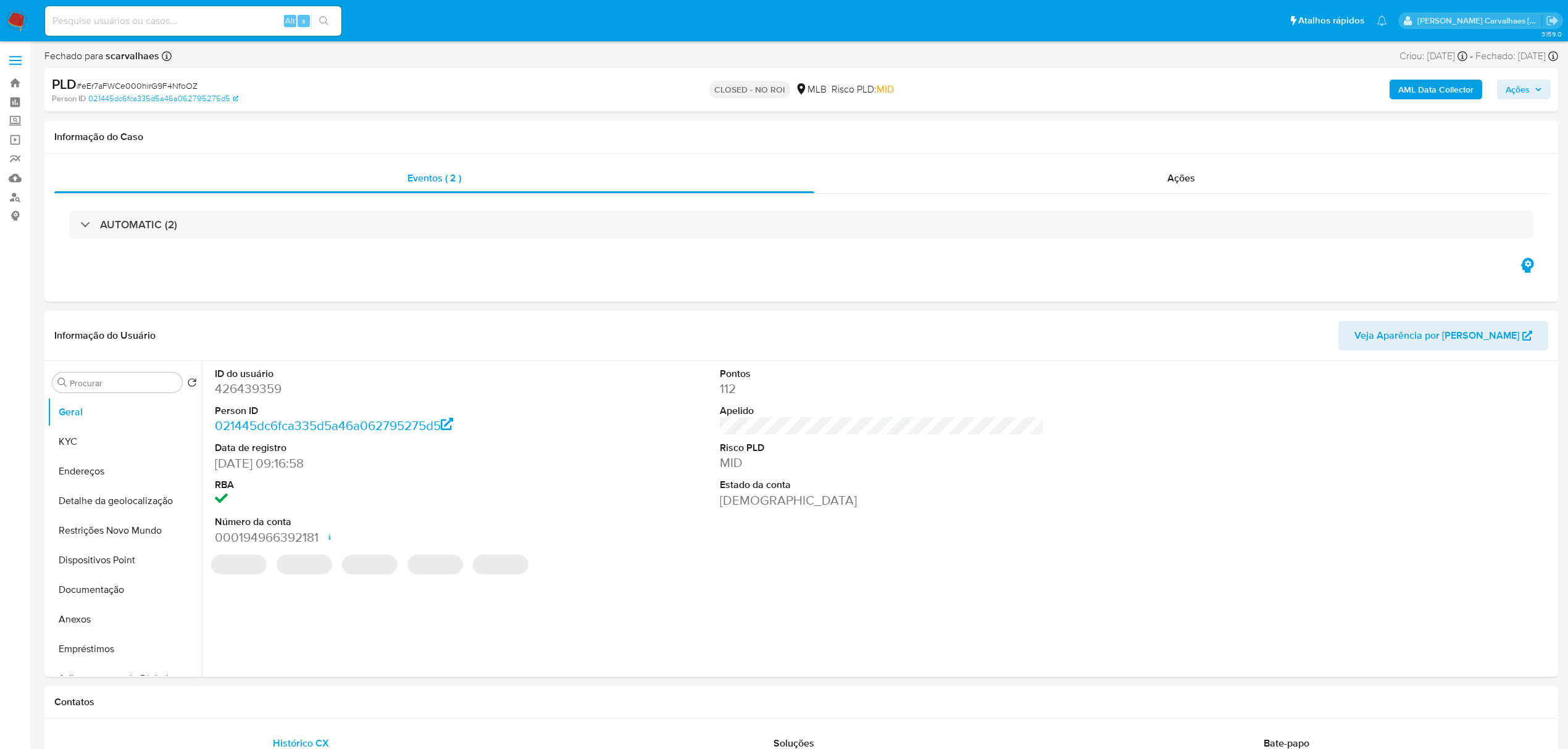
select select "10"
drag, startPoint x: 194, startPoint y: 21, endPoint x: 109, endPoint y: 23, distance: 85.0
paste input "K5eotm7qxTY5LxY2dJcCTnOl -"
type input "K5eotm7qxTY5LxY2dJcCTnOl"
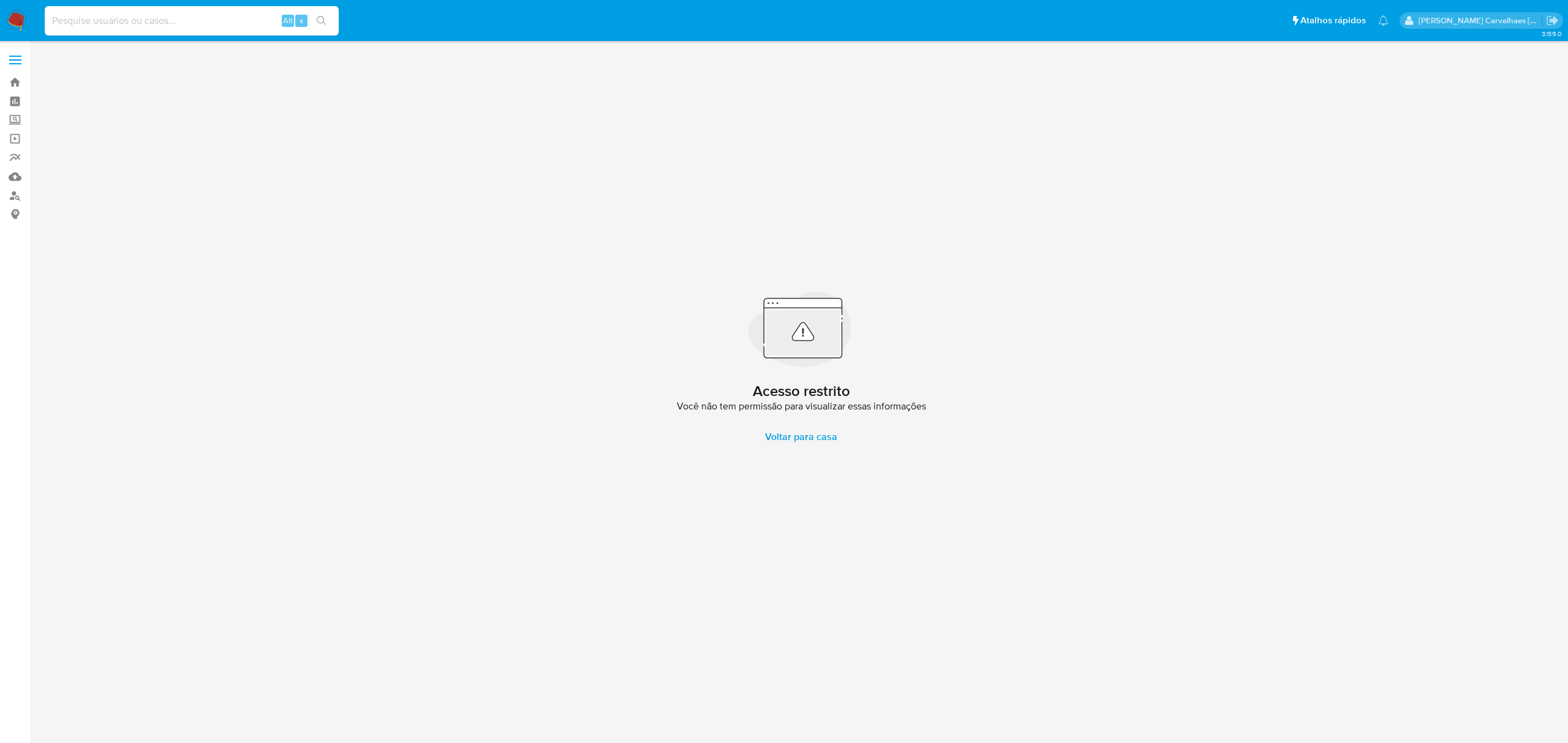
paste input "K5eotm7qxTY5LxY2dJcCTnOl -"
click at [52, 18] on input "K5eotm7qxTY5LxY2dJcCTnOl -" at bounding box center [191, 21] width 294 height 16
click at [218, 17] on input "K5eotm7qxTY5LxY2dJcCTnOl -" at bounding box center [191, 21] width 294 height 16
type input "K5eotm7qxTY5LxY2dJcCTnOl"
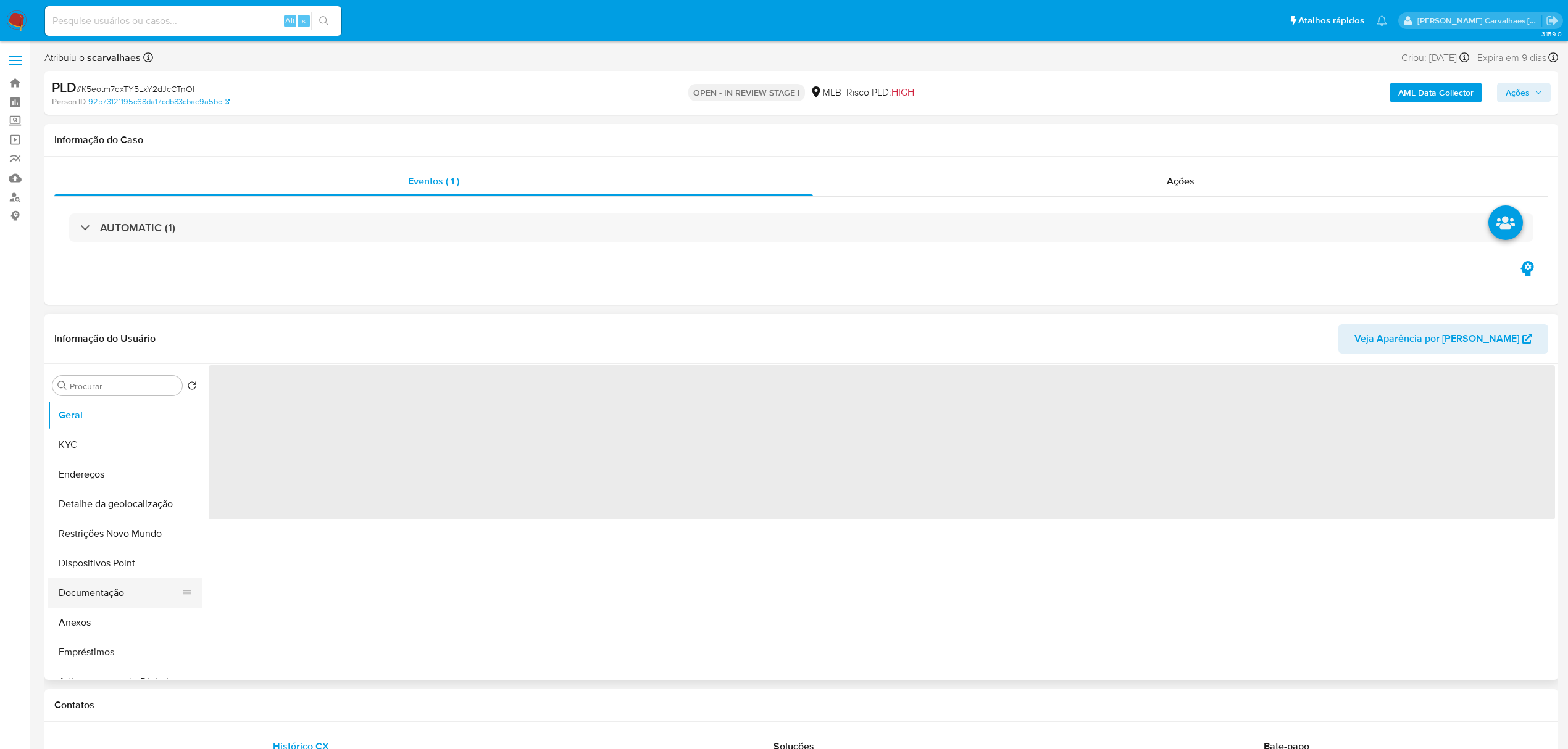
select select "10"
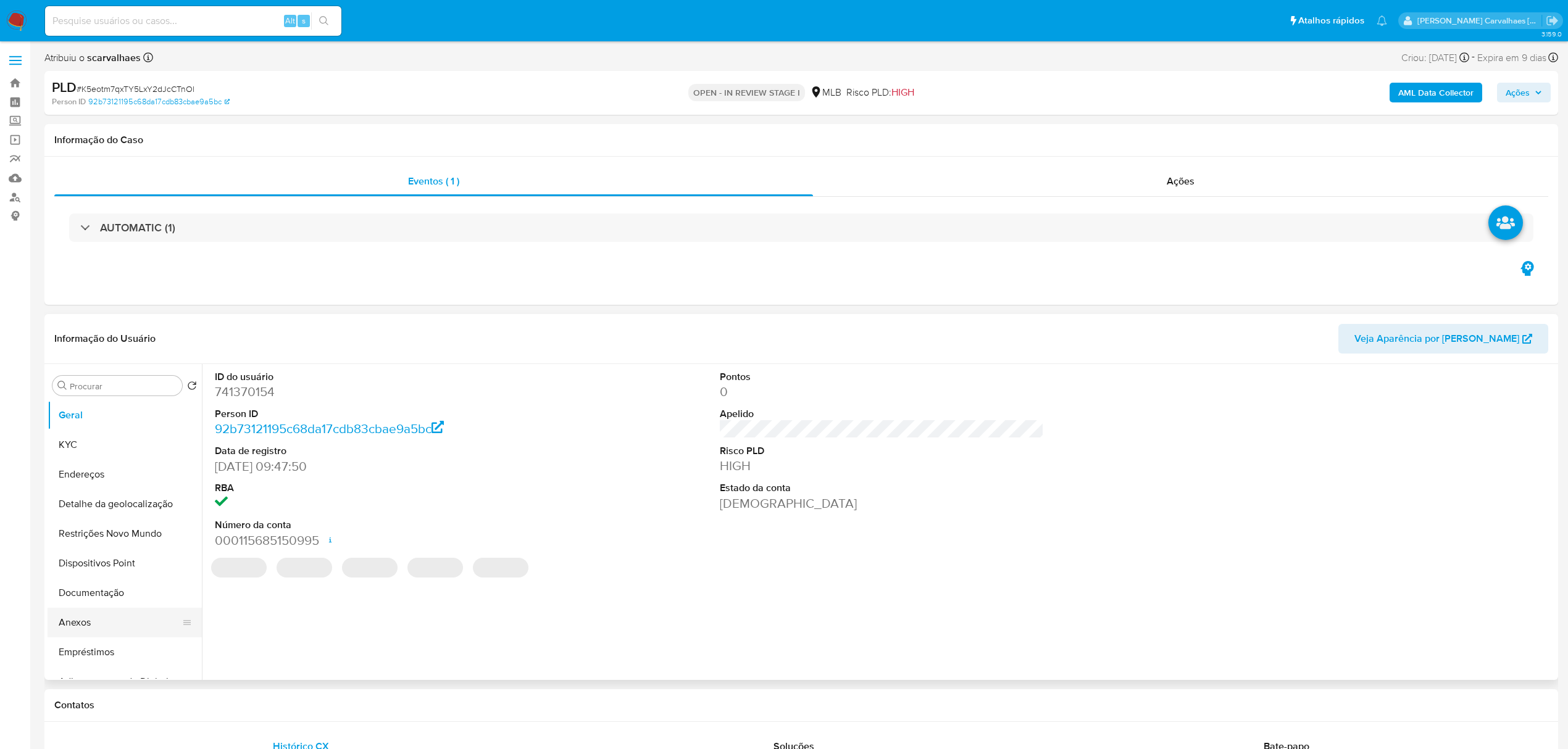
click at [82, 621] on button "Anexos" at bounding box center [120, 622] width 145 height 29
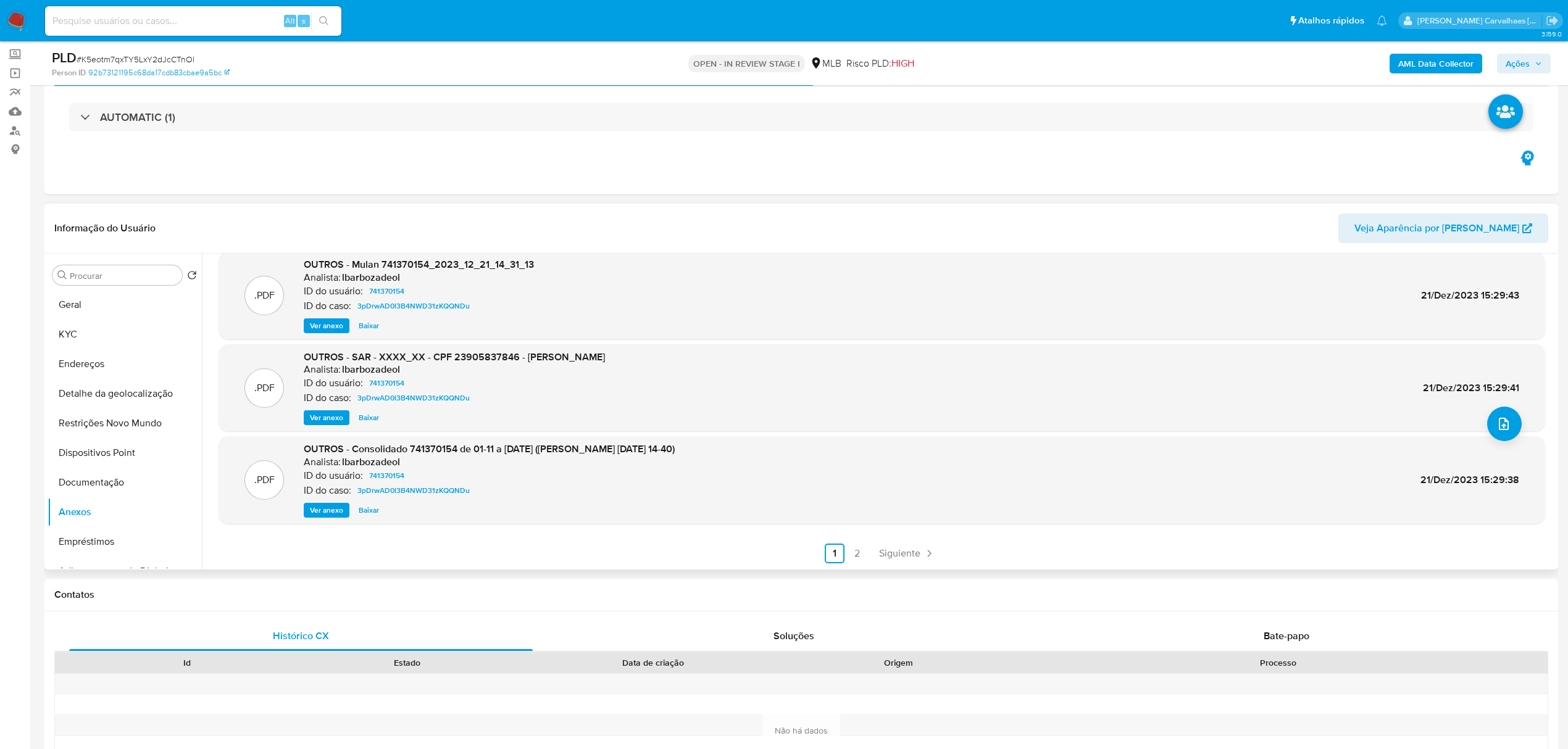
scroll to position [82, 0]
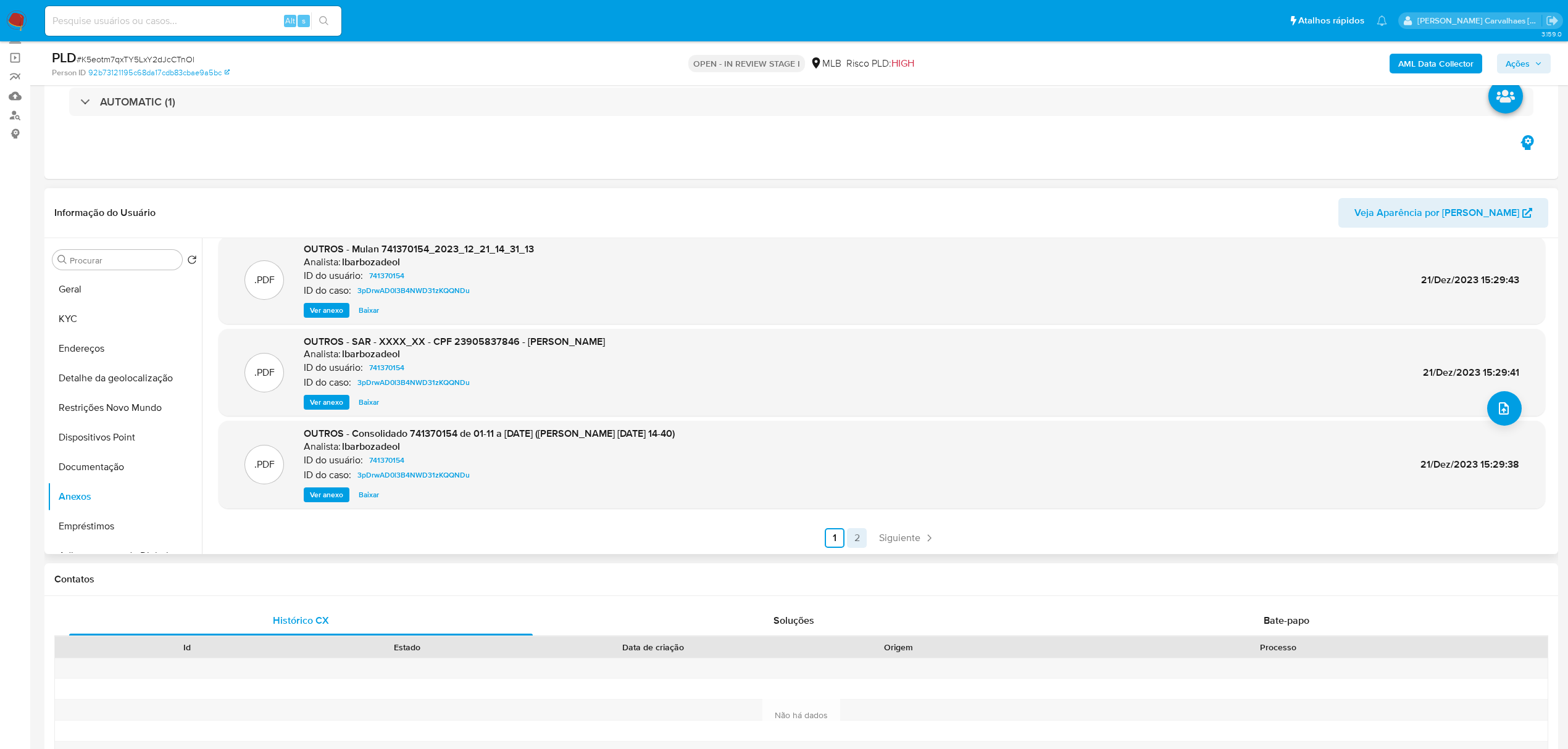
click at [855, 541] on link "2" at bounding box center [857, 538] width 20 height 20
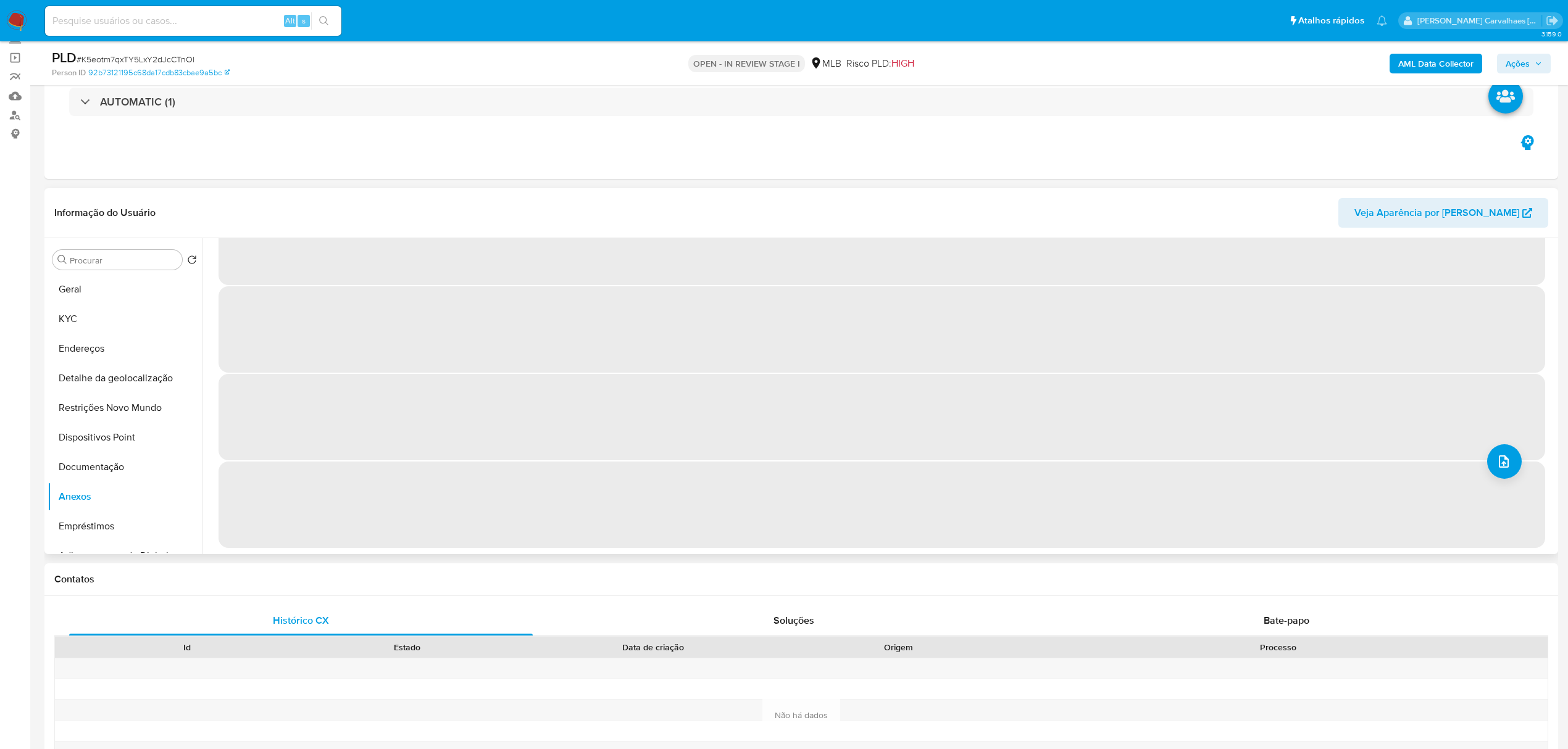
scroll to position [0, 0]
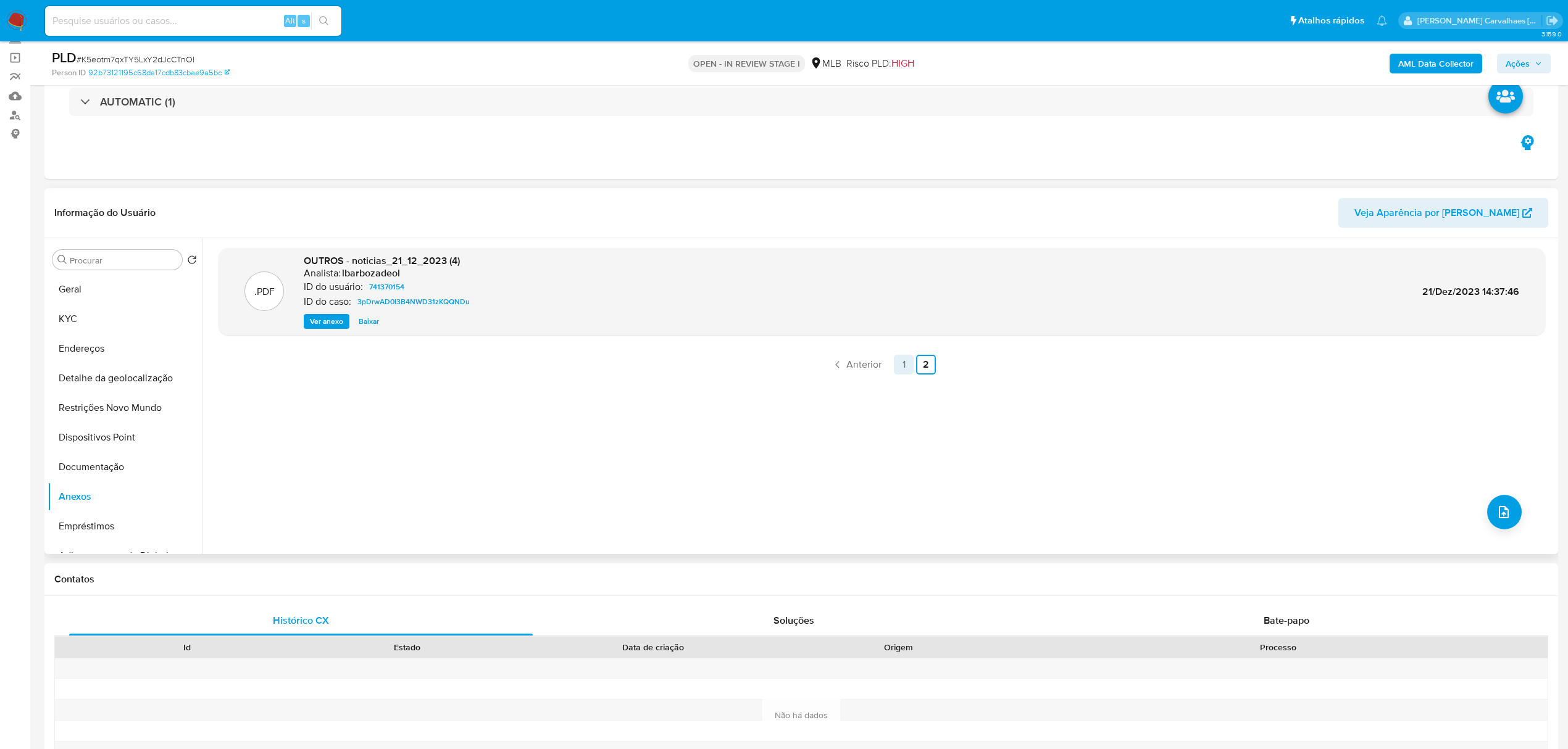
click at [894, 365] on link "1" at bounding box center [904, 365] width 20 height 20
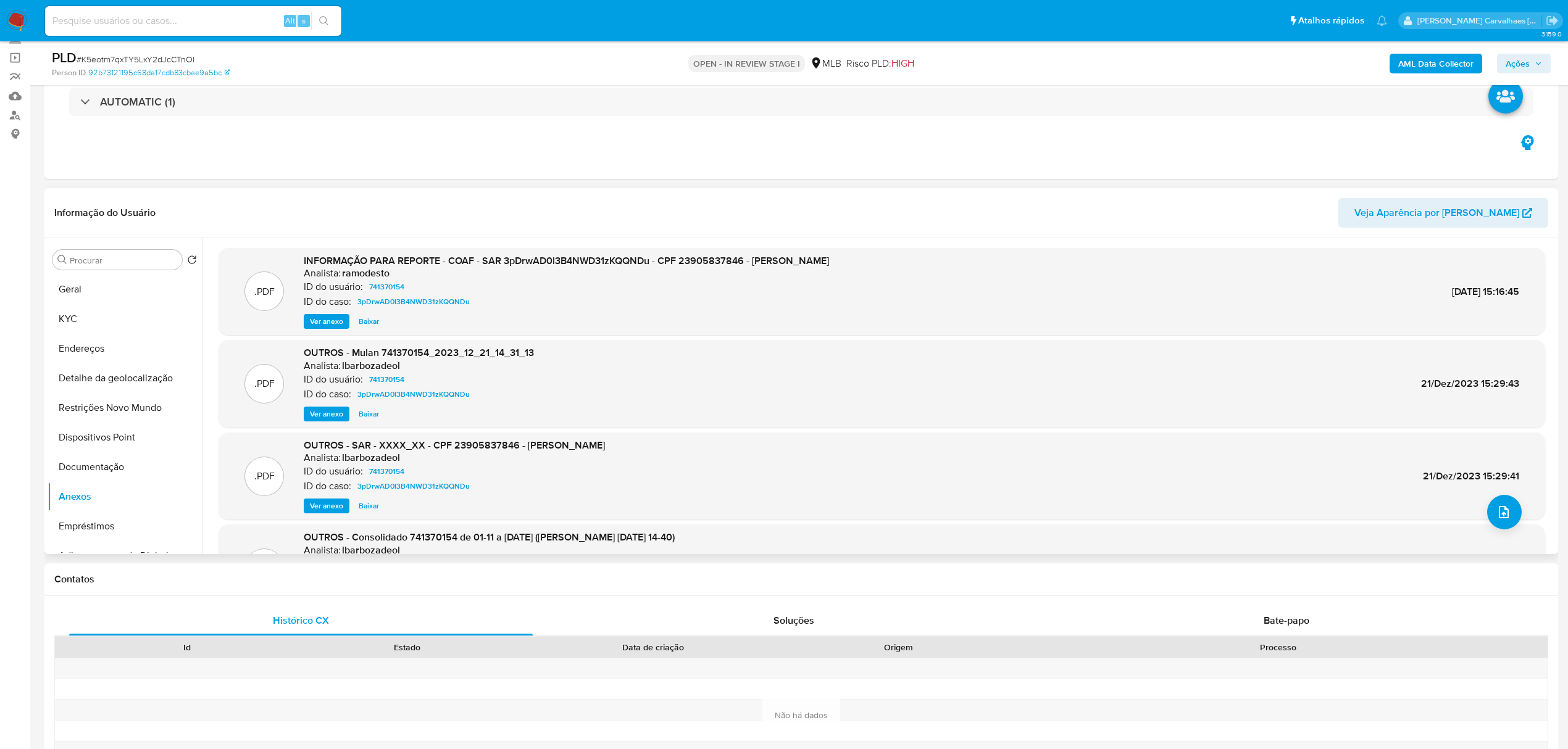
click at [320, 322] on span "Ver anexo" at bounding box center [326, 321] width 33 height 12
click at [322, 319] on span "Ver anexo" at bounding box center [326, 321] width 33 height 12
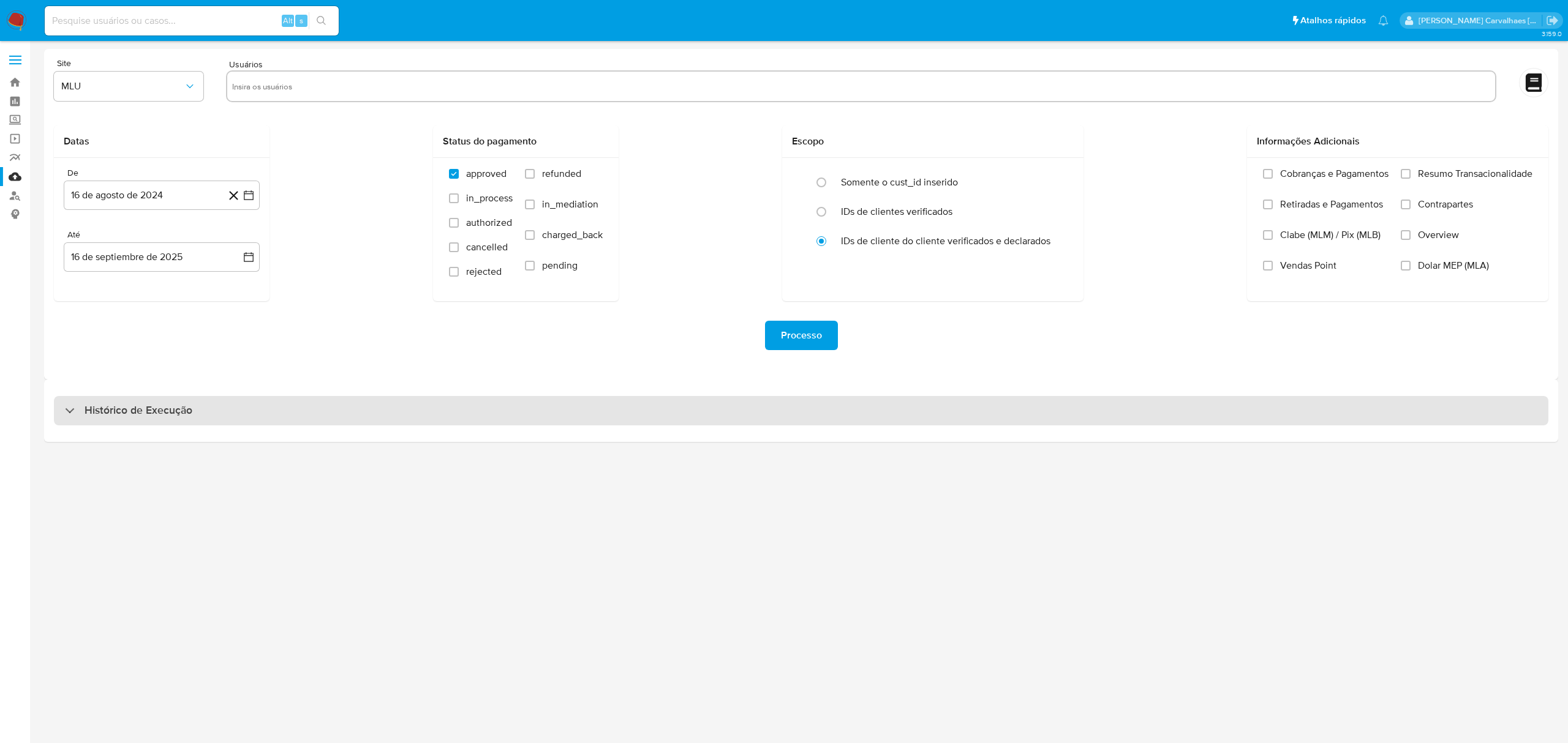
click at [130, 416] on h3 "Histórico de Execução" at bounding box center [138, 411] width 108 height 15
select select "10"
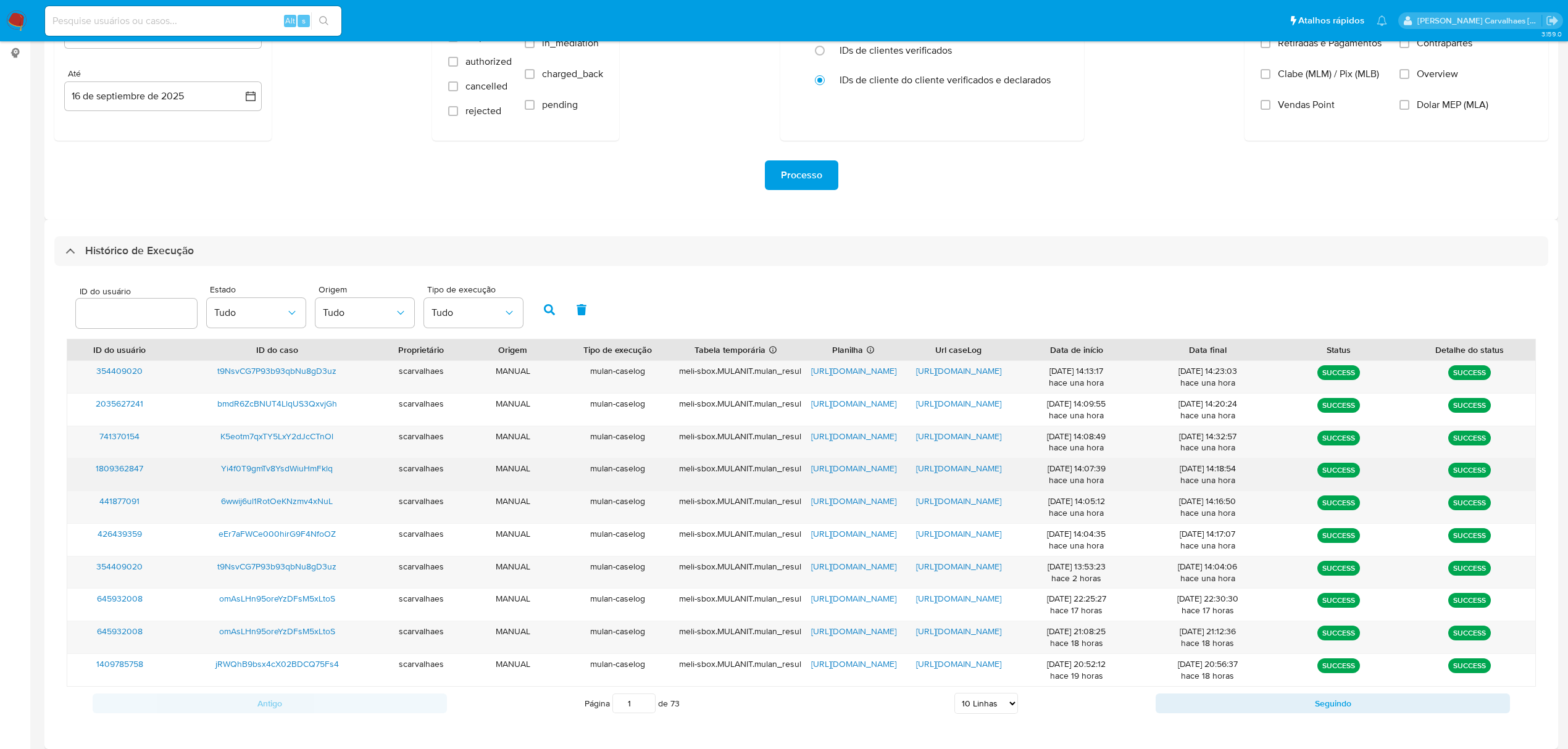
scroll to position [164, 0]
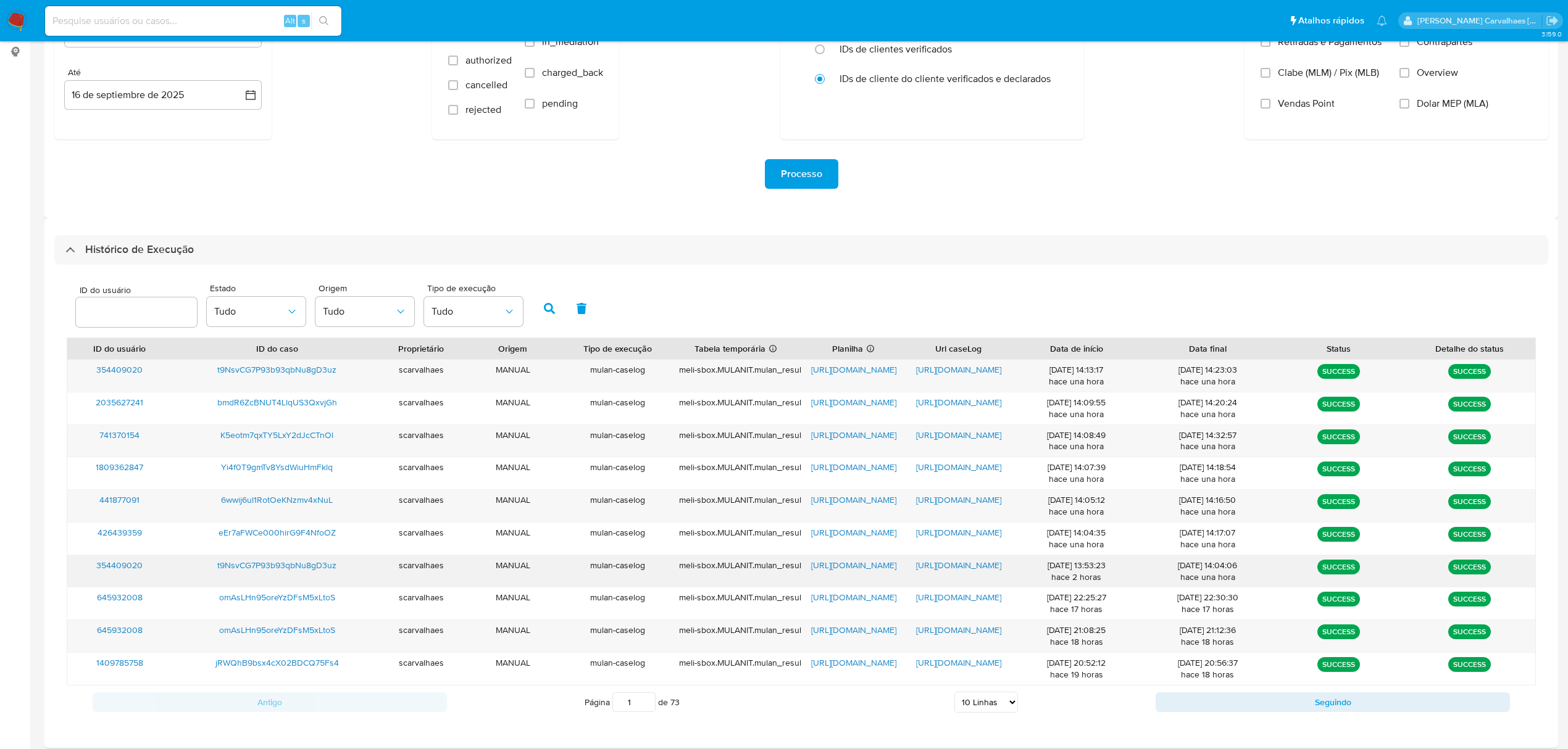
click at [956, 568] on span "[URL][DOMAIN_NAME]" at bounding box center [958, 565] width 85 height 12
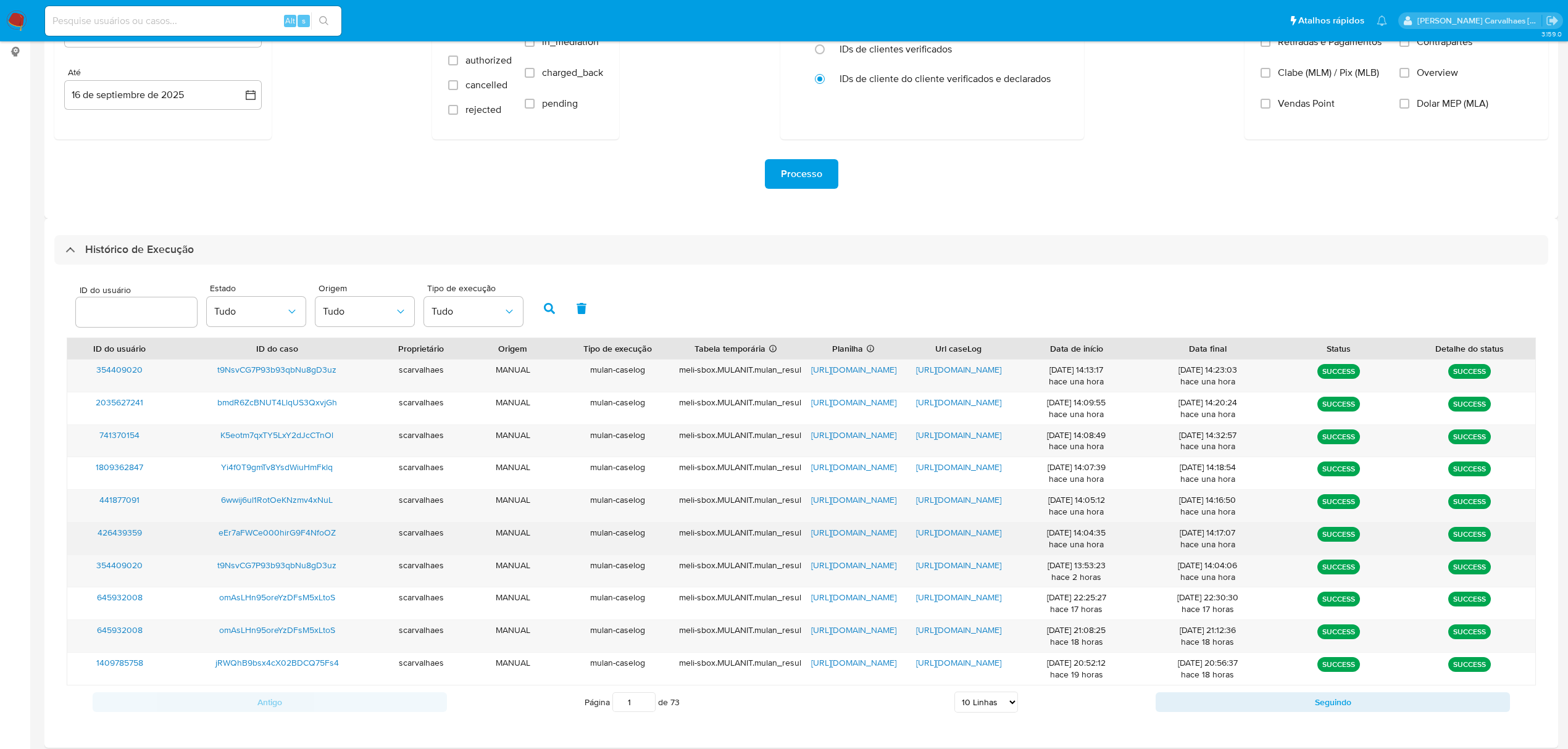
click at [944, 531] on span "[URL][DOMAIN_NAME]" at bounding box center [958, 532] width 85 height 12
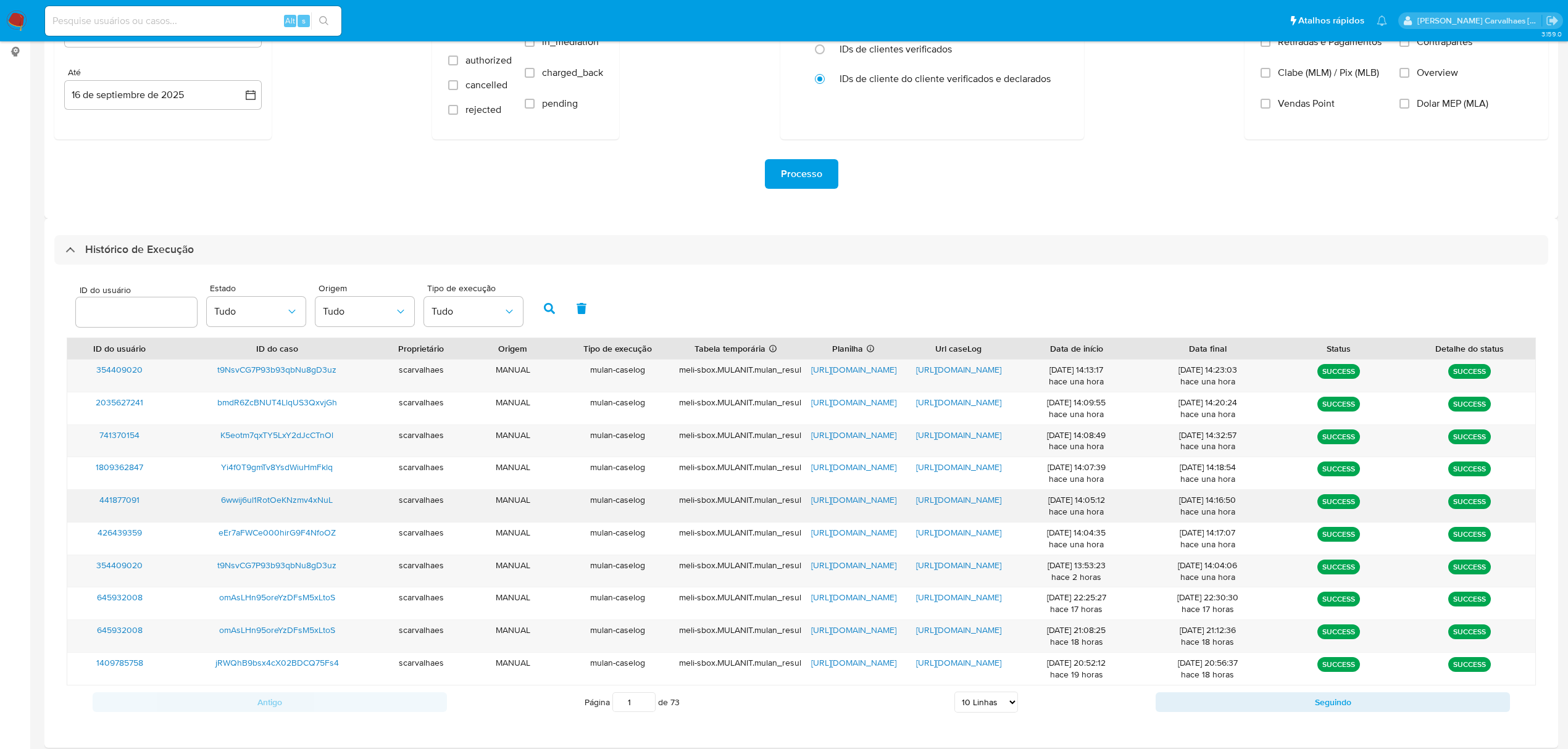
click at [941, 499] on span "[URL][DOMAIN_NAME]" at bounding box center [958, 500] width 85 height 12
click at [952, 432] on span "[URL][DOMAIN_NAME]" at bounding box center [958, 435] width 85 height 12
click at [845, 432] on span "[URL][DOMAIN_NAME]" at bounding box center [853, 435] width 85 height 12
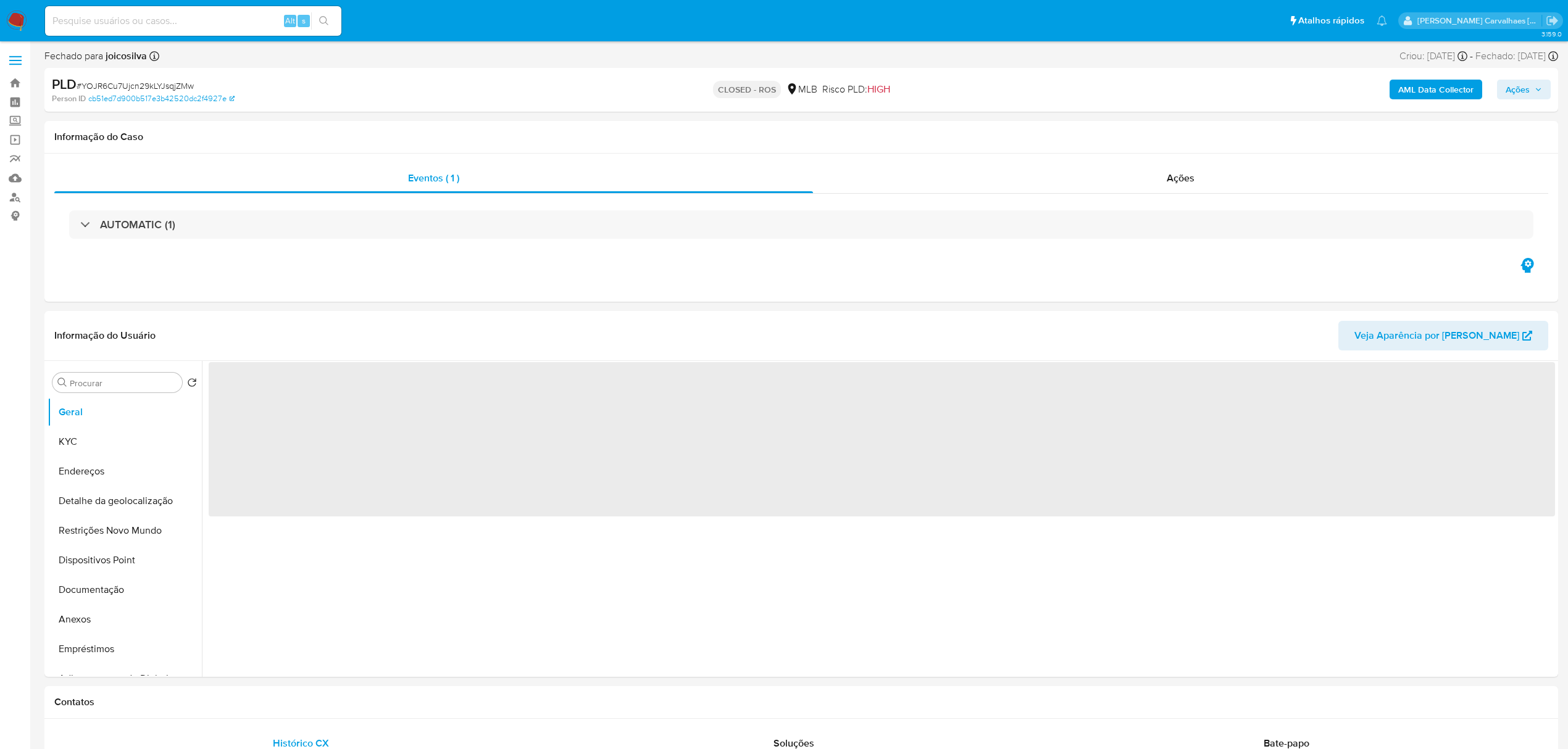
select select "10"
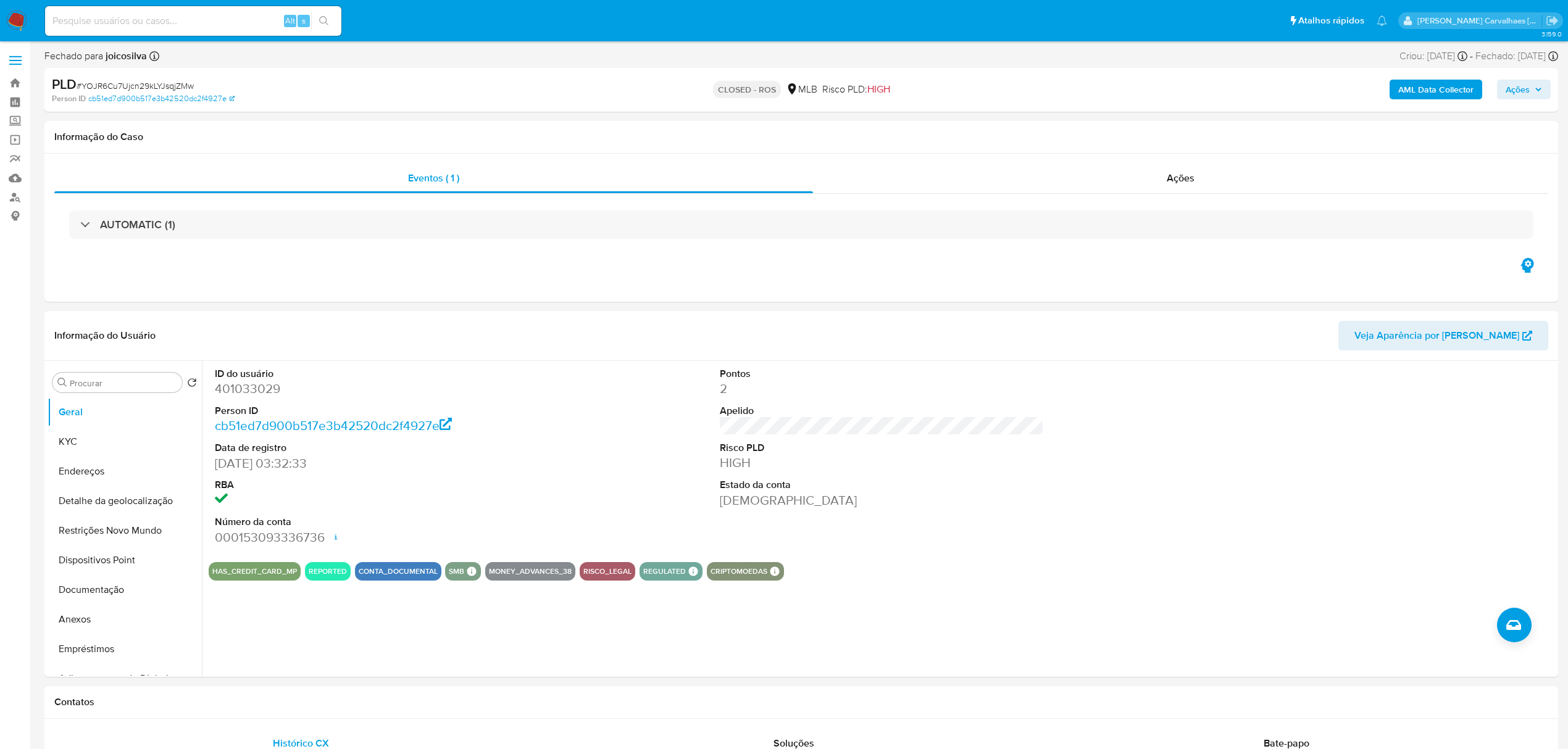
click at [141, 25] on input at bounding box center [193, 21] width 296 height 16
paste input "K5eotm7qxTY5LxY2dJcCTnOl"
type input "K5eotm7qxTY5LxY2dJcCTnOl"
click at [331, 23] on button "search-icon" at bounding box center [324, 21] width 25 height 18
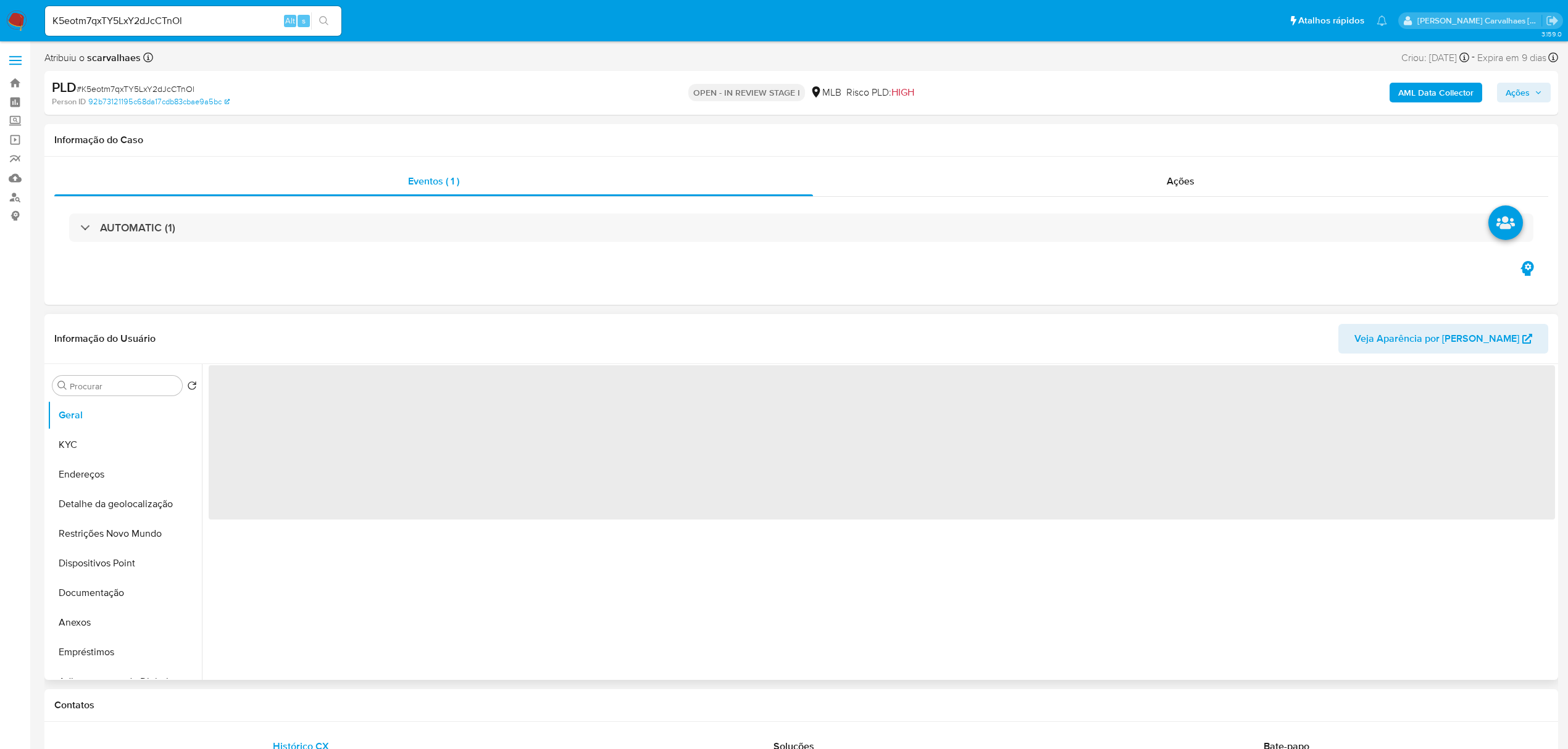
select select "10"
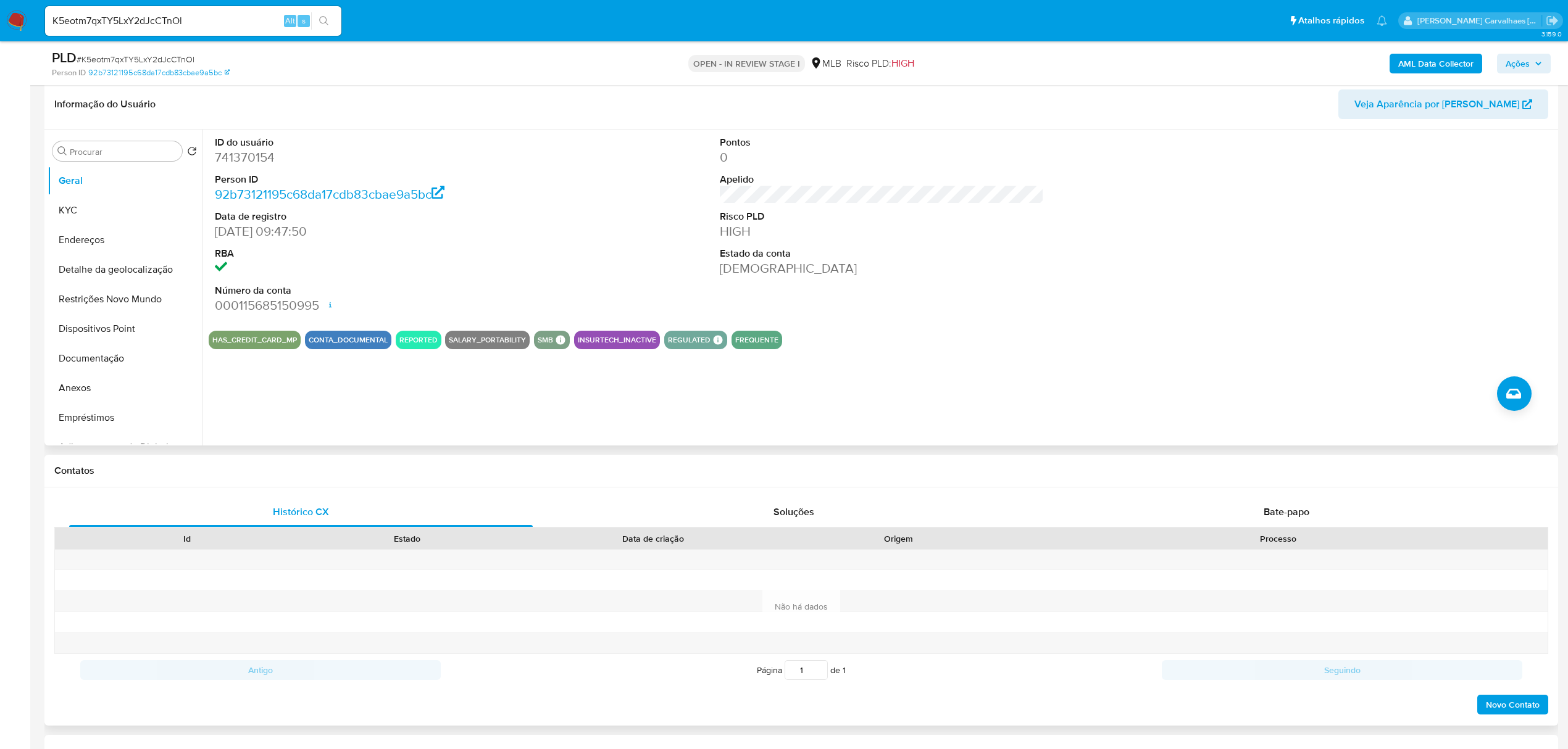
scroll to position [82, 0]
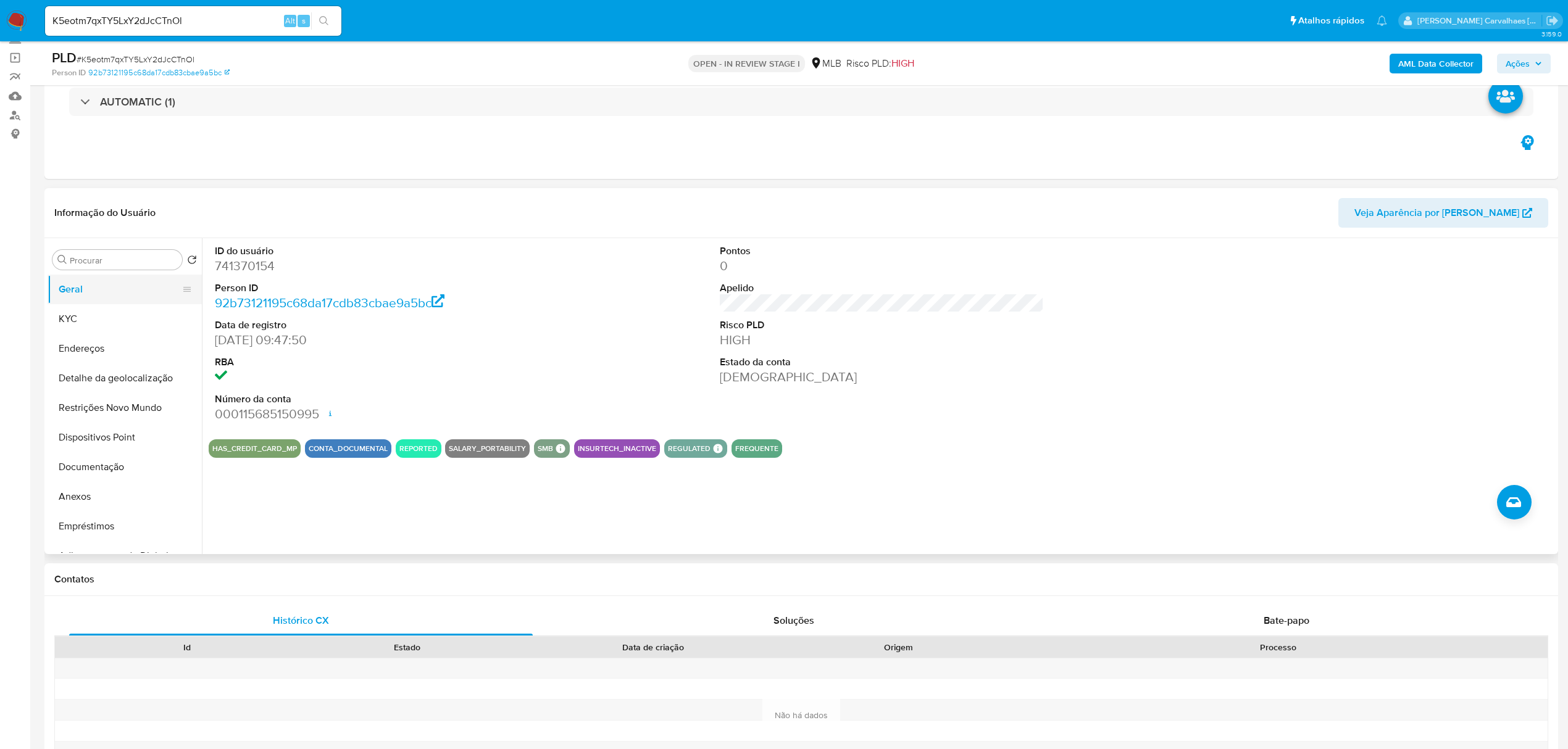
click at [68, 287] on button "Geral" at bounding box center [120, 289] width 145 height 29
click at [83, 309] on button "KYC" at bounding box center [120, 318] width 145 height 29
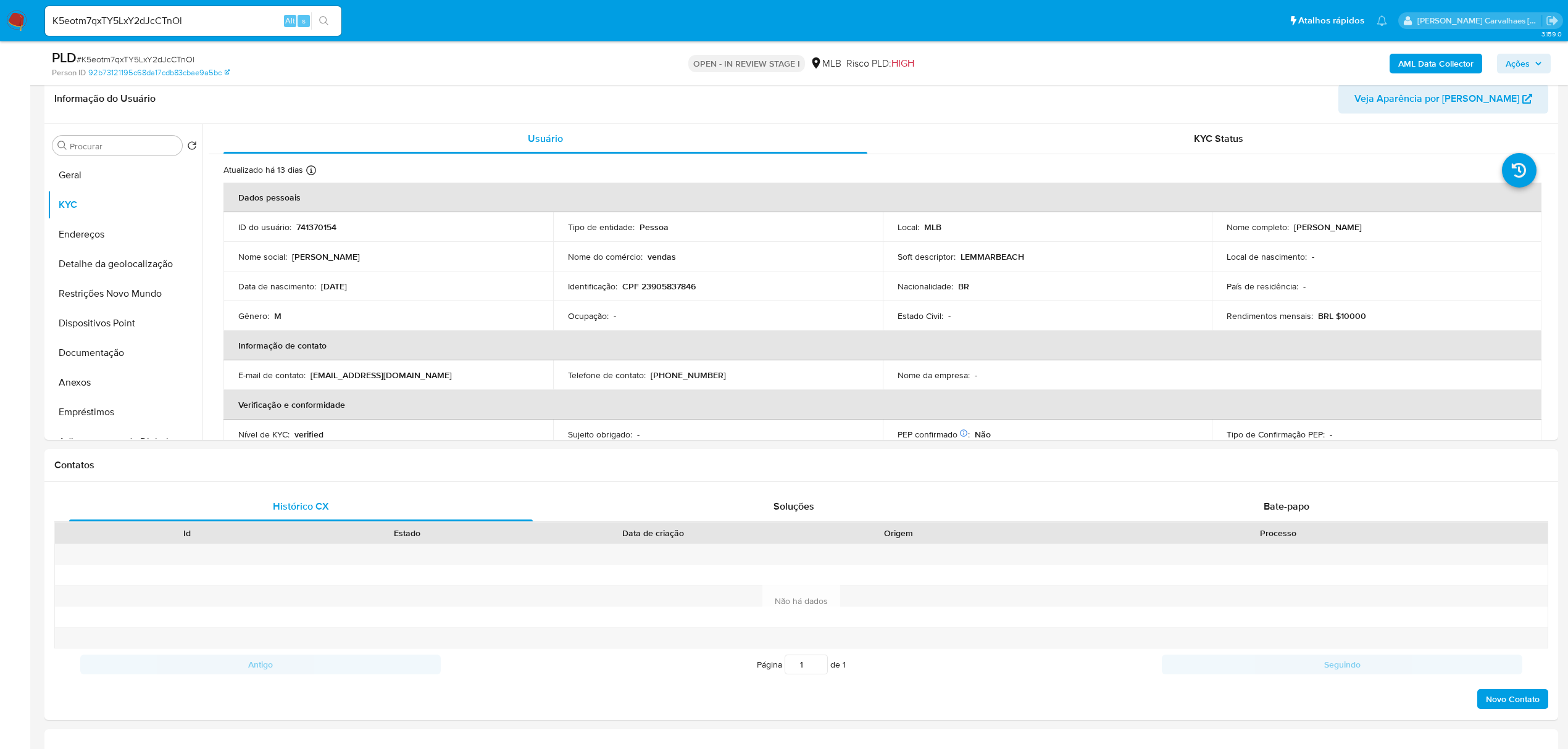
scroll to position [214, 0]
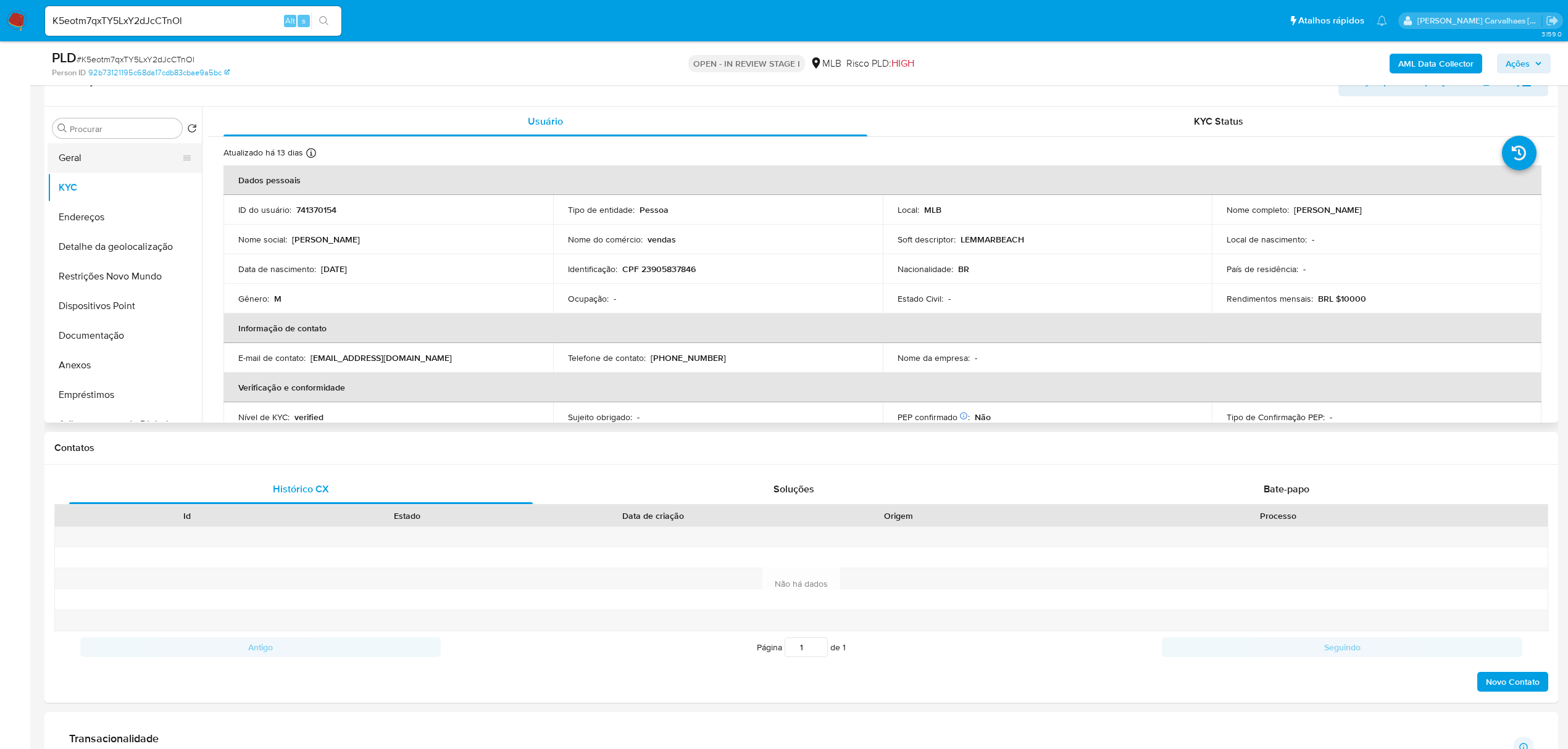
click at [89, 153] on button "Geral" at bounding box center [120, 158] width 145 height 29
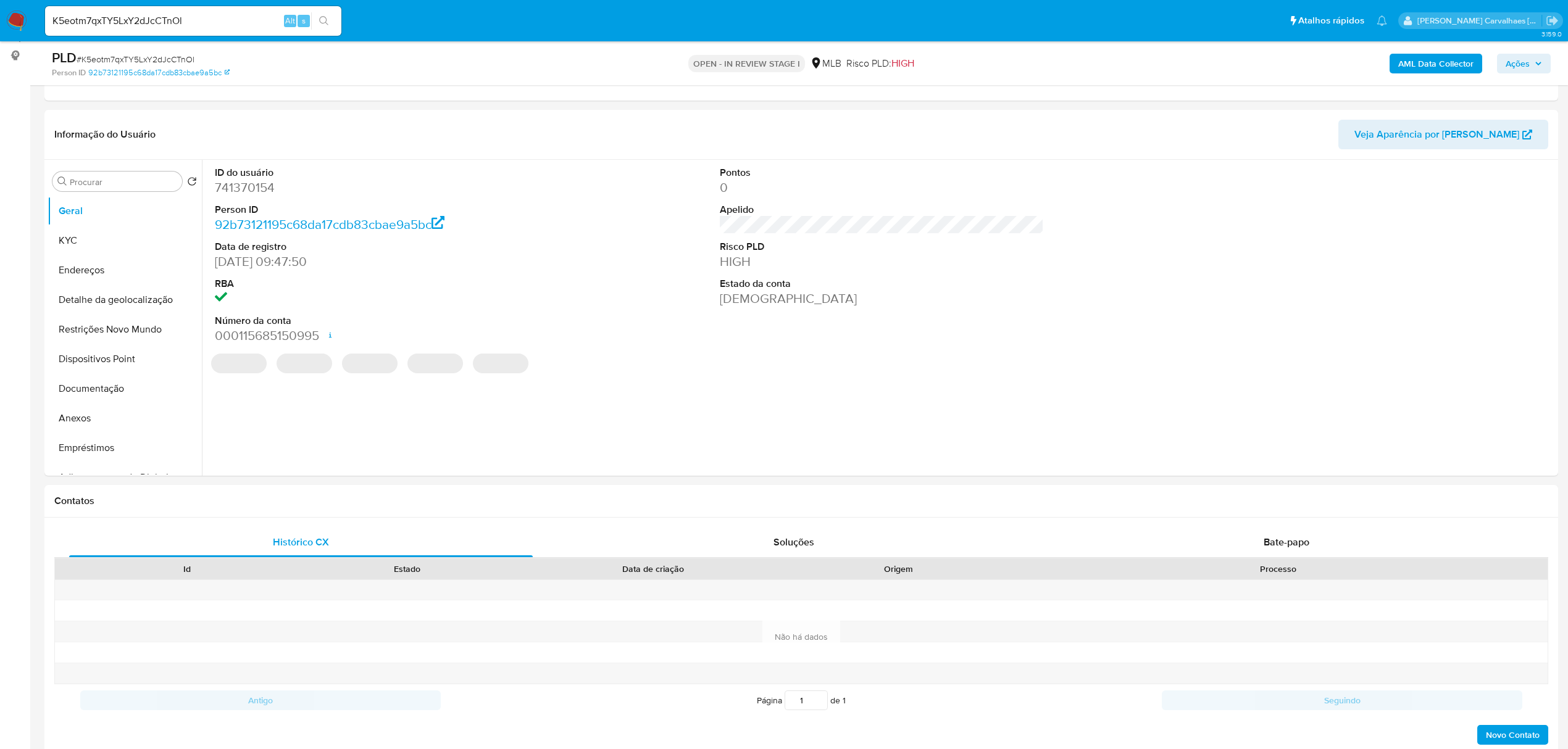
scroll to position [132, 0]
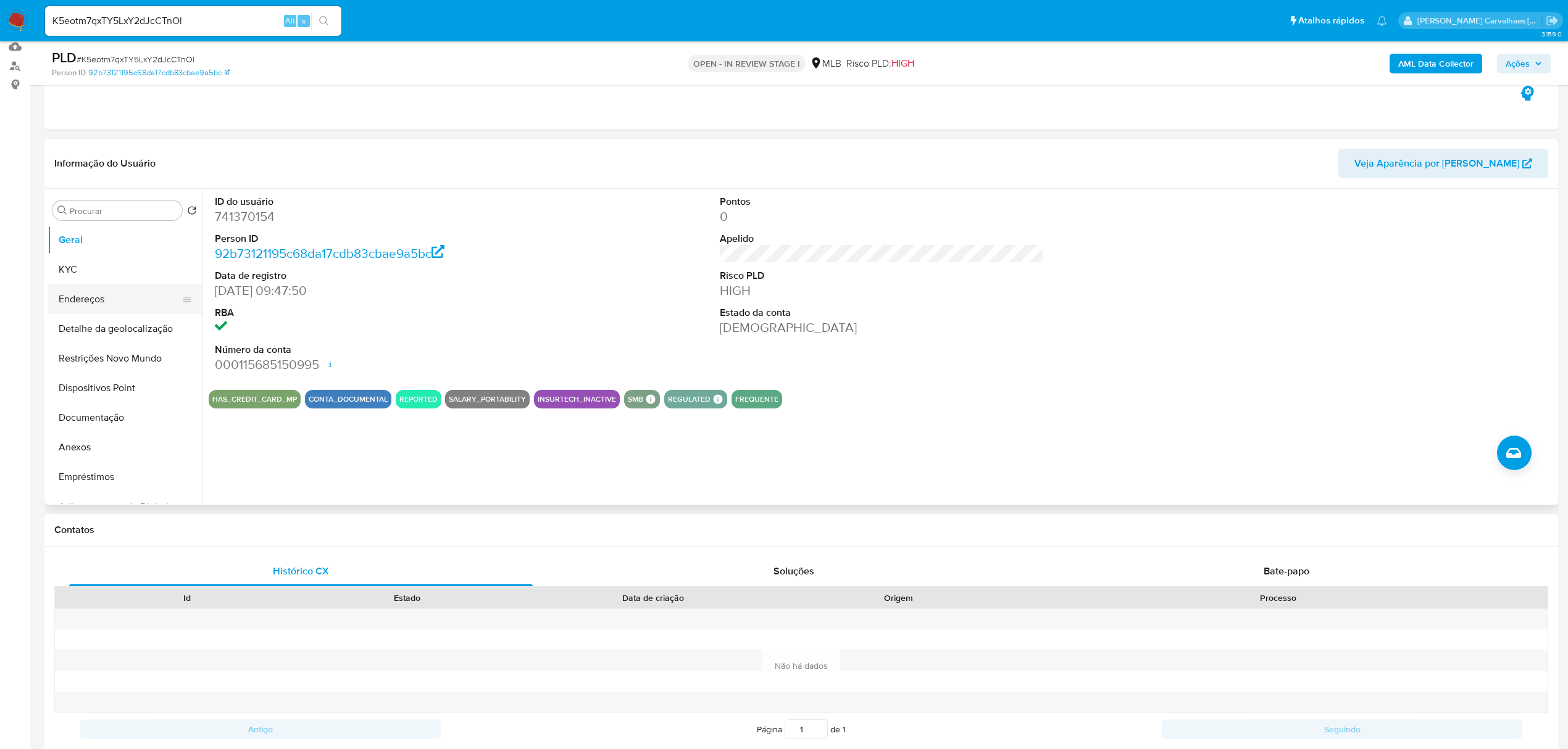
click at [78, 299] on button "Endereços" at bounding box center [120, 299] width 145 height 29
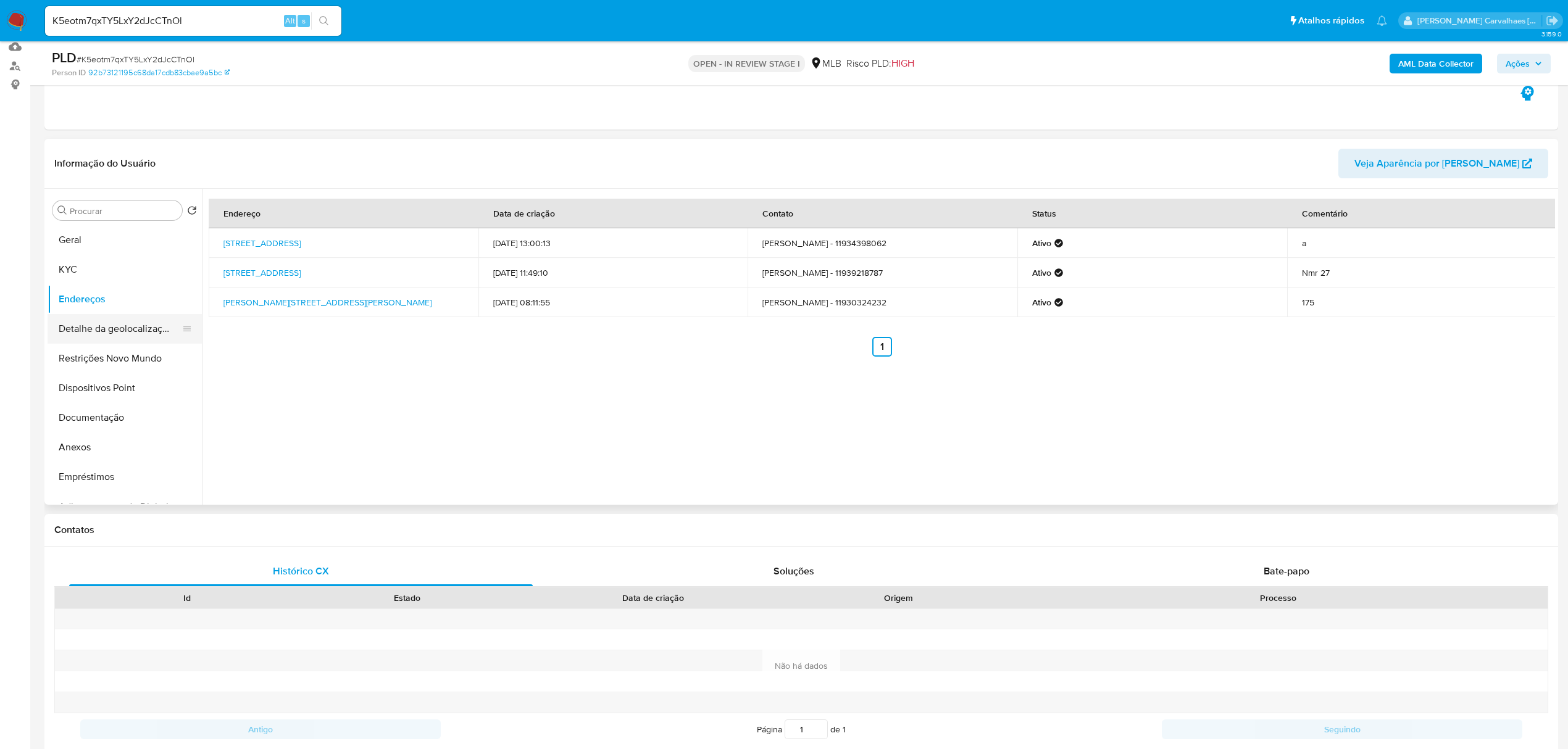
click at [141, 335] on button "Detalhe da geolocalização" at bounding box center [120, 328] width 145 height 29
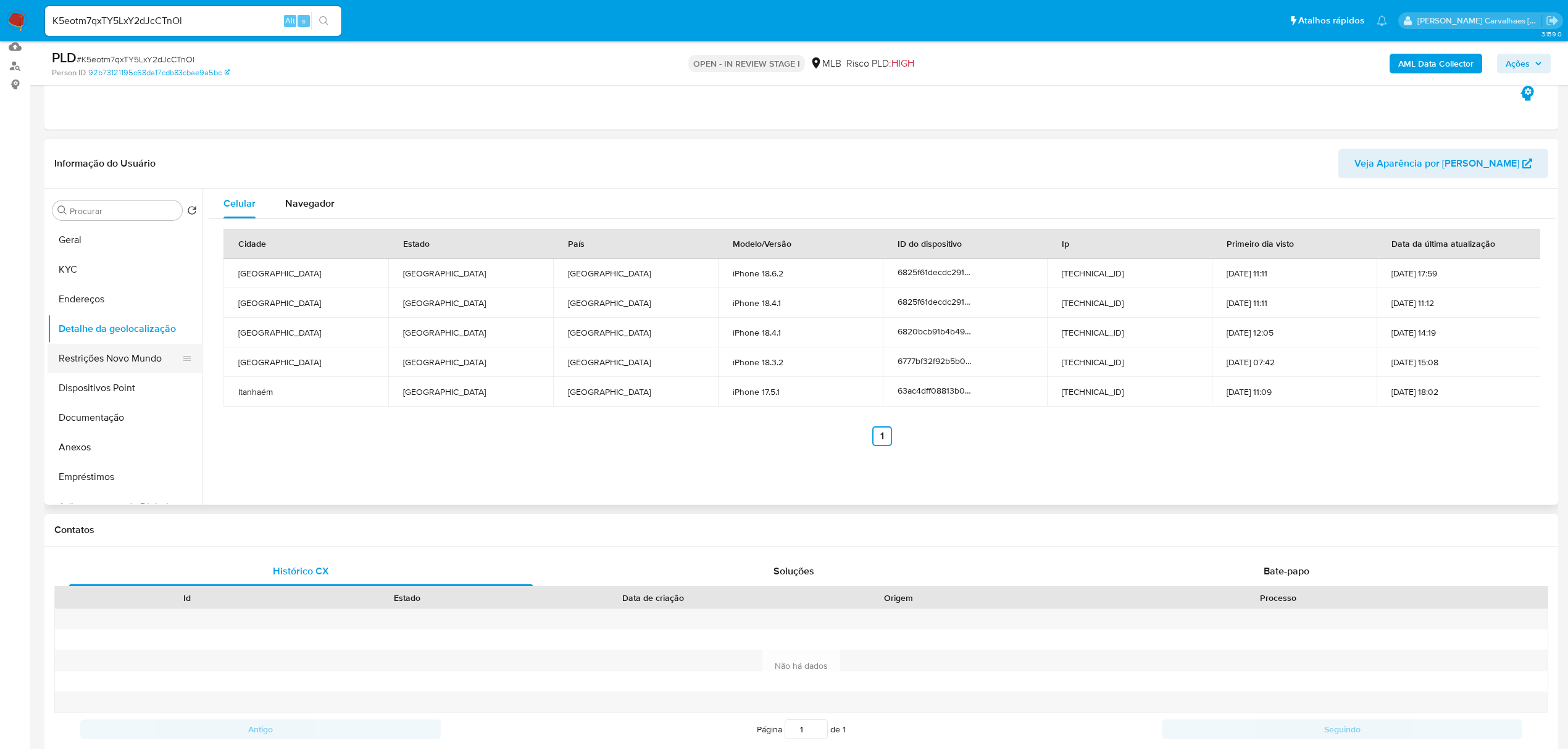
click at [102, 356] on button "Restrições Novo Mundo" at bounding box center [120, 358] width 145 height 29
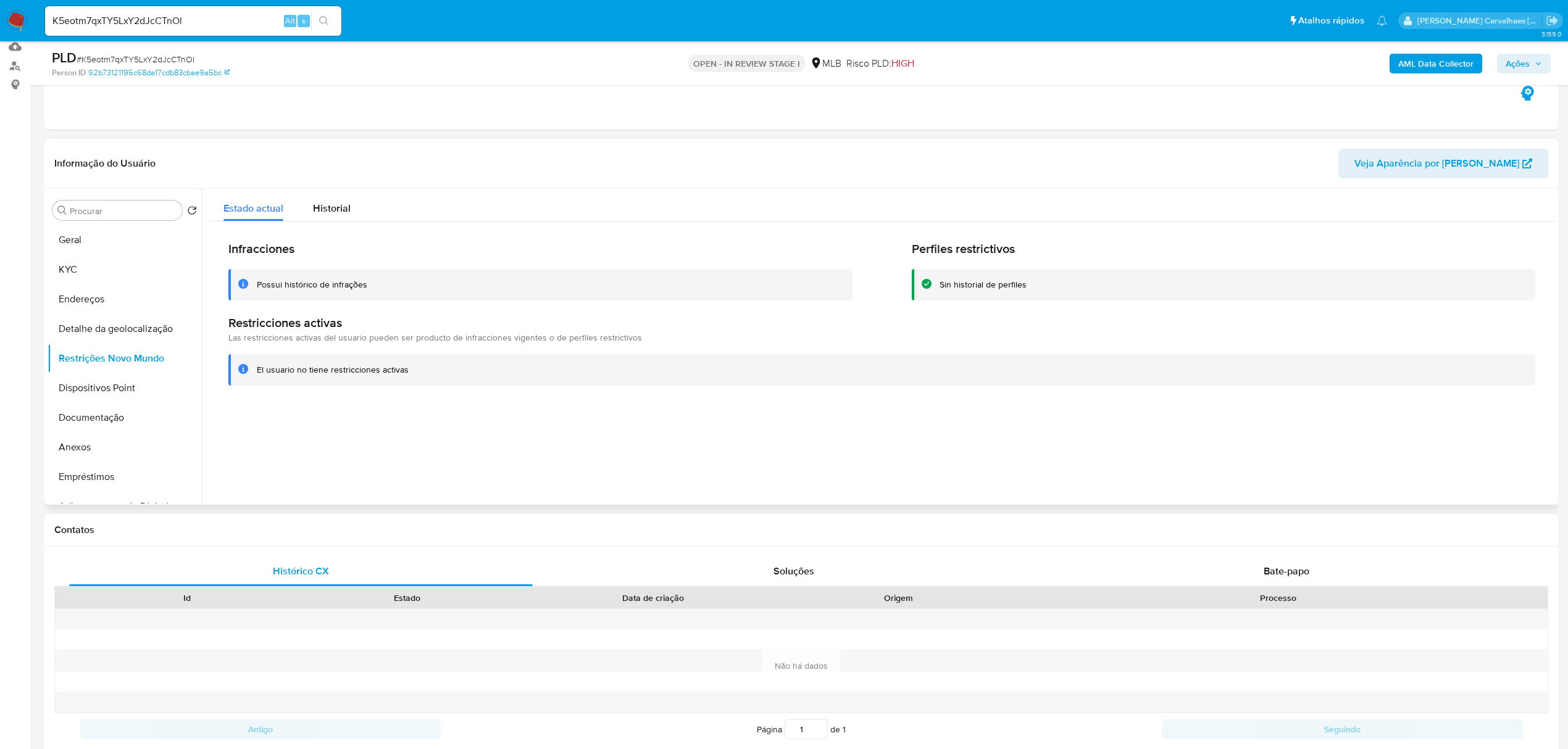
drag, startPoint x: 257, startPoint y: 371, endPoint x: 418, endPoint y: 372, distance: 161.0
click at [418, 372] on div "El usuario no tiene restricciones activas" at bounding box center [891, 370] width 1268 height 12
click at [344, 212] on span "Historial" at bounding box center [332, 208] width 38 height 14
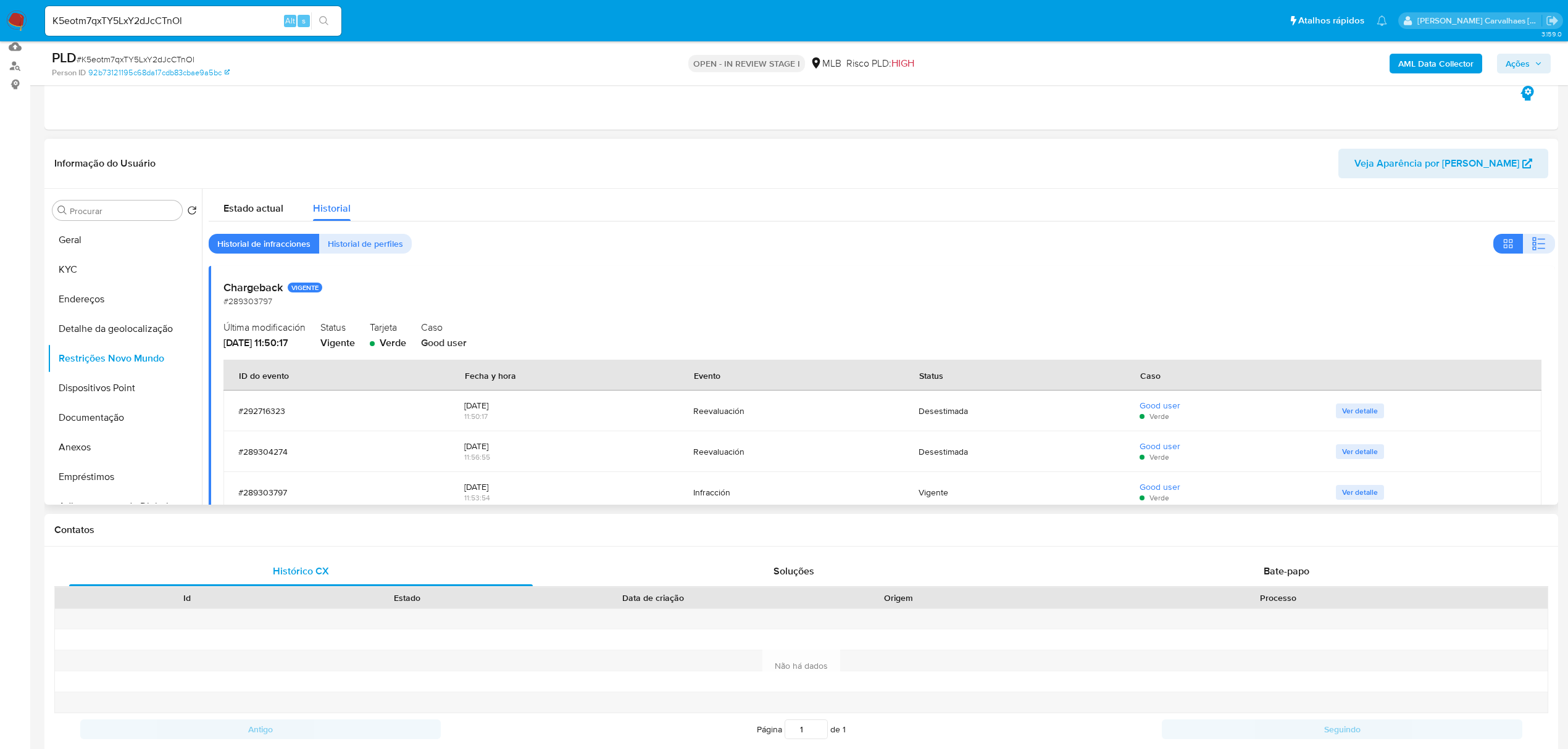
scroll to position [48, 0]
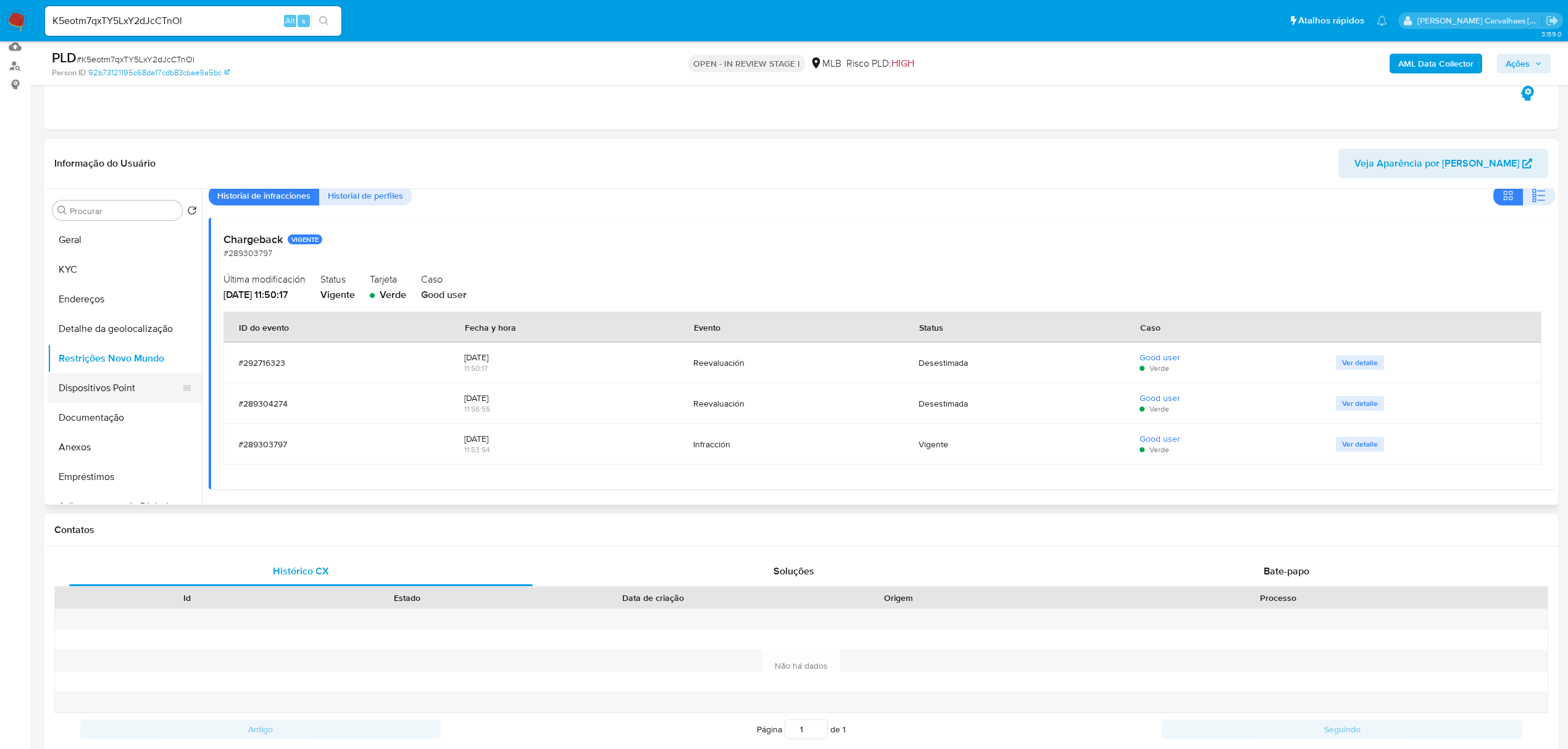
click at [99, 388] on button "Dispositivos Point" at bounding box center [120, 388] width 145 height 29
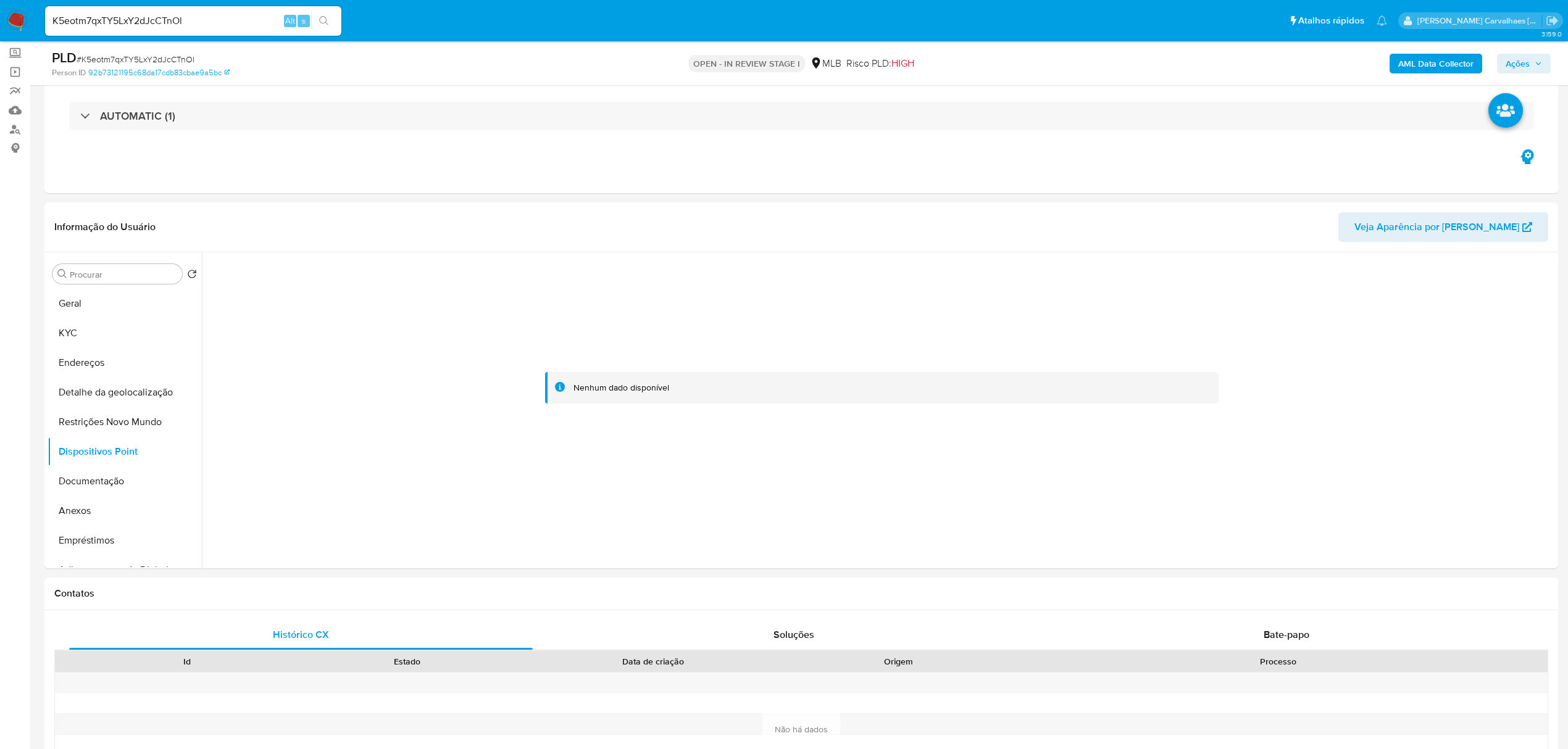
scroll to position [49, 0]
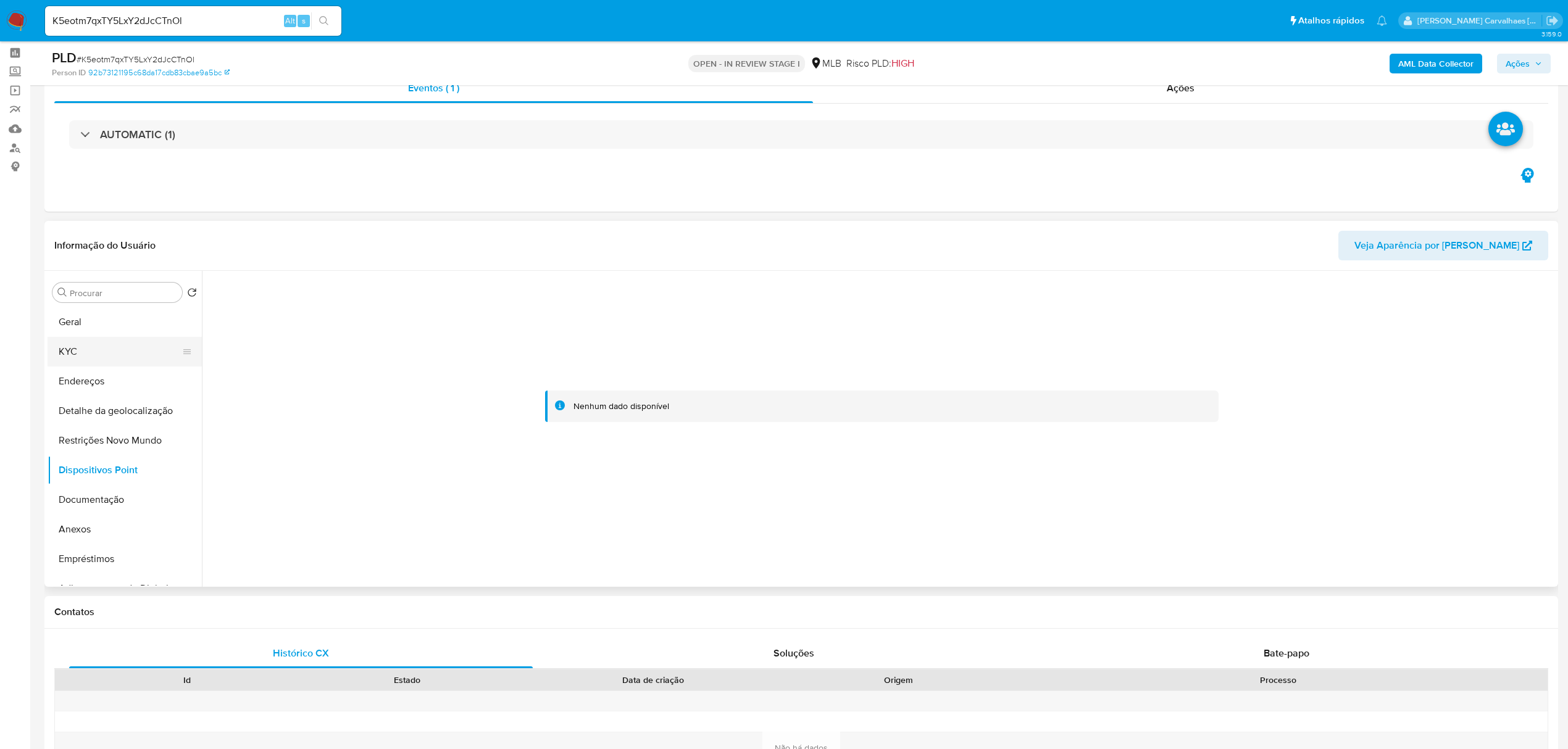
click at [104, 353] on button "KYC" at bounding box center [120, 351] width 145 height 29
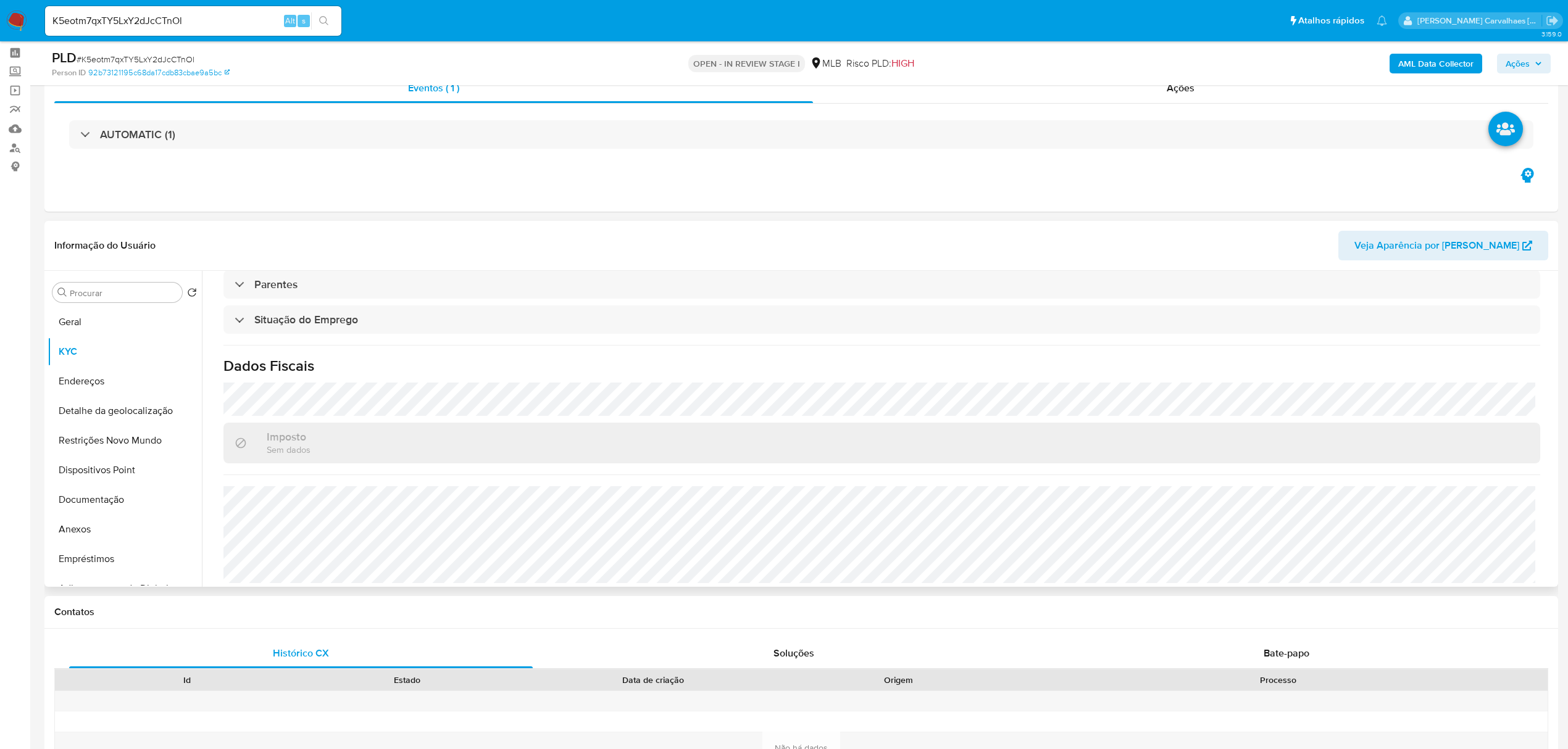
scroll to position [514, 0]
click at [112, 499] on button "Documentação" at bounding box center [120, 500] width 145 height 29
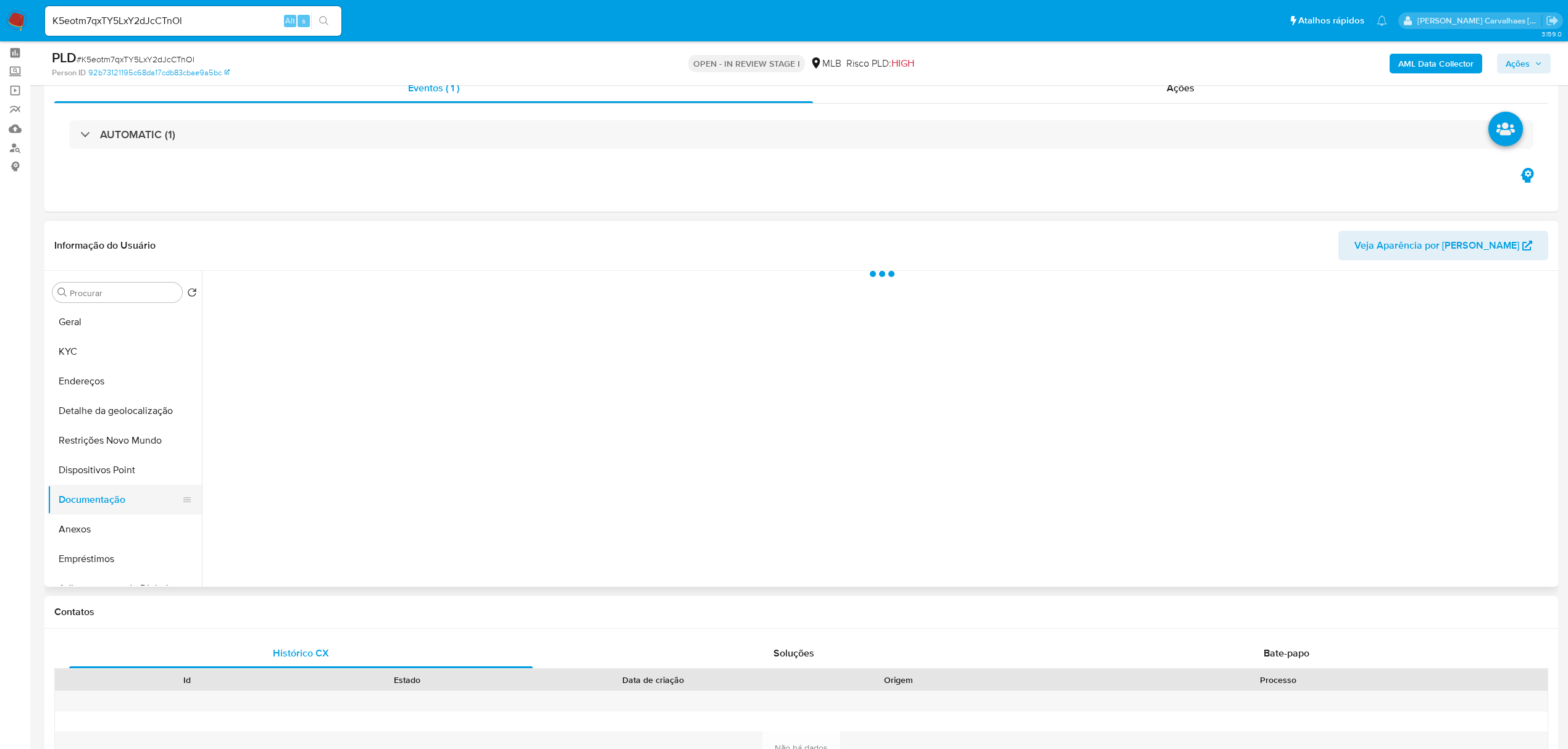
scroll to position [0, 0]
click at [473, 363] on button "Identificação" at bounding box center [367, 363] width 317 height 31
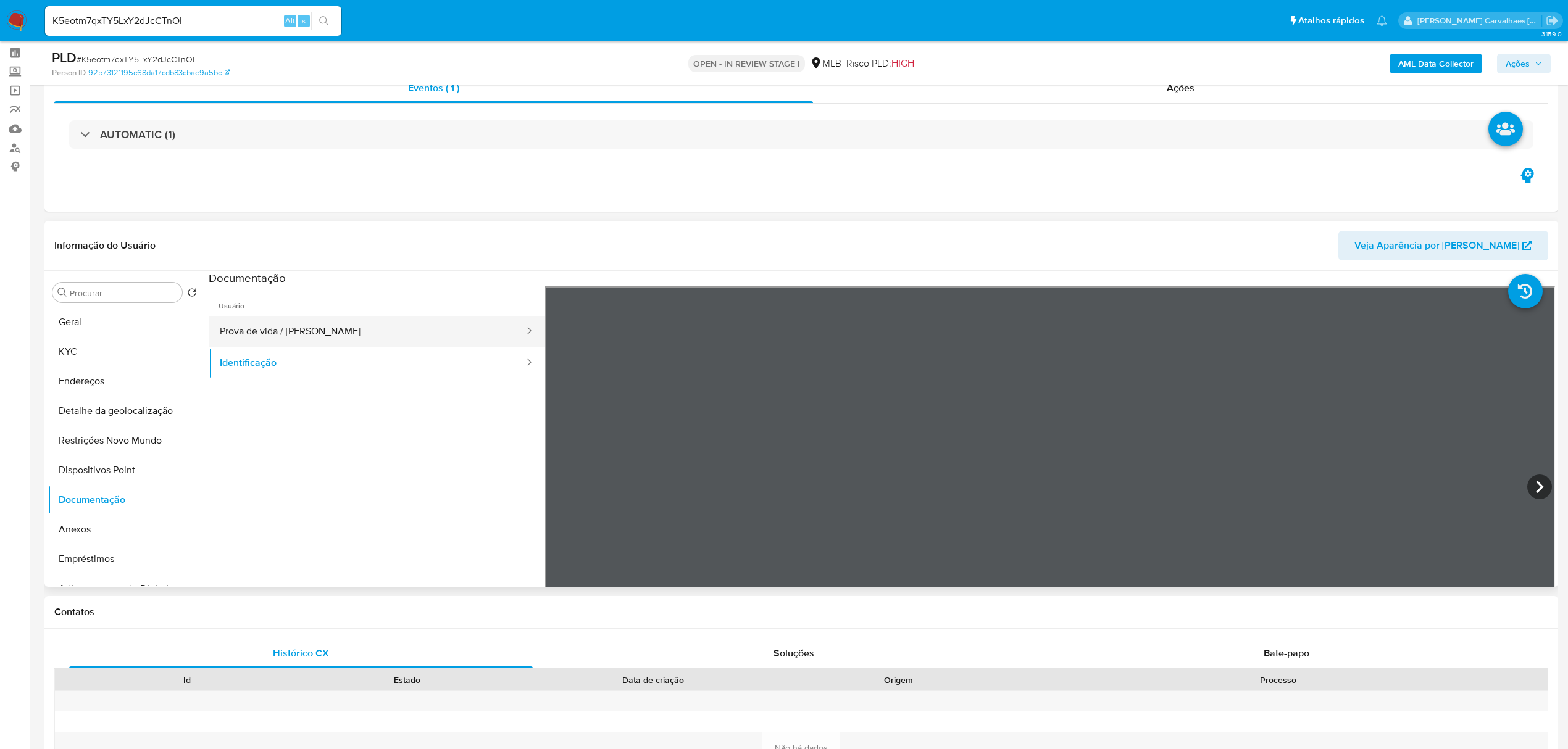
click at [373, 332] on button "Prova de vida / Selfie" at bounding box center [367, 332] width 317 height 31
click at [72, 442] on button "Restrições Novo Mundo" at bounding box center [120, 440] width 145 height 29
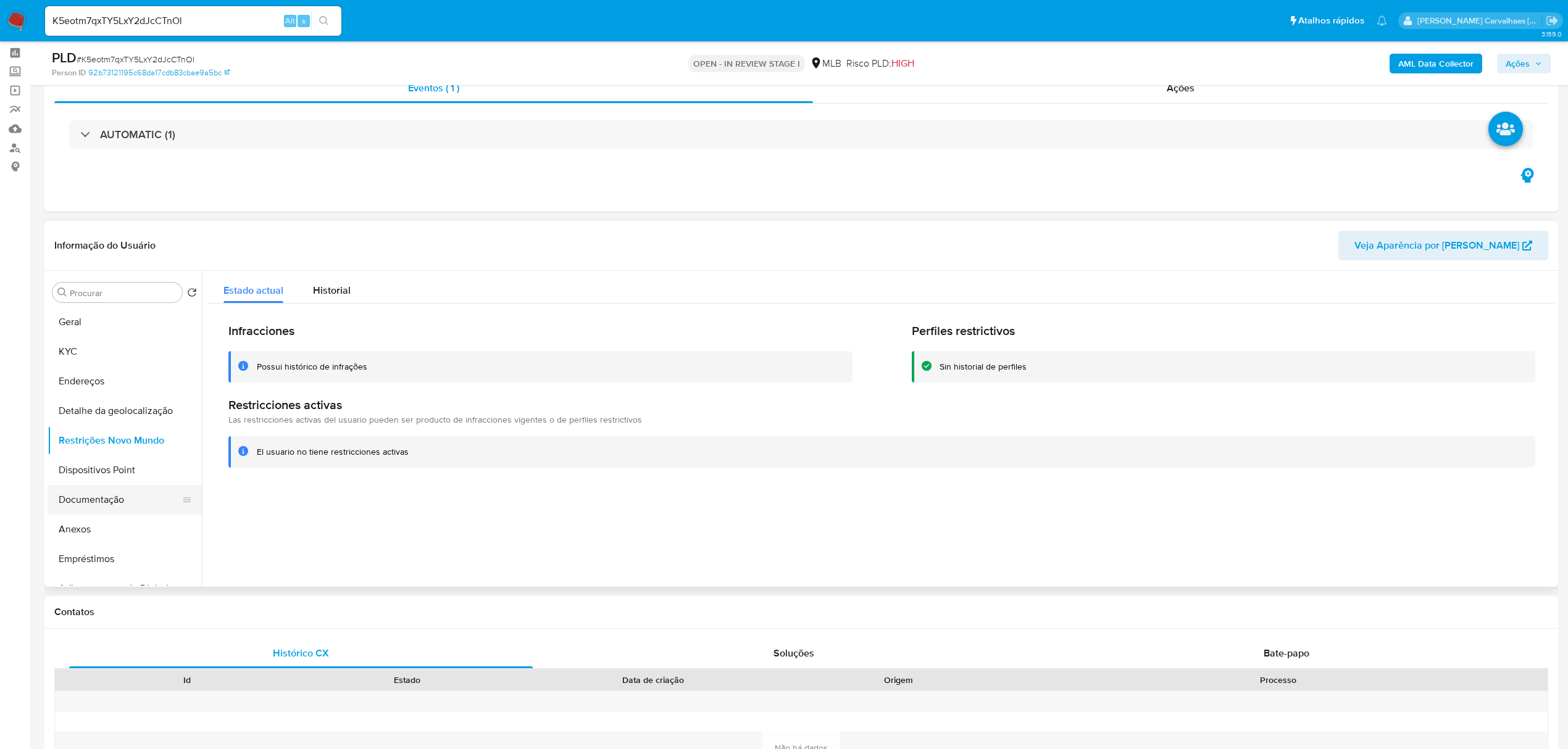
click at [106, 507] on button "Documentação" at bounding box center [120, 500] width 145 height 29
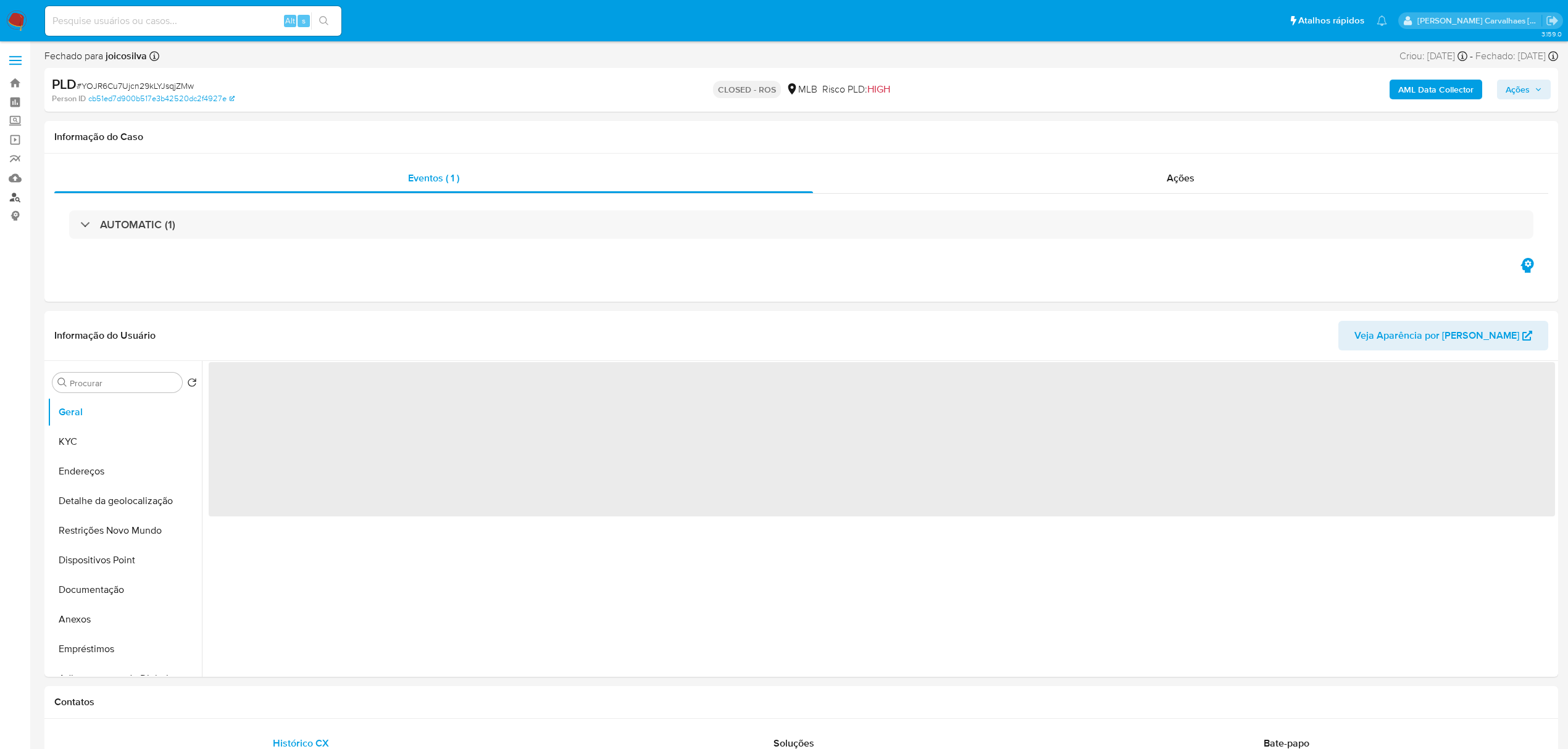
click at [16, 195] on link "Localizador de pessoas" at bounding box center [74, 197] width 147 height 19
select select "10"
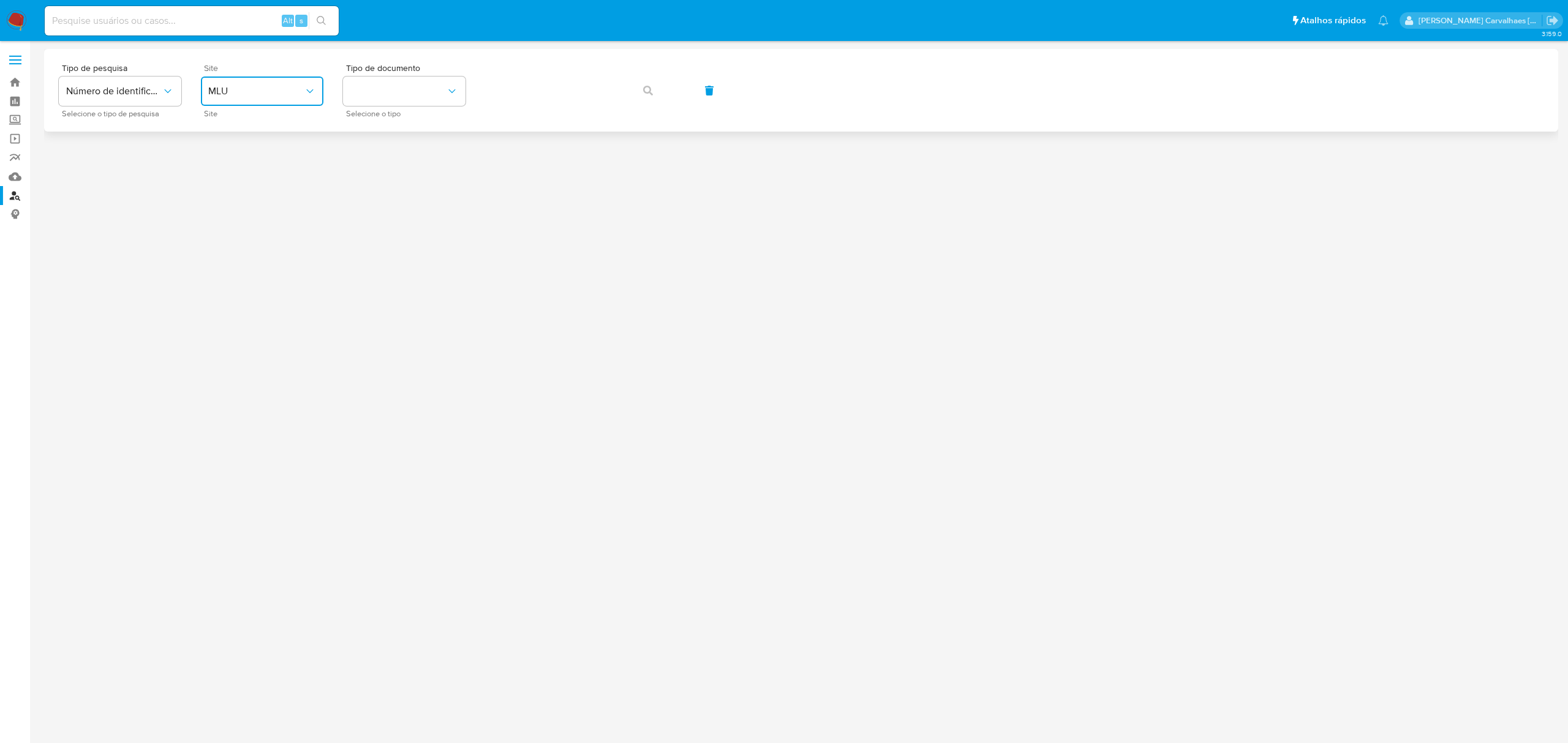
click at [313, 88] on icon "site_id" at bounding box center [310, 91] width 12 height 12
click at [251, 183] on div "MLB" at bounding box center [258, 183] width 100 height 29
click at [371, 93] on button "identificationType" at bounding box center [405, 90] width 123 height 29
click at [372, 168] on div "CPF CPF" at bounding box center [400, 172] width 100 height 41
click at [642, 87] on button "button" at bounding box center [648, 90] width 41 height 29
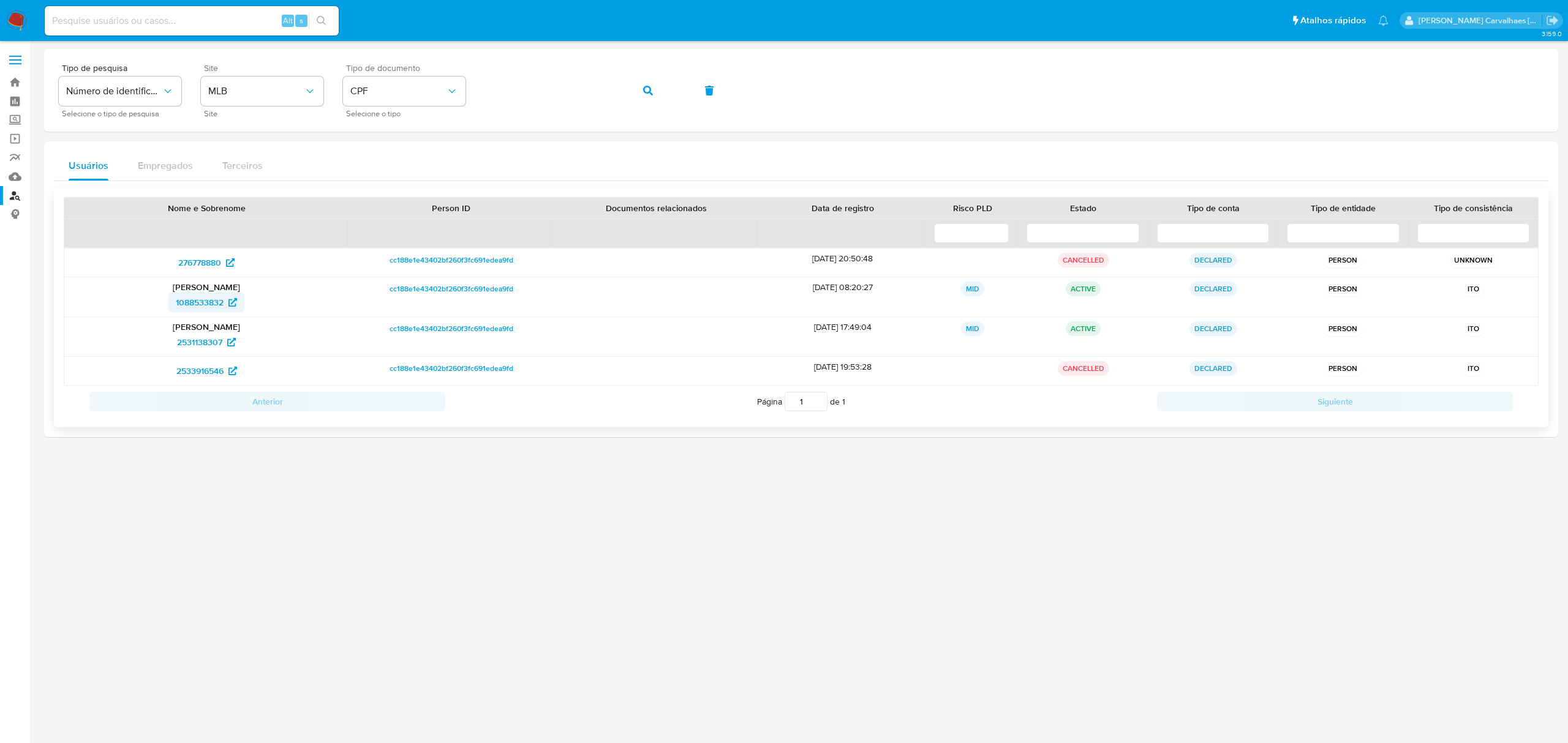
click at [211, 300] on span "1088533832" at bounding box center [200, 302] width 48 height 19
click at [202, 304] on span "1088533832" at bounding box center [200, 302] width 48 height 19
click at [199, 341] on span "2531138307" at bounding box center [200, 342] width 45 height 19
click at [194, 373] on span "2533916546" at bounding box center [200, 371] width 47 height 19
click at [443, 94] on div "Tipo de pesquisa Número de identificação Selecione o tipo de pesquisa Site MLB …" at bounding box center [801, 90] width 1485 height 53
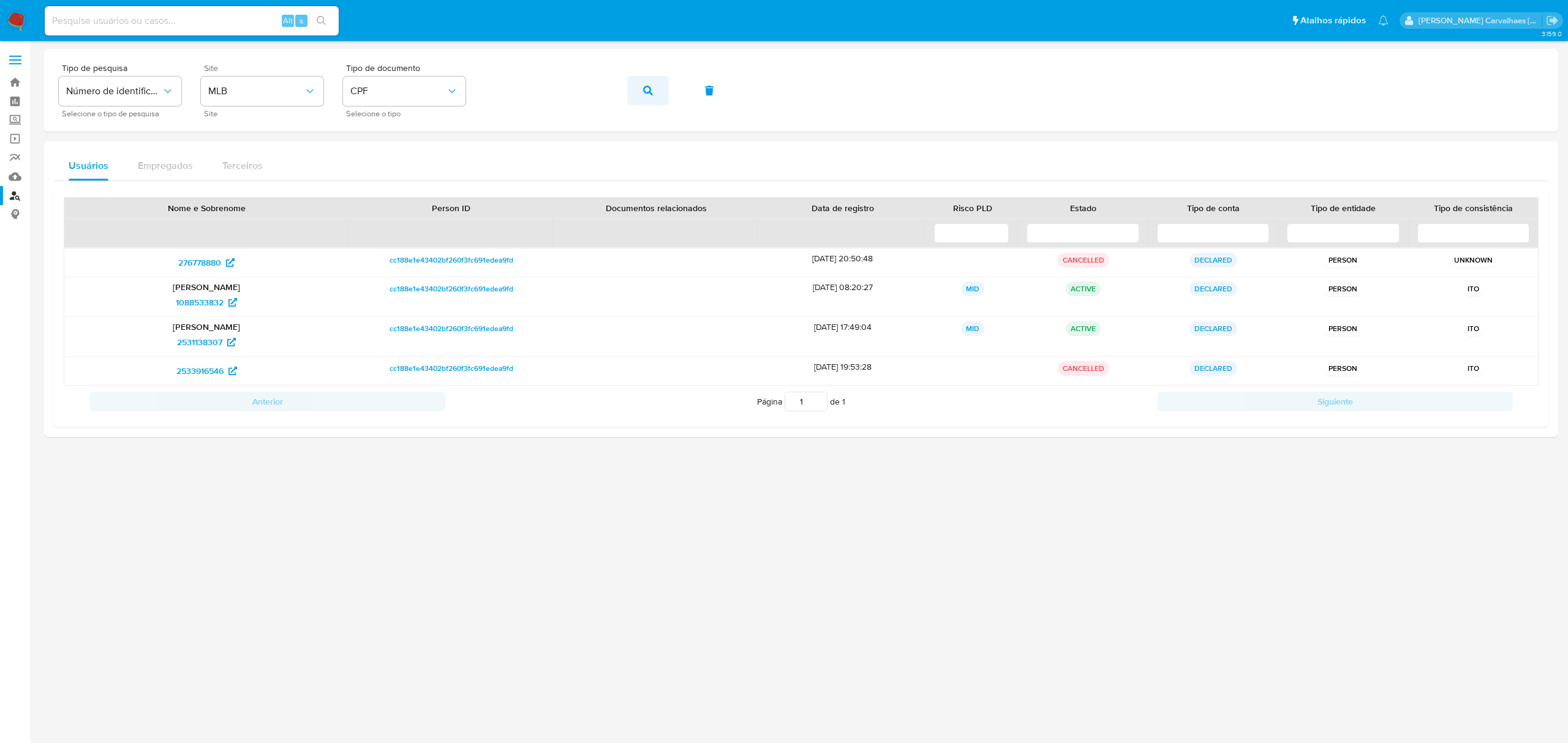
click at [638, 87] on button "button" at bounding box center [648, 90] width 41 height 29
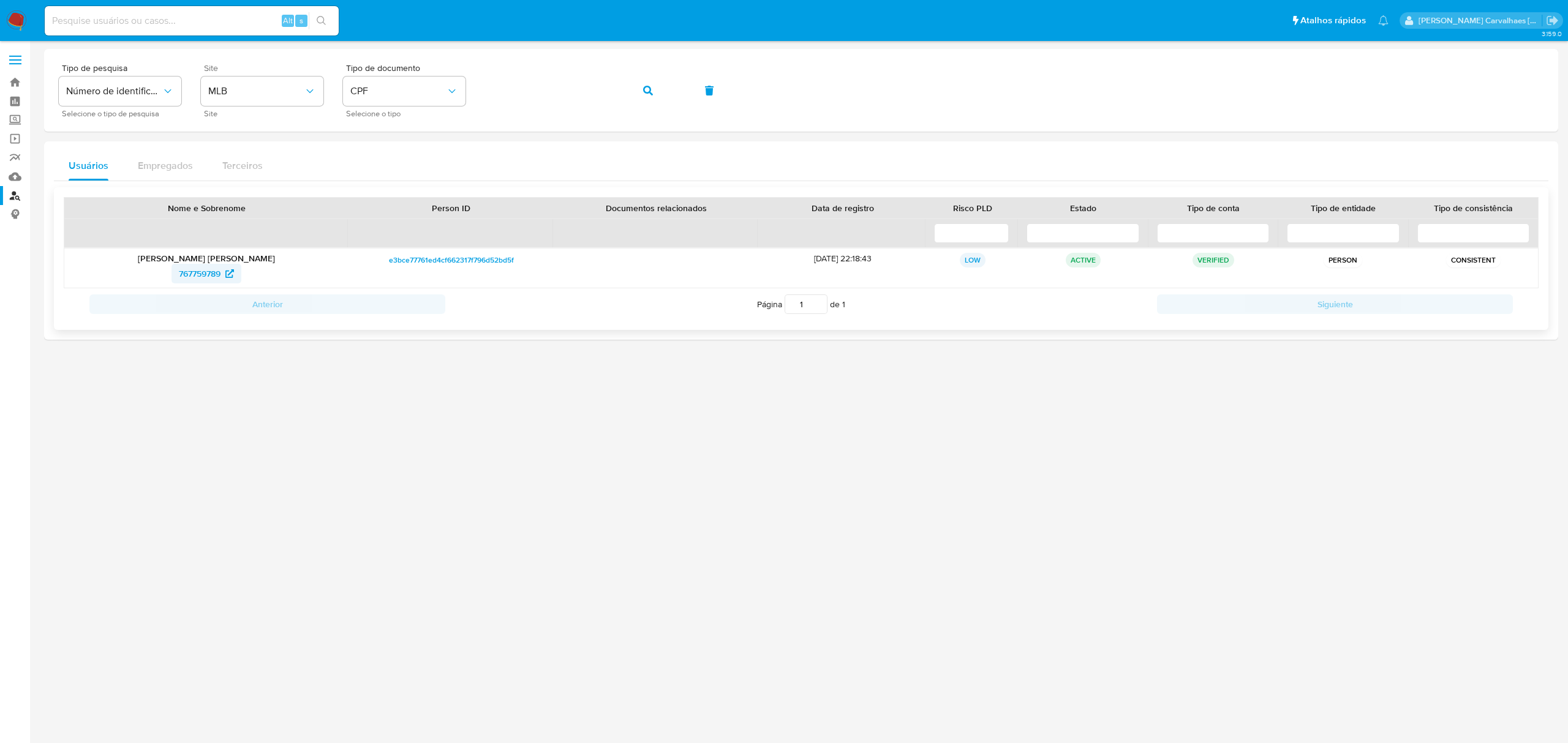
click at [218, 273] on span "767759789" at bounding box center [200, 273] width 41 height 19
click at [449, 94] on div "Tipo de pesquisa Número de identificação Selecione o tipo de pesquisa Site MLB …" at bounding box center [801, 90] width 1485 height 53
click at [647, 92] on icon "button" at bounding box center [648, 90] width 10 height 10
click at [217, 271] on span "784051084" at bounding box center [200, 273] width 43 height 19
click at [452, 101] on div "Tipo de pesquisa Número de identificação Selecione o tipo de pesquisa Site MLB …" at bounding box center [801, 90] width 1485 height 53
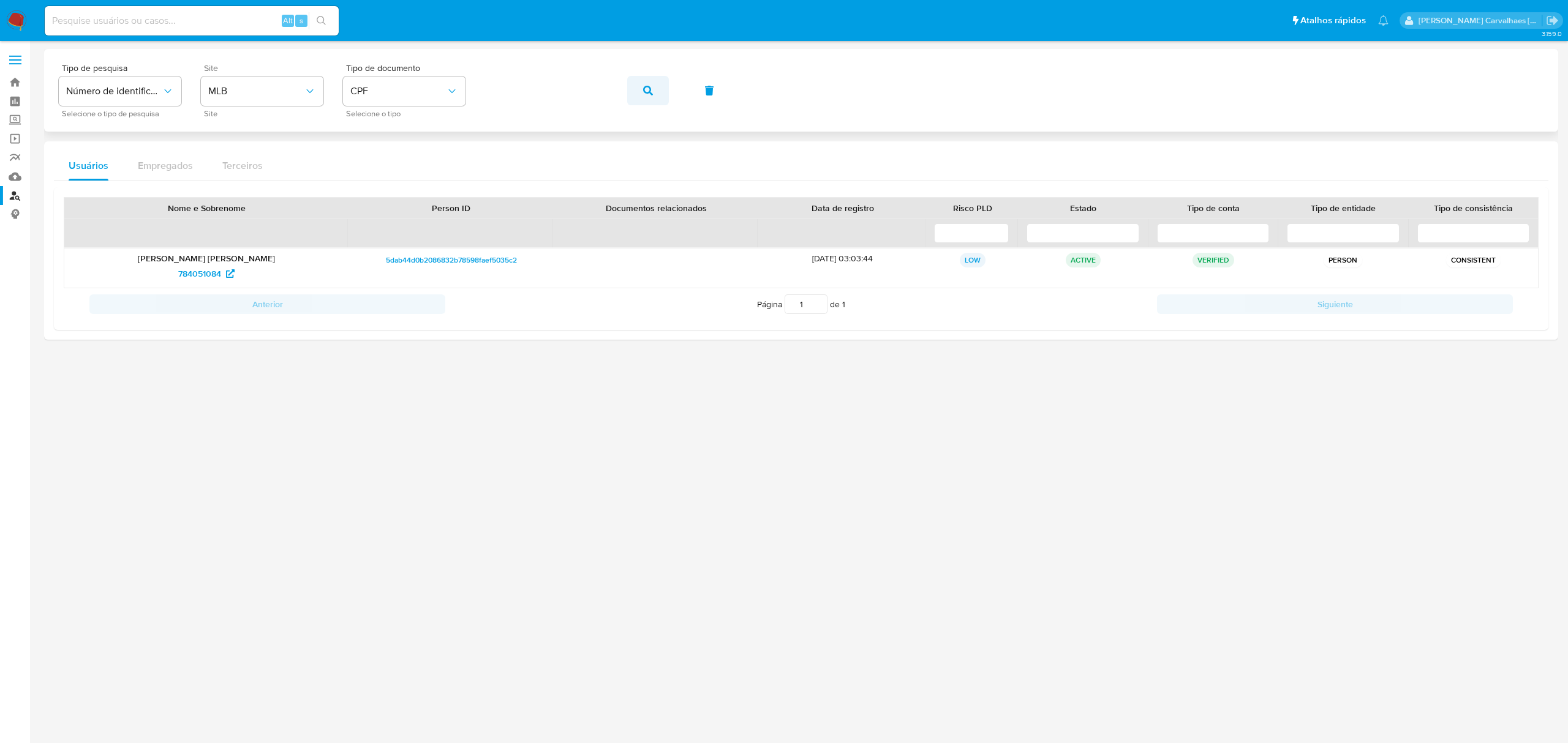
click at [643, 92] on icon "button" at bounding box center [648, 90] width 10 height 10
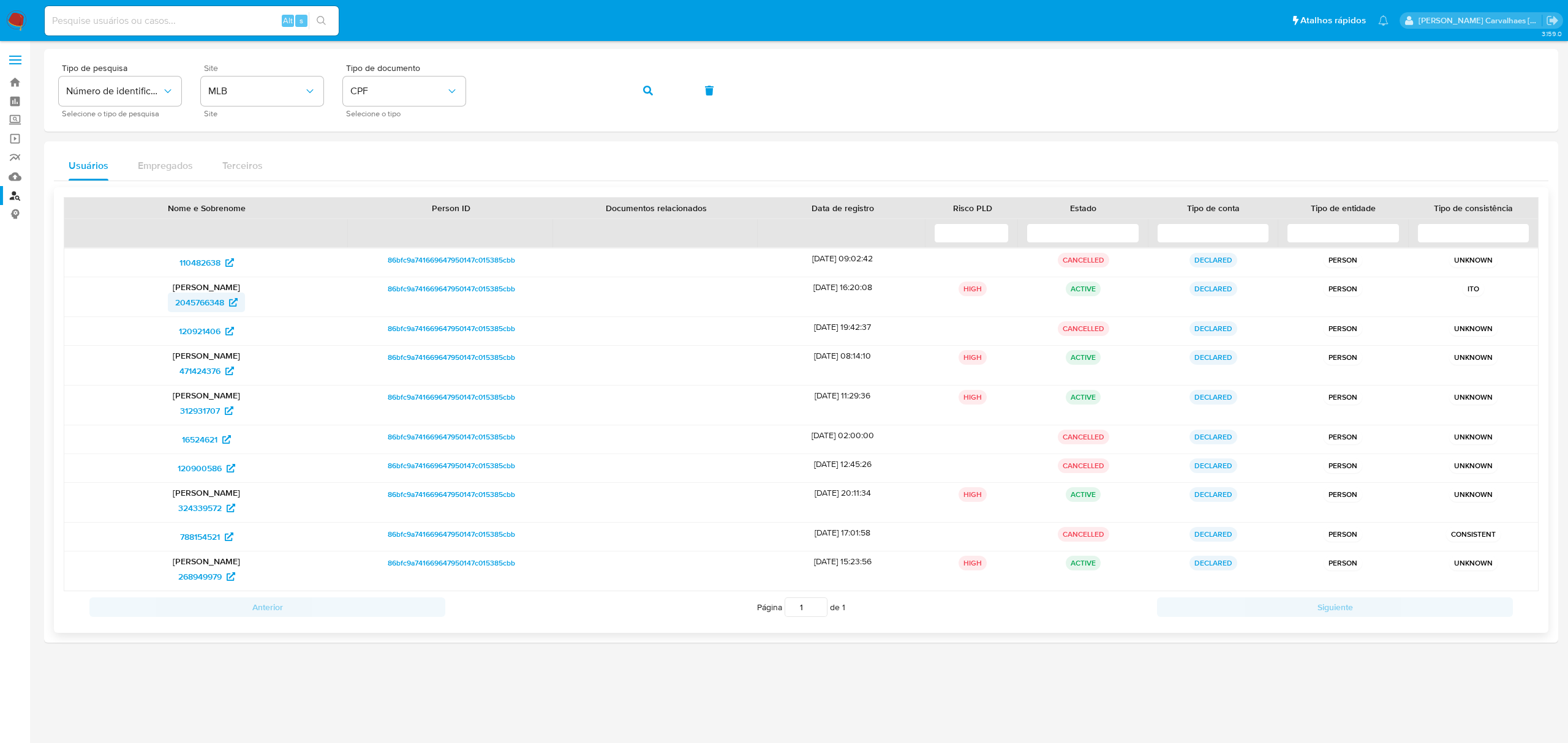
click at [213, 298] on span "2045766348" at bounding box center [200, 302] width 49 height 19
click at [410, 86] on div "Tipo de pesquisa Número de identificação Selecione o tipo de pesquisa Site MLB …" at bounding box center [801, 90] width 1485 height 53
click at [648, 90] on icon "button" at bounding box center [648, 90] width 10 height 10
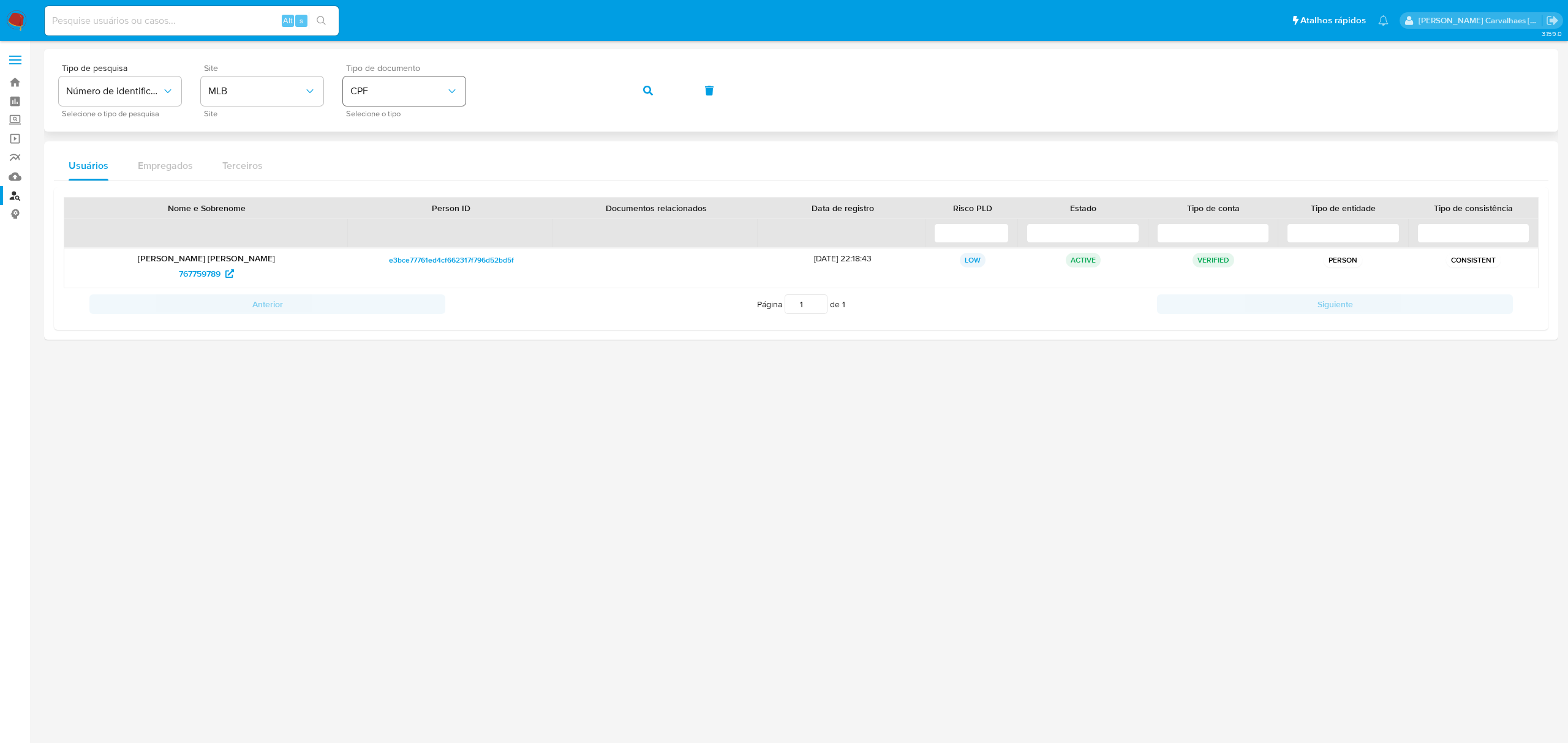
click at [463, 93] on div "Tipo de pesquisa Número de identificação Selecione o tipo de pesquisa Site MLB …" at bounding box center [801, 90] width 1485 height 53
click at [638, 90] on button "button" at bounding box center [648, 90] width 41 height 29
click at [206, 275] on span "1106202630" at bounding box center [200, 273] width 47 height 19
paste input "K5eotm7qxTY5LxY2dJcCTnOl"
type input "K5eotm7qxTY5LxY2dJcCTnOl"
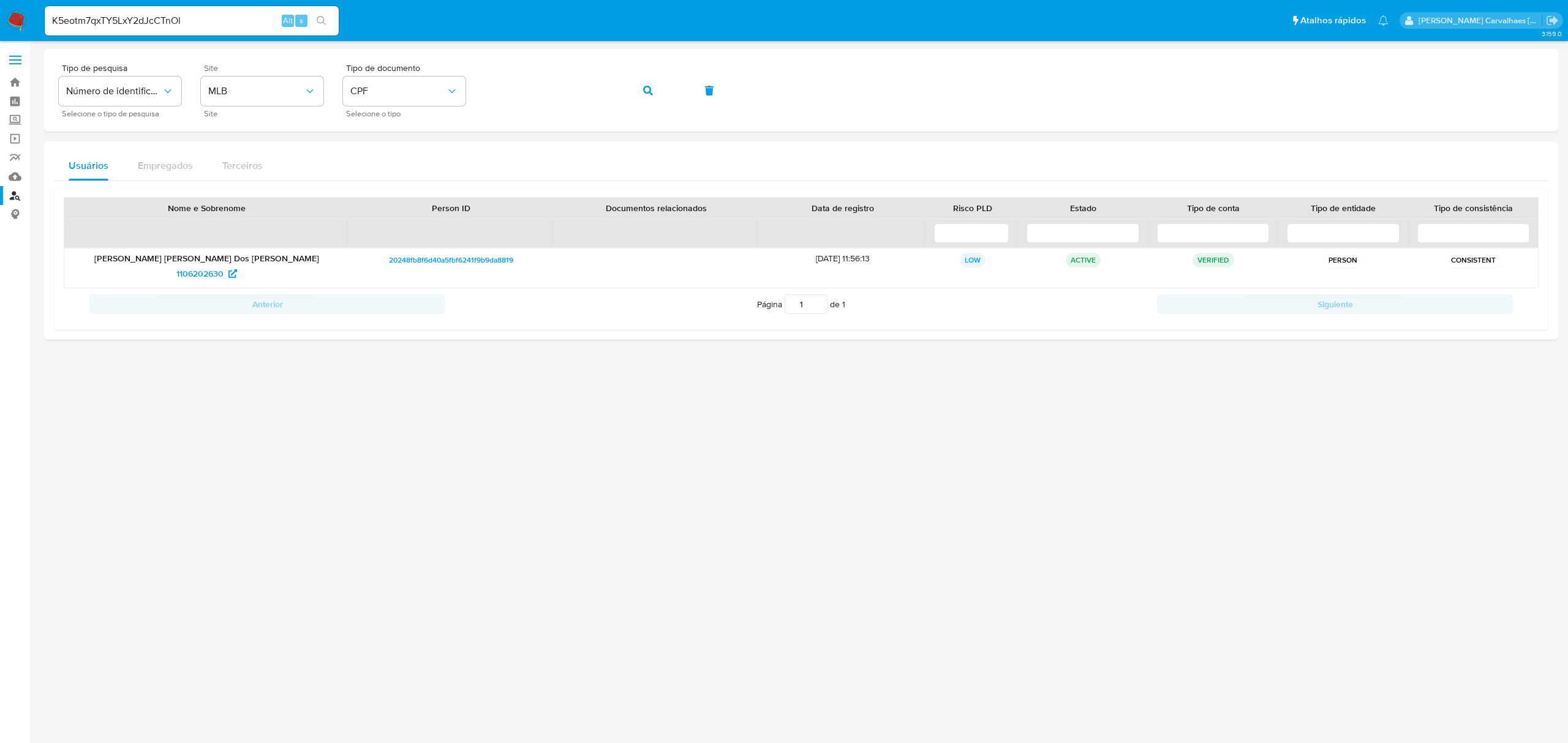
click at [323, 19] on icon "search-icon" at bounding box center [321, 21] width 10 height 10
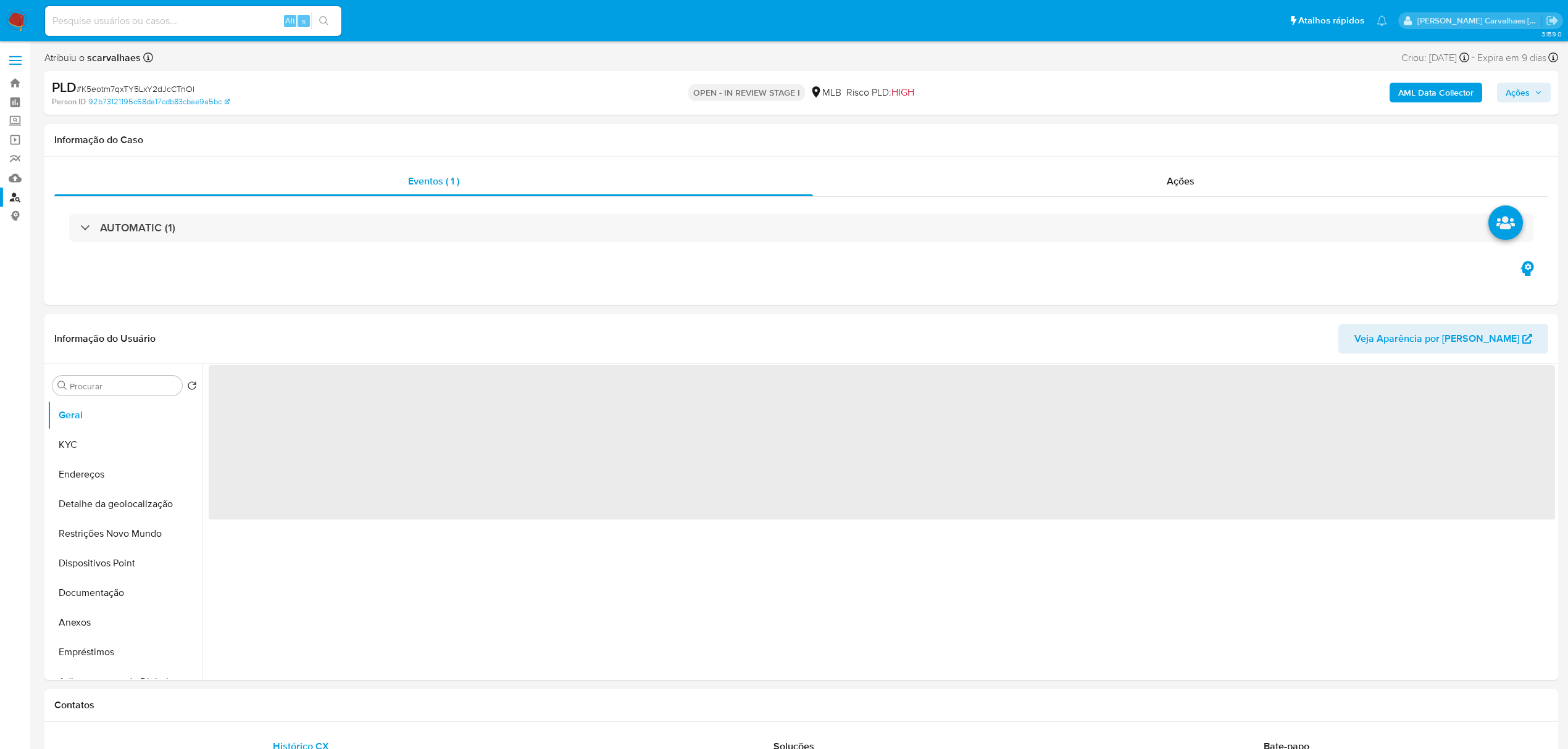
select select "10"
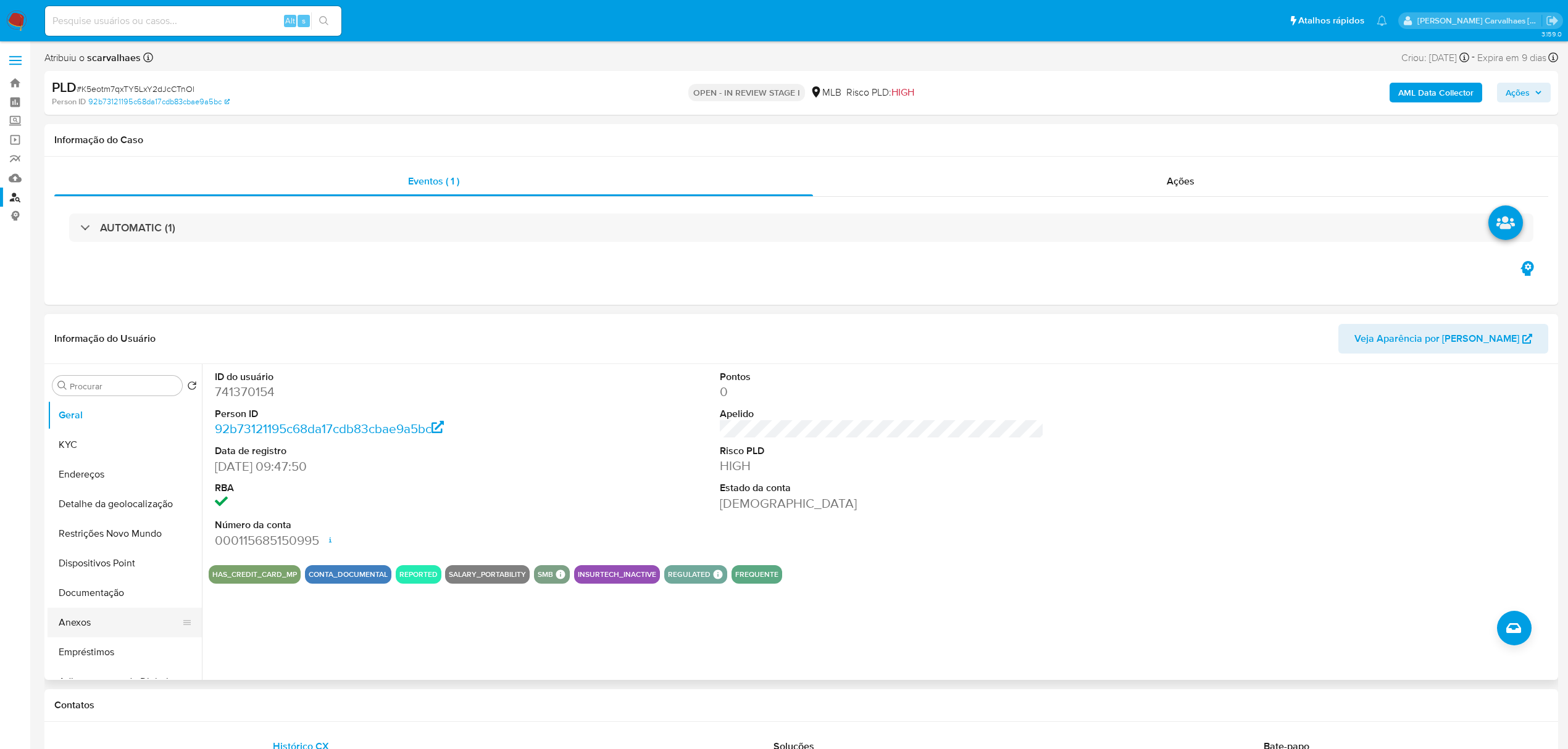
click at [98, 623] on button "Anexos" at bounding box center [120, 622] width 145 height 29
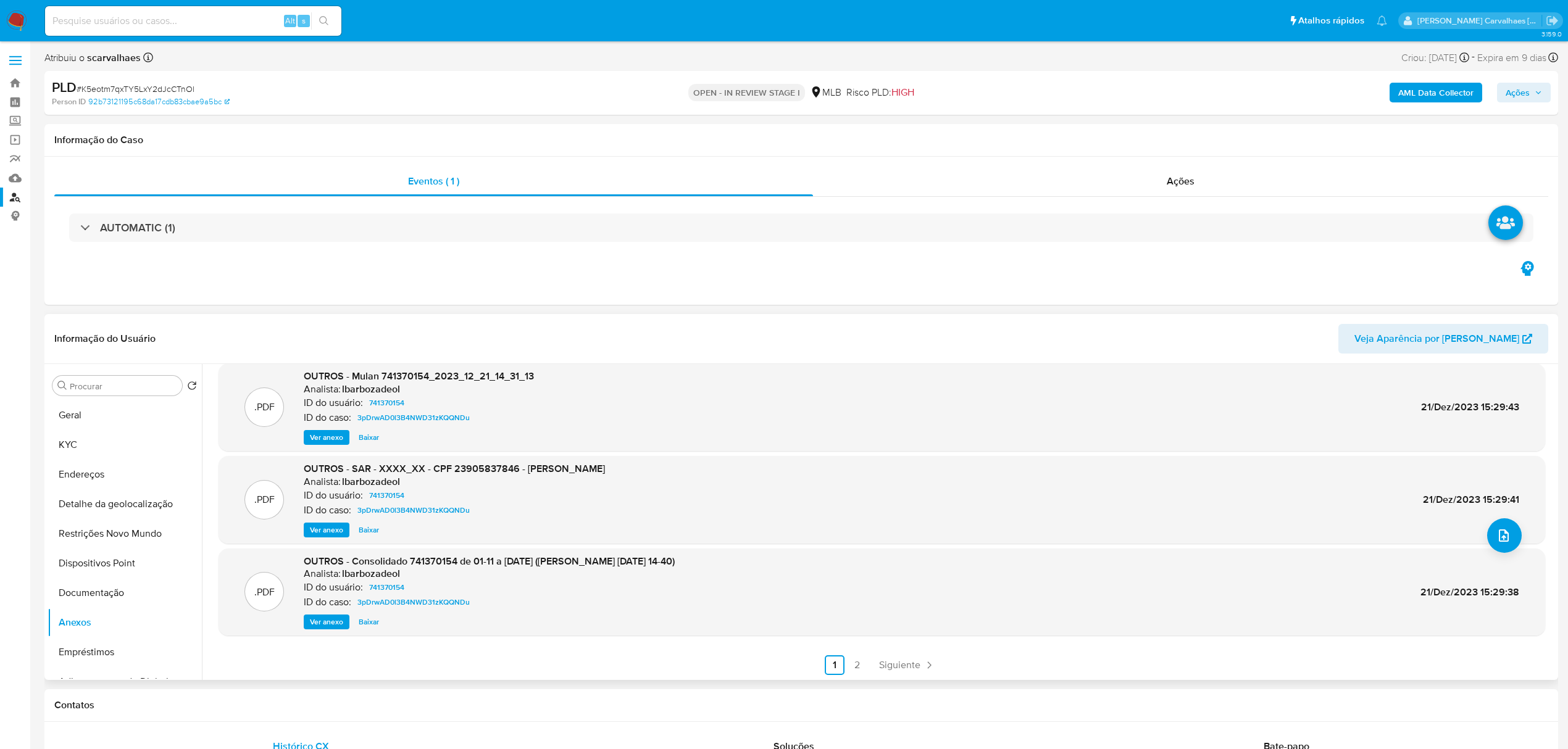
scroll to position [104, 0]
click at [858, 666] on link "2" at bounding box center [857, 664] width 20 height 20
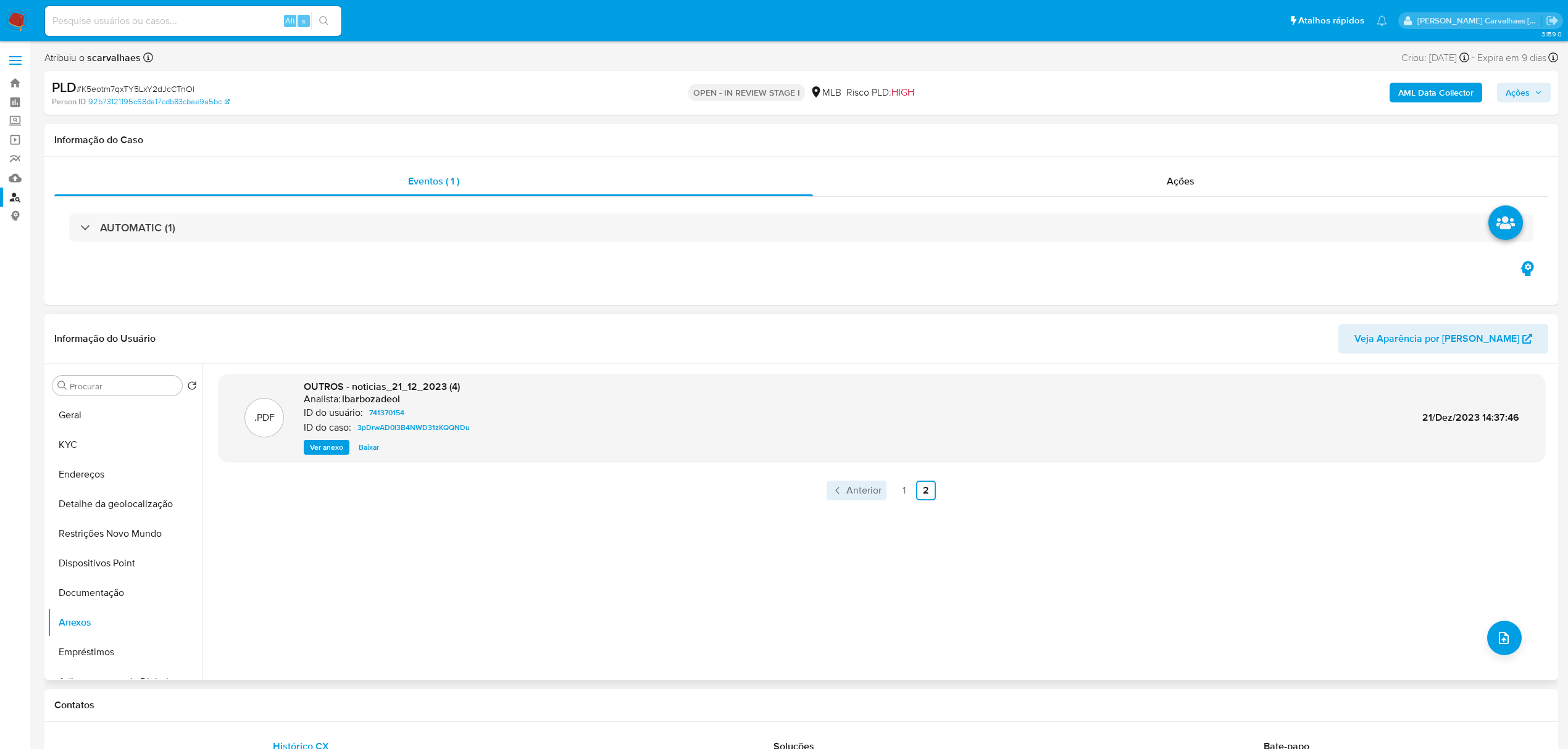
click at [859, 486] on span "Anterior" at bounding box center [864, 490] width 35 height 10
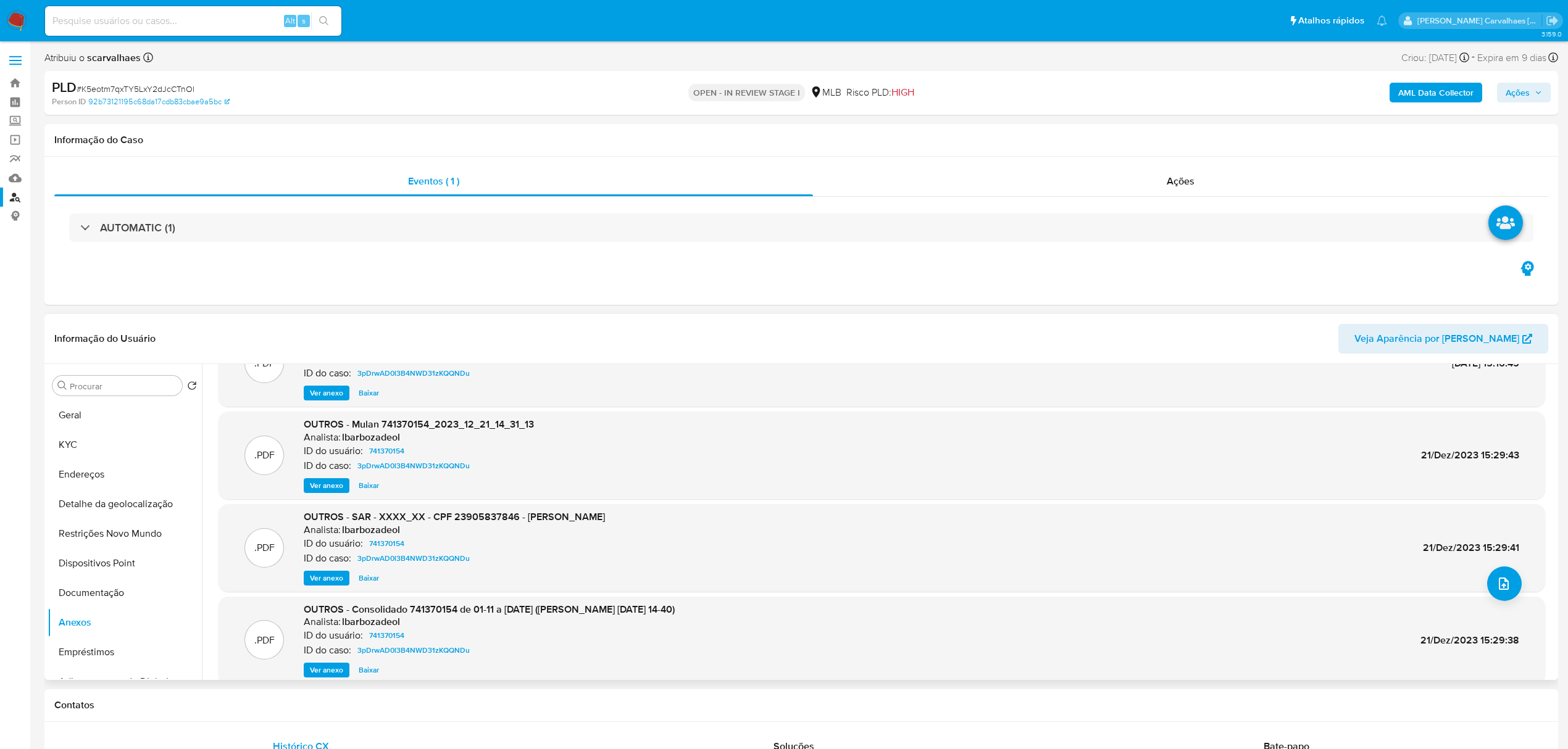
scroll to position [82, 0]
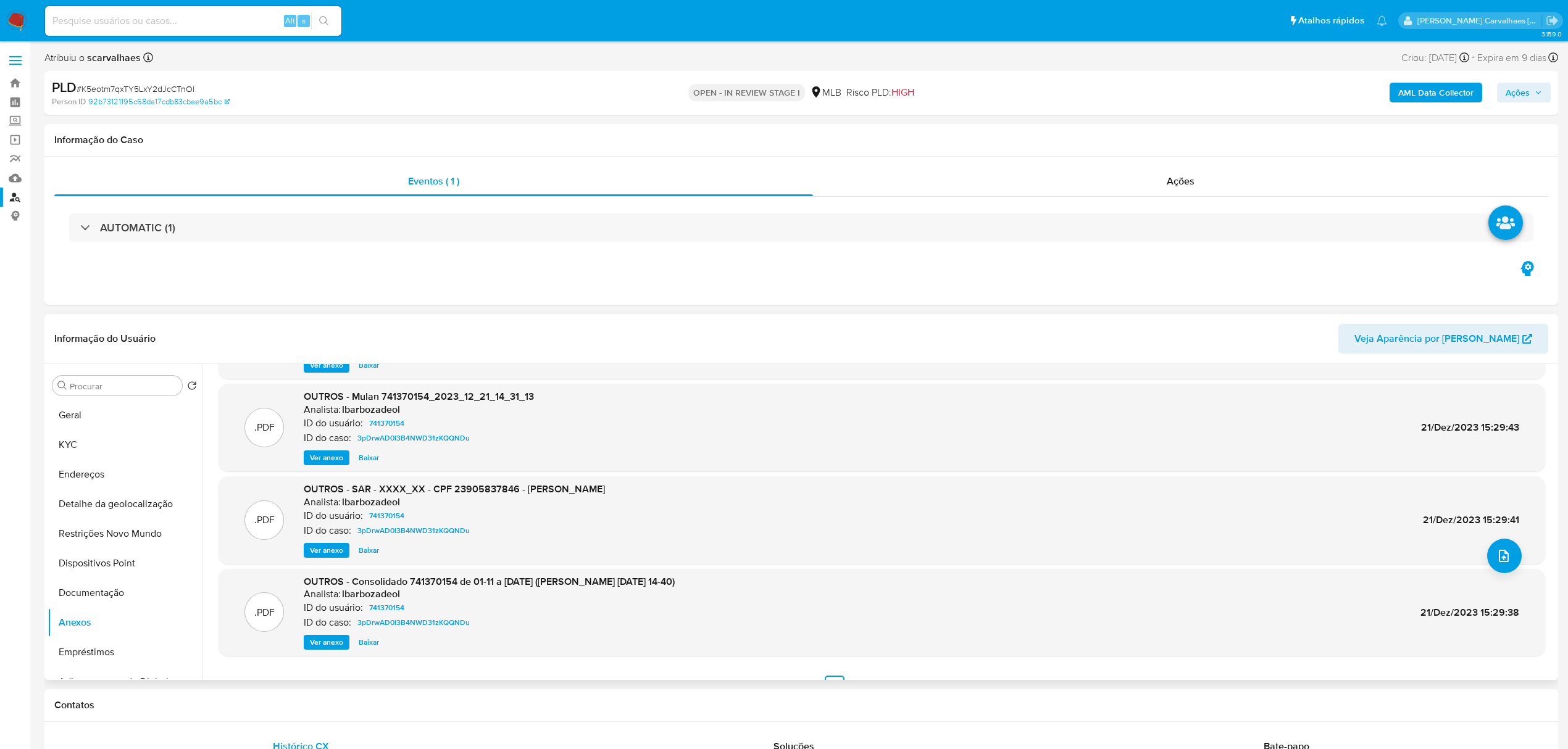
drag, startPoint x: 314, startPoint y: 549, endPoint x: 373, endPoint y: 653, distance: 119.6
click at [315, 549] on span "Ver anexo" at bounding box center [326, 550] width 33 height 12
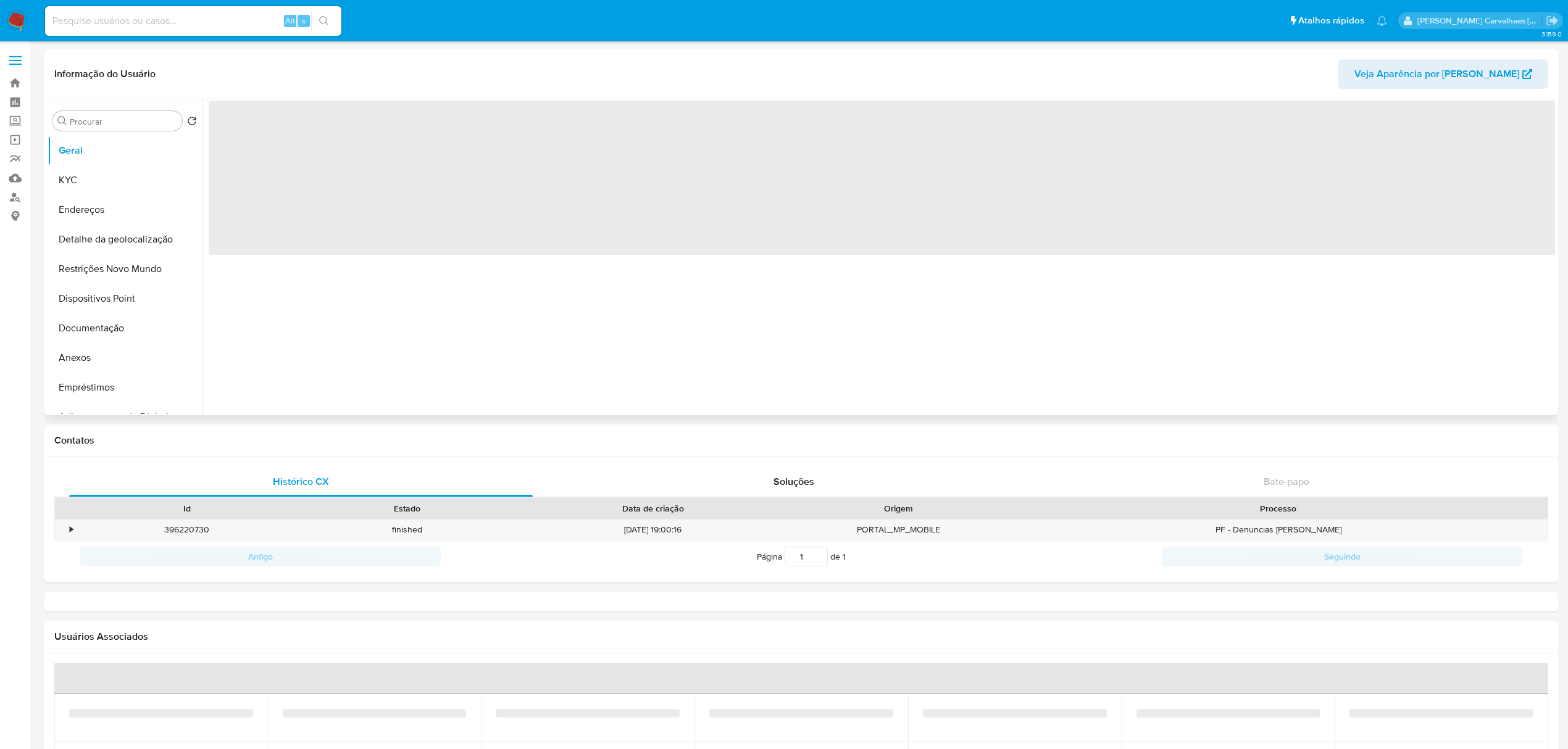
select select "10"
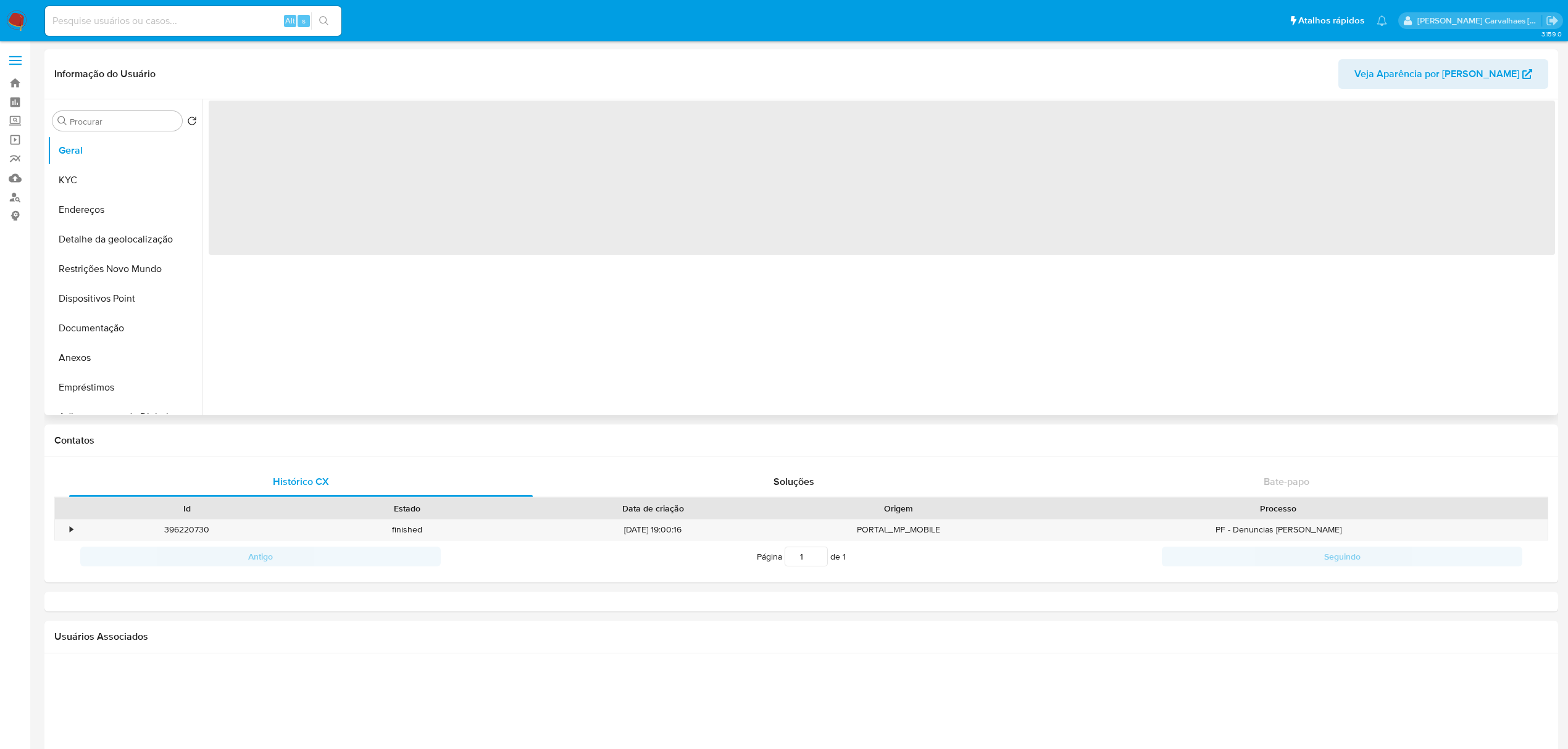
select select "10"
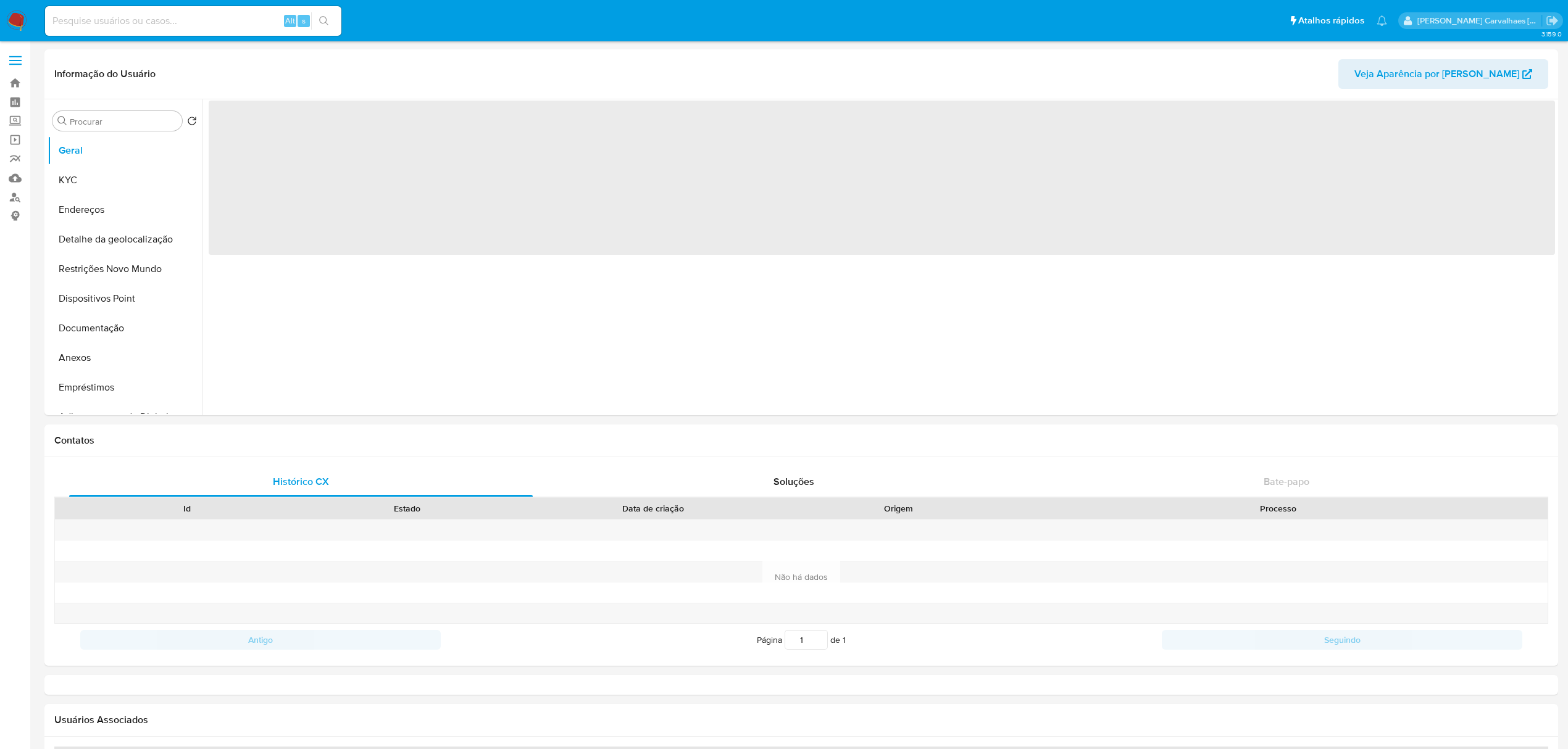
select select "10"
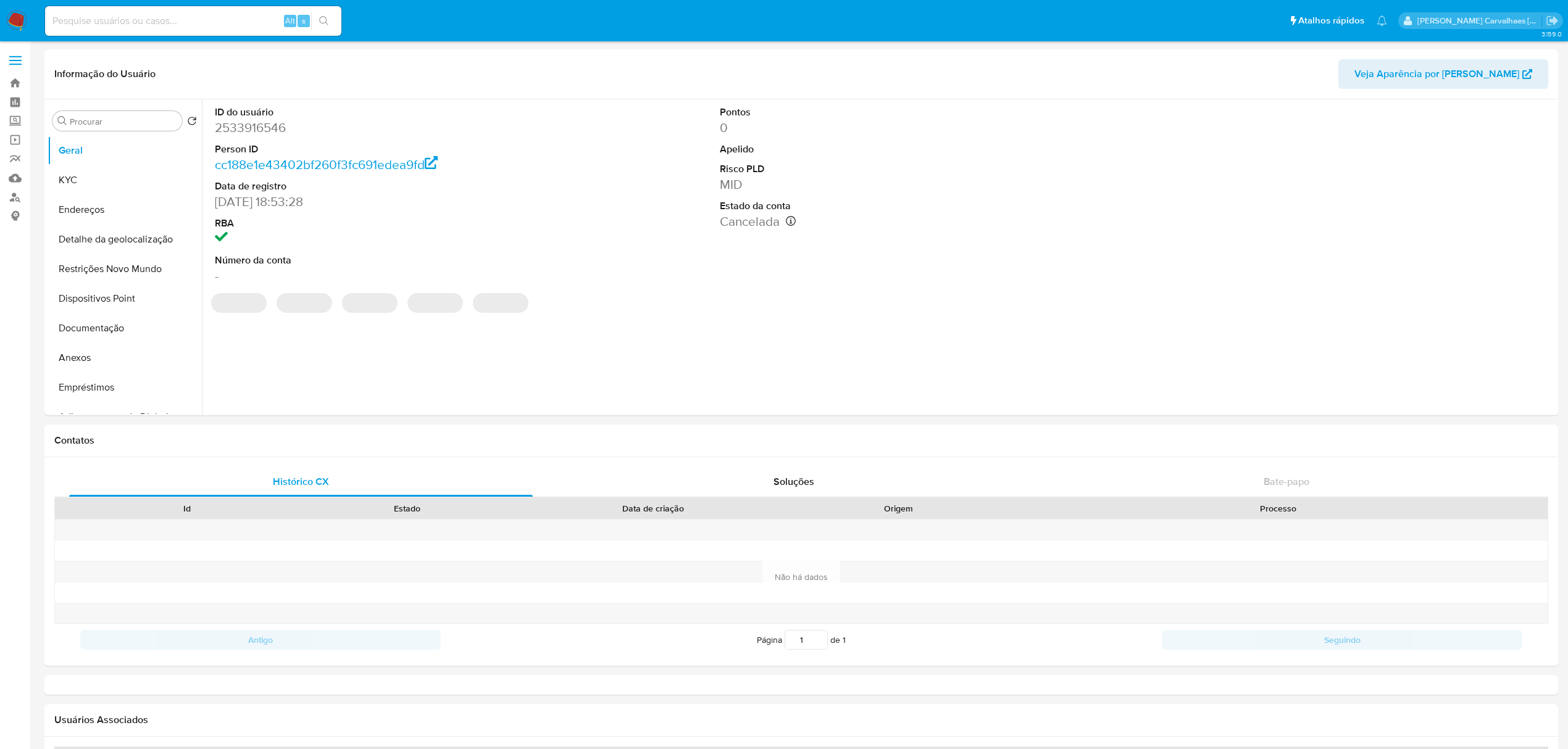
select select "10"
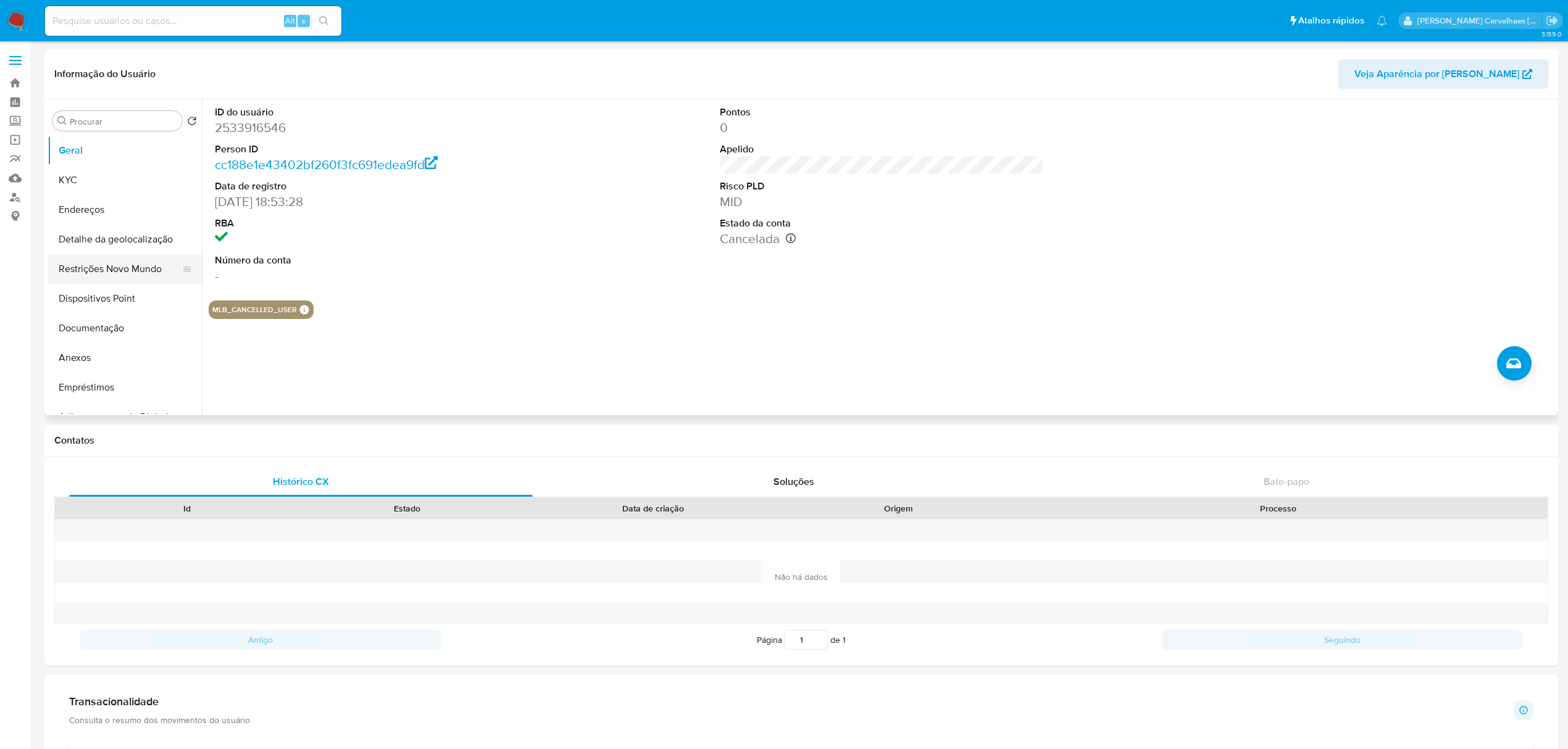
click at [104, 263] on button "Restrições Novo Mundo" at bounding box center [120, 268] width 145 height 29
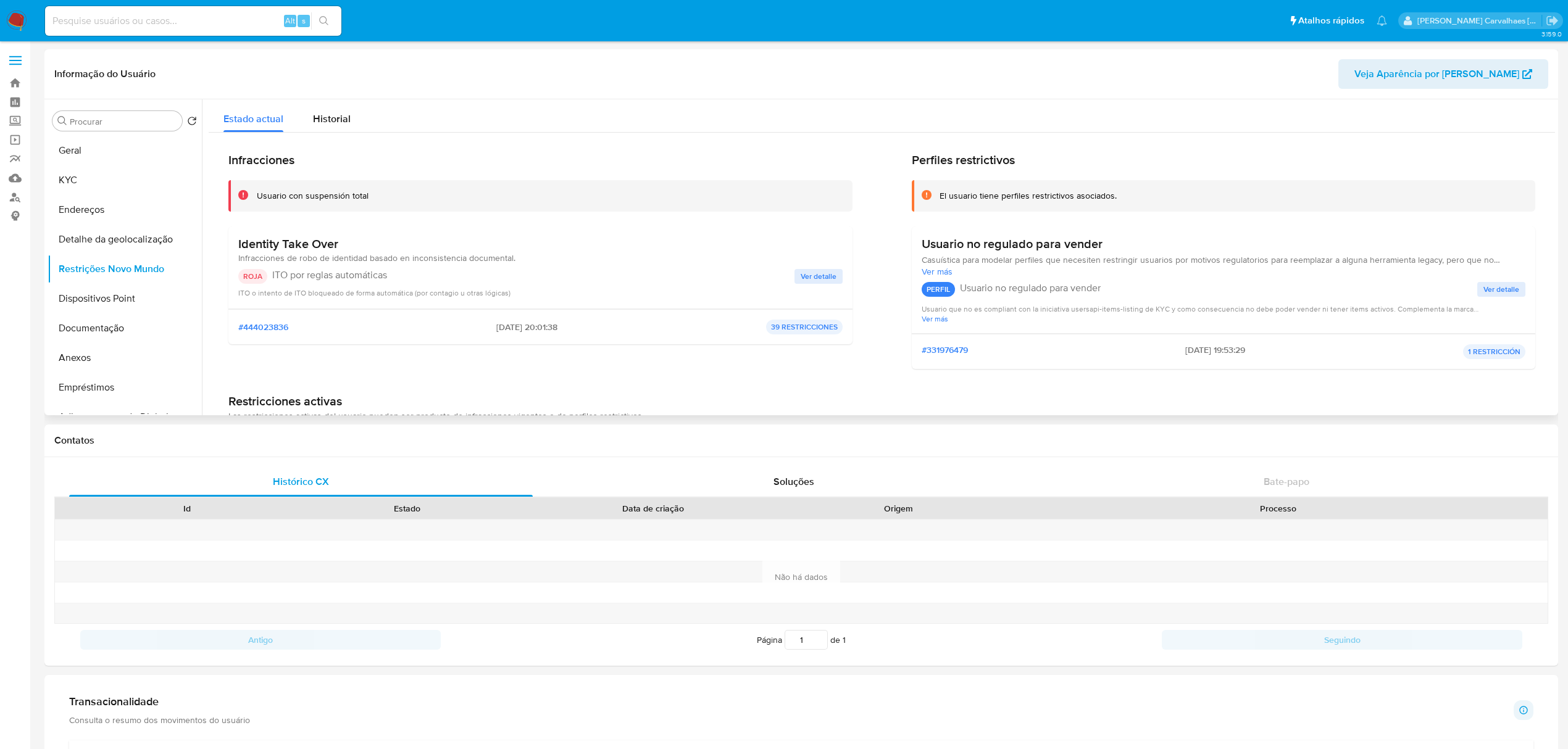
scroll to position [82, 0]
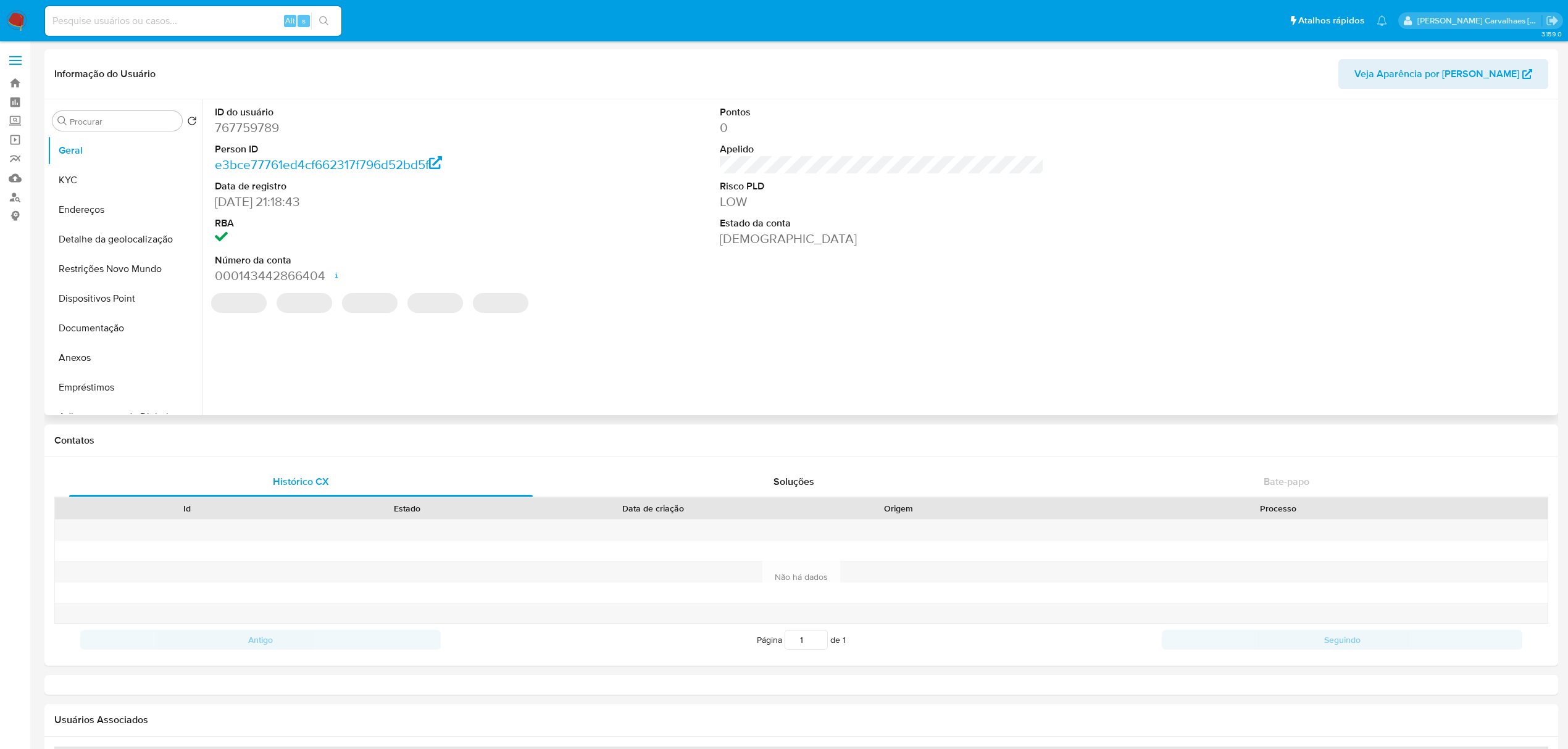
select select "10"
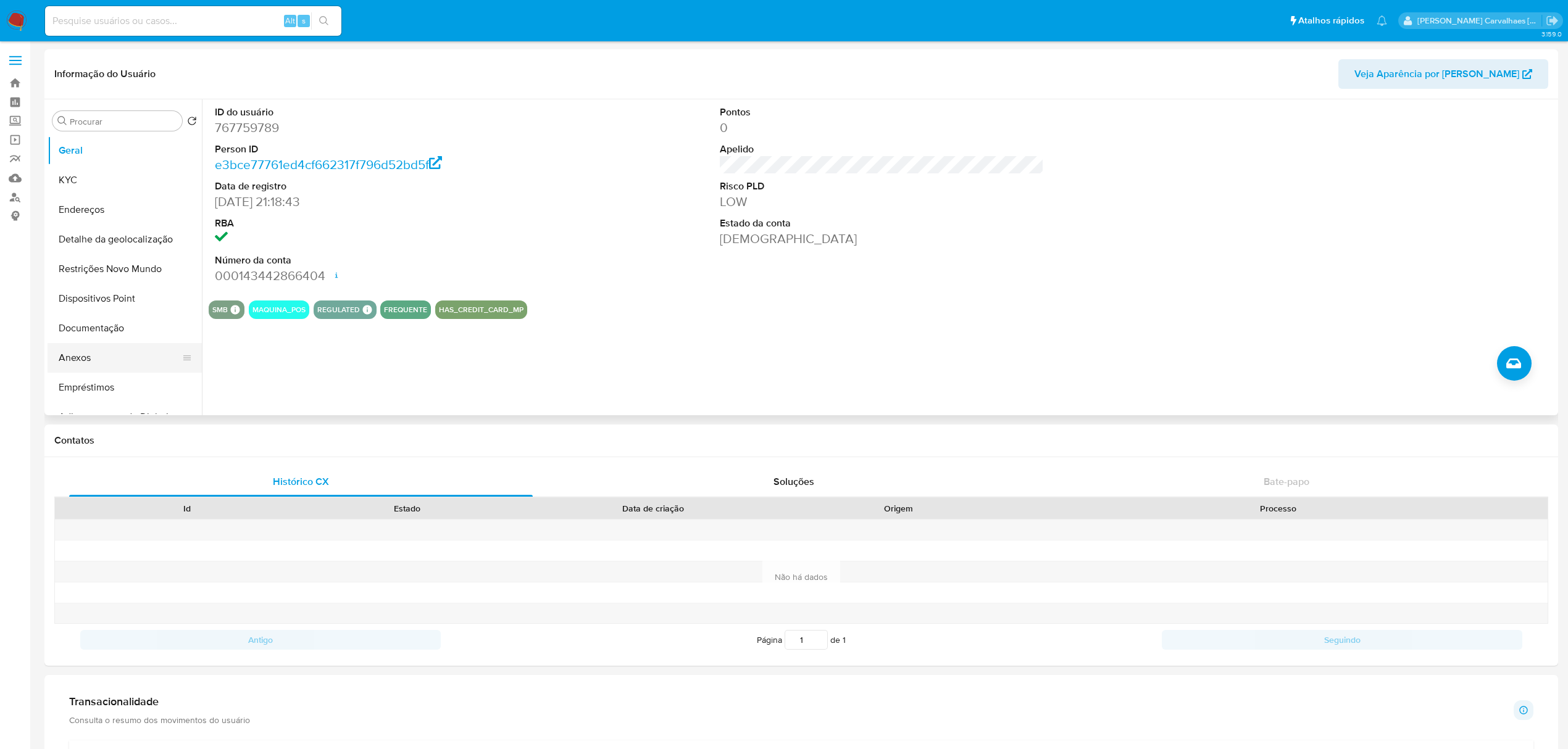
click at [80, 357] on button "Anexos" at bounding box center [120, 358] width 145 height 29
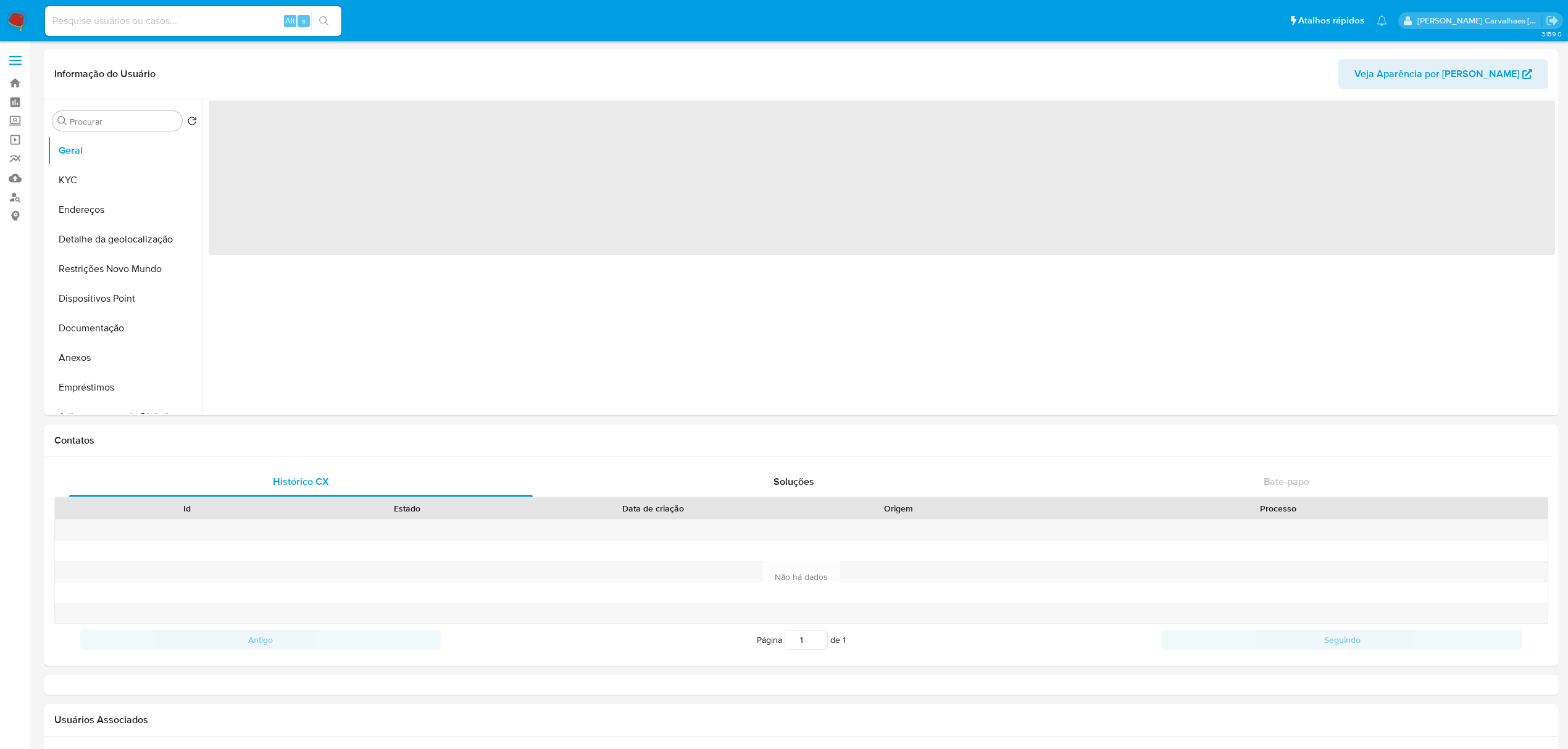
select select "10"
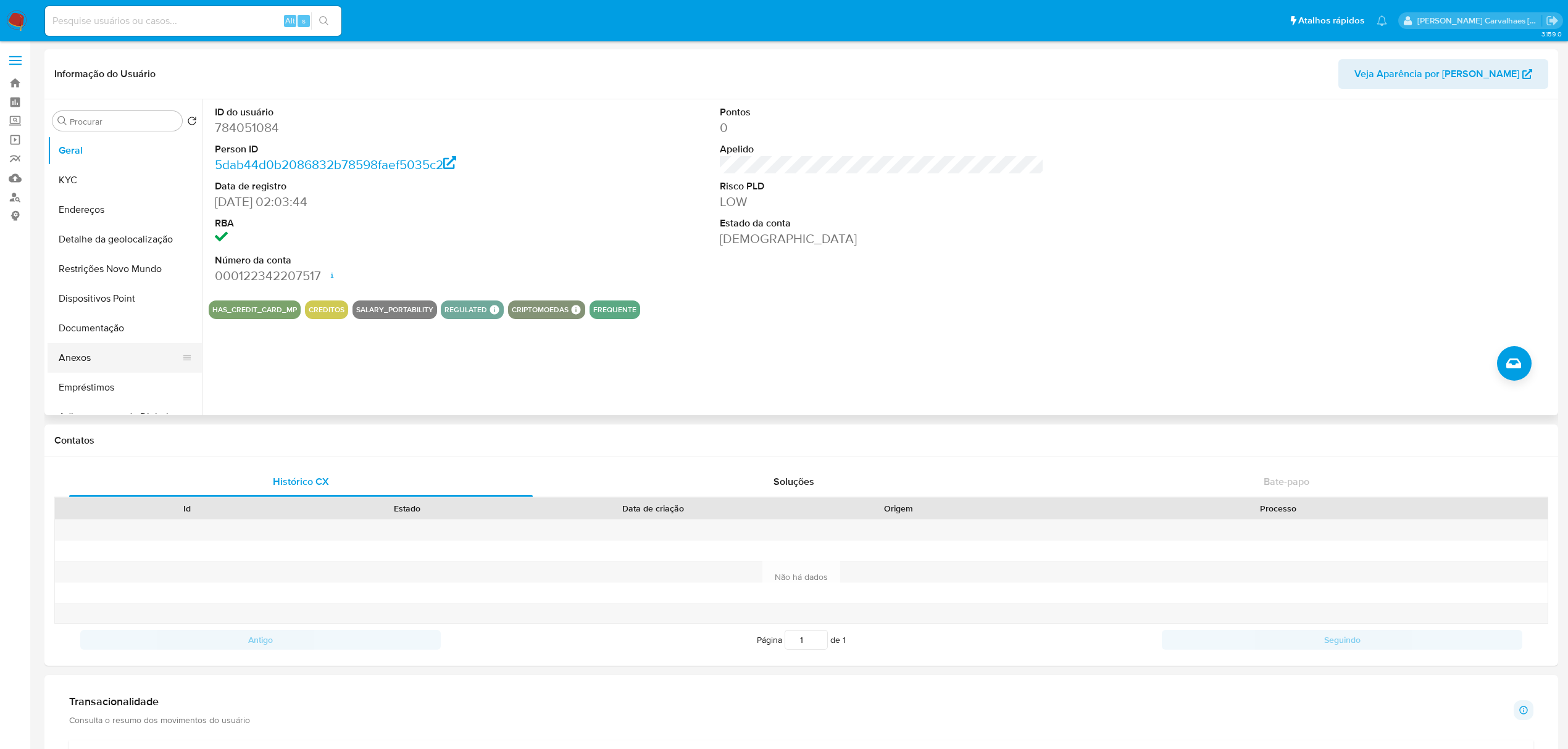
click at [68, 365] on button "Anexos" at bounding box center [120, 358] width 145 height 29
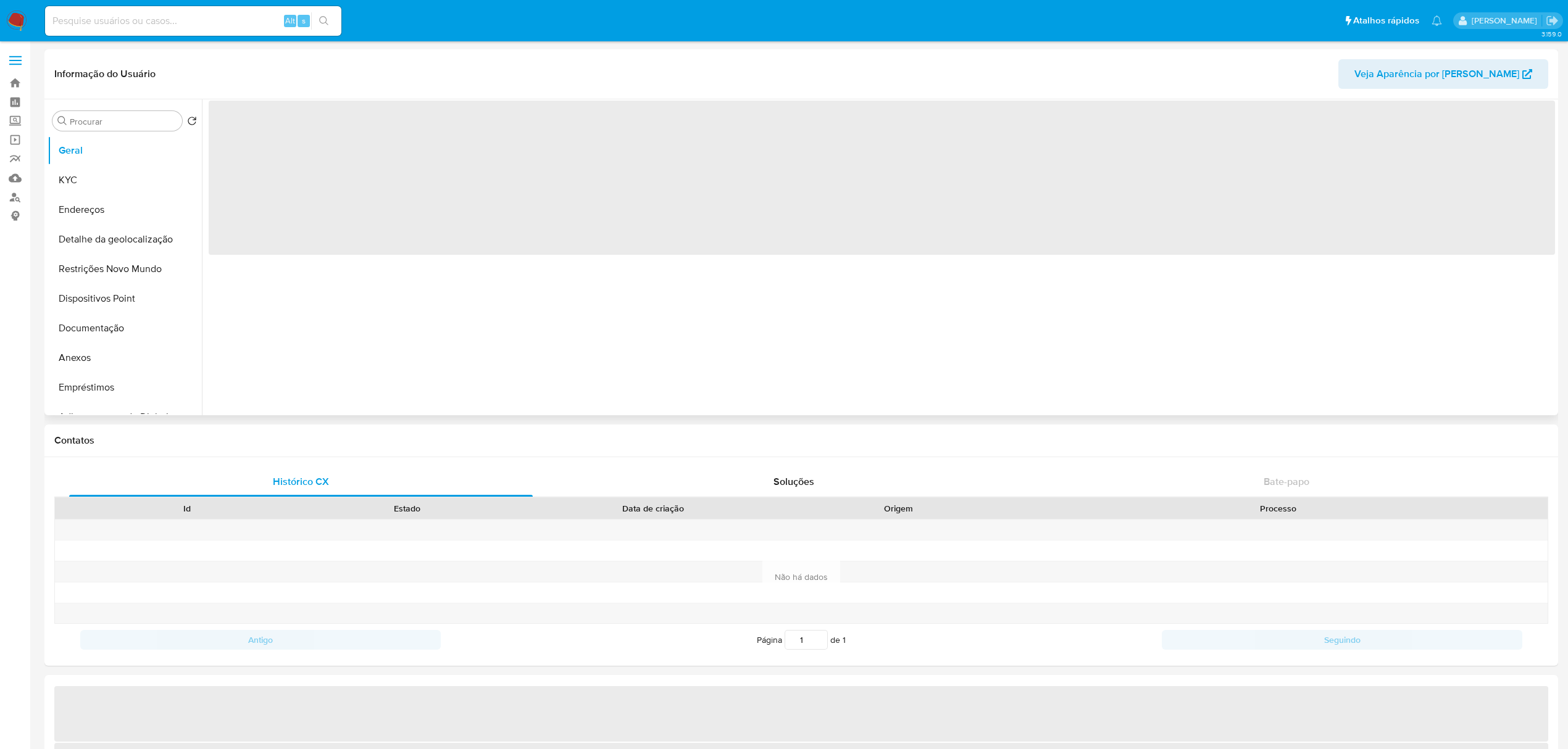
select select "10"
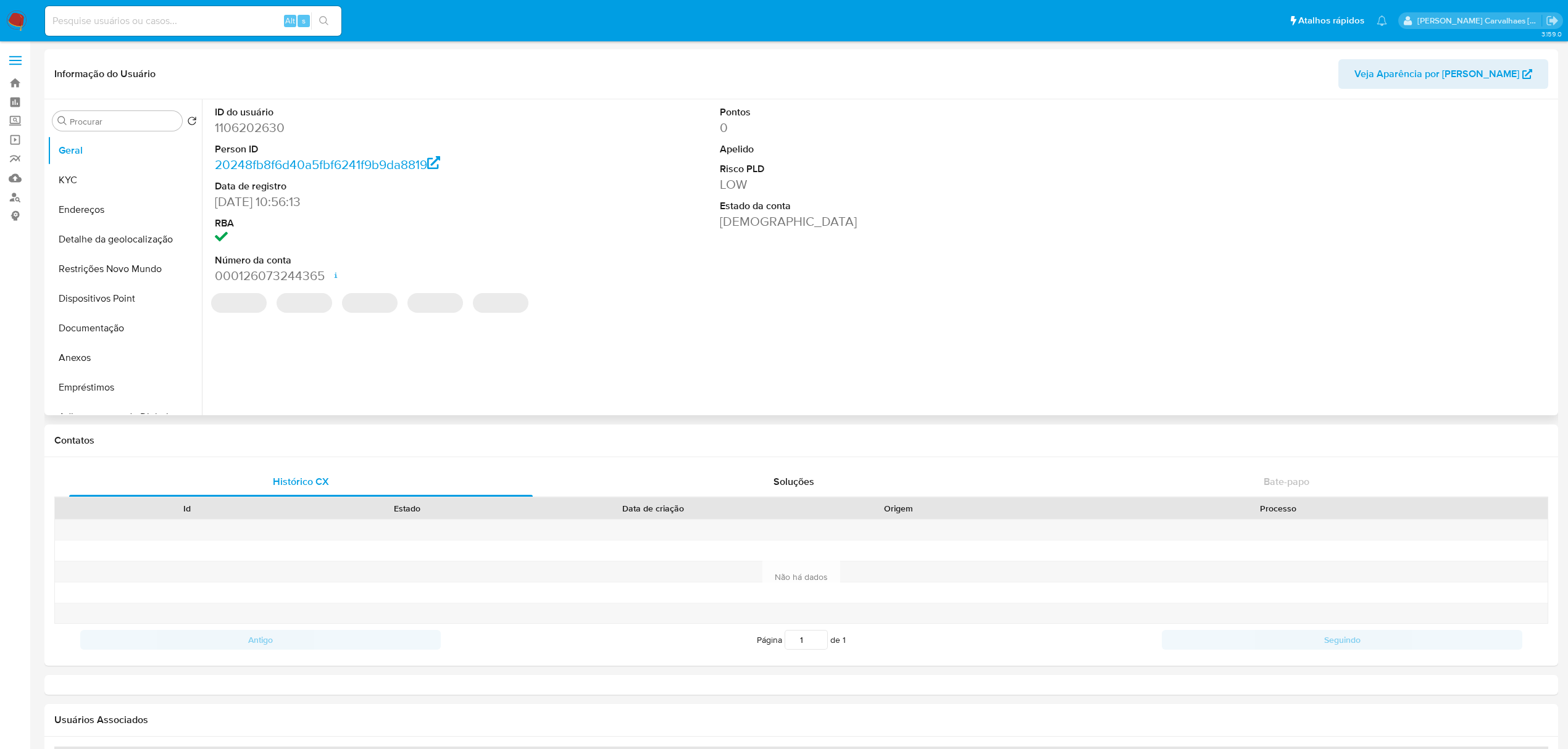
select select "10"
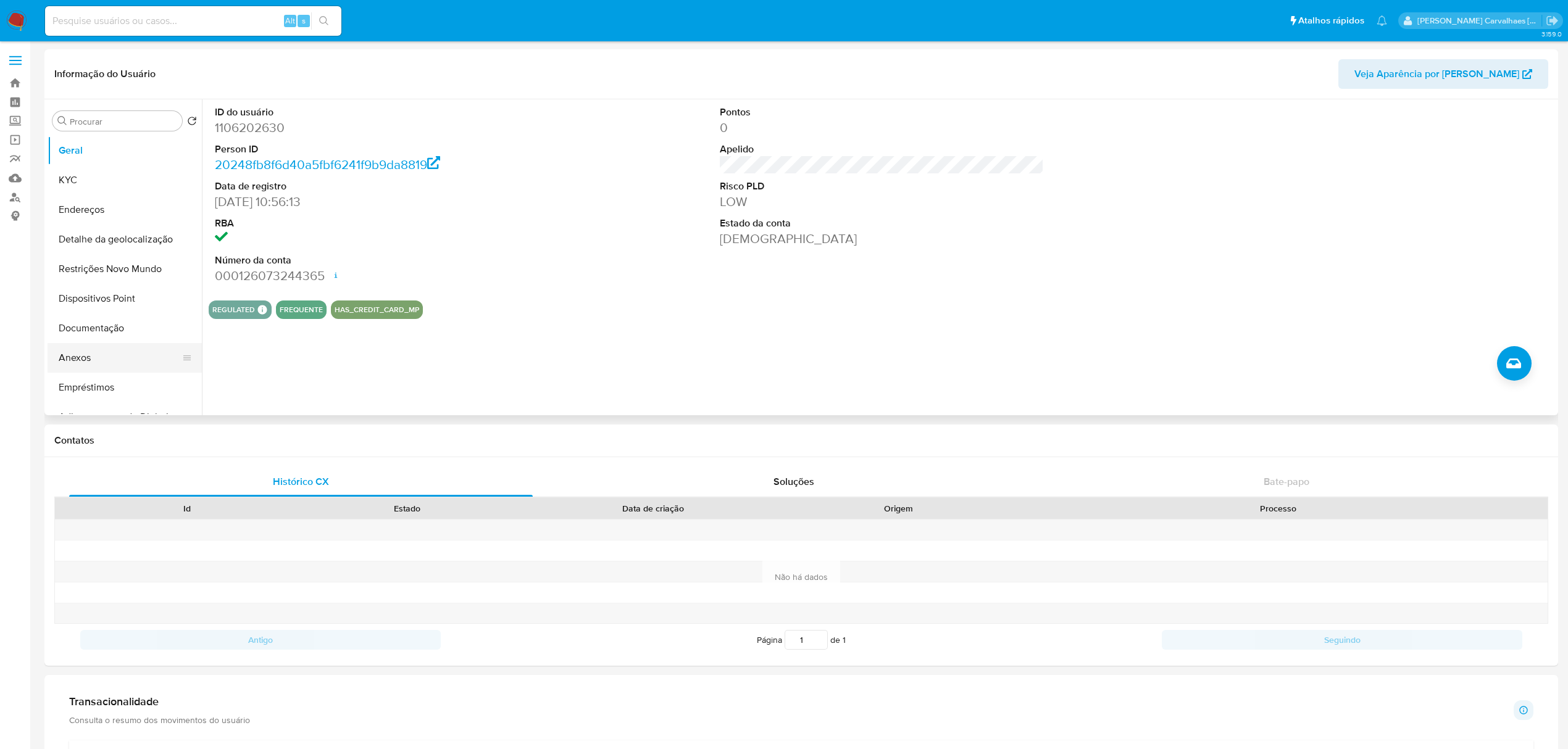
click at [79, 354] on button "Anexos" at bounding box center [120, 358] width 145 height 29
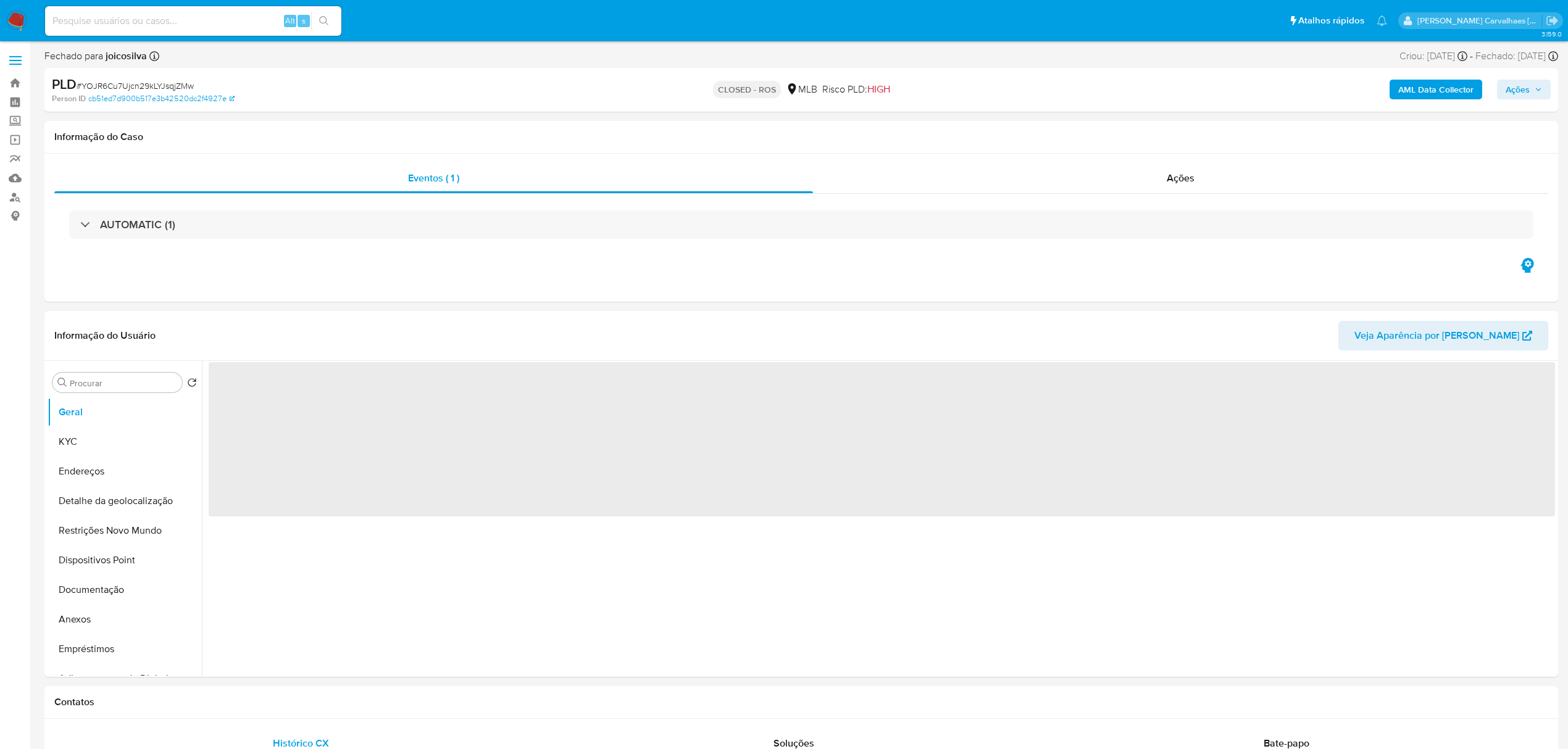
select select "10"
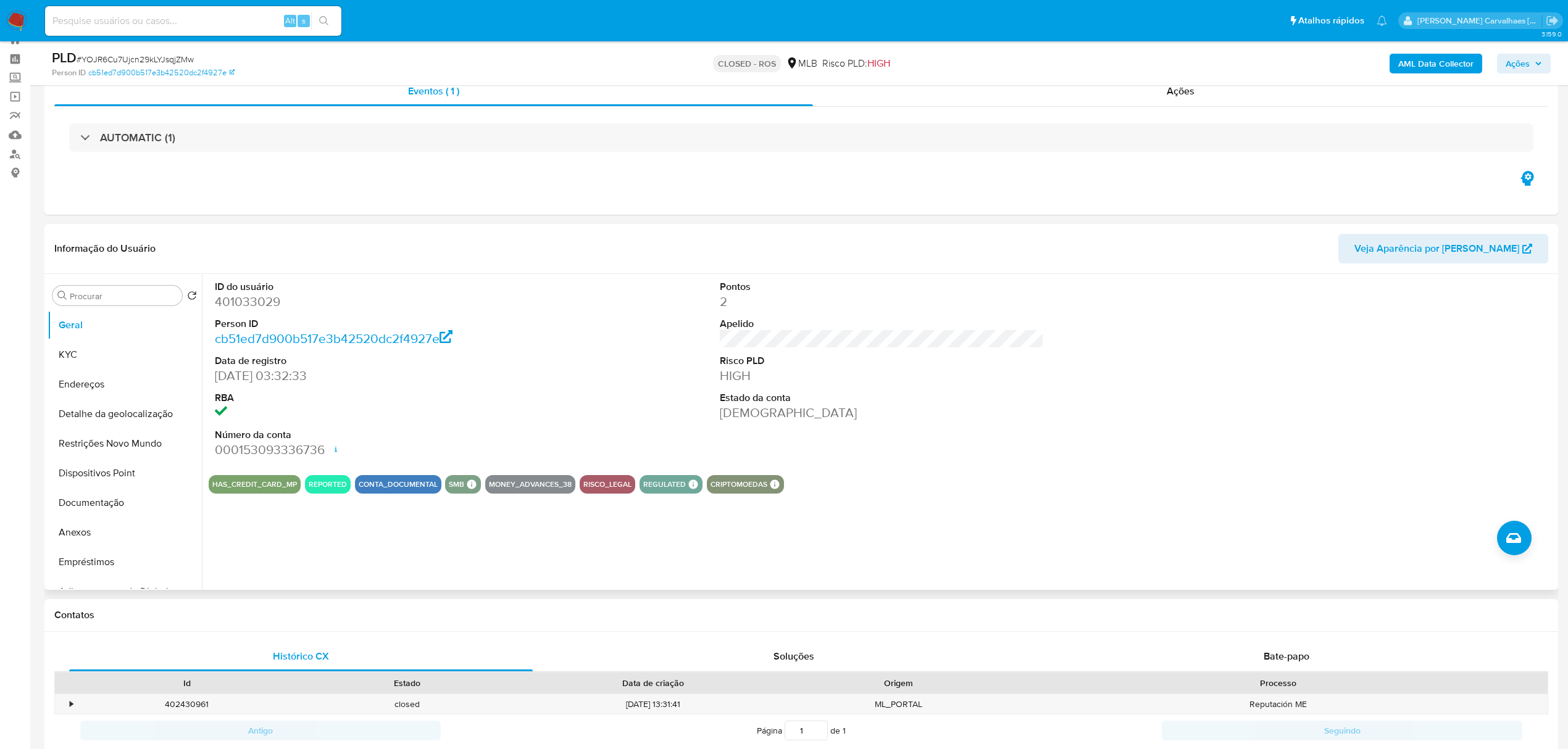
scroll to position [82, 0]
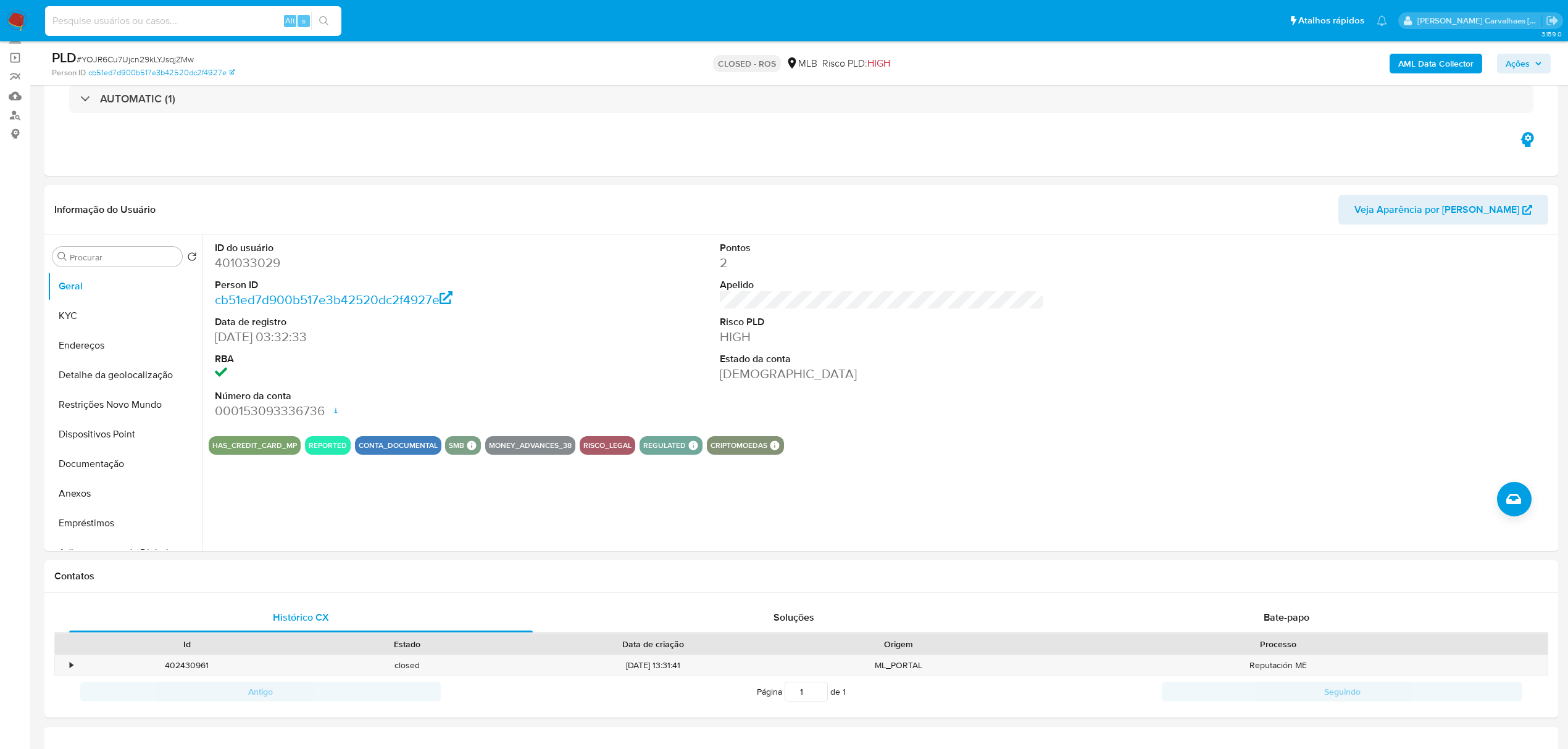
paste input "K5eotm7qxTY5LxY2dJcCTnOl"
type input "K5eotm7qxTY5LxY2dJcCTnOl"
click at [328, 26] on button "search-icon" at bounding box center [324, 21] width 25 height 18
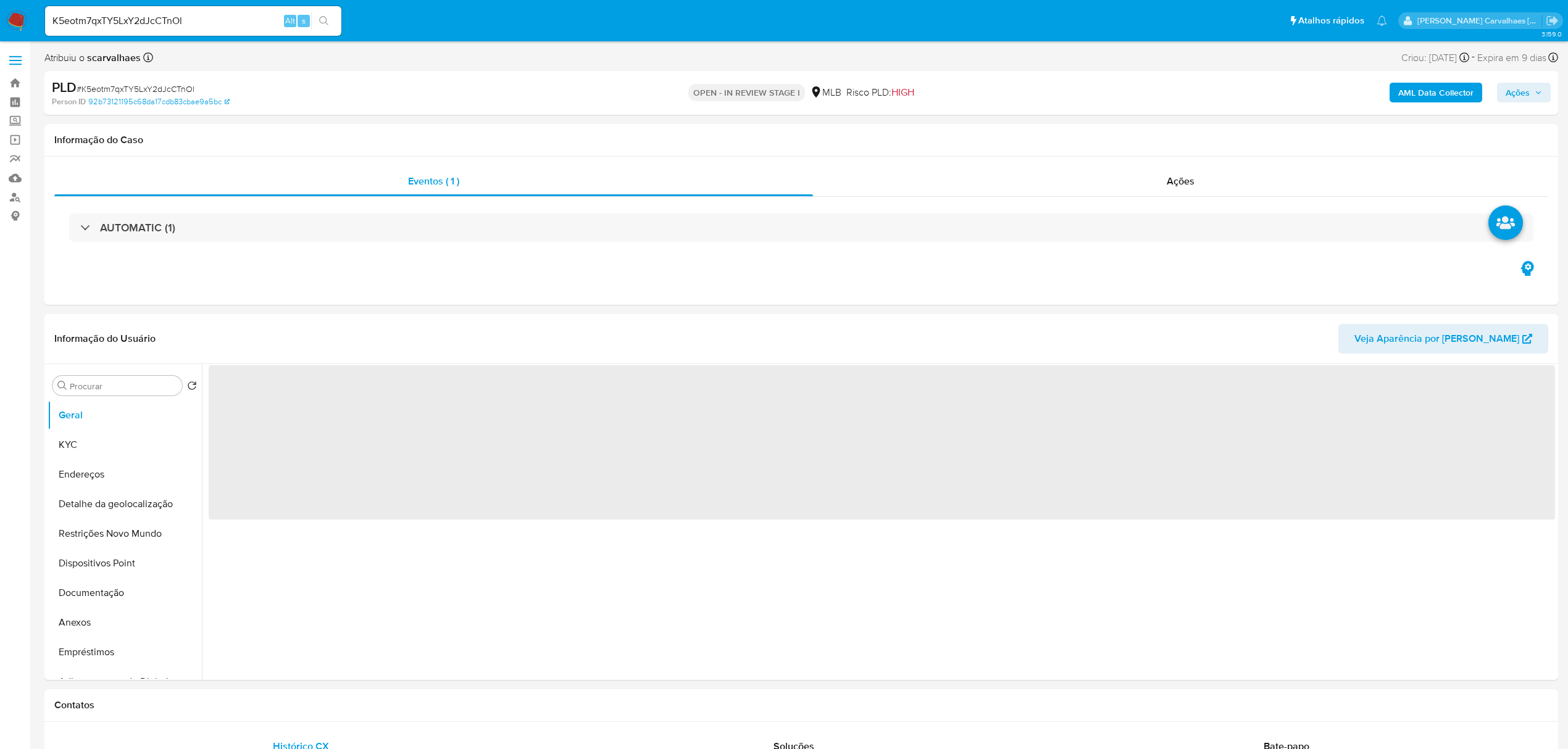
select select "10"
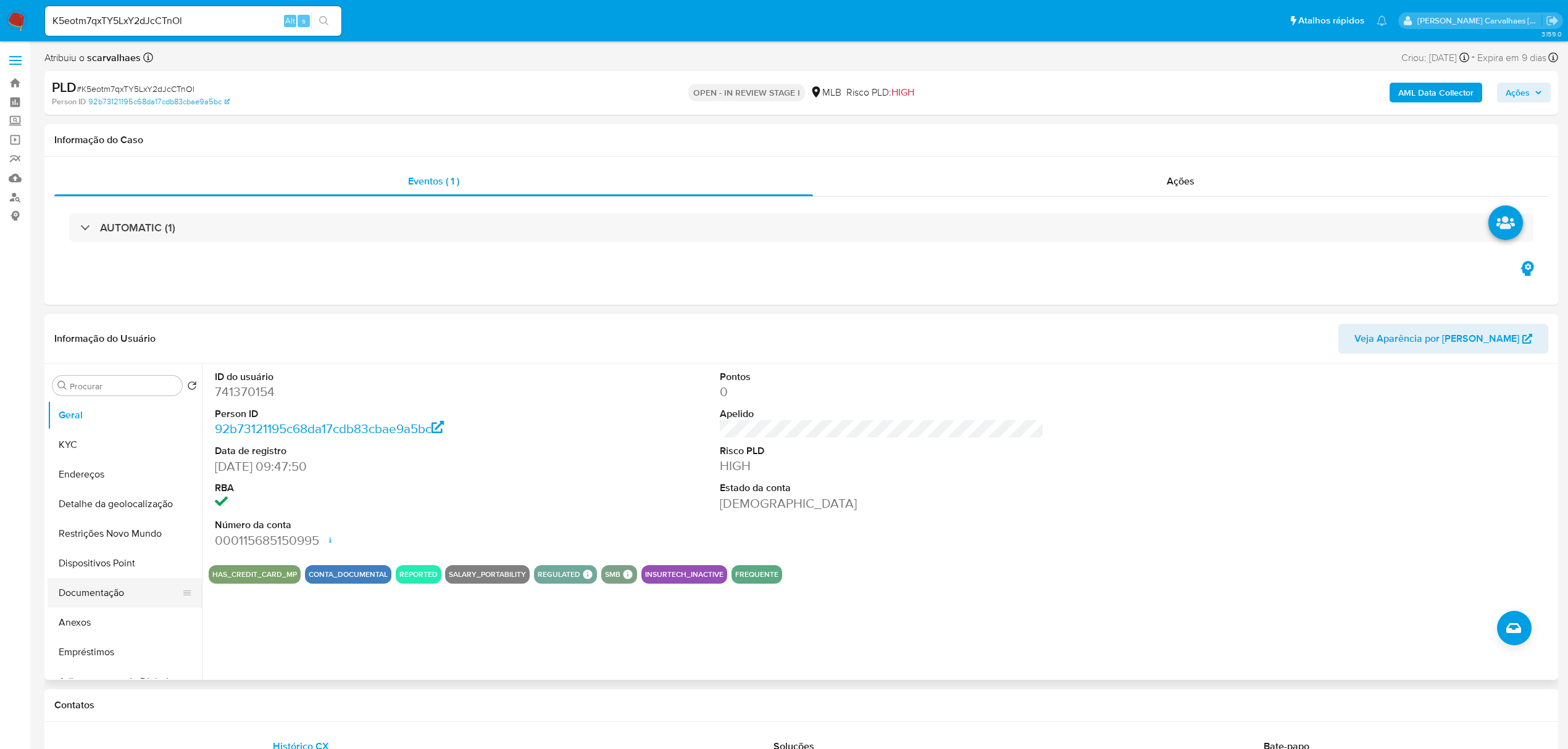
click at [109, 588] on button "Documentação" at bounding box center [120, 593] width 145 height 29
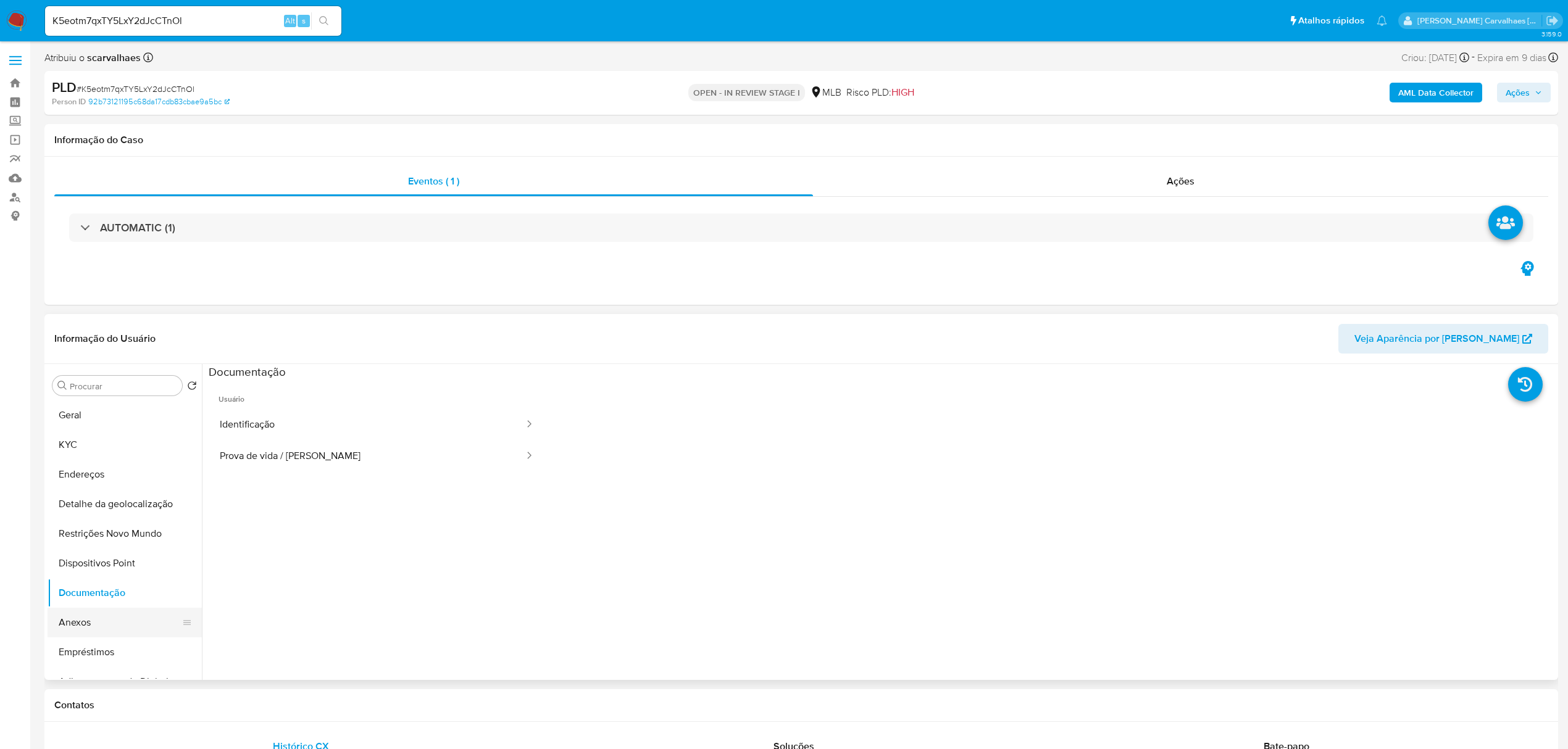
click at [104, 622] on button "Anexos" at bounding box center [120, 622] width 145 height 29
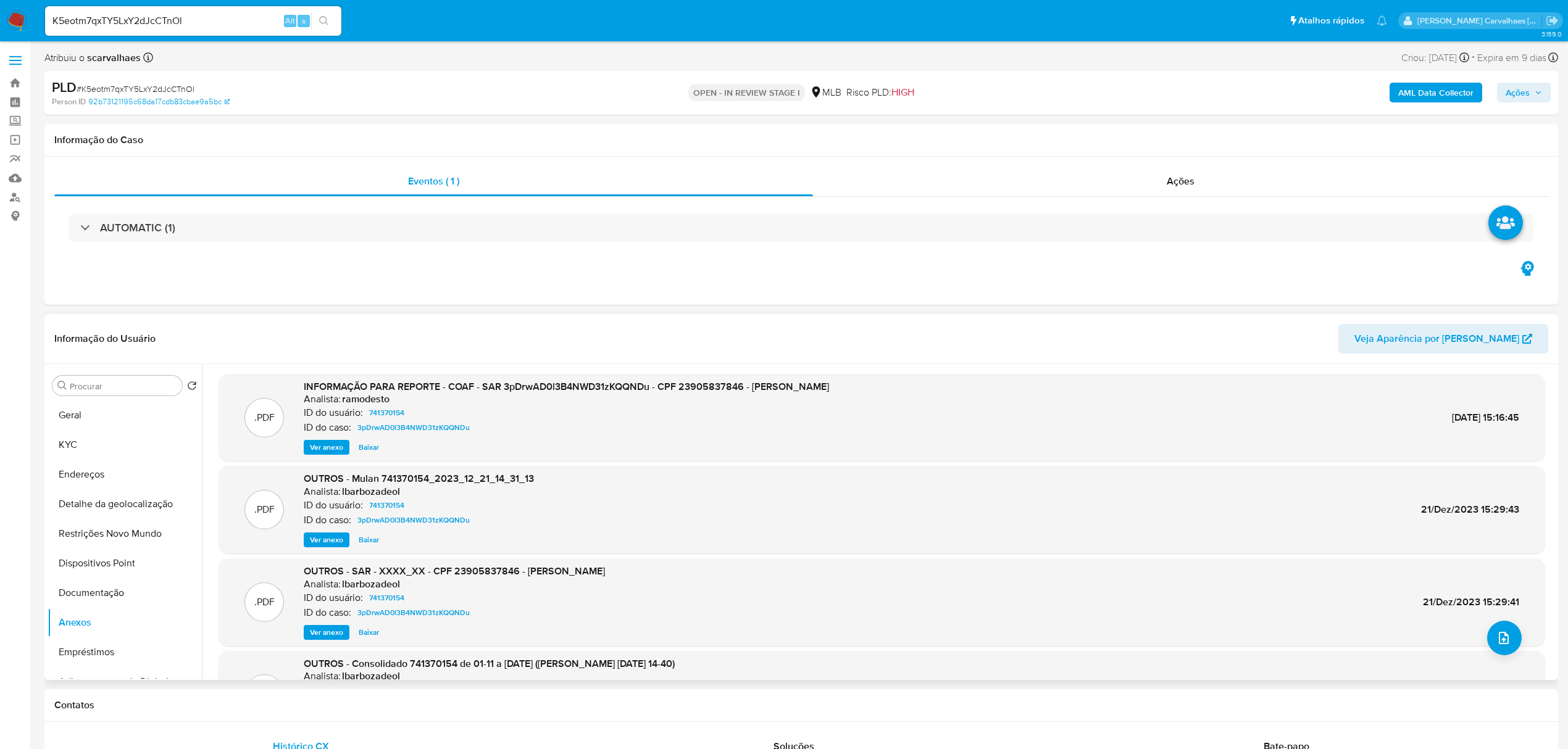
click at [327, 634] on span "Ver anexo" at bounding box center [326, 632] width 33 height 12
click at [320, 447] on span "Ver anexo" at bounding box center [326, 447] width 33 height 12
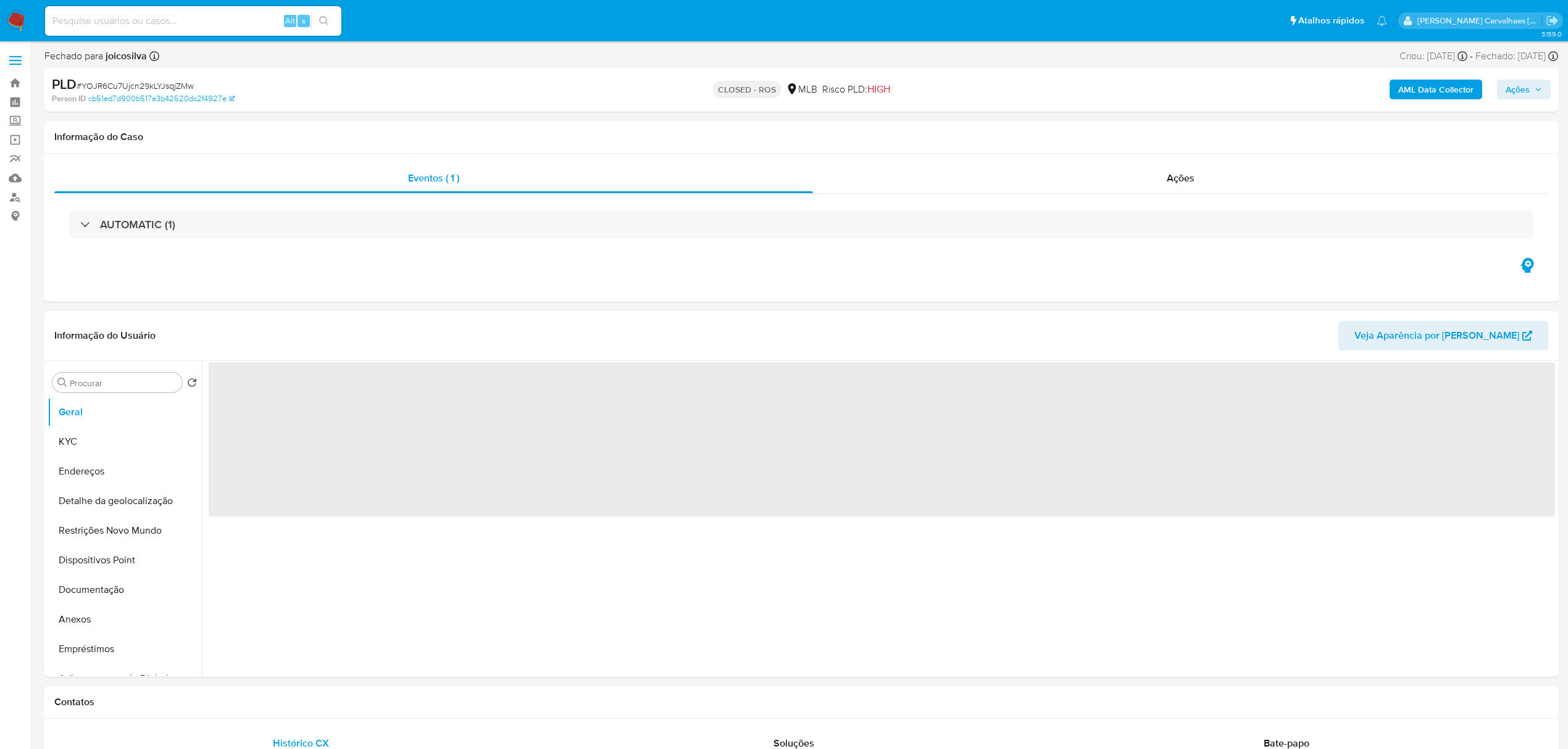
select select "10"
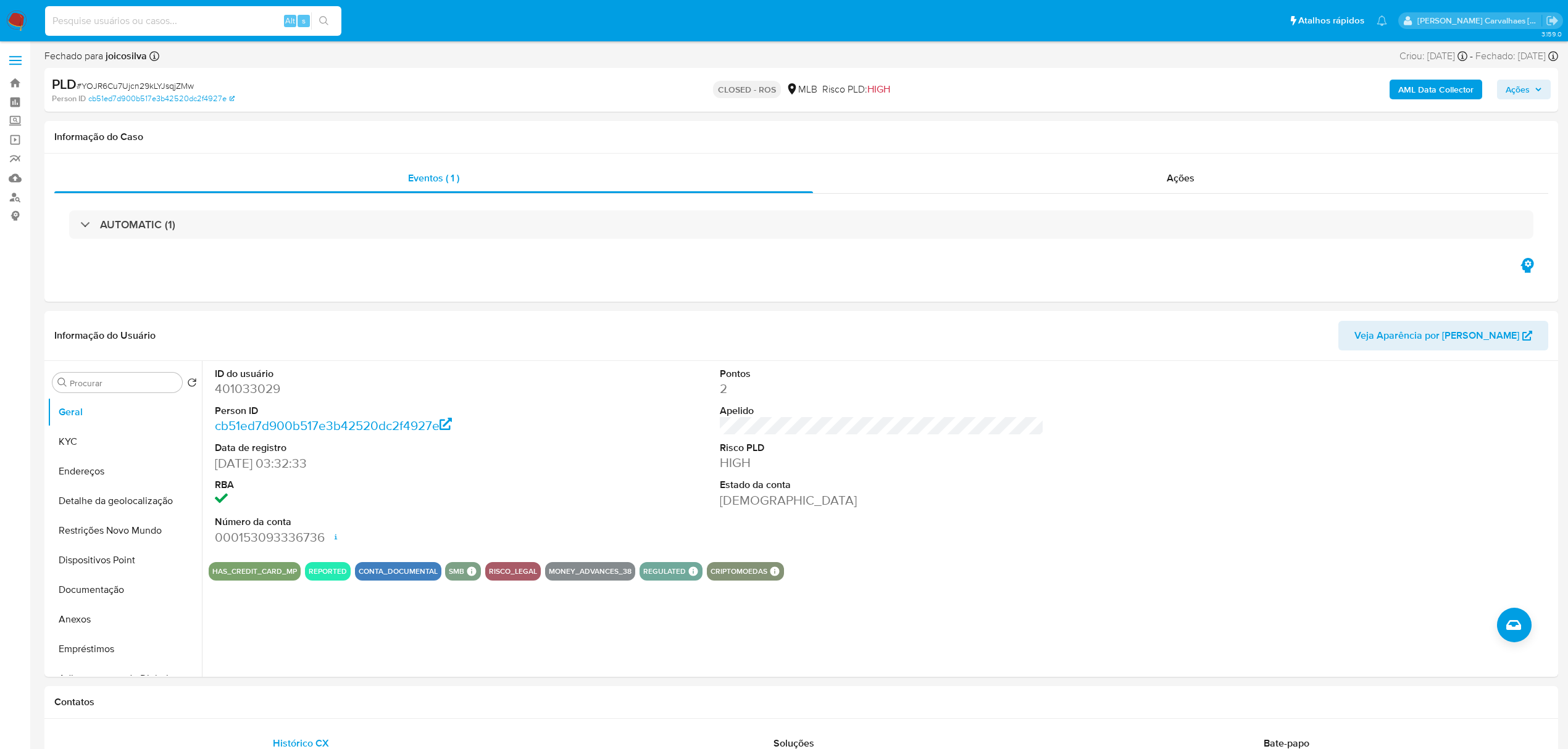
paste input "K5eotm7qxTY5LxY2dJcCTnOl"
type input "K5eotm7qxTY5LxY2dJcCTnOl"
click at [326, 20] on icon "search-icon" at bounding box center [324, 21] width 9 height 9
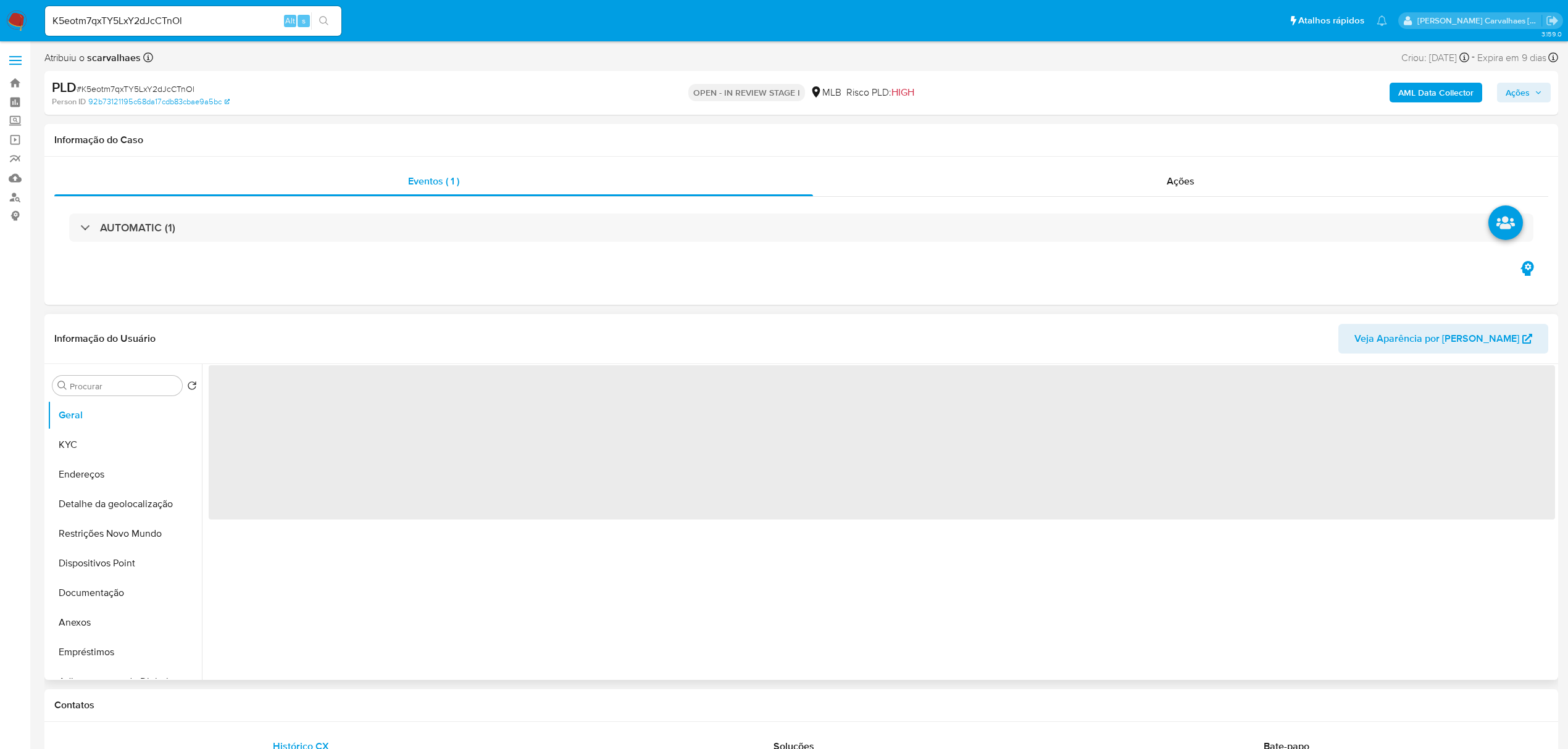
select select "10"
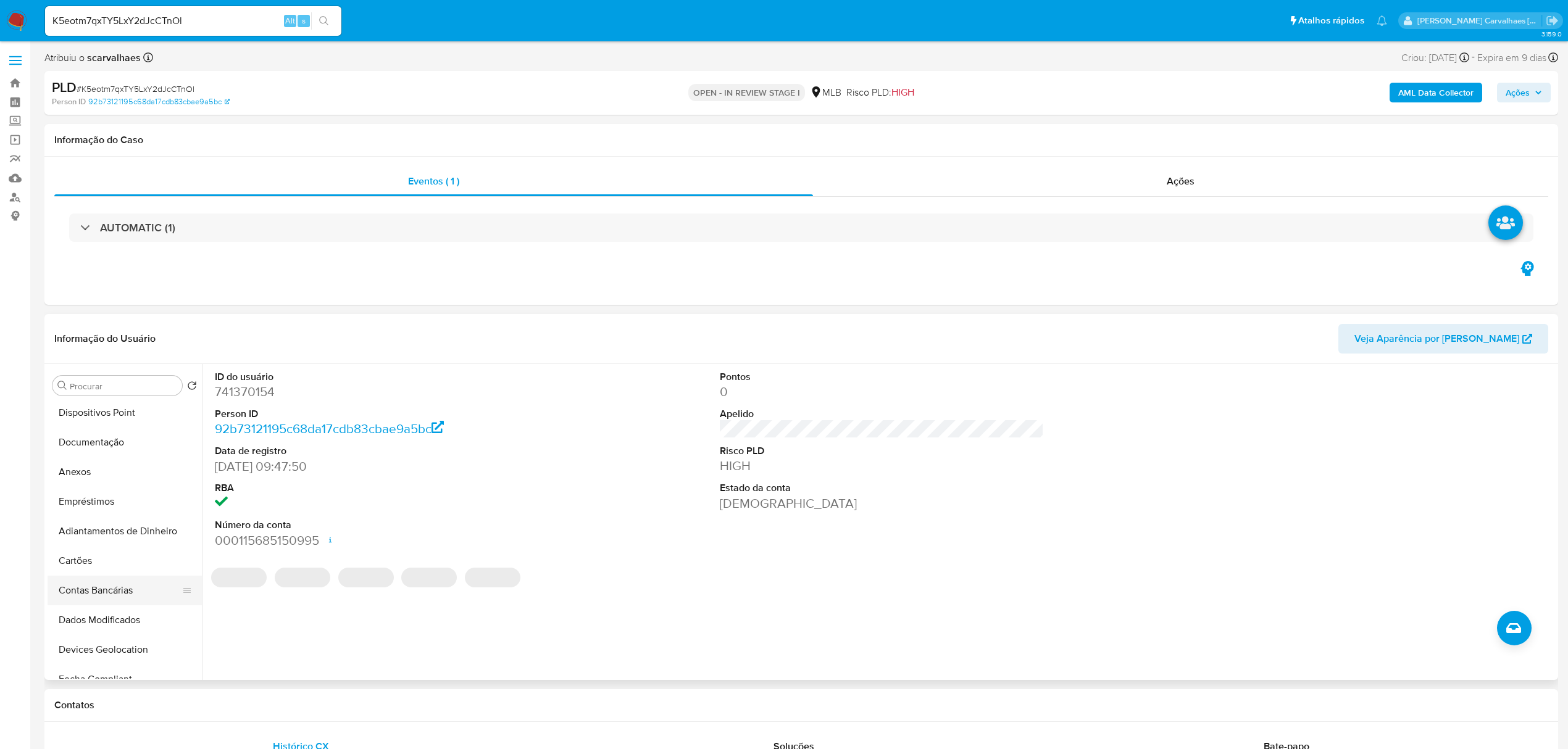
scroll to position [164, 0]
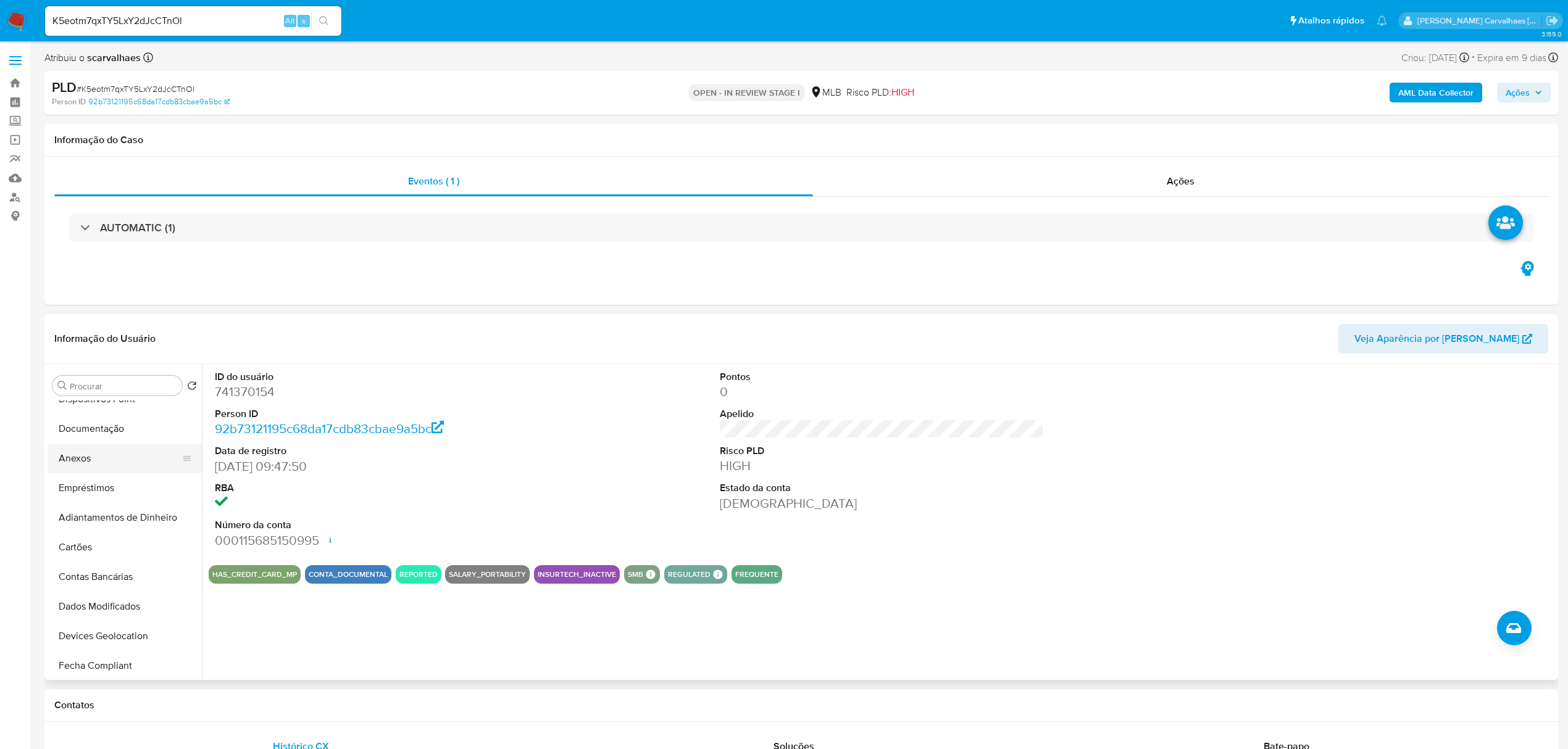
click at [84, 457] on button "Anexos" at bounding box center [120, 458] width 145 height 29
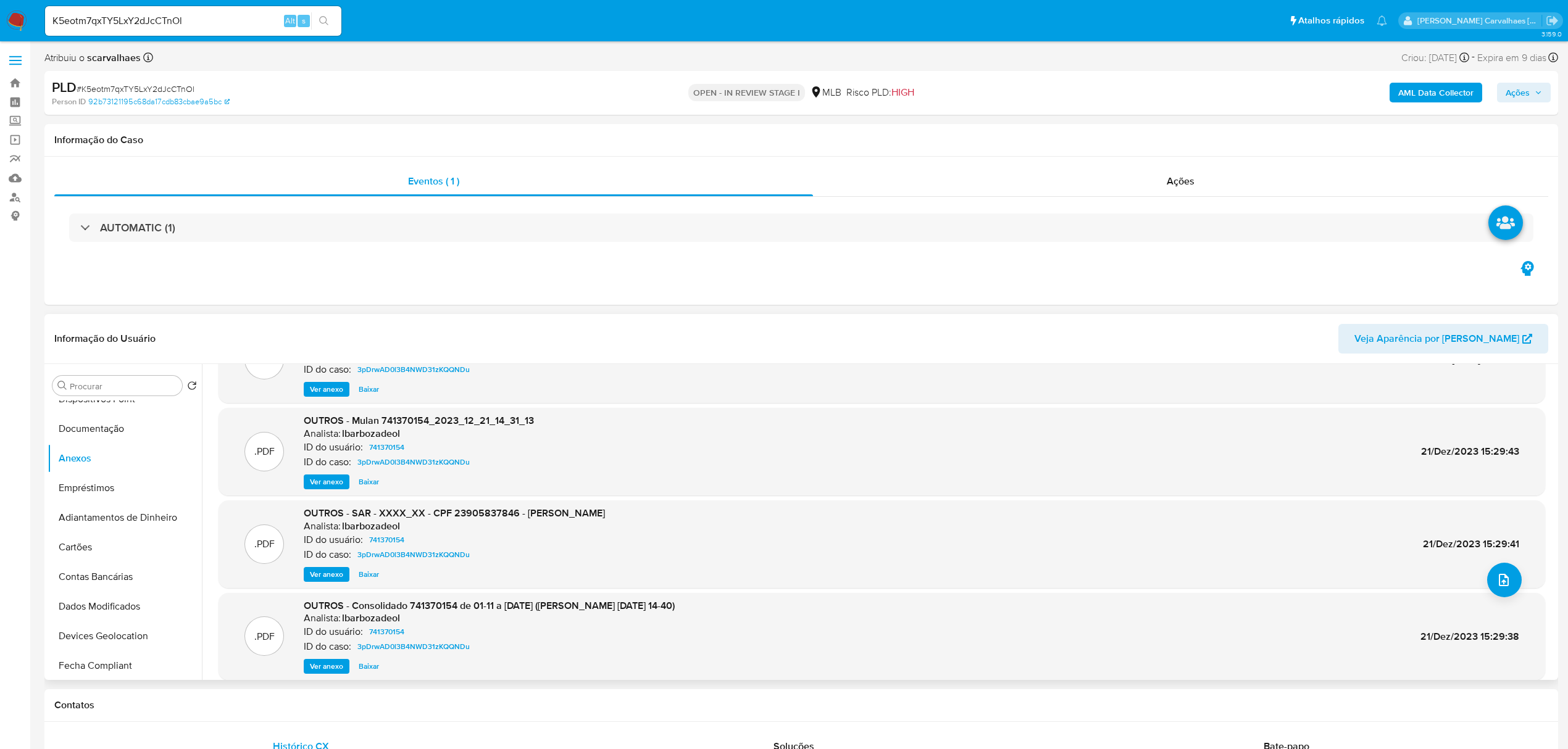
scroll to position [82, 0]
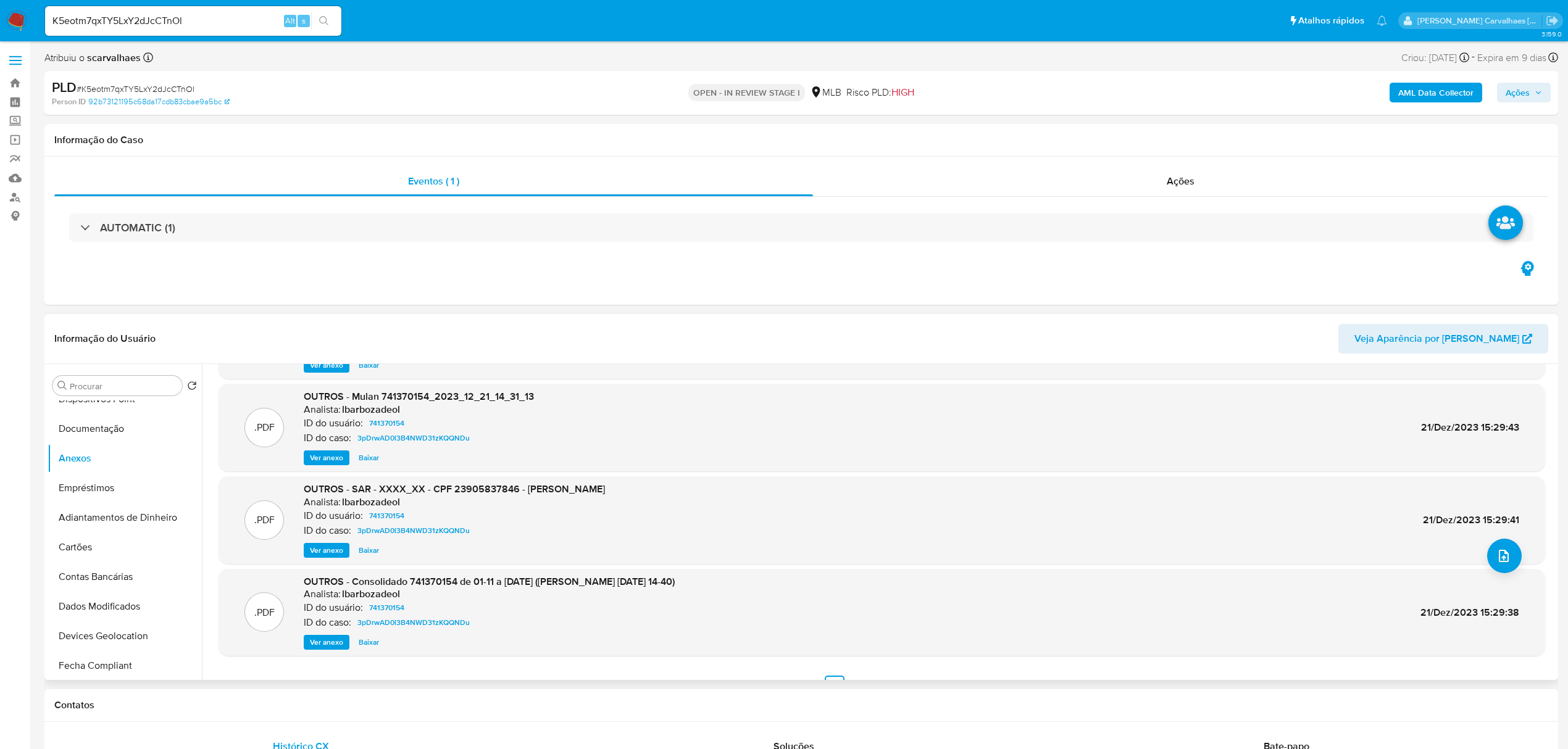
click at [326, 547] on span "Ver anexo" at bounding box center [326, 550] width 33 height 12
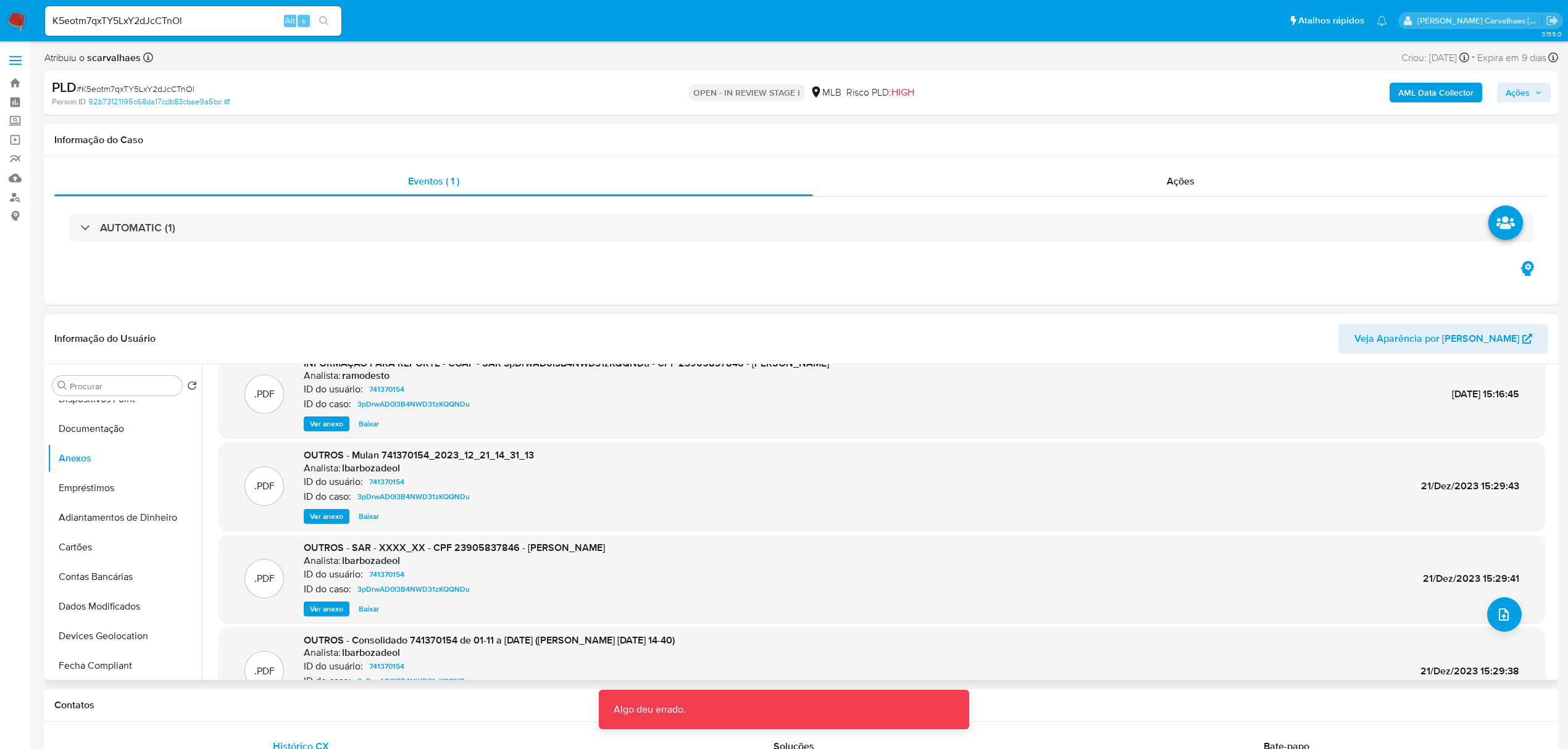
scroll to position [0, 0]
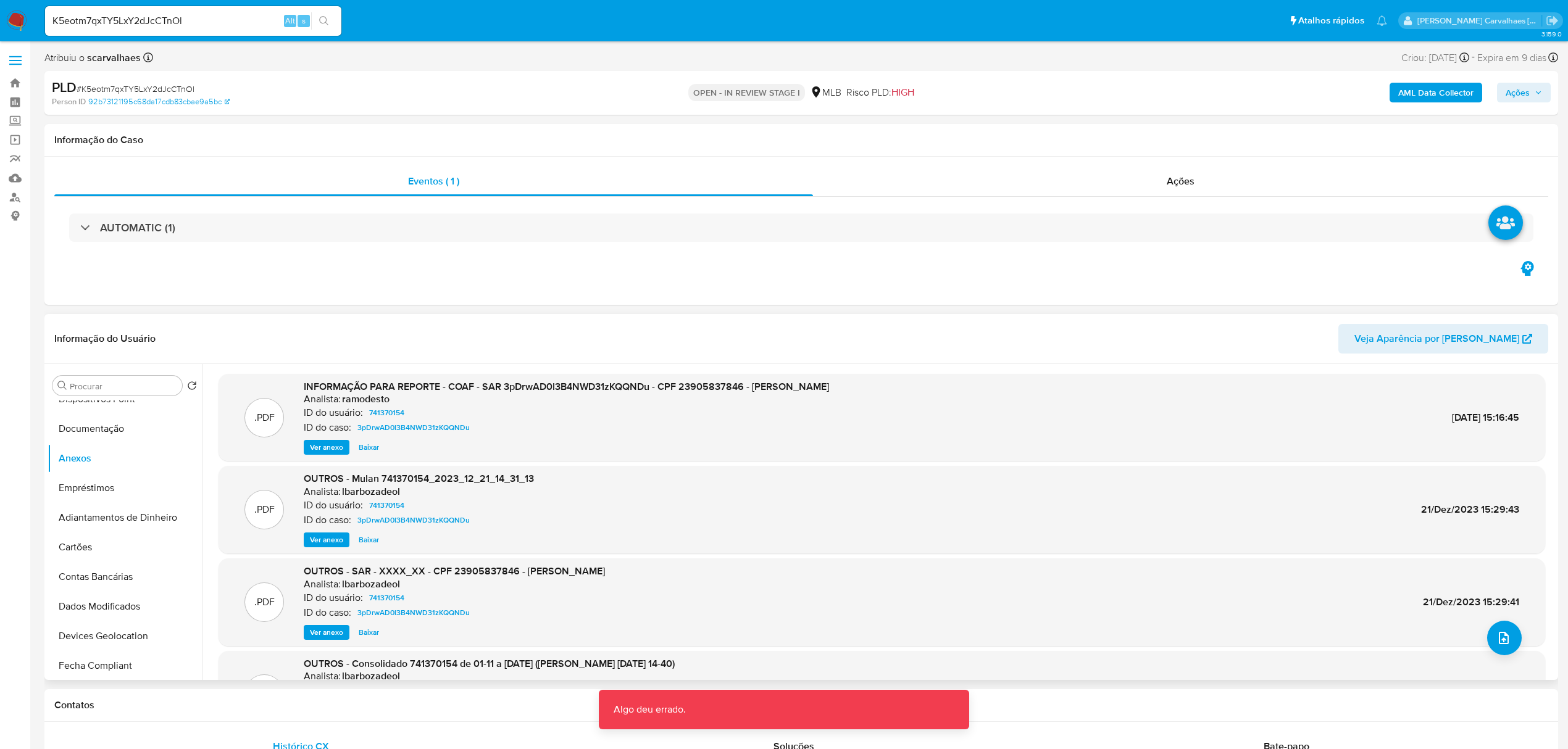
click at [326, 445] on span "Ver anexo" at bounding box center [326, 447] width 33 height 12
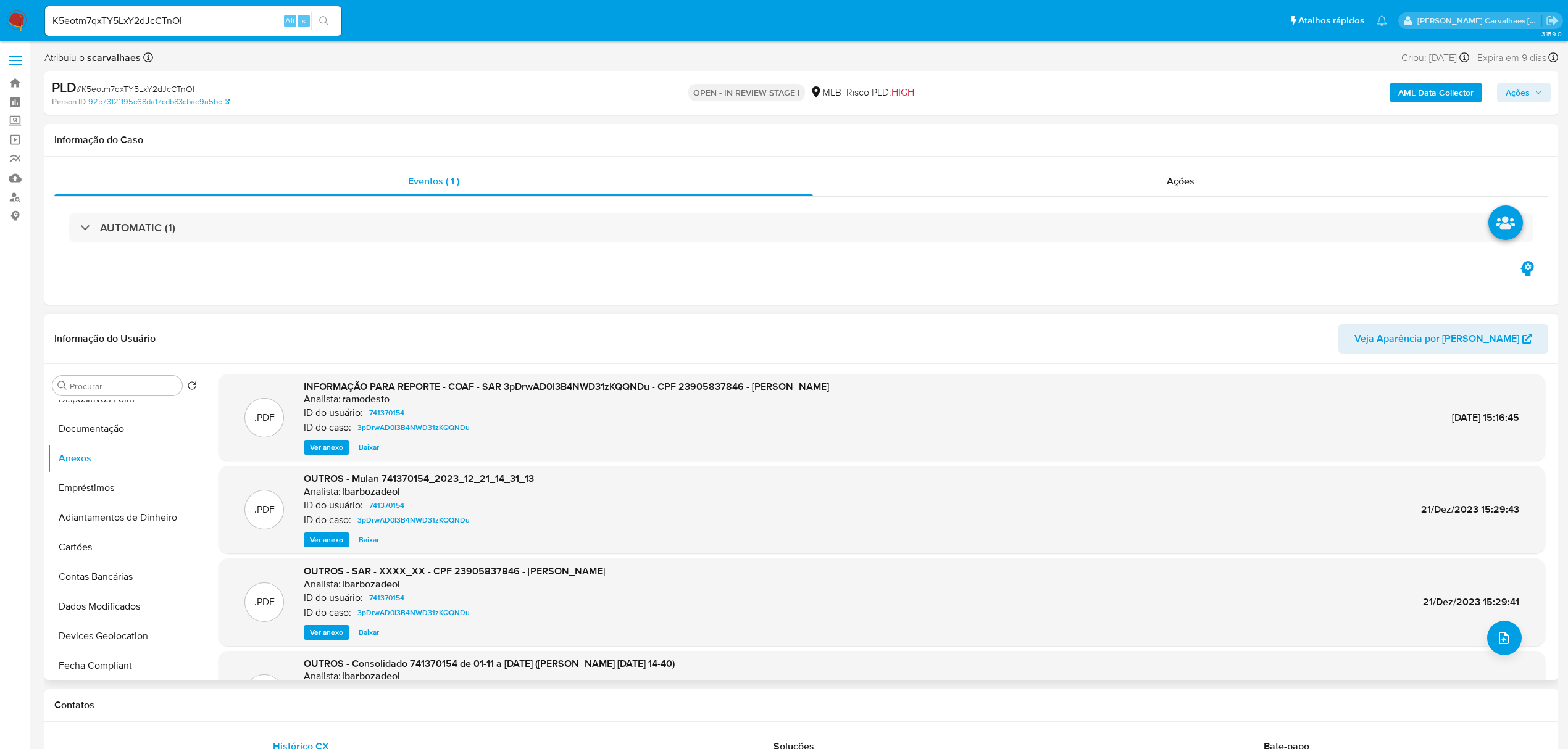
click at [332, 630] on span "Ver anexo" at bounding box center [326, 632] width 33 height 12
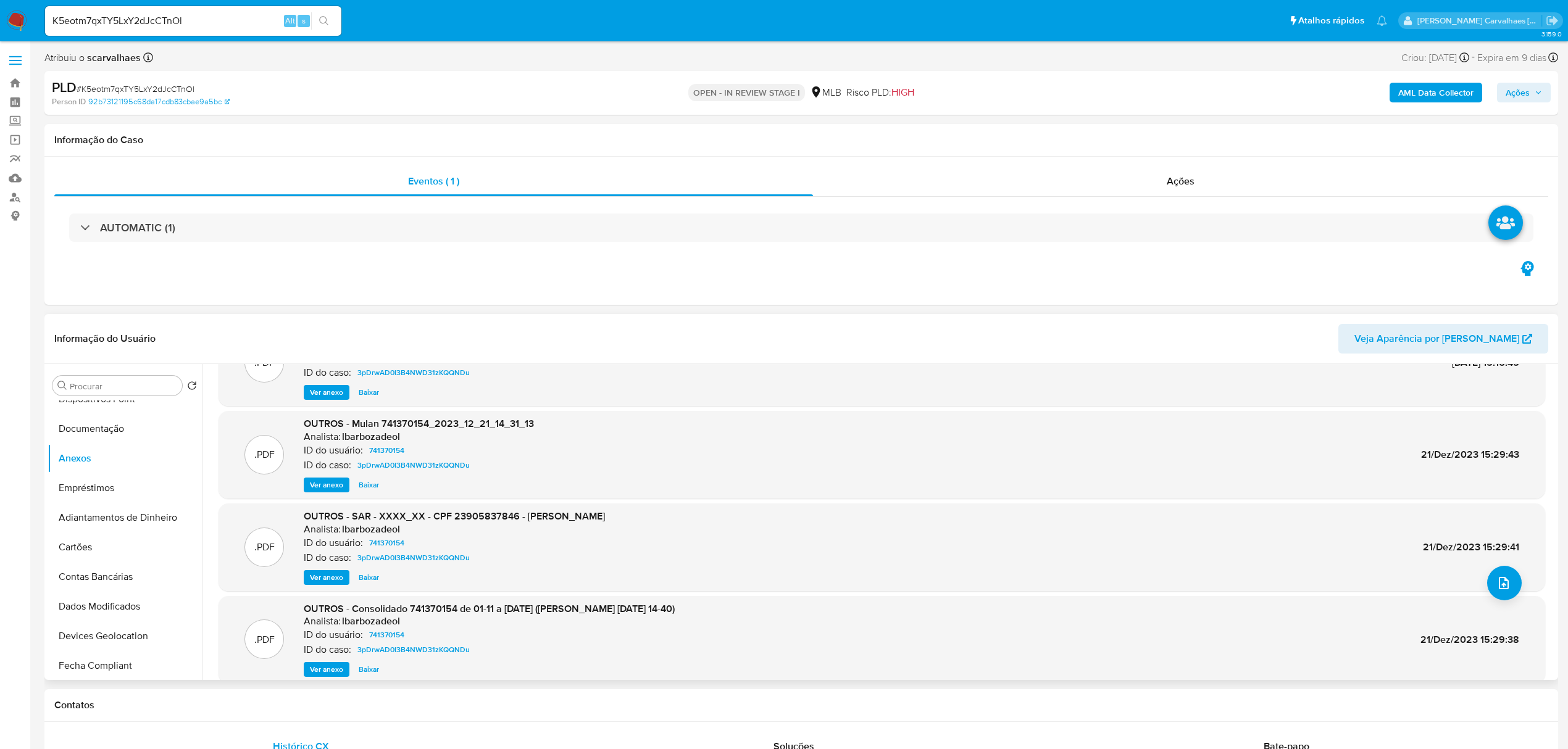
scroll to position [82, 0]
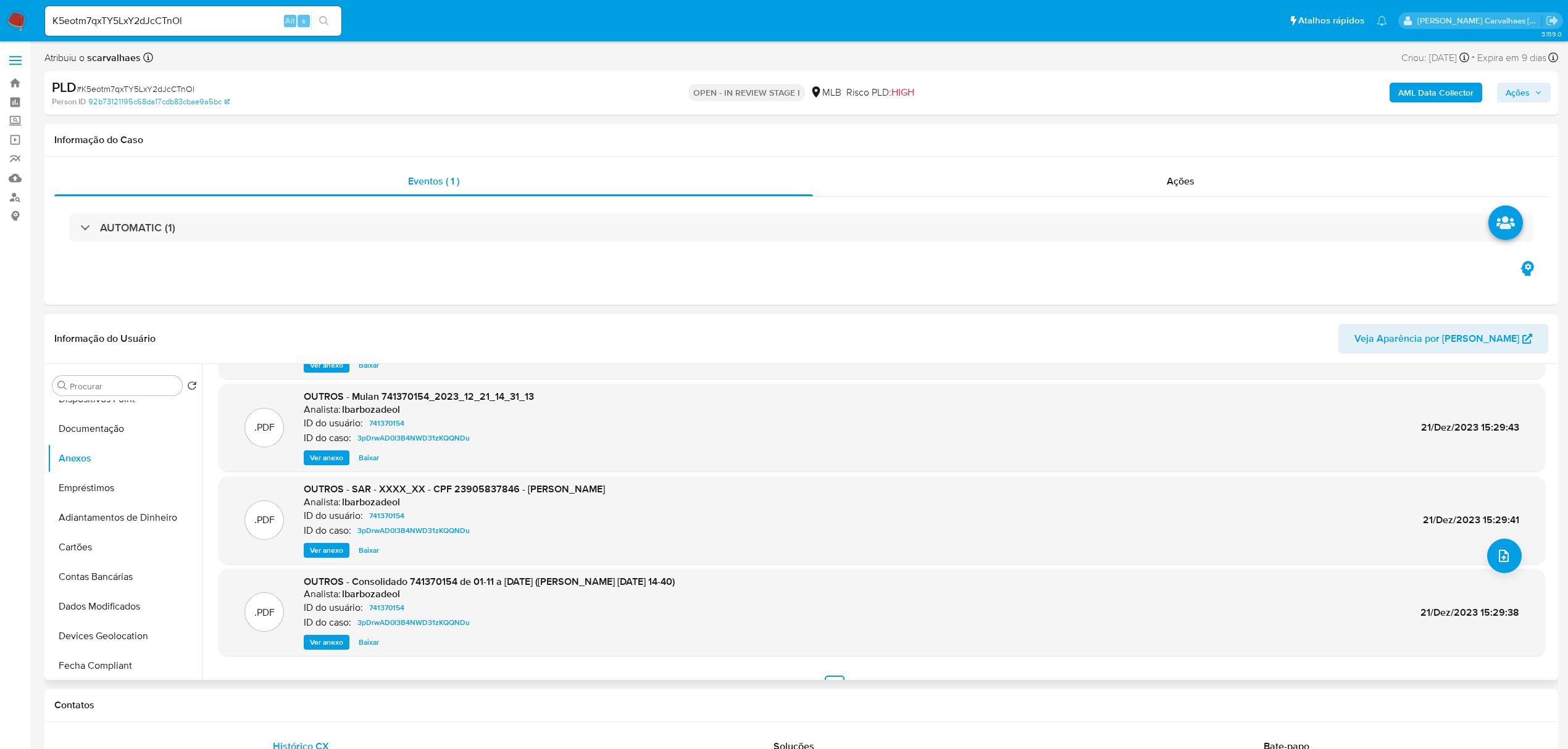
click at [322, 547] on span "Ver anexo" at bounding box center [326, 550] width 33 height 12
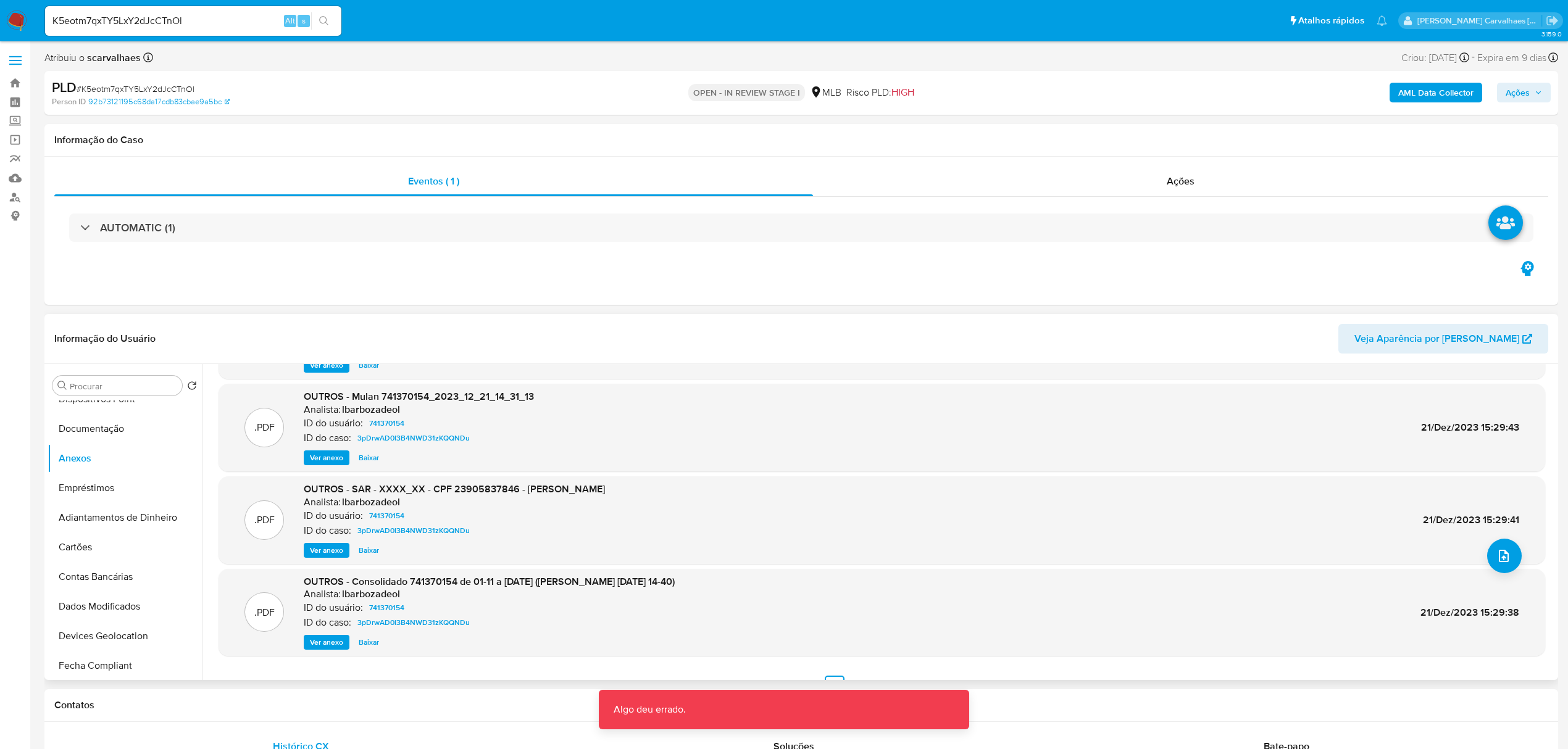
click at [363, 554] on span "Baixar" at bounding box center [369, 550] width 20 height 12
click at [366, 492] on span "OUTROS - SAR - XXXX_XX - CPF 23905837846 - LEANDRO LOPES DA SILVA" at bounding box center [454, 489] width 301 height 14
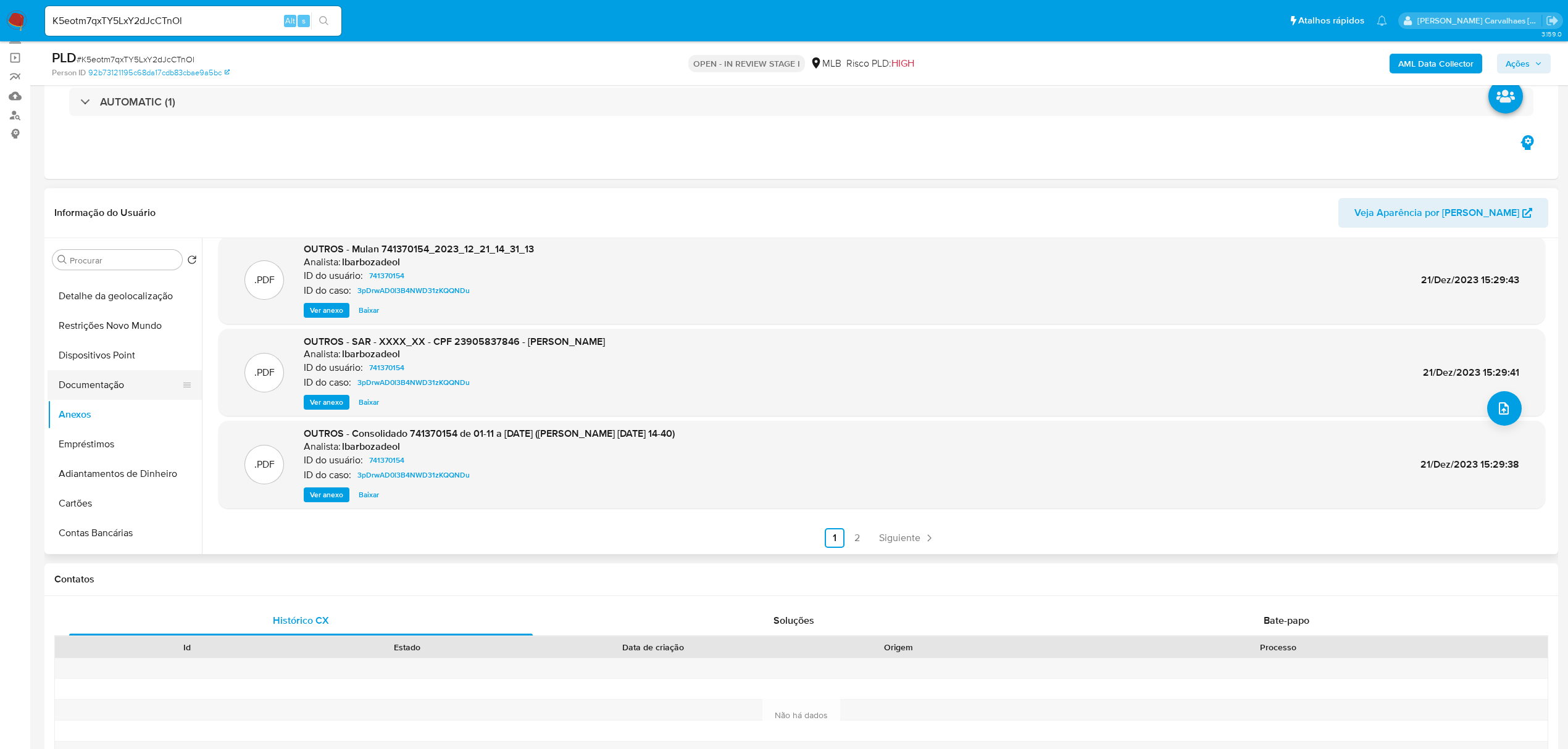
click at [94, 381] on button "Documentação" at bounding box center [120, 385] width 145 height 29
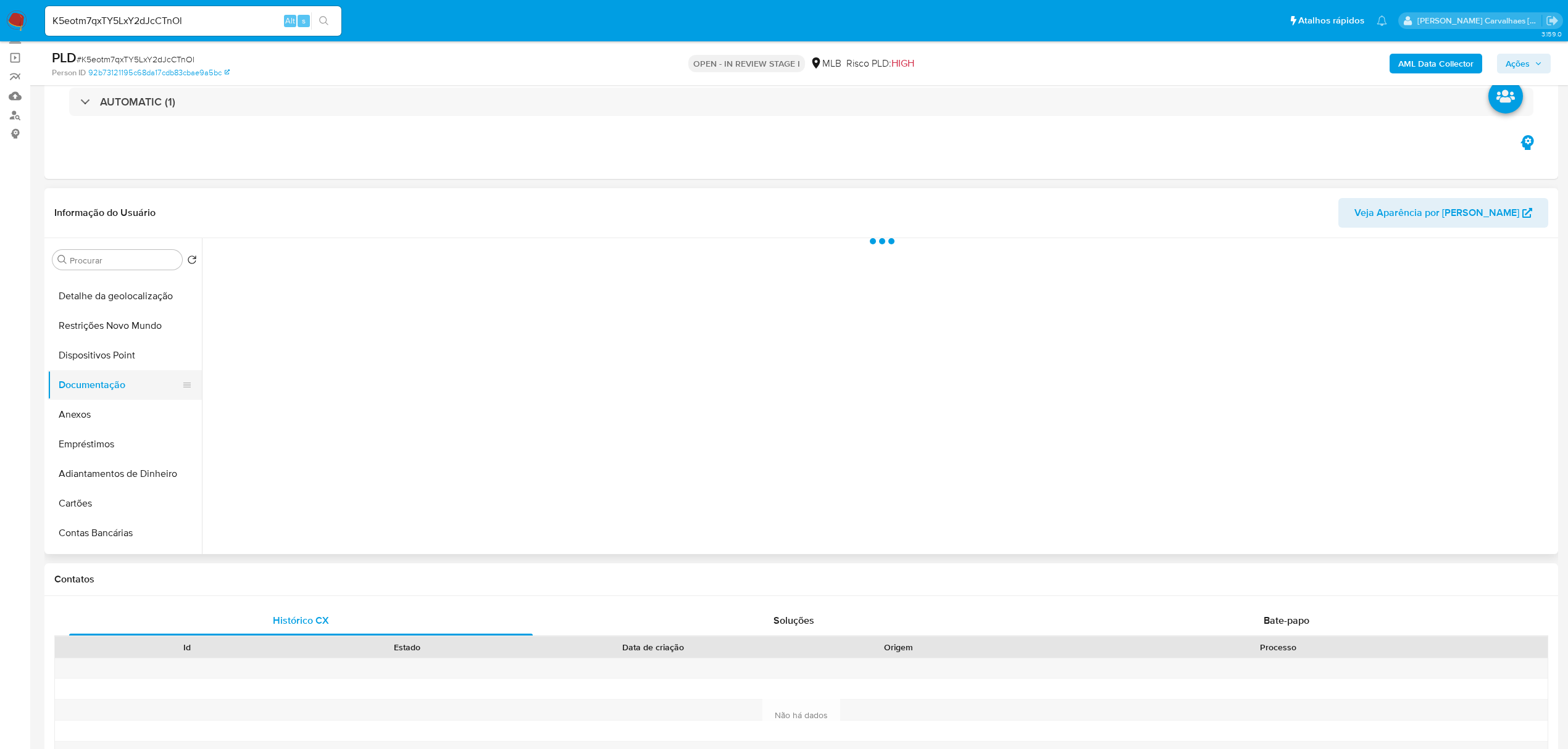
scroll to position [0, 0]
click at [290, 327] on button "Prova de vida / Selfie" at bounding box center [367, 330] width 317 height 31
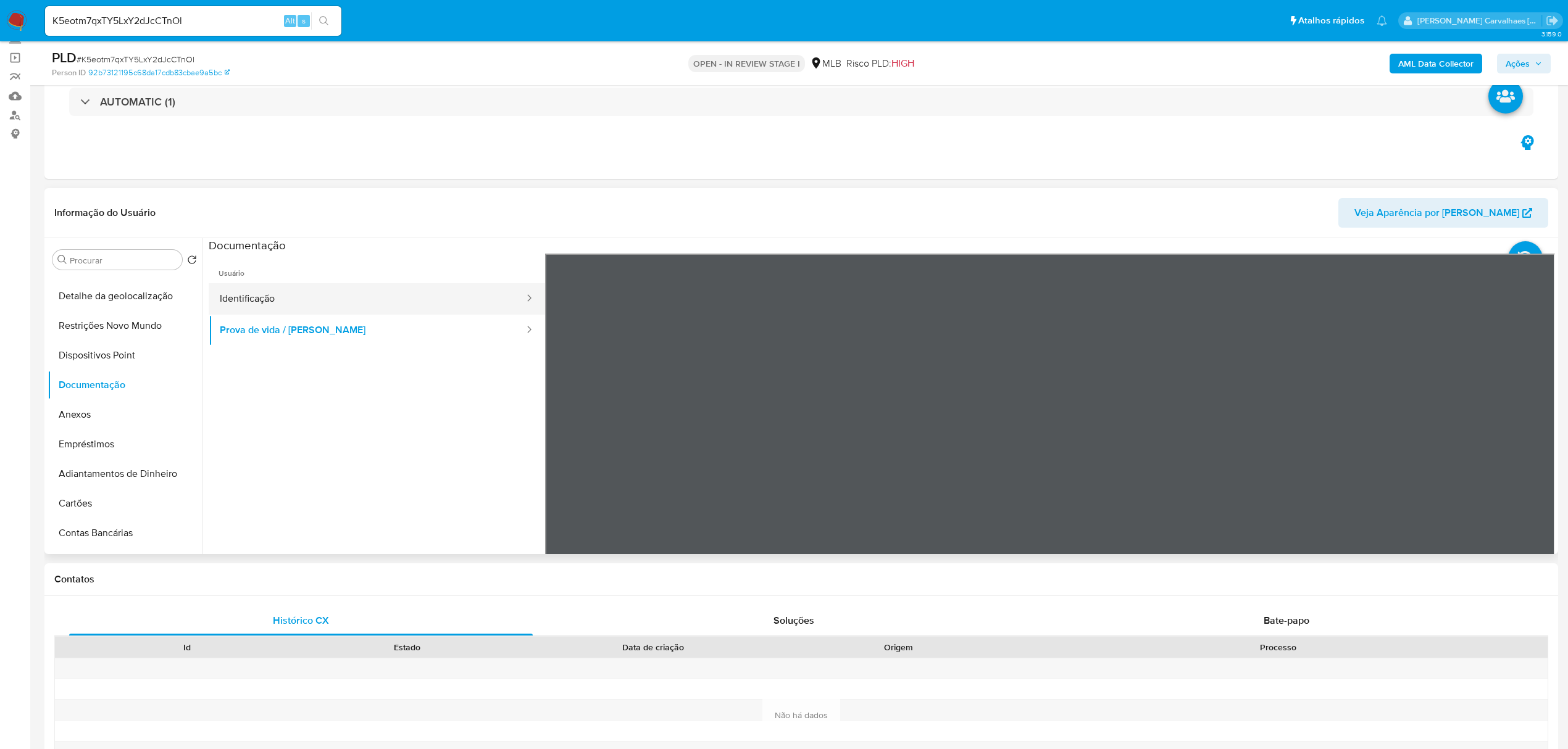
click at [326, 287] on button "Identificação" at bounding box center [367, 299] width 317 height 31
click at [116, 425] on button "Anexos" at bounding box center [120, 414] width 145 height 29
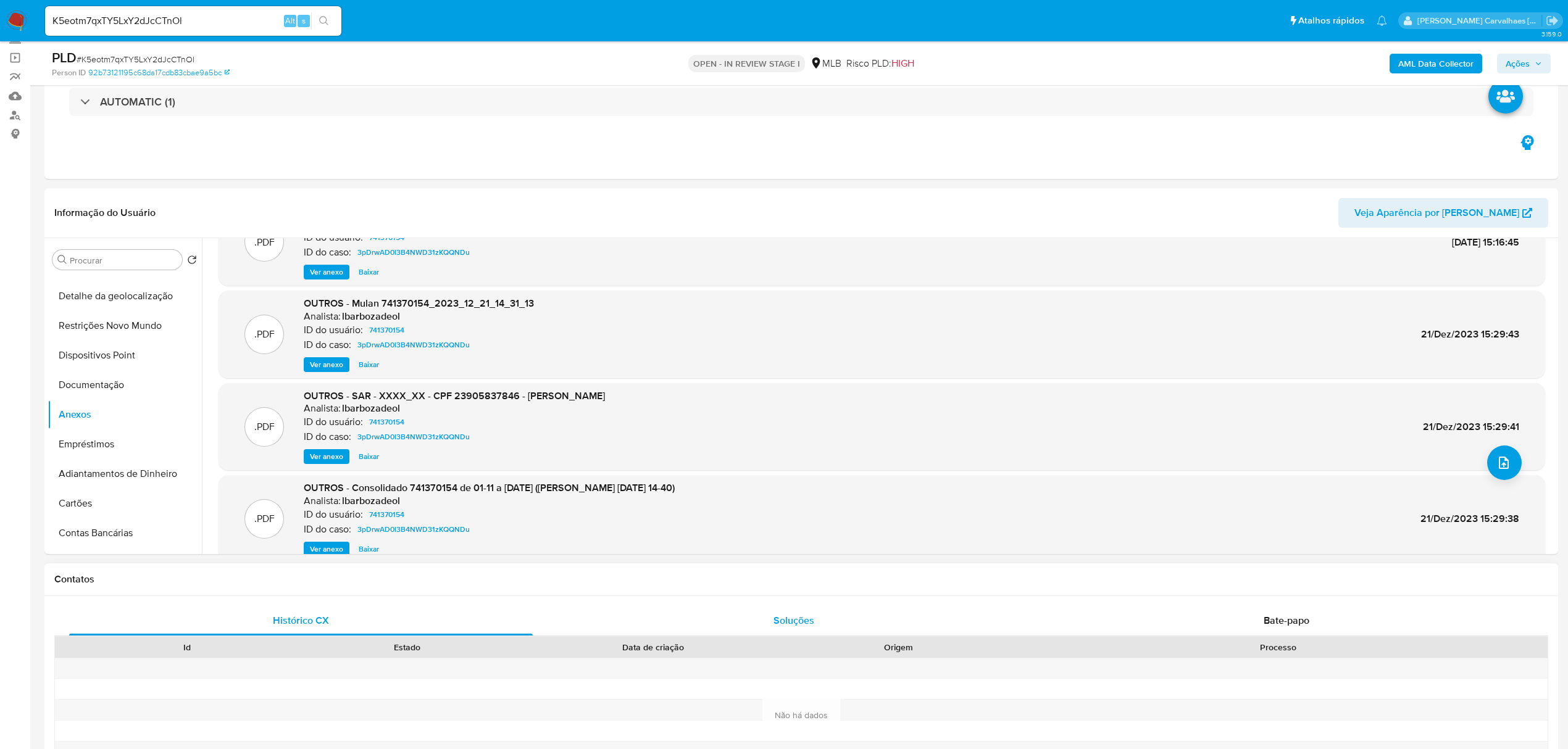
scroll to position [104, 0]
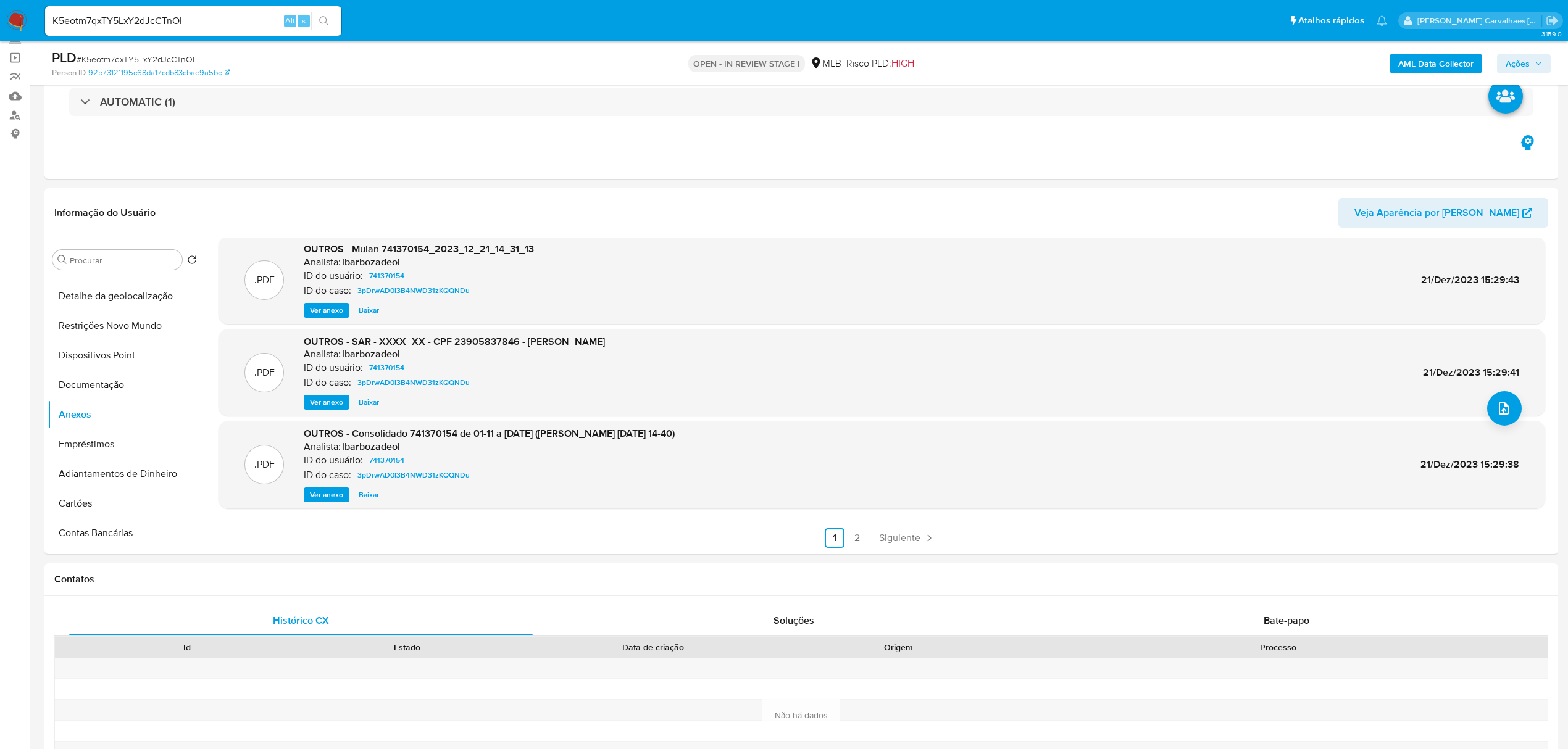
click at [18, 25] on img at bounding box center [16, 21] width 21 height 21
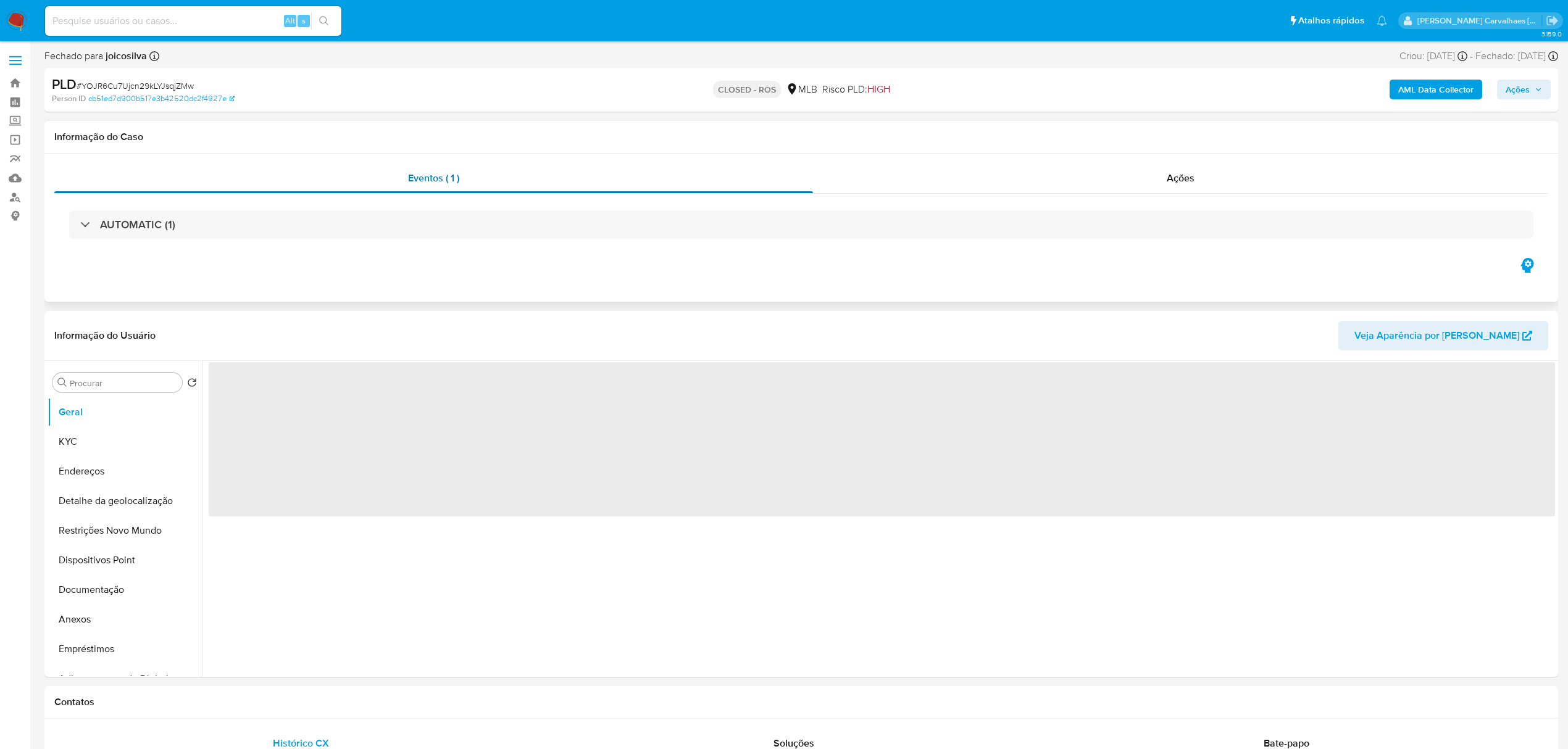
select select "10"
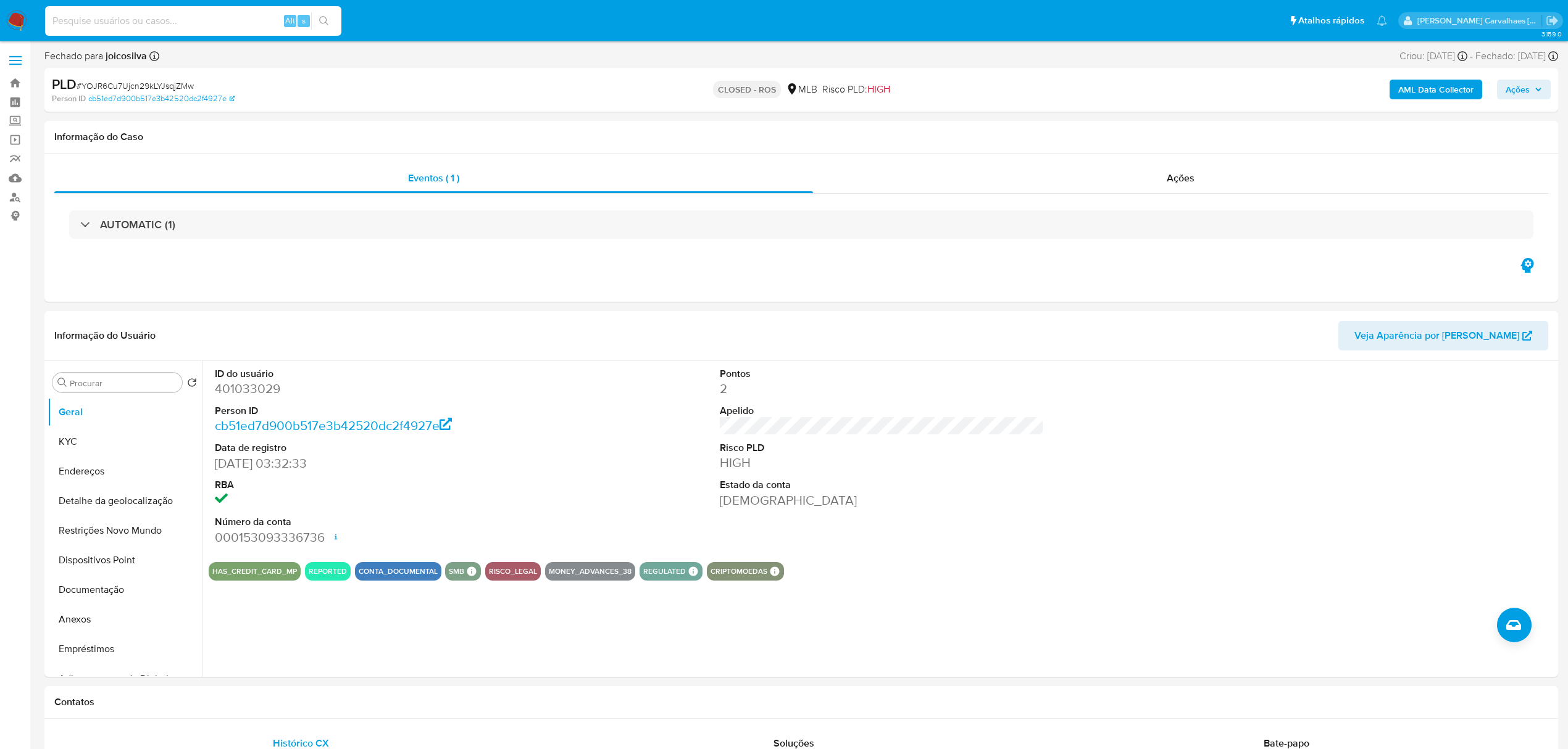
paste input "K5eotm7qxTY5LxY2dJcCTnOl"
type input "K5eotm7qxTY5LxY2dJcCTnOl"
click at [319, 29] on div "K5eotm7qxTY5LxY2dJcCTnOl Alt s" at bounding box center [193, 20] width 296 height 29
click at [329, 10] on div "K5eotm7qxTY5LxY2dJcCTnOl Alt s" at bounding box center [193, 20] width 296 height 29
click at [207, 26] on input "K5eotm7qxTY5LxY2dJcCTnOl" at bounding box center [193, 21] width 296 height 16
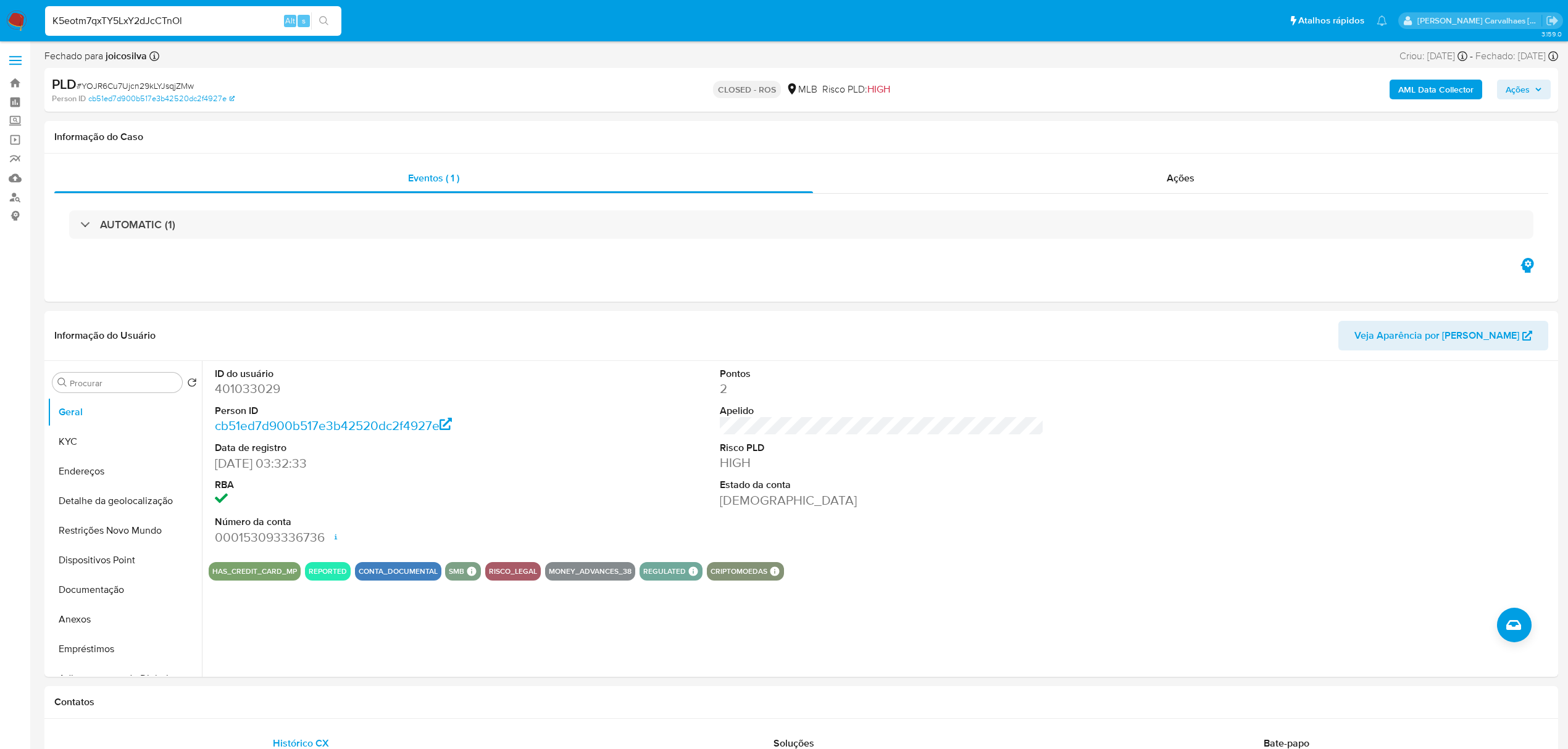
click at [324, 18] on icon "search-icon" at bounding box center [324, 21] width 9 height 9
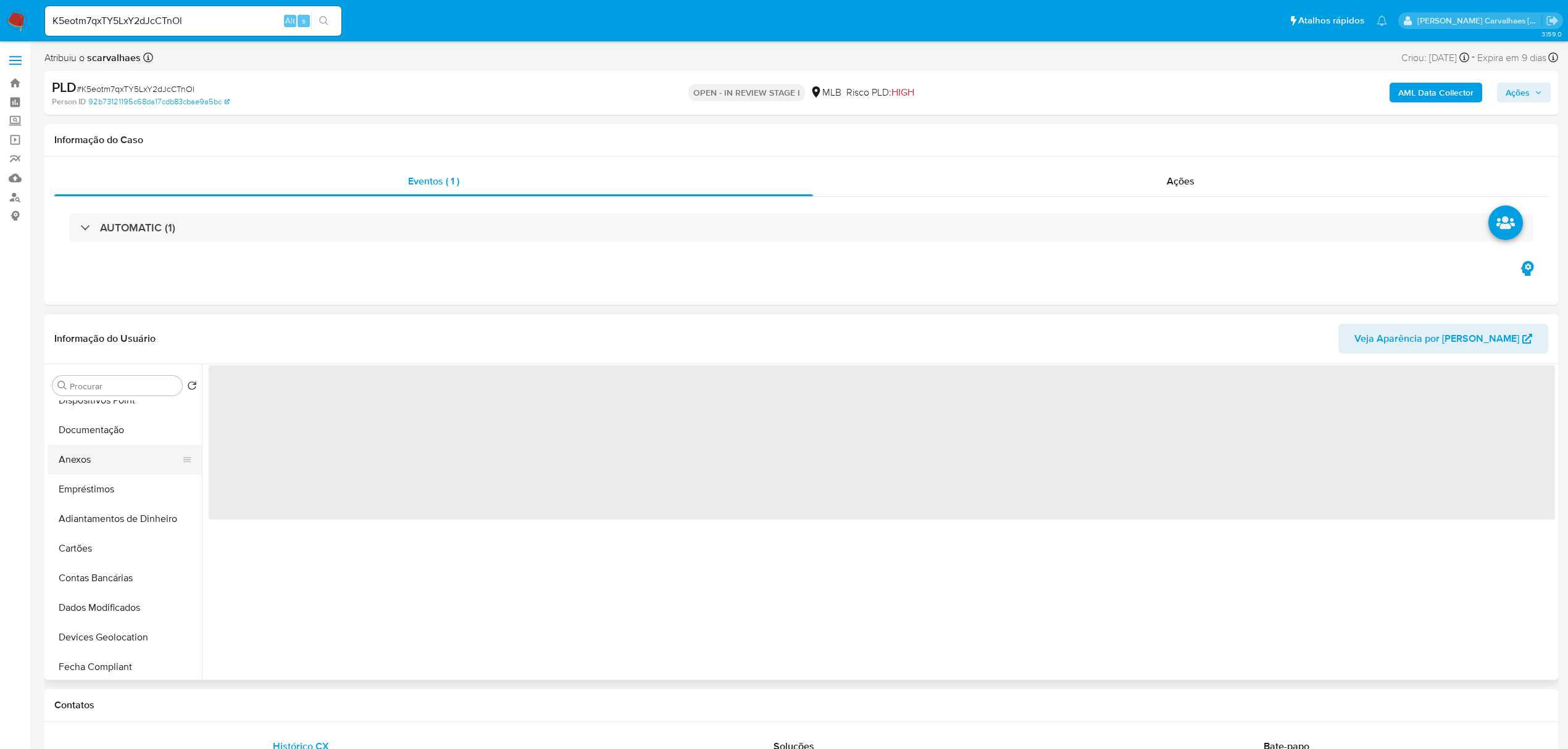
scroll to position [164, 0]
select select "10"
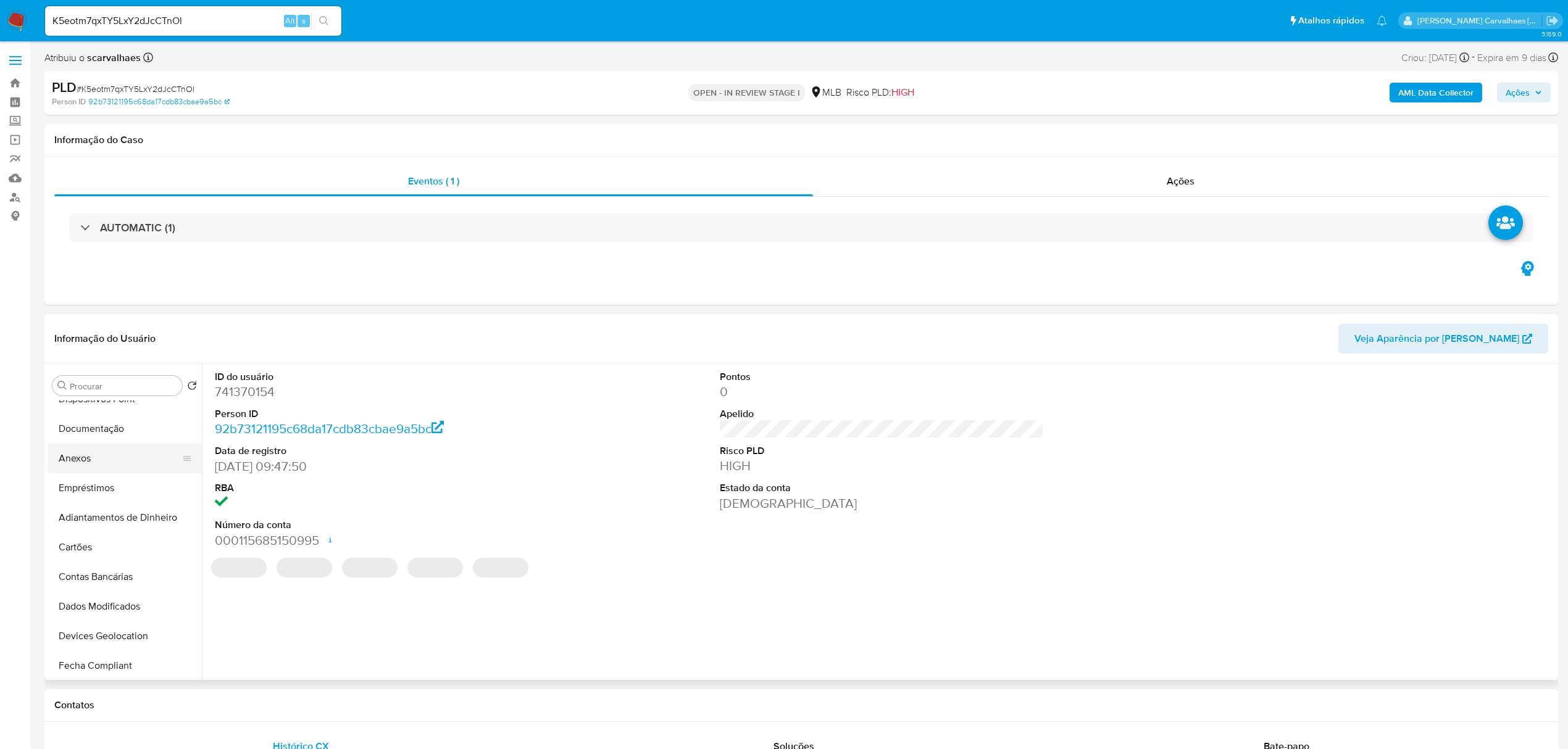
click at [77, 453] on button "Anexos" at bounding box center [120, 458] width 145 height 29
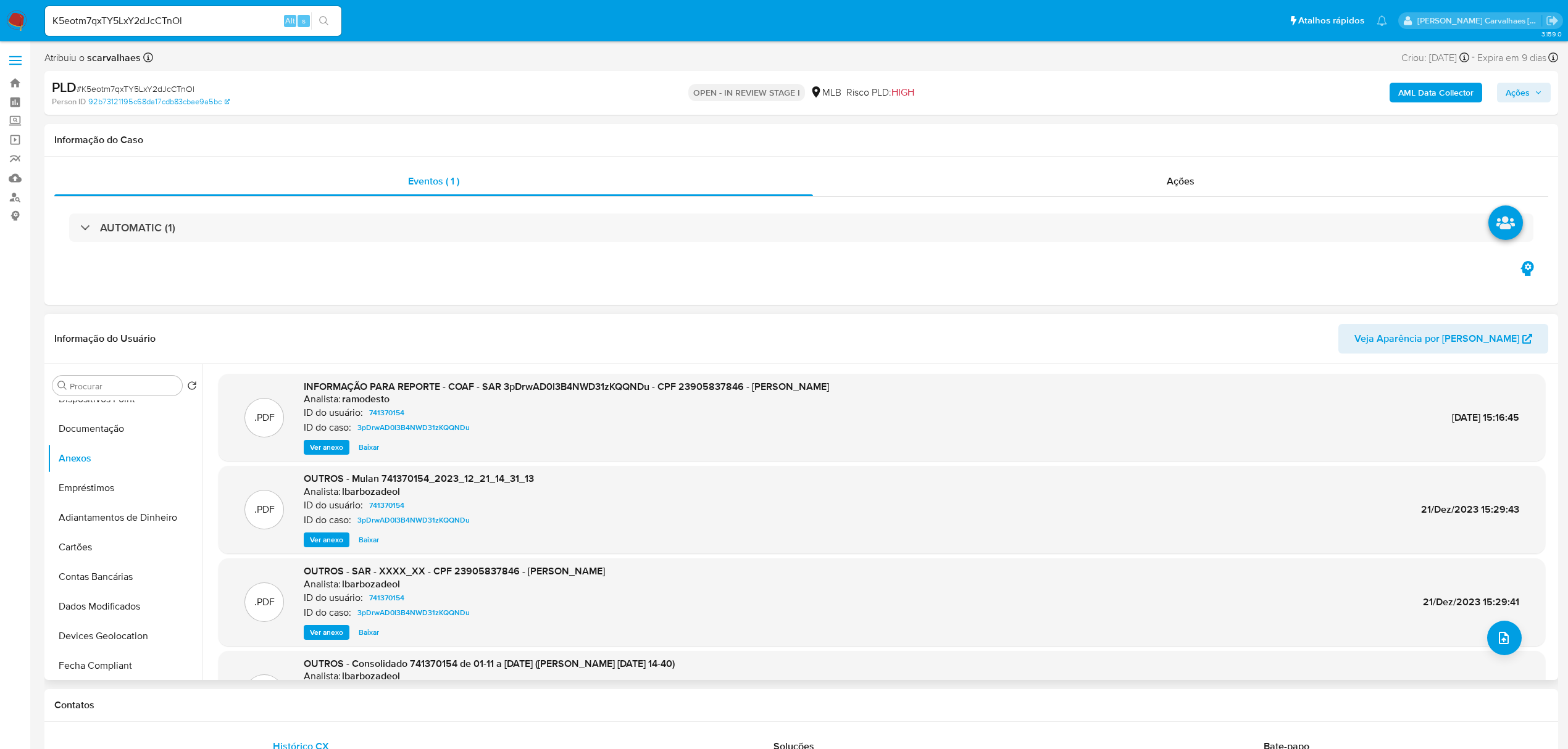
scroll to position [82, 0]
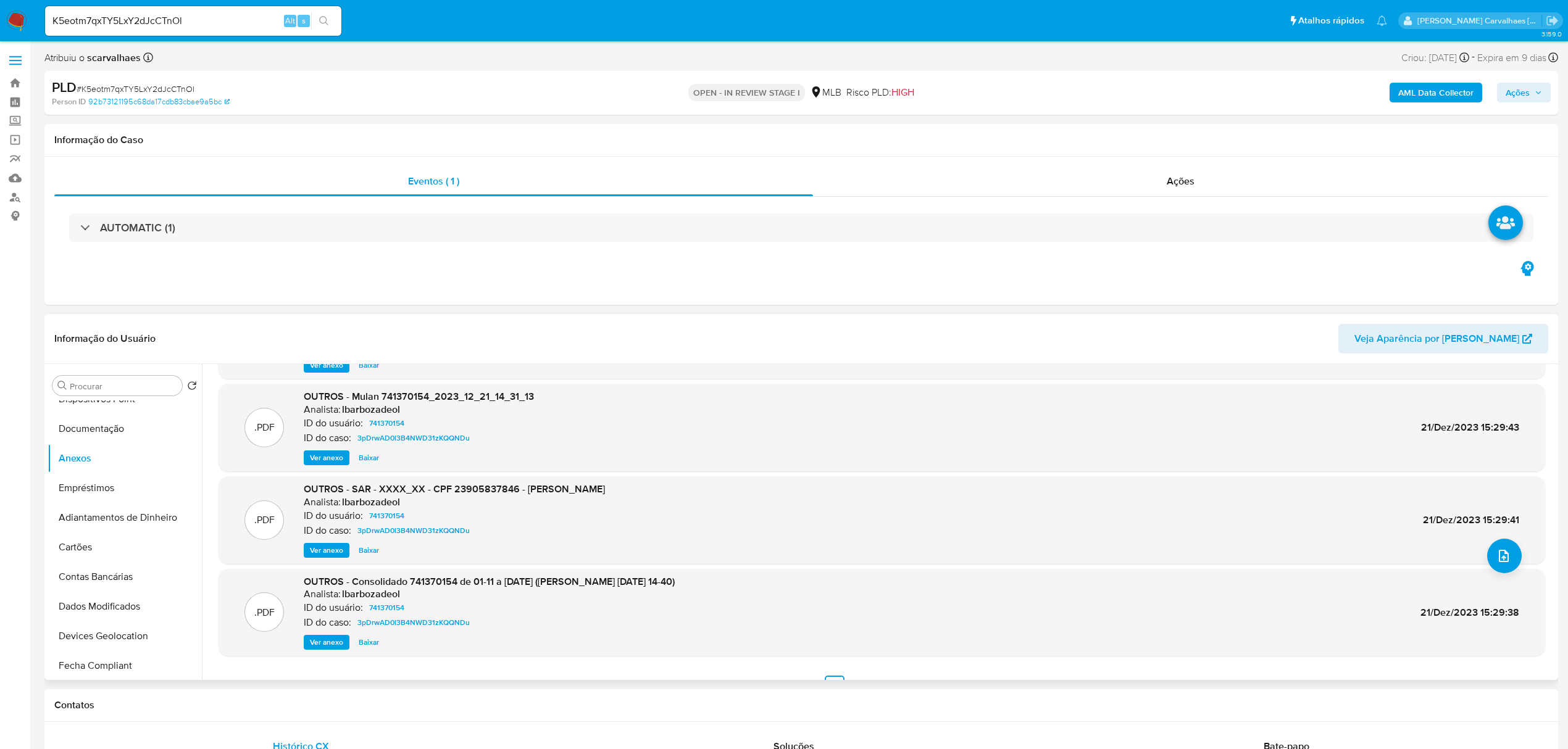
click at [320, 544] on span "Ver anexo" at bounding box center [326, 550] width 33 height 12
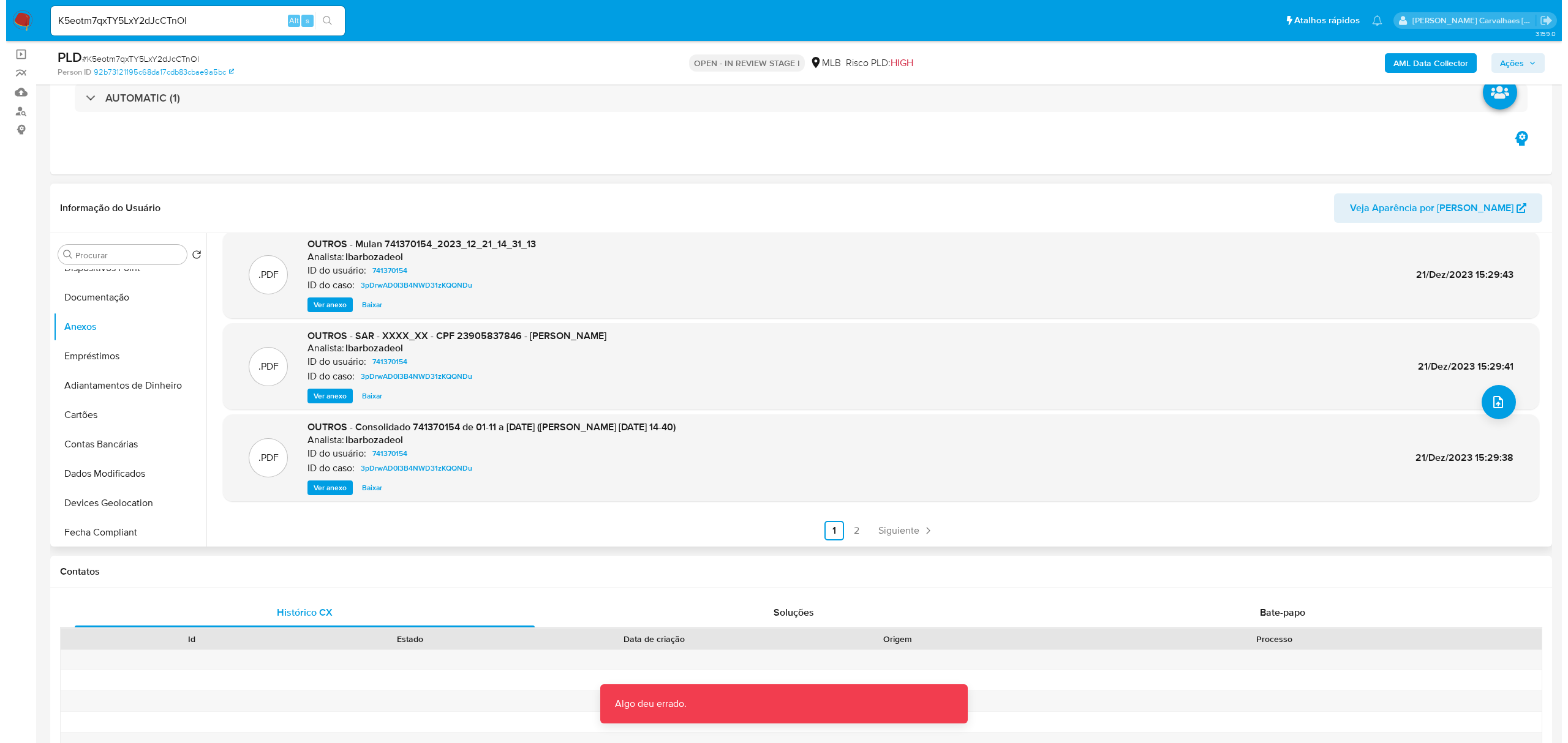
scroll to position [163, 0]
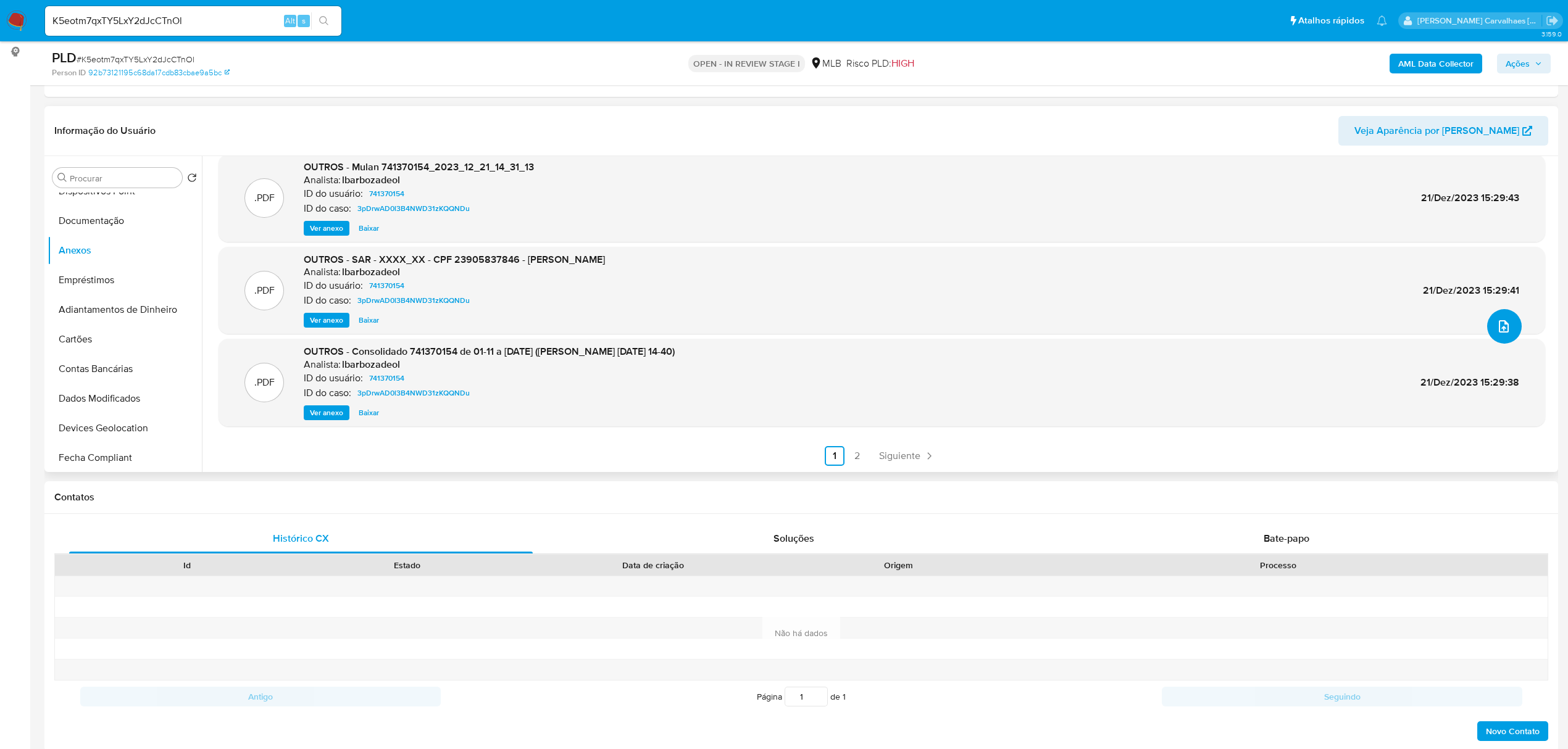
click at [1496, 326] on icon "upload-file" at bounding box center [1504, 326] width 15 height 15
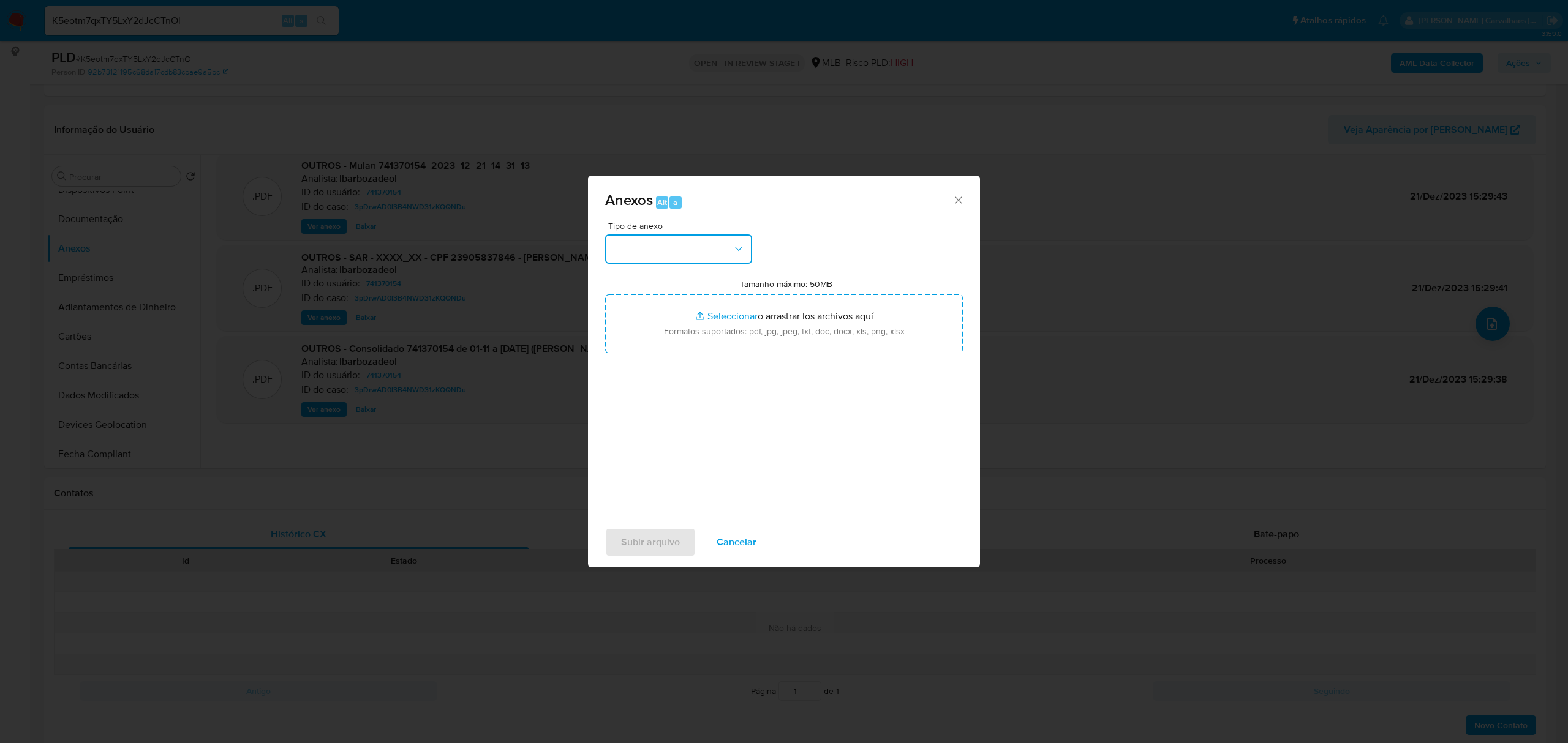
click at [725, 239] on button "button" at bounding box center [678, 249] width 147 height 29
click at [650, 331] on span "OUTROS" at bounding box center [632, 325] width 39 height 12
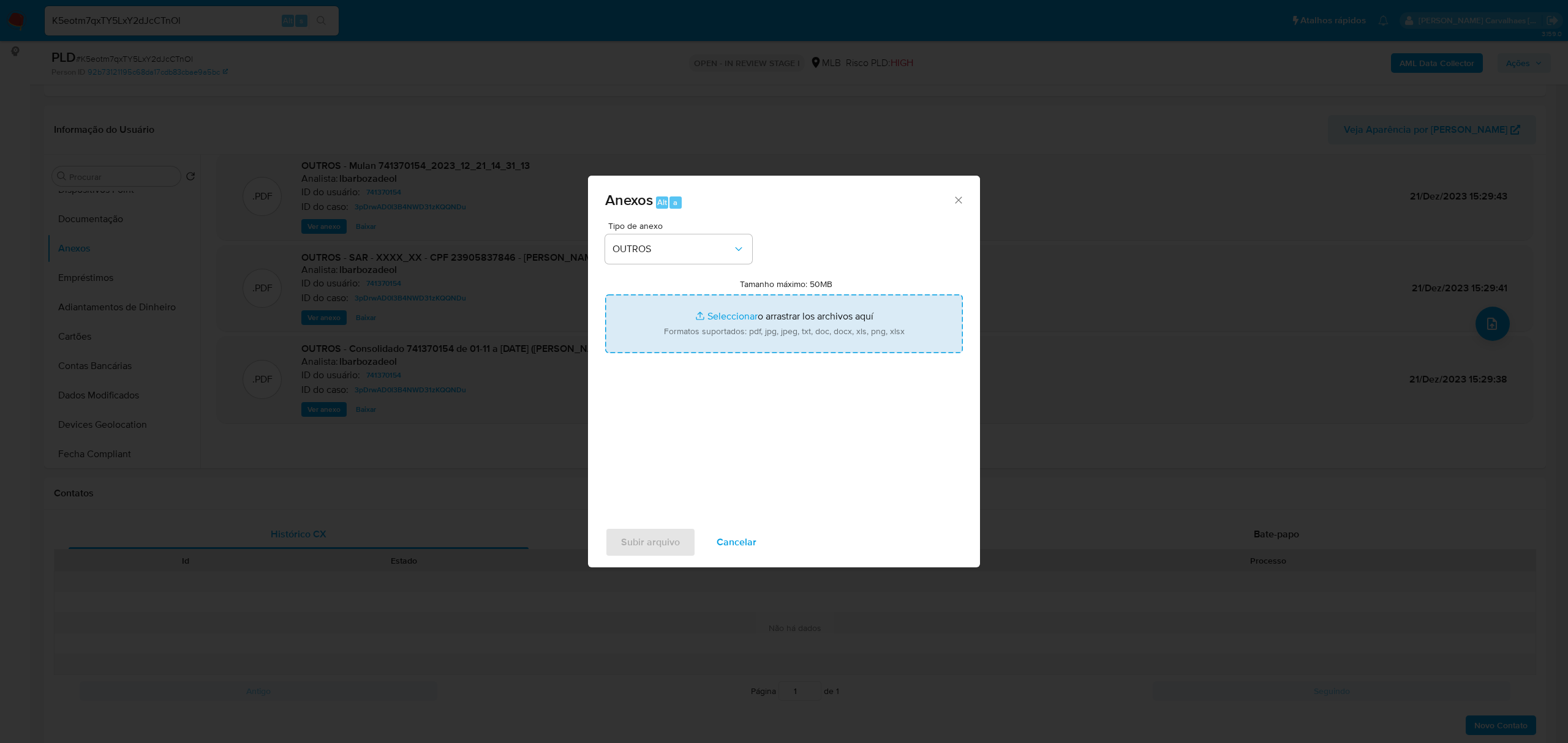
click at [715, 313] on input "Tamanho máximo: 50MB Seleccionar archivos" at bounding box center [783, 324] width 357 height 59
type input "C:\fakepath\2oSAR - xxxx- CPF 23905837846 - LEANDRO LOPES DA SILVA.pdf"
click at [717, 313] on input "Tamanho máximo: 50MB Seleccionar archivos" at bounding box center [783, 324] width 357 height 59
type input "C:\fakepath\Mulan Leandro Lopes da Silva 741370154_2025_09_16_13_16_45 - Tabla …"
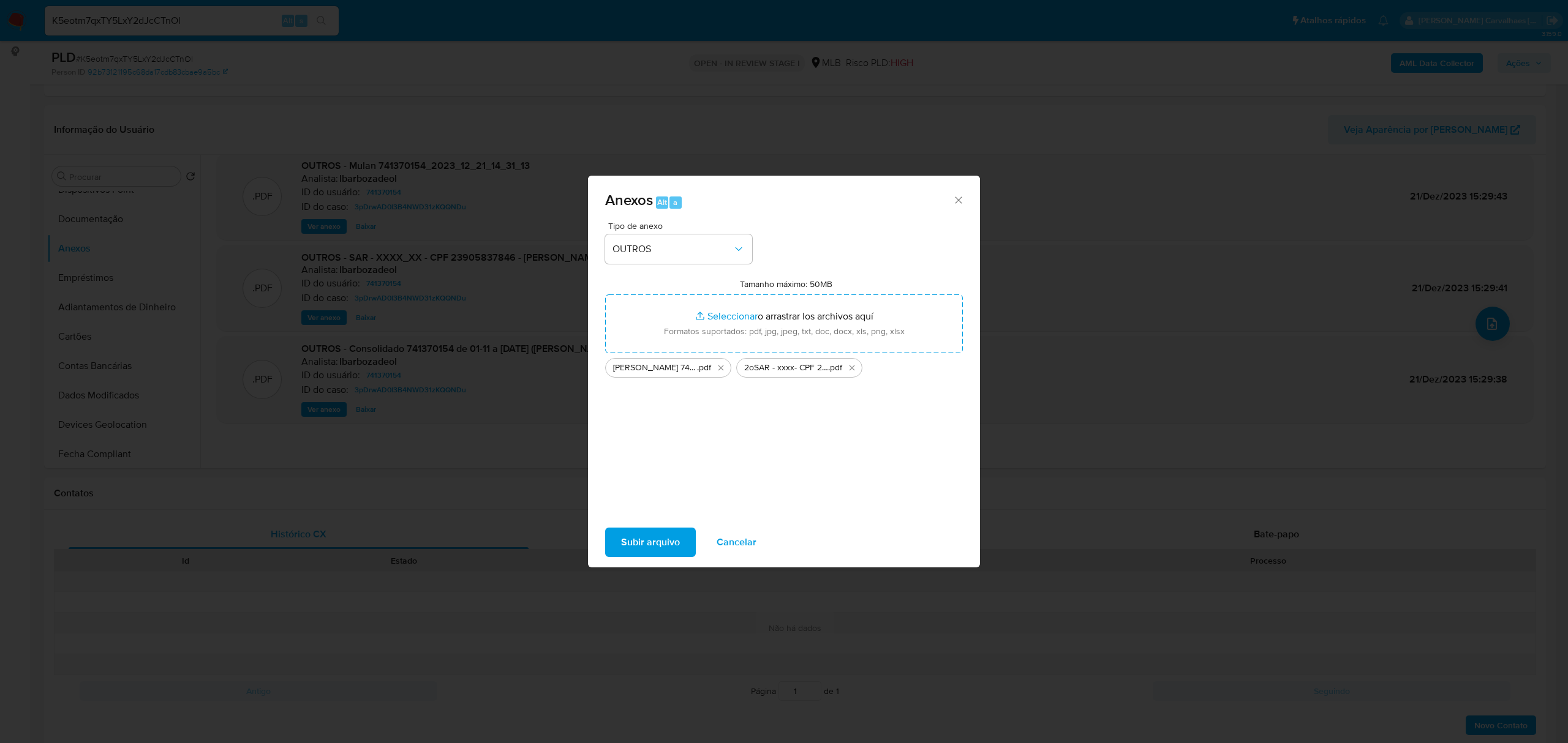
click at [631, 537] on span "Subir arquivo" at bounding box center [650, 543] width 59 height 27
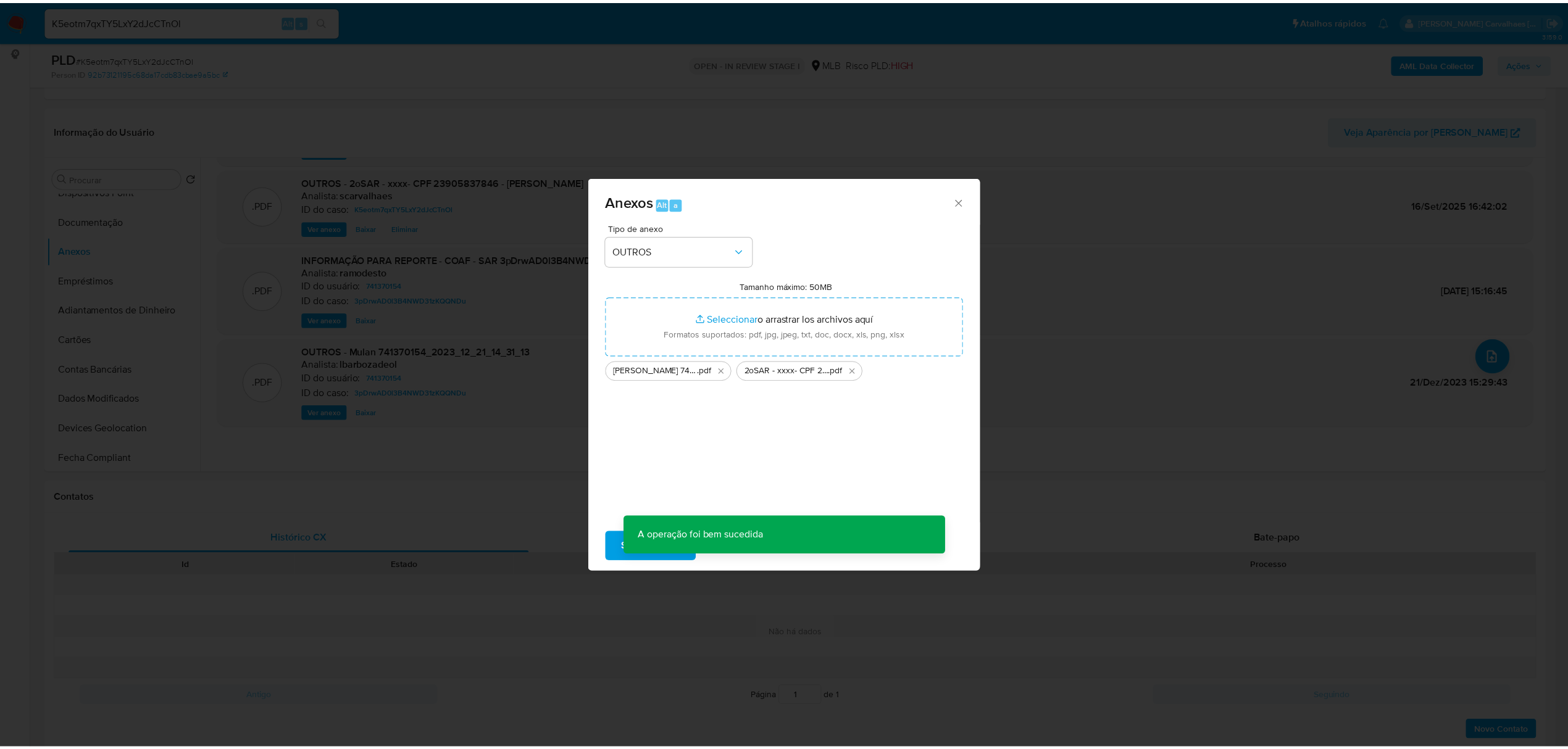
scroll to position [74, 0]
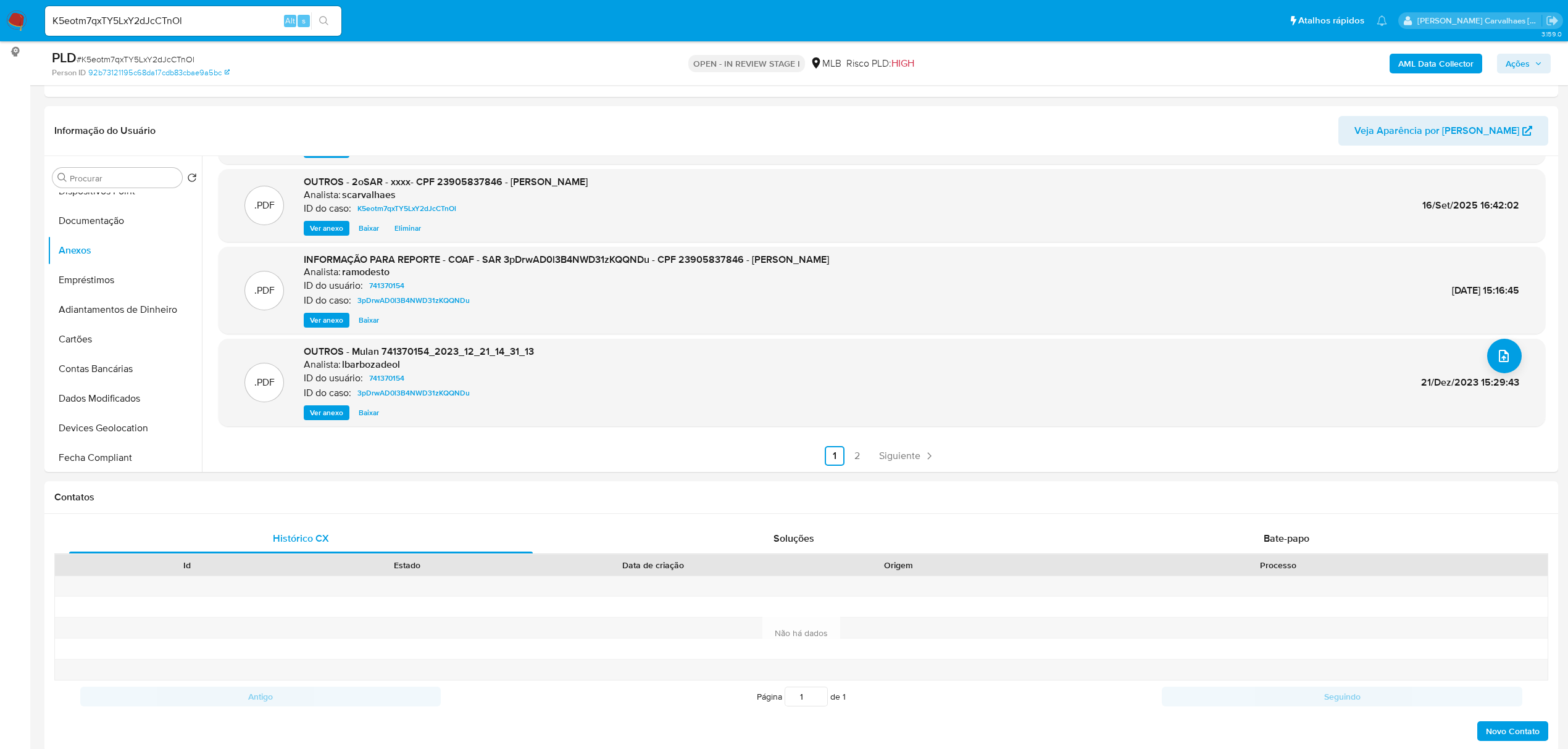
click at [1528, 63] on span "Ações" at bounding box center [1517, 63] width 24 height 20
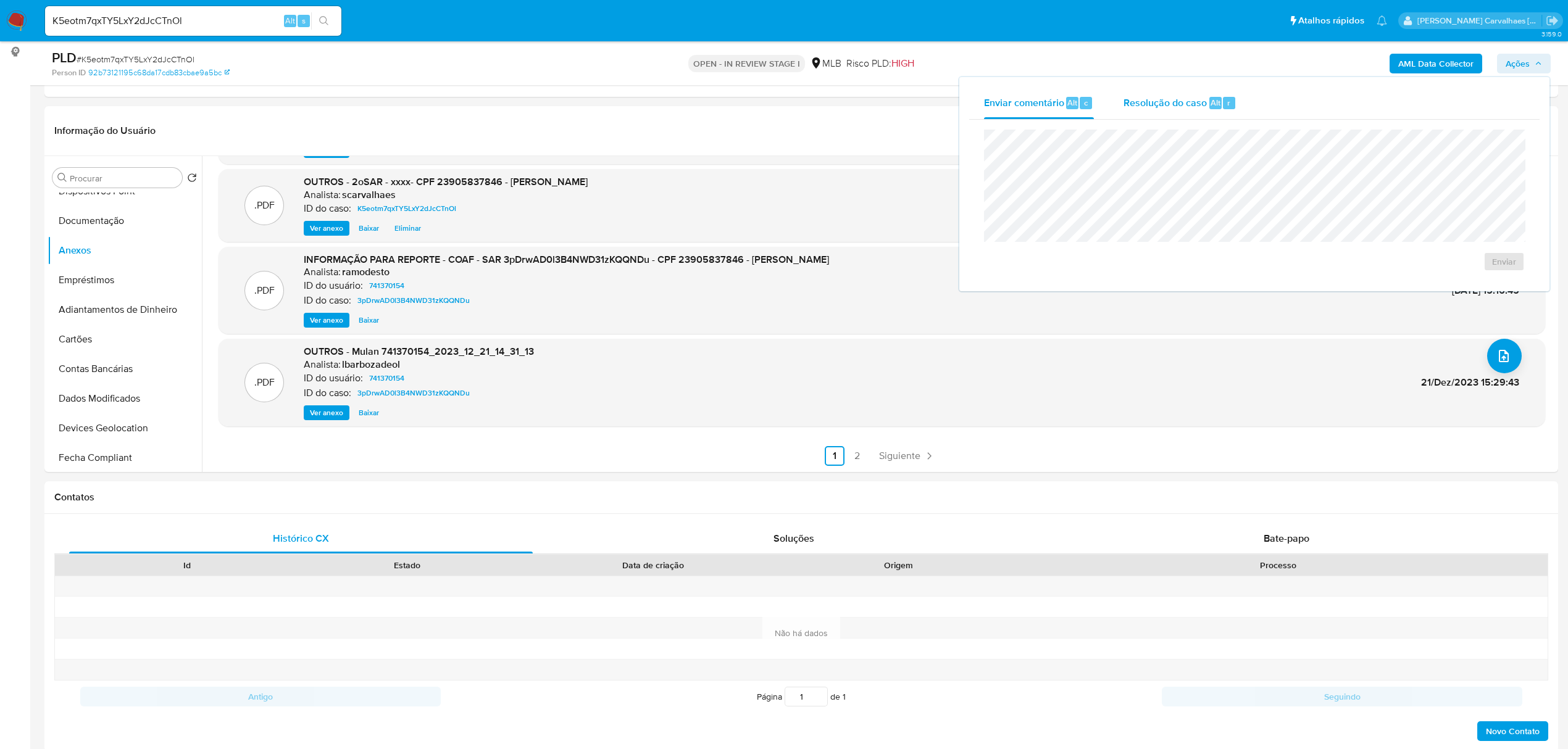
click at [1144, 106] on span "Resolução do caso" at bounding box center [1165, 102] width 83 height 14
click at [993, 226] on div "24 Horas No ROI ROI Proposal" at bounding box center [1255, 215] width 541 height 171
click at [1466, 282] on span "ROI Proposal" at bounding box center [1474, 281] width 64 height 18
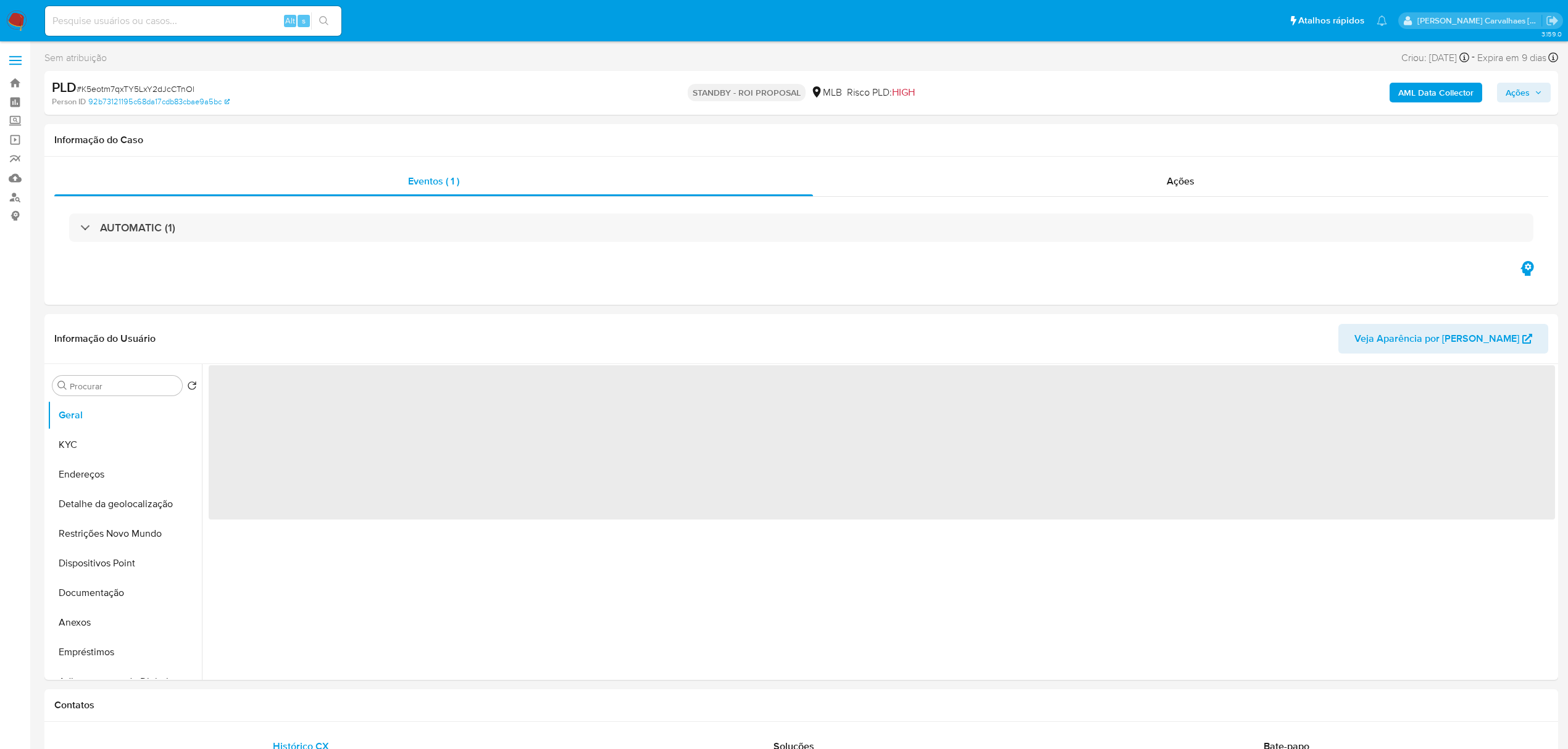
select select "10"
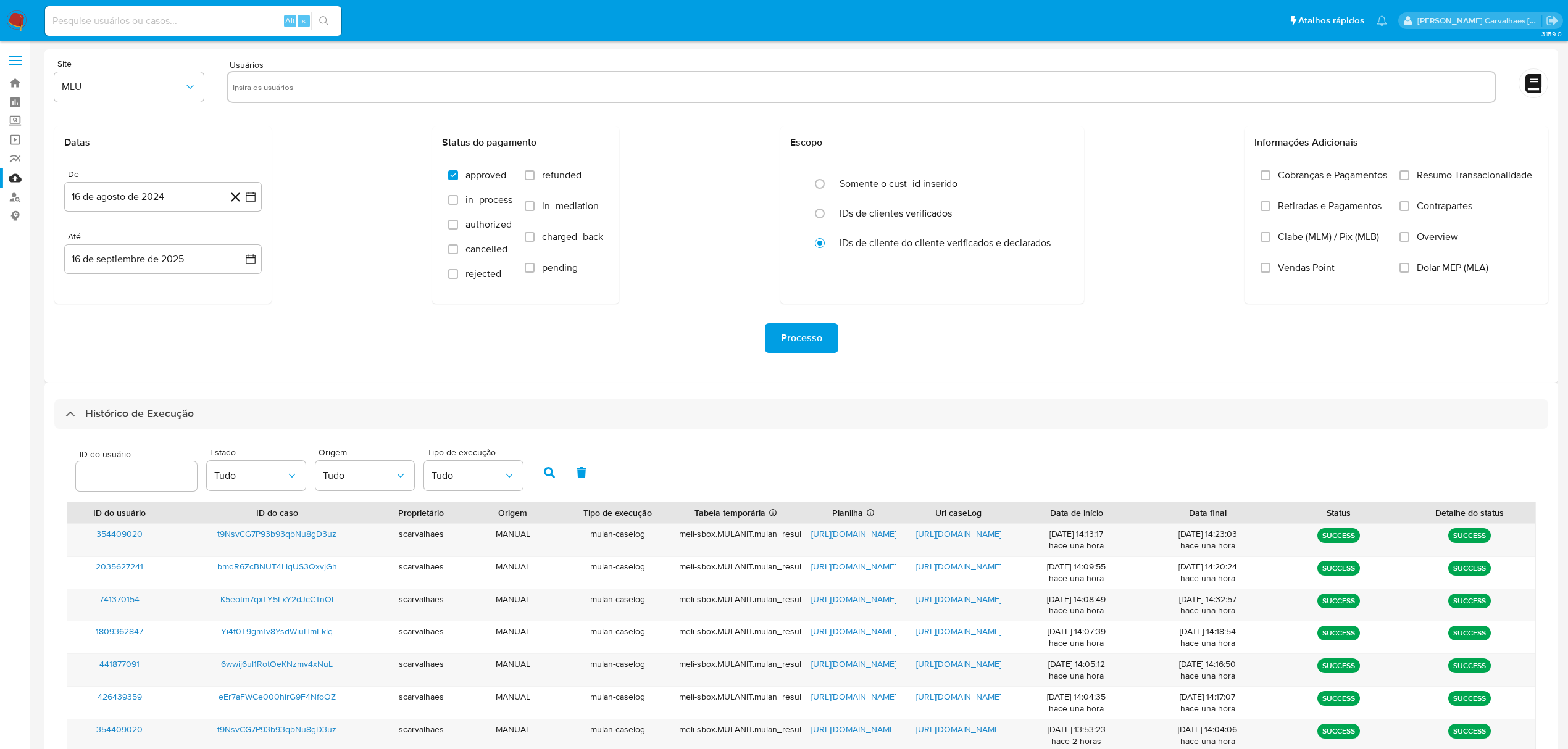
select select "10"
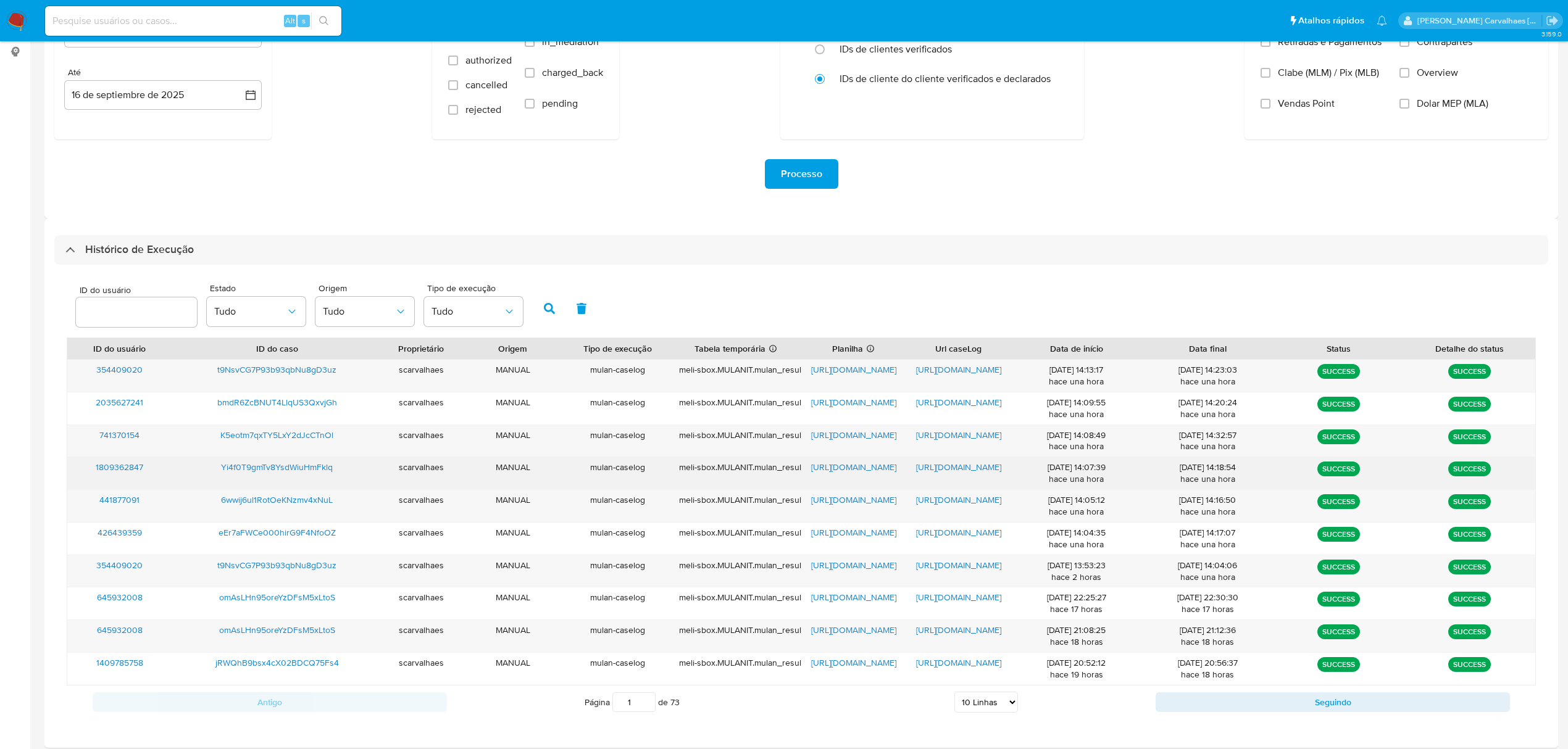
click at [969, 463] on span "[URL][DOMAIN_NAME]" at bounding box center [958, 467] width 85 height 12
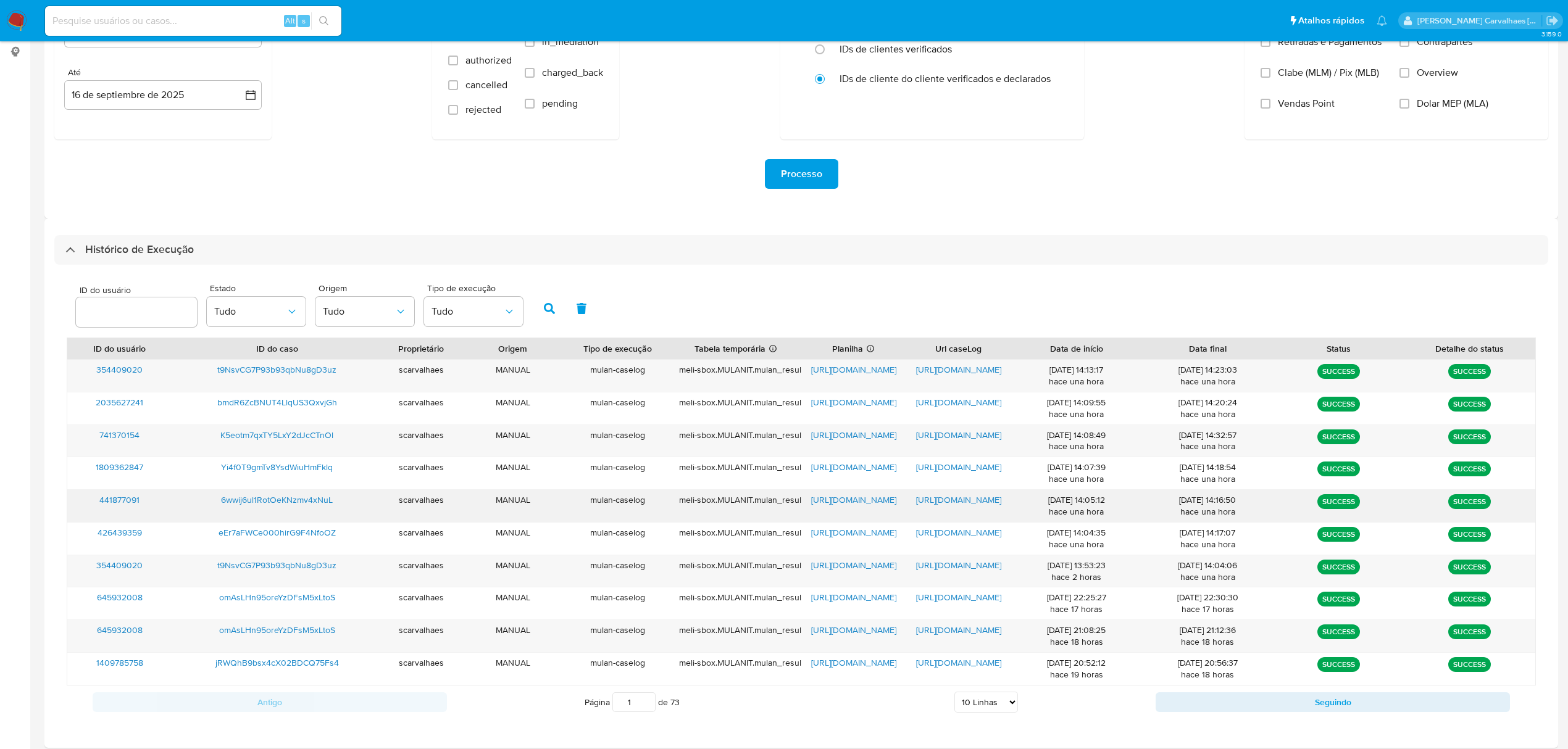
click at [980, 500] on span "[URL][DOMAIN_NAME]" at bounding box center [958, 500] width 85 height 12
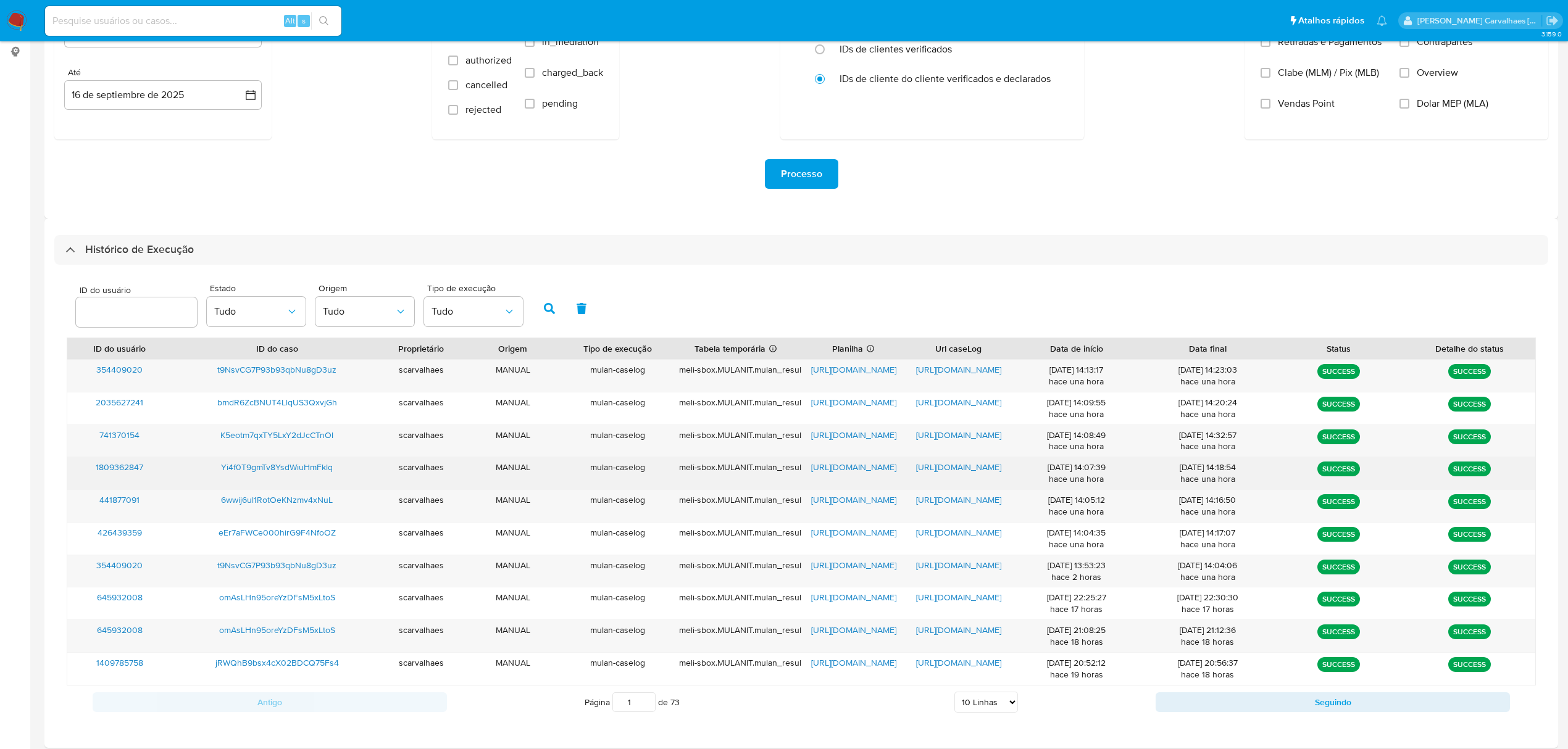
click at [945, 466] on span "[URL][DOMAIN_NAME]" at bounding box center [958, 467] width 85 height 12
click at [838, 467] on span "https://docs.google.com/spreadsheets/d/1Zdt6uu_t5_R1LQsvOdrcMdFdN0OeZxwkegAe1tZ…" at bounding box center [853, 467] width 85 height 12
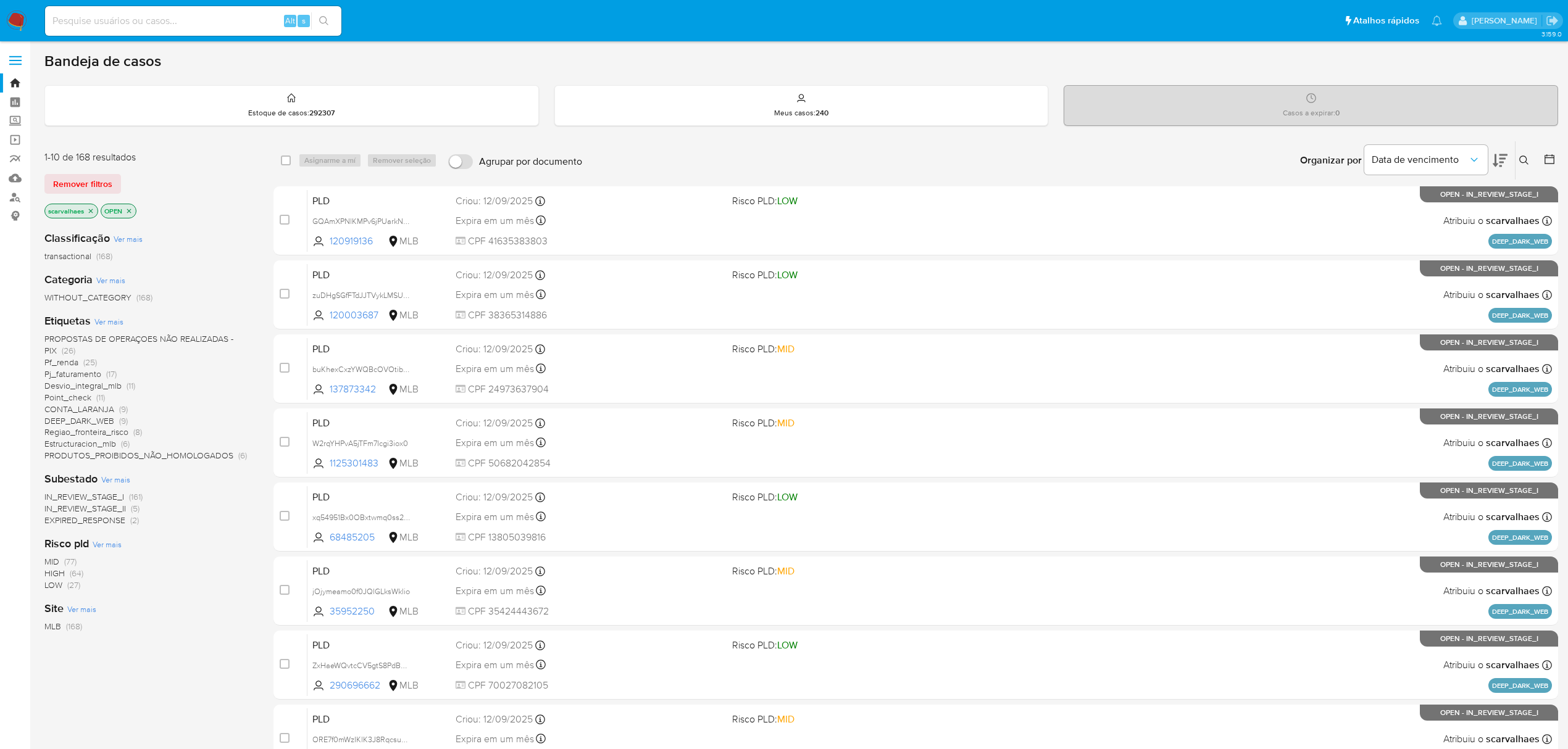
click at [1498, 158] on icon at bounding box center [1500, 160] width 15 height 15
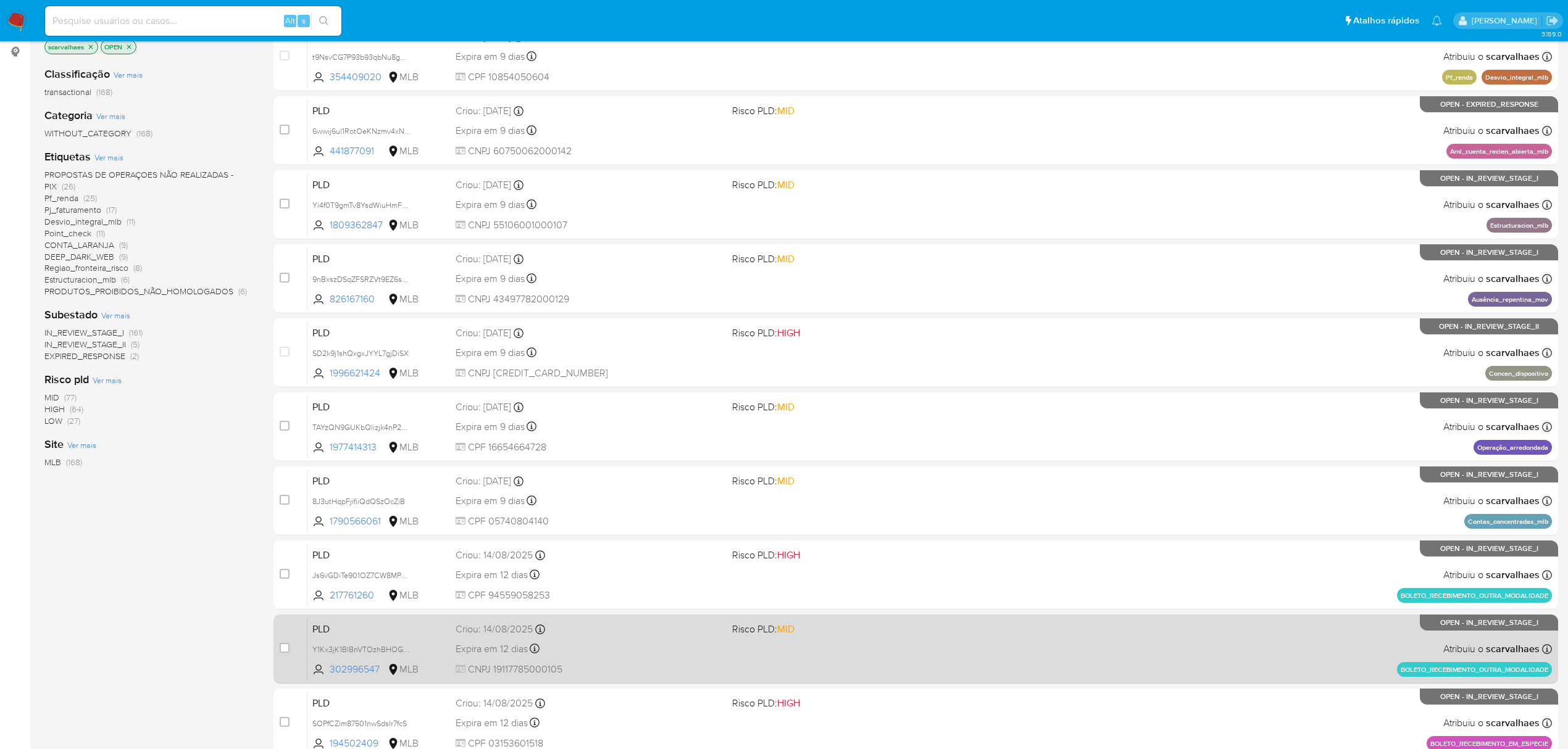
scroll to position [247, 0]
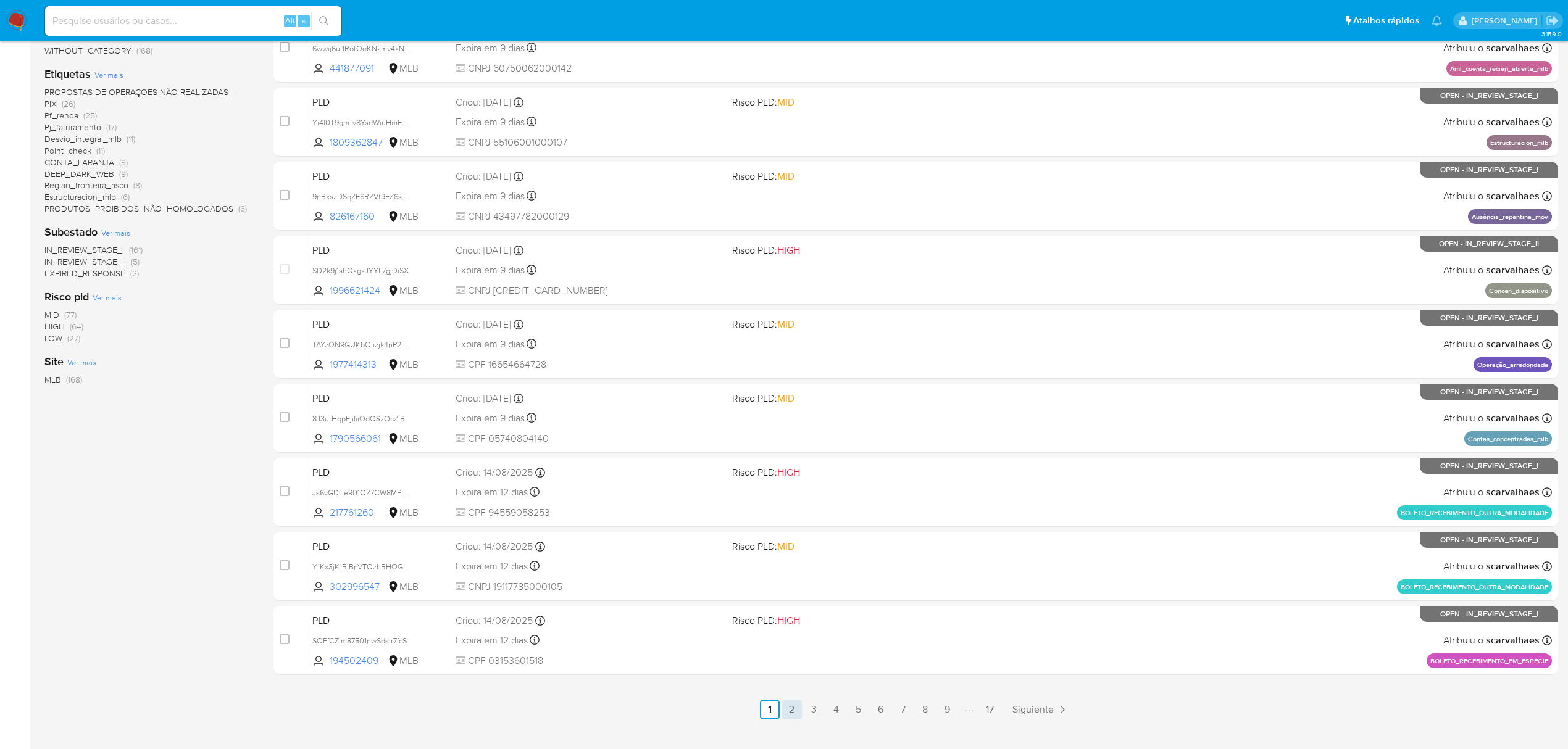
click at [791, 707] on link "2" at bounding box center [792, 710] width 20 height 20
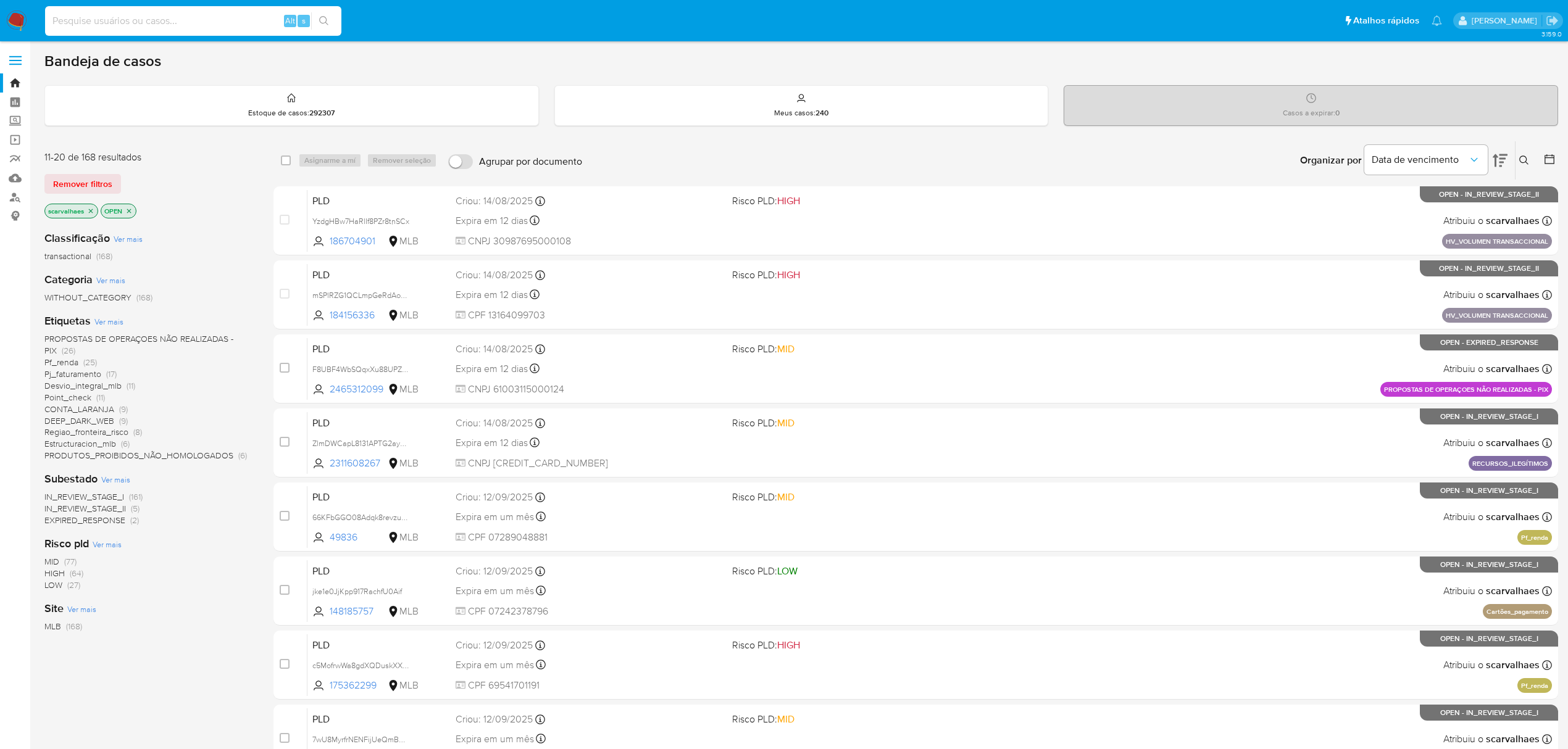
click at [151, 16] on input at bounding box center [193, 21] width 296 height 16
paste input "Yi4f0T9gmTv8YsdWiuHmFklq -"
type input "Yi4f0T9gmTv8YsdWiuHmFklq -"
click at [316, 26] on button "search-icon" at bounding box center [324, 21] width 25 height 18
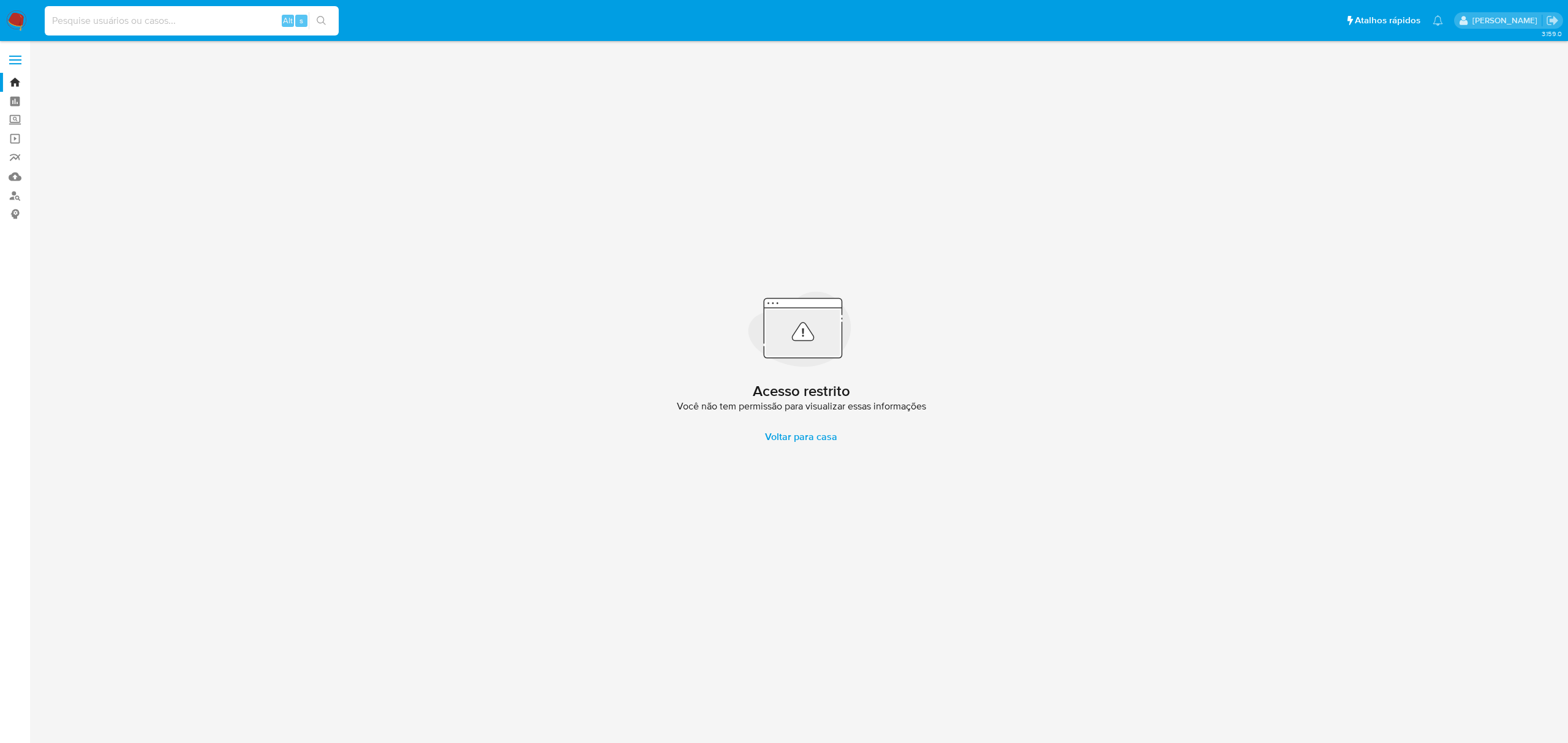
paste input "Yi4f0T9gmTv8YsdWiuHmFklq -"
click at [48, 16] on input "Yi4f0T9gmTv8YsdWiuHmFklq -" at bounding box center [191, 21] width 294 height 16
click at [202, 23] on input "Yi4f0T9gmTv8YsdWiuHmFklq -" at bounding box center [191, 21] width 294 height 16
type input "Yi4f0T9gmTv8YsdWiuHmFklq"
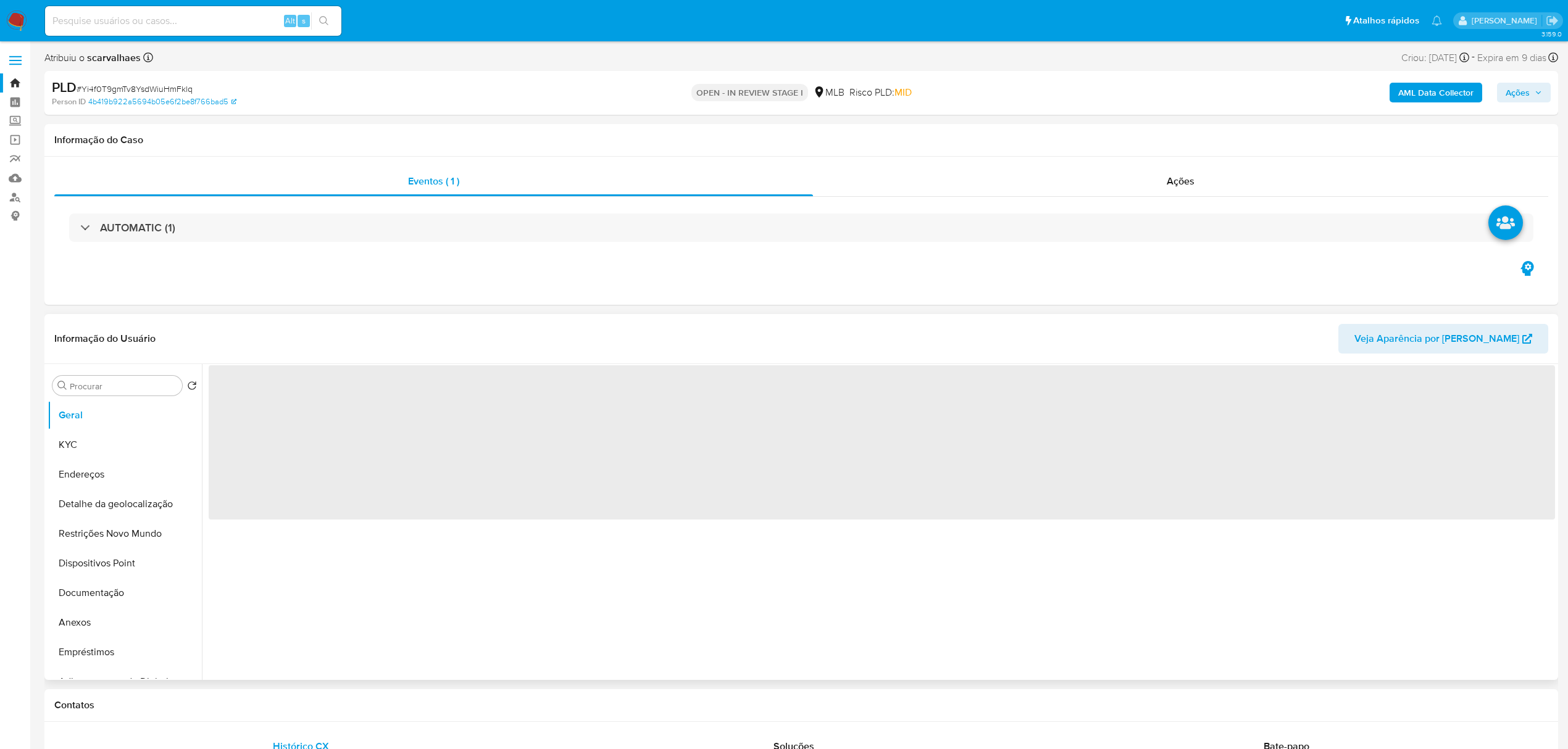
select select "10"
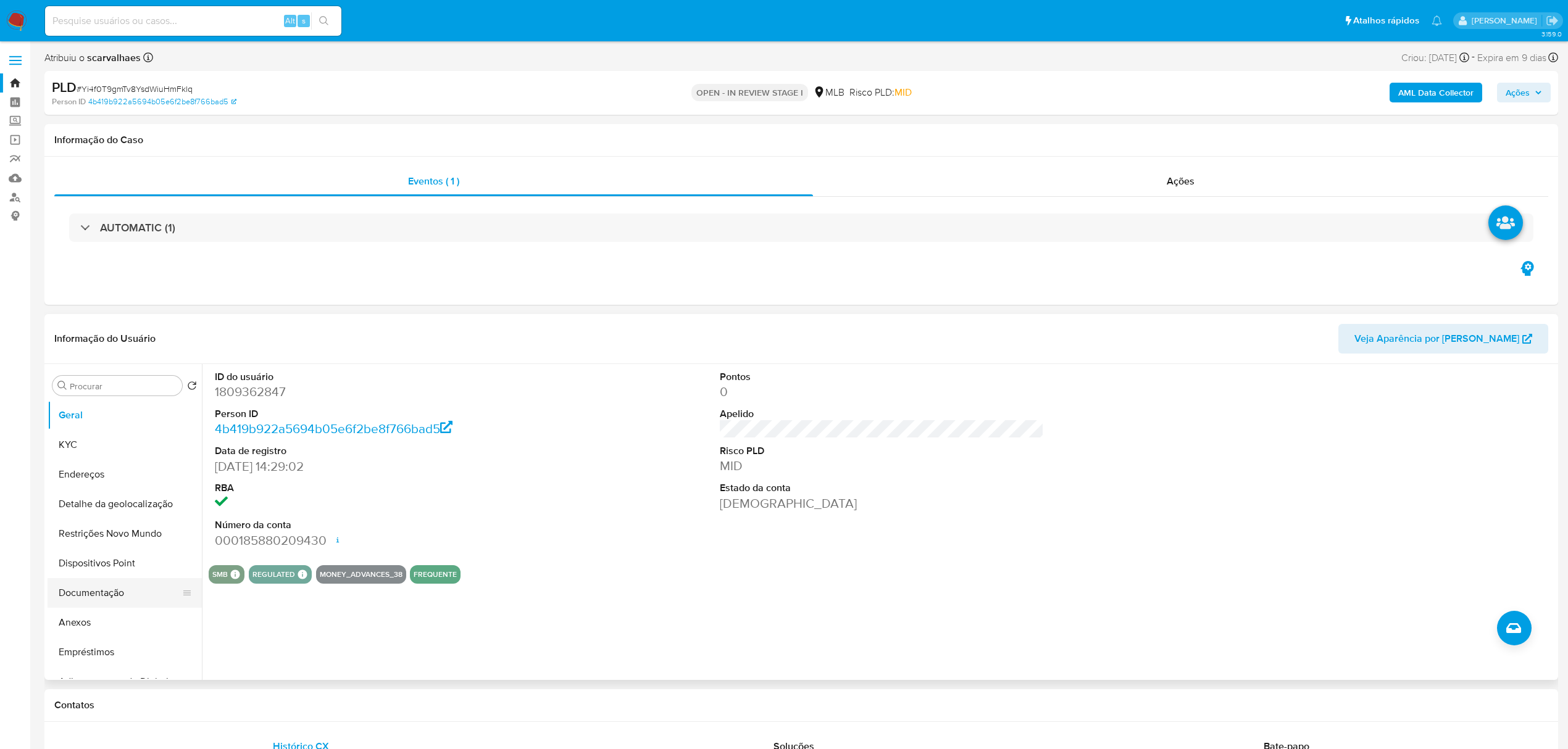
click at [82, 600] on button "Documentação" at bounding box center [120, 593] width 145 height 29
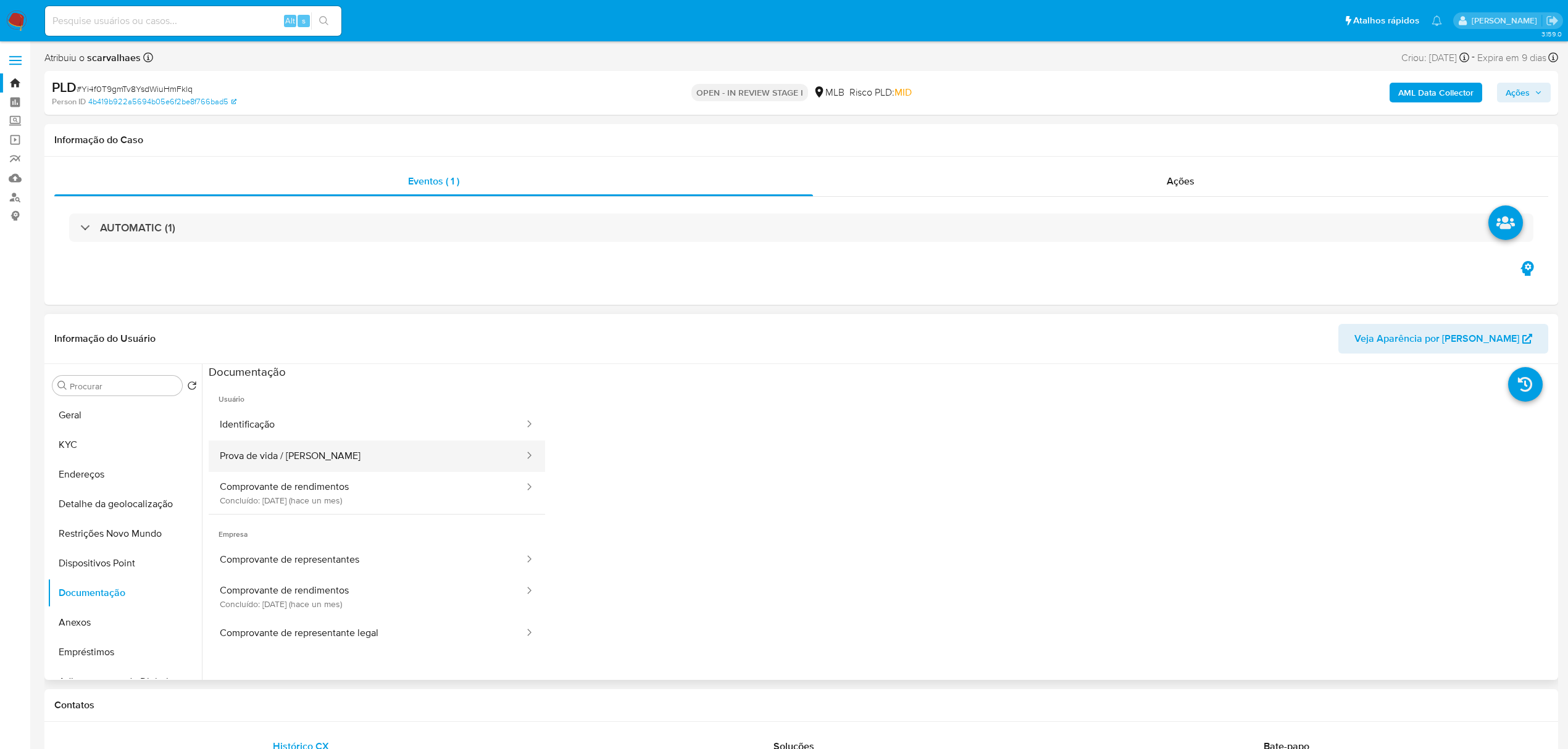
click at [336, 458] on button "Prova de vida / [PERSON_NAME]" at bounding box center [367, 457] width 317 height 31
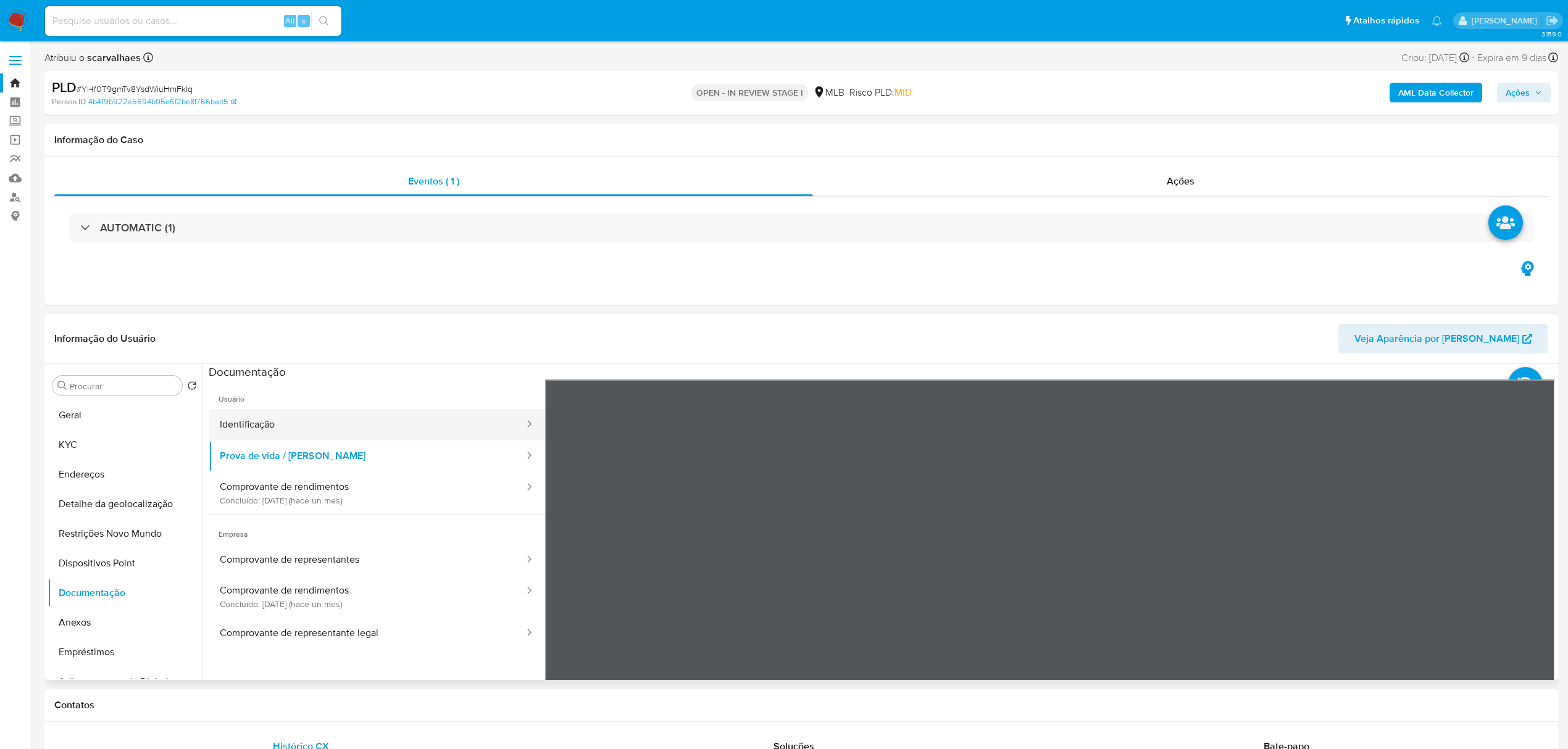
click at [279, 417] on button "Identificação" at bounding box center [367, 425] width 317 height 31
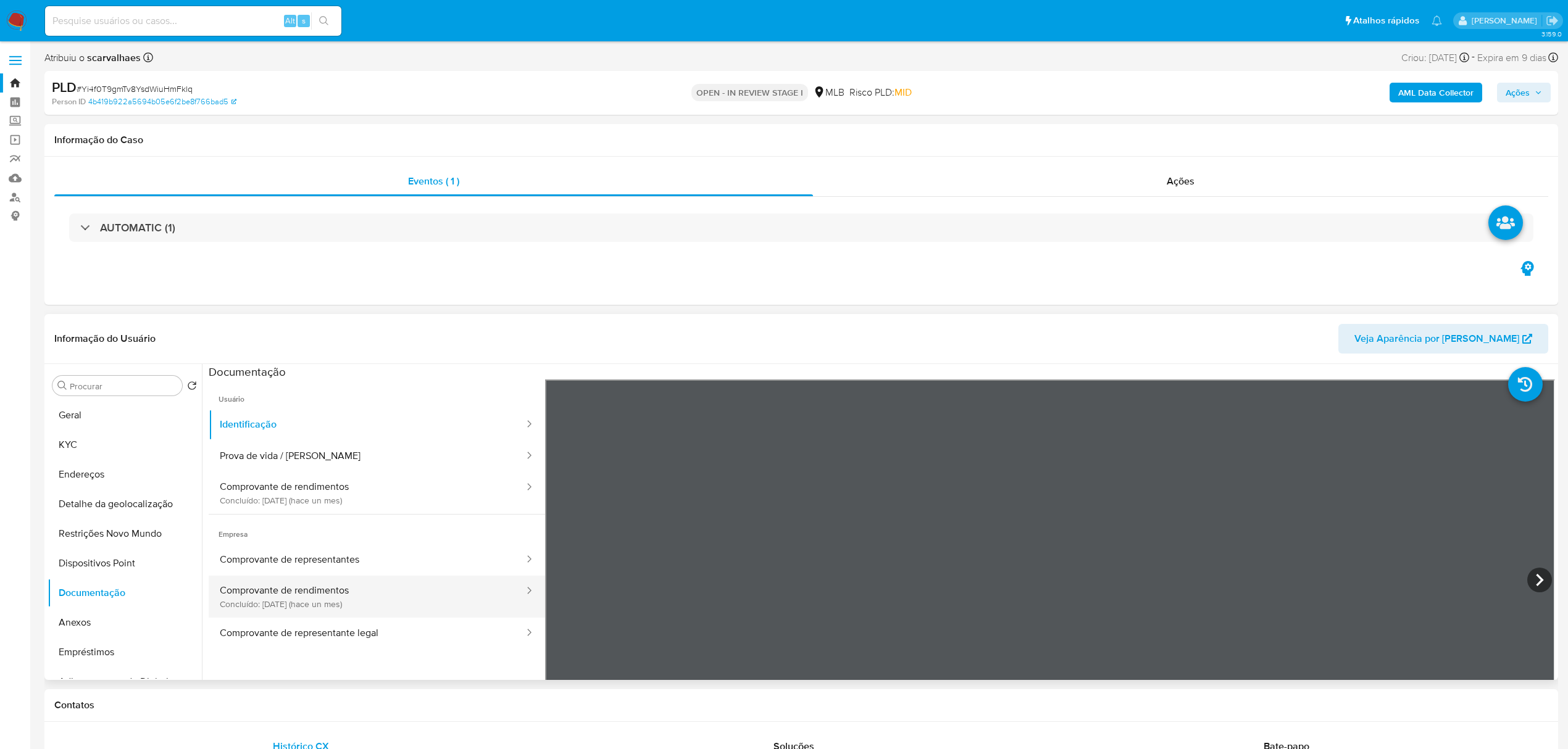
click at [285, 590] on button "Comprovante de rendimentos Concluído: 19/08/2025 (hace un mes)" at bounding box center [367, 597] width 317 height 42
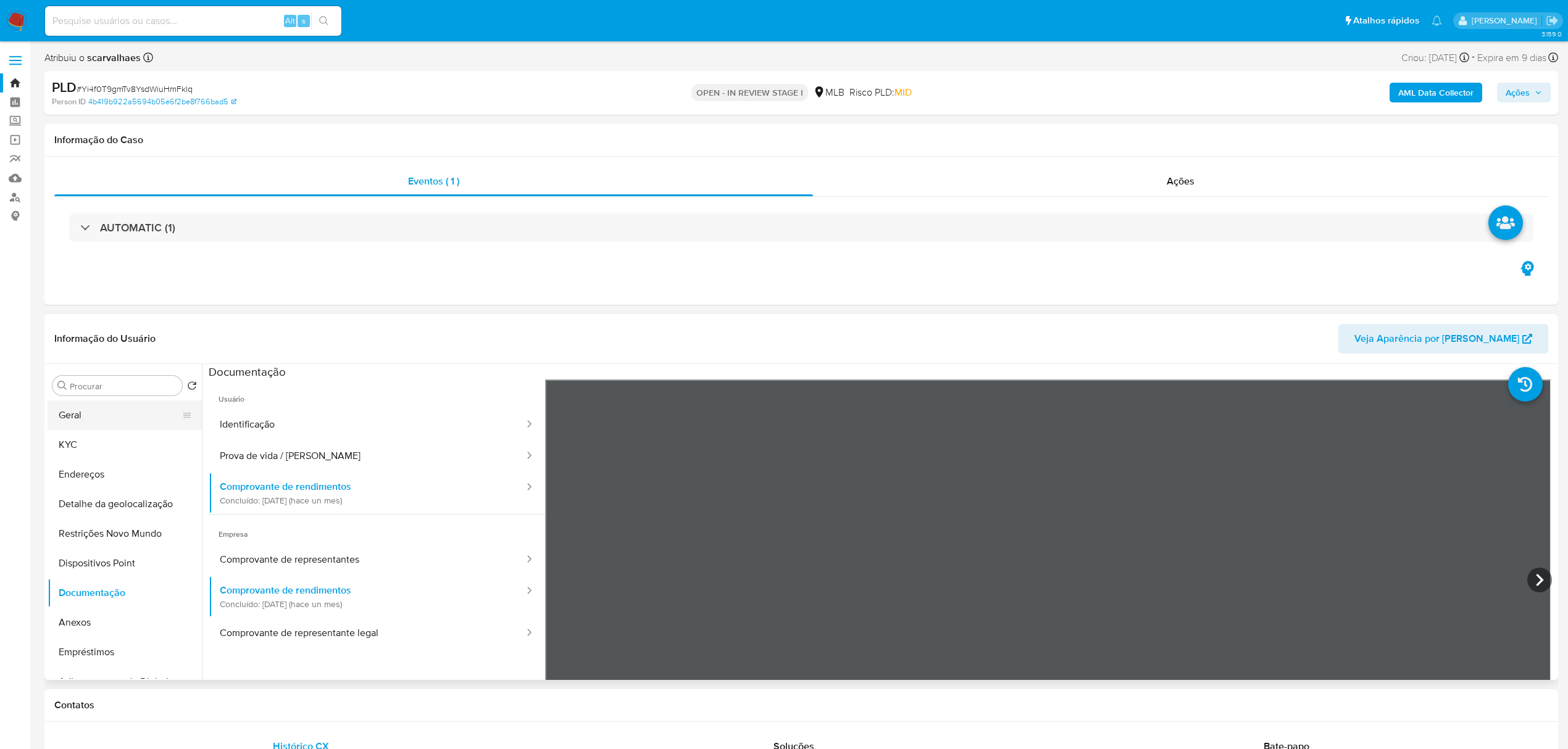
drag, startPoint x: 80, startPoint y: 406, endPoint x: 139, endPoint y: 410, distance: 59.1
click at [84, 410] on button "Geral" at bounding box center [120, 415] width 145 height 29
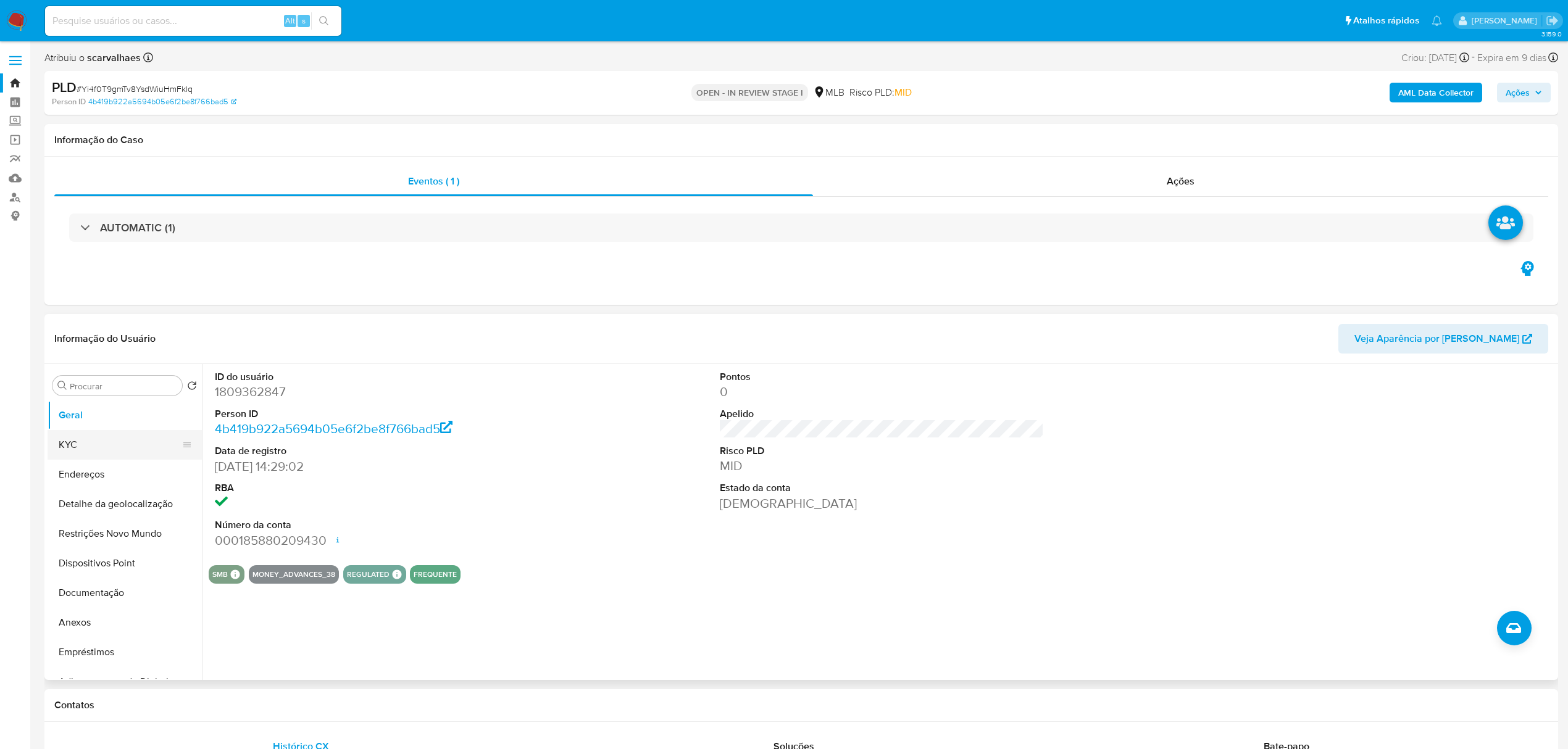
click at [67, 434] on button "KYC" at bounding box center [120, 445] width 145 height 29
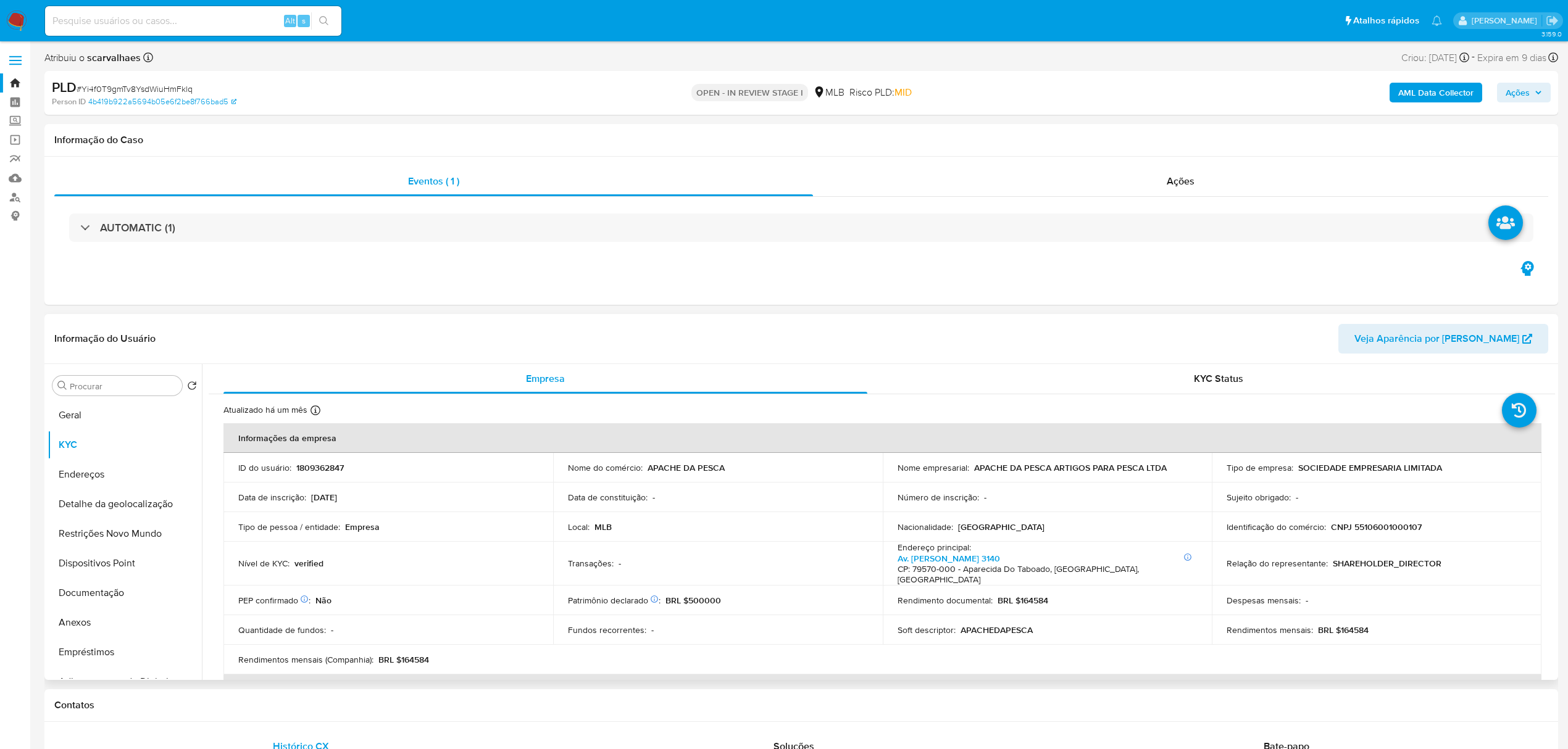
click at [1349, 629] on p "BRL $164584" at bounding box center [1343, 630] width 51 height 11
click at [124, 593] on button "Documentação" at bounding box center [120, 593] width 145 height 29
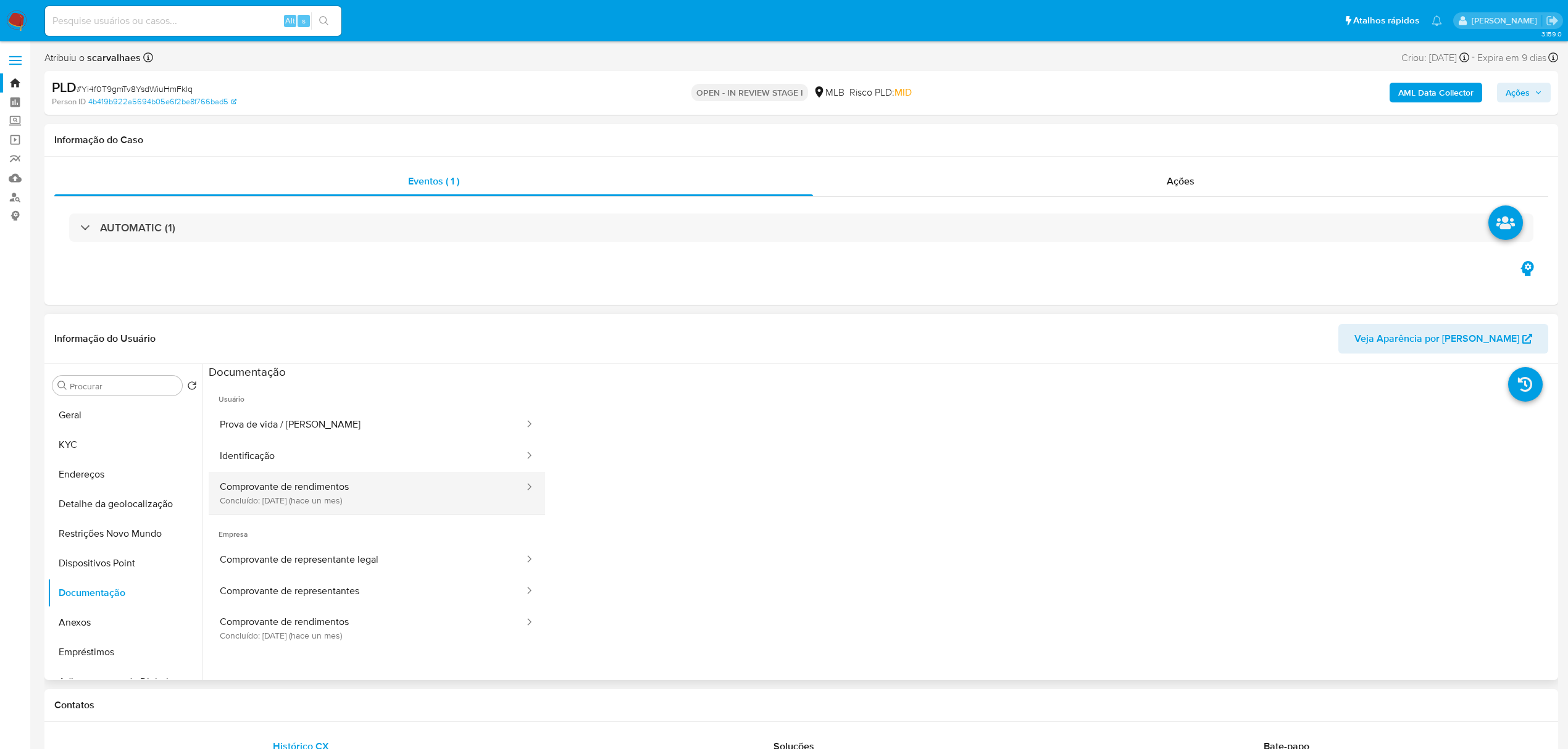
click at [319, 491] on button "Comprovante de rendimentos Concluído: 19/08/2025 (hace un mes)" at bounding box center [367, 493] width 317 height 42
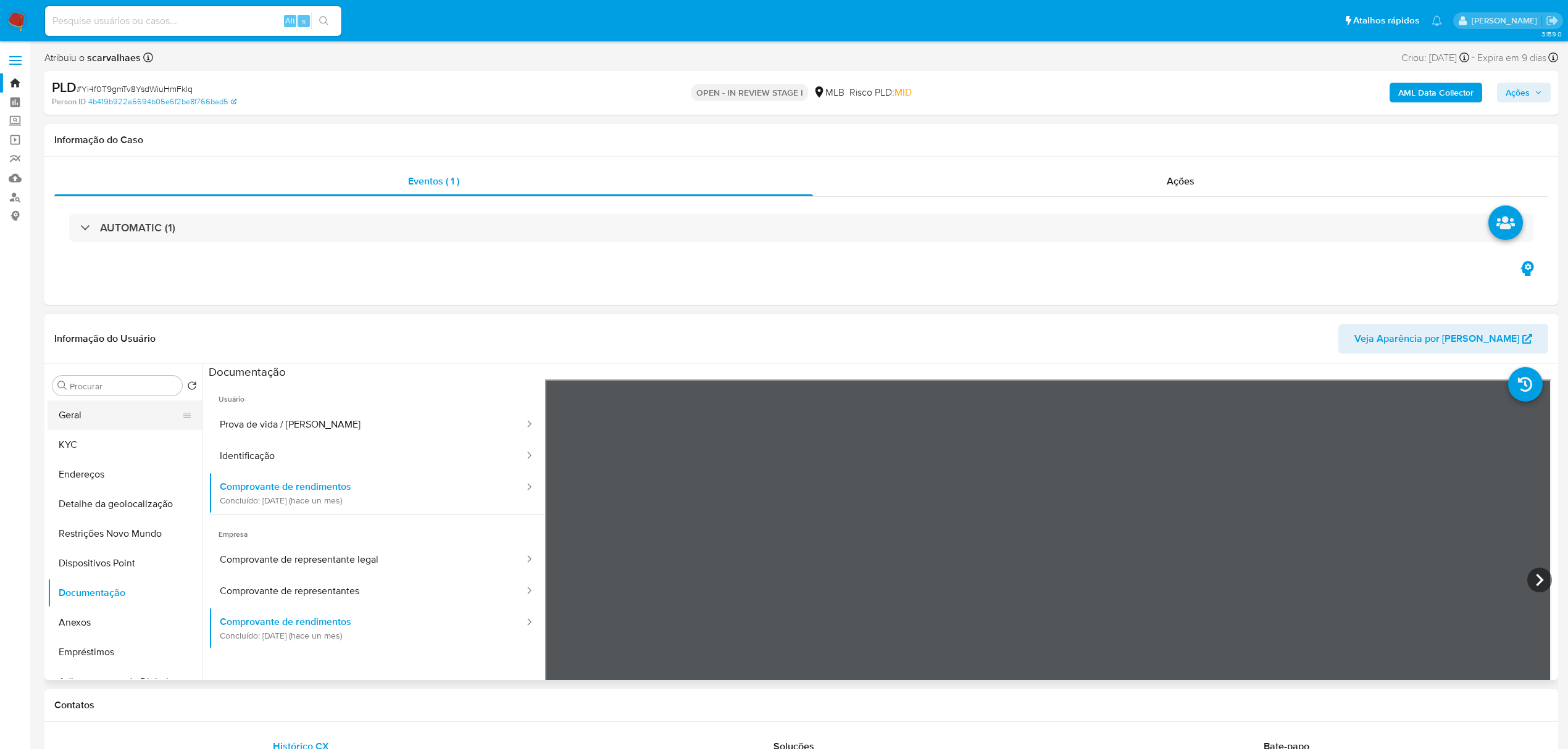
click at [82, 416] on button "Geral" at bounding box center [120, 415] width 145 height 29
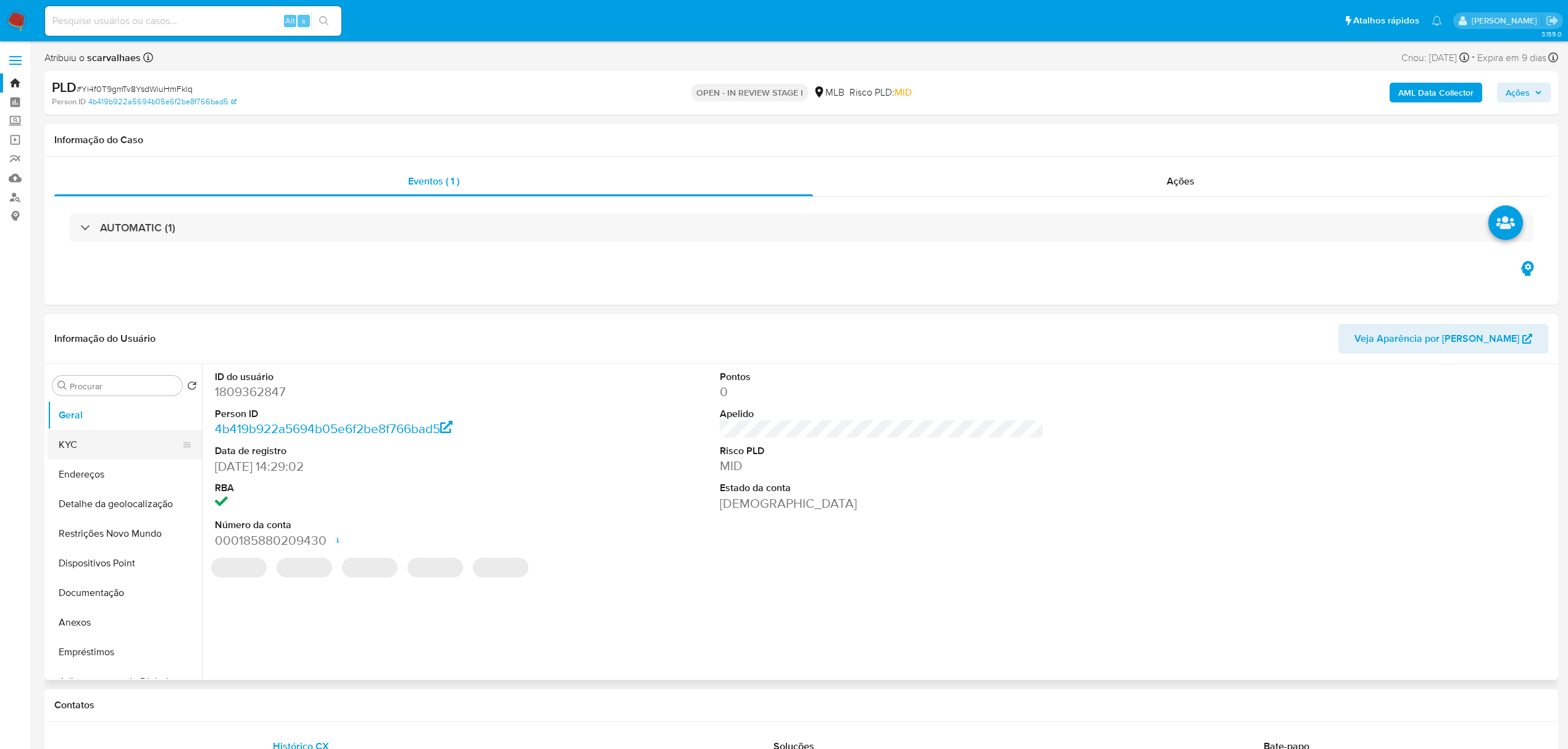
click at [73, 452] on button "KYC" at bounding box center [120, 445] width 145 height 29
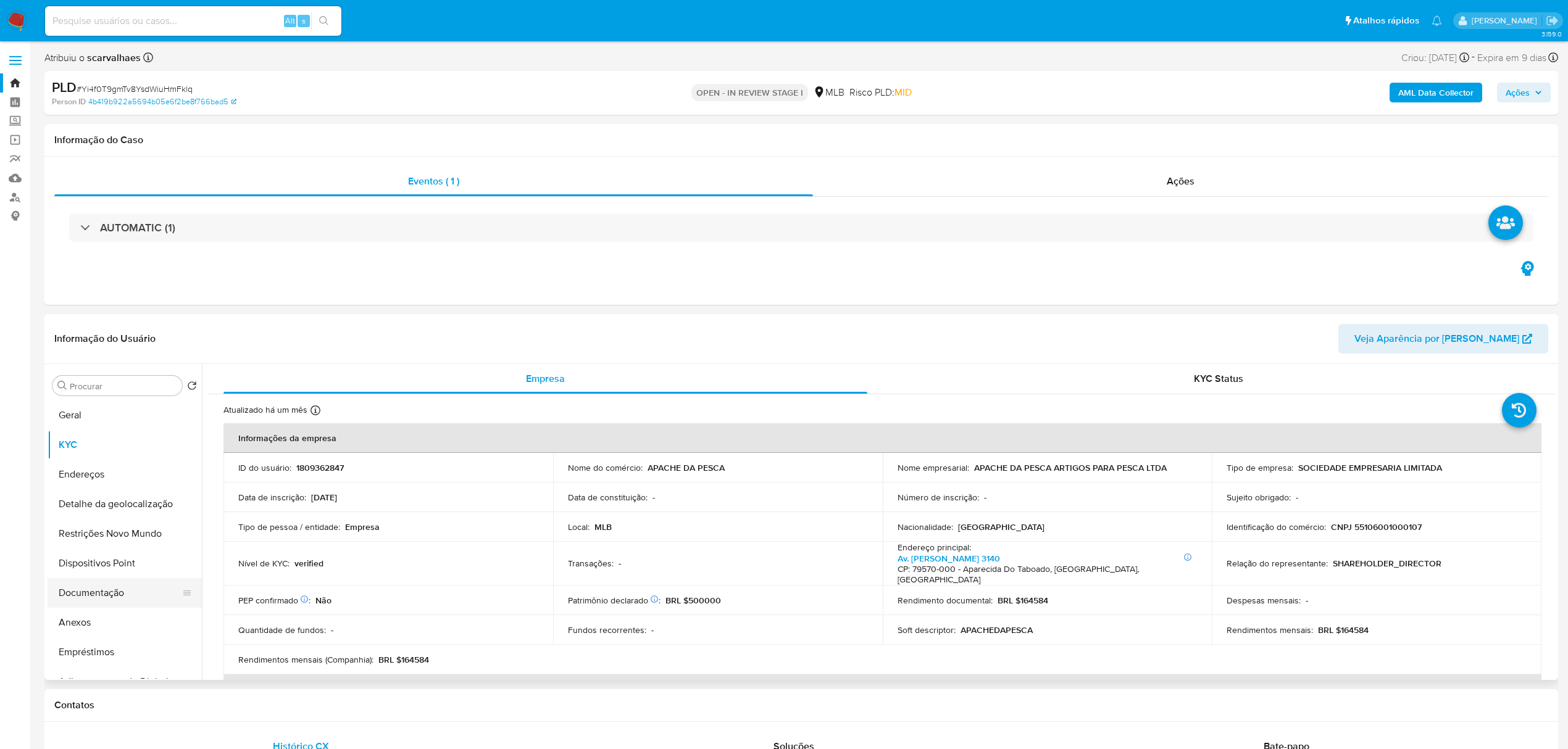
click at [119, 584] on button "Documentação" at bounding box center [120, 593] width 145 height 29
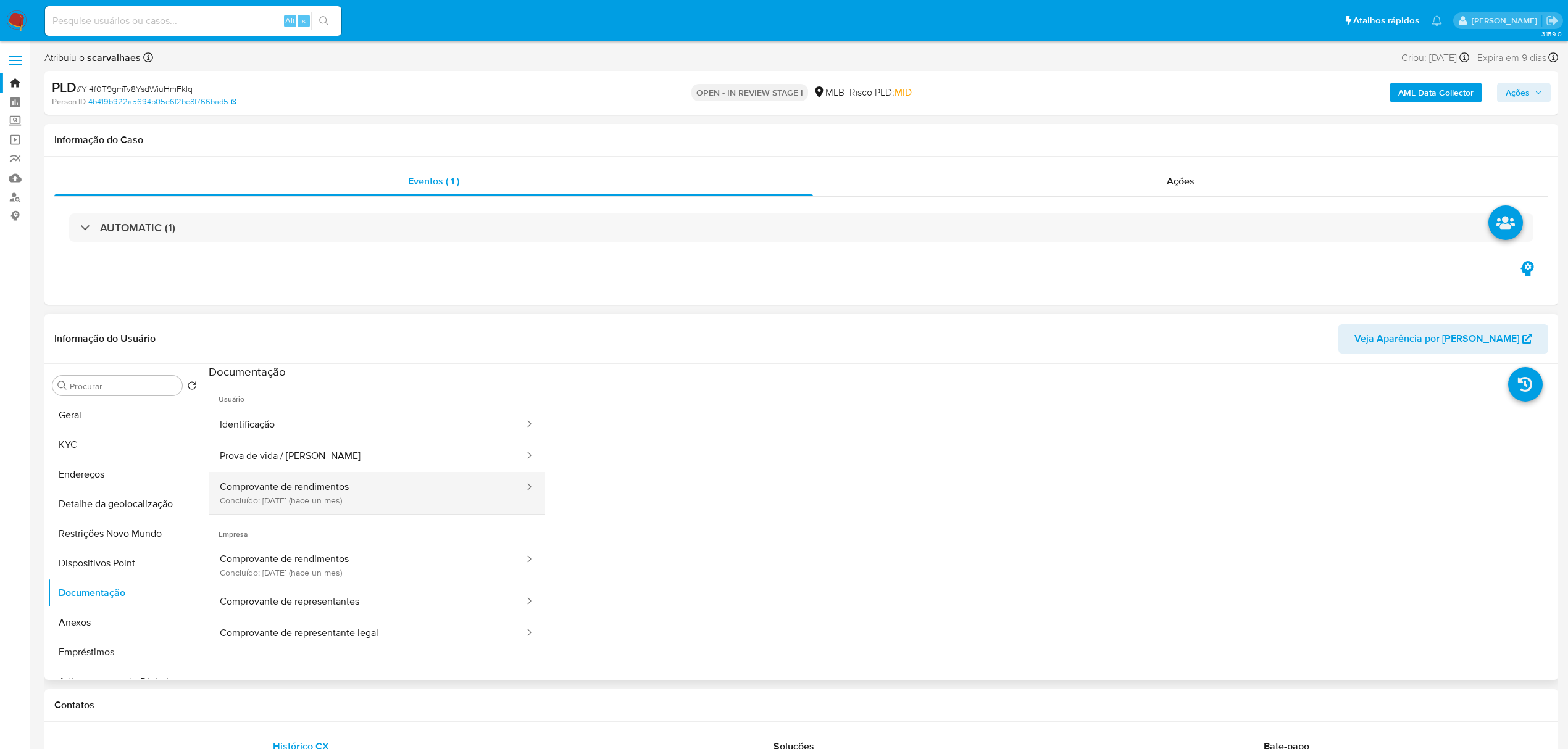
click at [345, 487] on button "Comprovante de rendimentos Concluído: 19/08/2025 (hace un mes)" at bounding box center [367, 493] width 317 height 42
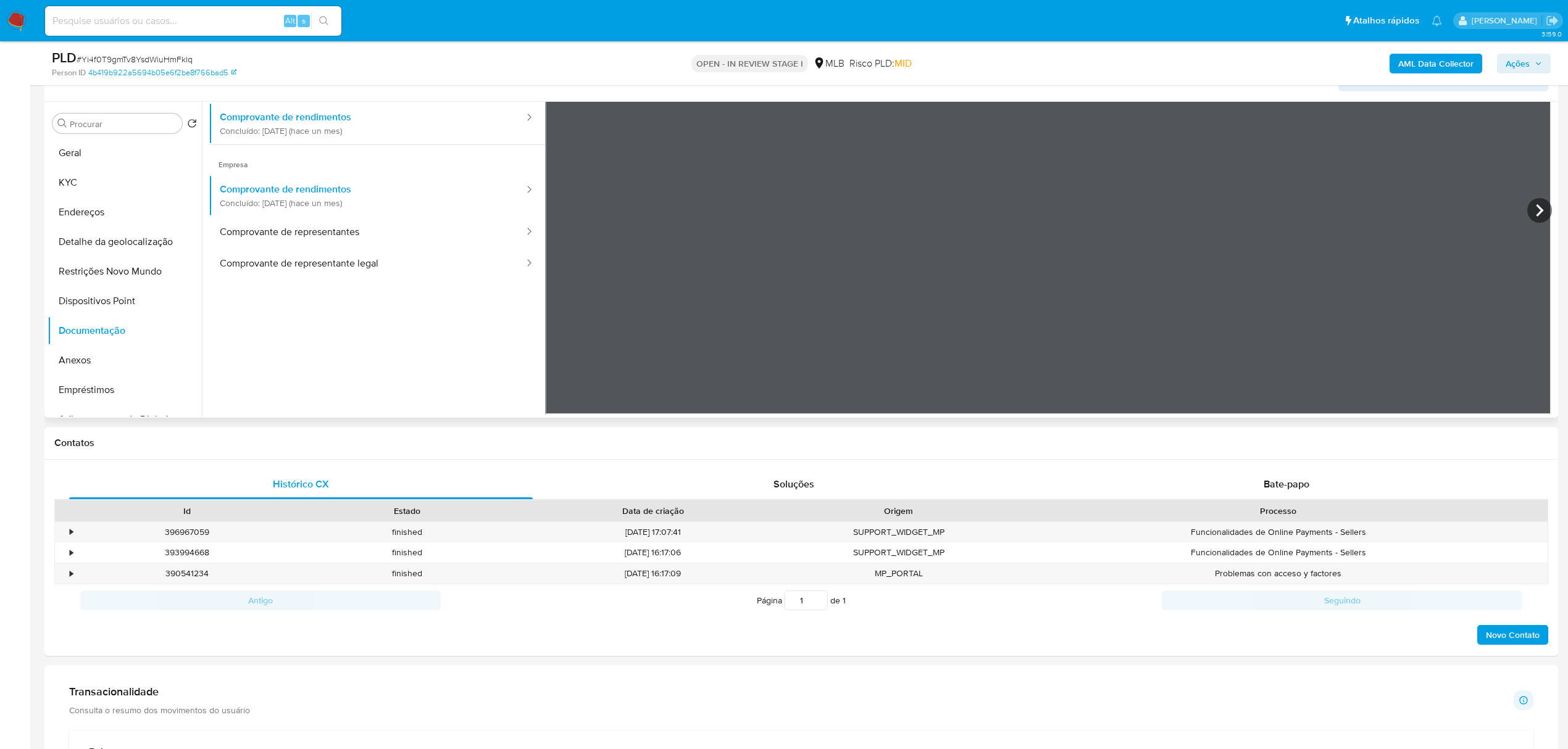
scroll to position [82, 0]
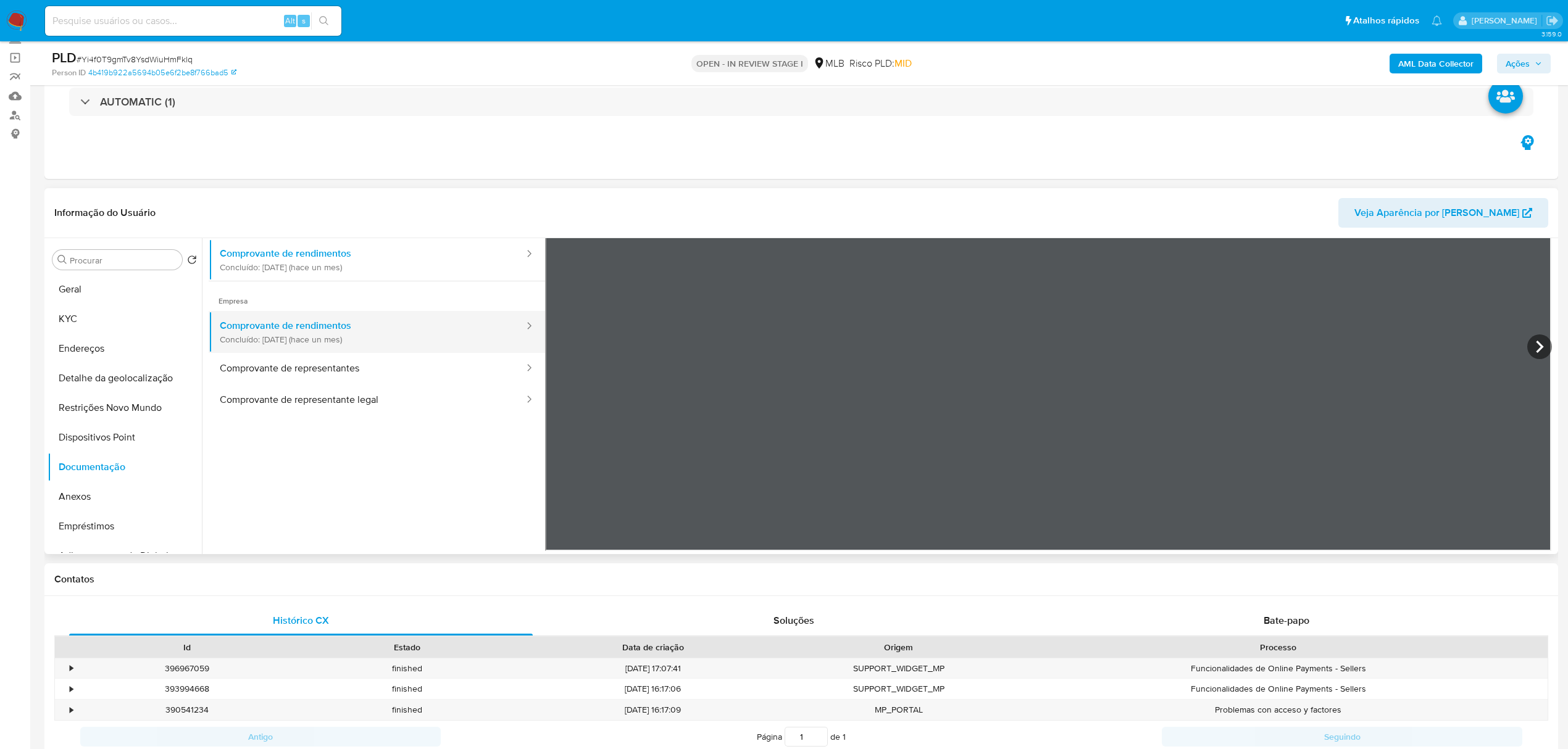
click at [305, 334] on button "Comprovante de rendimentos Concluído: 19/08/2025 (hace un mes)" at bounding box center [367, 332] width 317 height 42
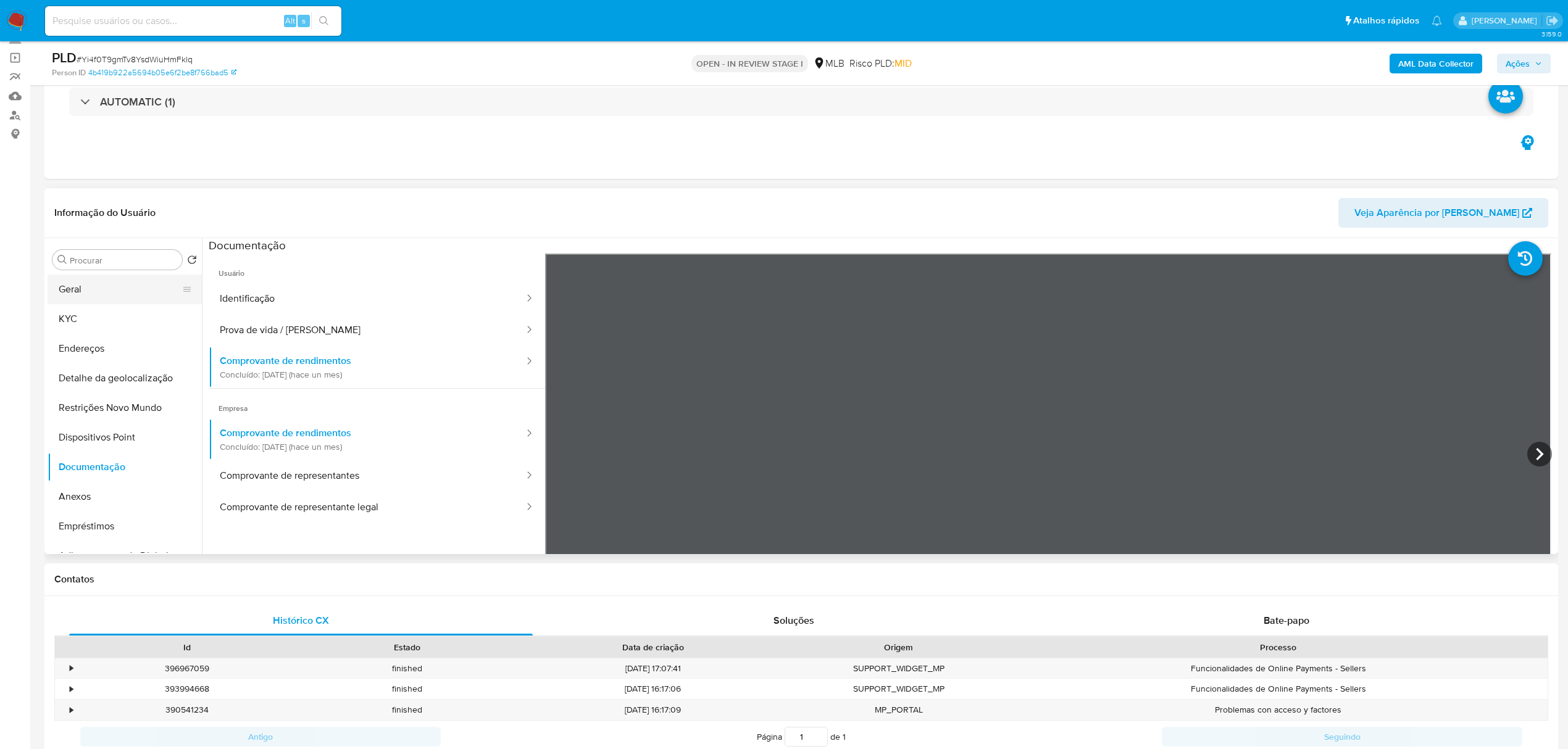
click at [87, 299] on button "Geral" at bounding box center [120, 289] width 145 height 29
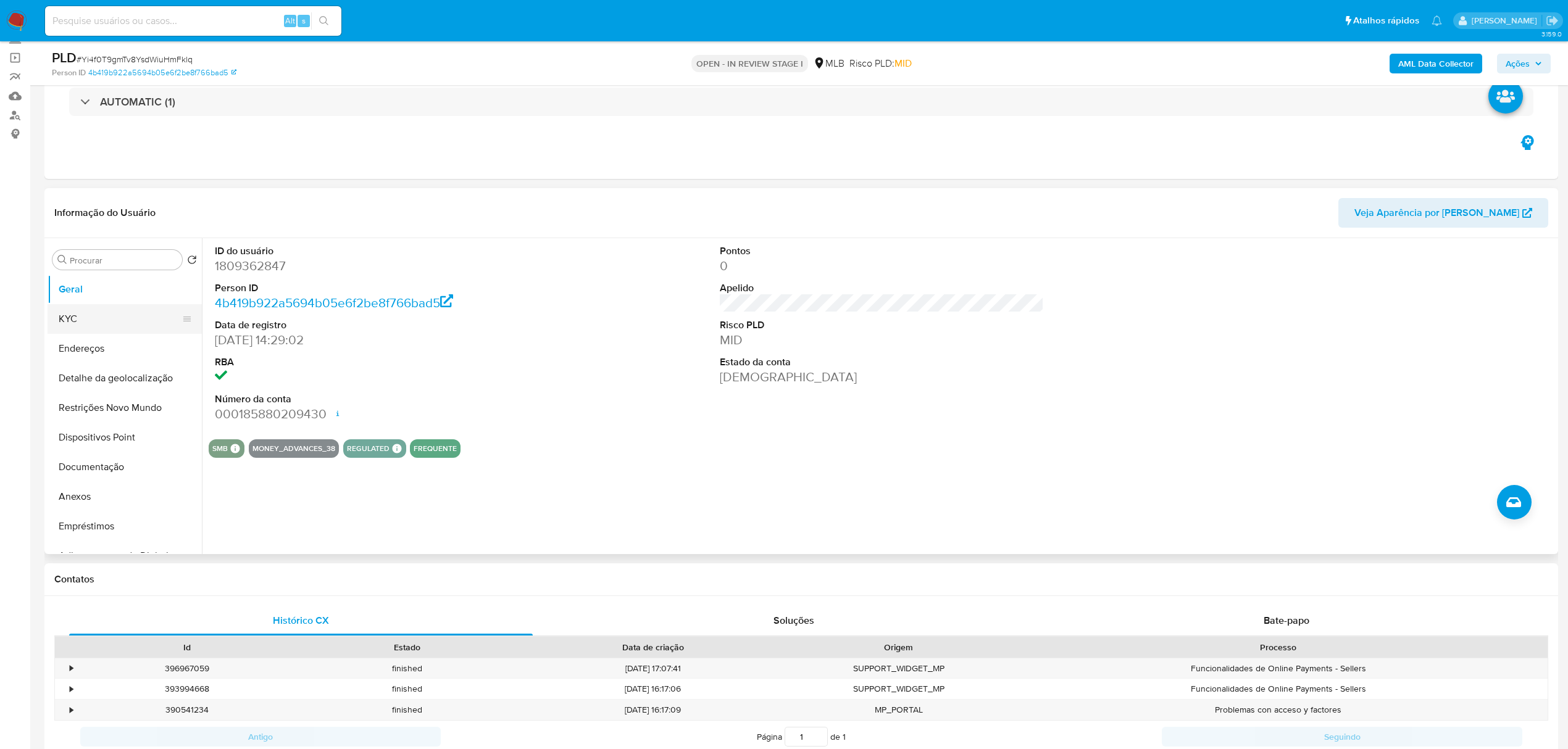
click at [76, 317] on button "KYC" at bounding box center [120, 318] width 145 height 29
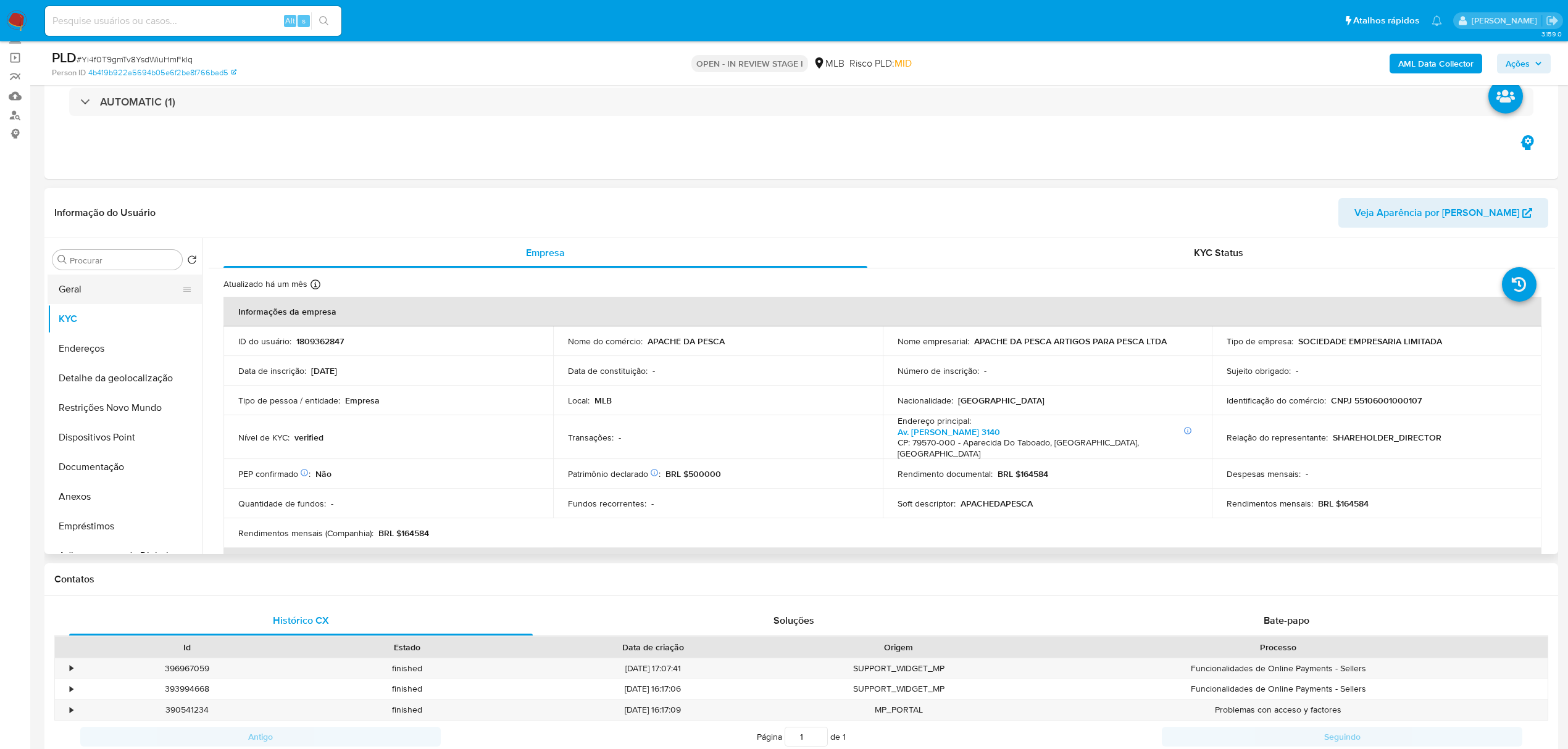
click at [82, 291] on button "Geral" at bounding box center [120, 289] width 145 height 29
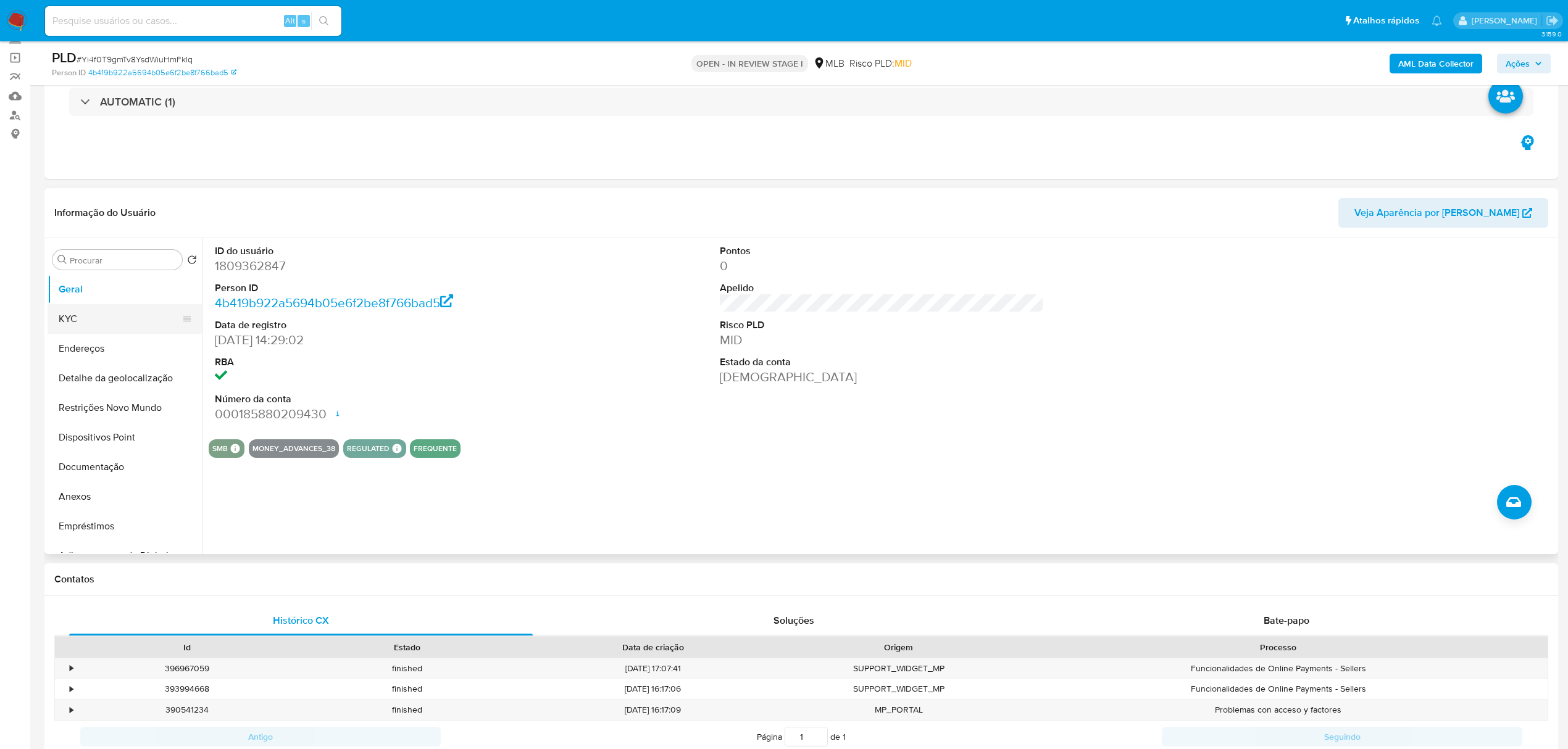
click at [111, 324] on button "KYC" at bounding box center [120, 318] width 145 height 29
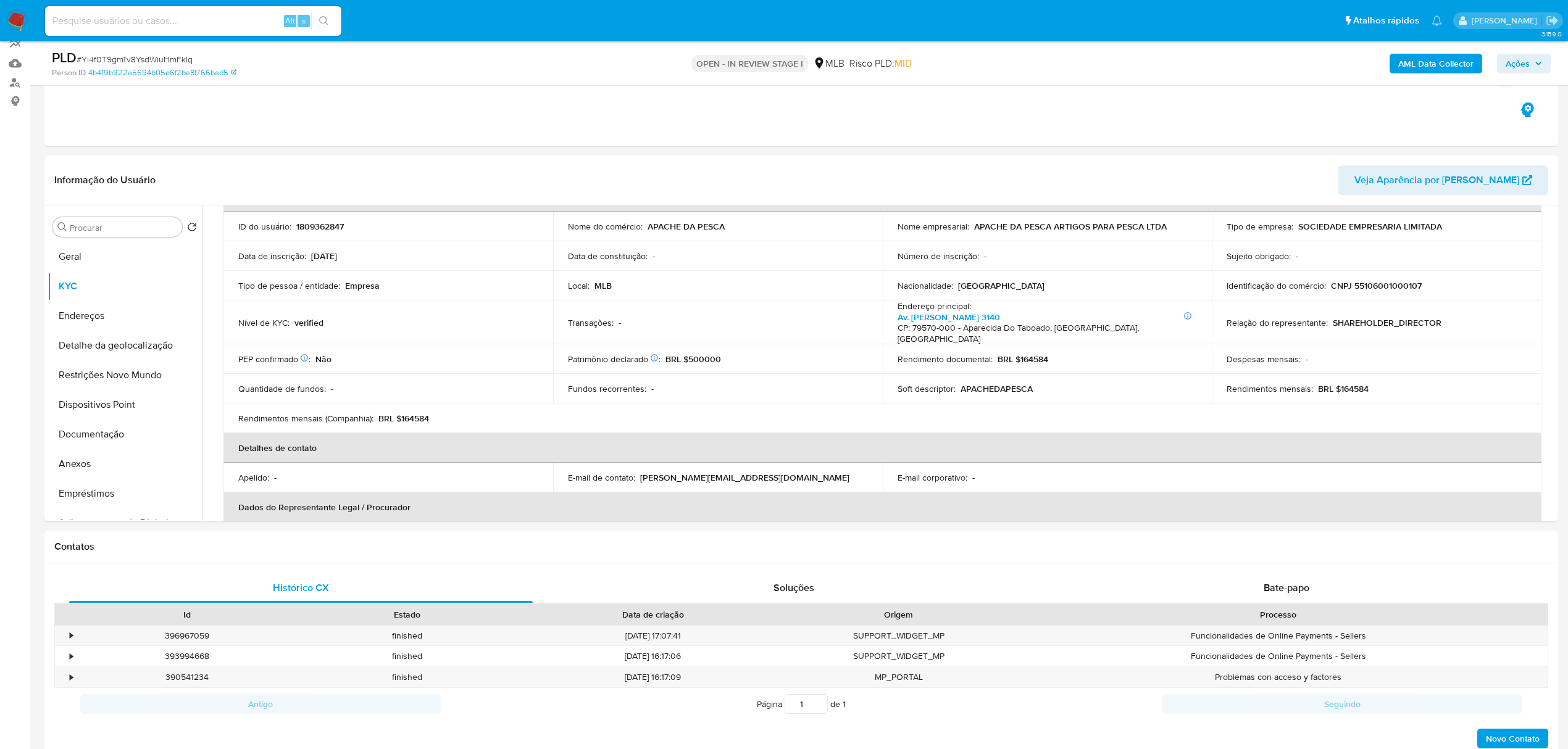
scroll to position [110, 0]
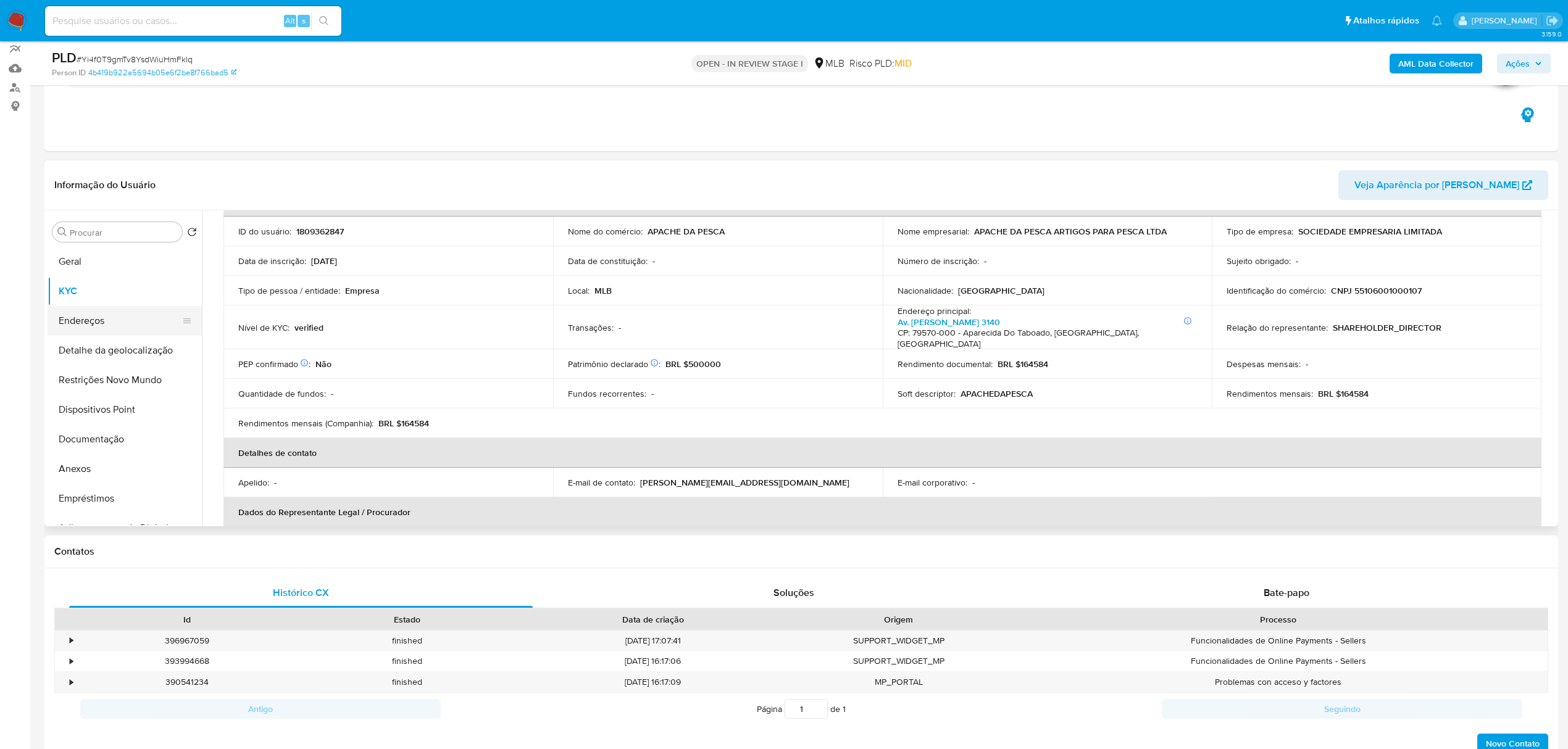
click at [91, 324] on button "Endereços" at bounding box center [120, 320] width 145 height 29
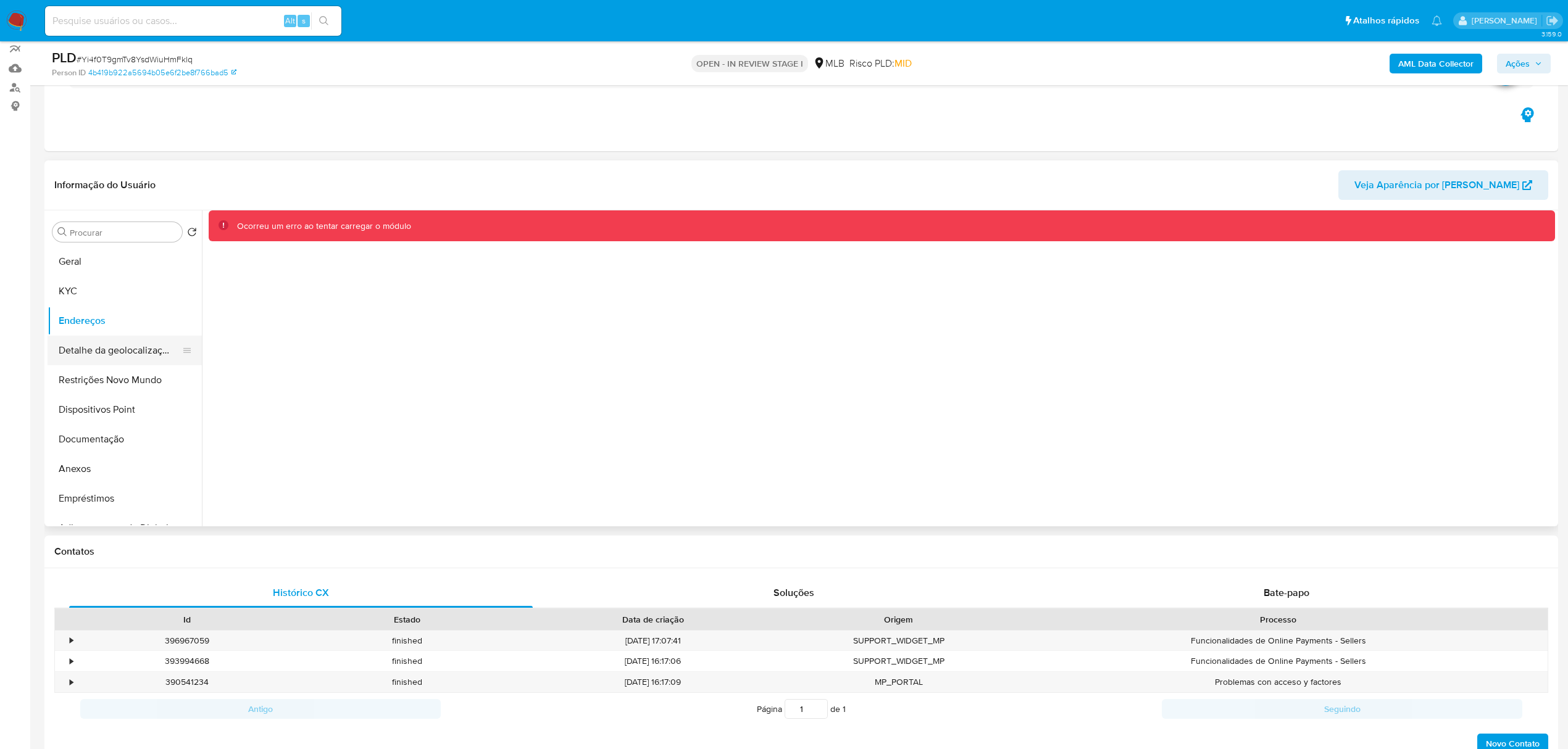
click at [90, 345] on button "Detalhe da geolocalização" at bounding box center [120, 350] width 145 height 29
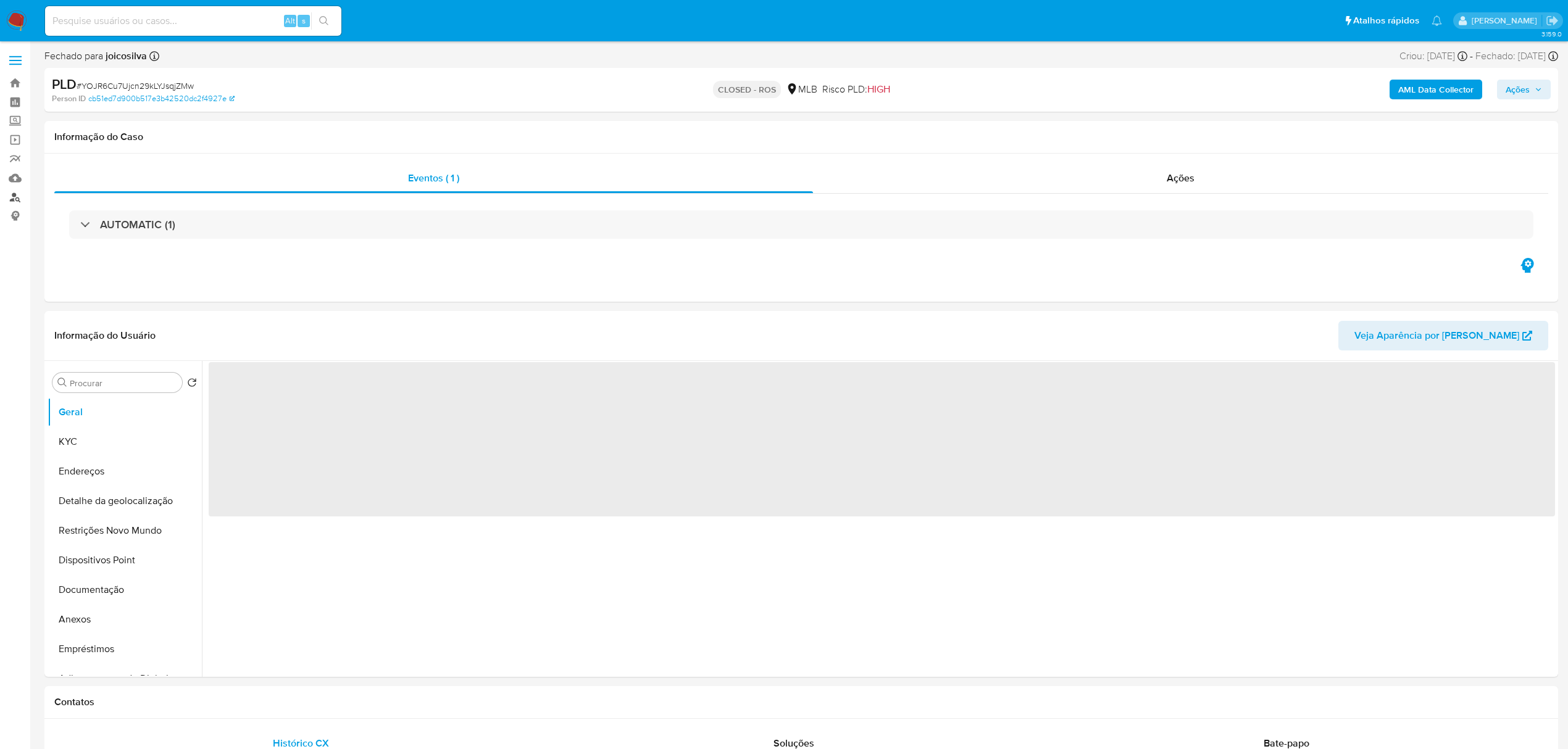
click at [16, 197] on link "Localizador de pessoas" at bounding box center [74, 197] width 147 height 19
select select "10"
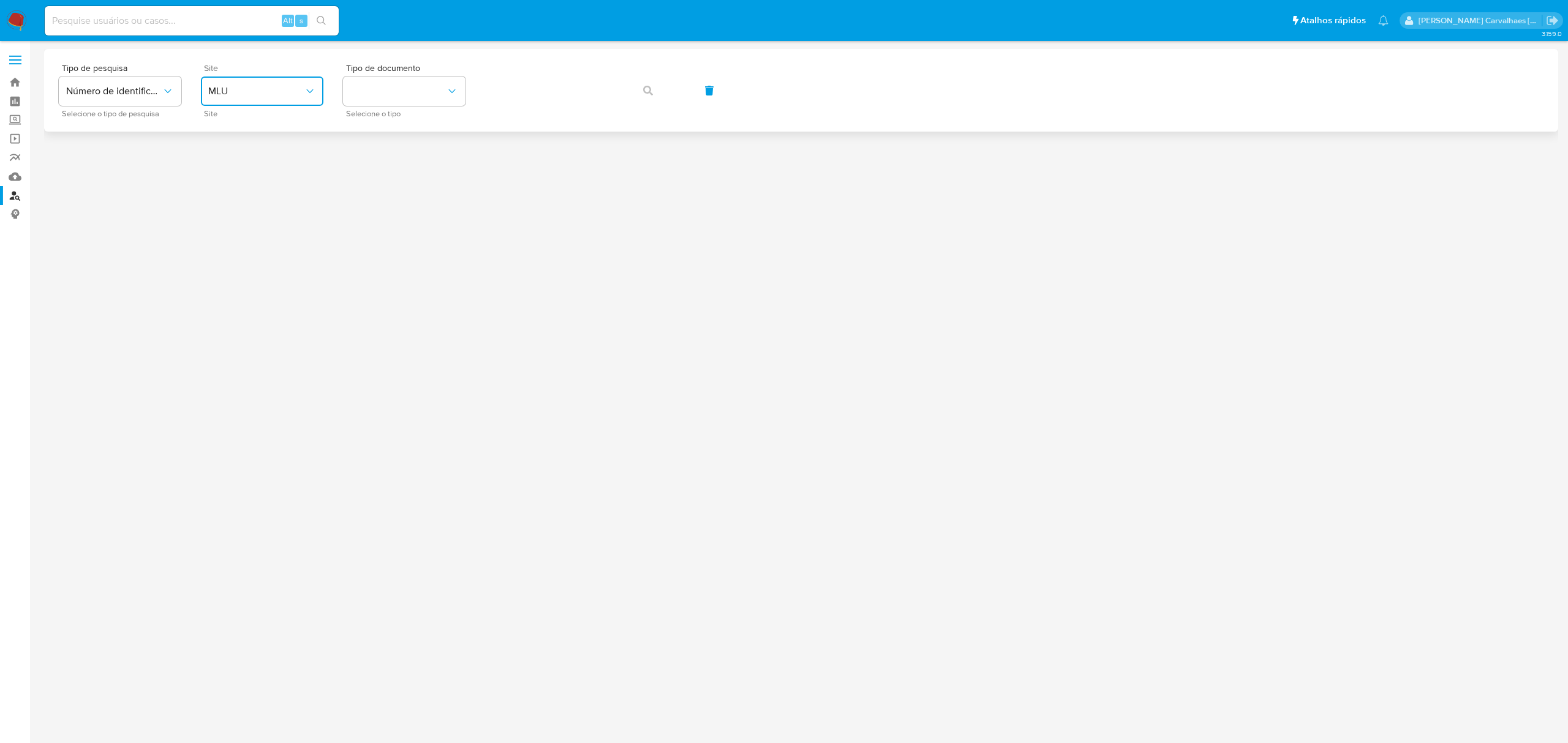
click at [313, 92] on icon "site_id" at bounding box center [310, 91] width 12 height 12
drag, startPoint x: 265, startPoint y: 186, endPoint x: 297, endPoint y: 170, distance: 35.8
click at [267, 186] on div "MLB" at bounding box center [258, 183] width 100 height 29
click at [421, 94] on button "identificationType" at bounding box center [405, 90] width 123 height 29
click at [396, 167] on div "CPF CPF" at bounding box center [400, 172] width 100 height 41
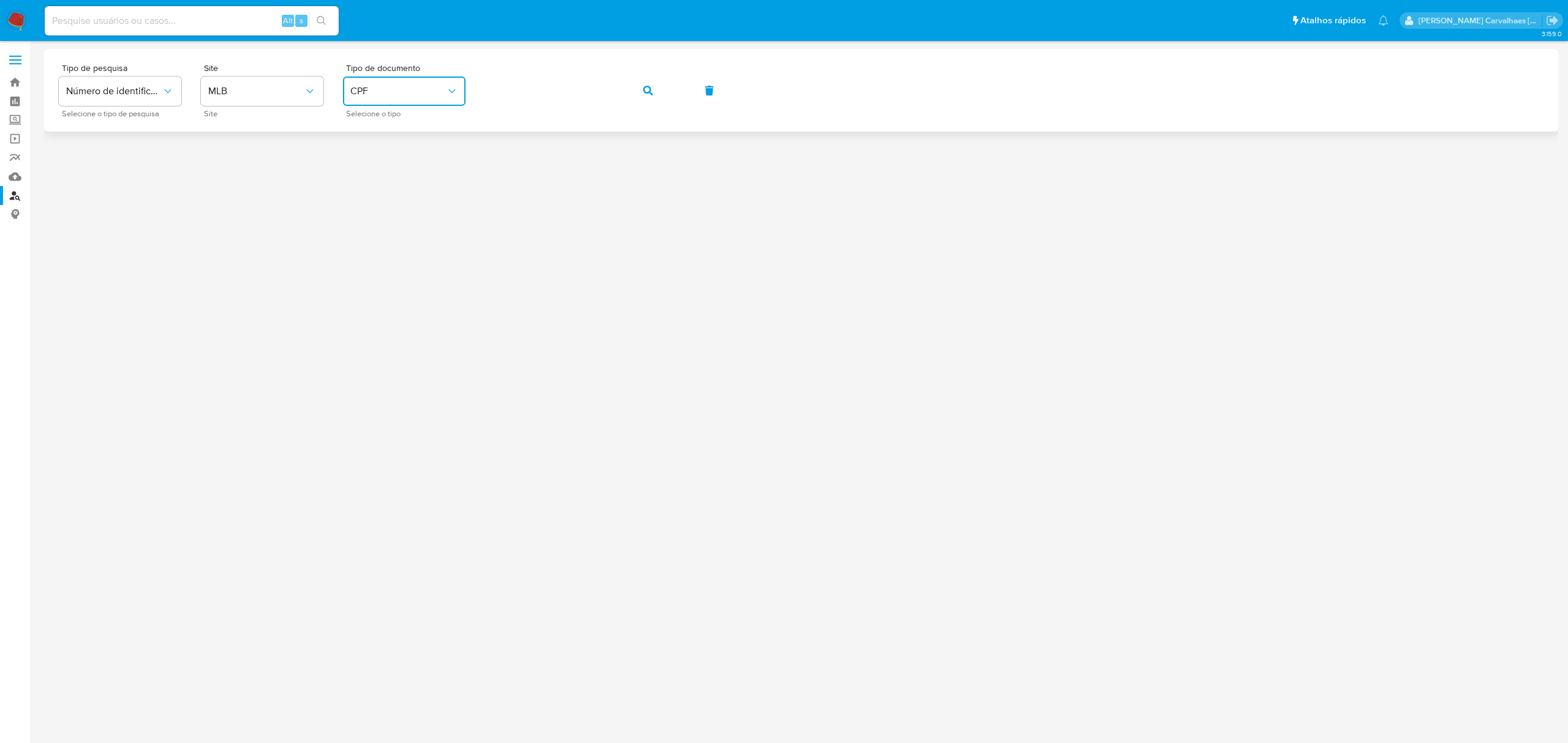
click at [645, 86] on icon "button" at bounding box center [648, 90] width 10 height 10
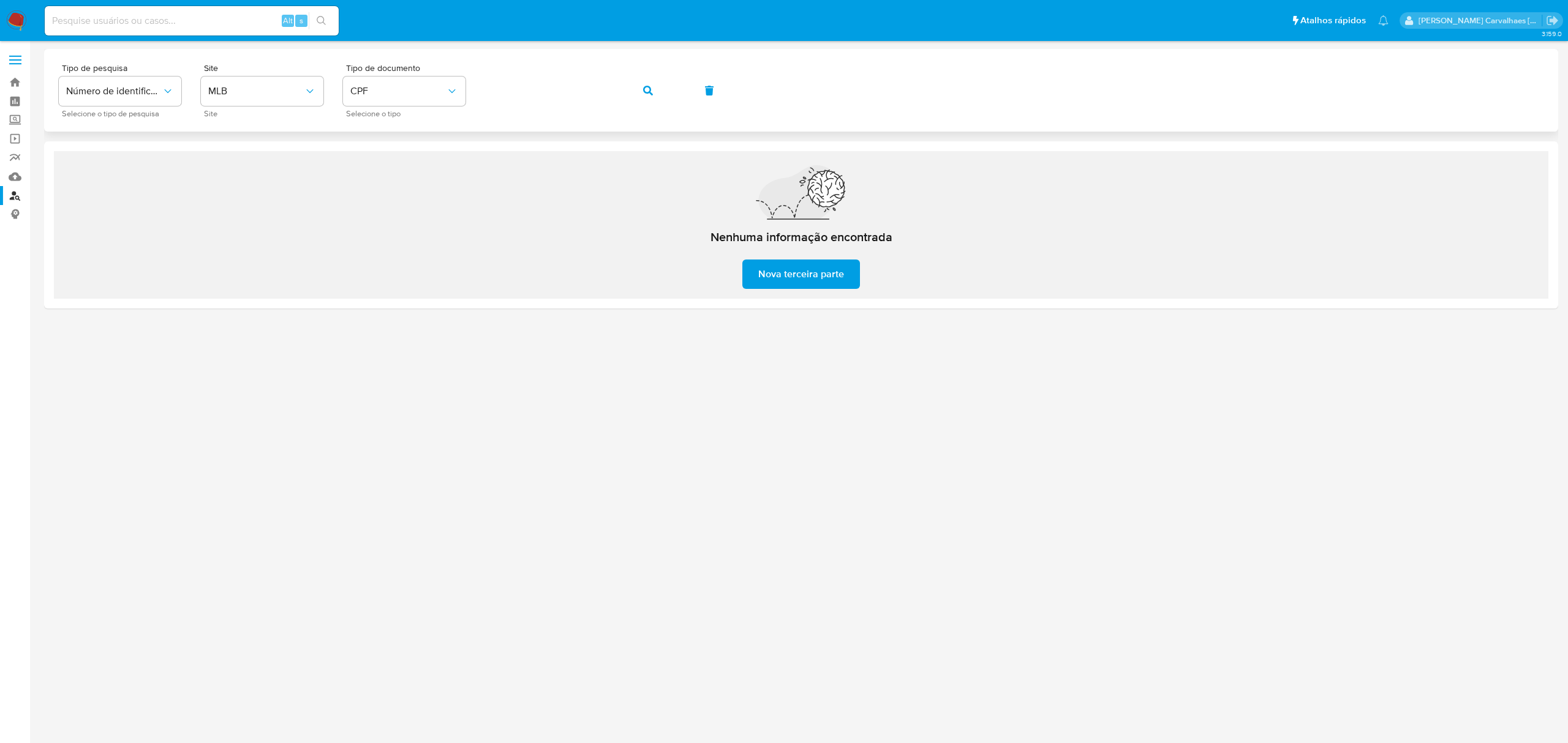
click at [624, 103] on div "Tipo de pesquisa Número de identificação Selecione o tipo de pesquisa Site MLB …" at bounding box center [801, 90] width 1485 height 53
click at [403, 81] on div "Tipo de pesquisa Número de identificação Selecione o tipo de pesquisa Site MLB …" at bounding box center [801, 90] width 1485 height 53
click at [645, 90] on icon "button" at bounding box center [648, 90] width 10 height 10
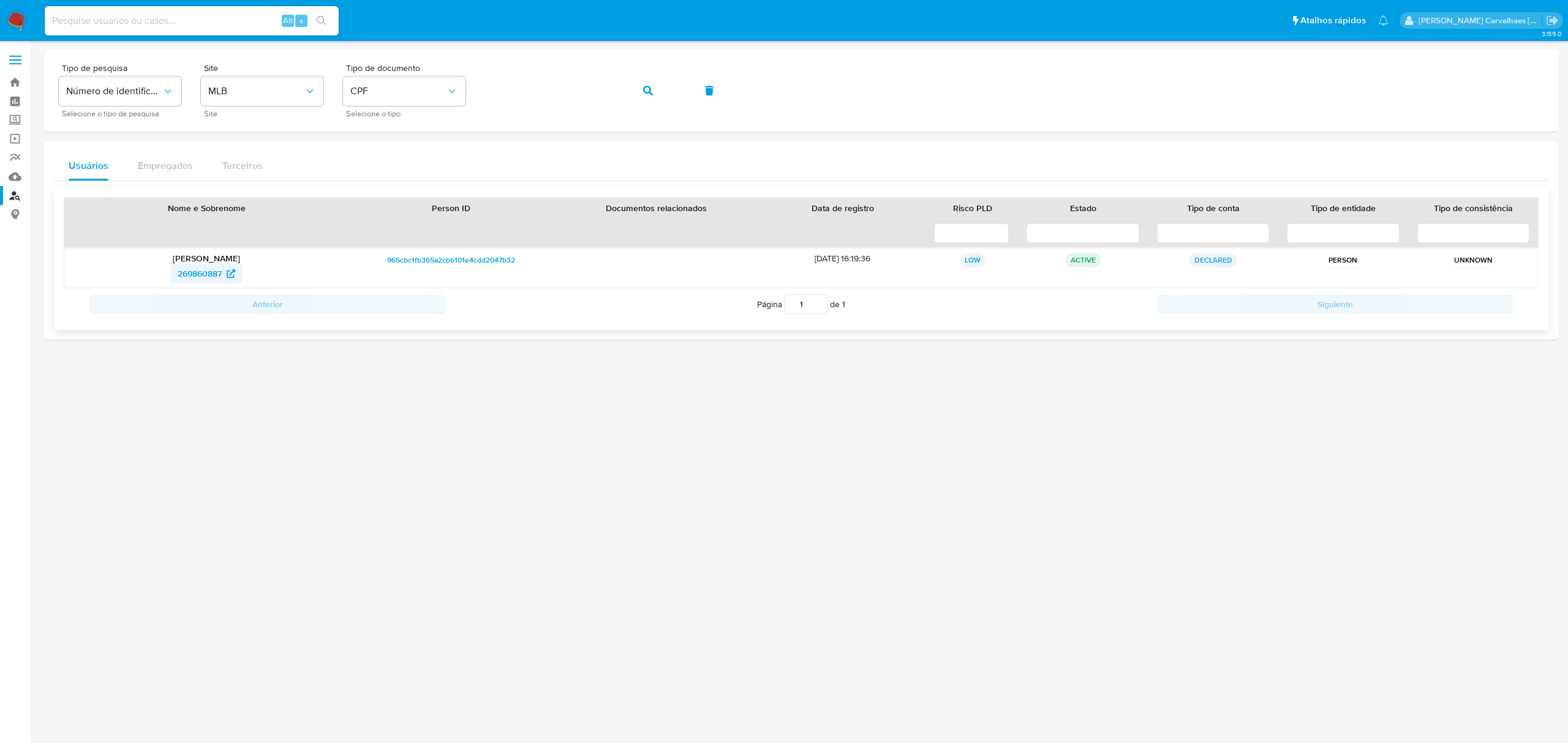
click at [198, 270] on span "269860887" at bounding box center [200, 273] width 44 height 19
click at [476, 84] on div "Tipo de pesquisa Número de identificação Selecione o tipo de pesquisa Site MLB …" at bounding box center [801, 90] width 1485 height 53
click at [650, 94] on icon "button" at bounding box center [648, 90] width 10 height 10
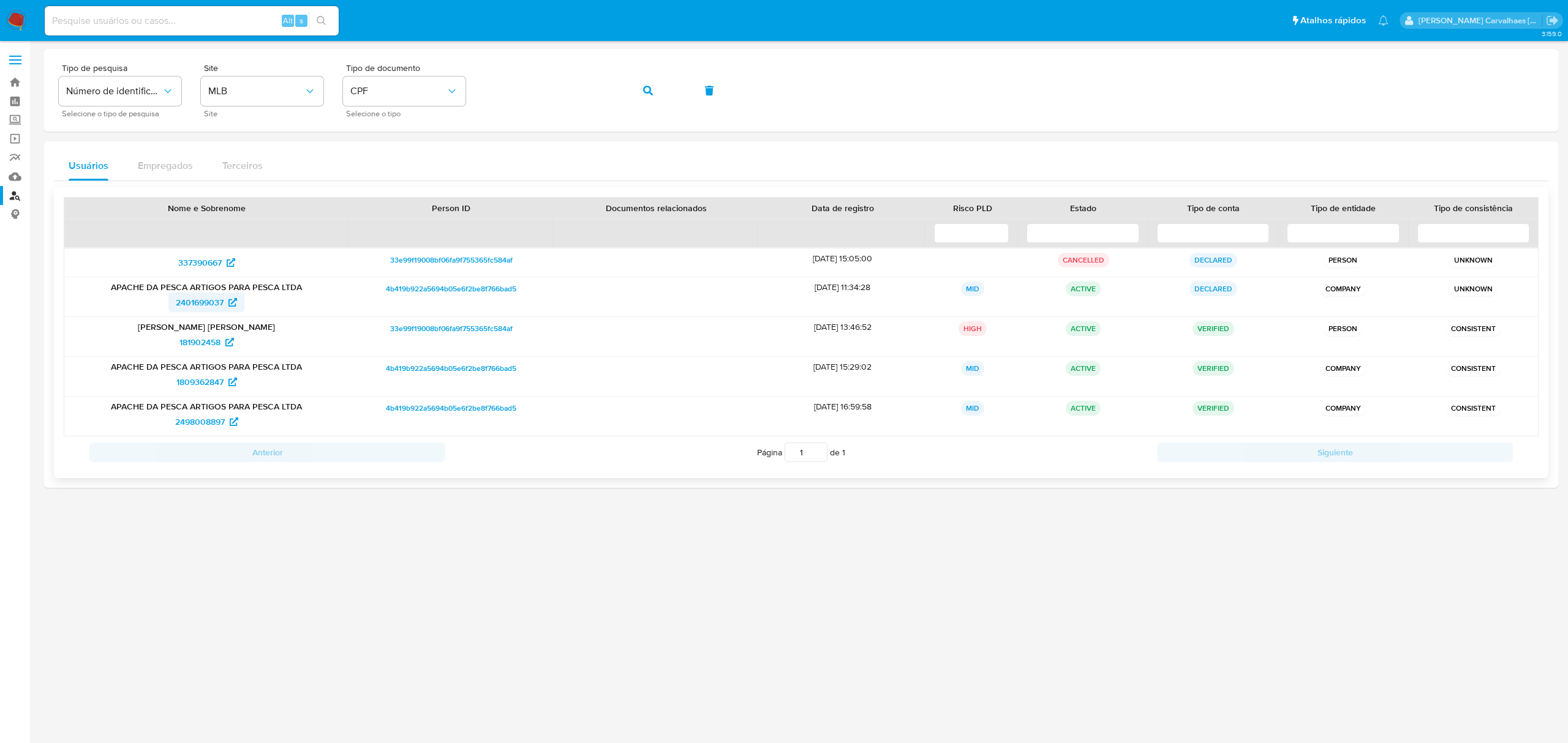
click at [228, 302] on icon at bounding box center [232, 302] width 8 height 8
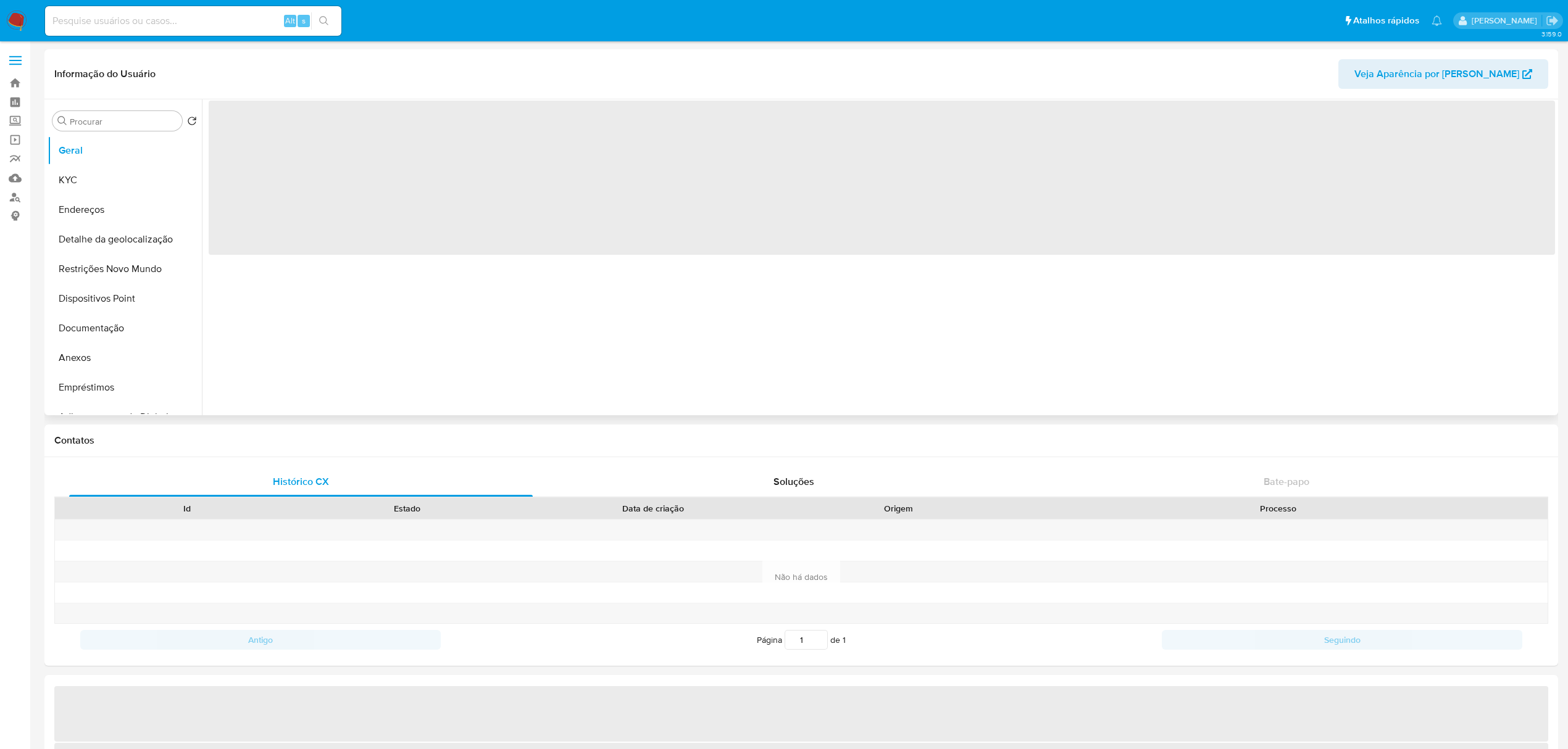
select select "10"
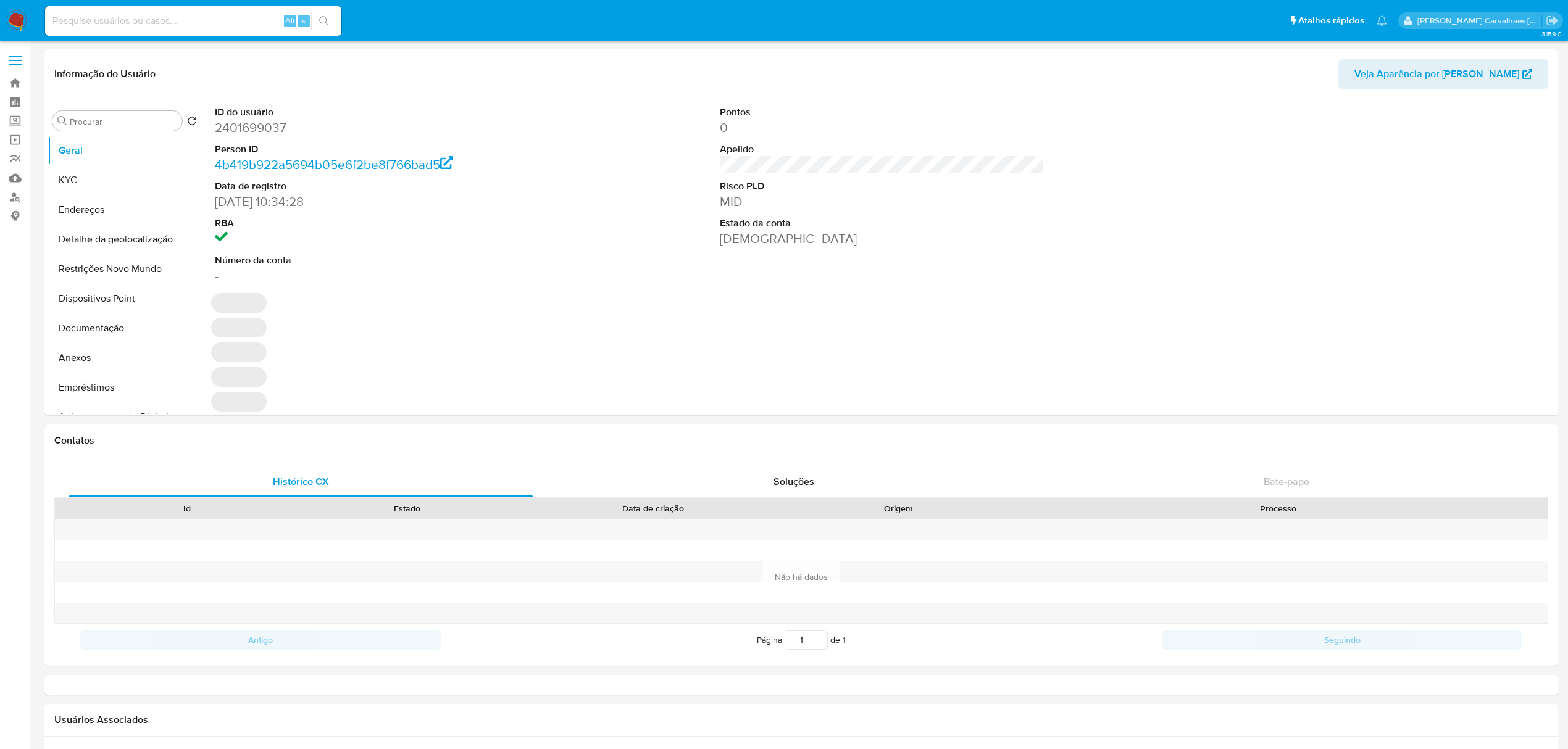
select select "10"
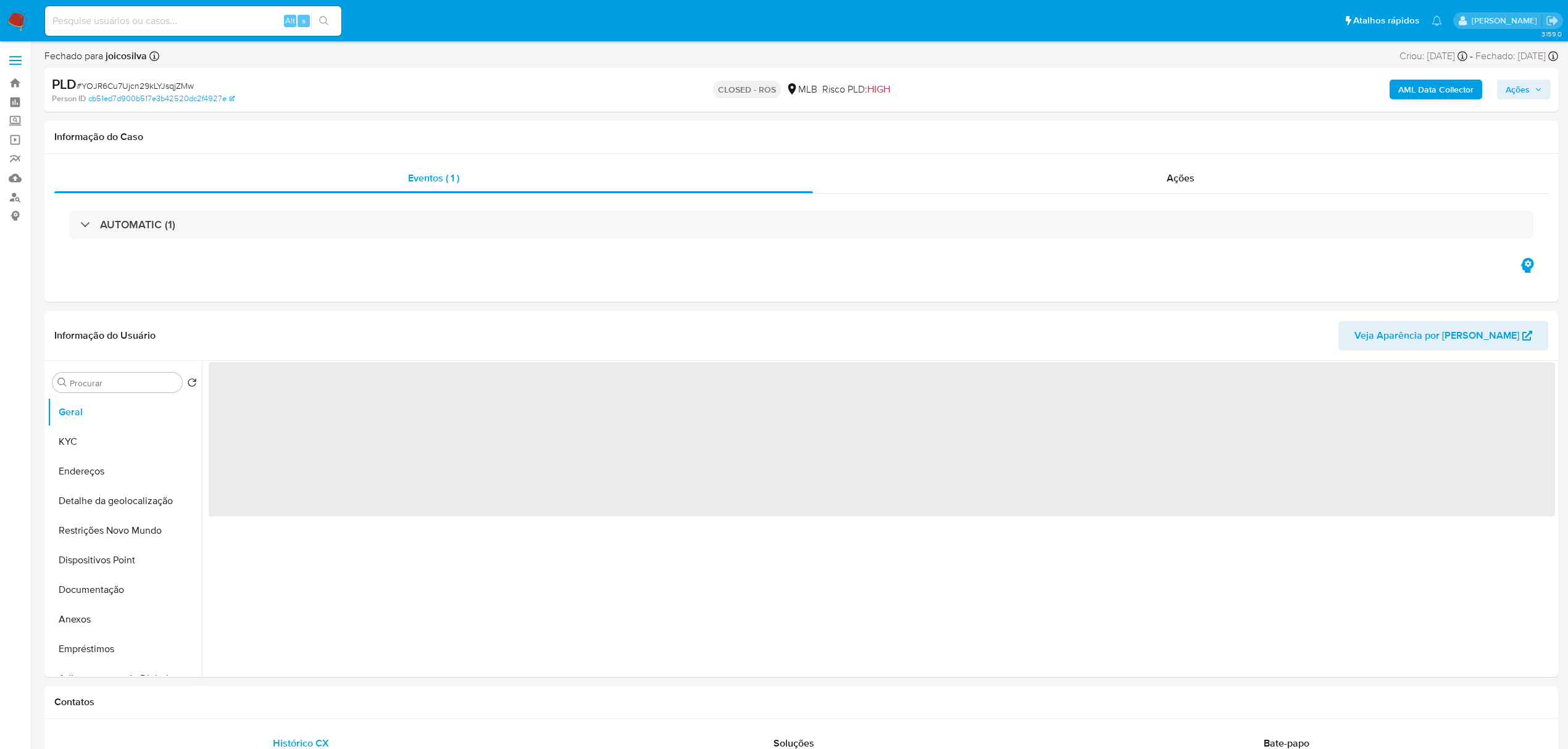
select select "10"
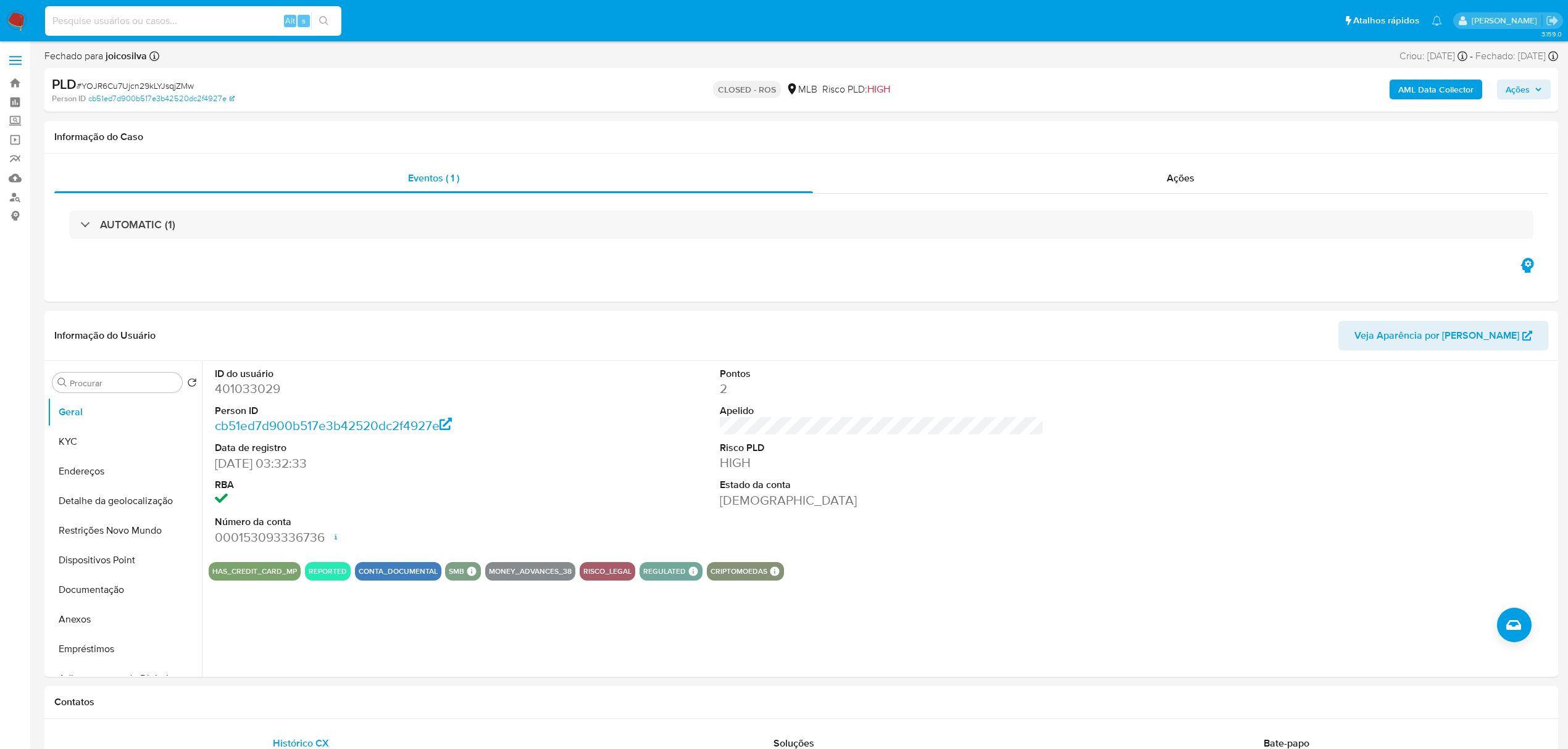
paste input "Yi4f0T9gmTv8YsdWiuHmFklq"
type input "Yi4f0T9gmTv8YsdWiuHmFklq"
click at [328, 18] on icon "search-icon" at bounding box center [324, 21] width 10 height 10
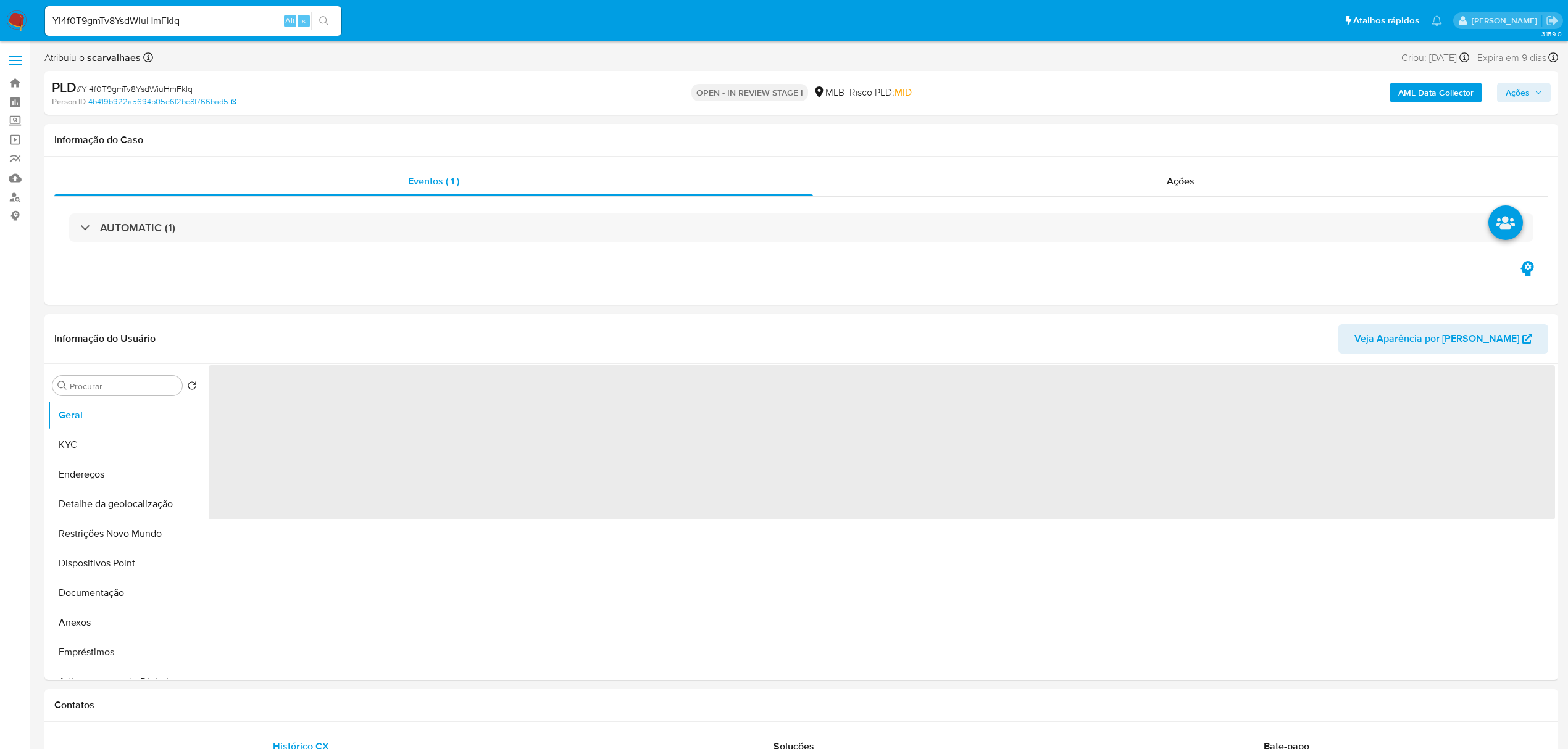
select select "10"
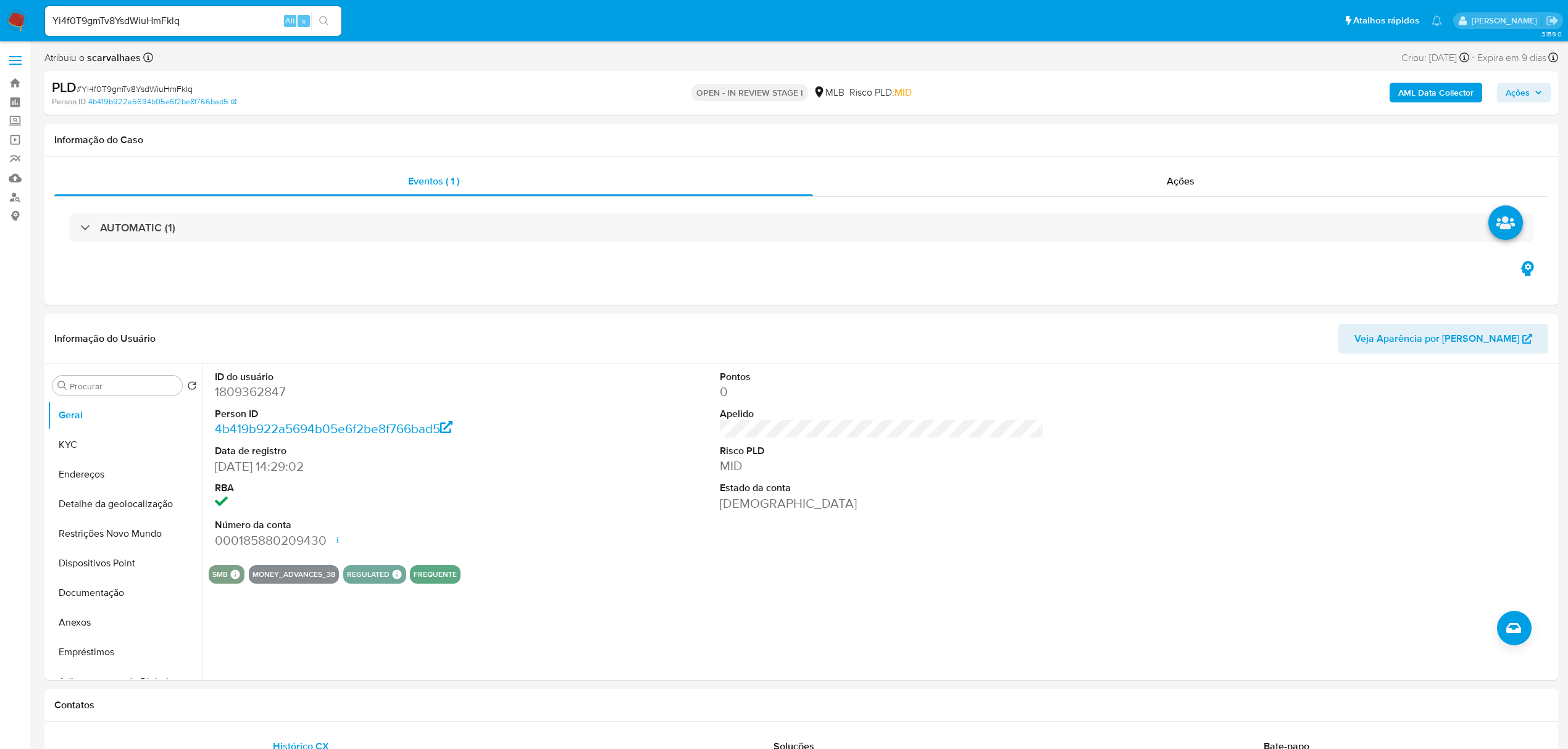
click at [324, 20] on icon "search-icon" at bounding box center [324, 21] width 10 height 10
click at [326, 23] on icon "search-icon" at bounding box center [324, 21] width 9 height 9
click at [324, 21] on icon "search-icon" at bounding box center [324, 21] width 10 height 10
drag, startPoint x: 233, startPoint y: 23, endPoint x: -79, endPoint y: 30, distance: 312.1
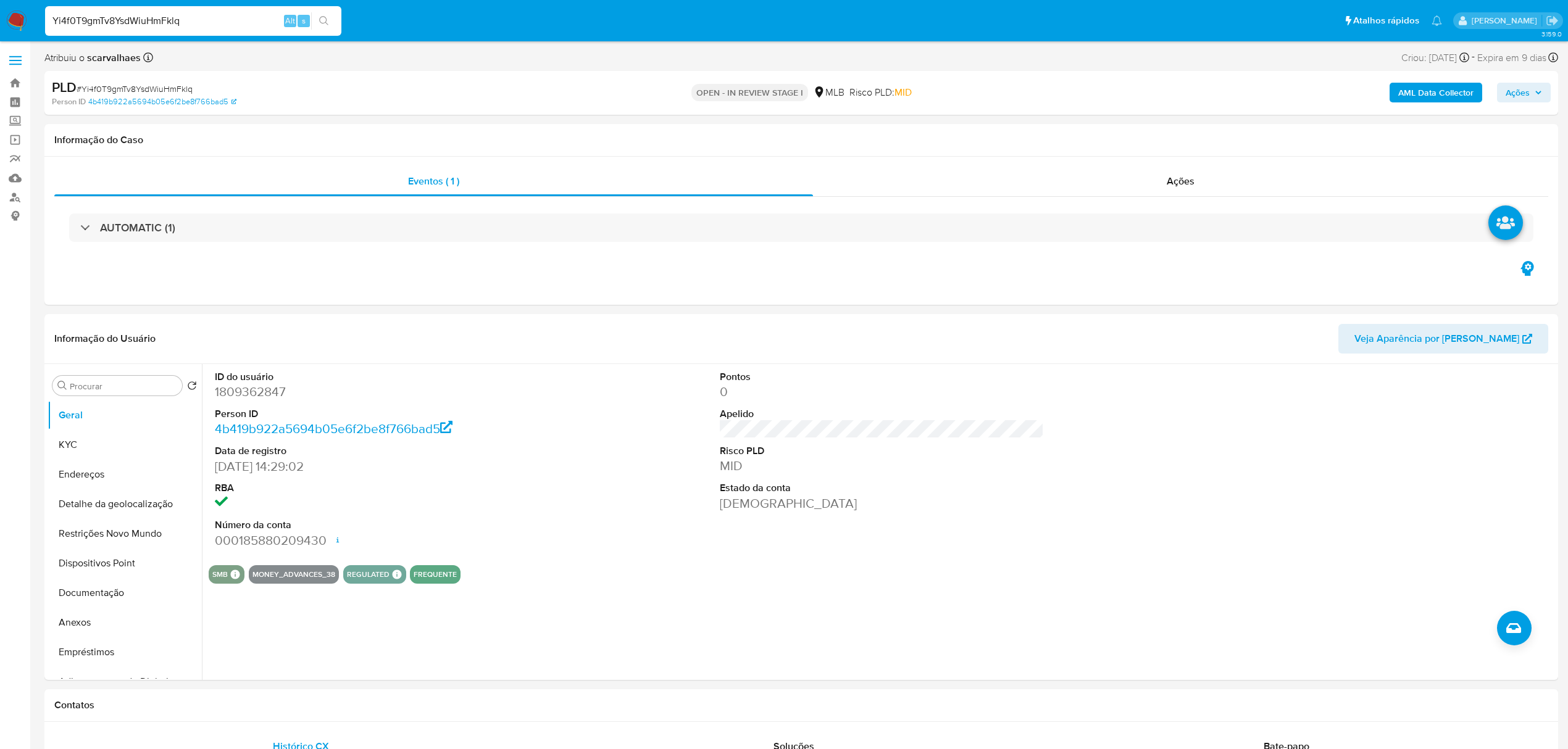
paste input
type input "Yi4f0T9gmTv8YsdWiuHmFklq"
click at [319, 16] on icon "search-icon" at bounding box center [324, 21] width 10 height 10
click at [94, 466] on button "Endereços" at bounding box center [120, 474] width 145 height 29
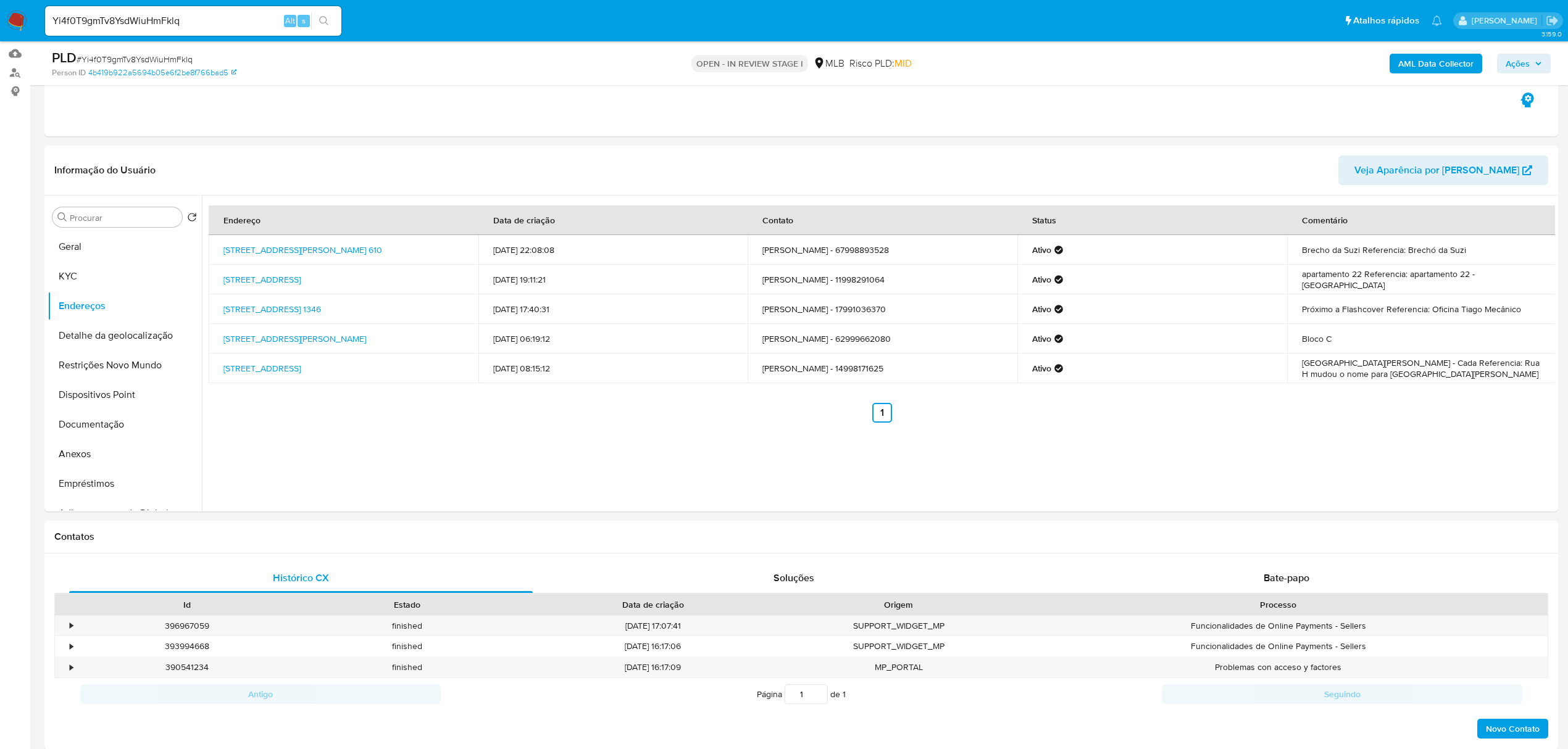
scroll to position [148, 0]
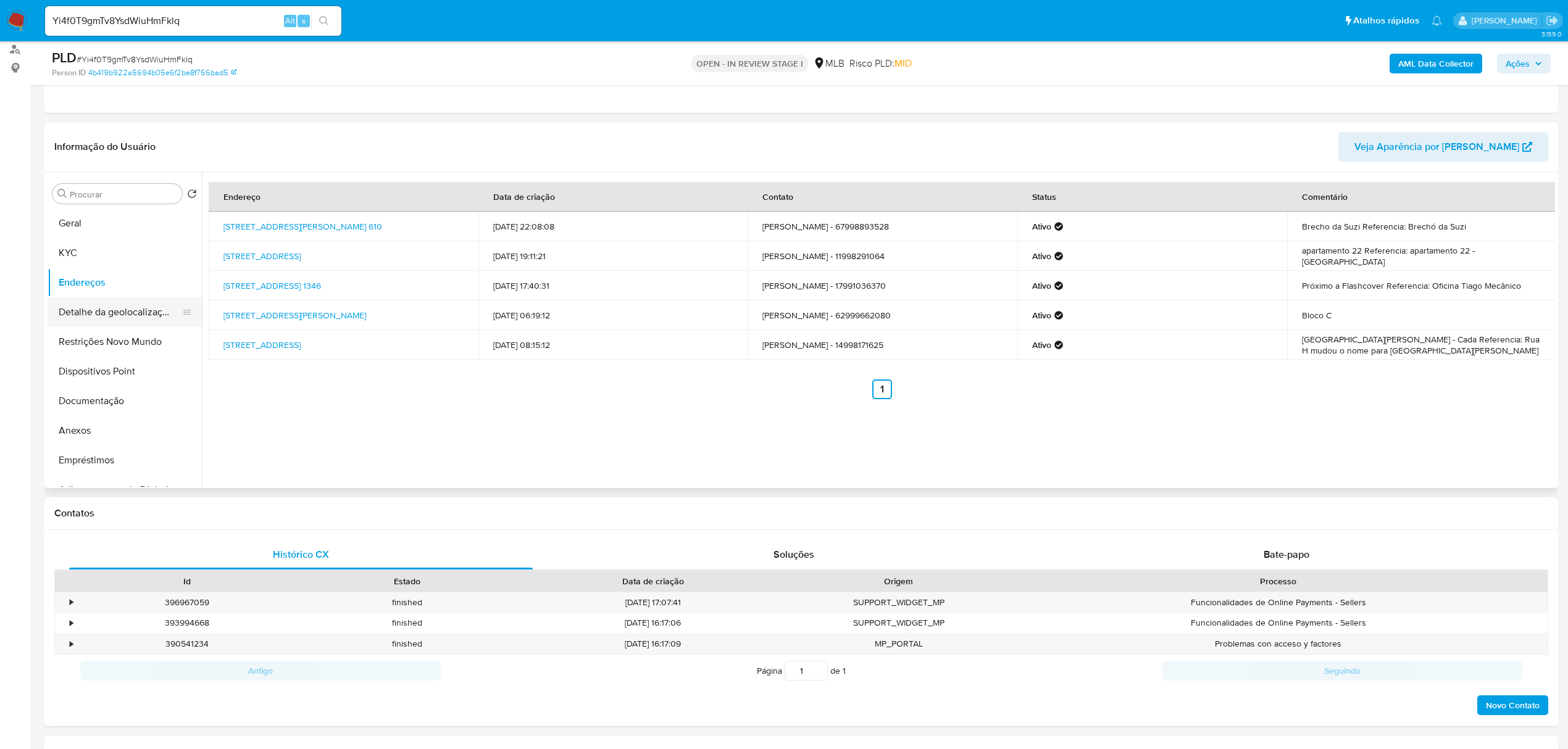
click at [97, 315] on button "Detalhe da geolocalização" at bounding box center [120, 312] width 145 height 29
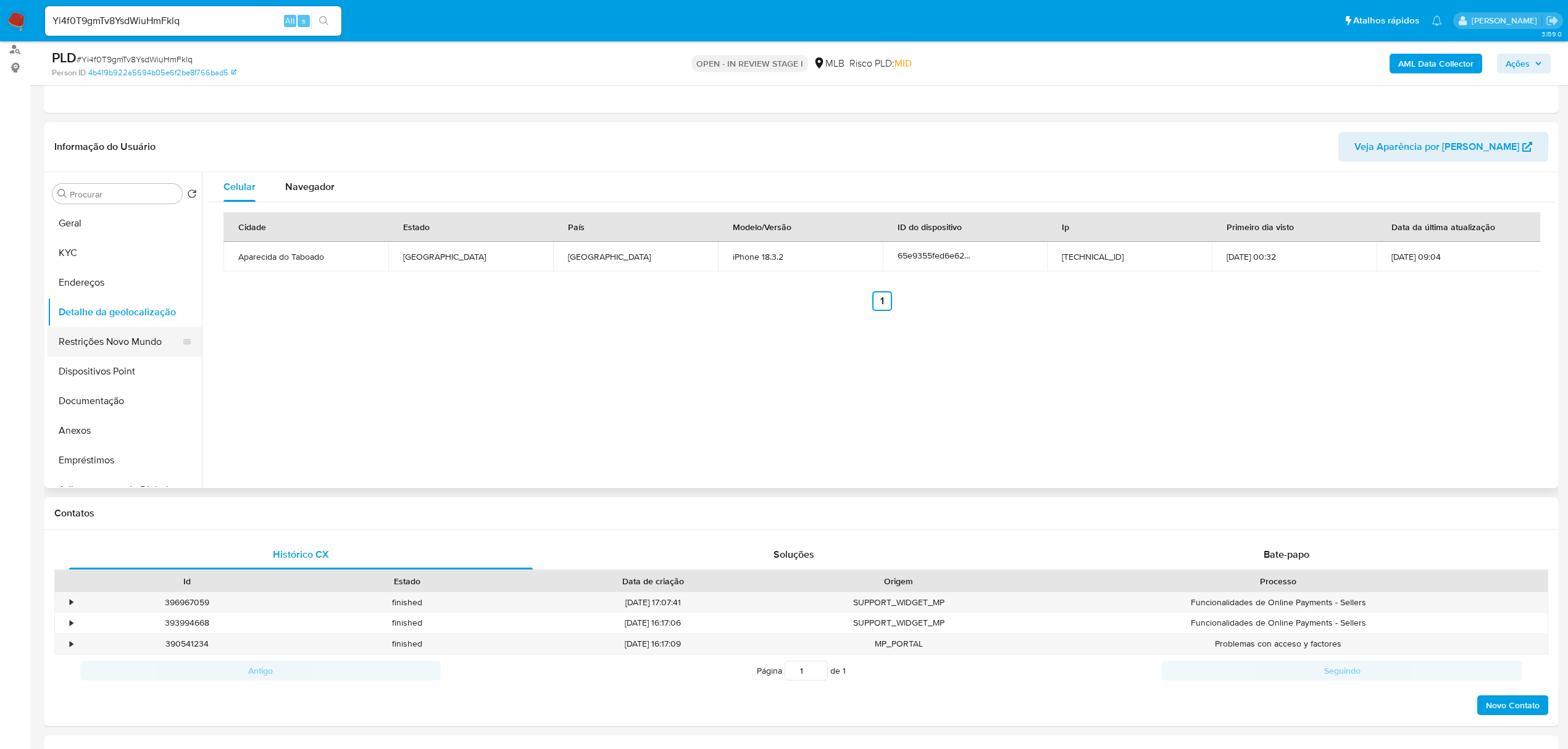
click at [132, 333] on button "Restrições Novo Mundo" at bounding box center [120, 341] width 145 height 29
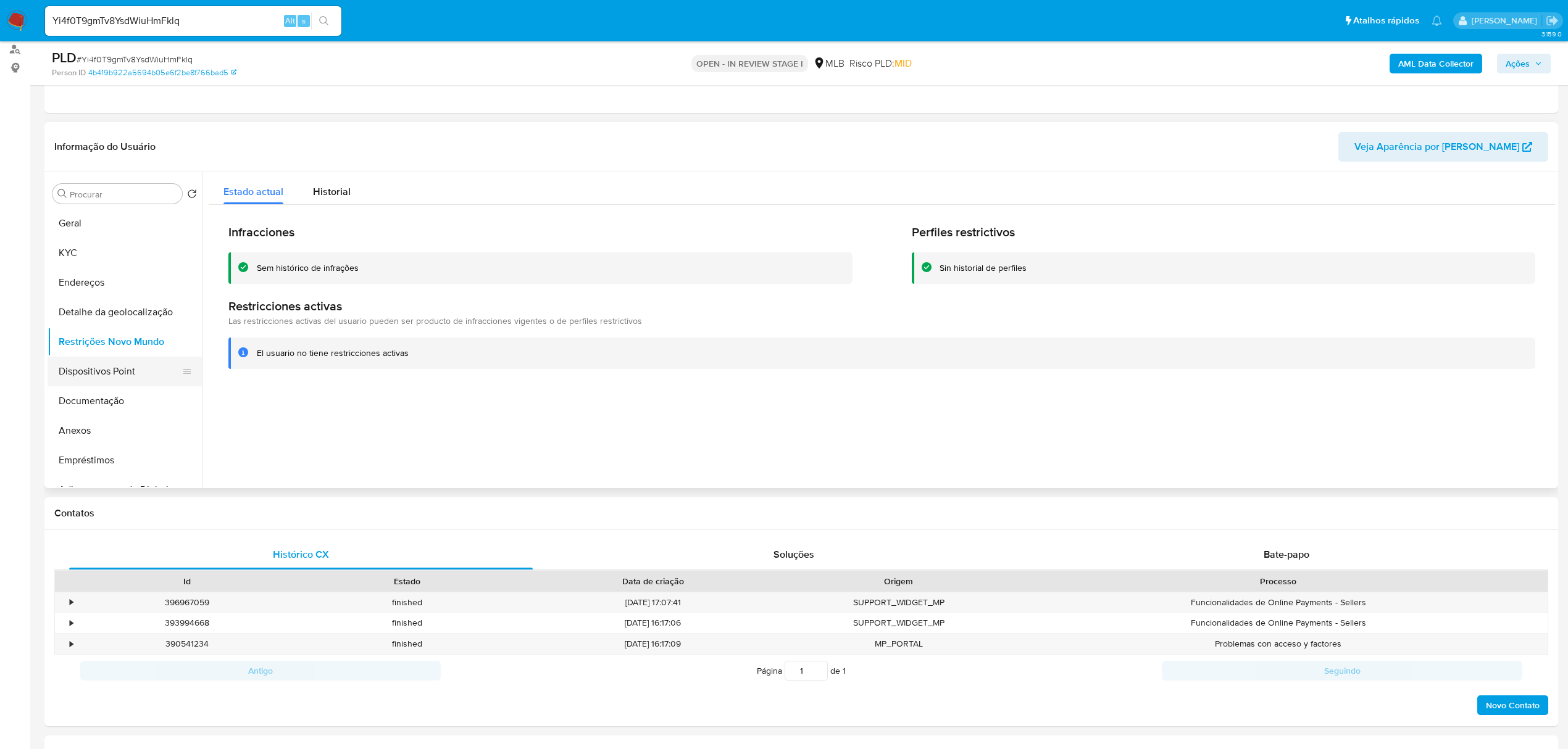
click at [117, 368] on button "Dispositivos Point" at bounding box center [120, 371] width 145 height 29
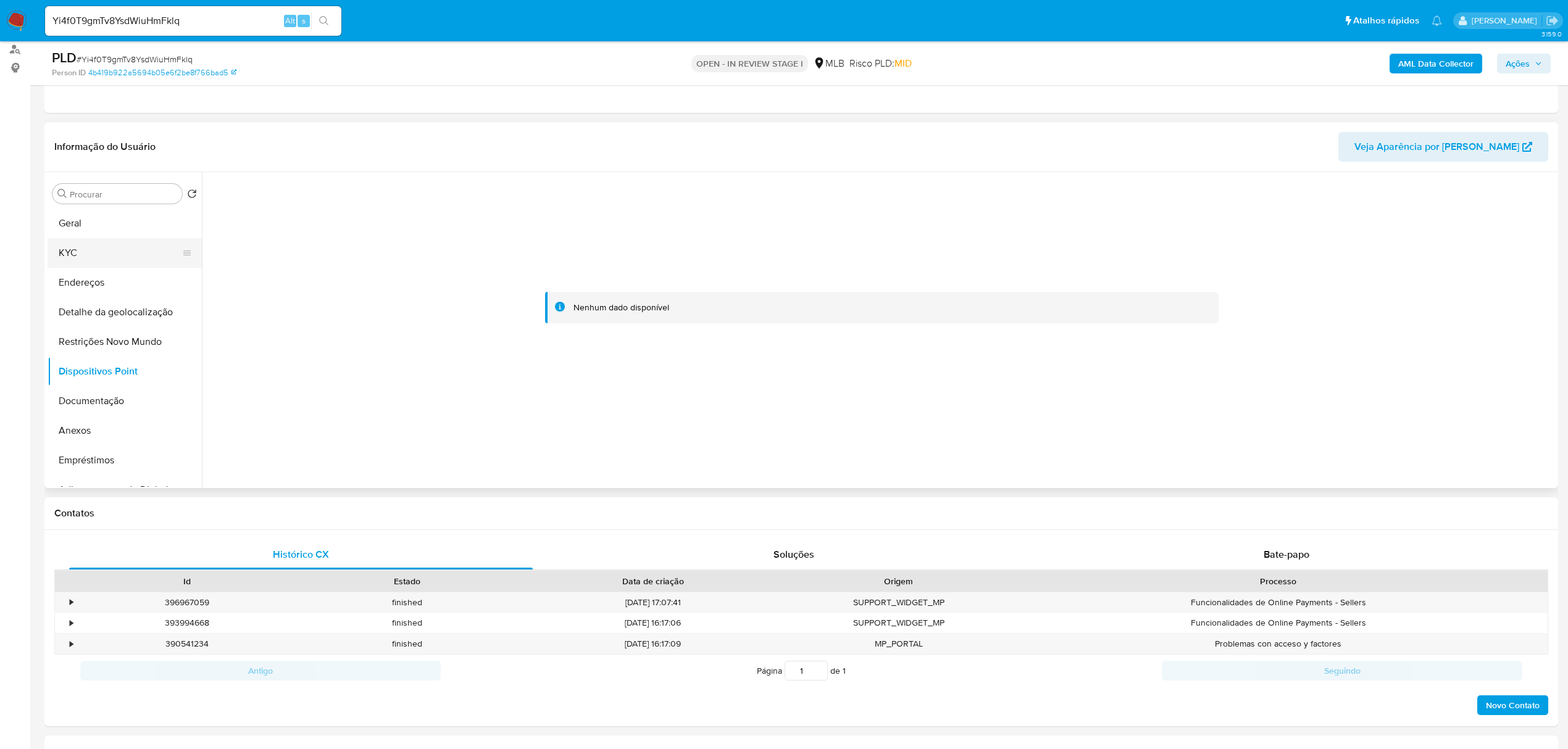
drag, startPoint x: 79, startPoint y: 257, endPoint x: 87, endPoint y: 257, distance: 8.0
click at [80, 257] on button "KYC" at bounding box center [120, 253] width 145 height 29
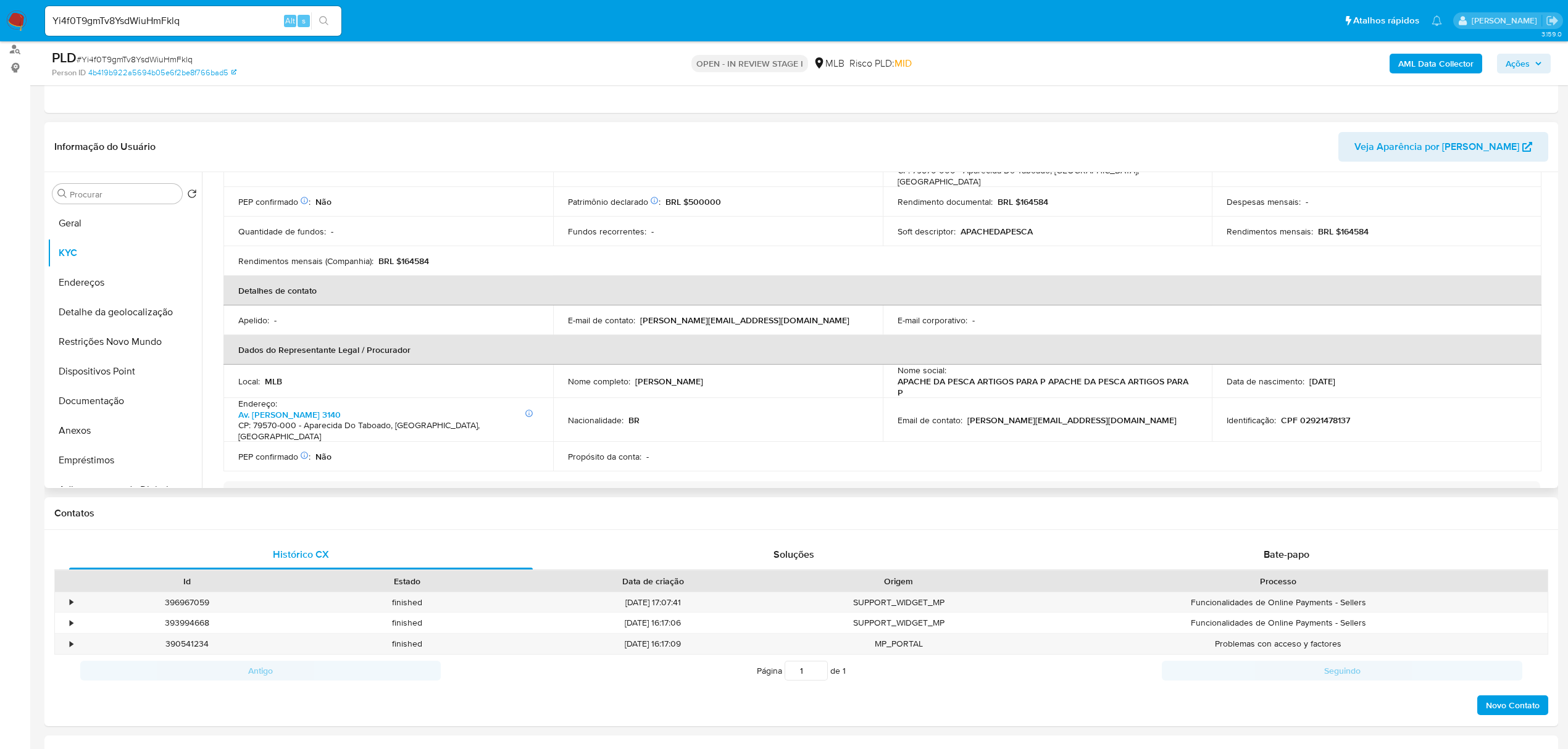
scroll to position [247, 0]
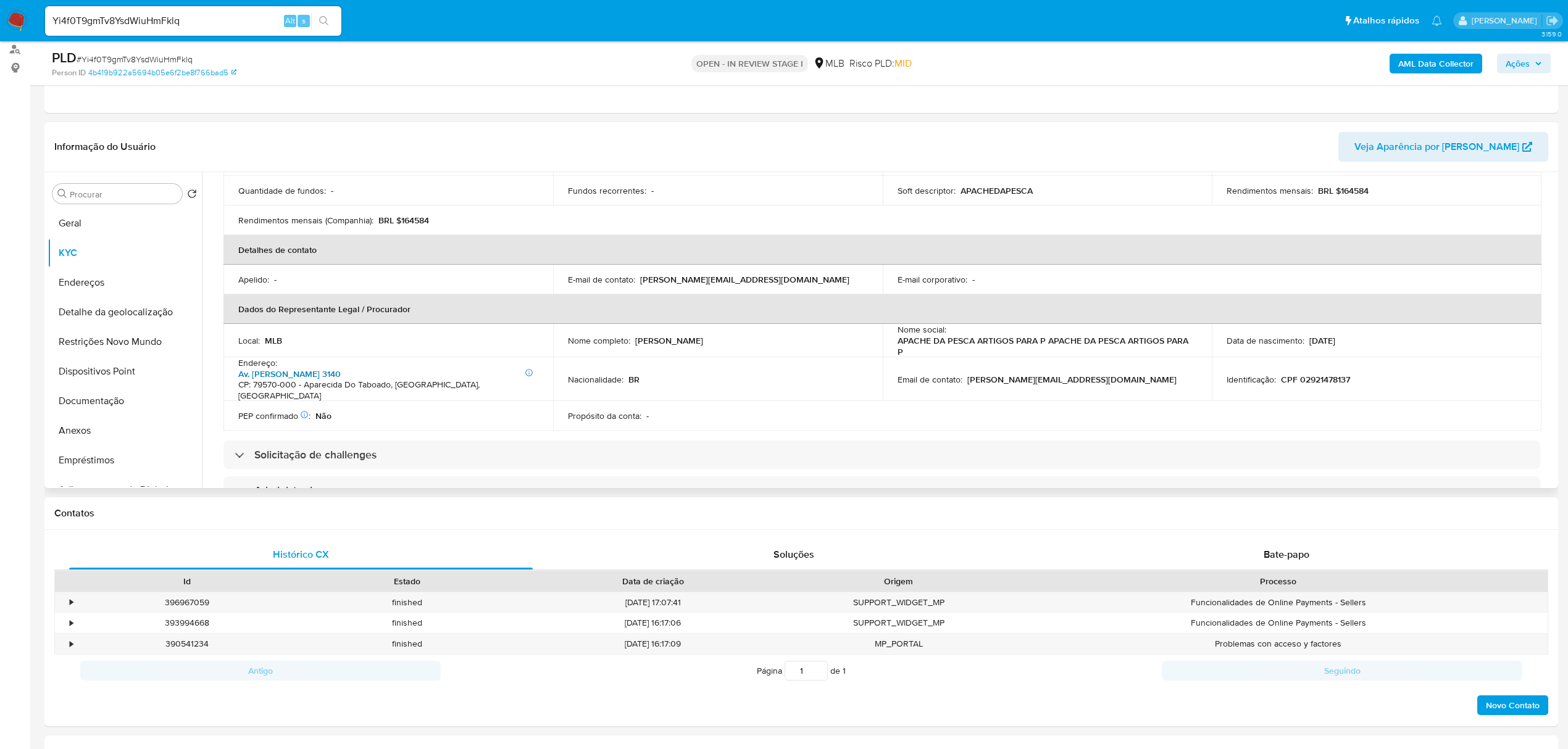
click at [300, 375] on link "Av. Pedro Pedrossian 3140" at bounding box center [289, 374] width 102 height 12
click at [97, 339] on button "Restrições Novo Mundo" at bounding box center [120, 341] width 145 height 29
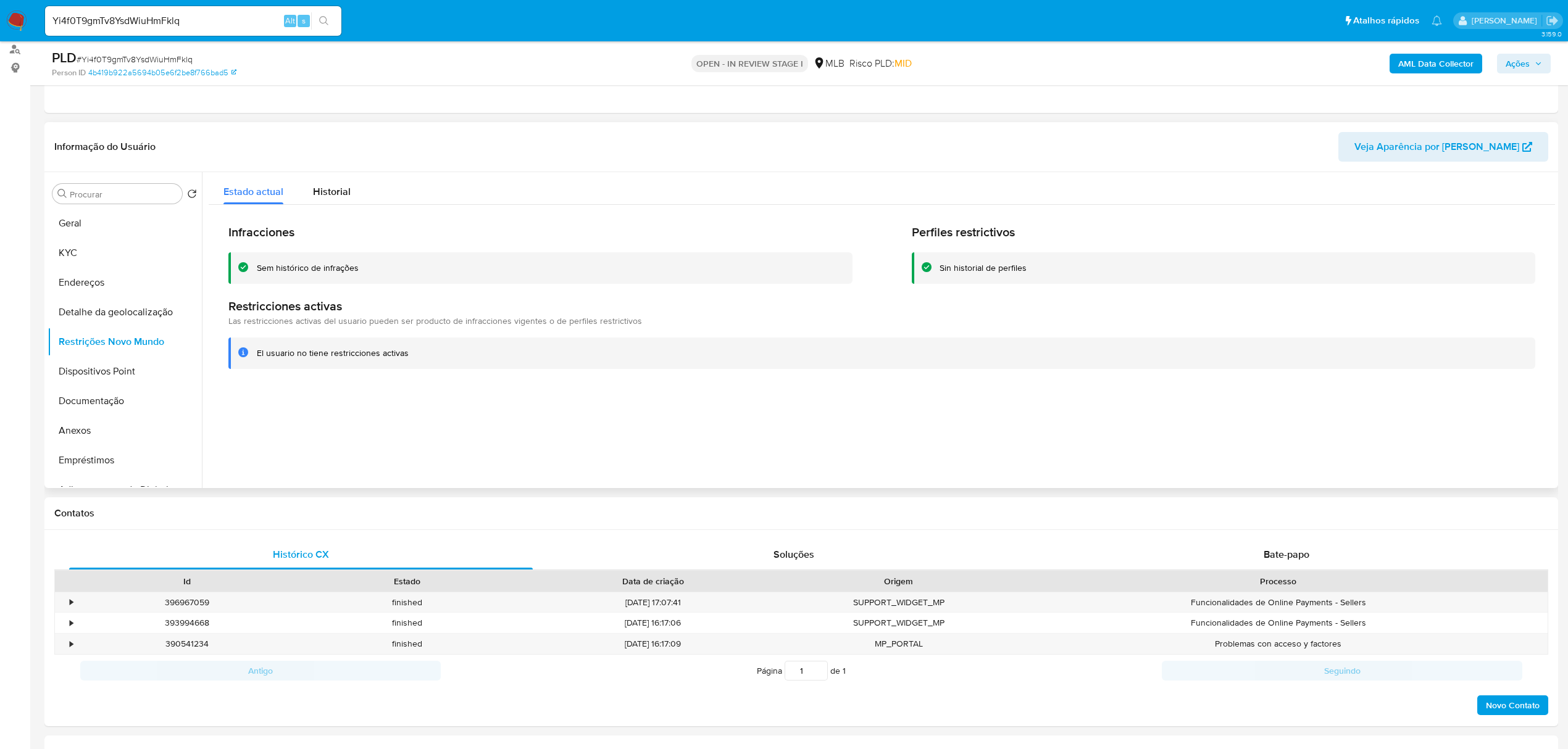
drag, startPoint x: 254, startPoint y: 352, endPoint x: 423, endPoint y: 363, distance: 169.4
click at [423, 363] on div "El usuario no tiene restricciones activas" at bounding box center [882, 353] width 1307 height 31
click at [98, 262] on button "KYC" at bounding box center [120, 253] width 145 height 29
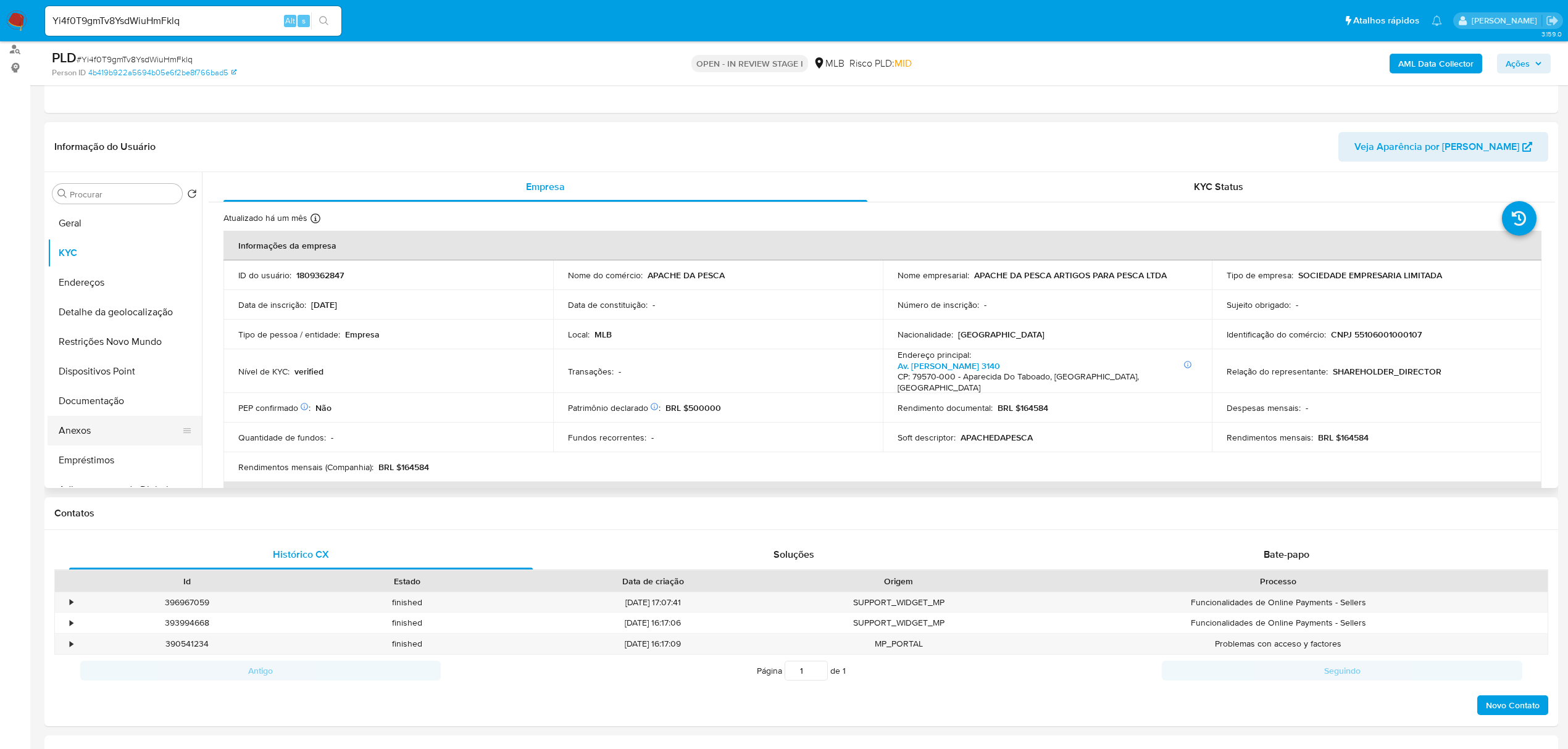
click at [70, 429] on button "Anexos" at bounding box center [120, 431] width 145 height 29
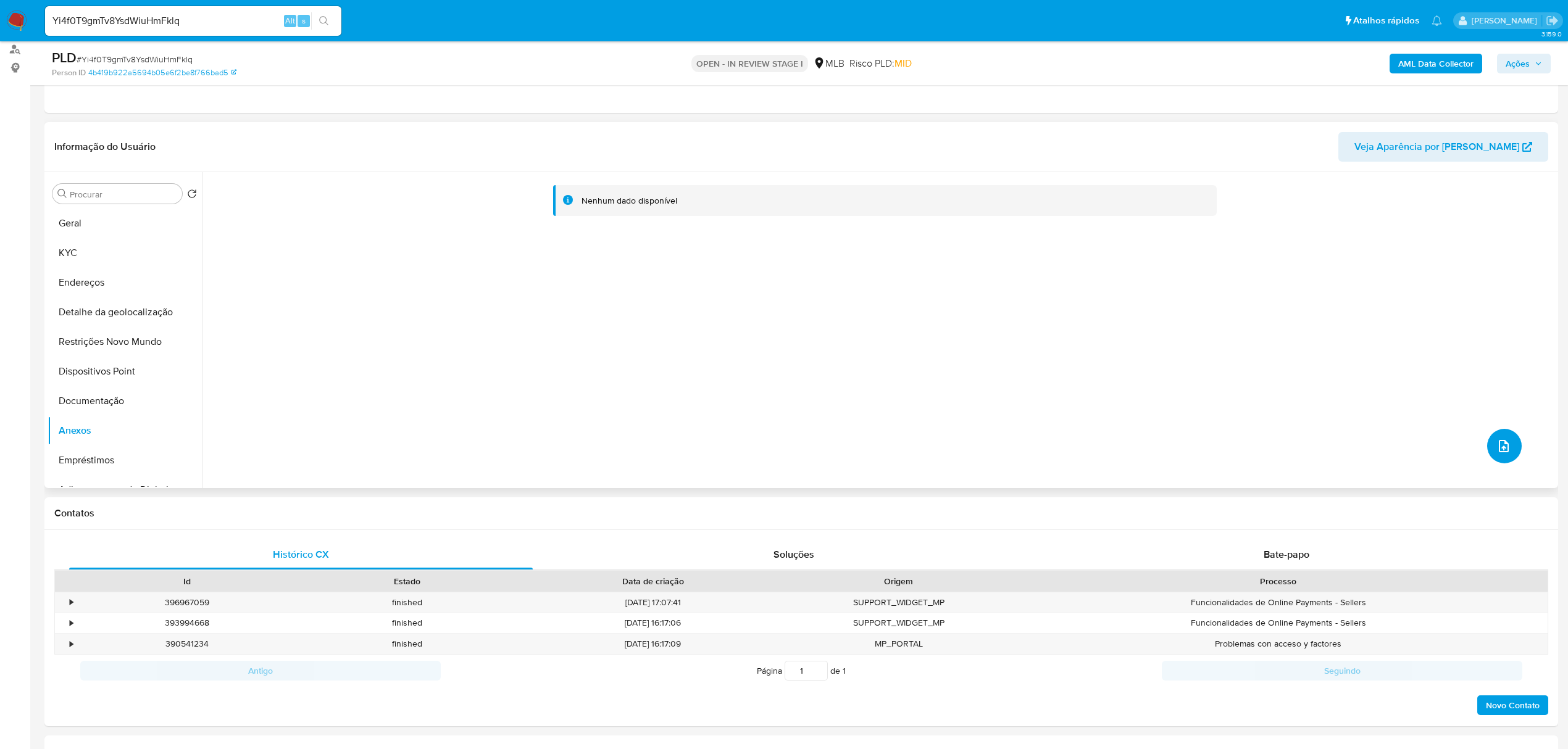
click at [1499, 448] on icon "upload-file" at bounding box center [1504, 446] width 15 height 15
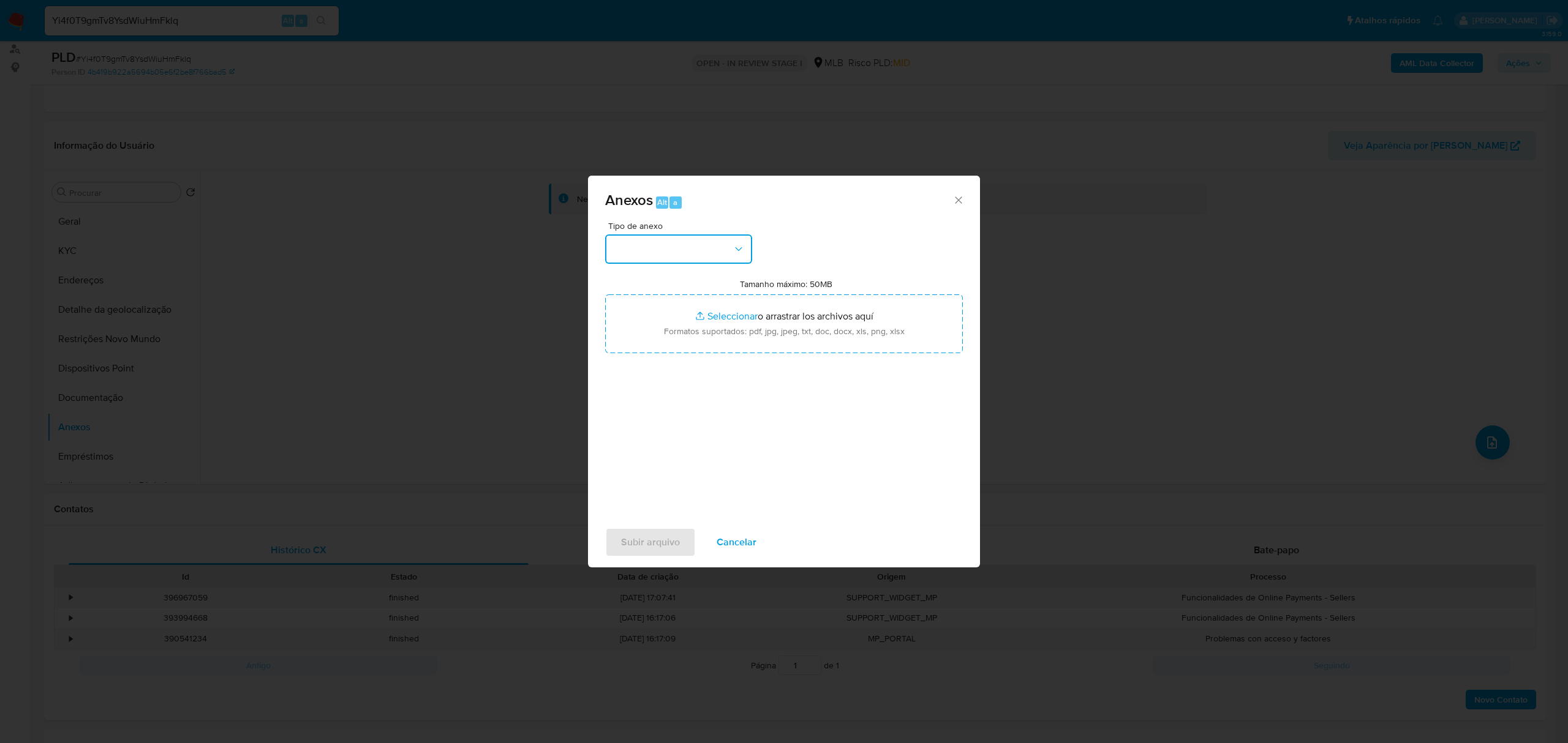
click at [715, 255] on button "button" at bounding box center [678, 249] width 147 height 29
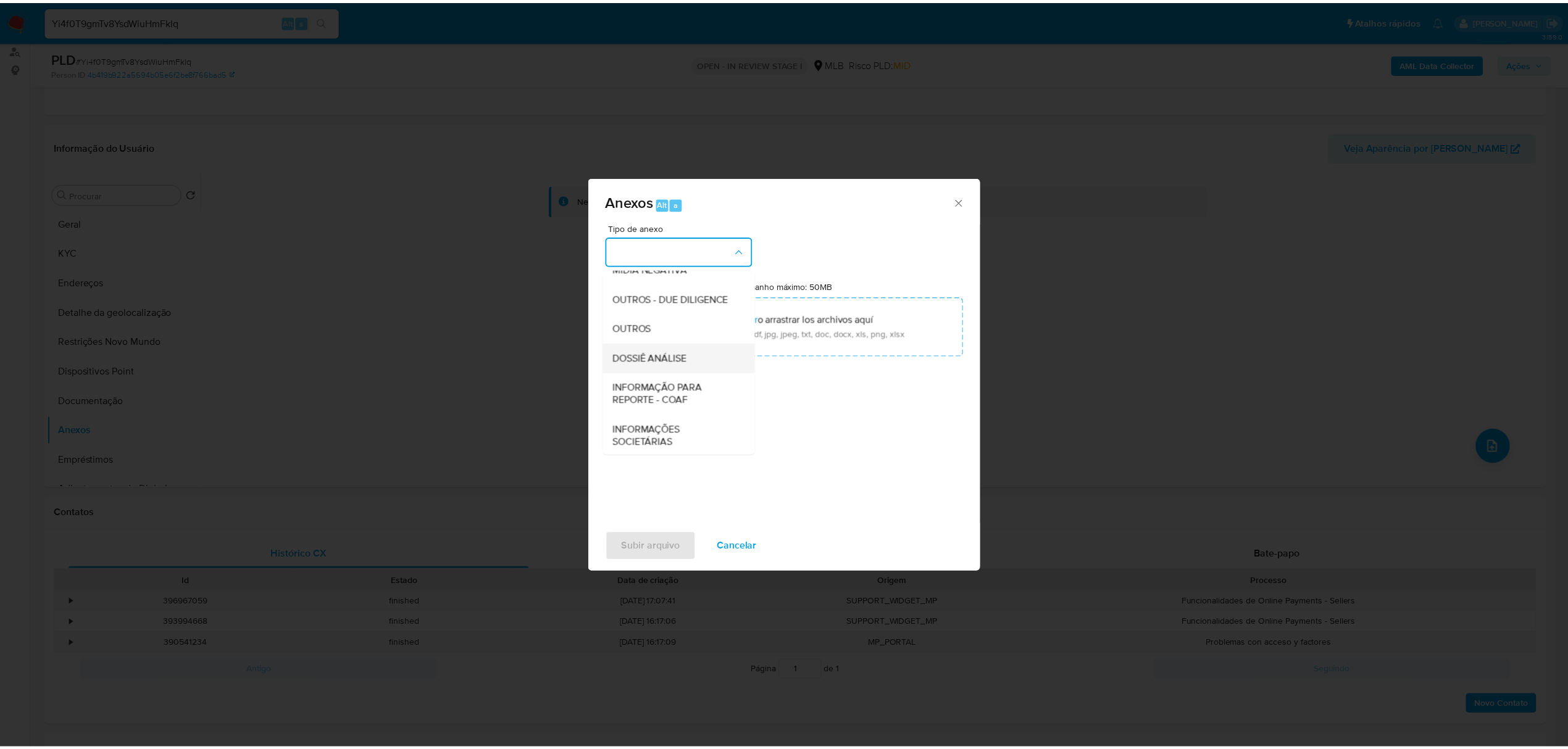
scroll to position [164, 0]
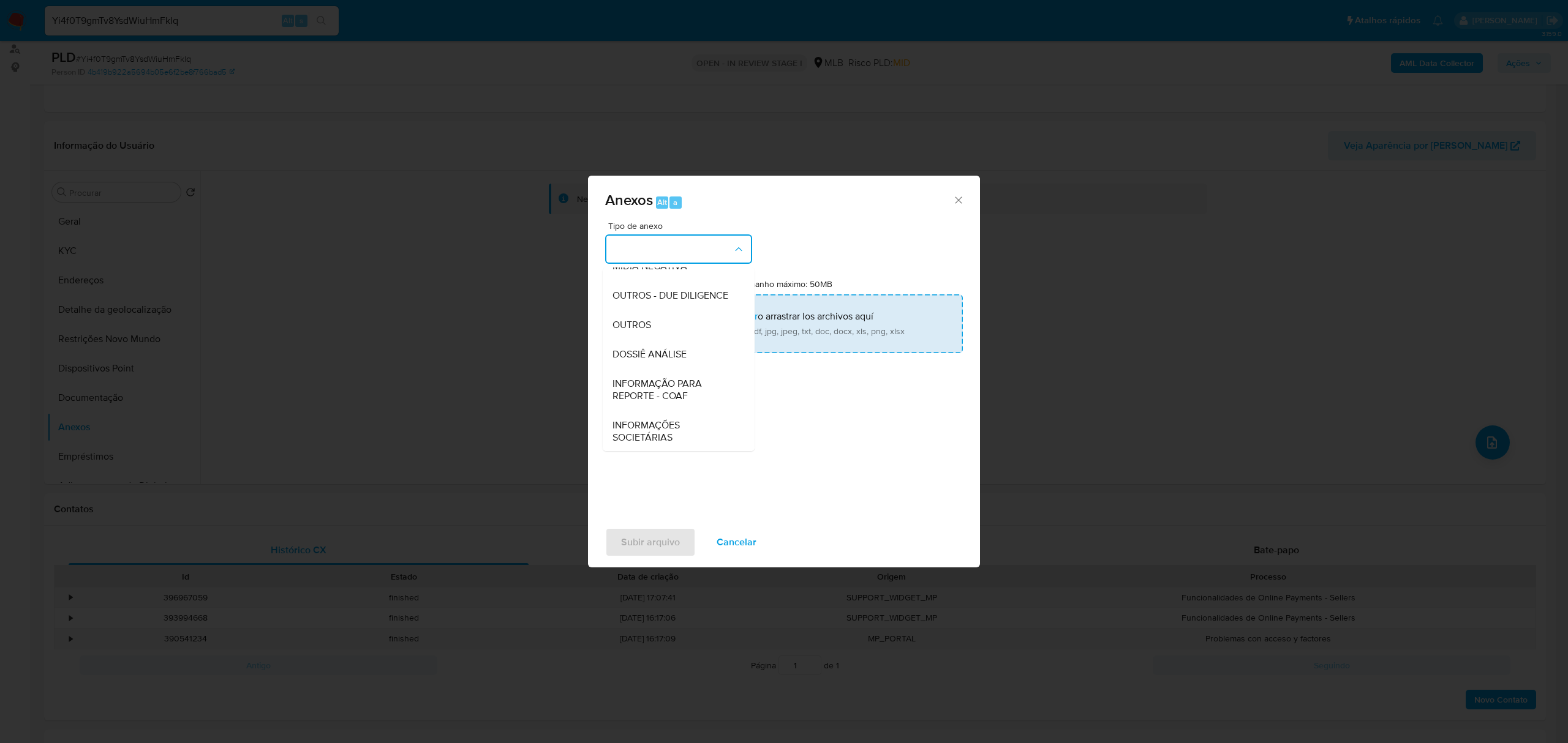
click at [639, 331] on span "OUTROS" at bounding box center [632, 325] width 39 height 12
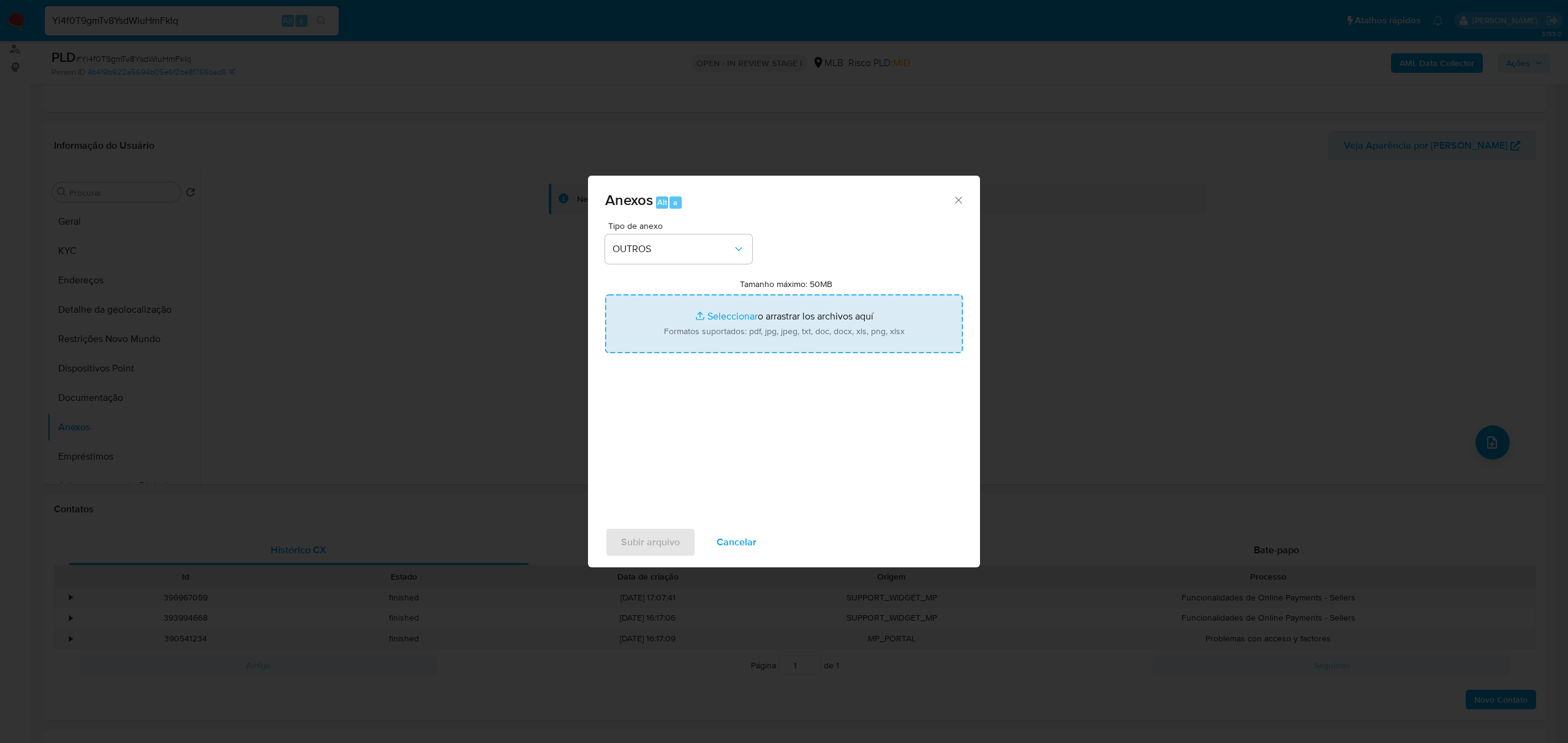
click at [723, 317] on input "Tamanho máximo: 50MB Seleccionar archivos" at bounding box center [783, 324] width 357 height 59
type input "C:\fakepath\Mulan APACHE DA PESCA1809362847_2025_09_16_13_15_44 - Tabla dinámic…"
click at [717, 316] on input "Tamanho máximo: 50MB Seleccionar archivos" at bounding box center [783, 324] width 357 height 59
type input "C:\fakepath\SAR - xxxxx- CNPJ 55106001000107 - APACHE DA PESCA ARTIGOS PARA PES…"
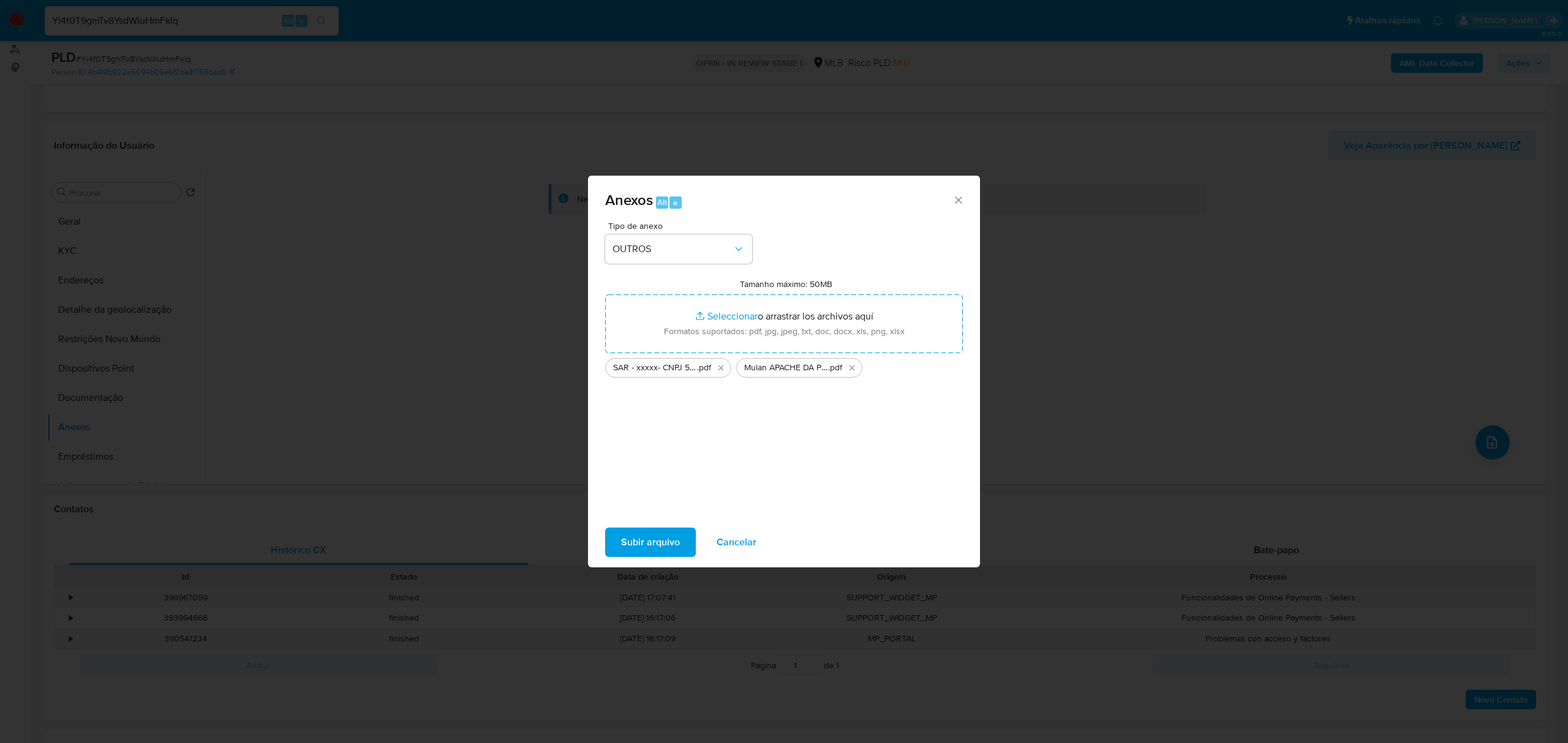
click at [650, 544] on span "Subir arquivo" at bounding box center [650, 543] width 59 height 27
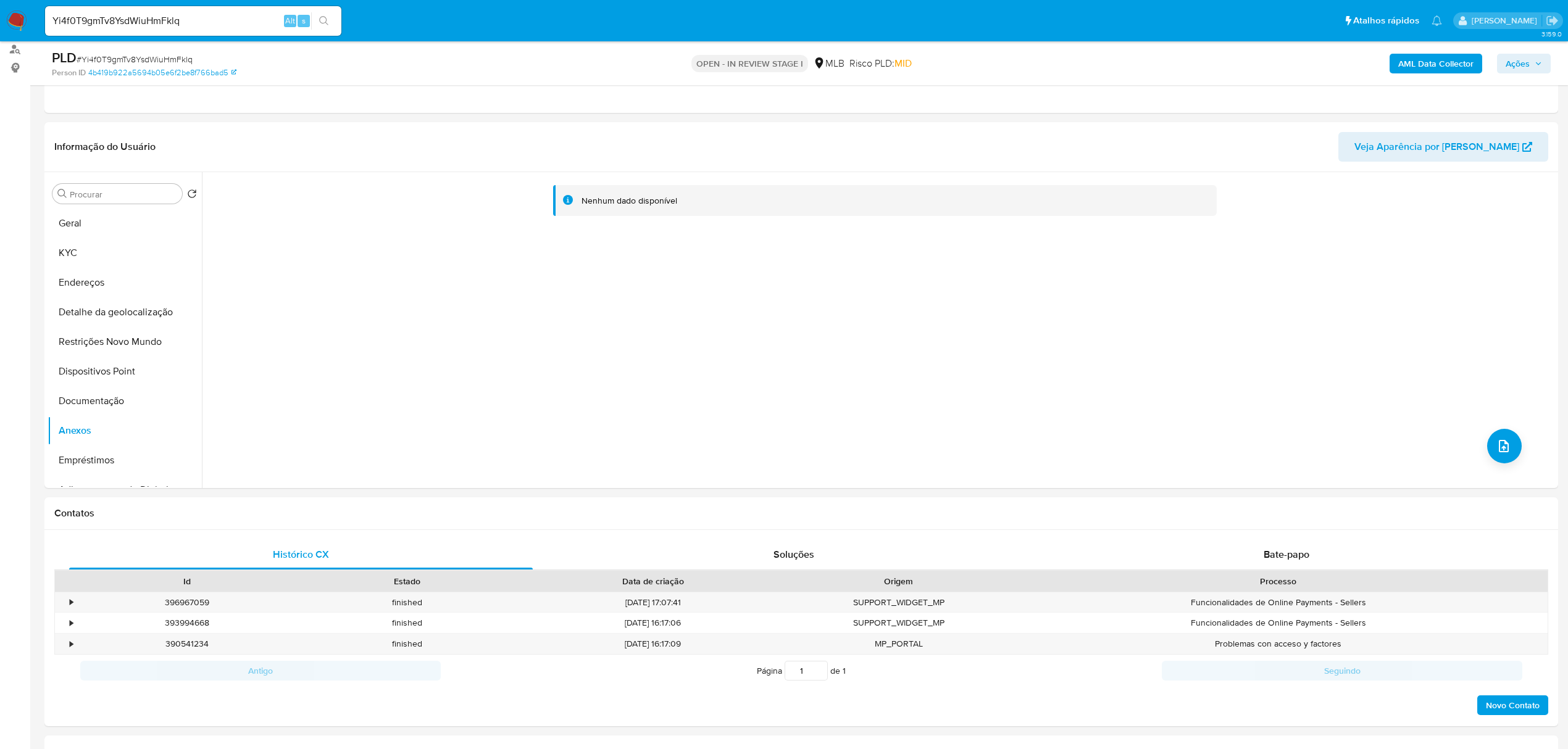
click at [1521, 64] on span "Ações" at bounding box center [1517, 63] width 24 height 20
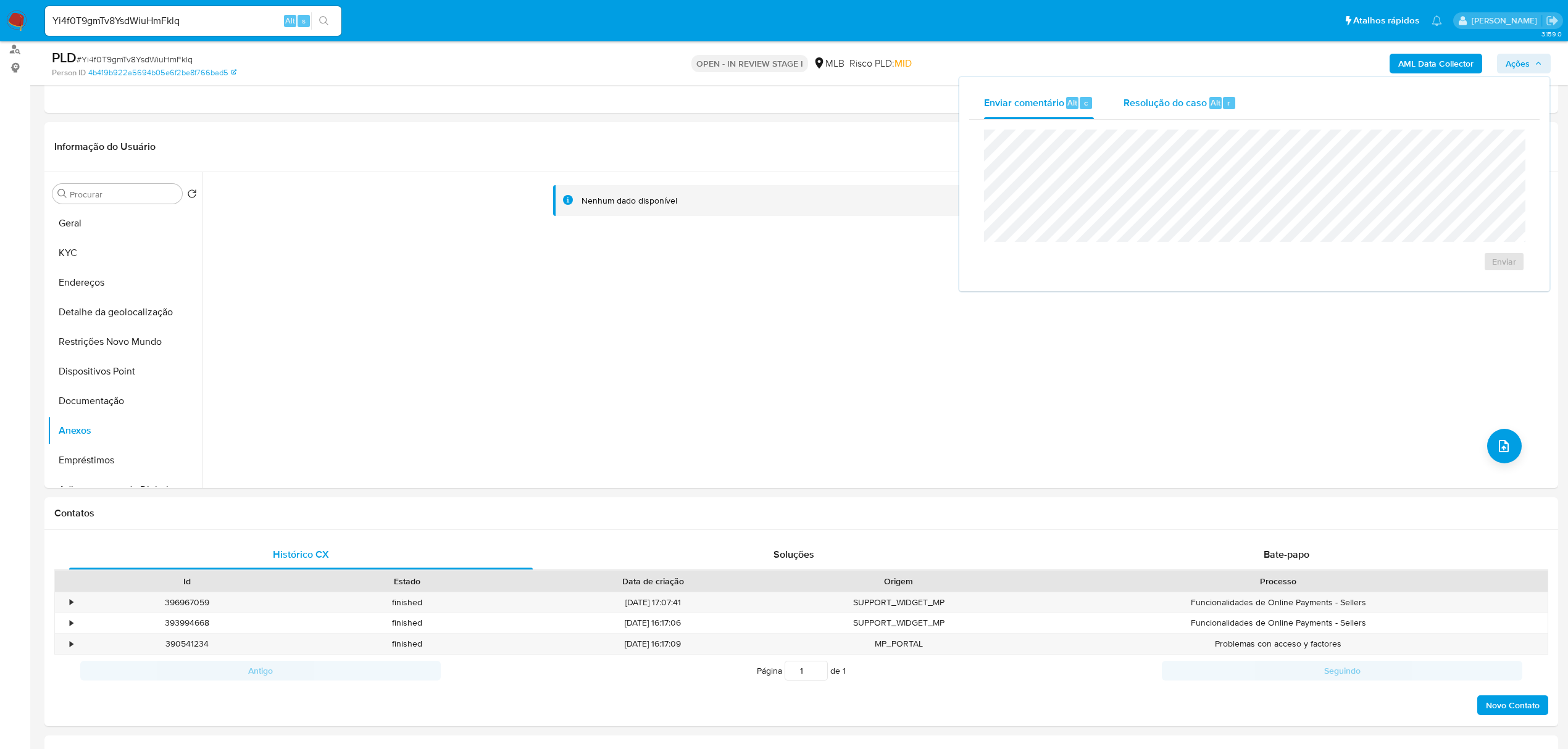
click at [1163, 105] on span "Resolução do caso" at bounding box center [1165, 102] width 83 height 14
click at [1464, 287] on span "ROI Proposal" at bounding box center [1474, 281] width 64 height 18
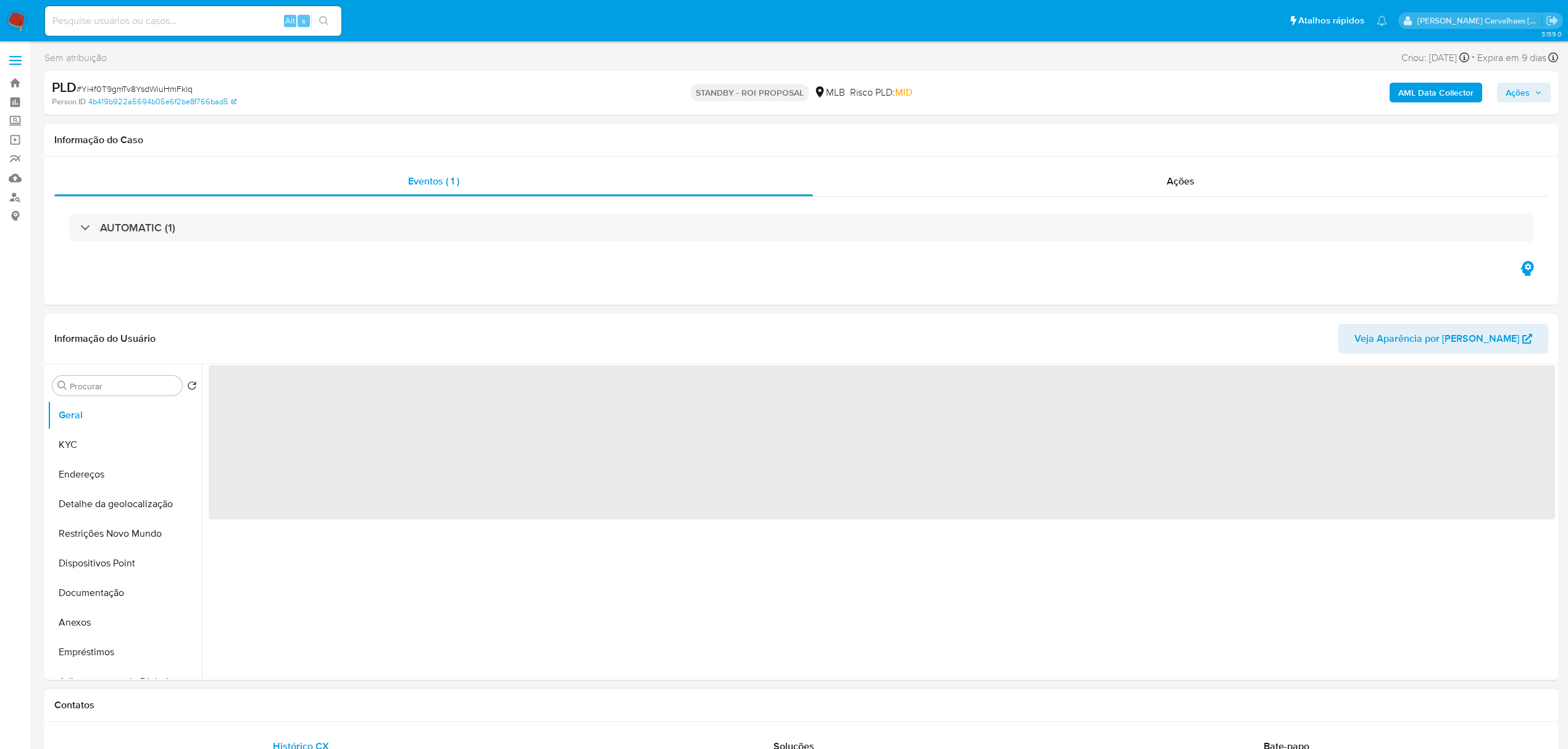
select select "10"
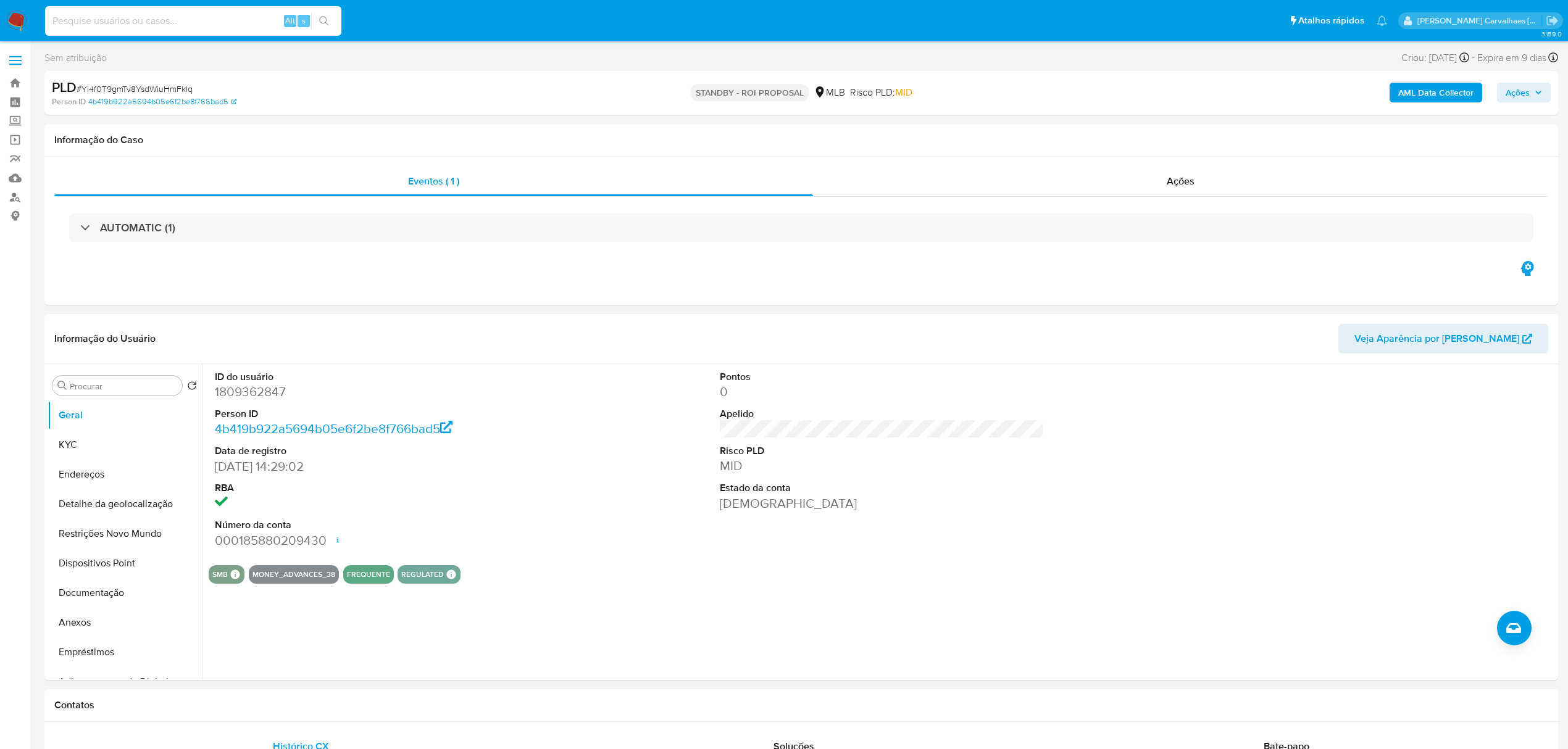
paste input "t9NsvCG7P93b93qbNu8gD3uz"
type input "t9NsvCG7P93b93qbNu8gD3uz"
click at [319, 16] on icon "search-icon" at bounding box center [324, 21] width 10 height 10
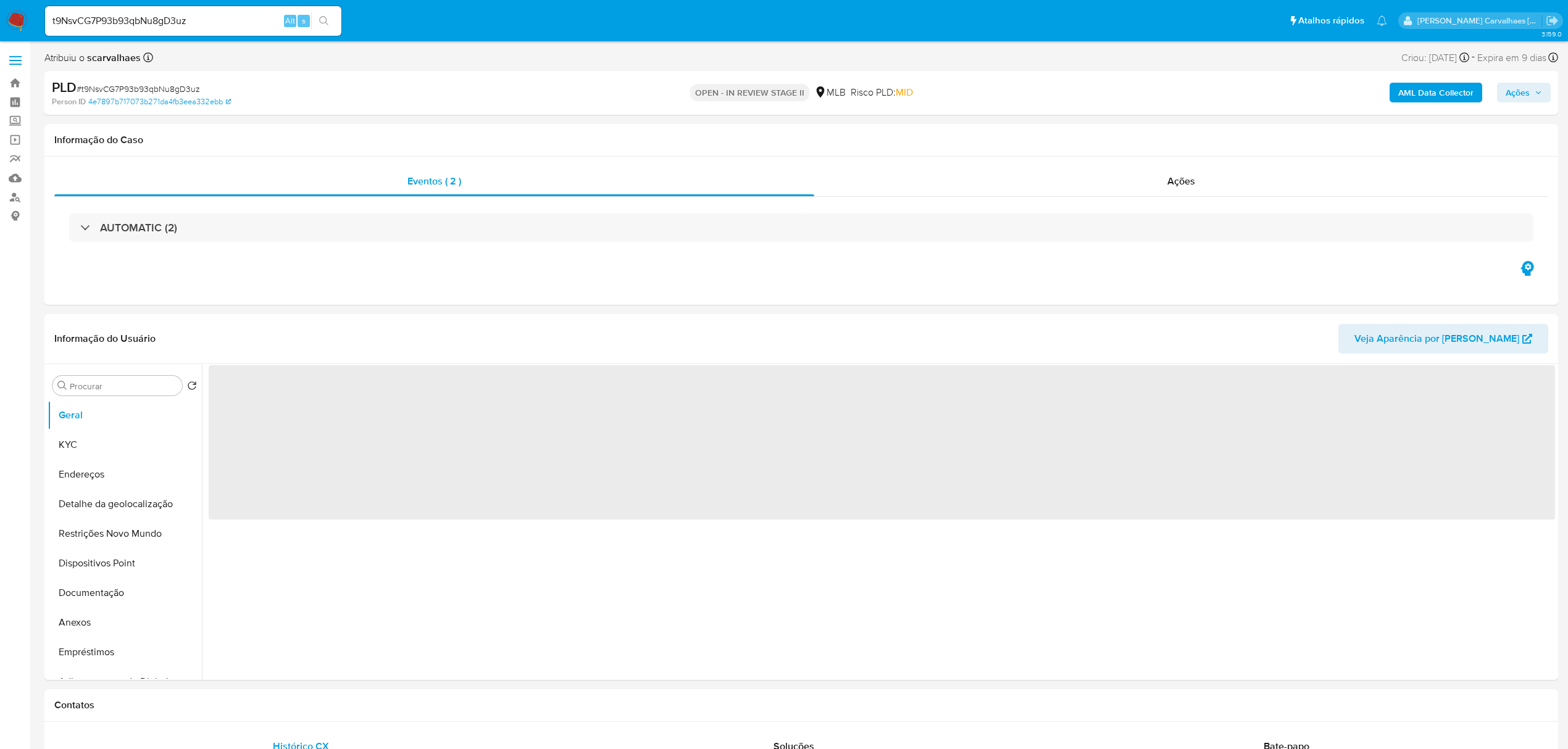
select select "10"
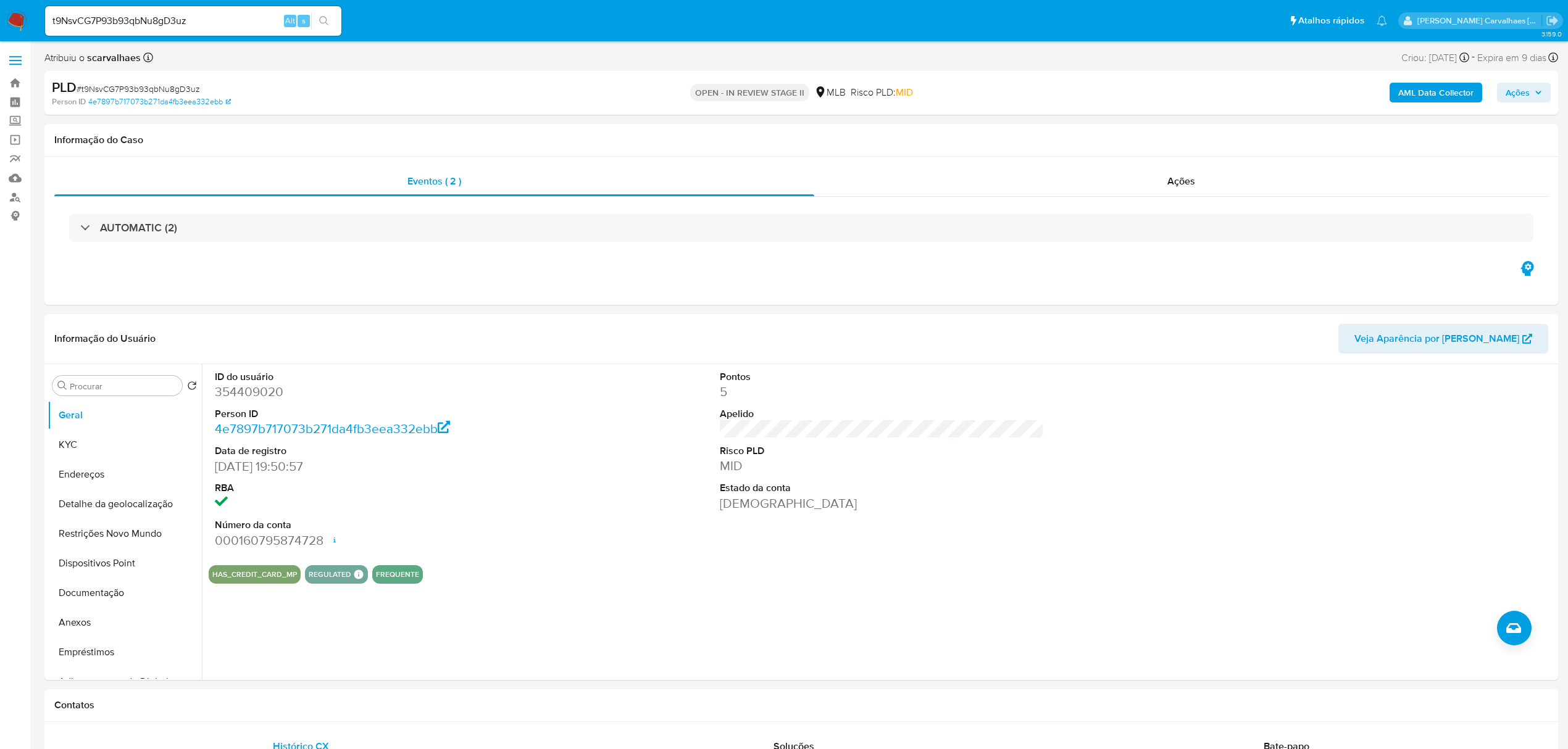
drag, startPoint x: 210, startPoint y: 31, endPoint x: 150, endPoint y: 23, distance: 60.5
click at [150, 23] on div "t9NsvCG7P93b93qbNu8gD3uz Alt s" at bounding box center [193, 20] width 296 height 29
drag, startPoint x: 208, startPoint y: 23, endPoint x: 23, endPoint y: 22, distance: 185.0
click at [23, 22] on nav "Pausado Ver notificaciones t9NsvCG7P93b93qbNu8gD3uz Alt s Atalhos rápidos Presi…" at bounding box center [784, 20] width 1568 height 41
paste input
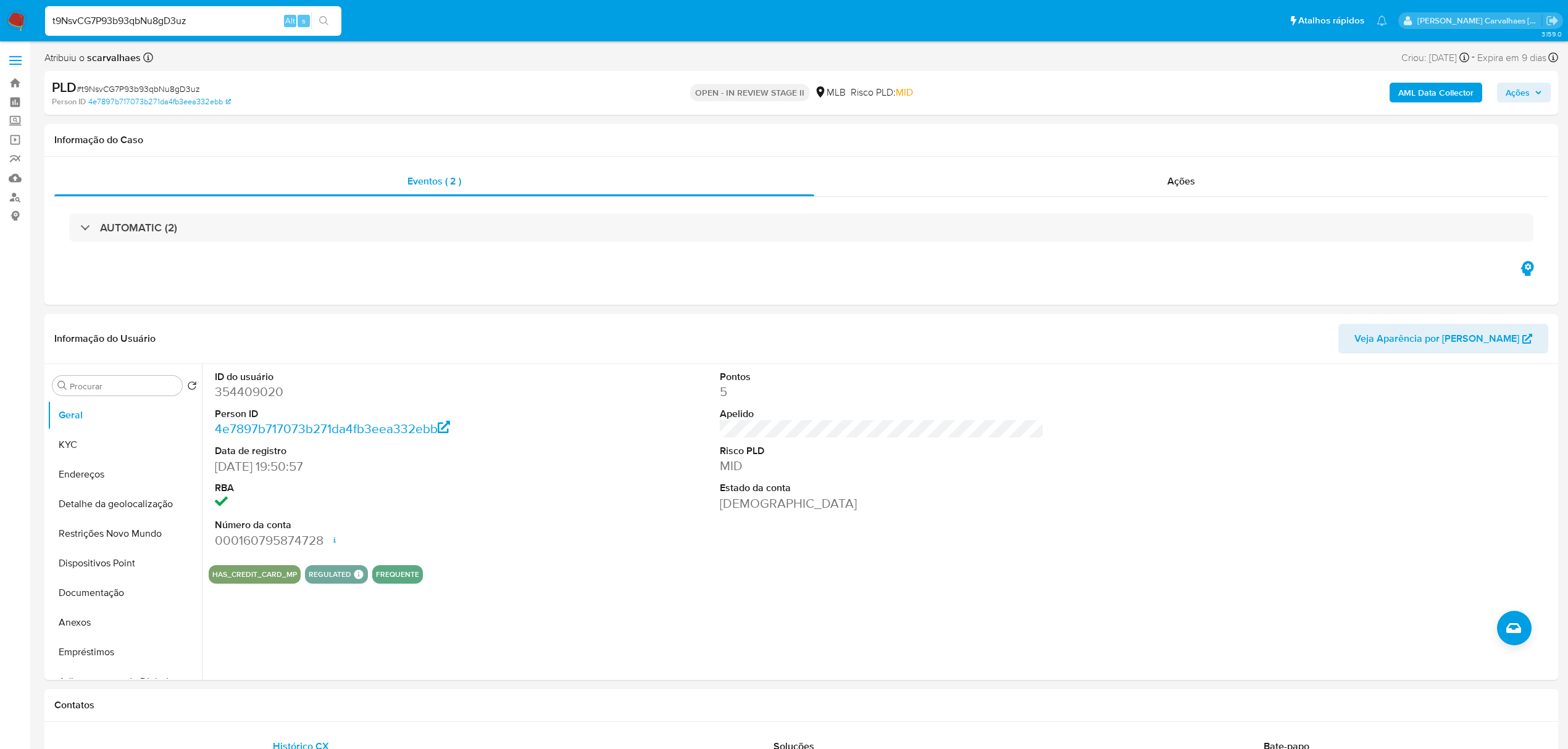
type input "t9NsvCG7P93b93qbNu8gD3uz"
click at [321, 22] on icon "search-icon" at bounding box center [324, 21] width 10 height 10
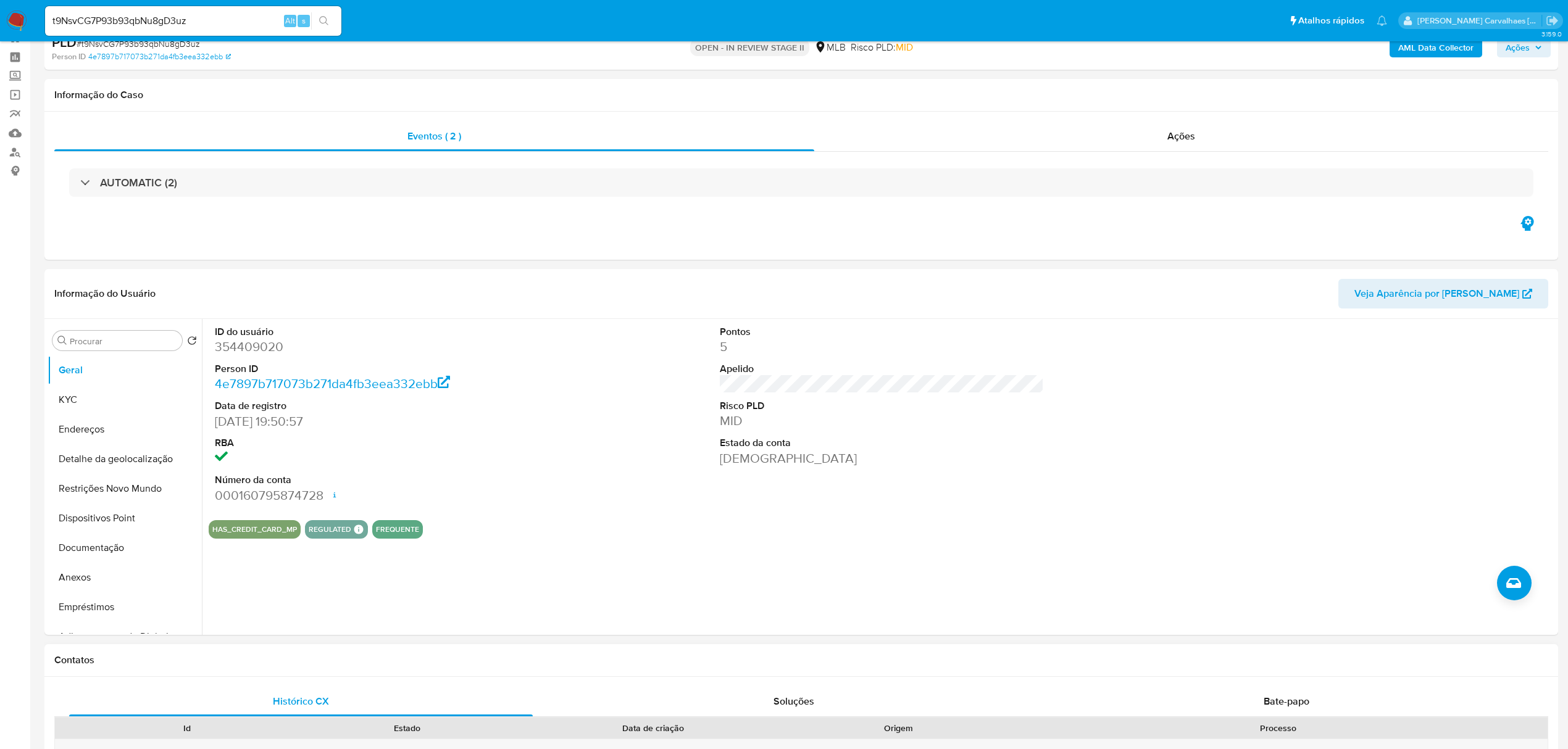
scroll to position [82, 0]
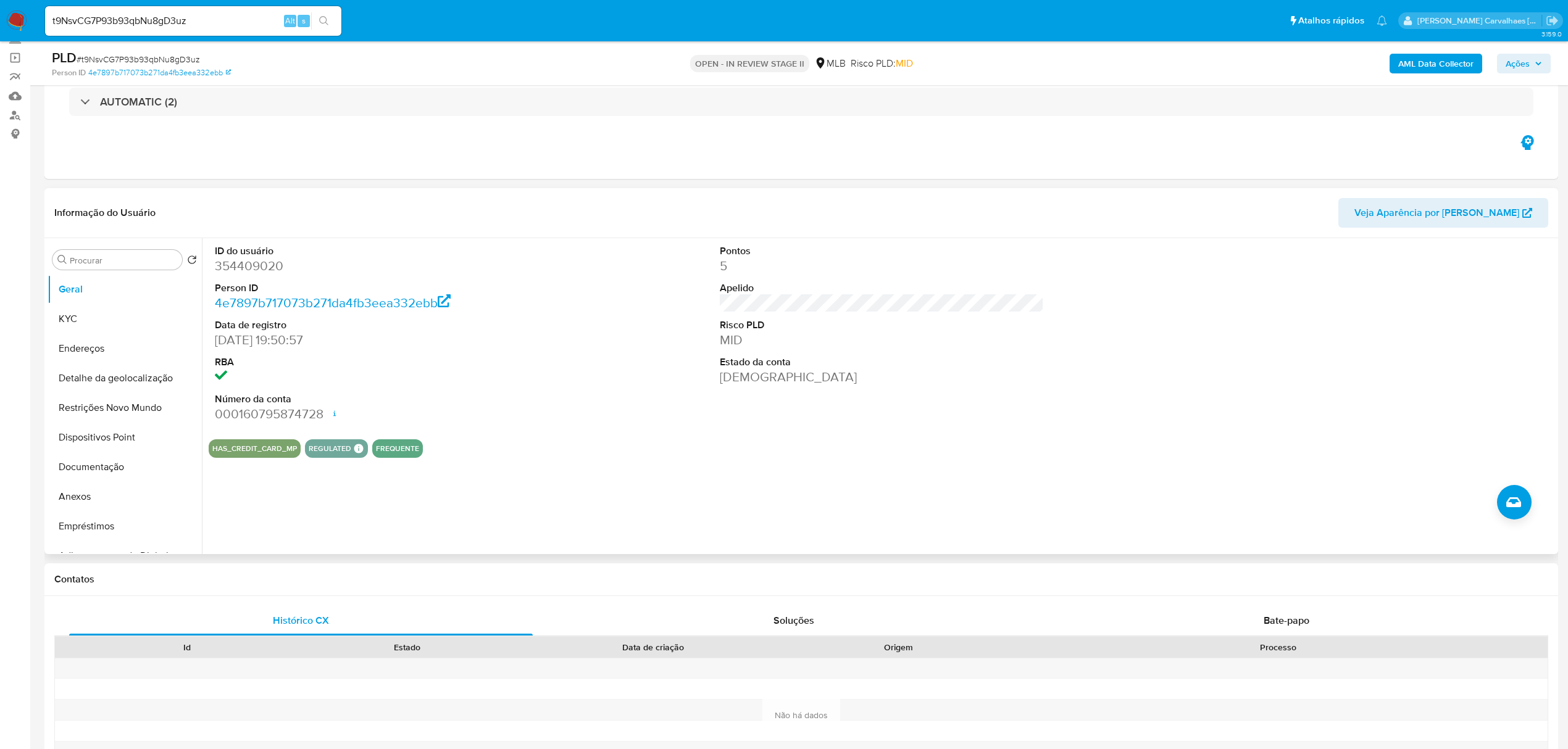
click at [527, 399] on dt "Número da conta" at bounding box center [377, 399] width 324 height 14
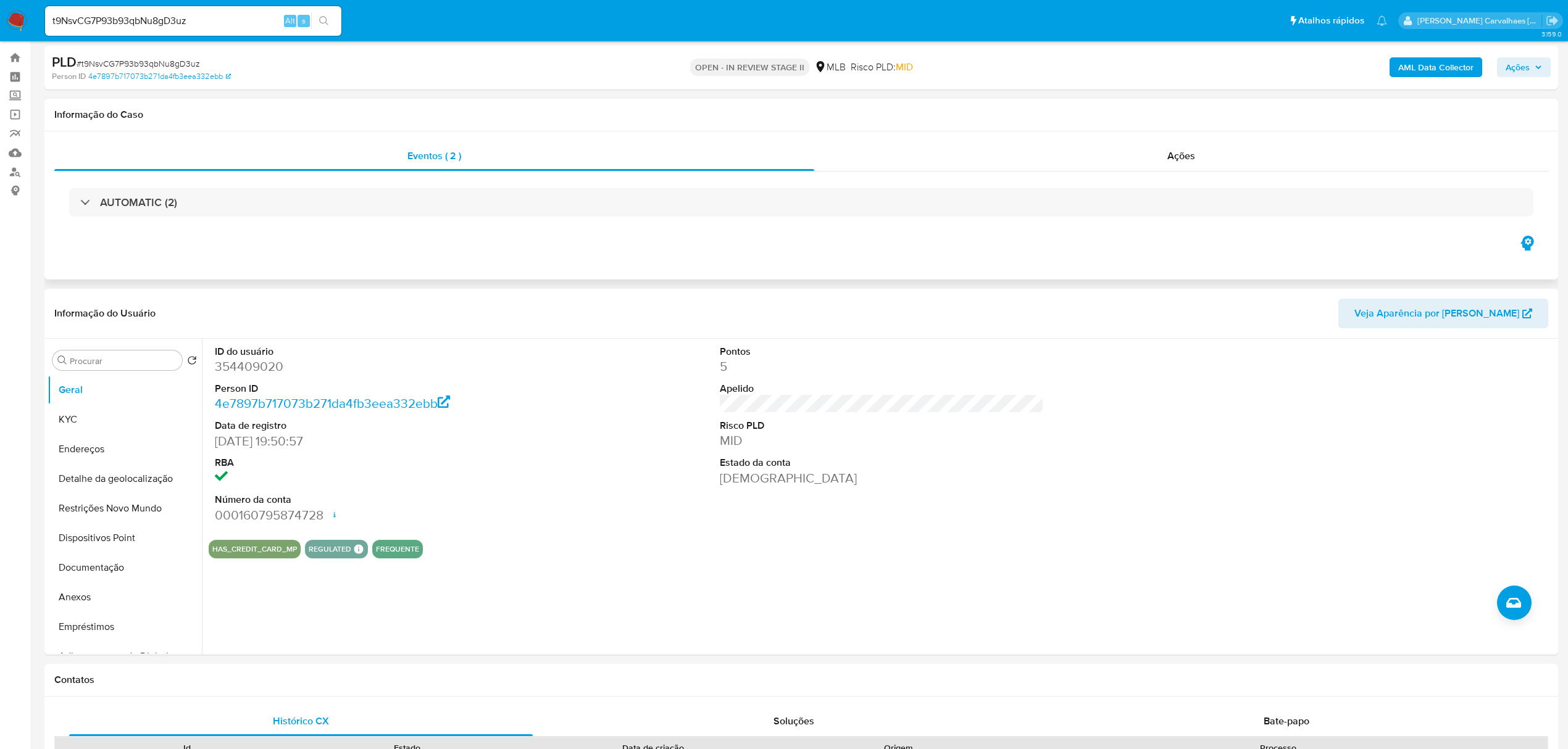
scroll to position [0, 0]
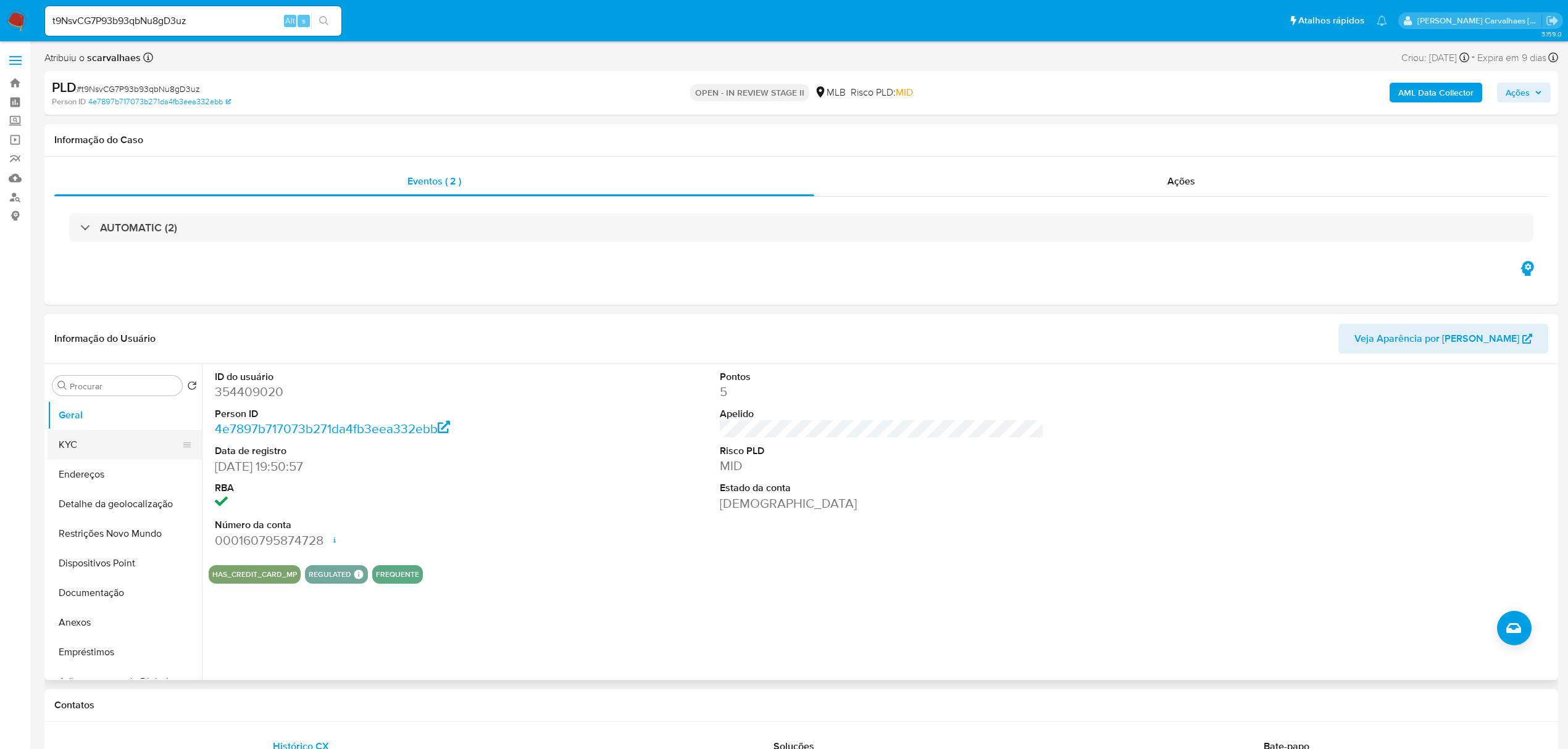
click at [98, 452] on button "KYC" at bounding box center [120, 445] width 145 height 29
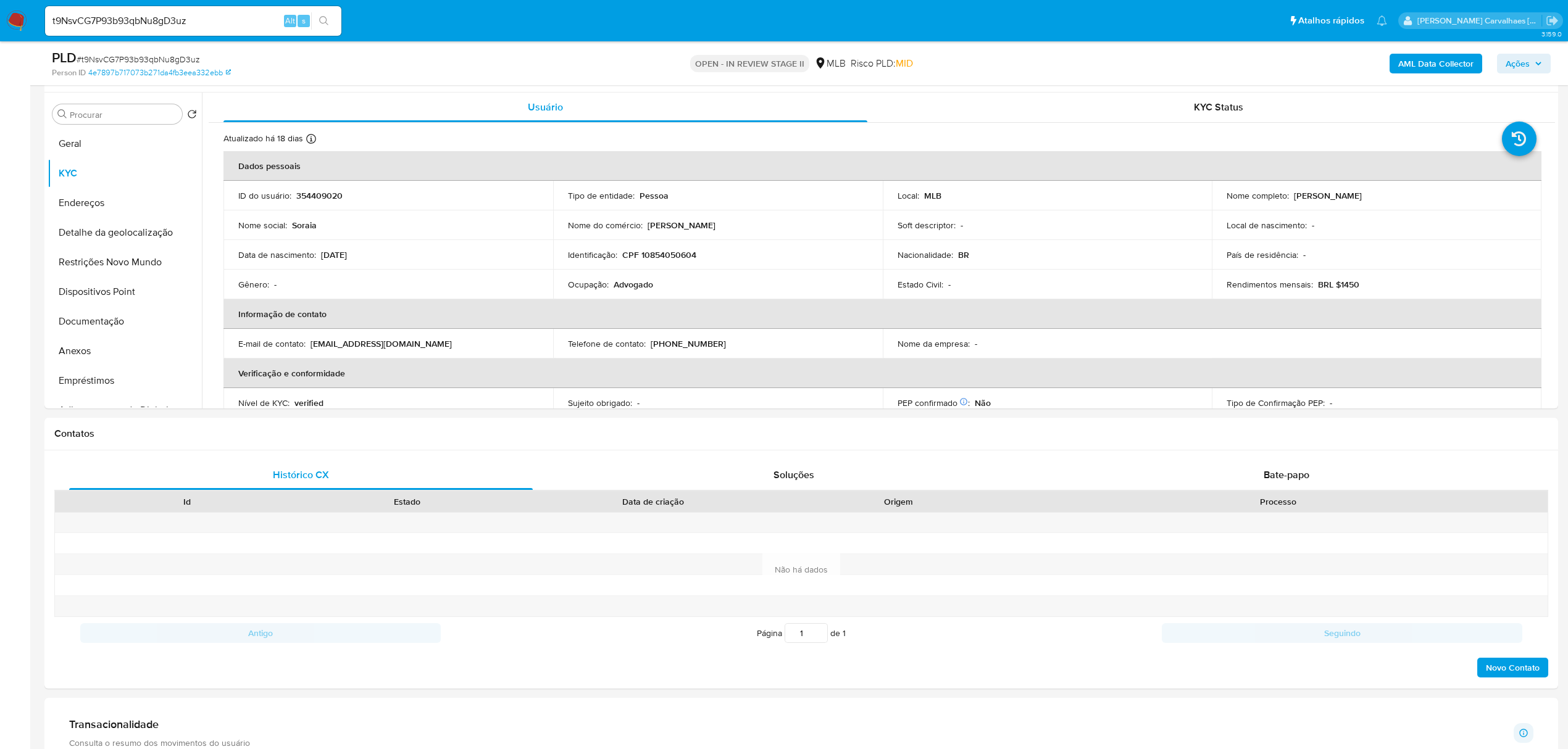
scroll to position [233, 0]
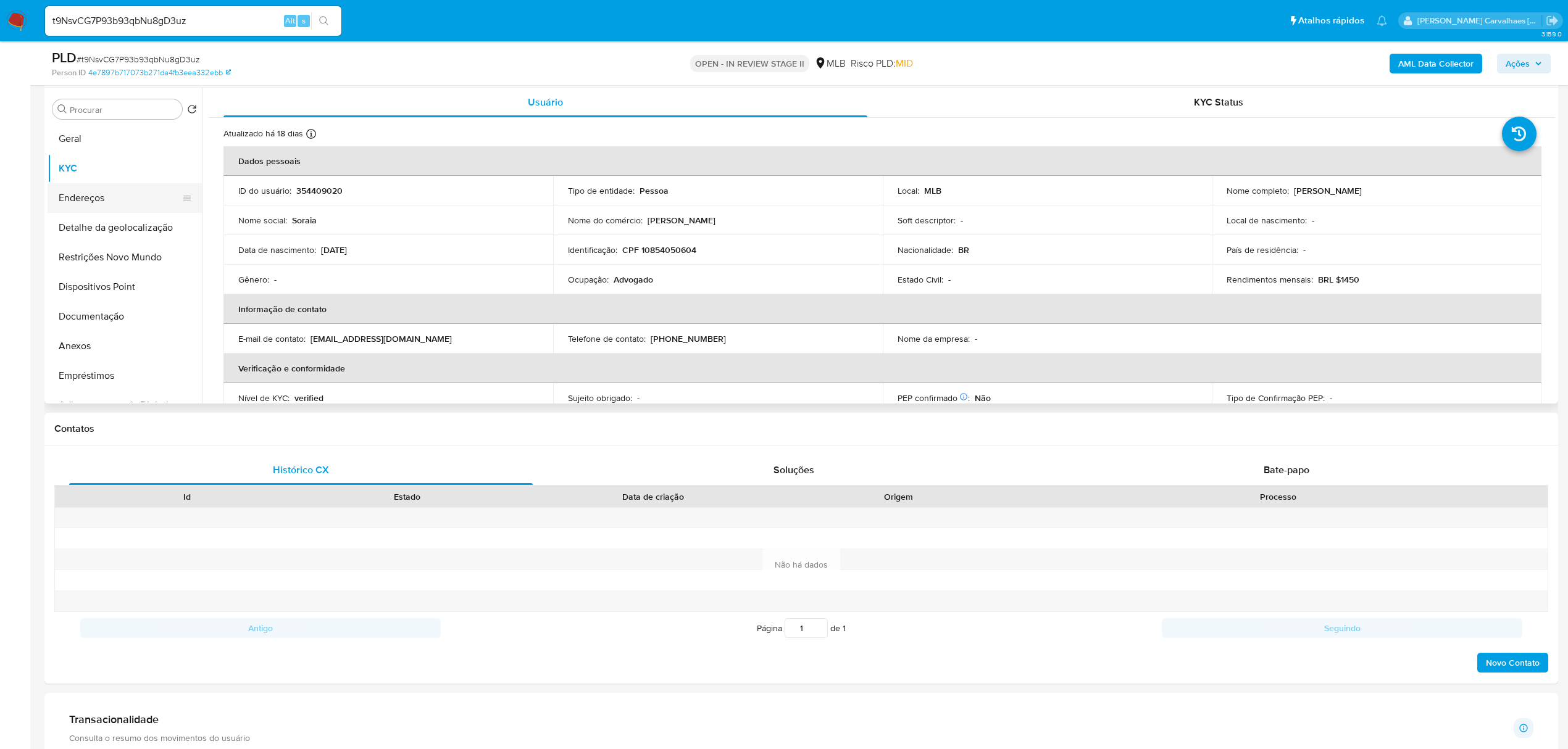
click at [69, 195] on button "Endereços" at bounding box center [120, 197] width 145 height 29
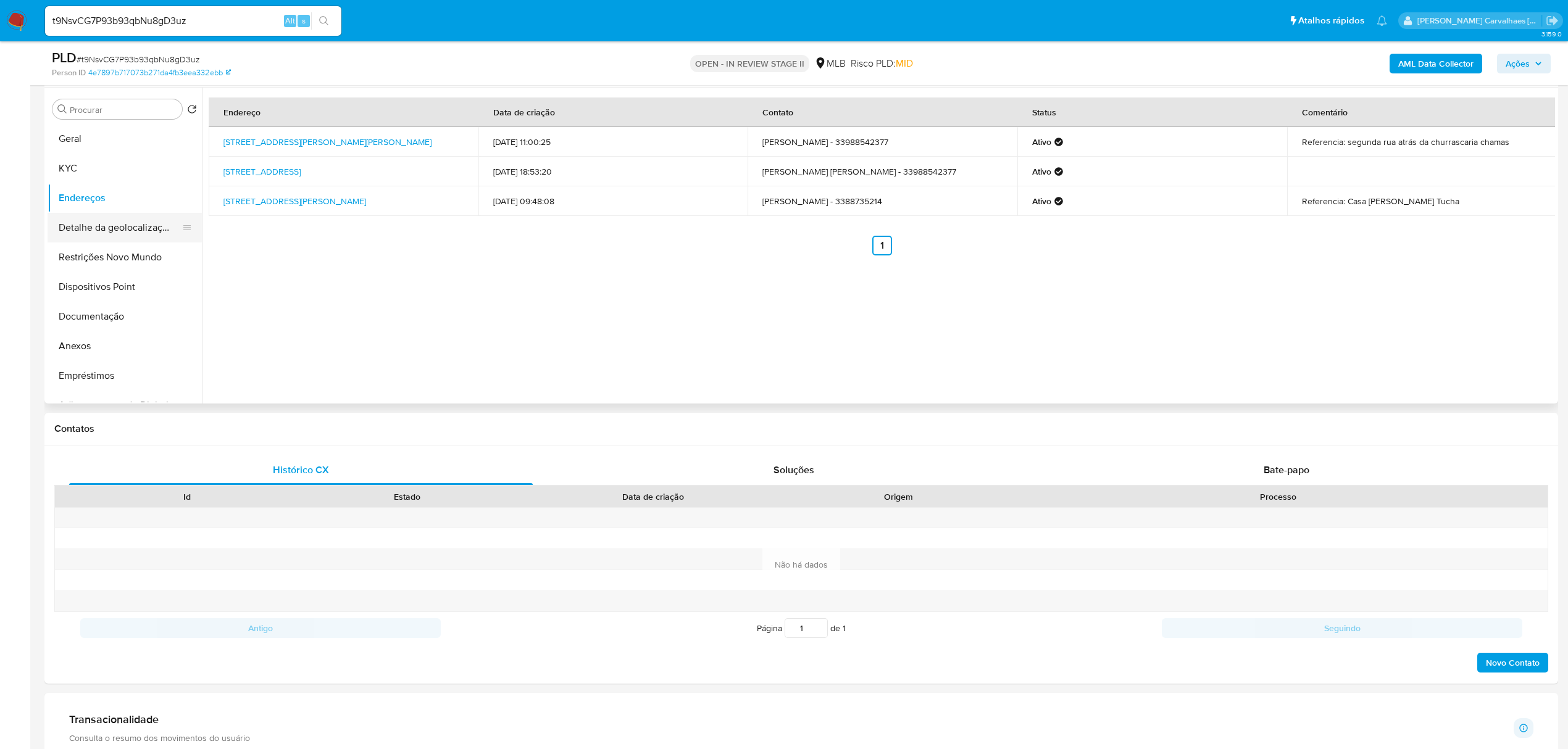
drag, startPoint x: 128, startPoint y: 225, endPoint x: 151, endPoint y: 223, distance: 23.1
click at [129, 225] on button "Detalhe da geolocalização" at bounding box center [120, 227] width 145 height 29
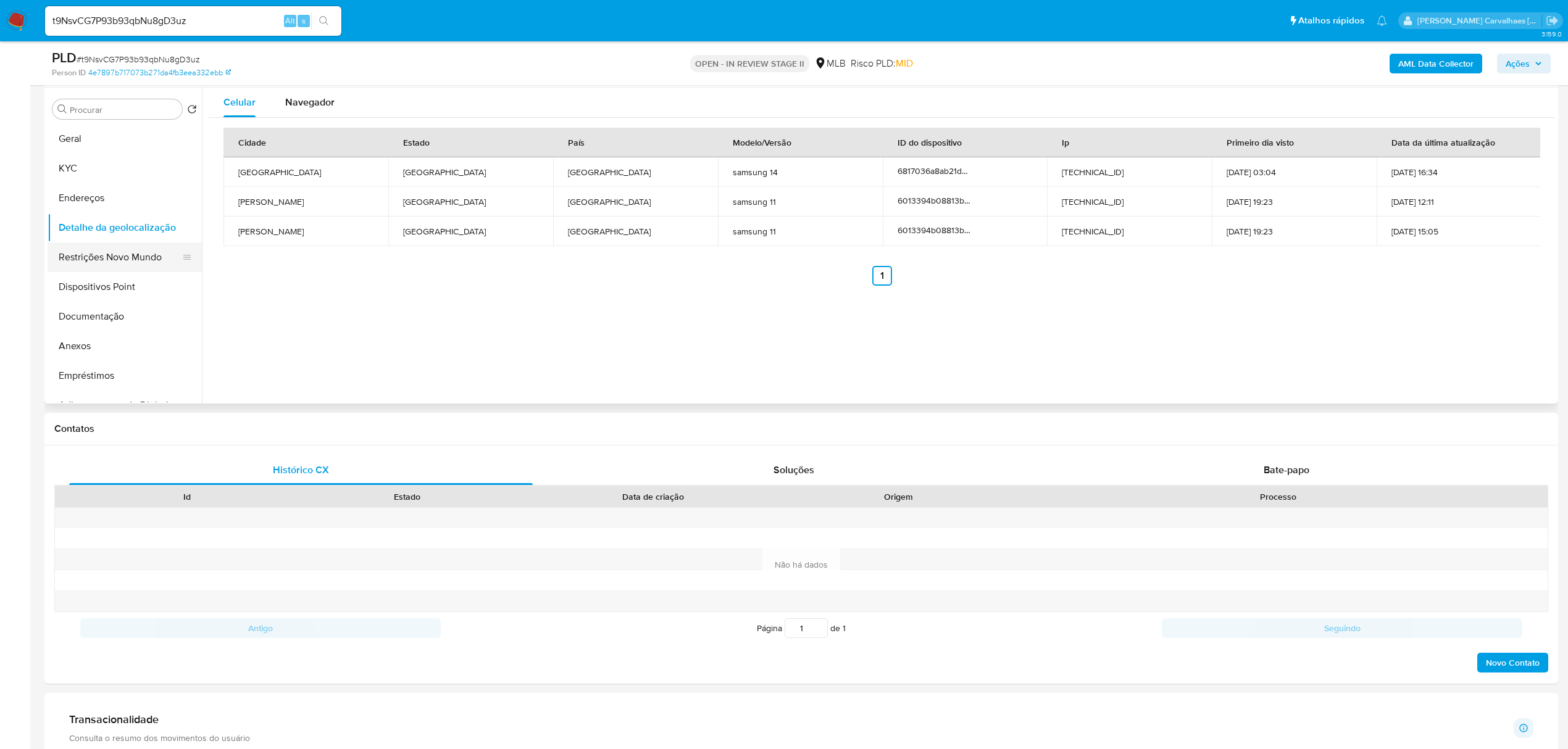
click at [132, 257] on button "Restrições Novo Mundo" at bounding box center [120, 257] width 145 height 29
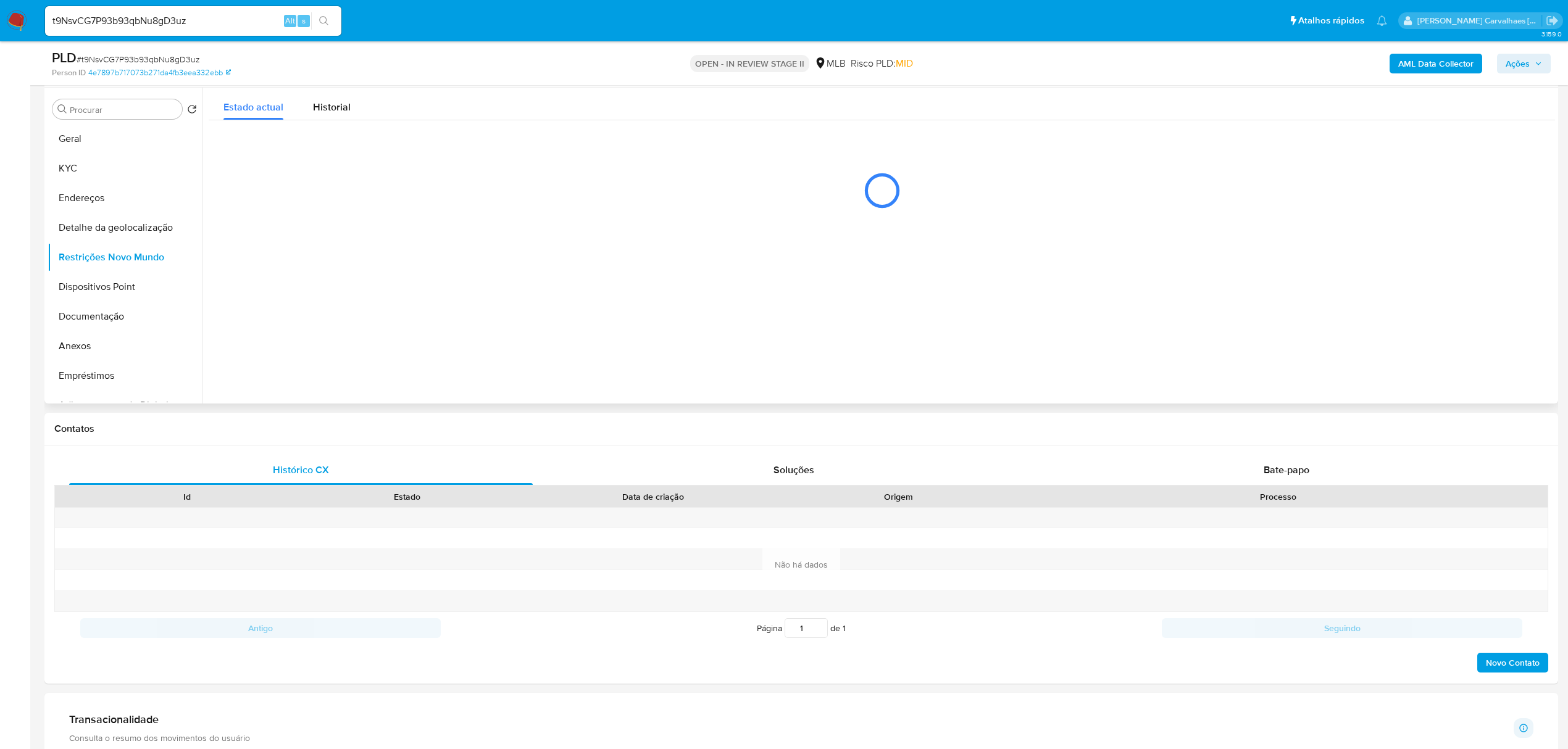
scroll to position [150, 0]
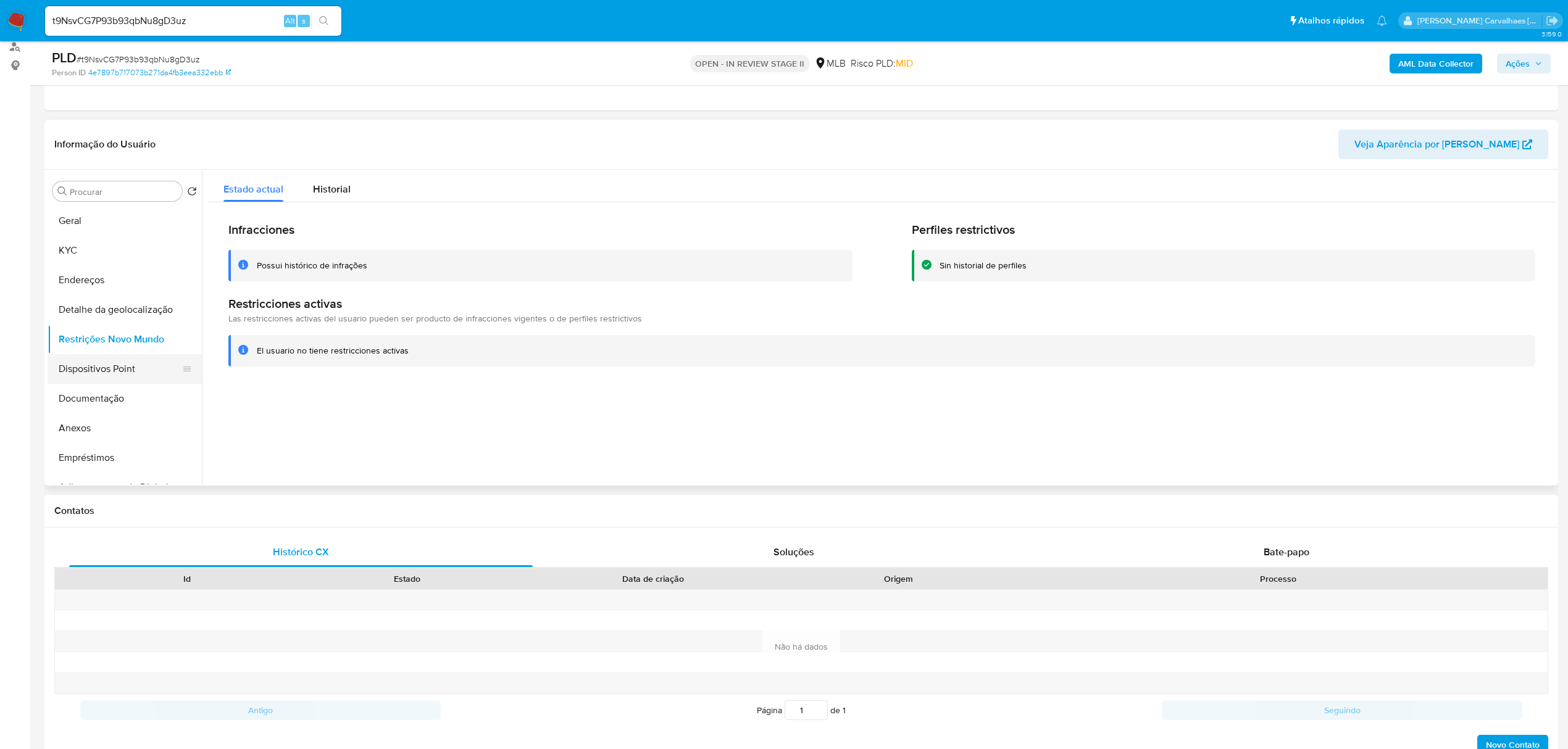
click at [104, 367] on button "Dispositivos Point" at bounding box center [120, 369] width 145 height 29
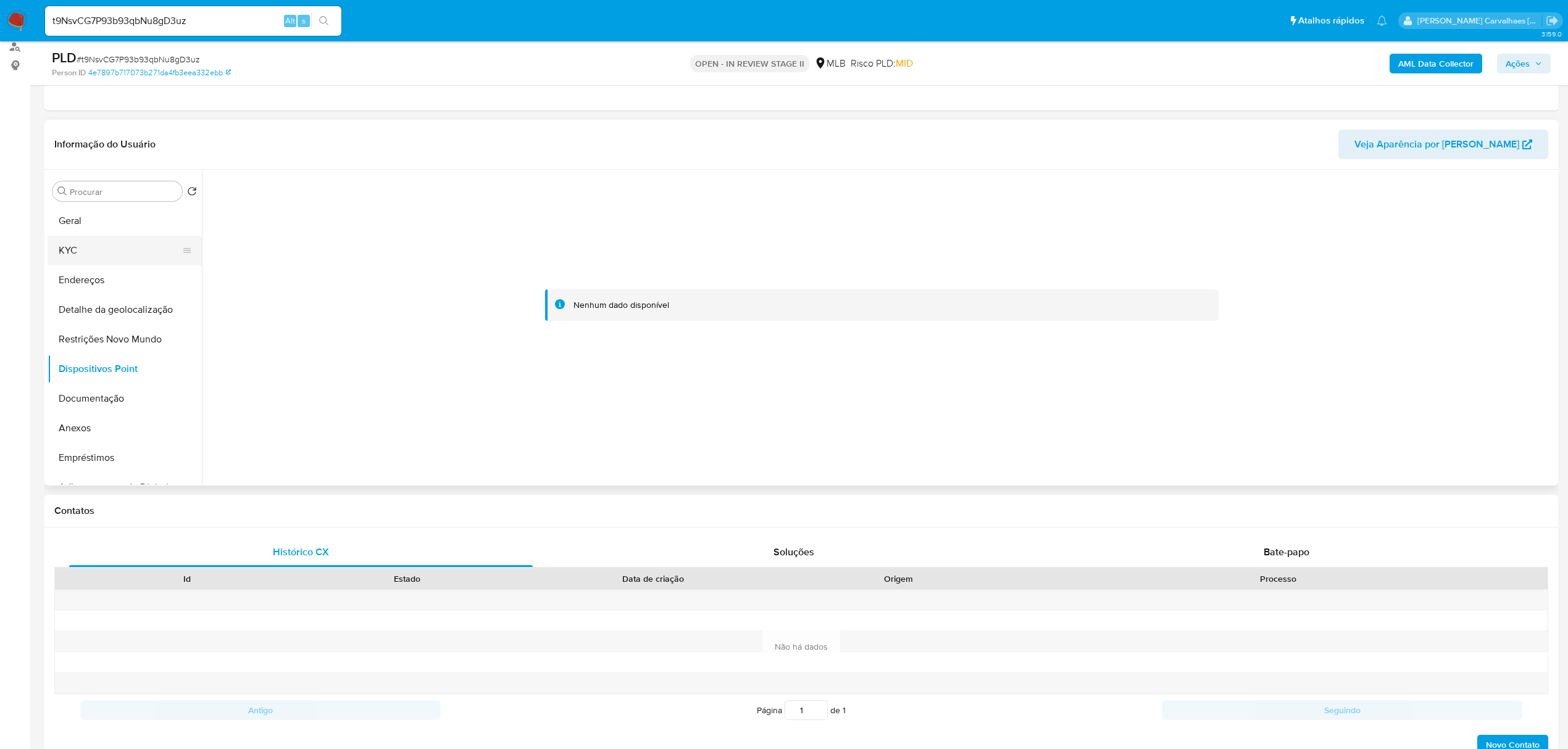
click at [65, 249] on button "KYC" at bounding box center [120, 250] width 145 height 29
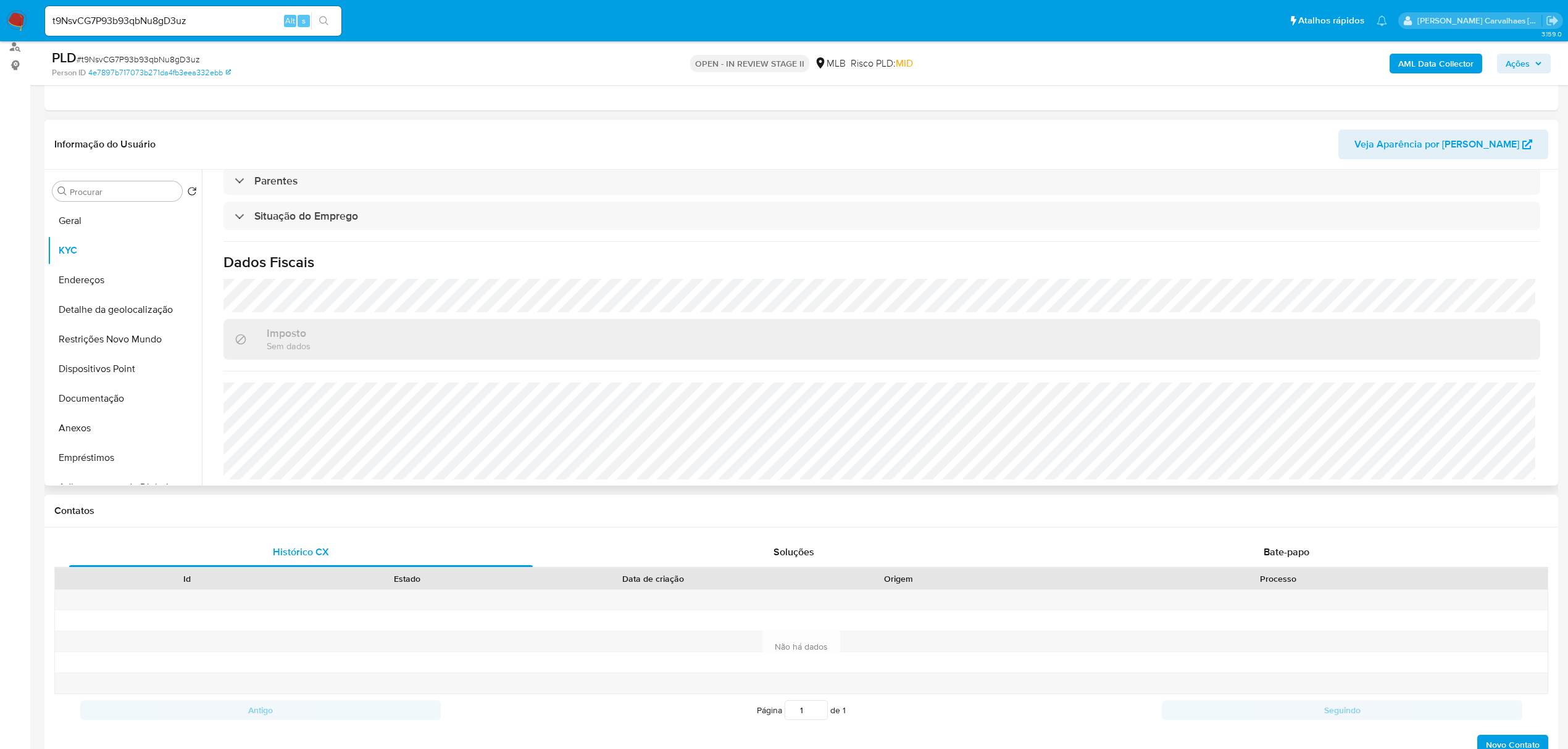
scroll to position [514, 0]
click at [81, 336] on button "Restrições Novo Mundo" at bounding box center [120, 339] width 145 height 29
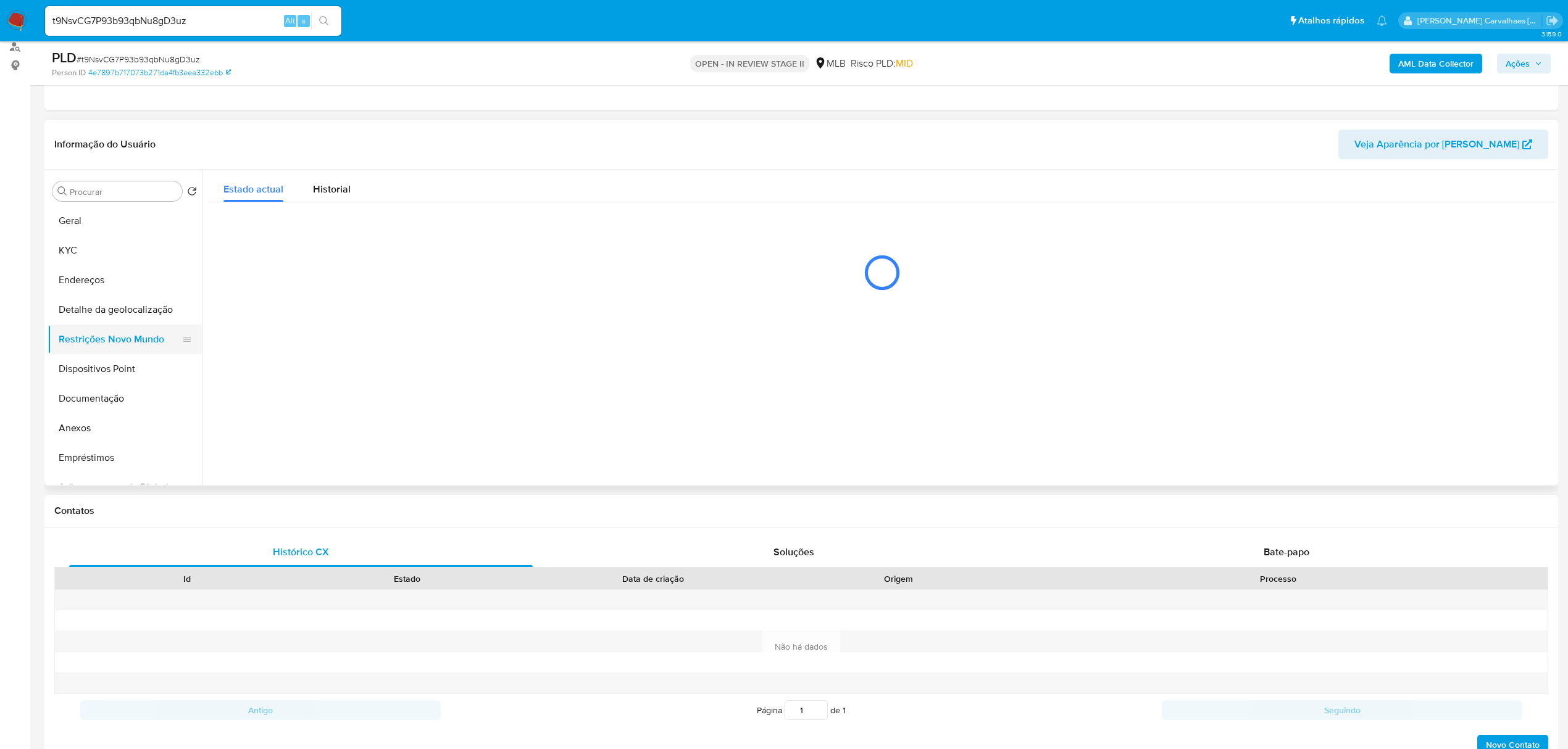
scroll to position [0, 0]
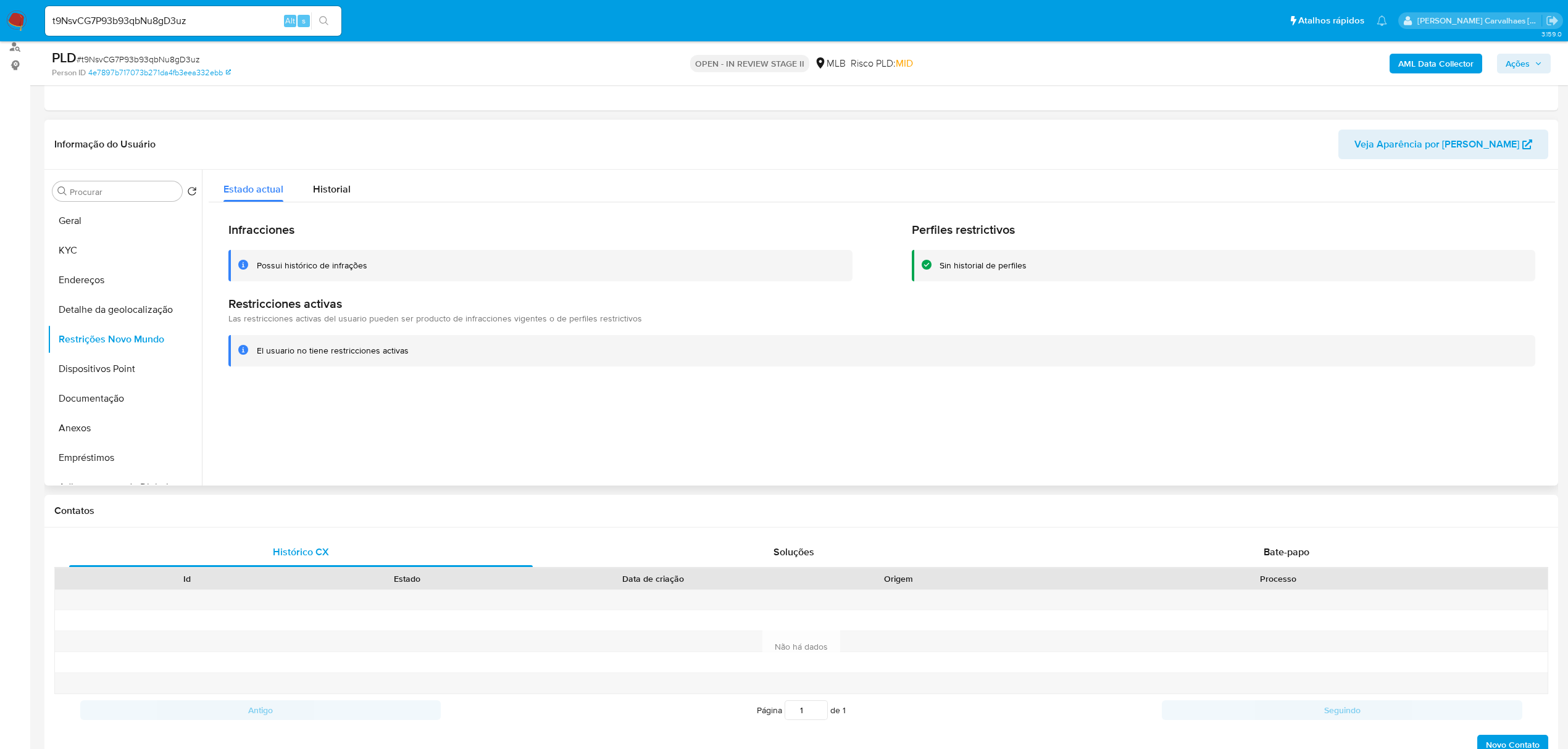
drag, startPoint x: 257, startPoint y: 346, endPoint x: 419, endPoint y: 351, distance: 162.1
click at [419, 351] on div "El usuario no tiene restricciones activas" at bounding box center [882, 351] width 1307 height 31
click at [101, 400] on button "Documentação" at bounding box center [120, 398] width 145 height 29
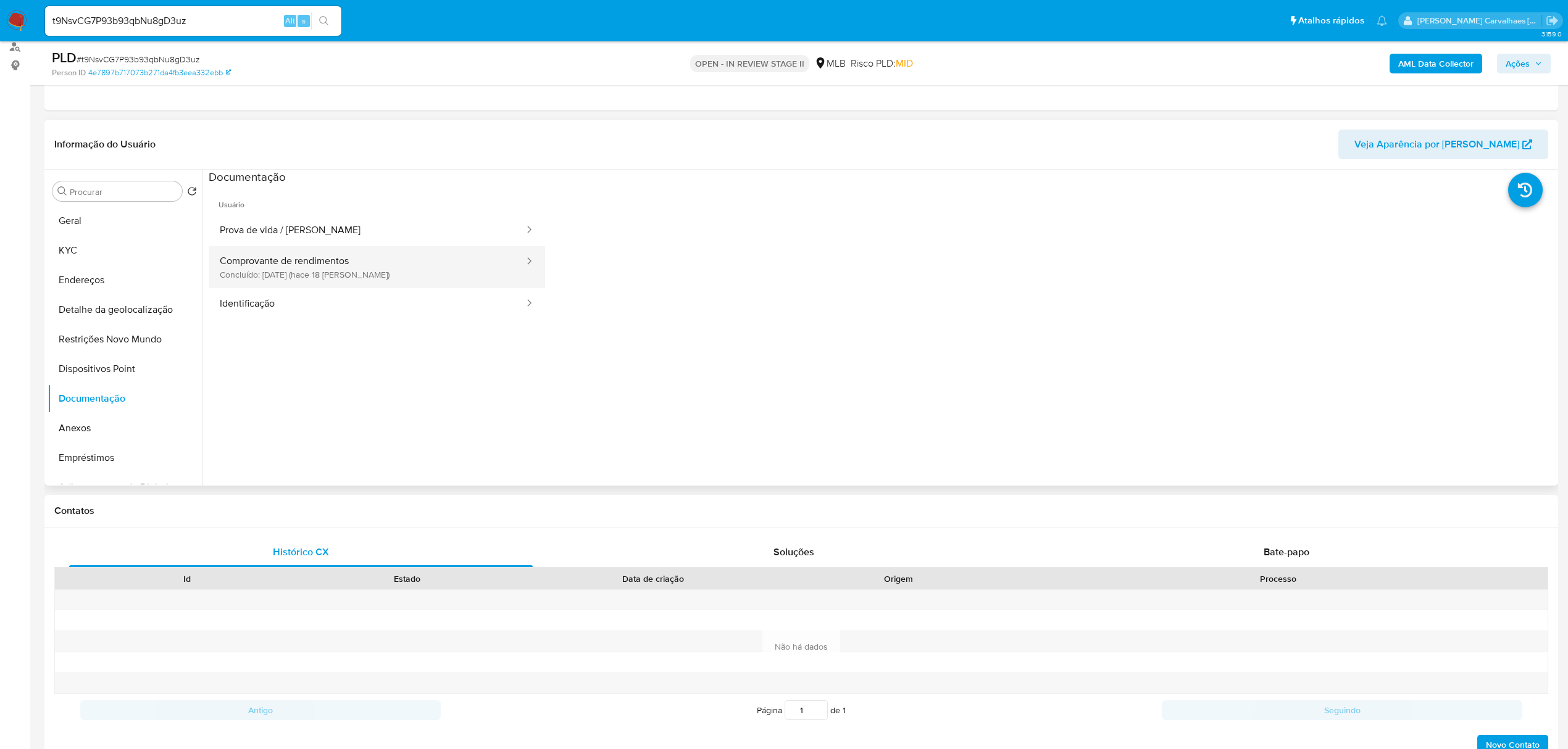
click at [338, 272] on button "Comprovante de rendimentos Concluído: 29/08/2025 (hace 18 días)" at bounding box center [367, 267] width 317 height 42
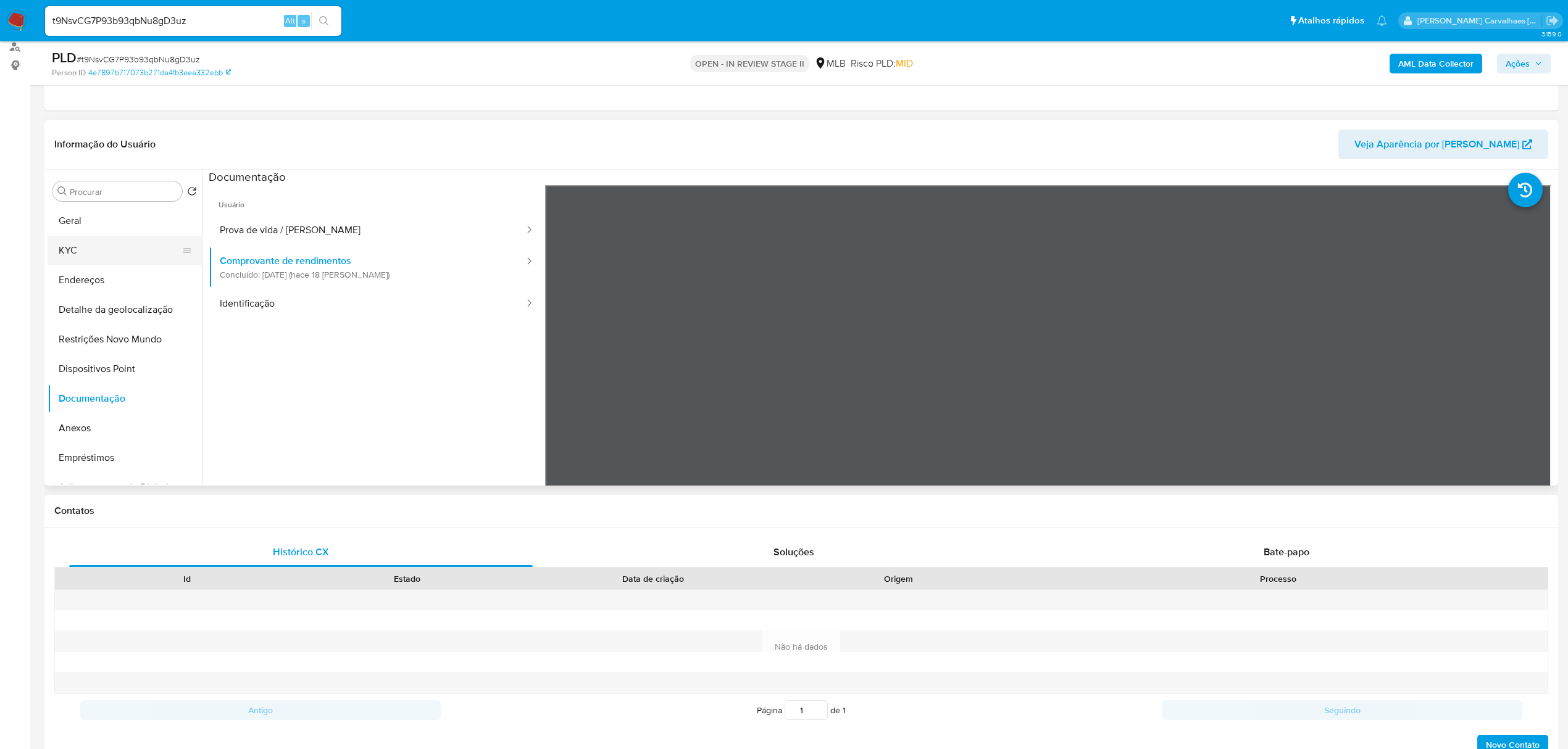
click at [101, 252] on button "KYC" at bounding box center [120, 250] width 145 height 29
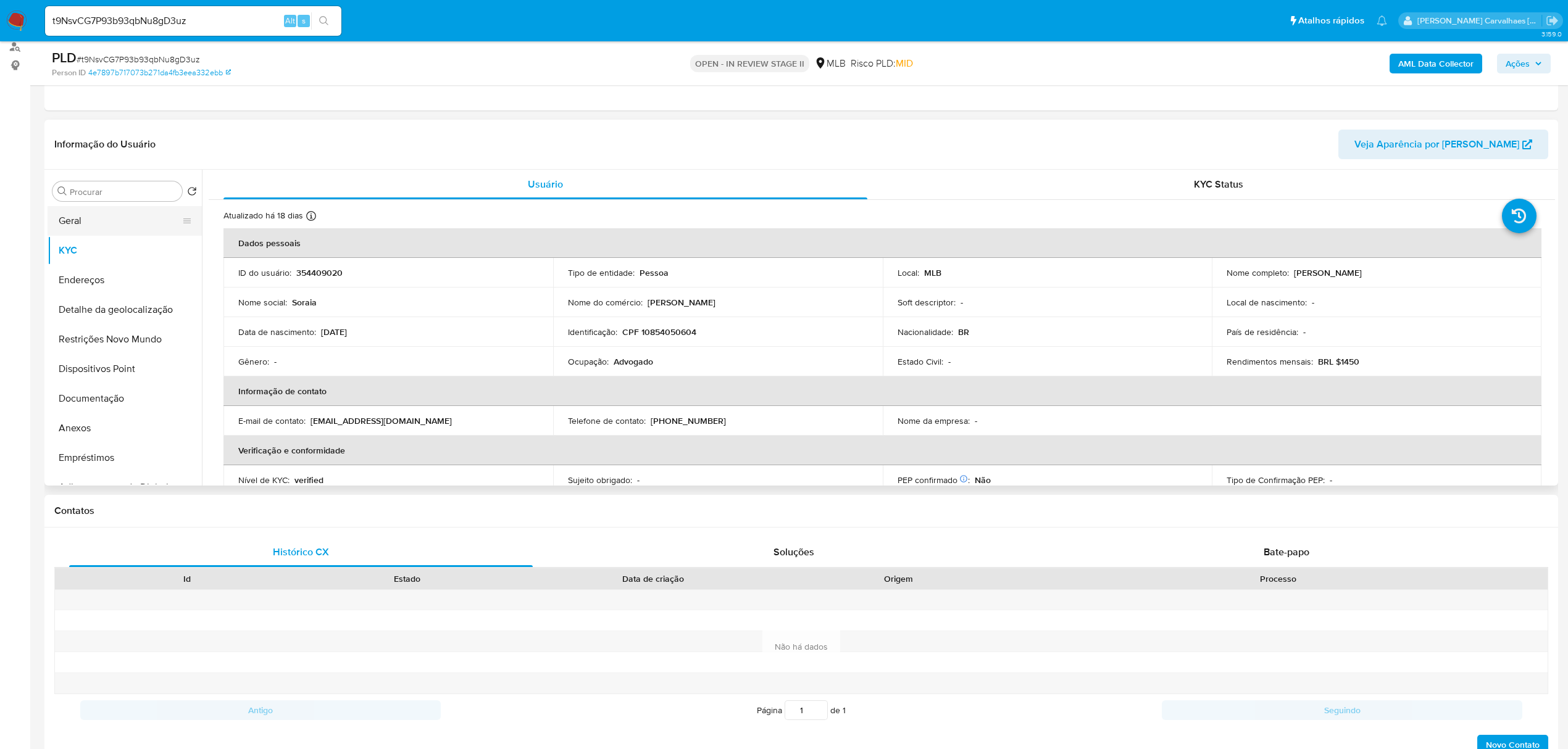
click at [87, 210] on button "Geral" at bounding box center [120, 221] width 145 height 29
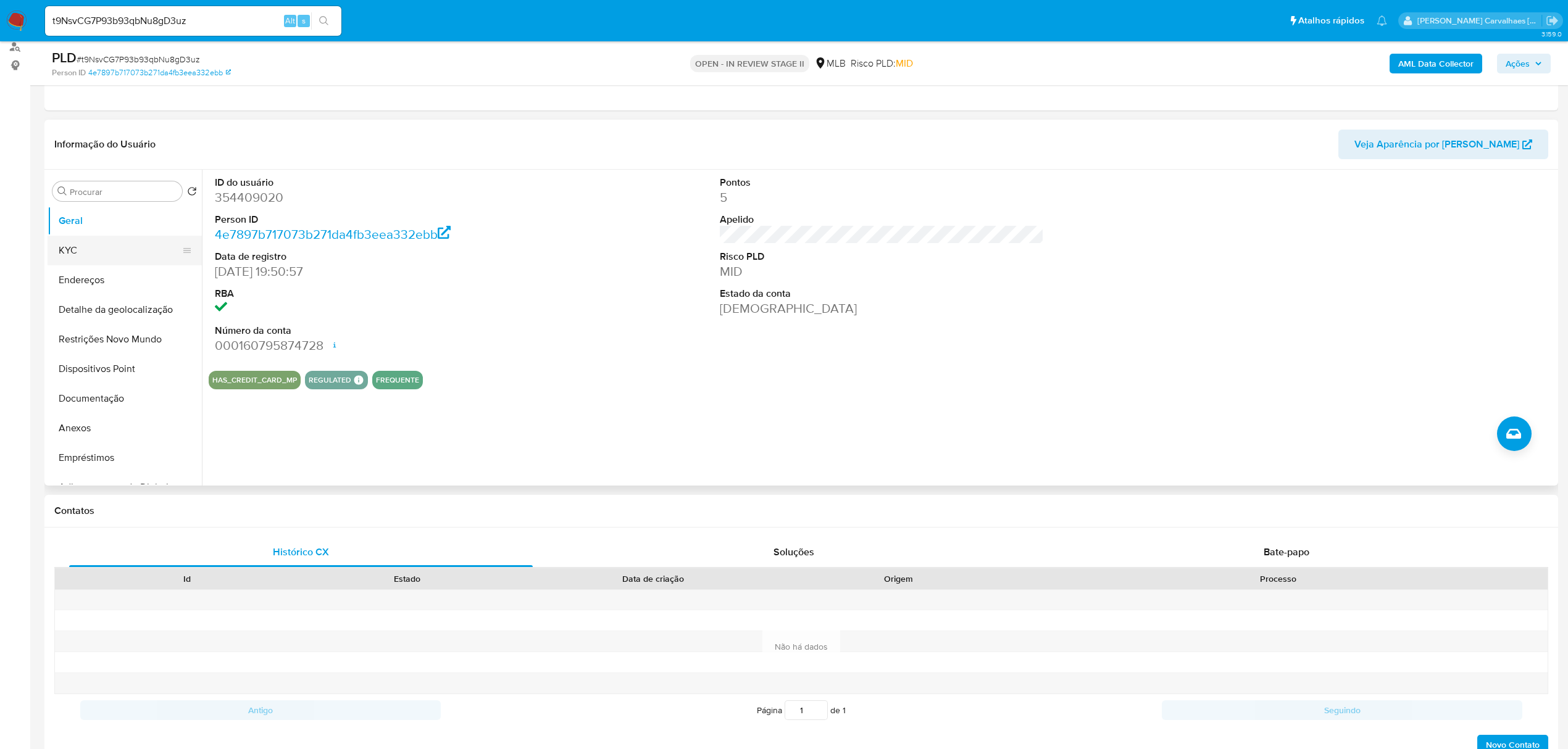
click at [66, 238] on button "KYC" at bounding box center [120, 250] width 145 height 29
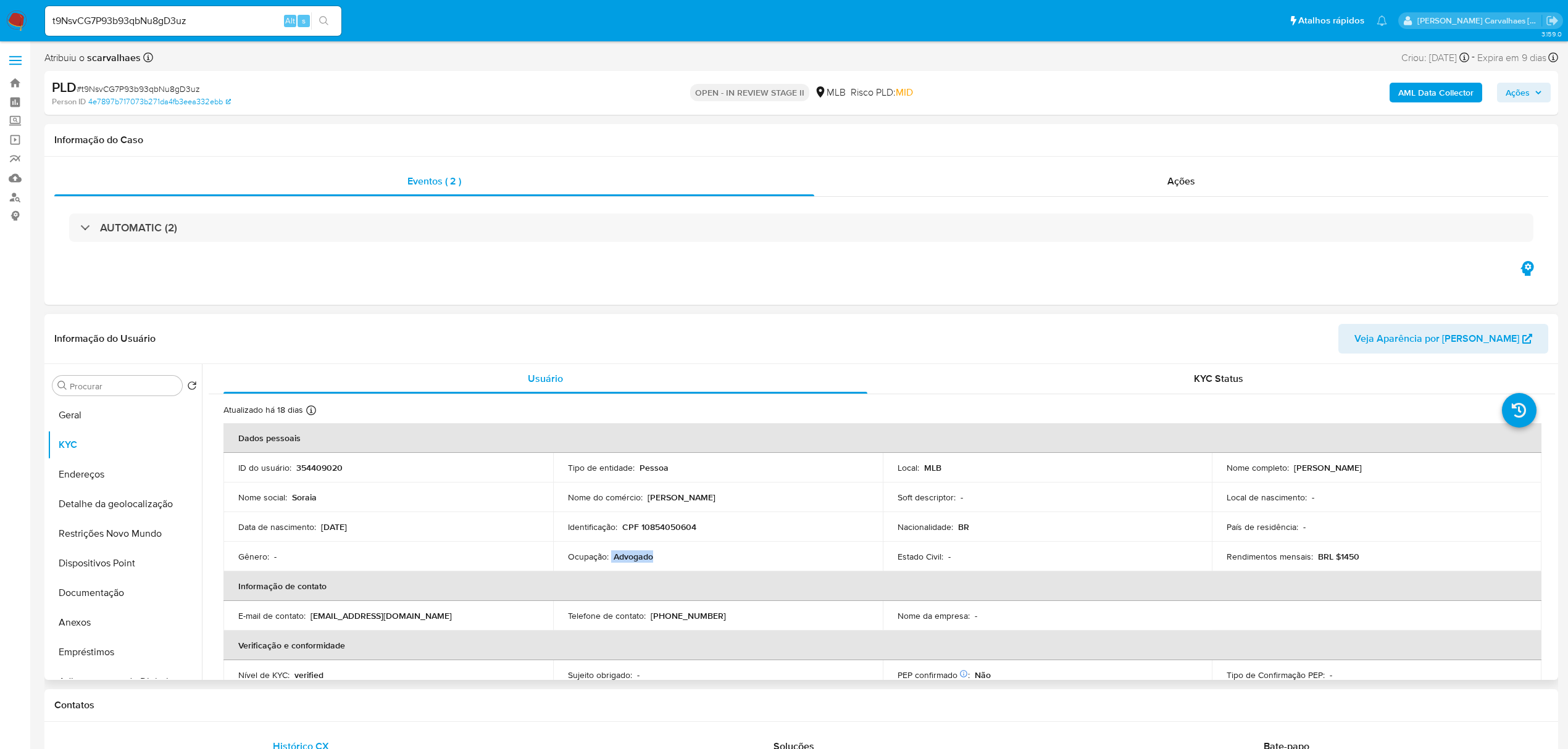
drag, startPoint x: 610, startPoint y: 553, endPoint x: 672, endPoint y: 553, distance: 62.0
click at [672, 553] on div "Ocupação : Advogado" at bounding box center [718, 556] width 300 height 11
copy div "Advogado"
click at [102, 591] on button "Documentação" at bounding box center [120, 593] width 145 height 29
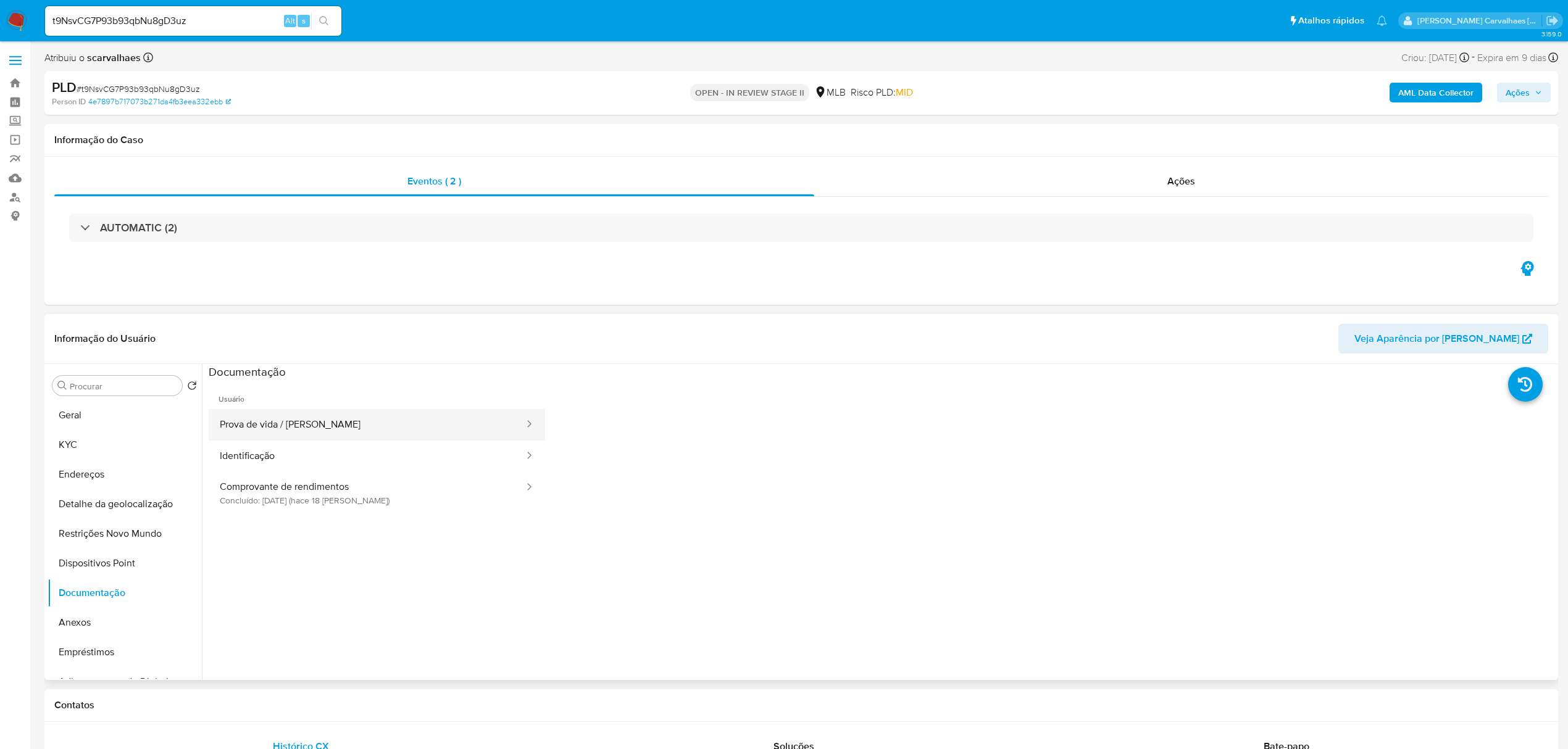
click at [287, 410] on button "Prova de vida / Selfie" at bounding box center [367, 425] width 317 height 31
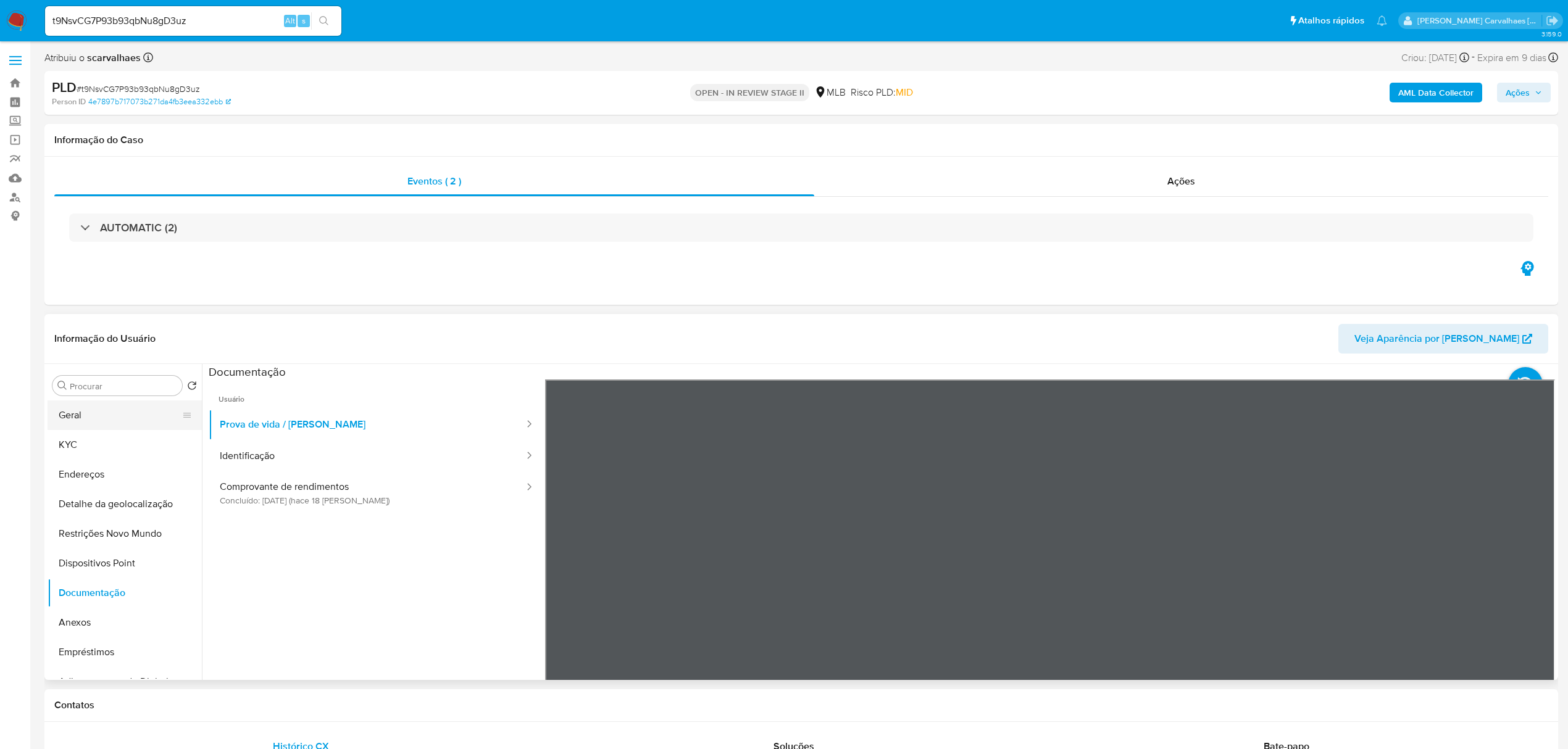
click at [102, 414] on button "Geral" at bounding box center [120, 415] width 145 height 29
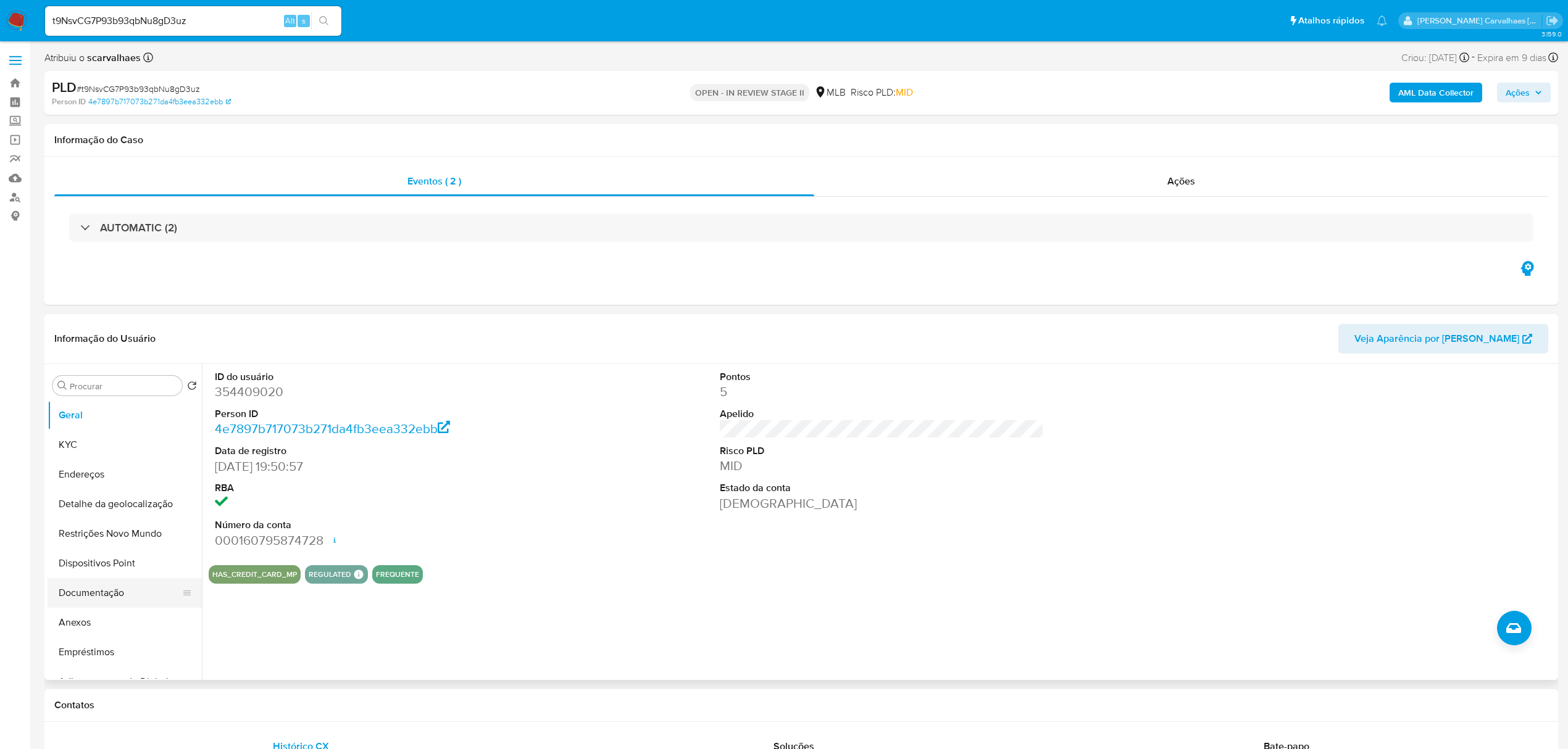
click at [102, 590] on button "Documentação" at bounding box center [120, 593] width 145 height 29
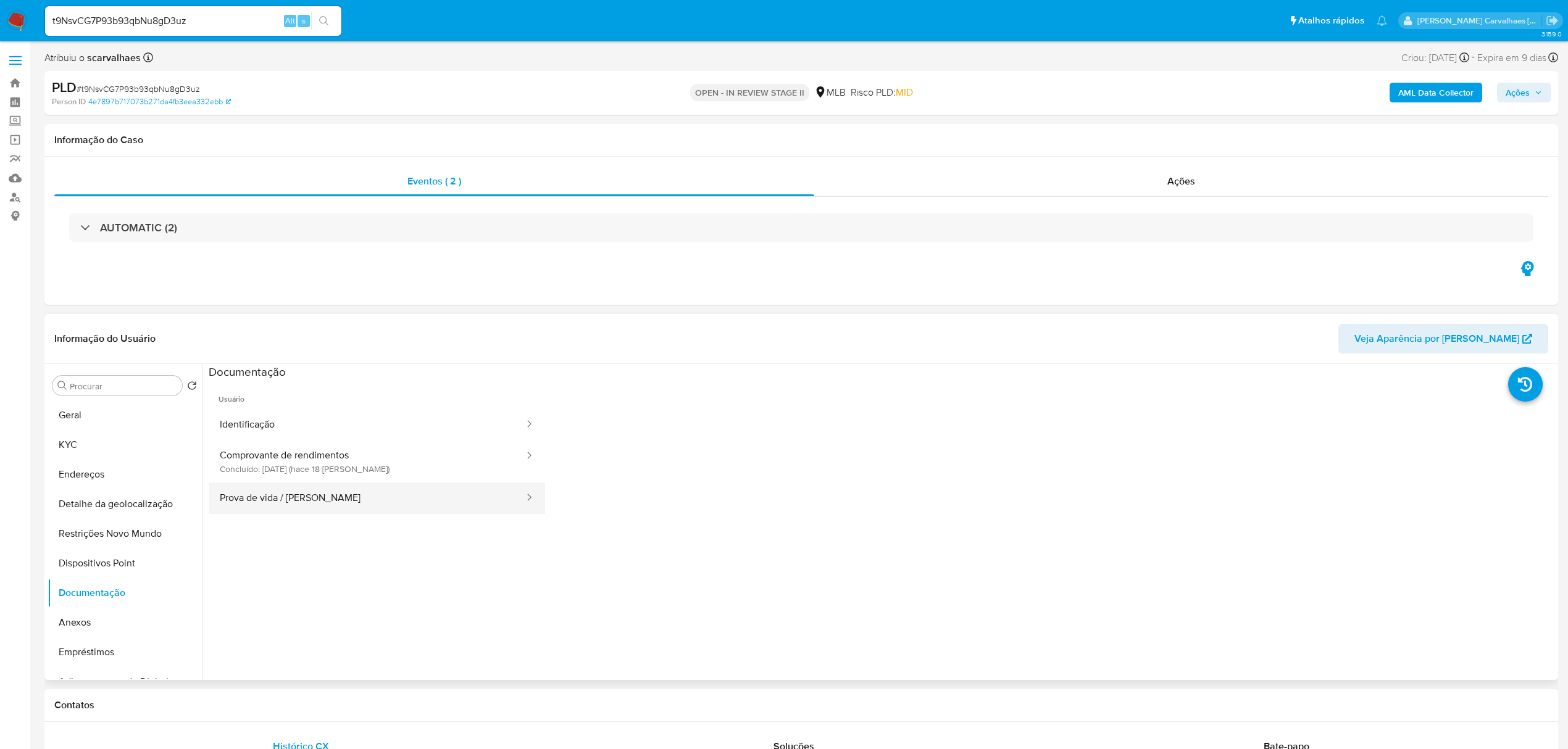
click at [309, 500] on button "Prova de vida / Selfie" at bounding box center [367, 498] width 317 height 31
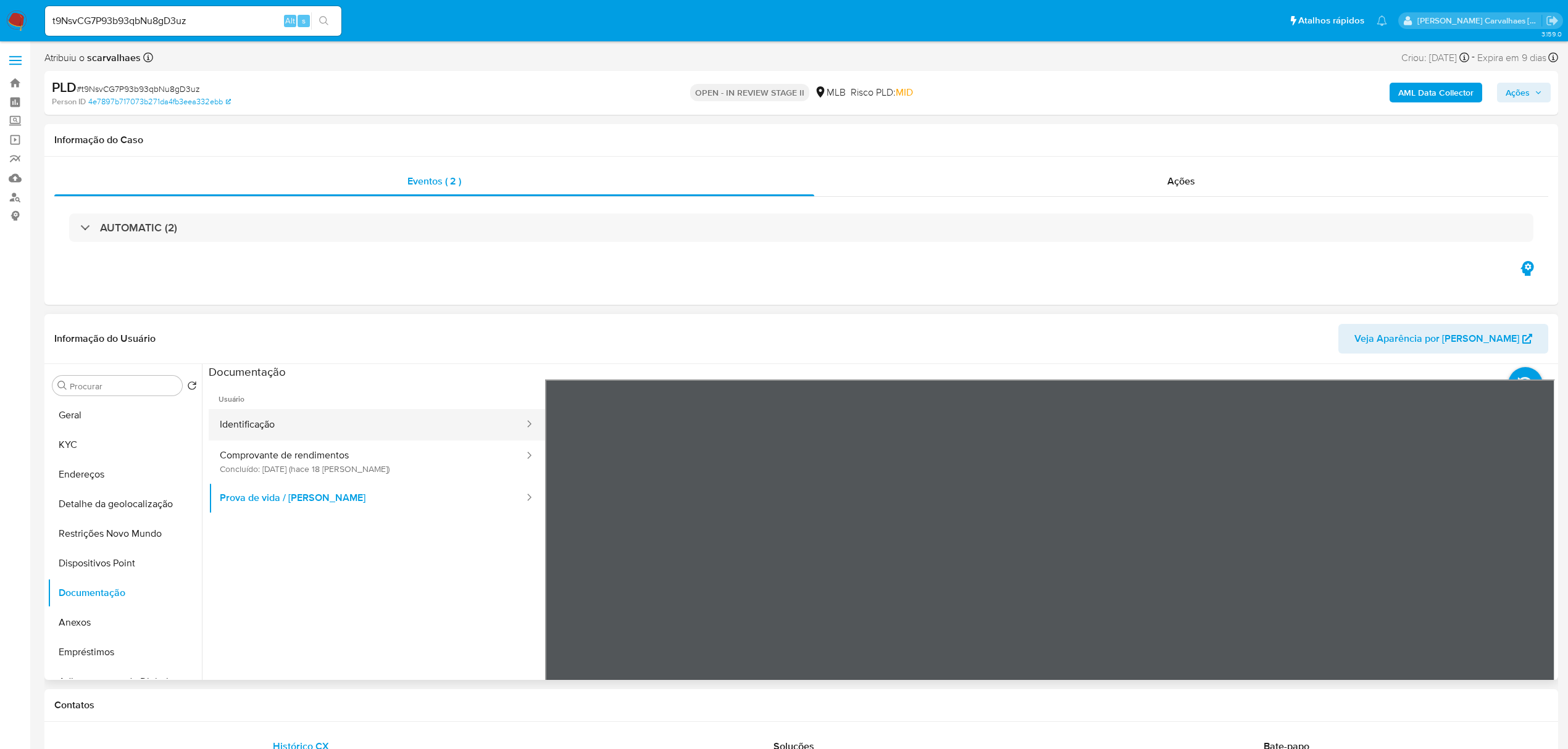
click at [307, 421] on button "Identificação" at bounding box center [367, 425] width 317 height 31
click at [1536, 576] on icon at bounding box center [1539, 580] width 7 height 12
click at [551, 573] on icon at bounding box center [561, 580] width 25 height 25
click at [95, 621] on button "Anexos" at bounding box center [120, 622] width 145 height 29
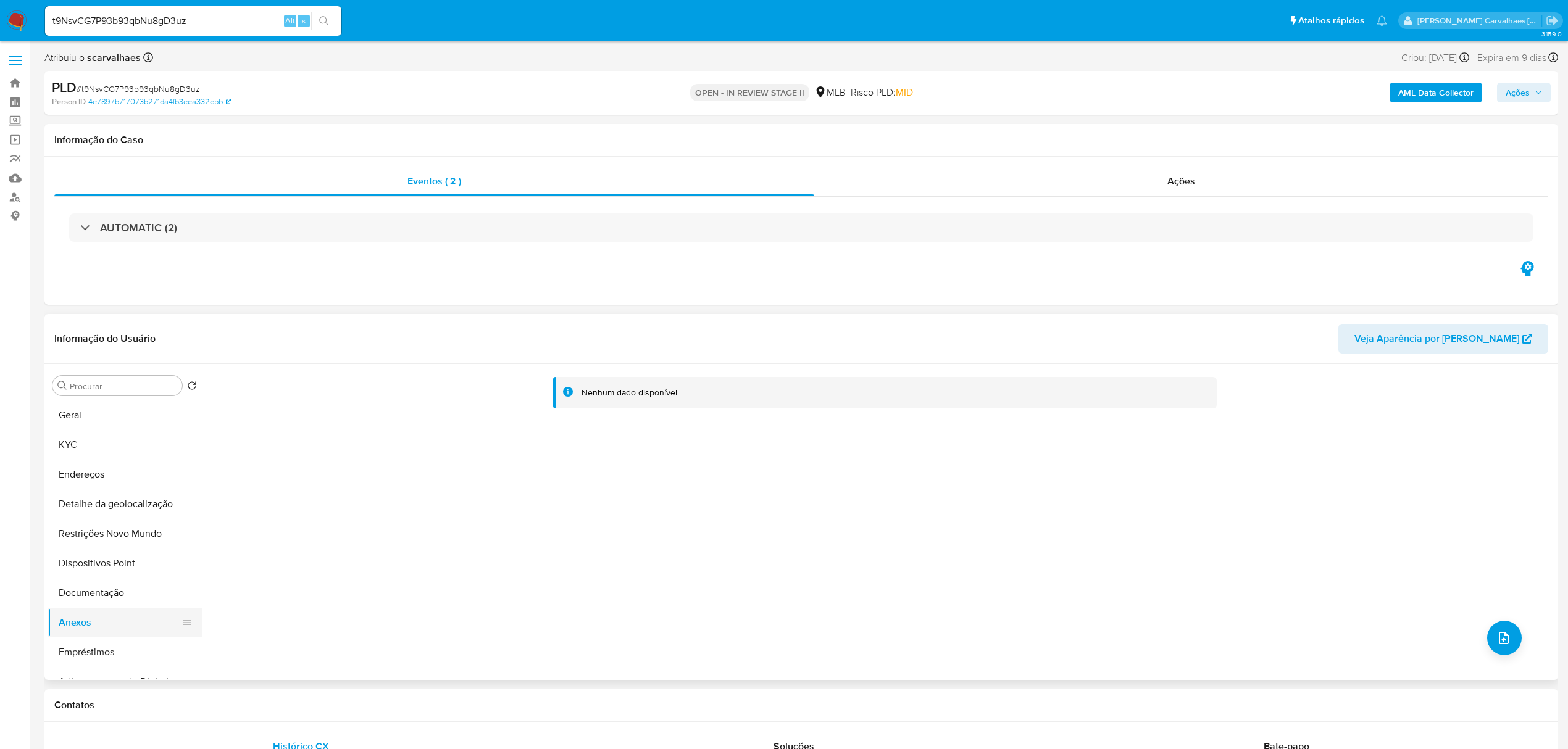
click at [117, 615] on button "Anexos" at bounding box center [120, 622] width 145 height 29
click at [89, 478] on button "Endereços" at bounding box center [120, 474] width 145 height 29
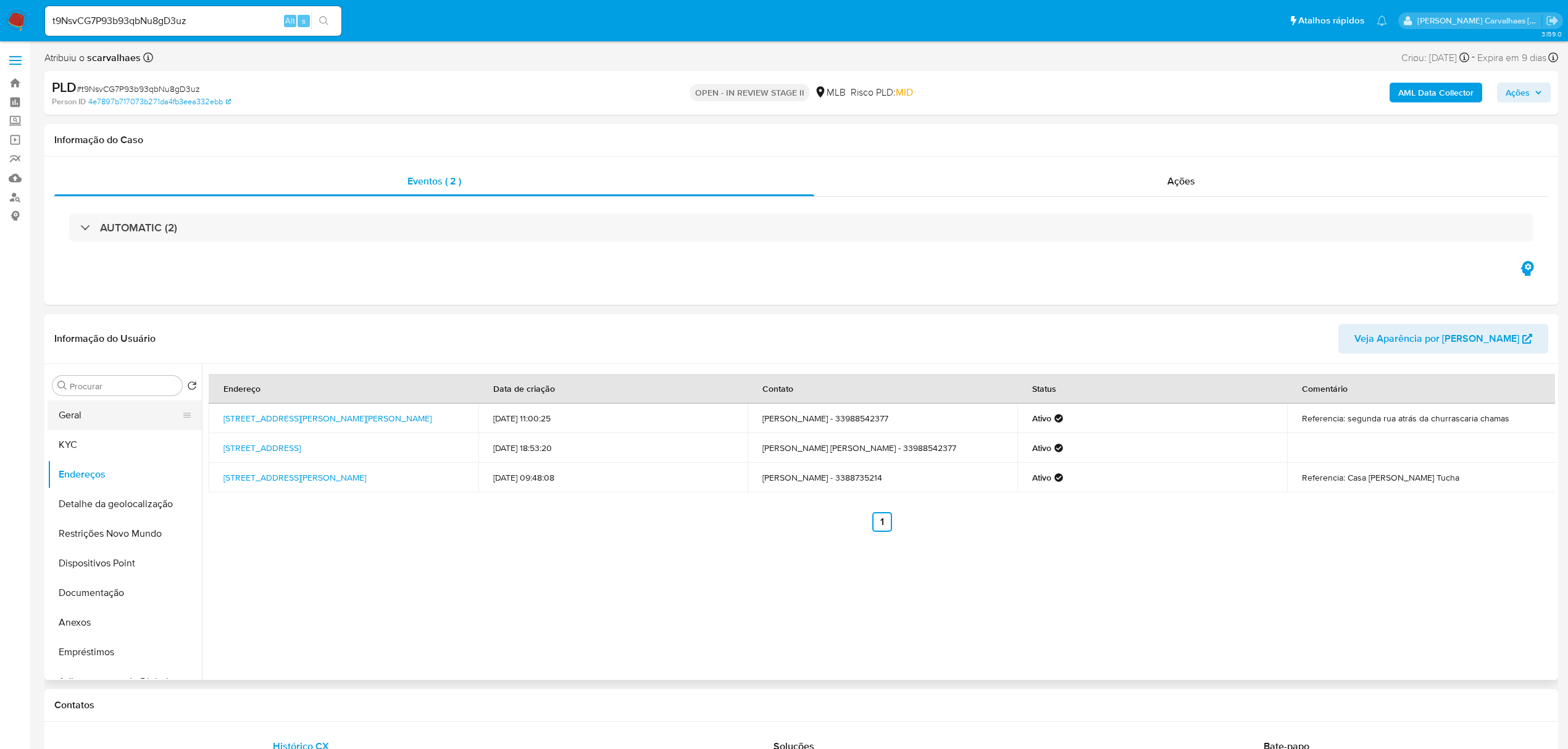
click at [95, 411] on button "Geral" at bounding box center [120, 415] width 145 height 29
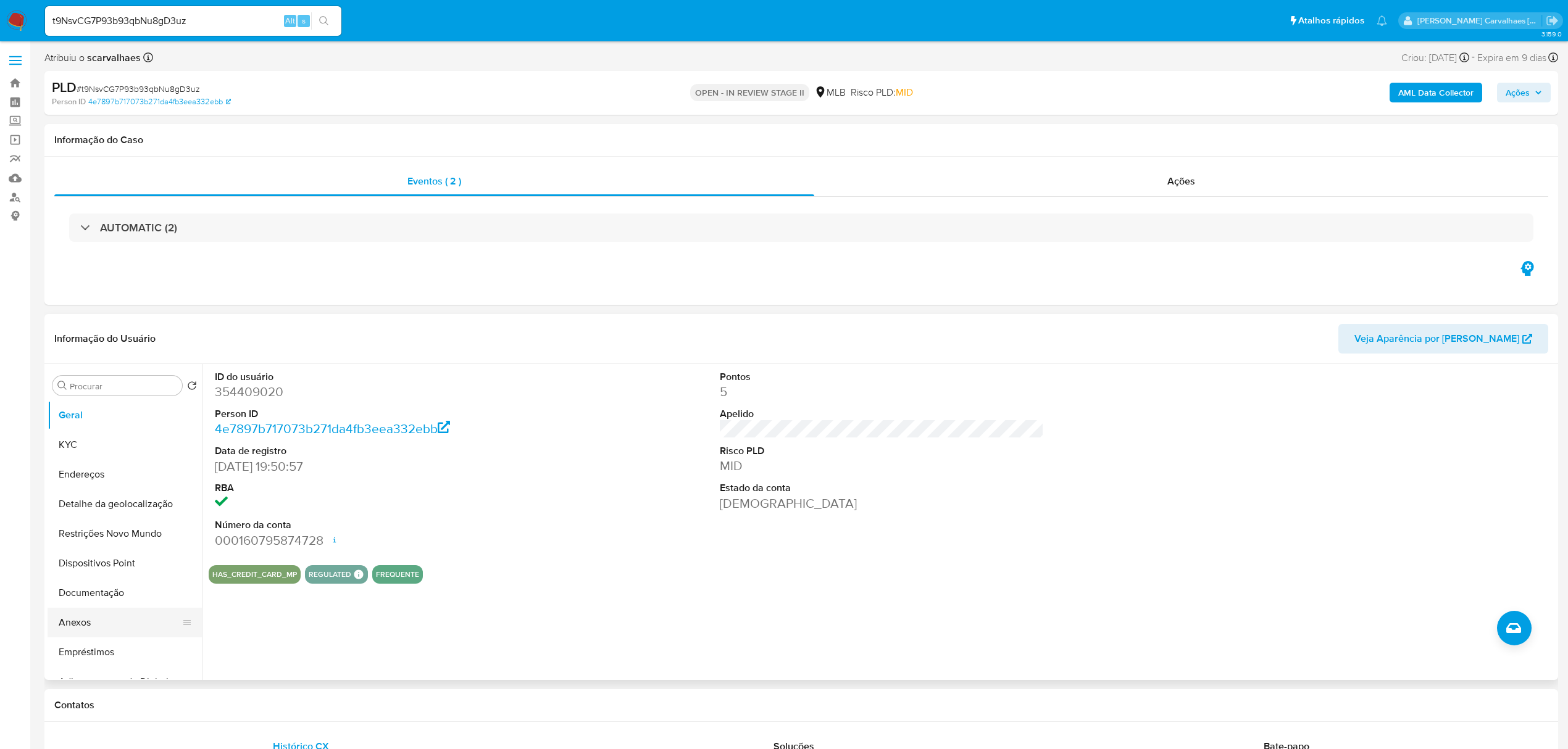
click at [78, 618] on button "Anexos" at bounding box center [120, 622] width 145 height 29
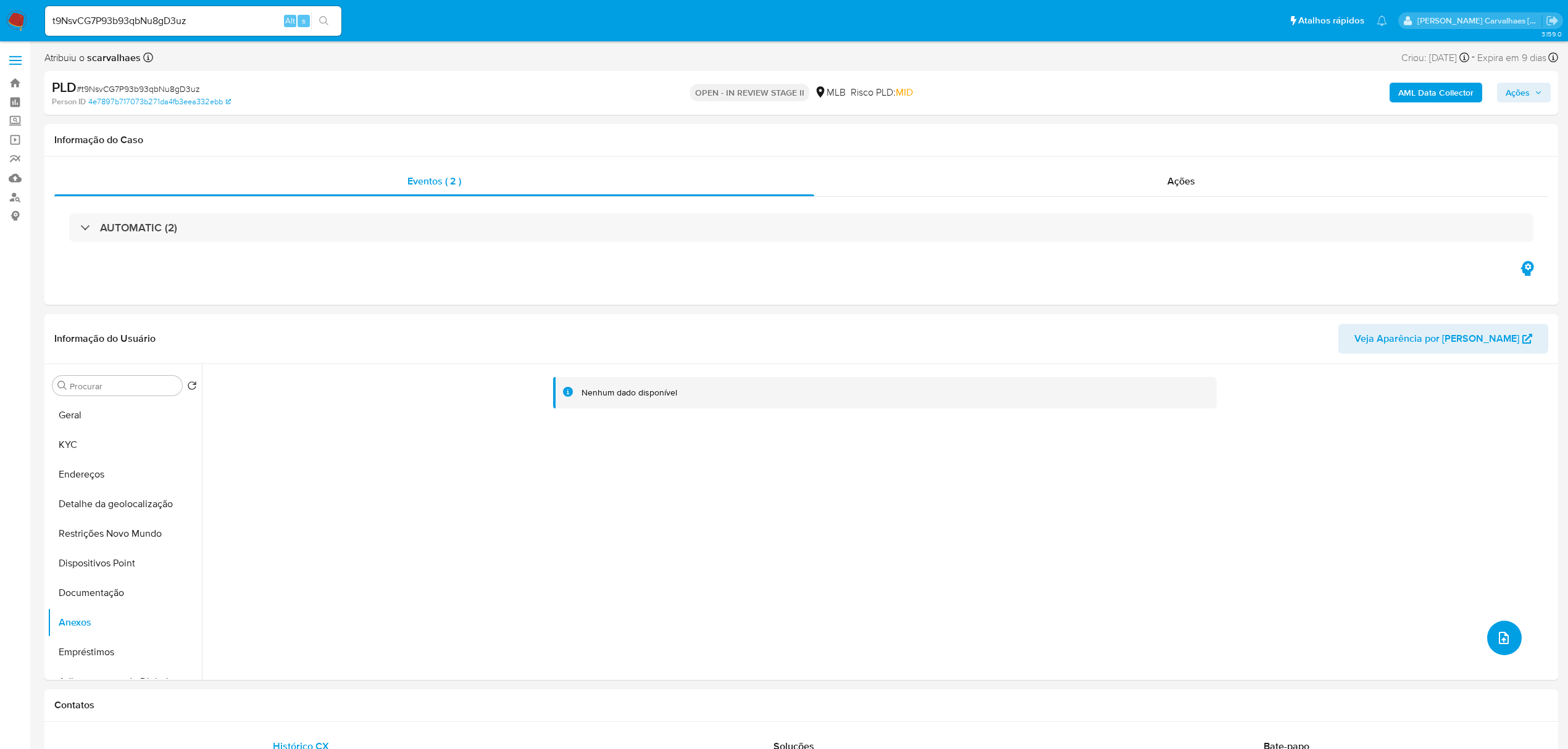
click at [1496, 640] on span "upload-file" at bounding box center [1504, 638] width 15 height 15
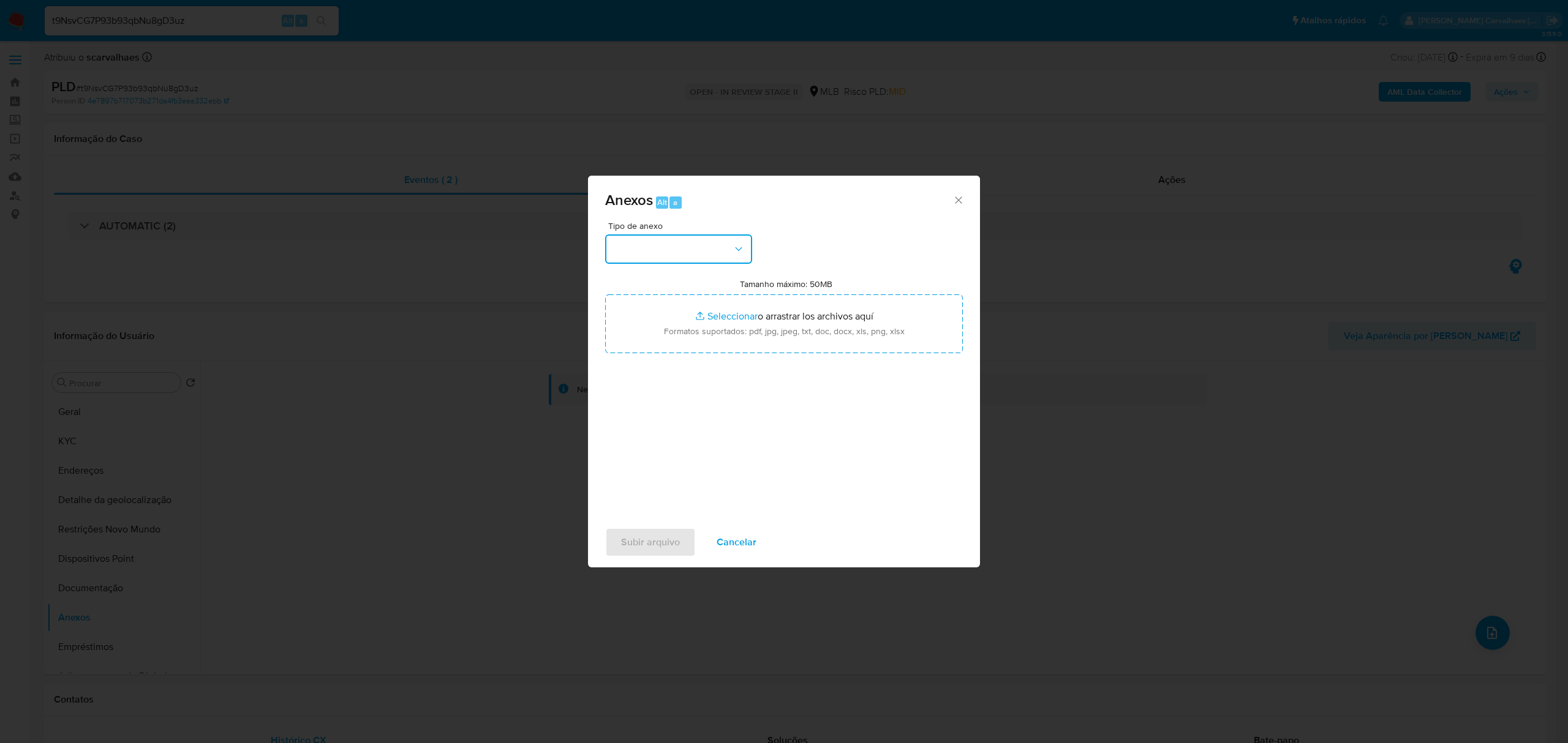
click at [728, 250] on button "button" at bounding box center [678, 249] width 147 height 29
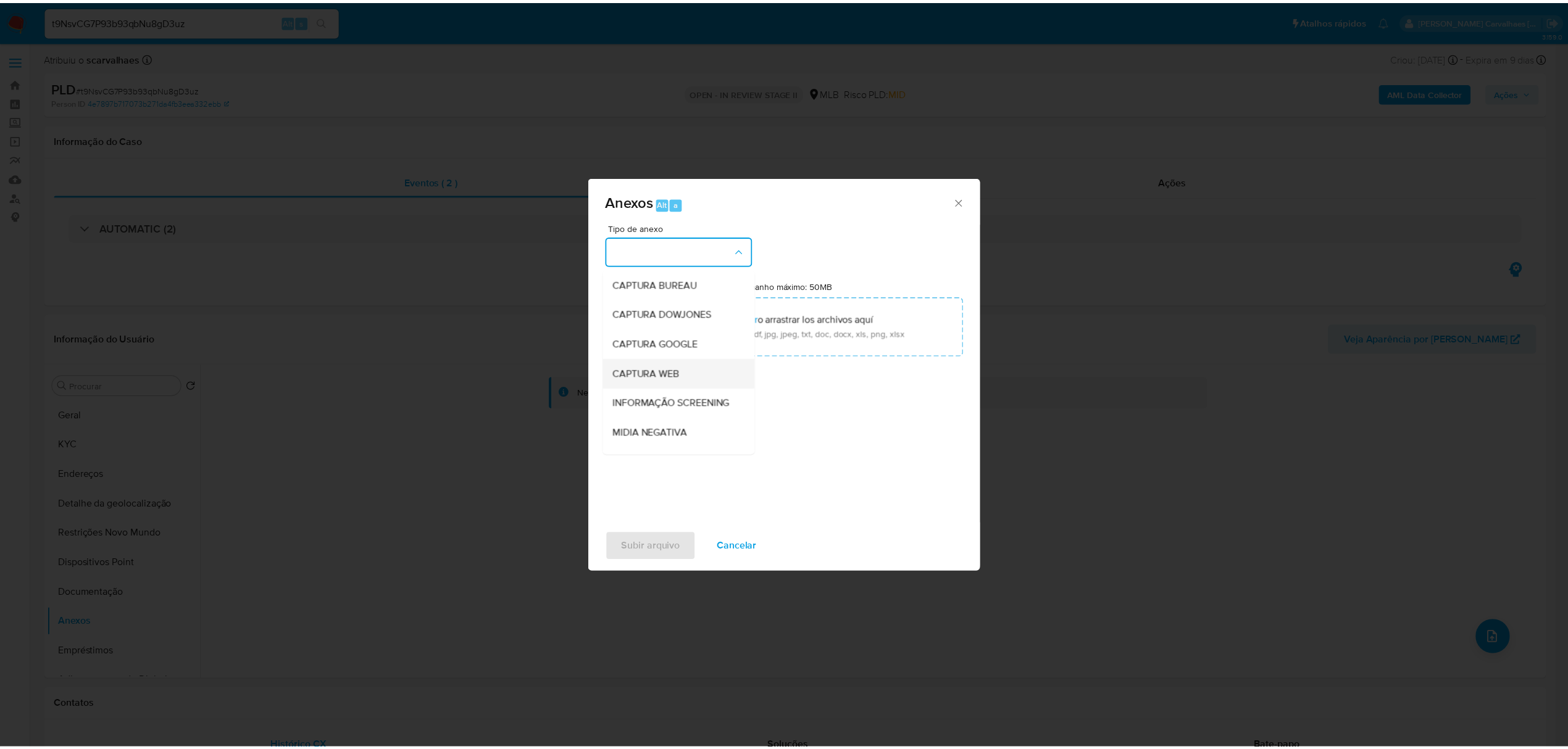
scroll to position [82, 0]
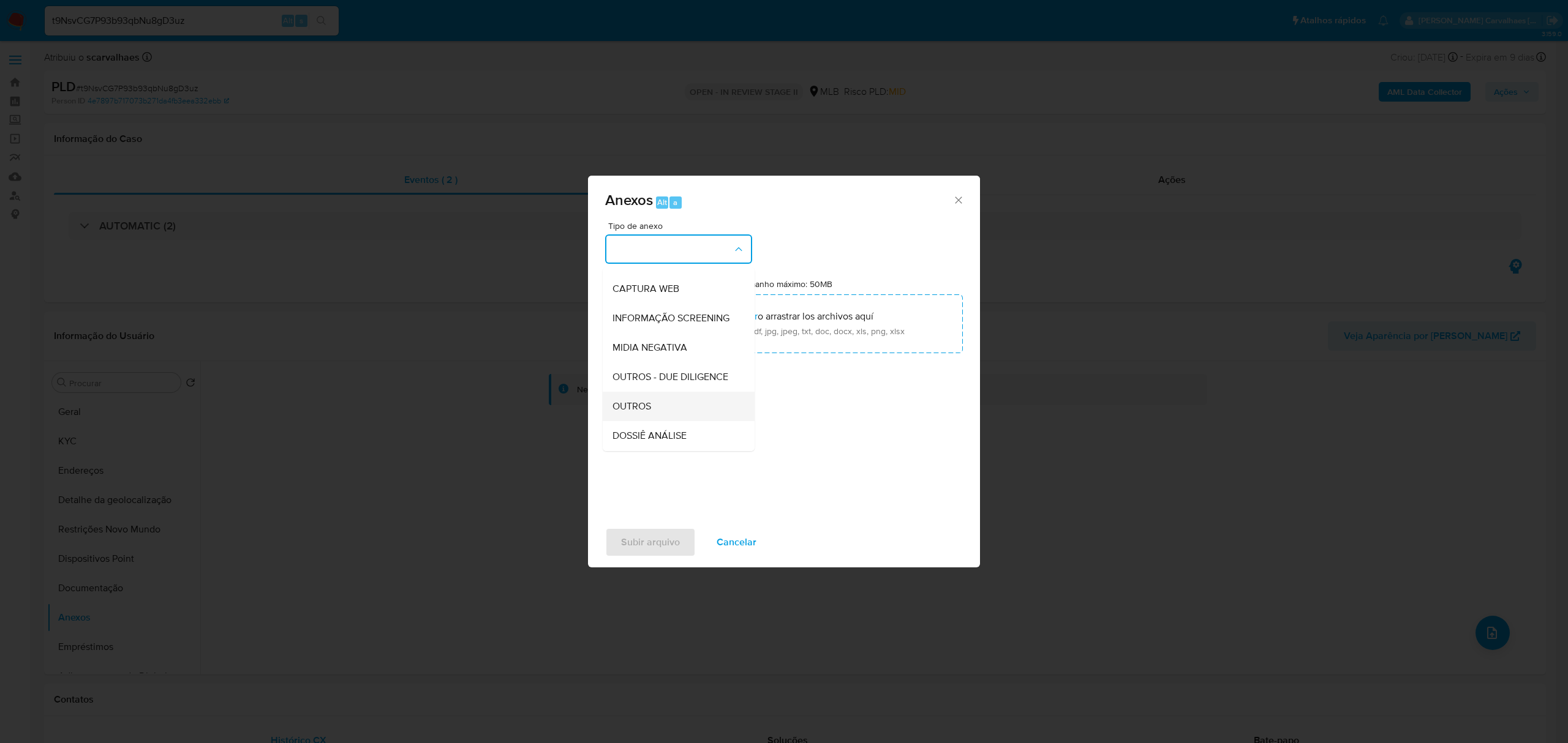
click at [642, 413] on span "OUTROS" at bounding box center [632, 406] width 39 height 12
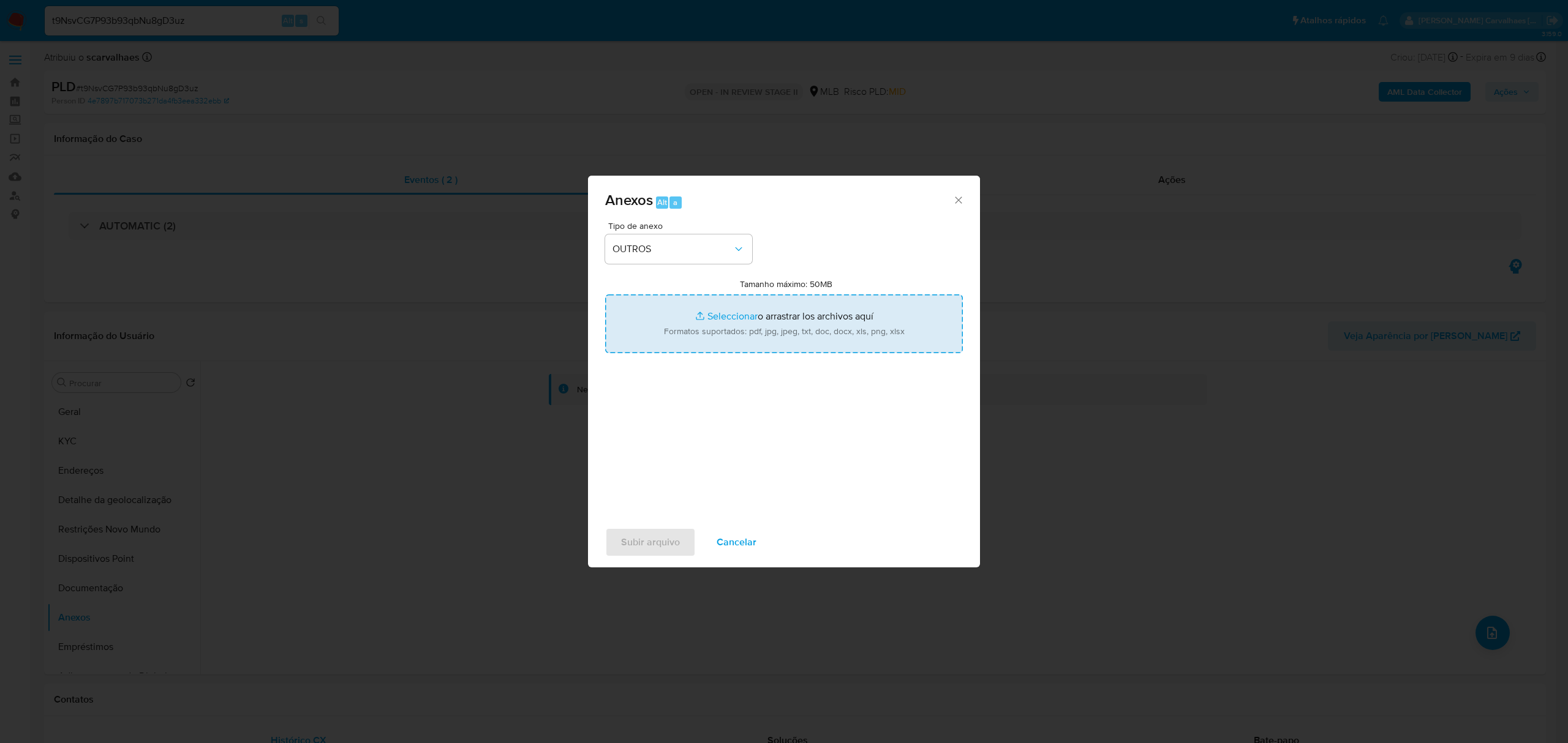
click at [720, 319] on input "Tamanho máximo: 50MB Seleccionar archivos" at bounding box center [783, 324] width 357 height 59
type input "C:\fakepath\Mulan Soraia Marques Carvalho 354409020_2025_09_16_13_20_39 - Tabla…"
click at [708, 314] on input "Tamanho máximo: 50MB Seleccionar archivos" at bounding box center [783, 324] width 357 height 59
type input "C:\fakepath\SAR - xxxx- CPF 10854050604 - SORAIA MARQUES CARVALHO.pdf"
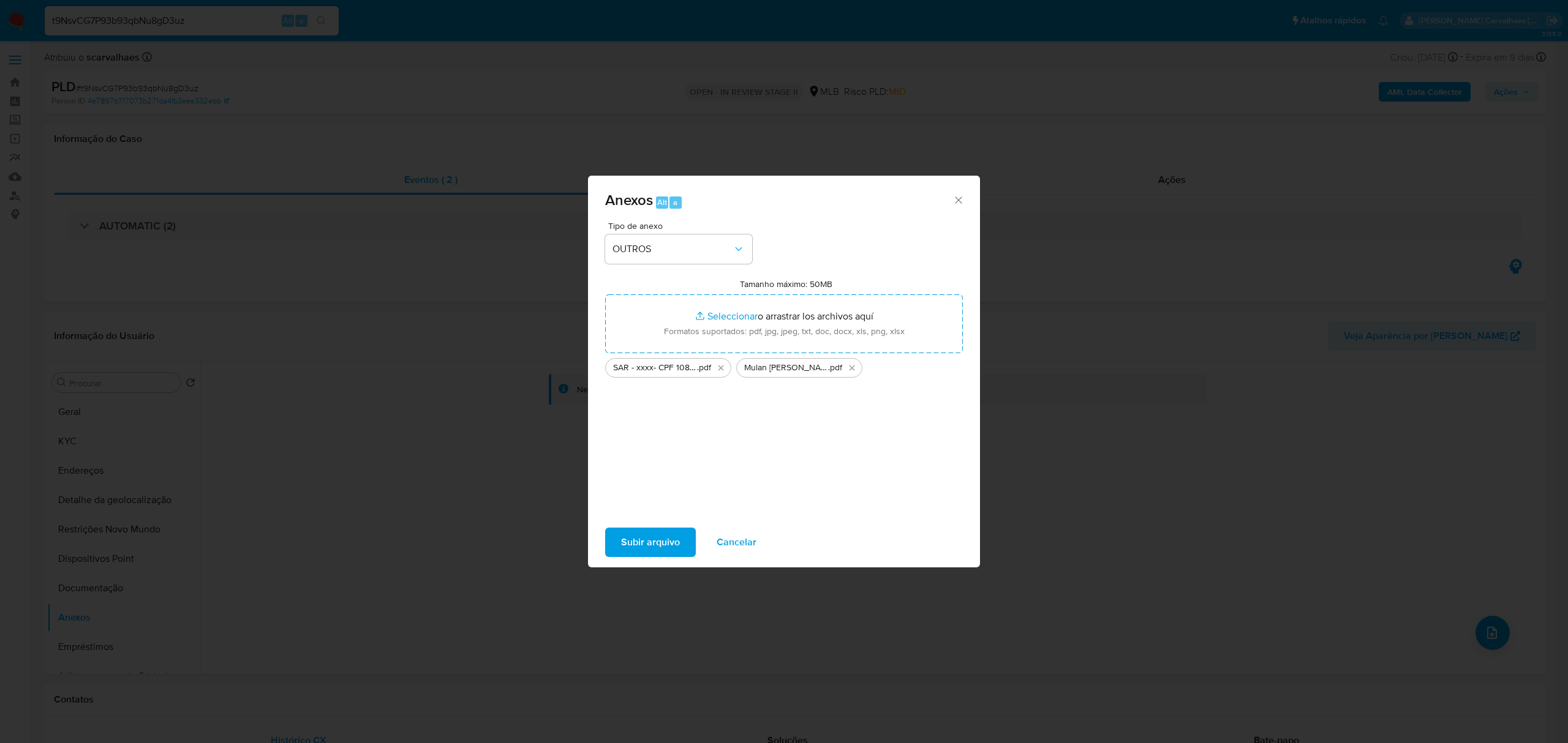
click at [661, 541] on span "Subir arquivo" at bounding box center [650, 543] width 59 height 27
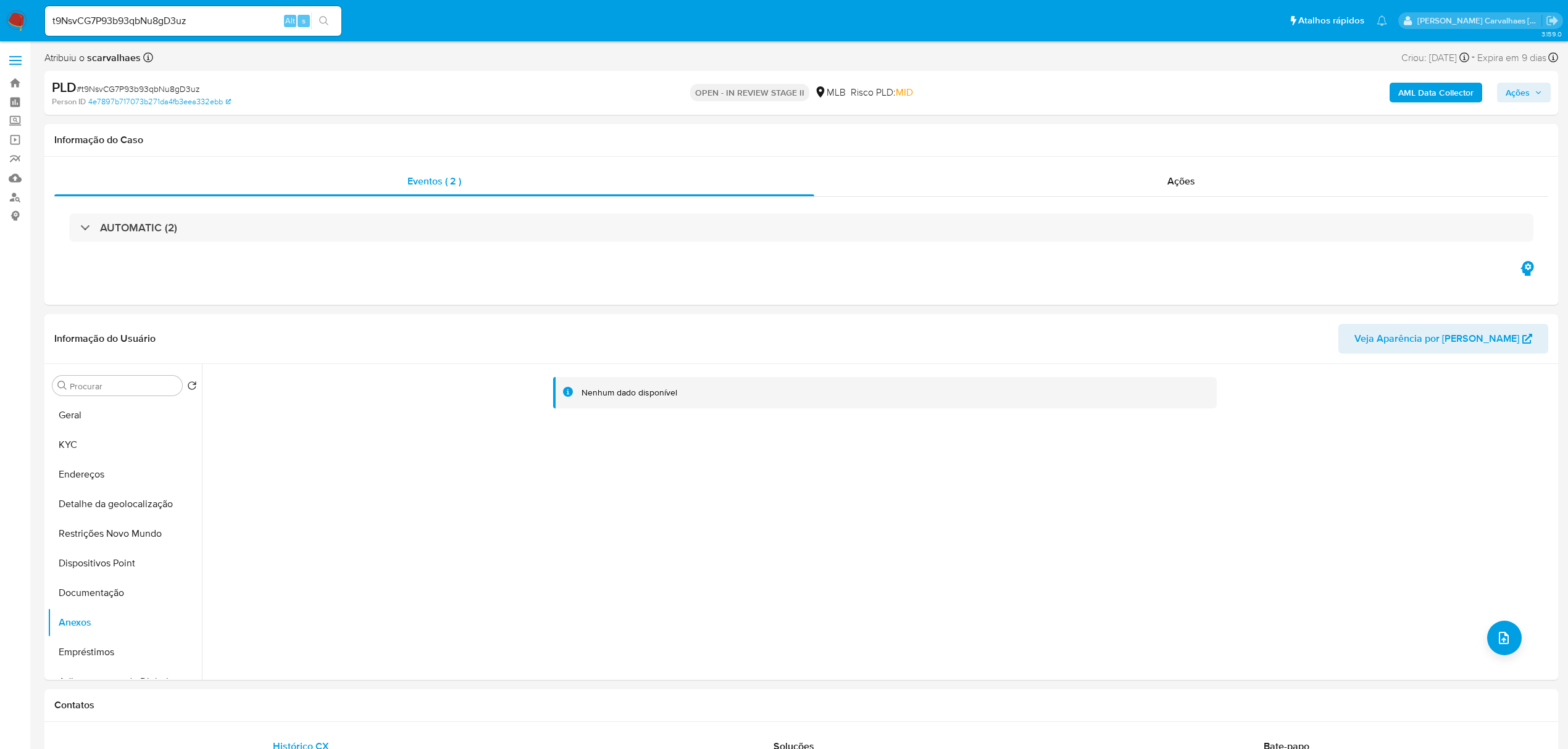
click at [1519, 95] on span "Ações" at bounding box center [1517, 92] width 24 height 20
click at [1154, 139] on div "Resolução do caso Alt r" at bounding box center [1180, 132] width 113 height 32
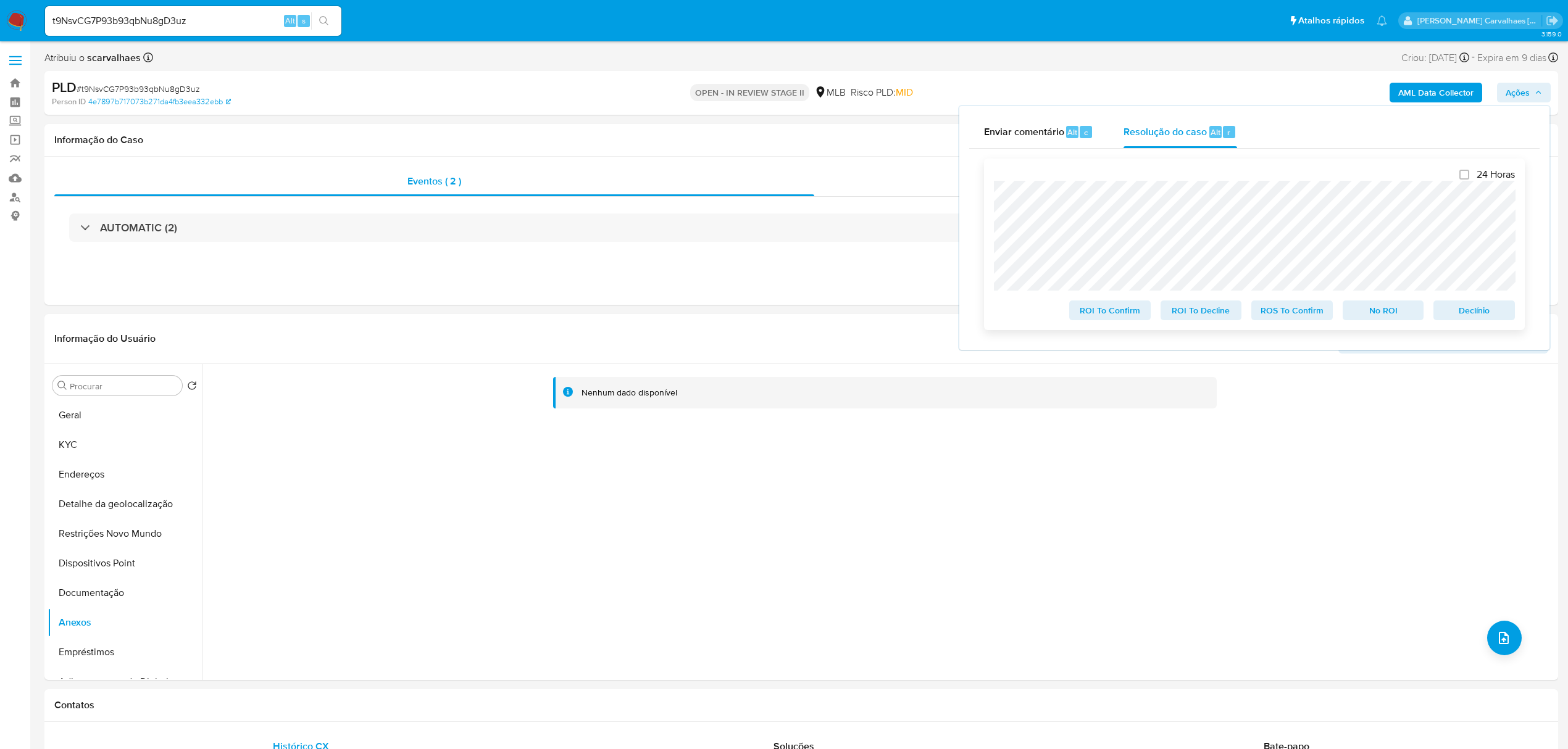
click at [1100, 317] on span "ROI To Confirm" at bounding box center [1110, 310] width 64 height 18
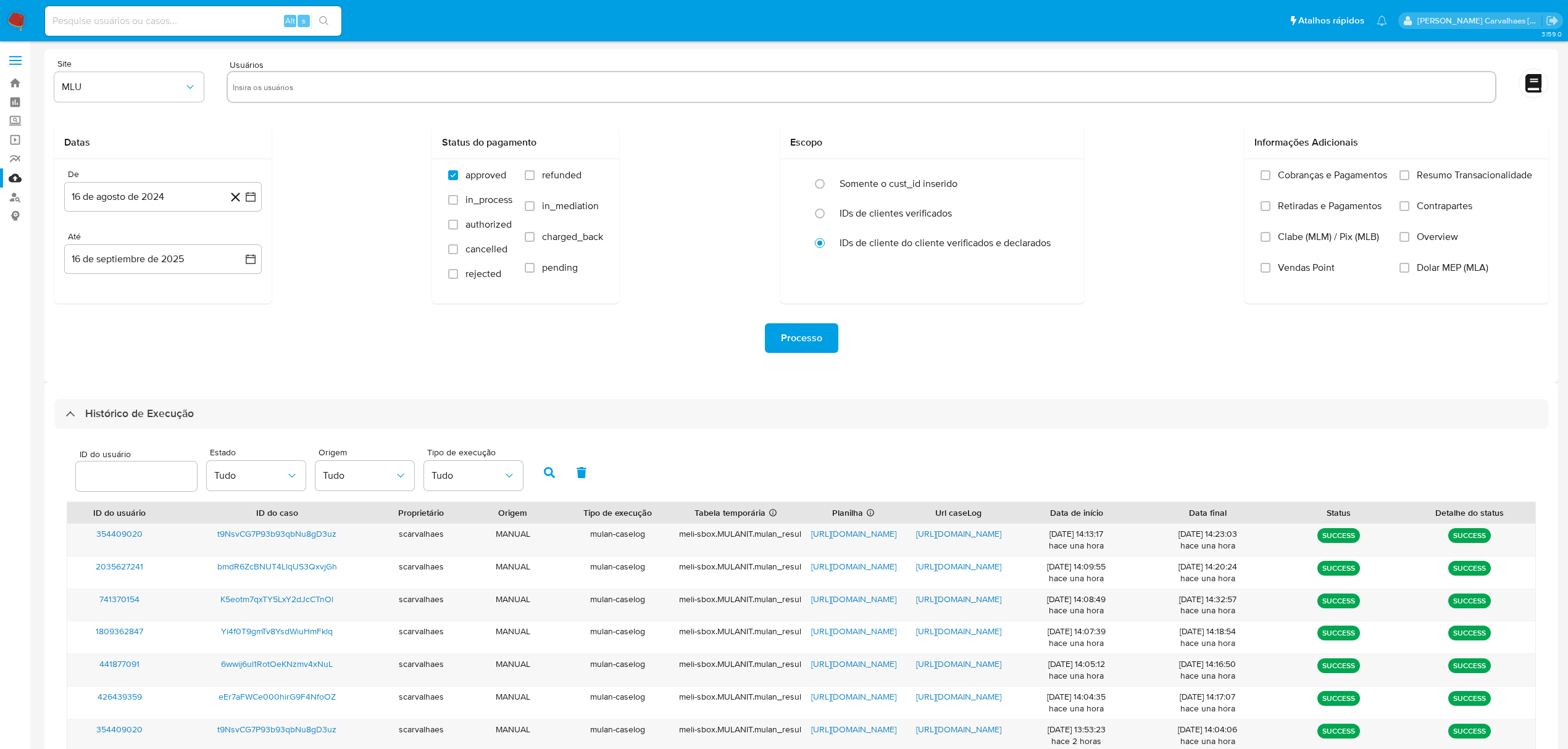
select select "10"
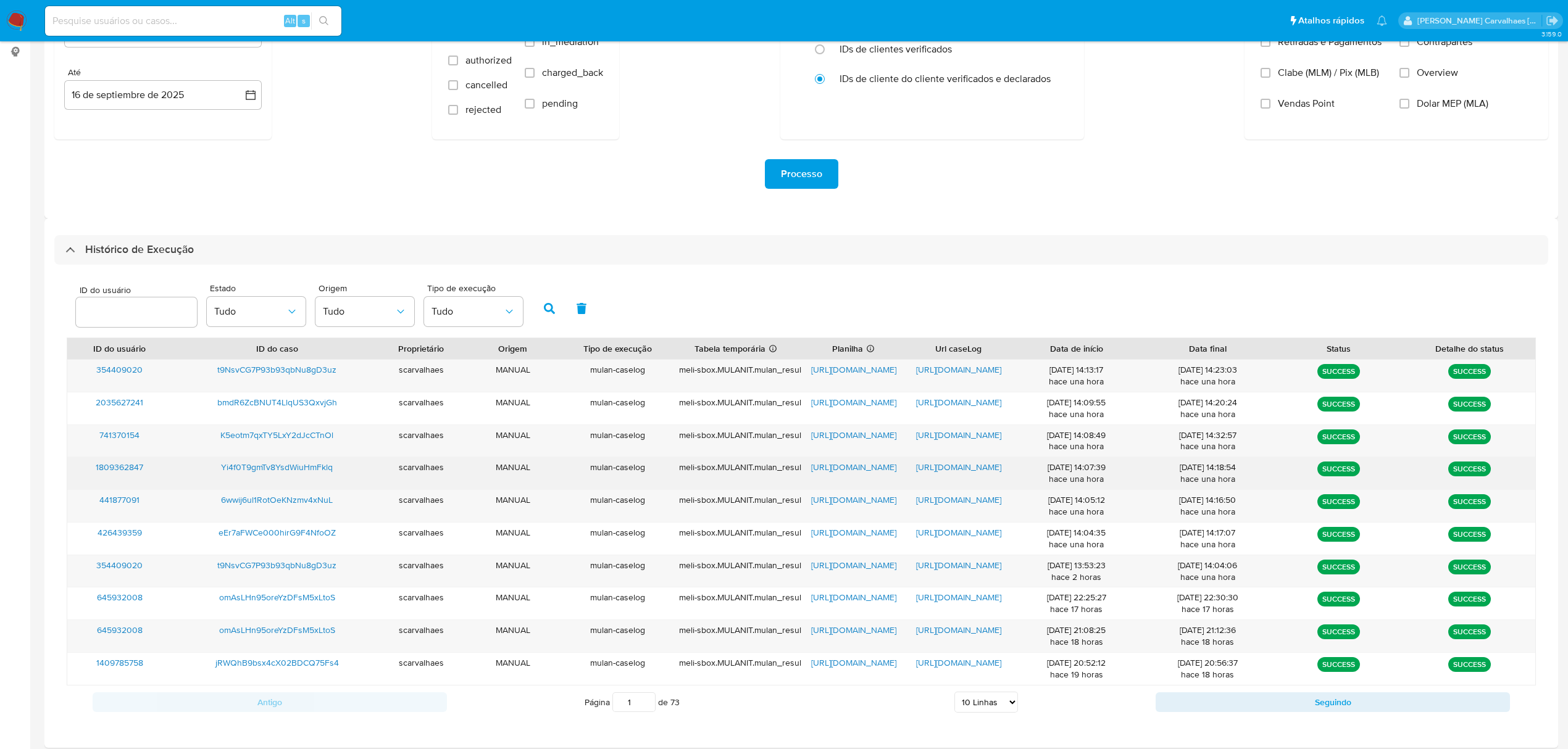
click at [947, 469] on span "[URL][DOMAIN_NAME]" at bounding box center [958, 467] width 85 height 12
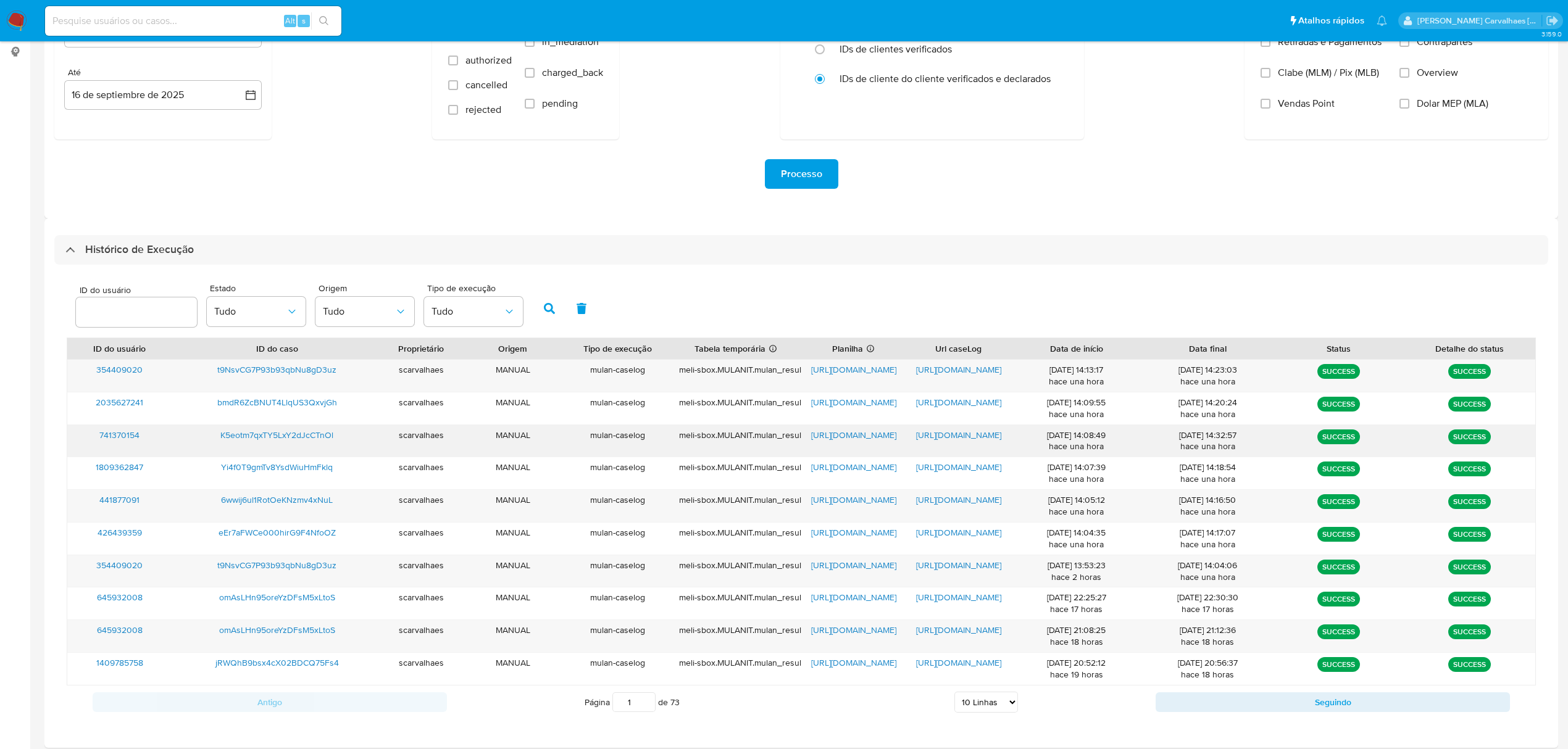
click at [971, 432] on span "[URL][DOMAIN_NAME]" at bounding box center [958, 435] width 85 height 12
click at [947, 367] on span "[URL][DOMAIN_NAME]" at bounding box center [958, 369] width 85 height 12
click at [834, 369] on span "[URL][DOMAIN_NAME]" at bounding box center [853, 369] width 85 height 12
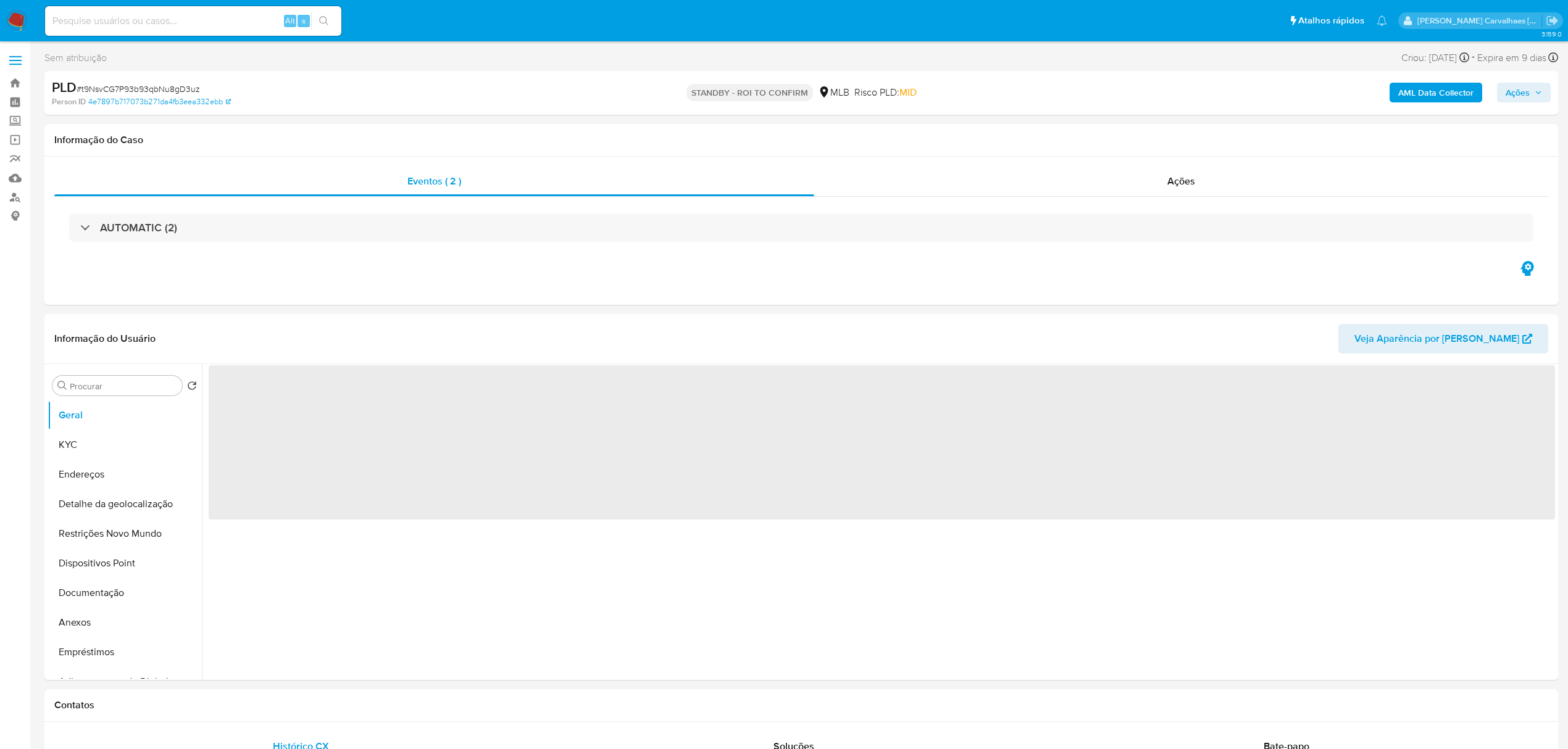
select select "10"
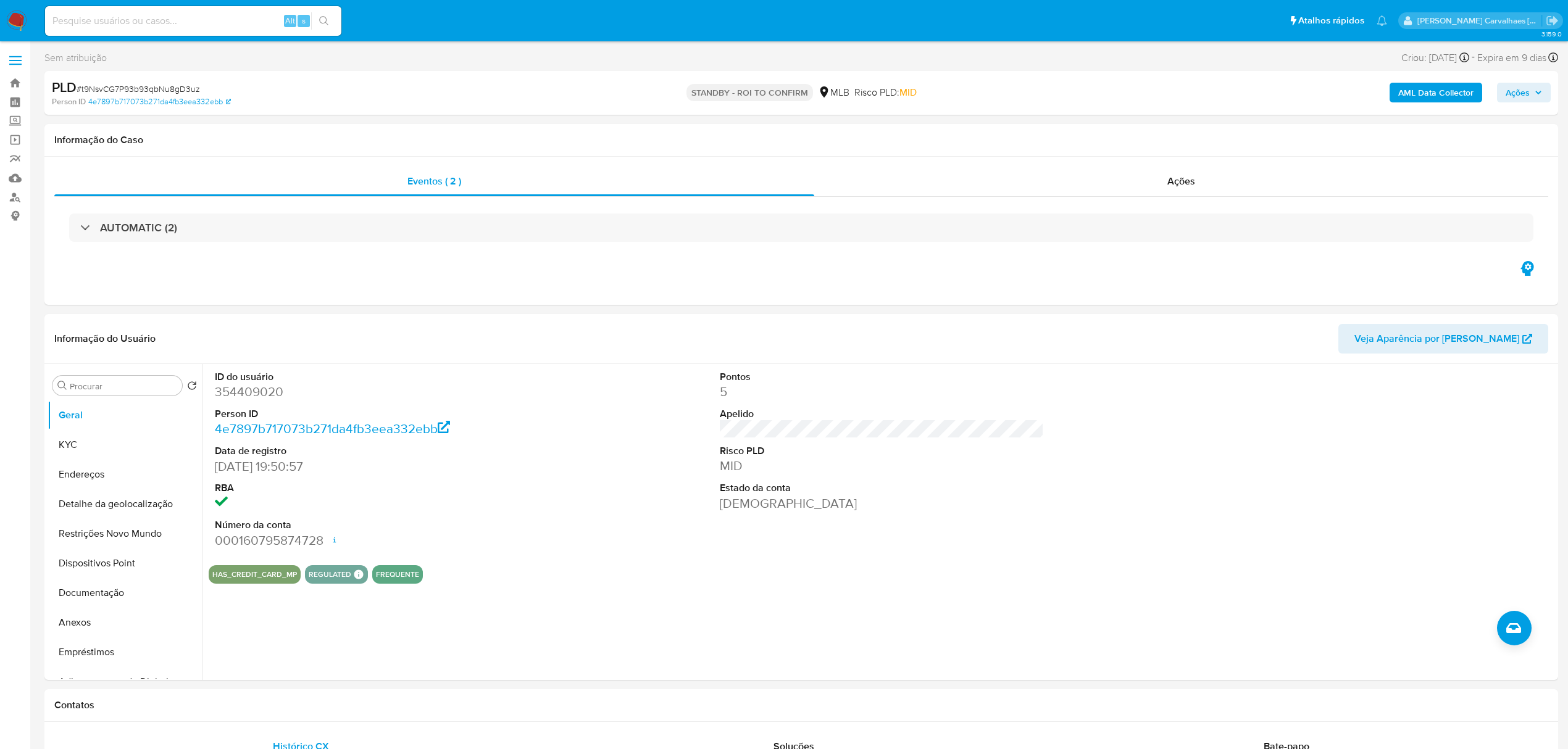
click at [16, 18] on img at bounding box center [16, 21] width 21 height 21
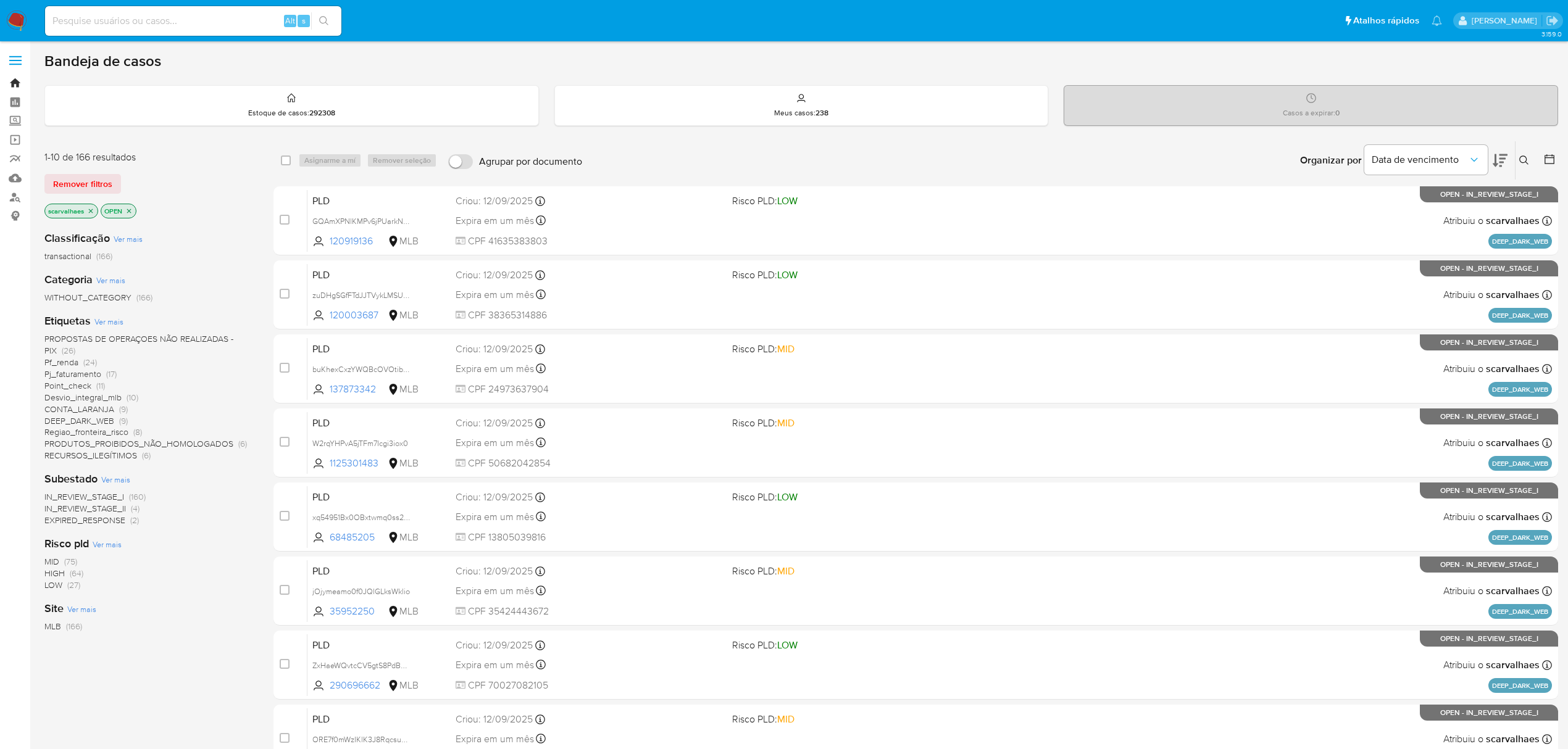
click at [18, 79] on link "Bandeja" at bounding box center [74, 83] width 147 height 19
click at [1496, 160] on icon at bounding box center [1500, 160] width 15 height 15
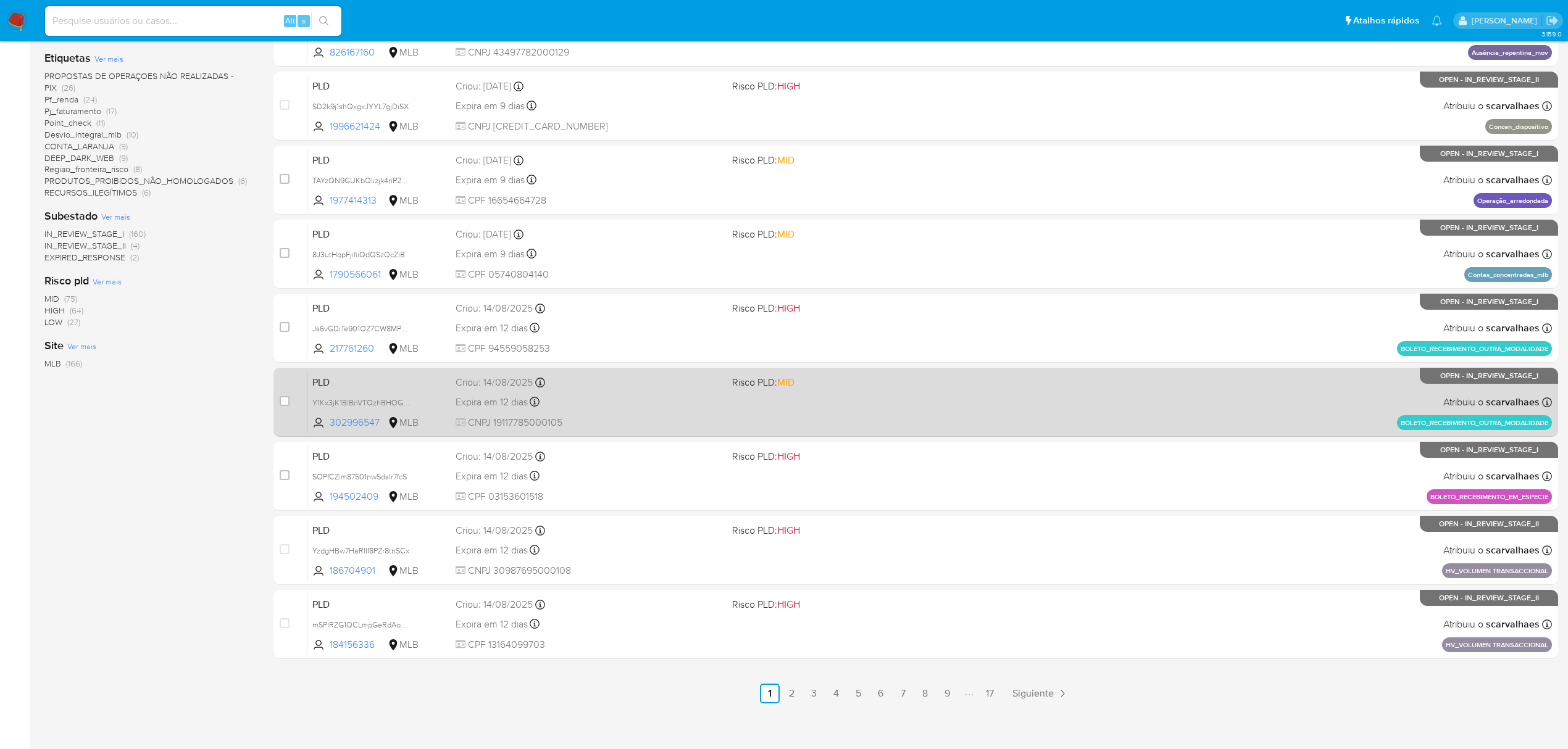
scroll to position [269, 0]
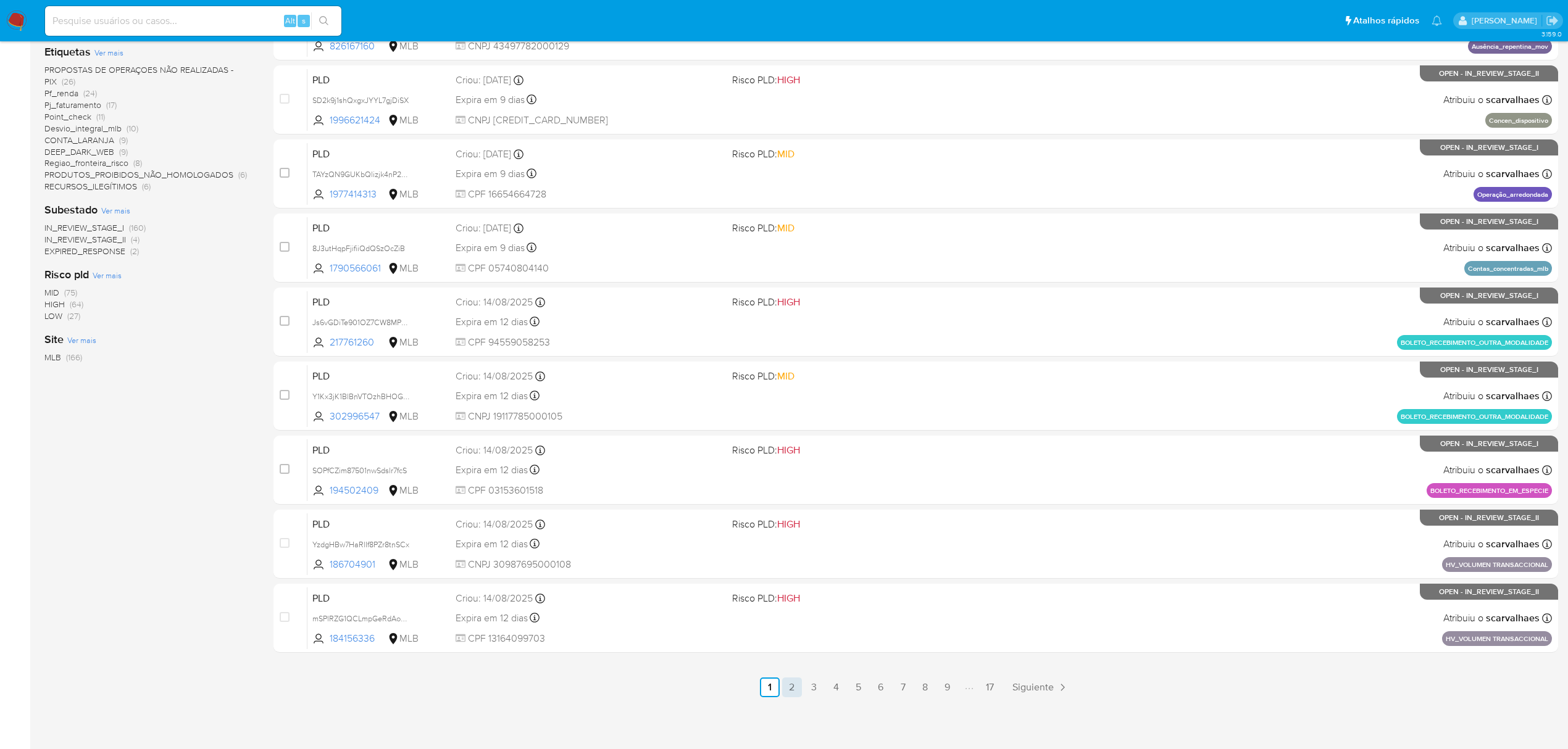
click at [794, 682] on link "2" at bounding box center [792, 688] width 20 height 20
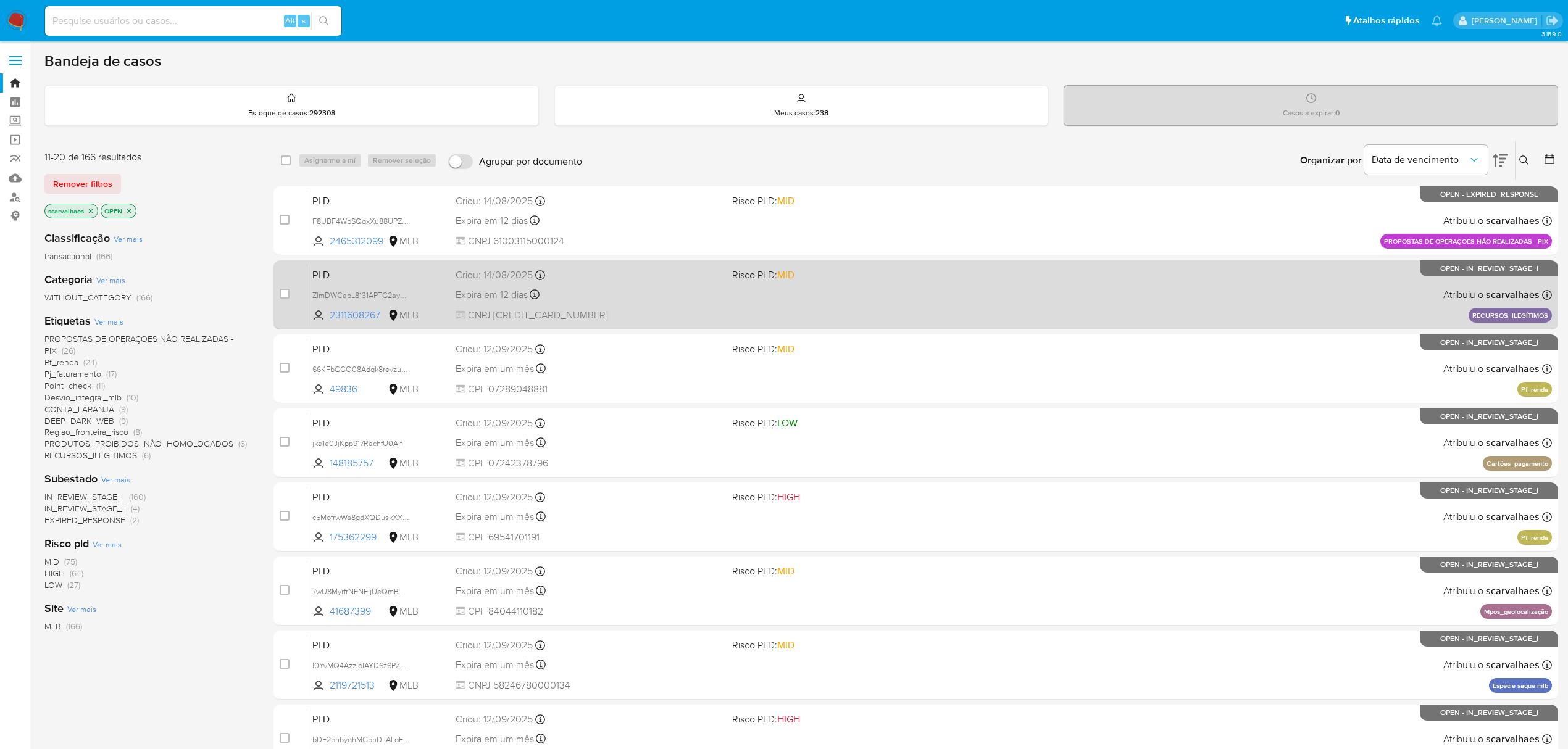
click at [891, 314] on div "PLD ZlmDWCapL8131APTG2ayDux7 2311608267 MLB Risco PLD: MID Criou: [DATE] Criou:…" at bounding box center [930, 295] width 1245 height 63
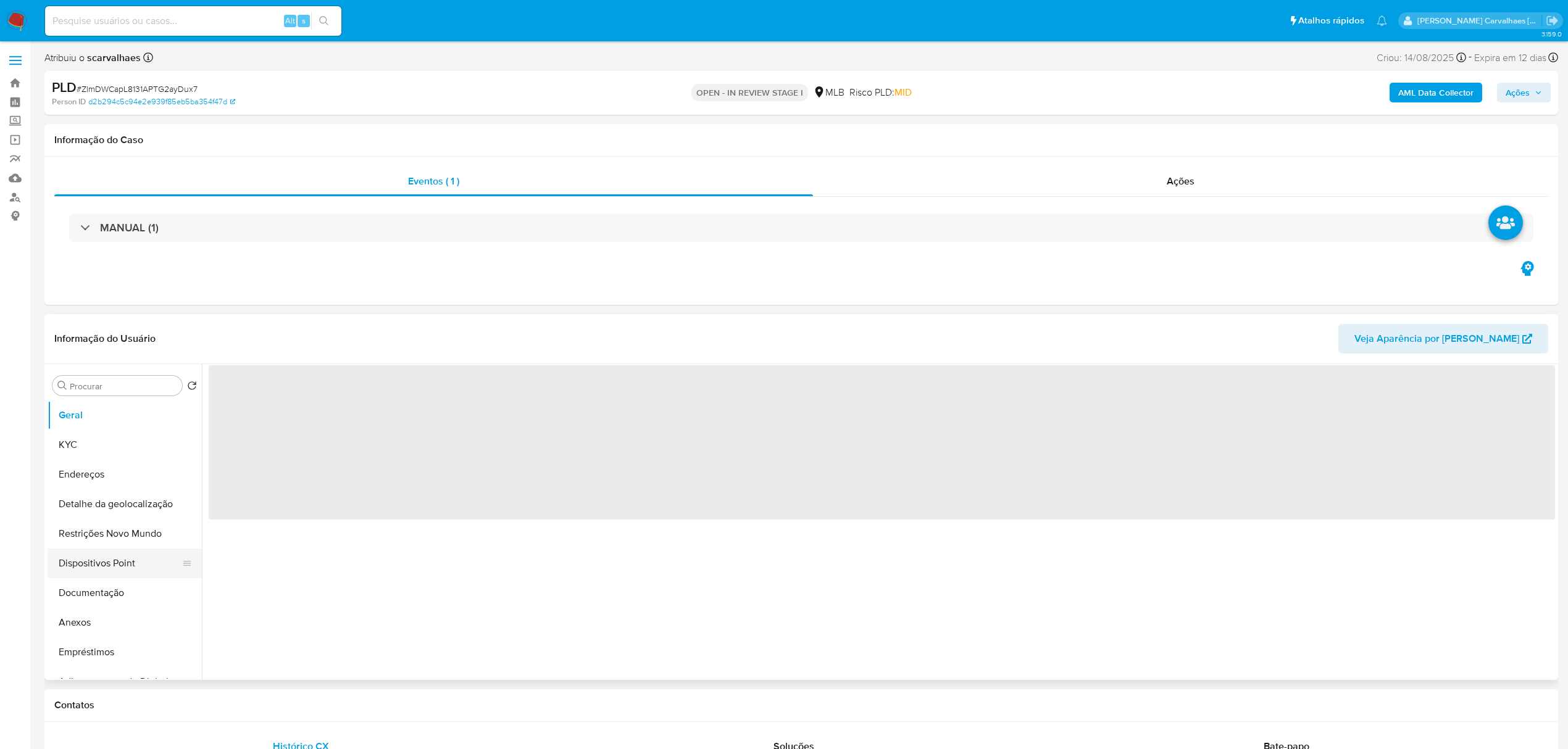
select select "10"
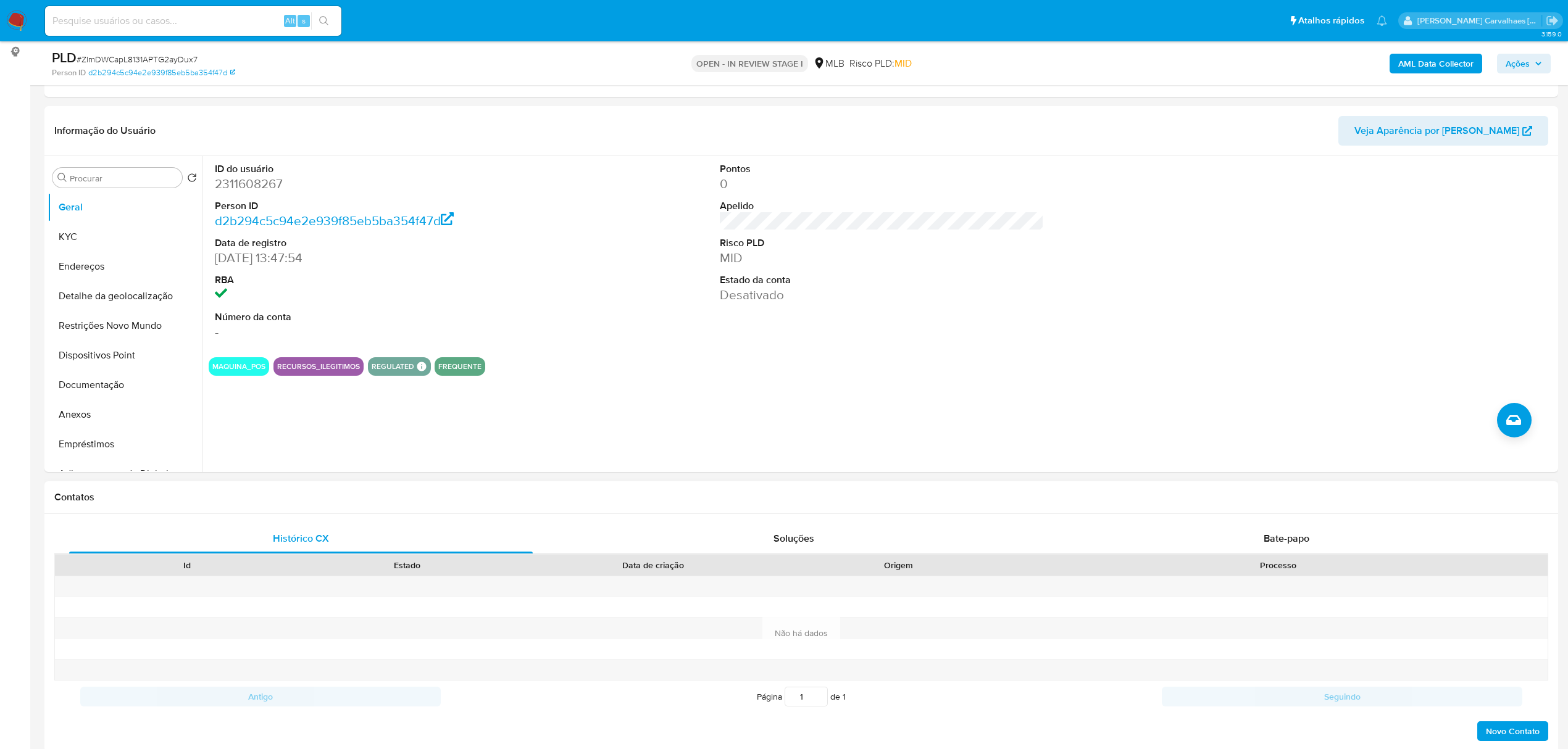
scroll to position [247, 0]
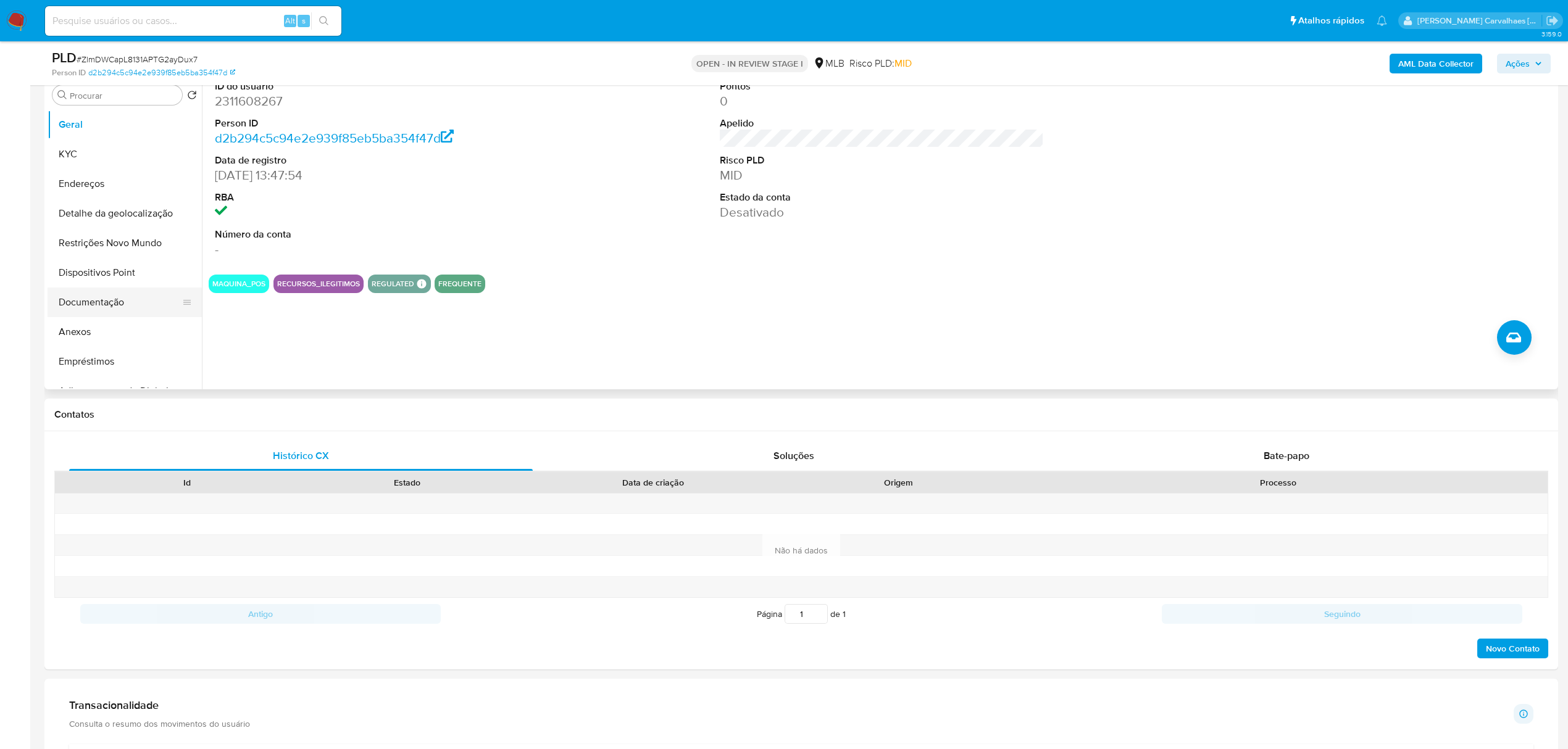
click at [92, 296] on button "Documentação" at bounding box center [120, 302] width 145 height 29
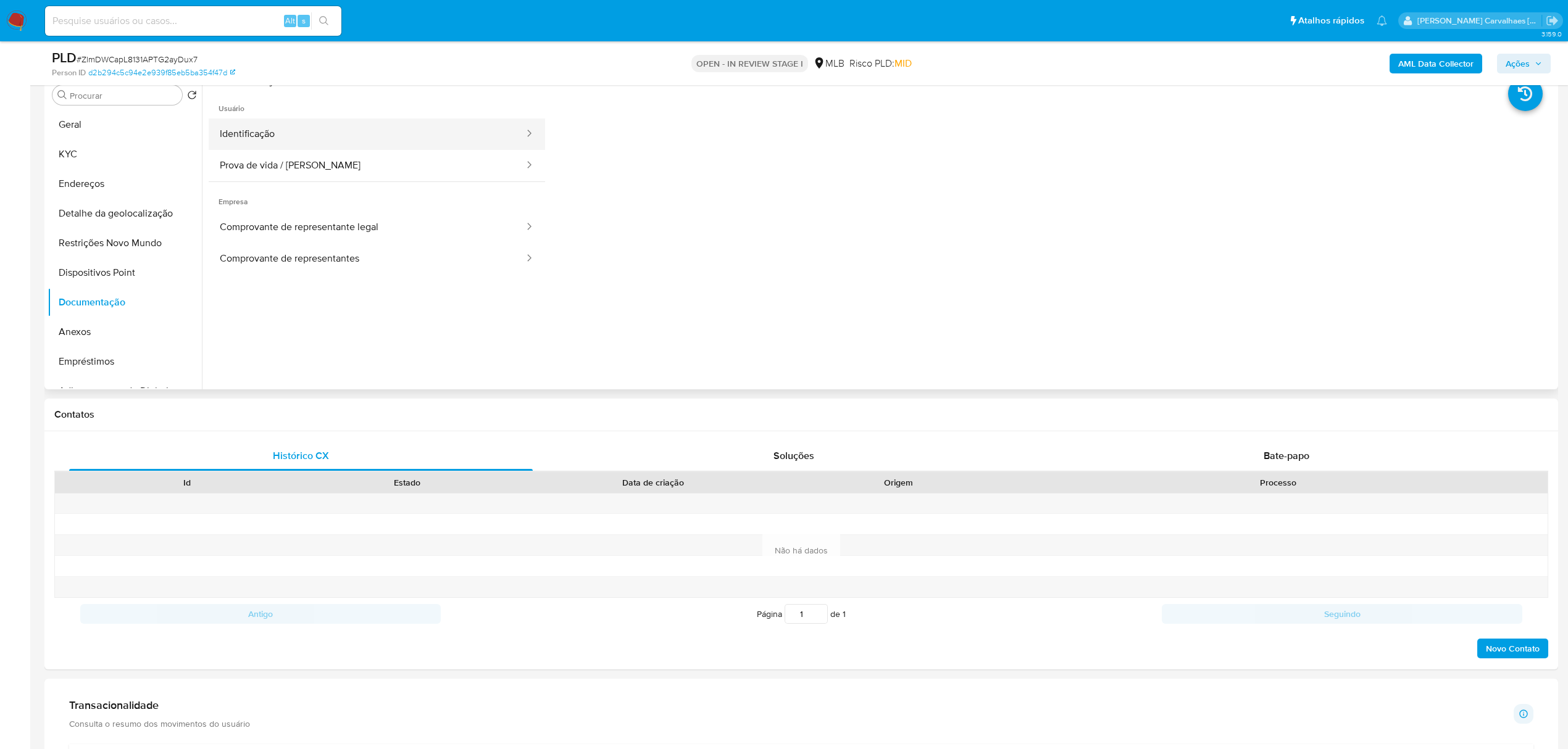
click at [274, 135] on button "Identificação" at bounding box center [367, 134] width 317 height 31
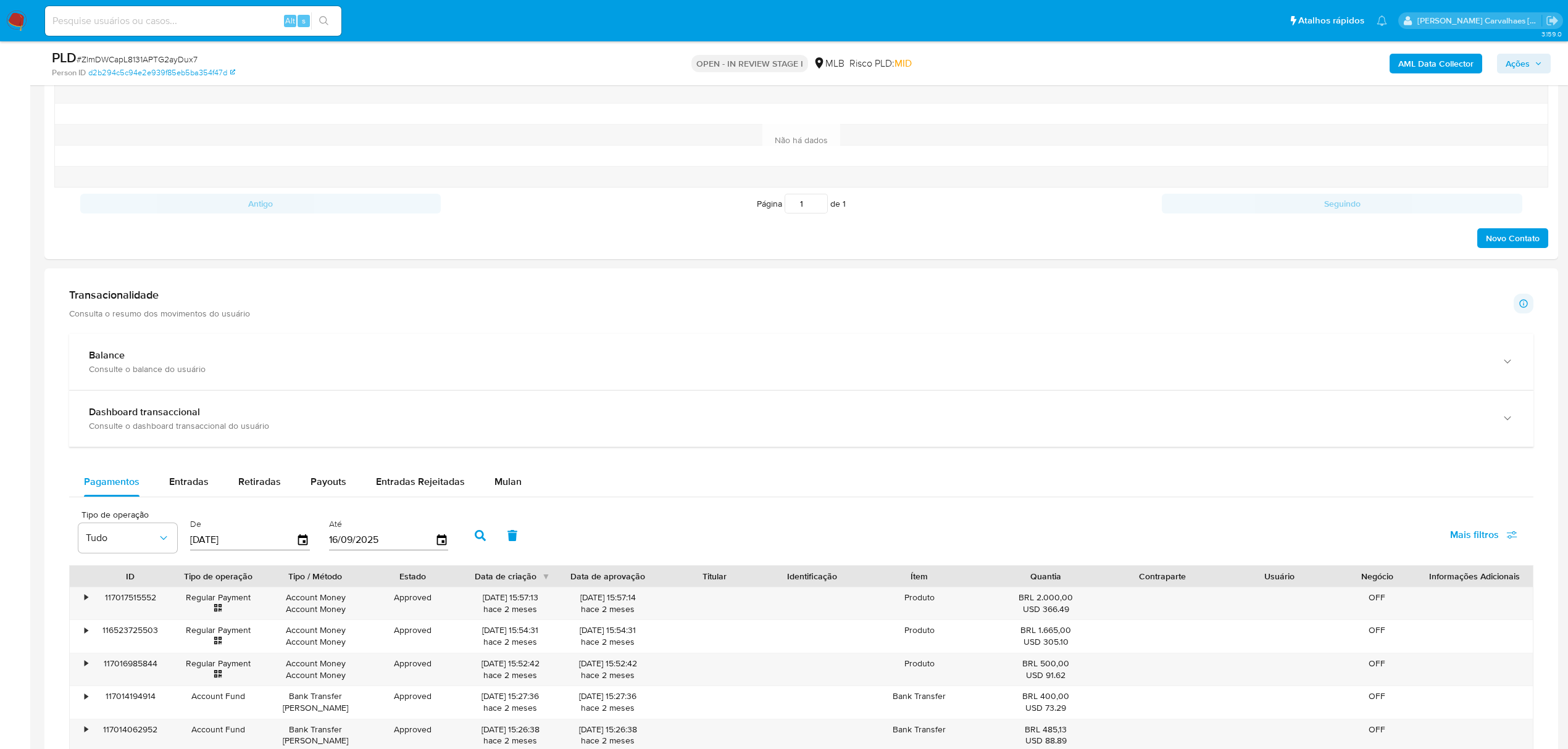
scroll to position [658, 0]
click at [504, 488] on span "Mulan" at bounding box center [508, 481] width 27 height 14
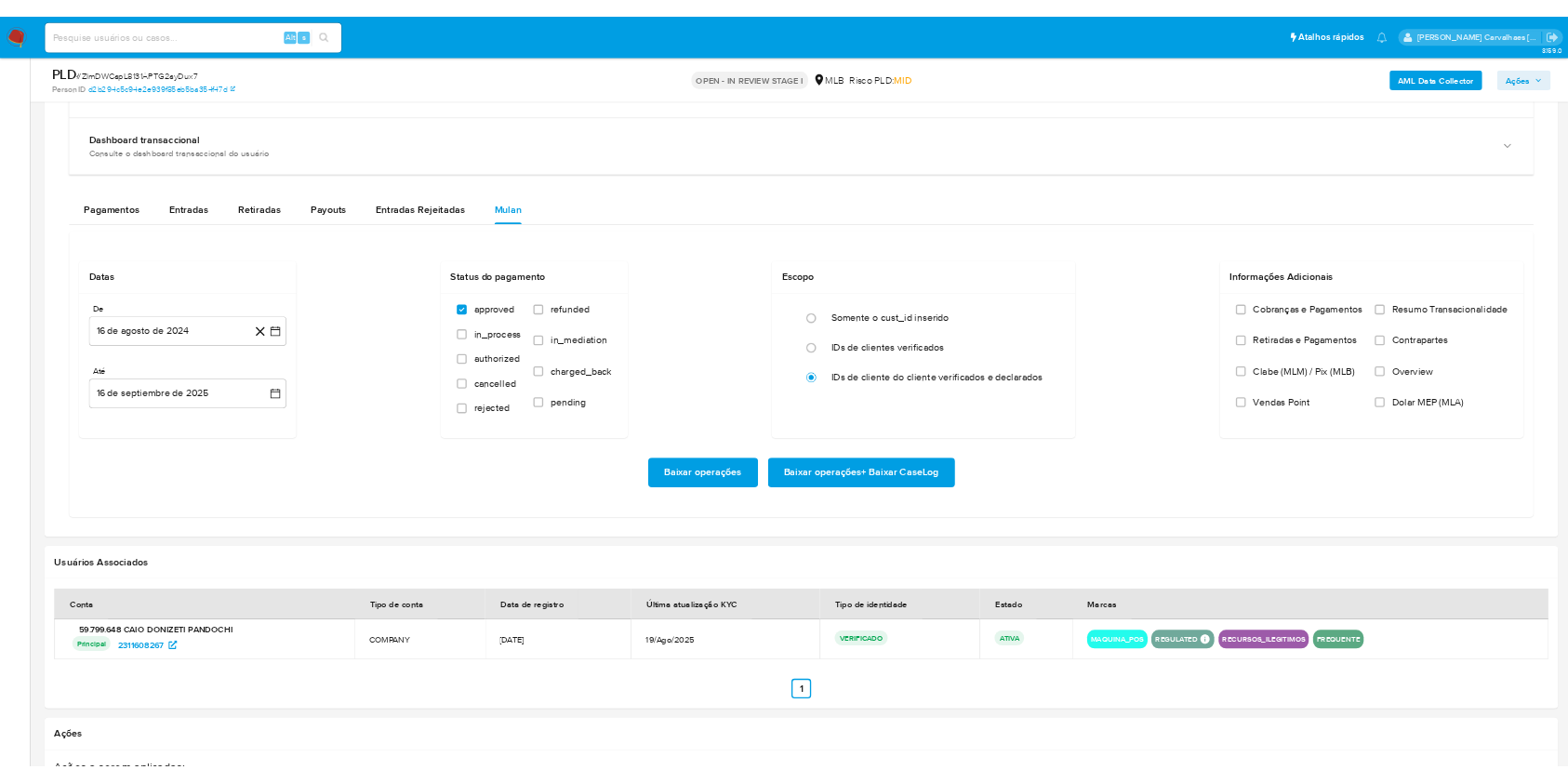
scroll to position [1488, 0]
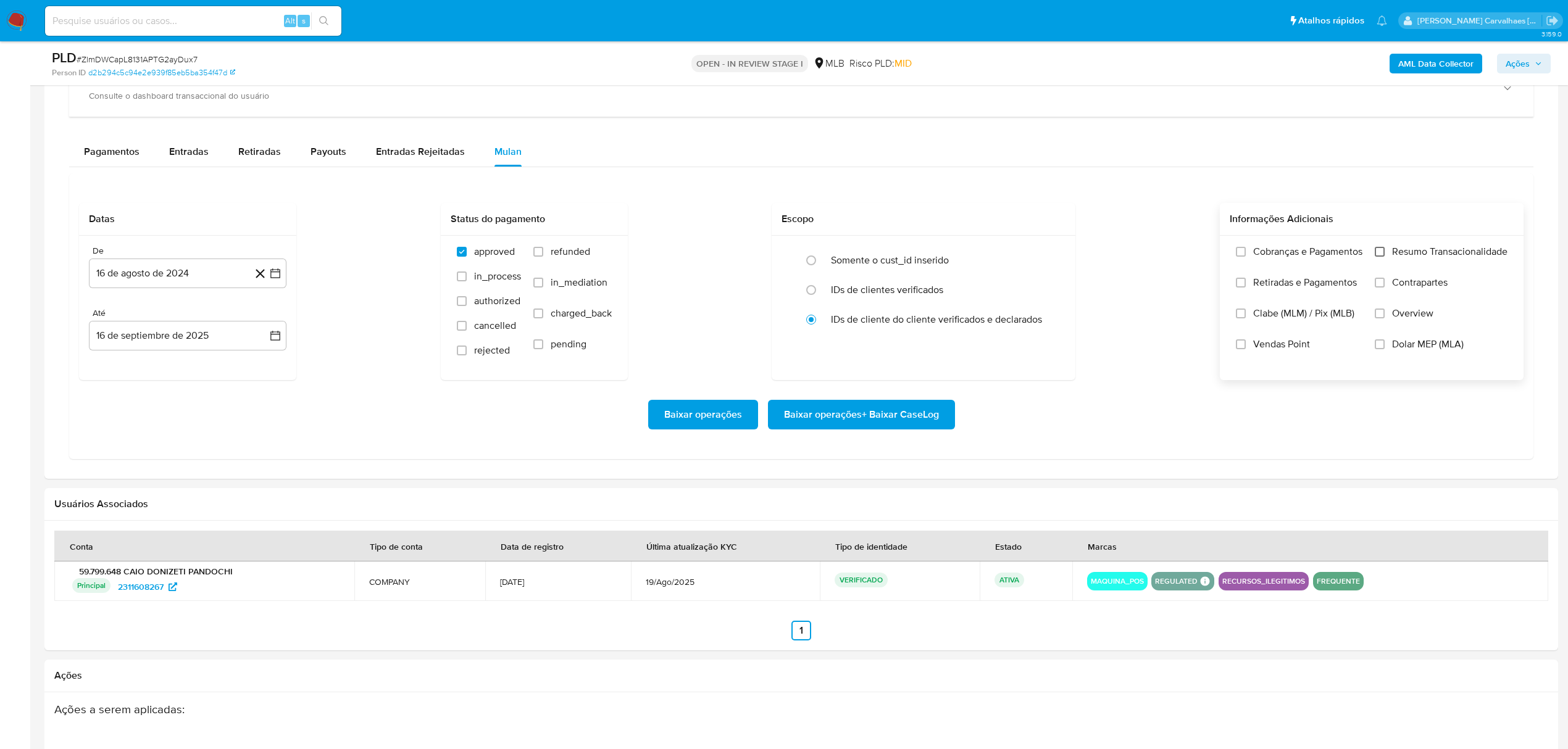
click at [1378, 254] on input "Resumo Transacionalidade" at bounding box center [1379, 251] width 10 height 10
click at [274, 277] on icon "button" at bounding box center [275, 273] width 12 height 12
click at [265, 326] on icon "Mes siguiente" at bounding box center [264, 318] width 15 height 15
click at [263, 324] on icon "Mes siguiente" at bounding box center [264, 318] width 15 height 15
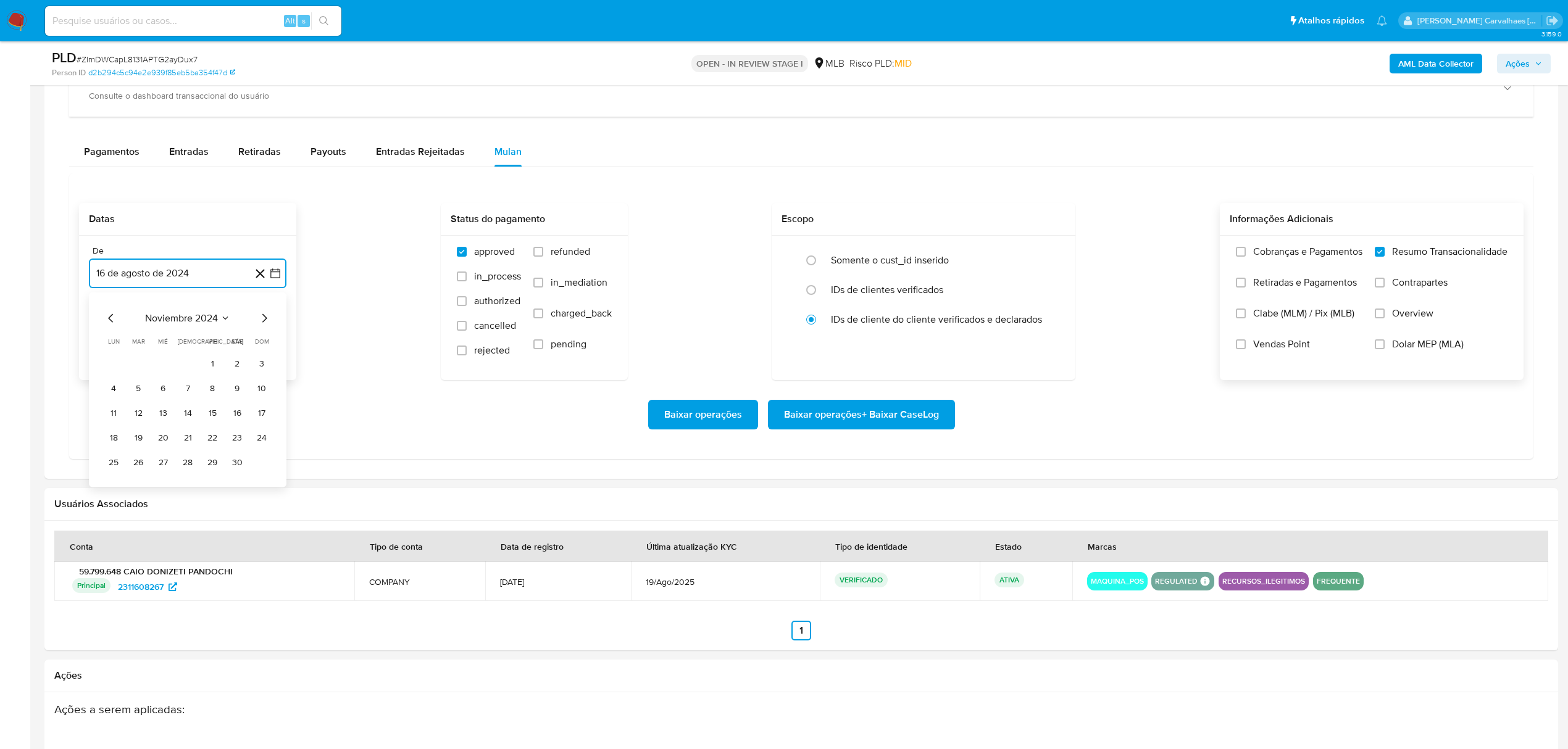
click at [263, 324] on icon "Mes siguiente" at bounding box center [264, 318] width 15 height 15
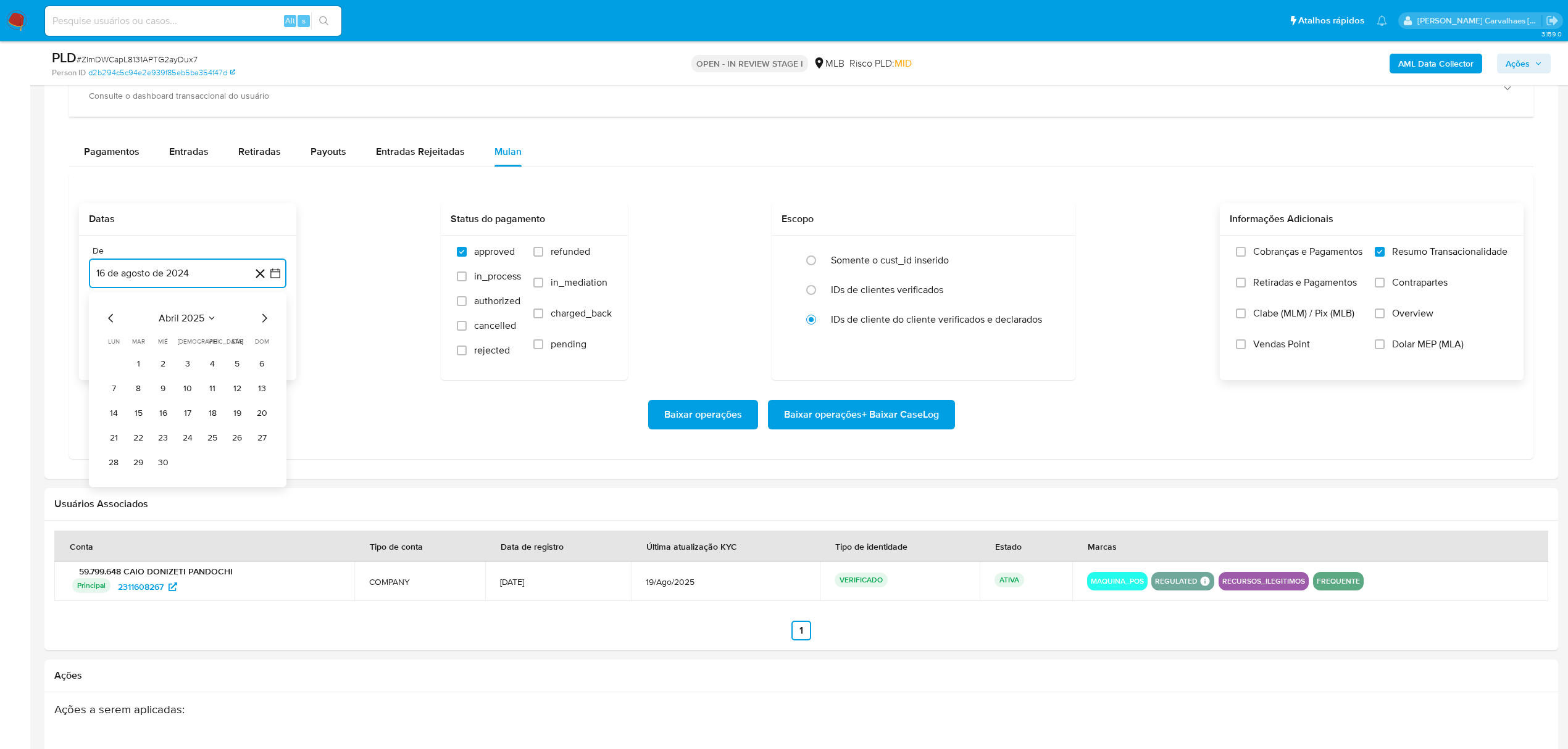
click at [263, 324] on icon "Mes siguiente" at bounding box center [264, 318] width 15 height 15
click at [142, 418] on button "15" at bounding box center [138, 414] width 20 height 20
click at [838, 418] on span "Baixar operações + Baixar CaseLog" at bounding box center [862, 415] width 155 height 27
